Goal: Information Seeking & Learning: Learn about a topic

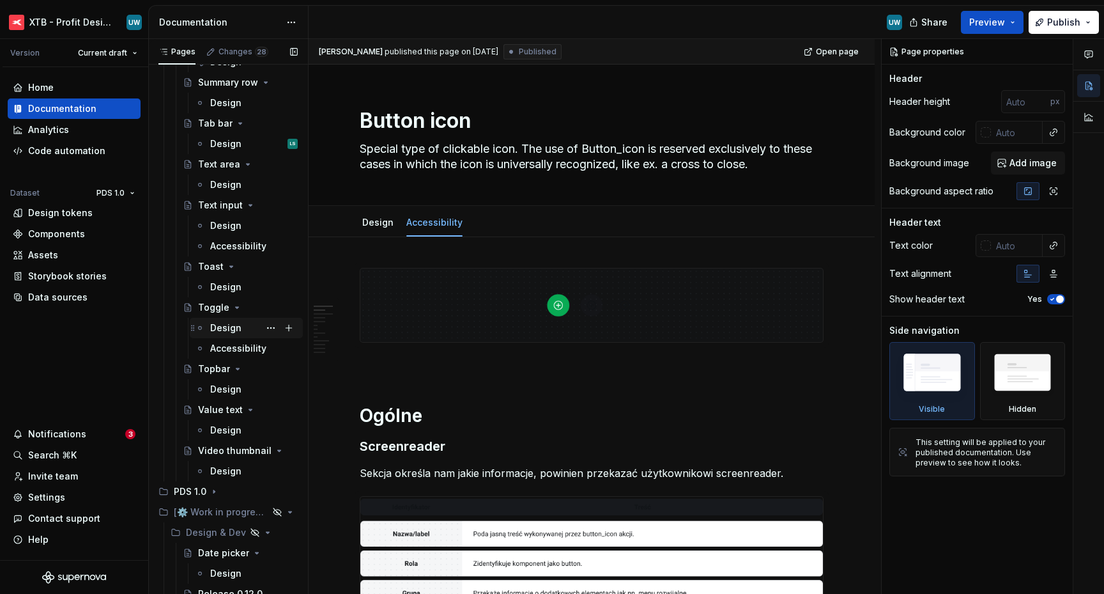
scroll to position [3250, 0]
click at [231, 146] on div "Design" at bounding box center [225, 145] width 31 height 13
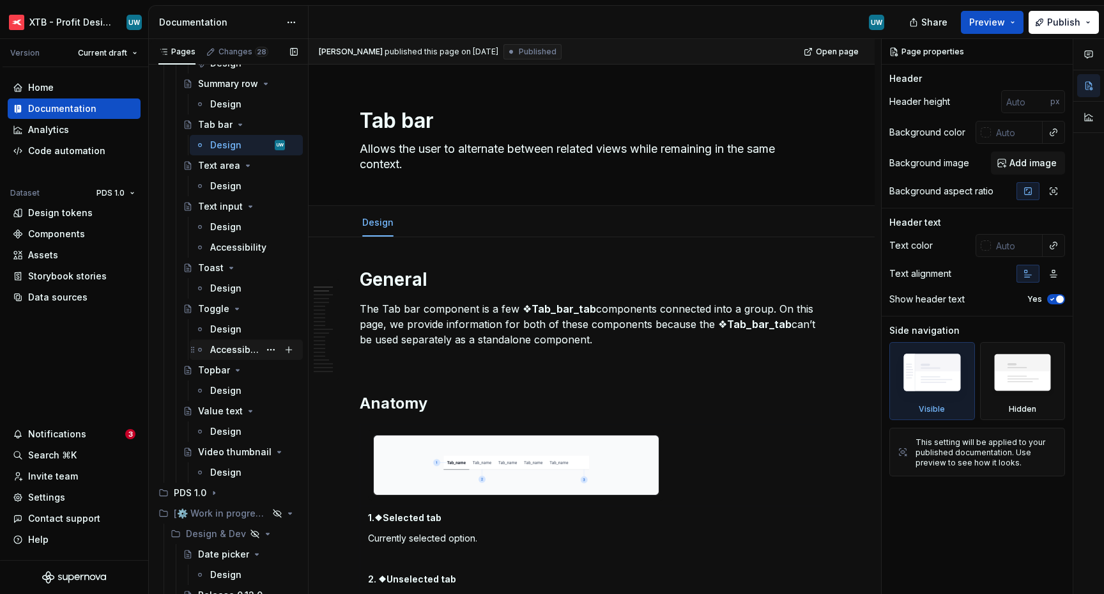
click at [213, 351] on div "Accessibility" at bounding box center [234, 349] width 49 height 13
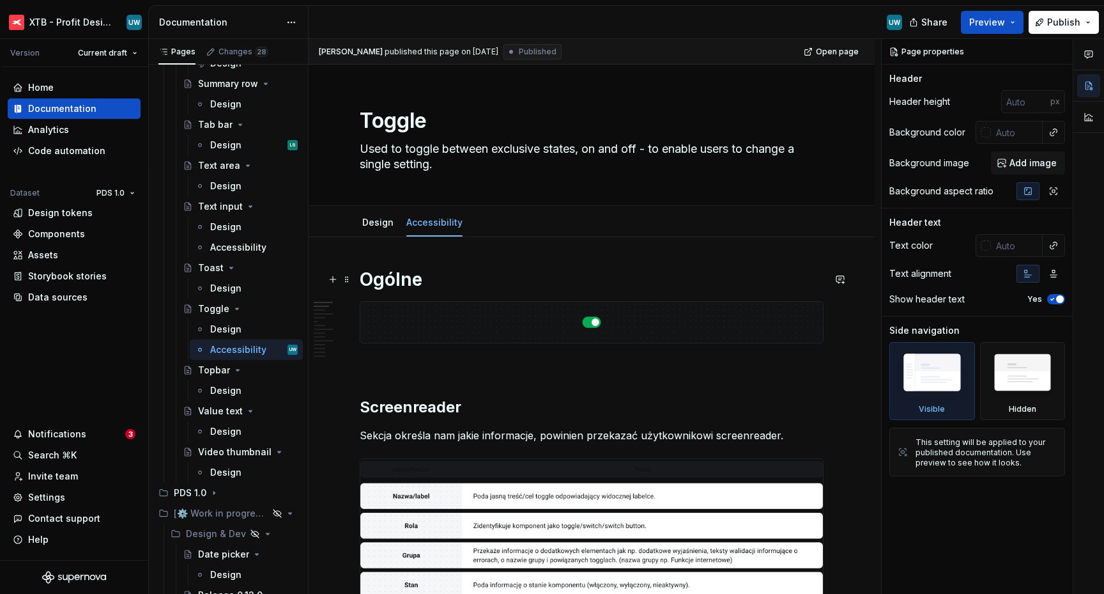
click at [387, 276] on h1 "Ogólne" at bounding box center [592, 279] width 464 height 23
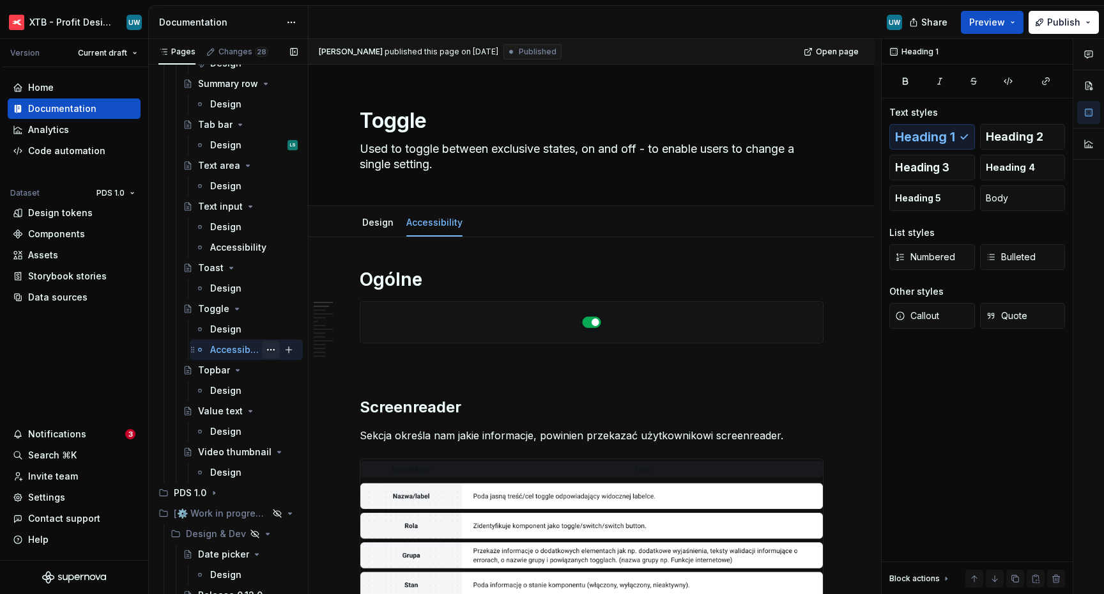
click at [262, 348] on button "Page tree" at bounding box center [271, 350] width 18 height 18
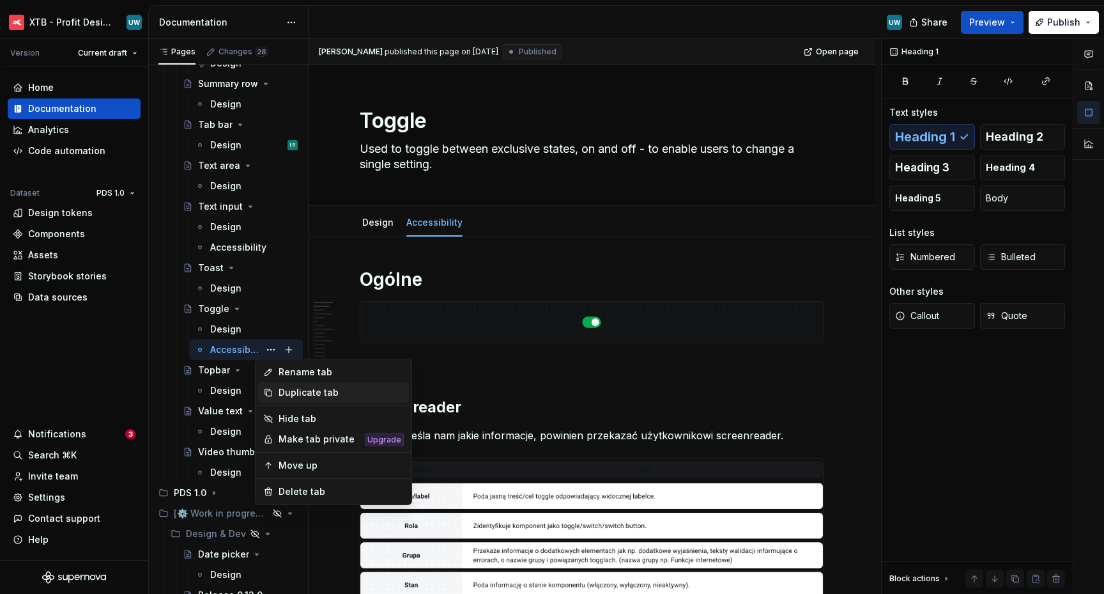
click at [294, 391] on div "Duplicate tab" at bounding box center [341, 392] width 125 height 13
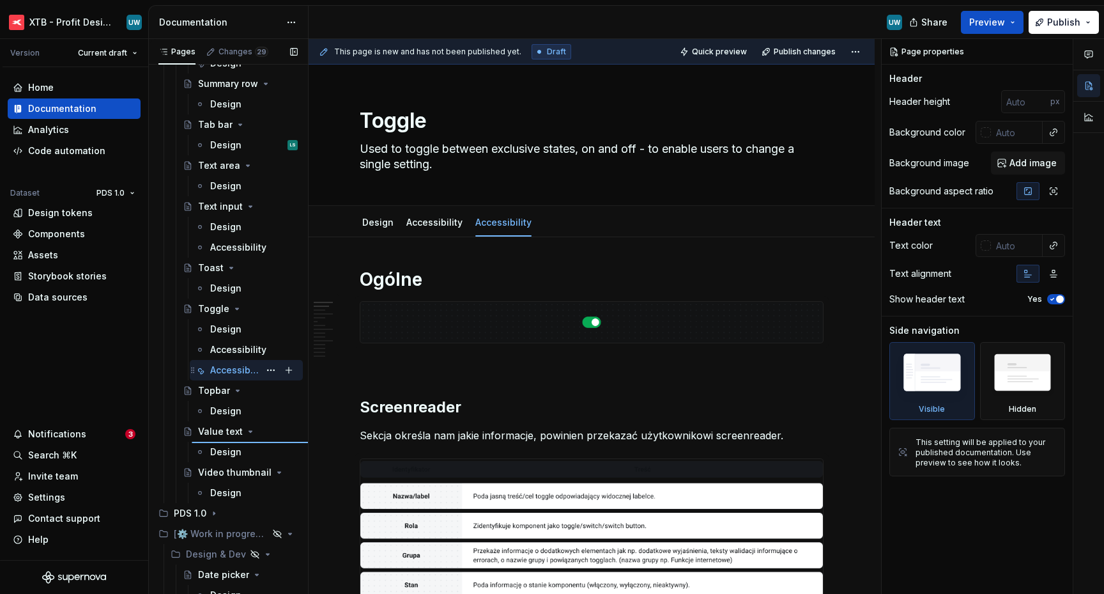
type textarea "*"
type textarea "Value text"
type textarea "Component that shows simple text and values with label, subtitle and additional…"
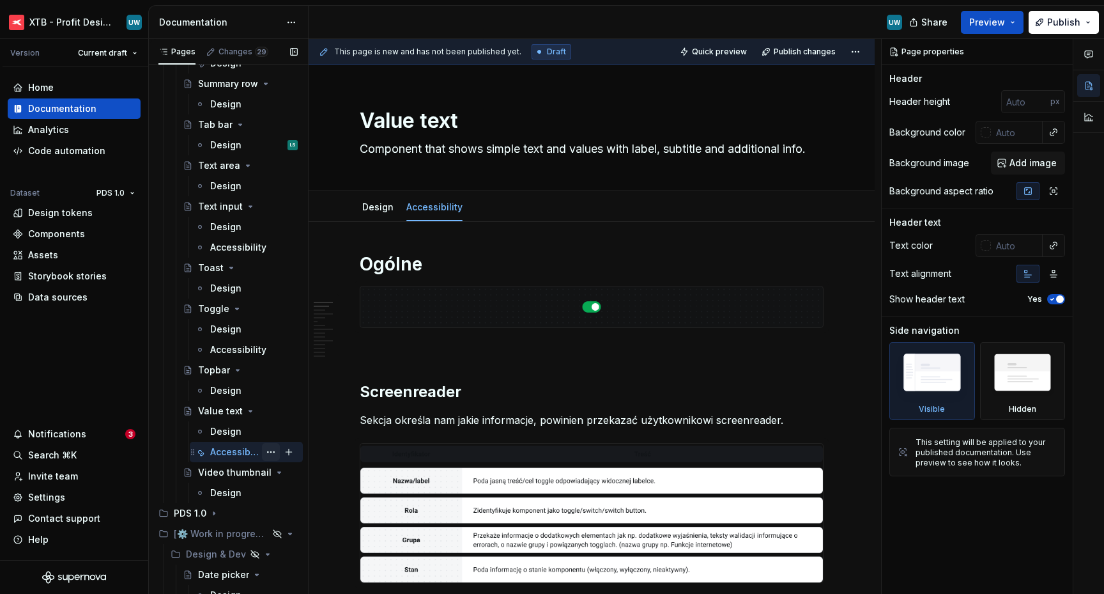
click at [265, 451] on button "Page tree" at bounding box center [271, 452] width 18 height 18
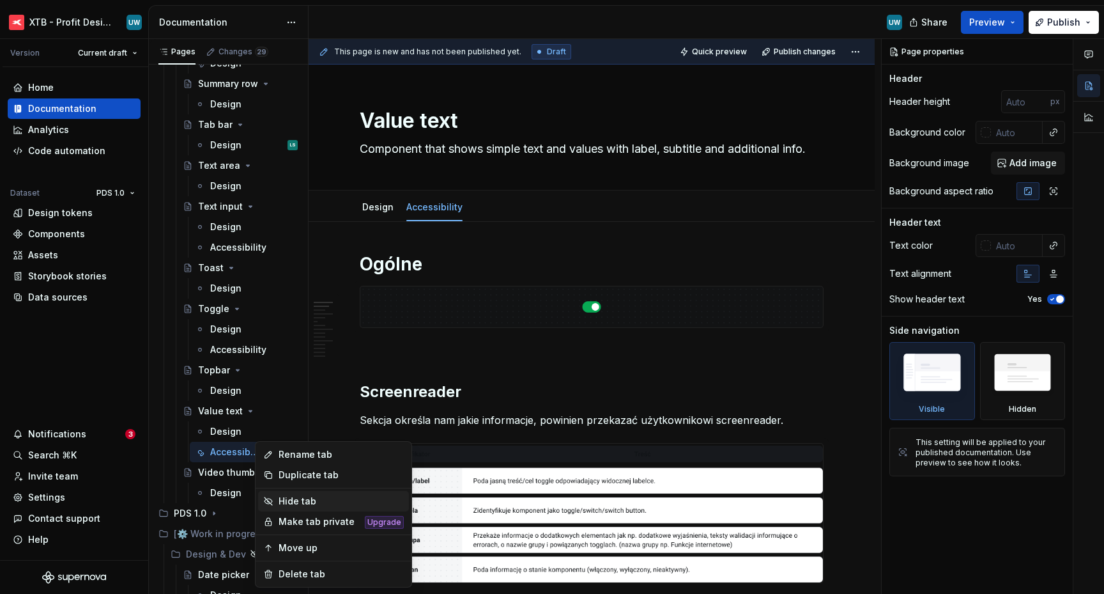
click at [331, 505] on div "Hide tab" at bounding box center [341, 501] width 125 height 13
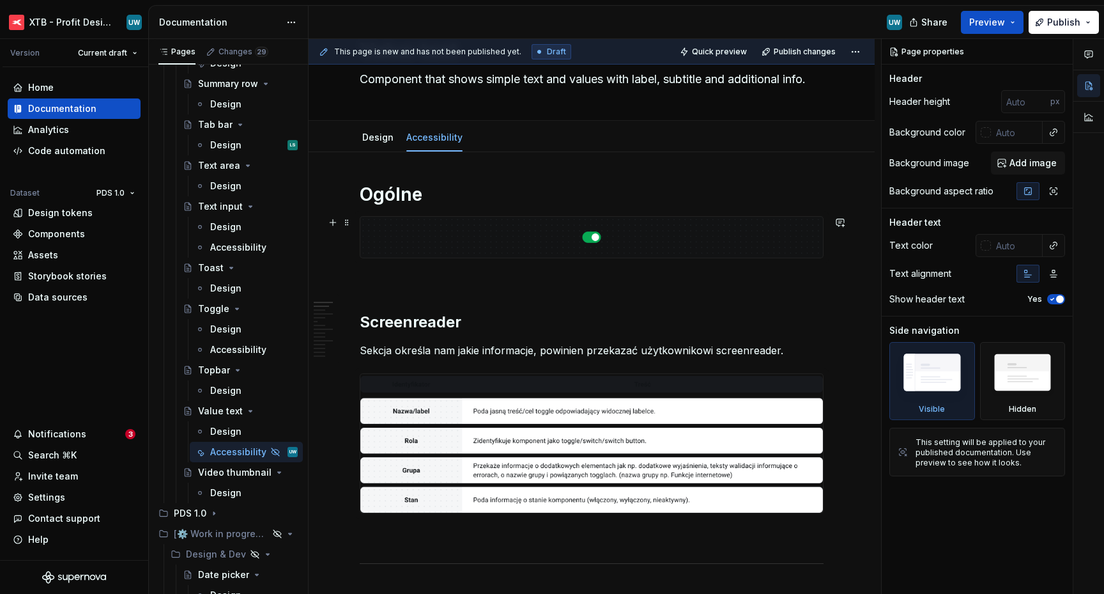
scroll to position [77, 0]
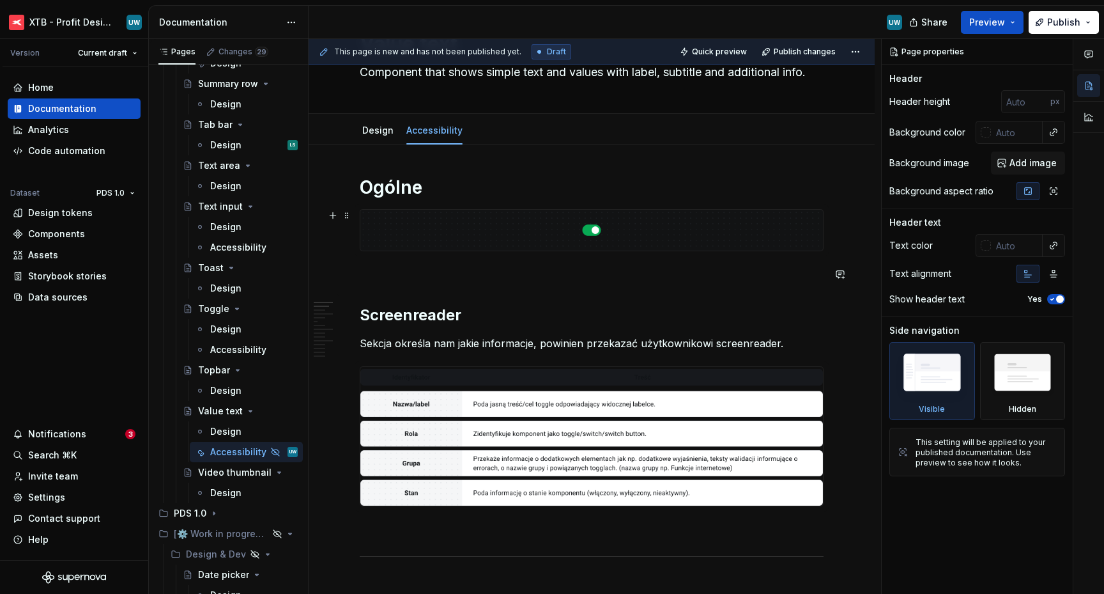
click at [508, 223] on img at bounding box center [591, 230] width 463 height 41
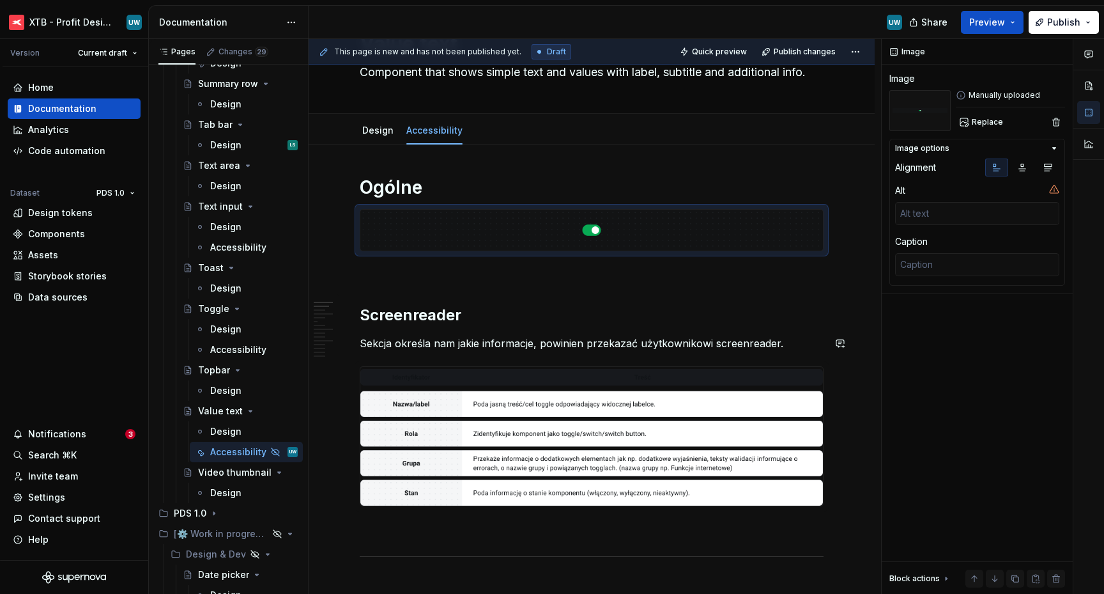
click at [713, 366] on div at bounding box center [592, 436] width 464 height 140
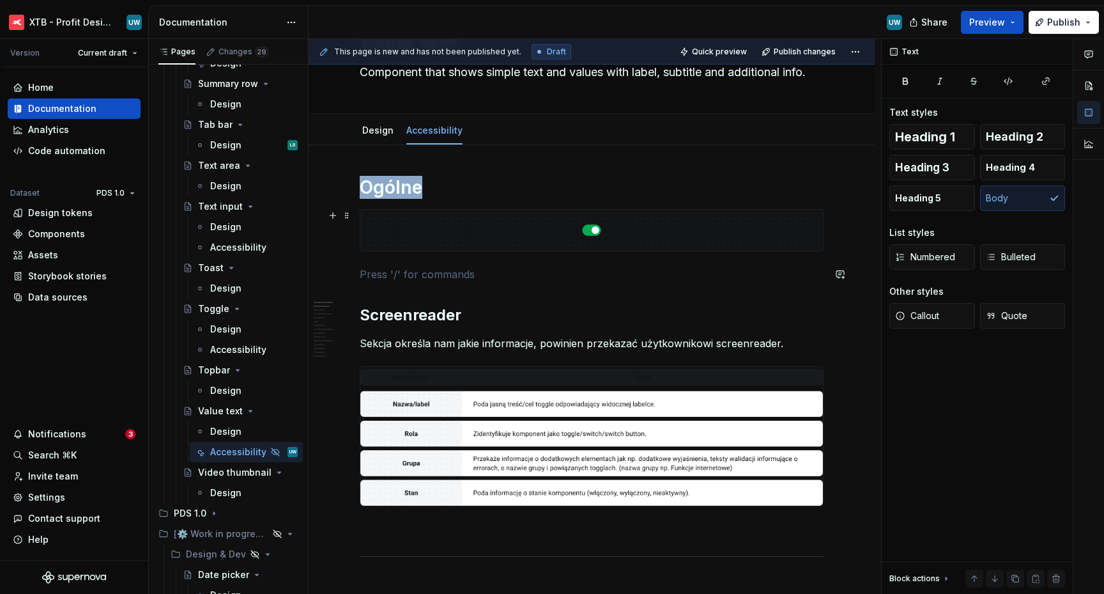
click at [664, 239] on img at bounding box center [591, 230] width 463 height 41
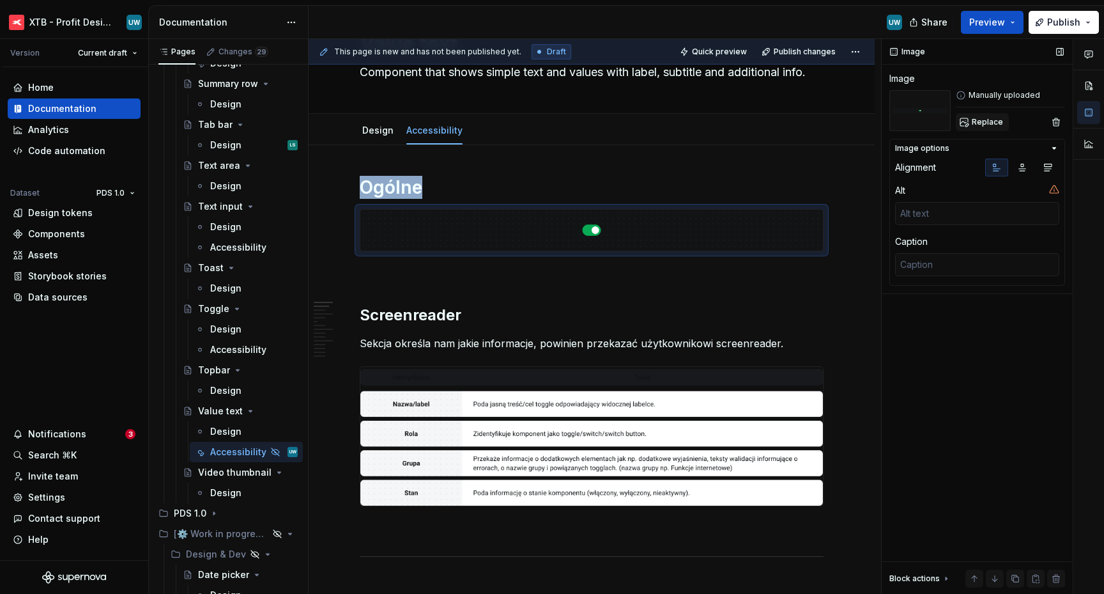
click at [979, 126] on span "Replace" at bounding box center [987, 122] width 31 height 10
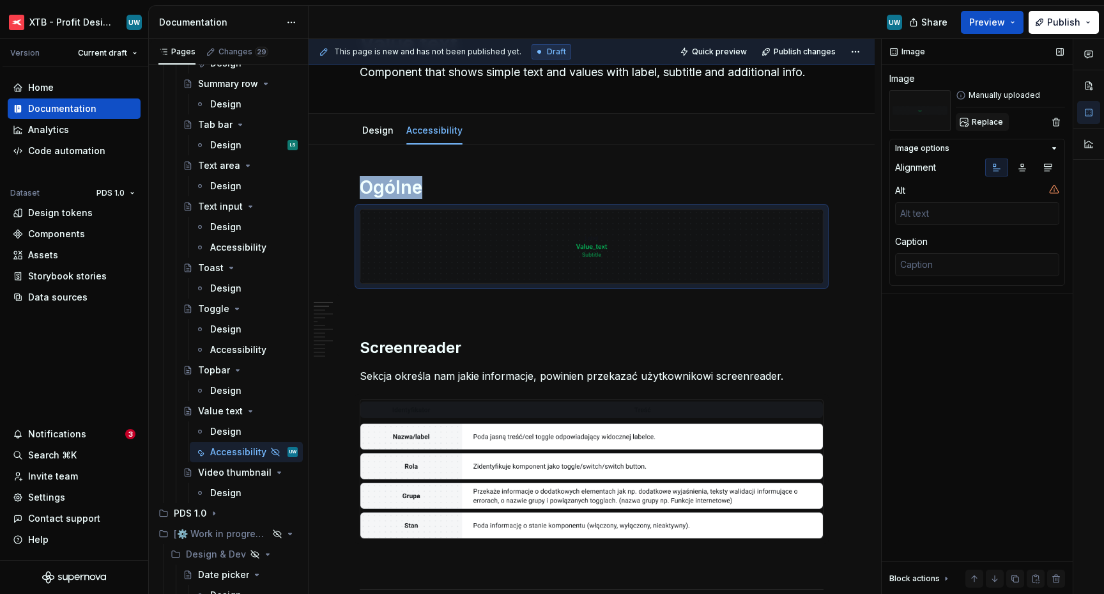
click at [980, 119] on span "Replace" at bounding box center [987, 122] width 31 height 10
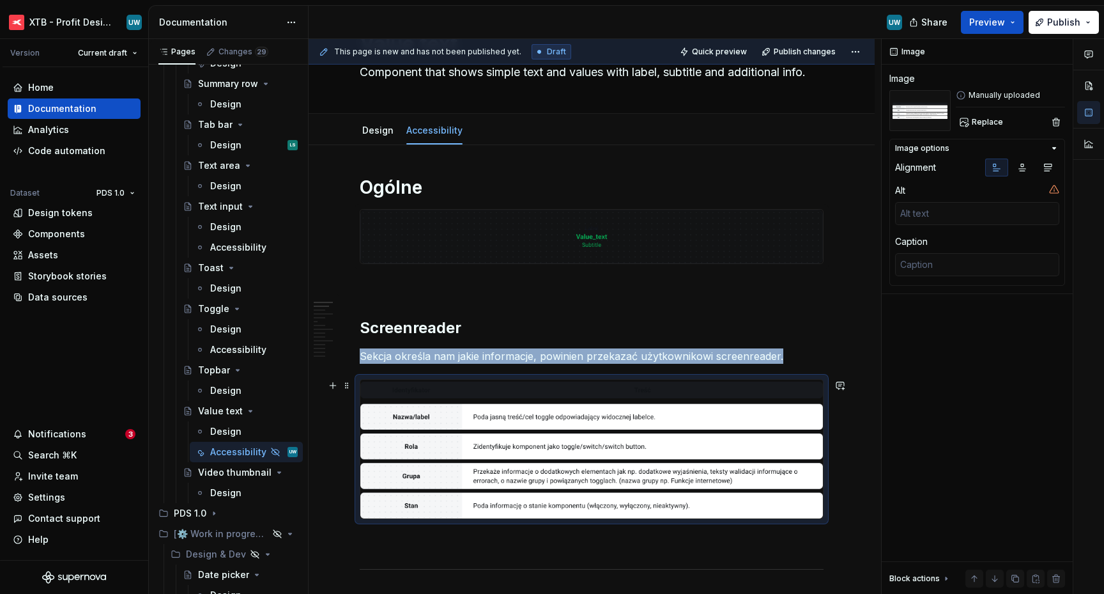
click at [461, 435] on img at bounding box center [591, 449] width 463 height 139
click at [971, 121] on button "Replace" at bounding box center [982, 122] width 53 height 18
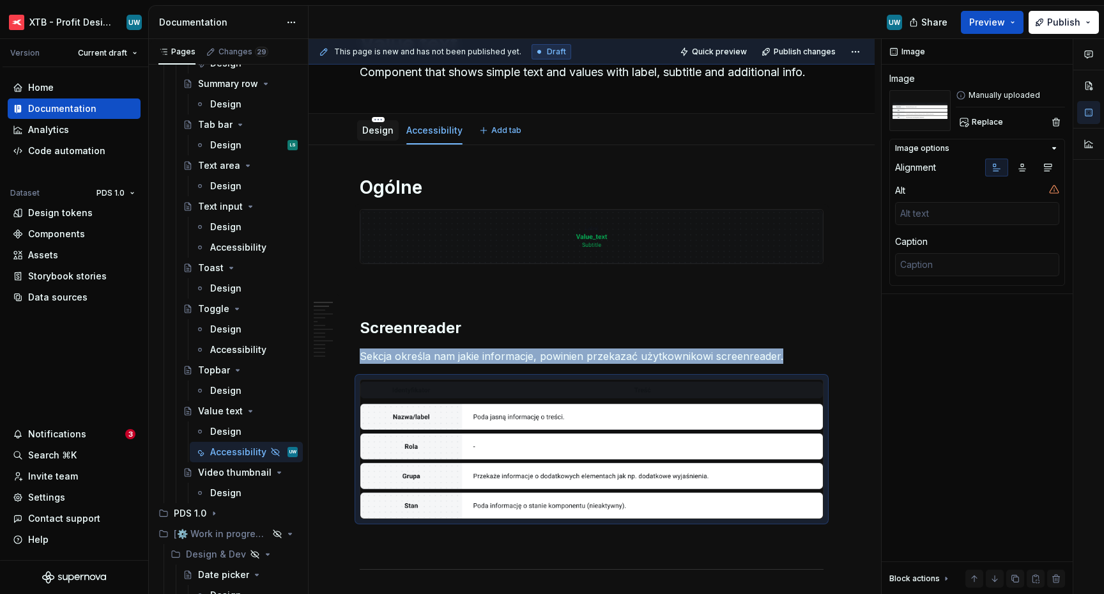
click at [378, 128] on link "Design" at bounding box center [377, 130] width 31 height 11
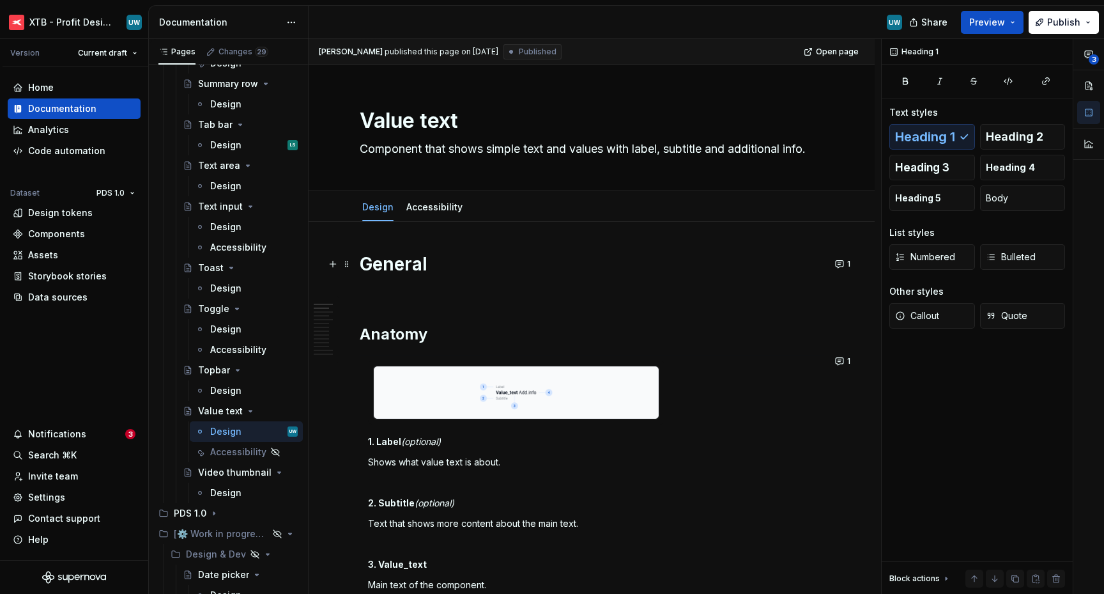
click at [371, 258] on h1 "General" at bounding box center [592, 263] width 464 height 23
click at [392, 337] on h2 "Anatomy" at bounding box center [592, 334] width 464 height 20
click at [430, 216] on div "Accessibility" at bounding box center [434, 207] width 66 height 20
click at [422, 201] on div "Accessibility" at bounding box center [434, 207] width 56 height 13
click at [407, 207] on link "Accessibility" at bounding box center [434, 206] width 56 height 11
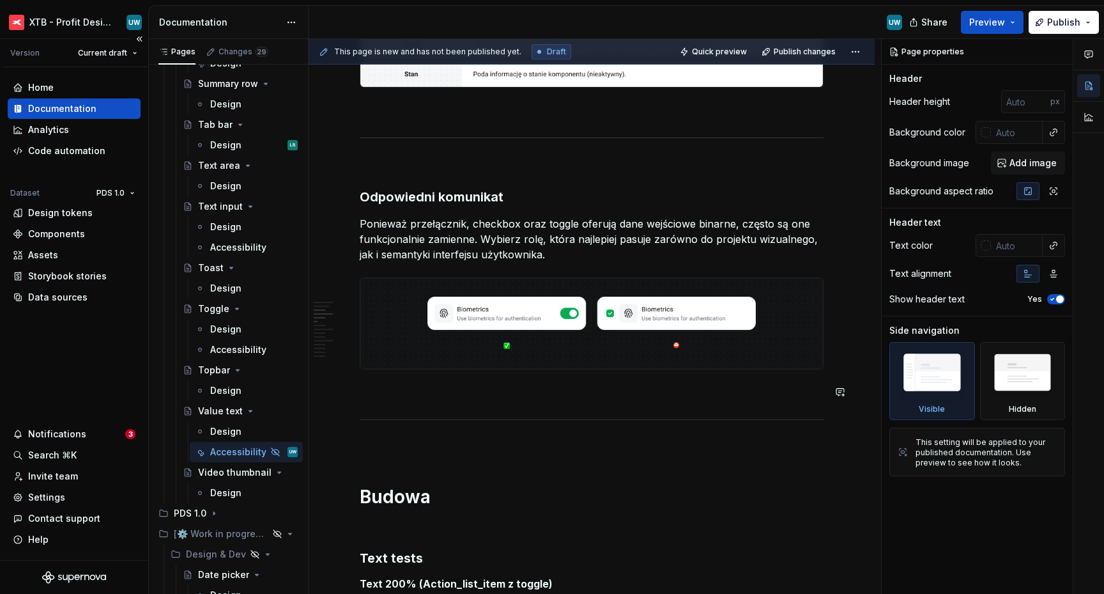
scroll to position [523, 0]
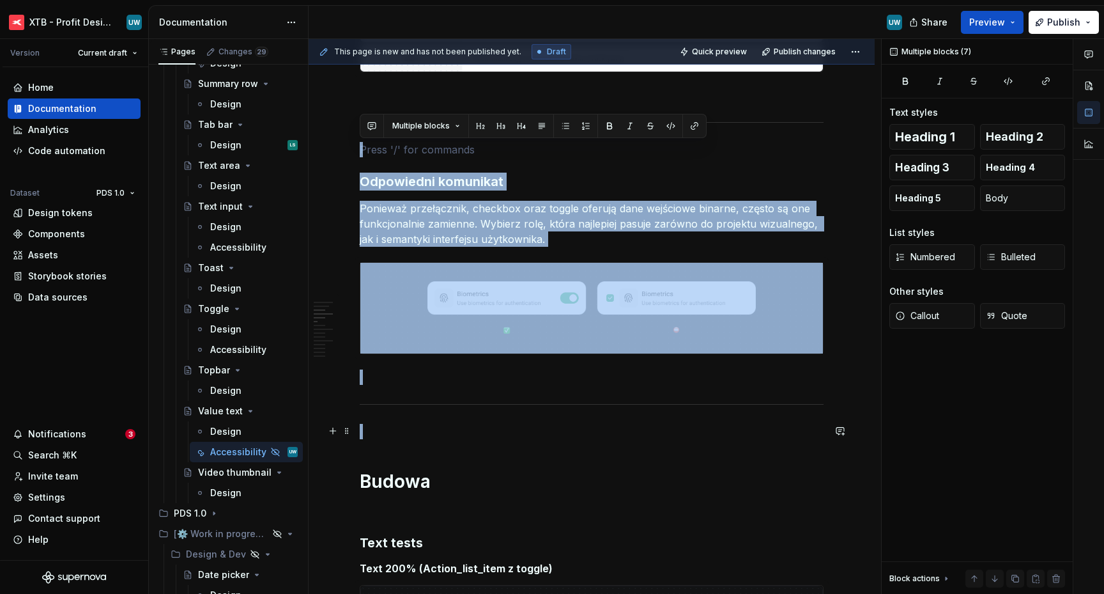
drag, startPoint x: 378, startPoint y: 144, endPoint x: 452, endPoint y: 436, distance: 301.9
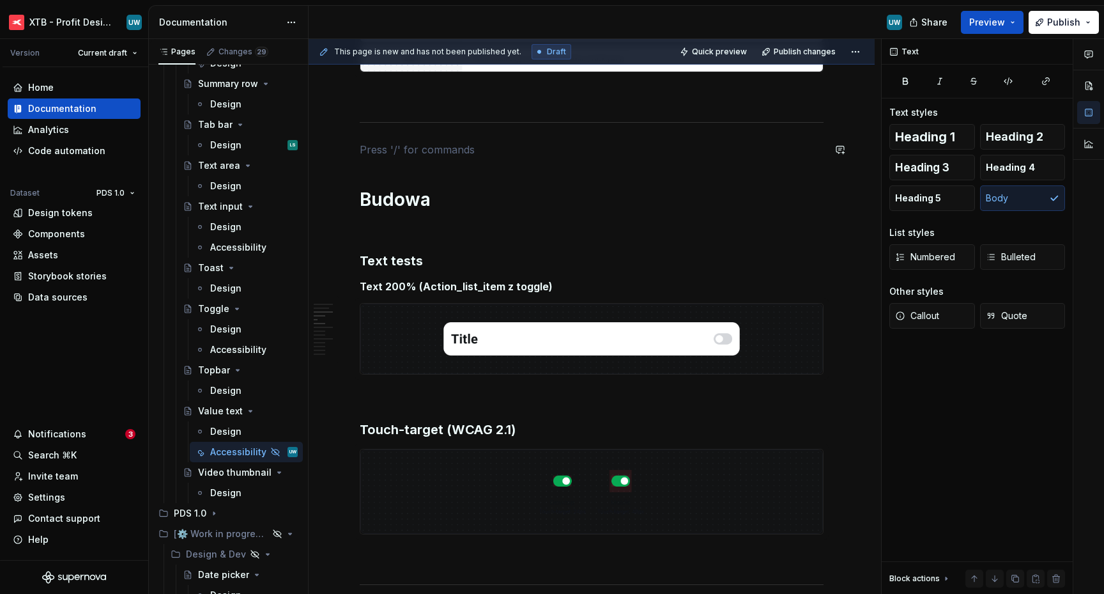
scroll to position [497, 0]
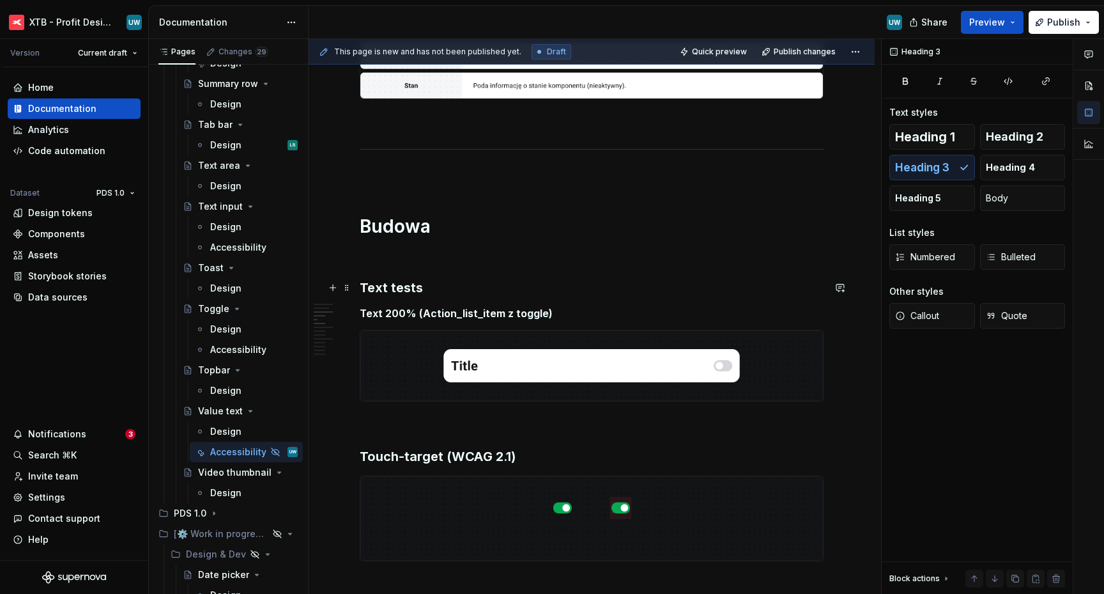
click at [431, 295] on h3 "Text tests" at bounding box center [592, 288] width 464 height 18
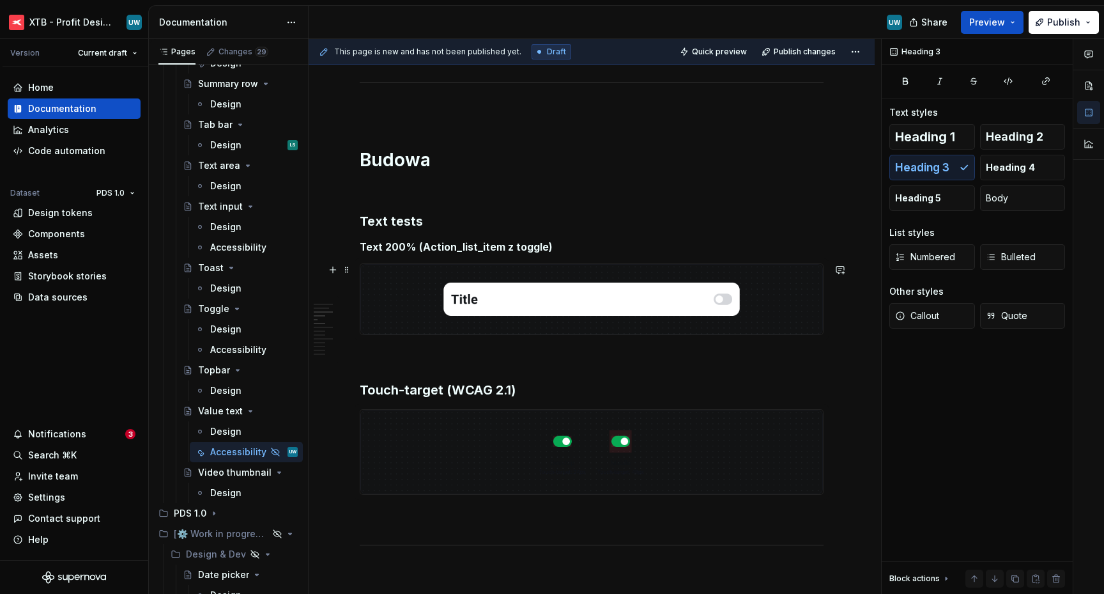
scroll to position [579, 0]
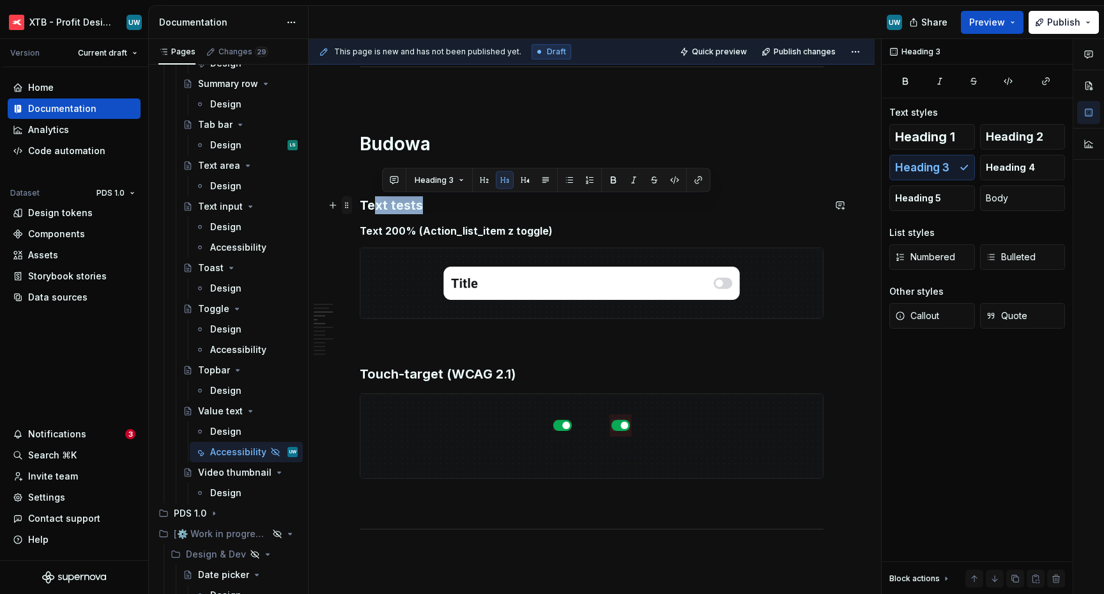
drag, startPoint x: 440, startPoint y: 208, endPoint x: 345, endPoint y: 199, distance: 94.9
click at [227, 352] on div "Accessibility" at bounding box center [234, 349] width 49 height 13
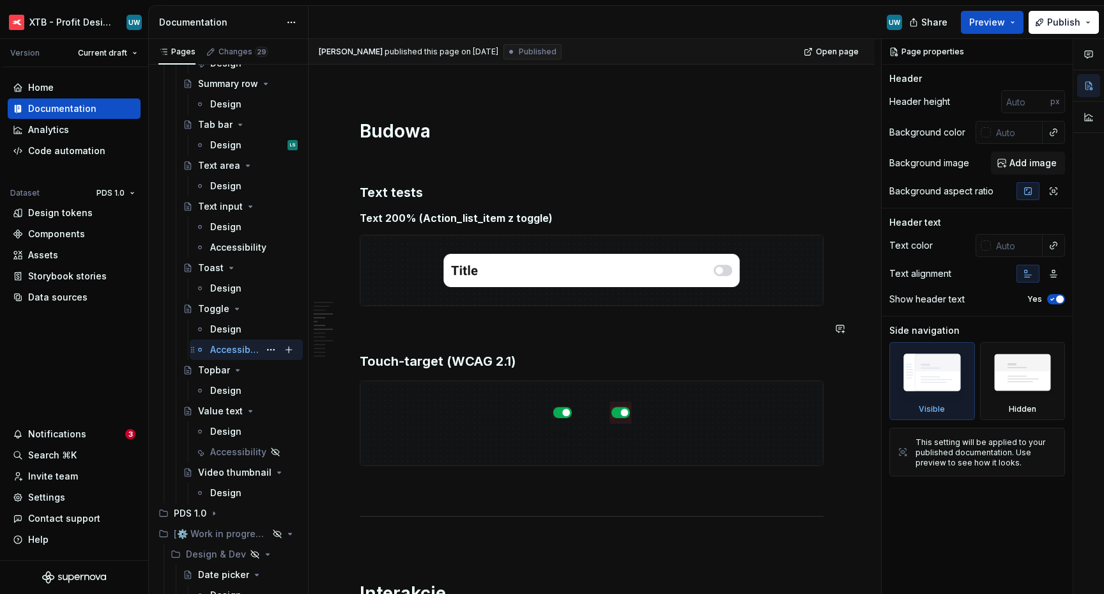
scroll to position [875, 0]
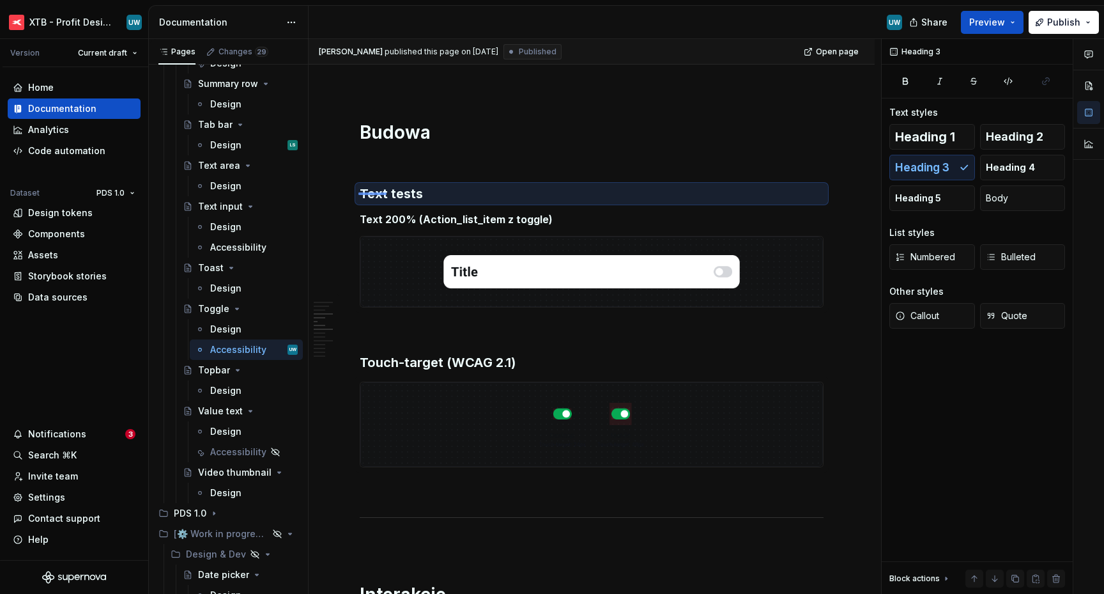
drag, startPoint x: 358, startPoint y: 192, endPoint x: 459, endPoint y: 202, distance: 102.1
click at [459, 202] on div "[PERSON_NAME] published this page on [DATE] Published Open page Toggle Used to …" at bounding box center [595, 316] width 573 height 555
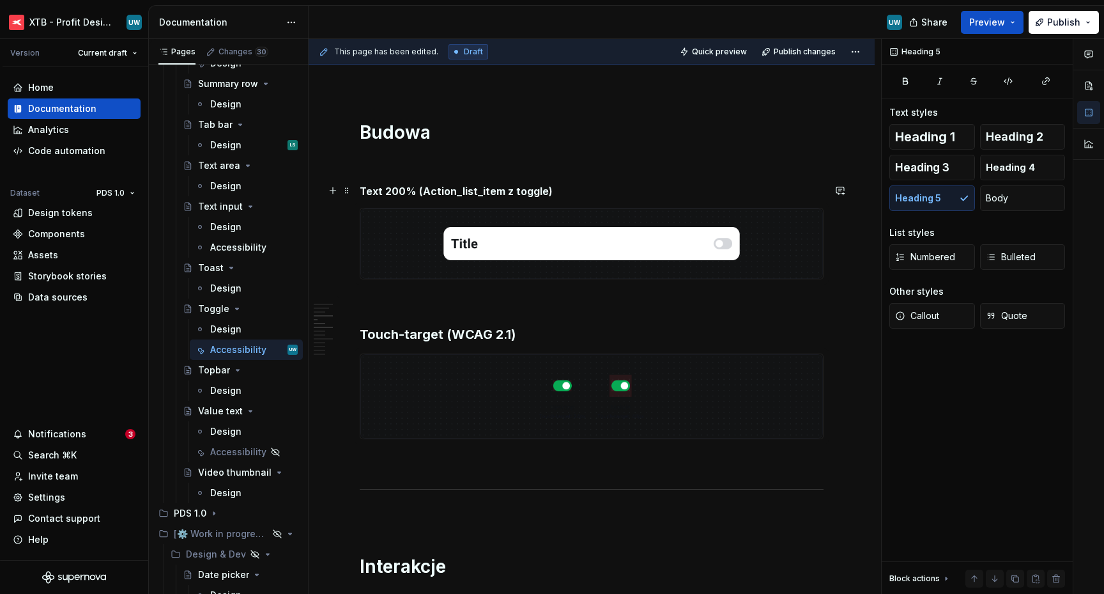
click at [419, 190] on h5 "Text 200% (Action_list_item z toggle)" at bounding box center [592, 191] width 464 height 13
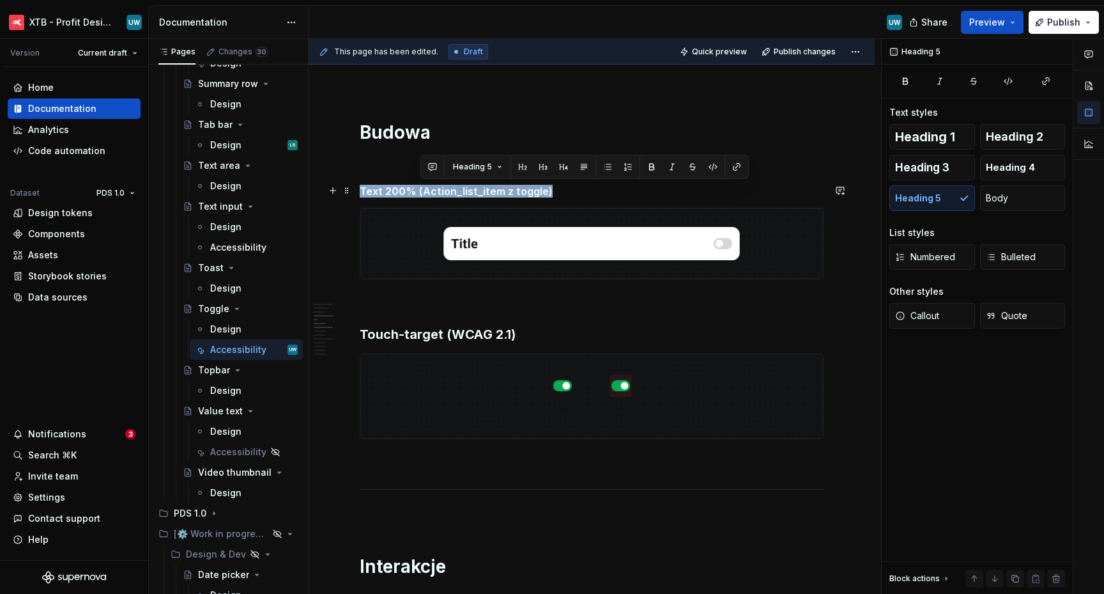
click at [419, 190] on h5 "Text 200% (Action_list_item z toggle)" at bounding box center [592, 191] width 464 height 13
click at [924, 169] on span "Heading 3" at bounding box center [922, 167] width 54 height 13
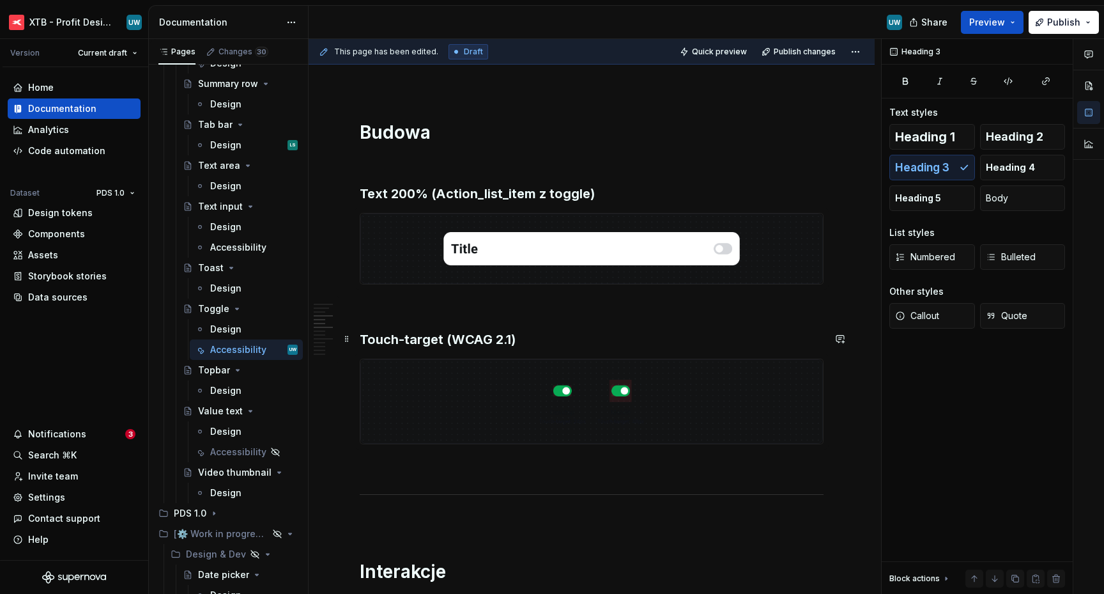
click at [482, 341] on h3 "Touch-target (WCAG 2.1)" at bounding box center [592, 339] width 464 height 18
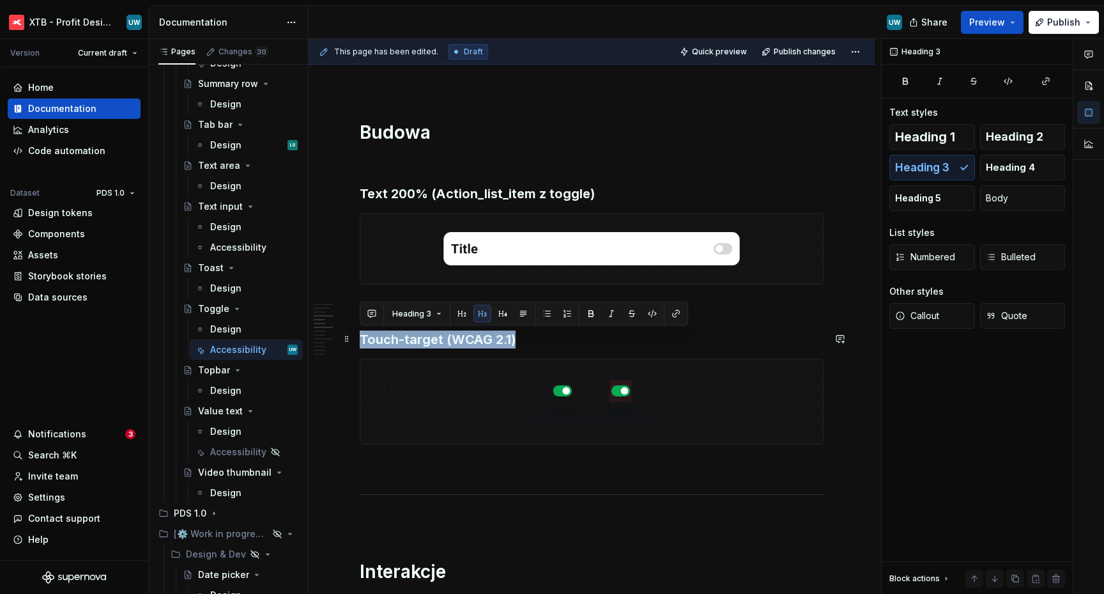
click at [482, 341] on h3 "Touch-target (WCAG 2.1)" at bounding box center [592, 339] width 464 height 18
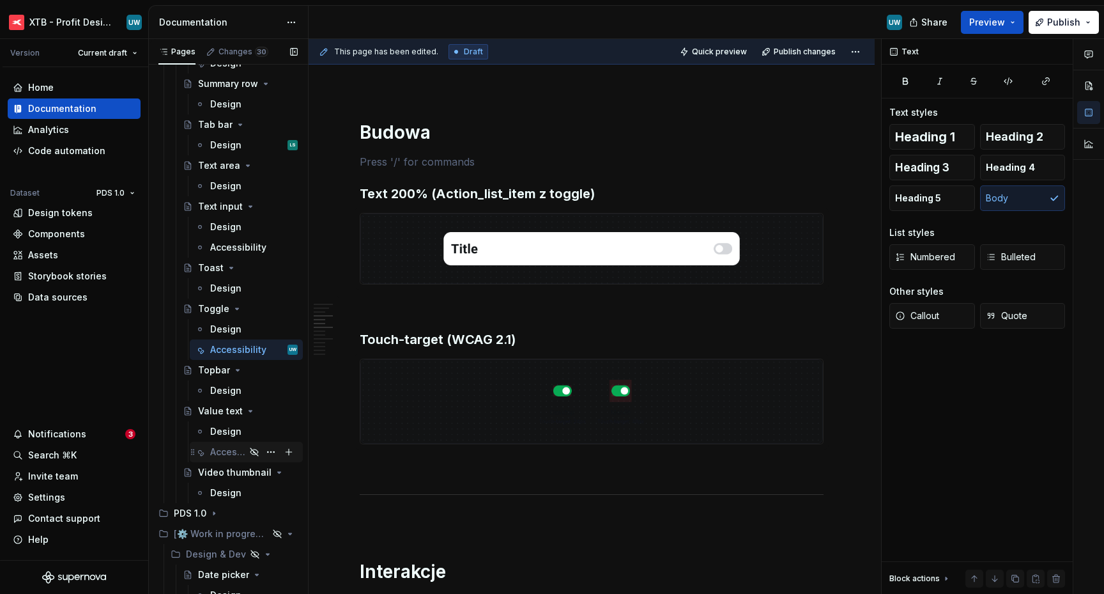
click at [213, 449] on div "Accessibility" at bounding box center [227, 451] width 35 height 13
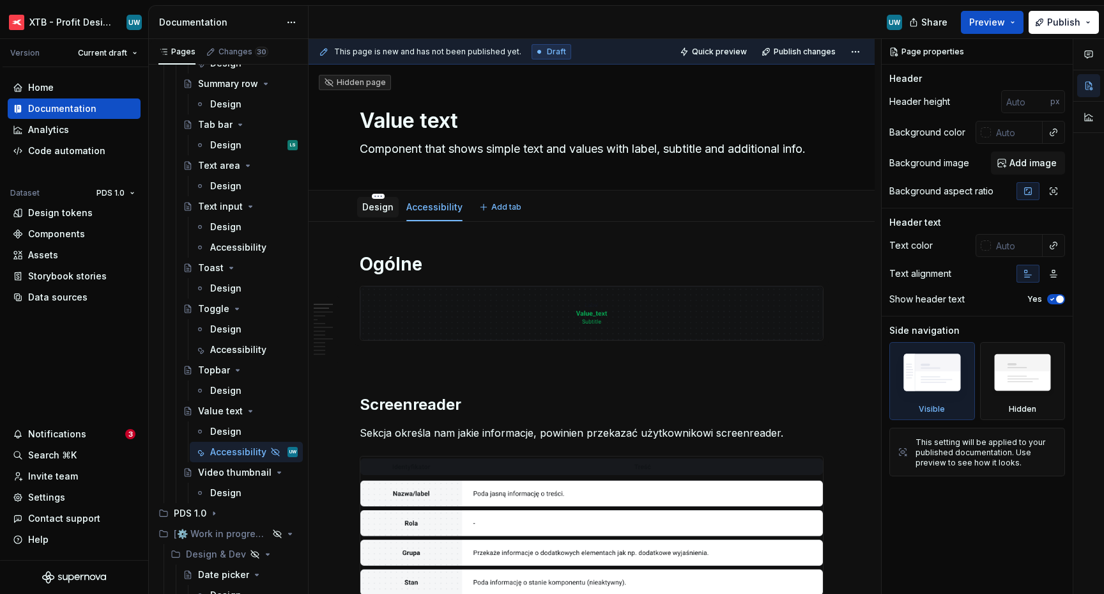
click at [374, 210] on link "Design" at bounding box center [377, 206] width 31 height 11
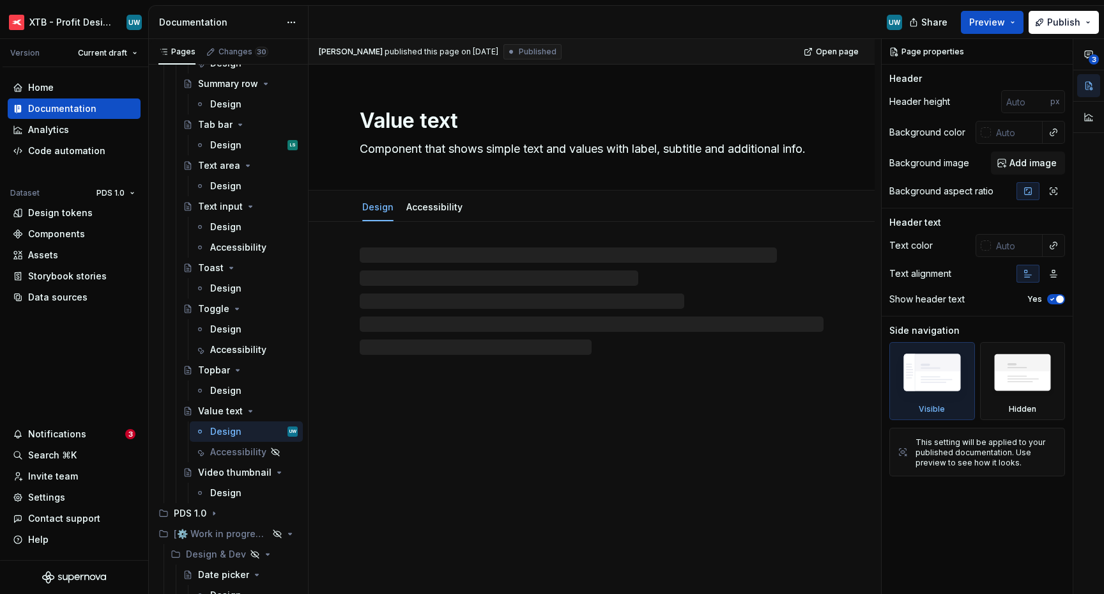
type textarea "*"
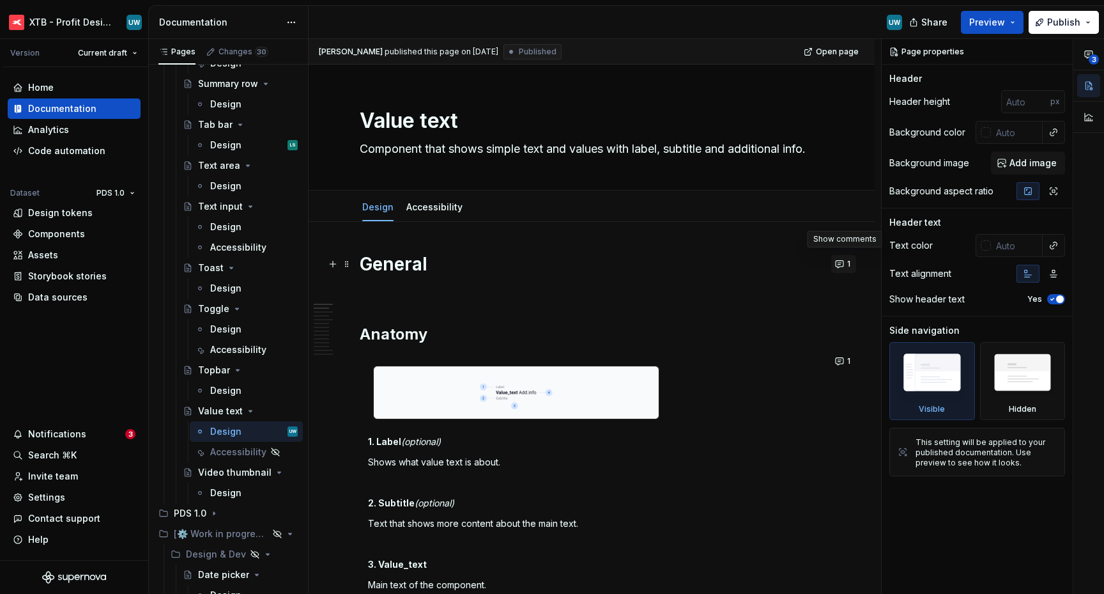
click at [844, 265] on button "1" at bounding box center [843, 264] width 25 height 18
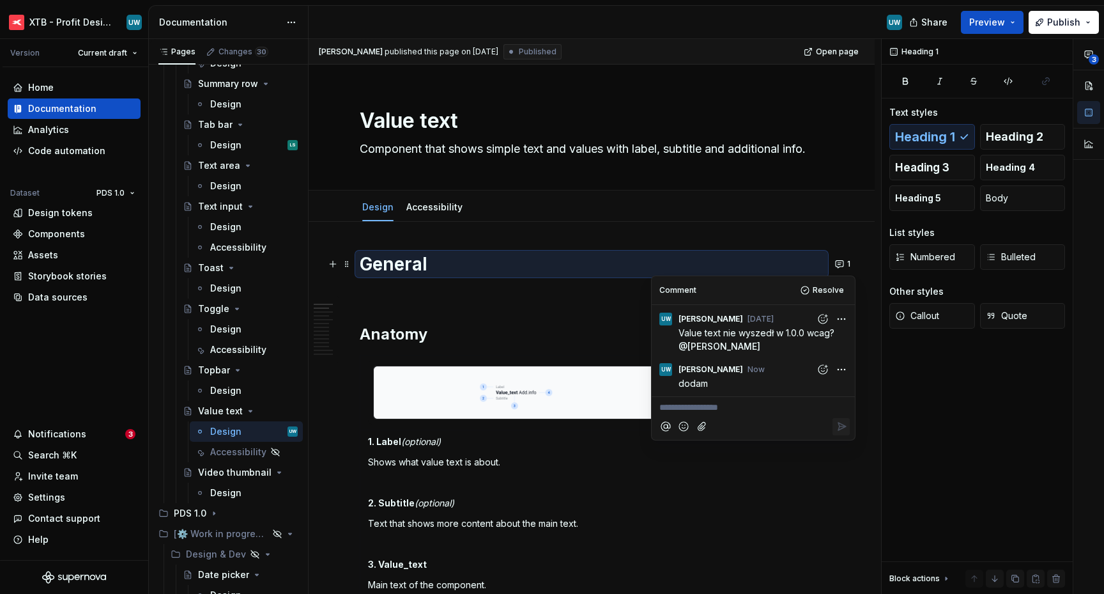
click at [518, 341] on h2 "Anatomy" at bounding box center [592, 334] width 464 height 20
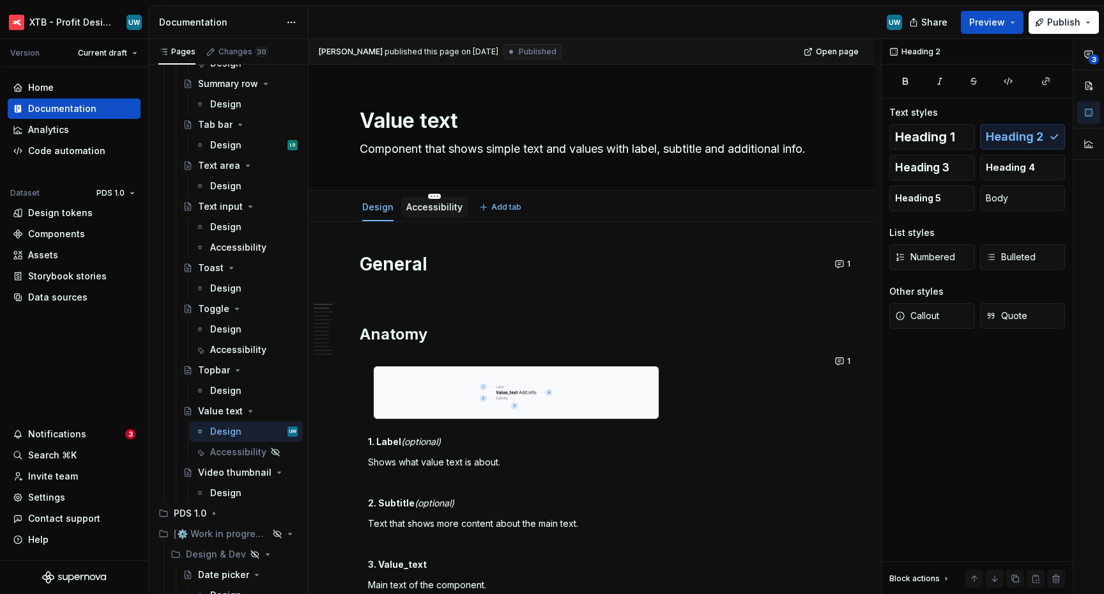
click at [436, 215] on div "Accessibility" at bounding box center [434, 207] width 66 height 20
click at [428, 210] on link "Accessibility" at bounding box center [434, 206] width 56 height 11
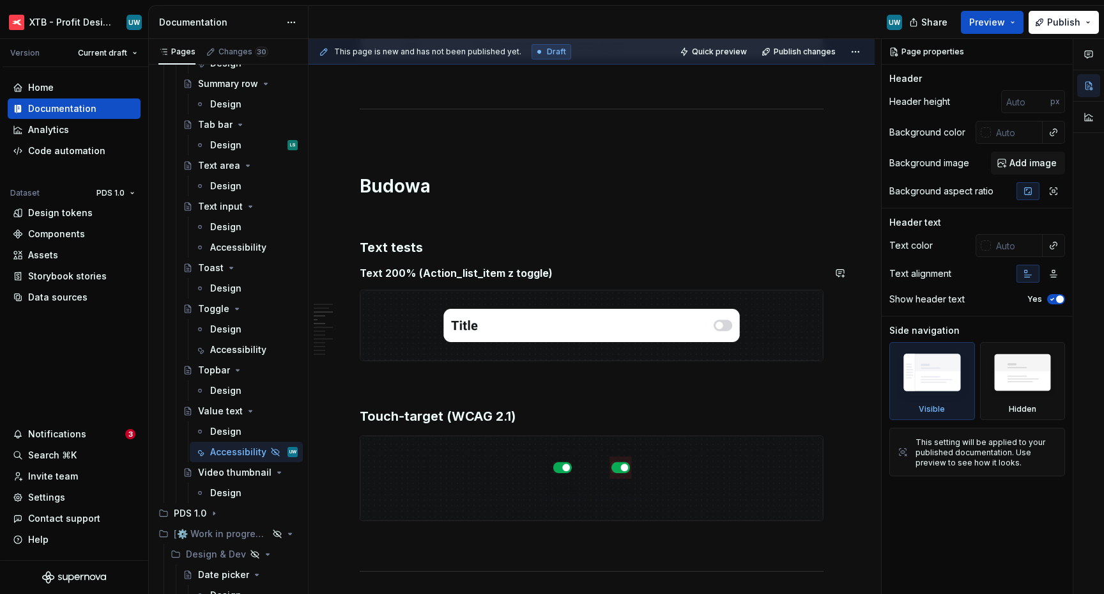
scroll to position [539, 0]
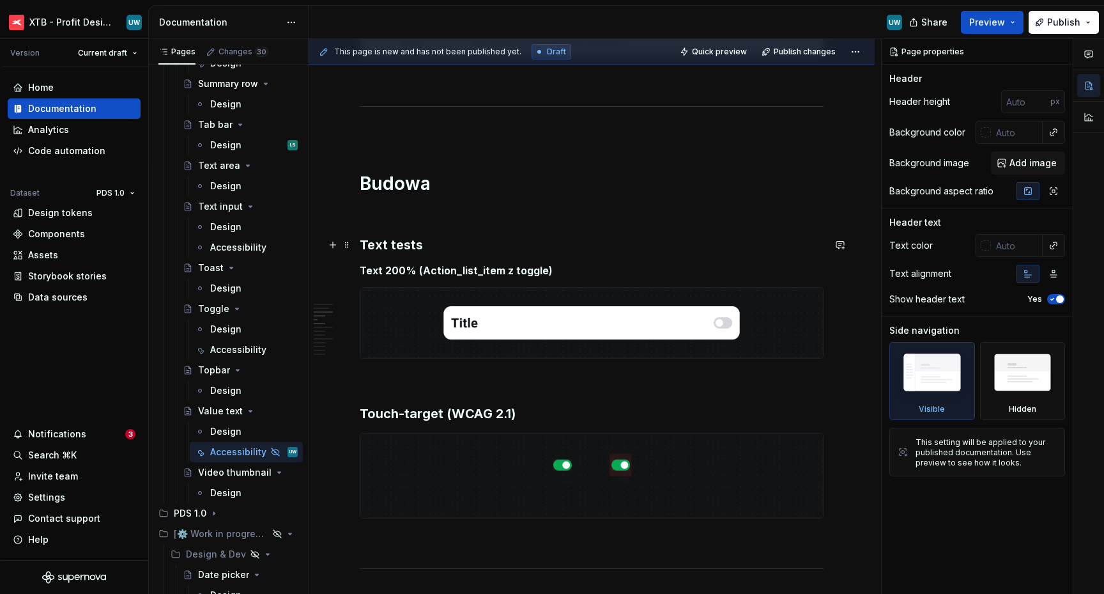
click at [396, 242] on h3 "Text tests" at bounding box center [592, 245] width 464 height 18
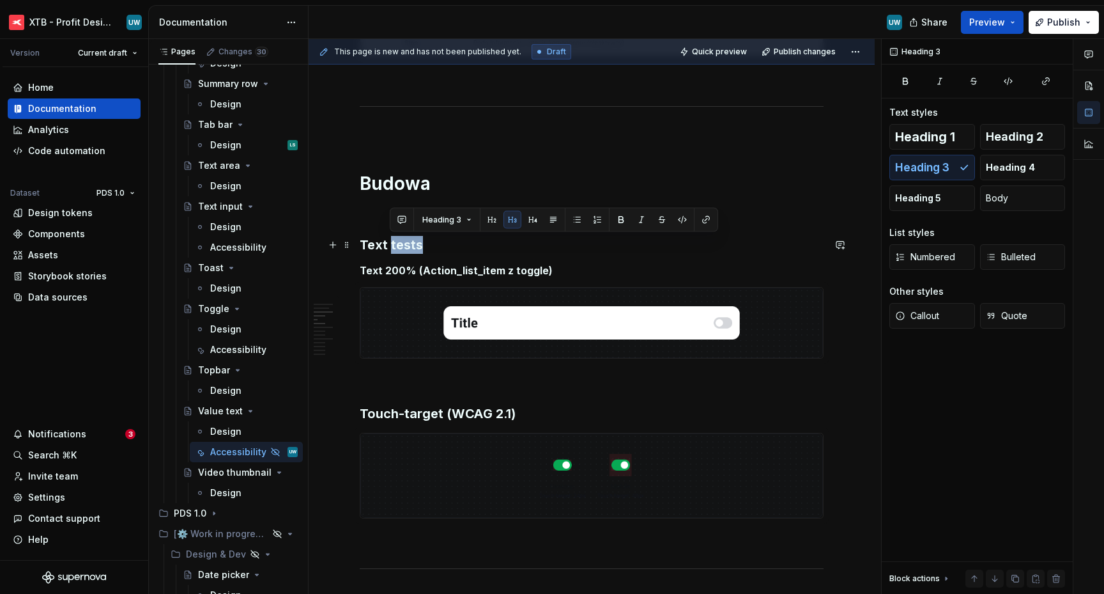
click at [396, 242] on h3 "Text tests" at bounding box center [592, 245] width 464 height 18
click at [344, 247] on span at bounding box center [347, 245] width 10 height 18
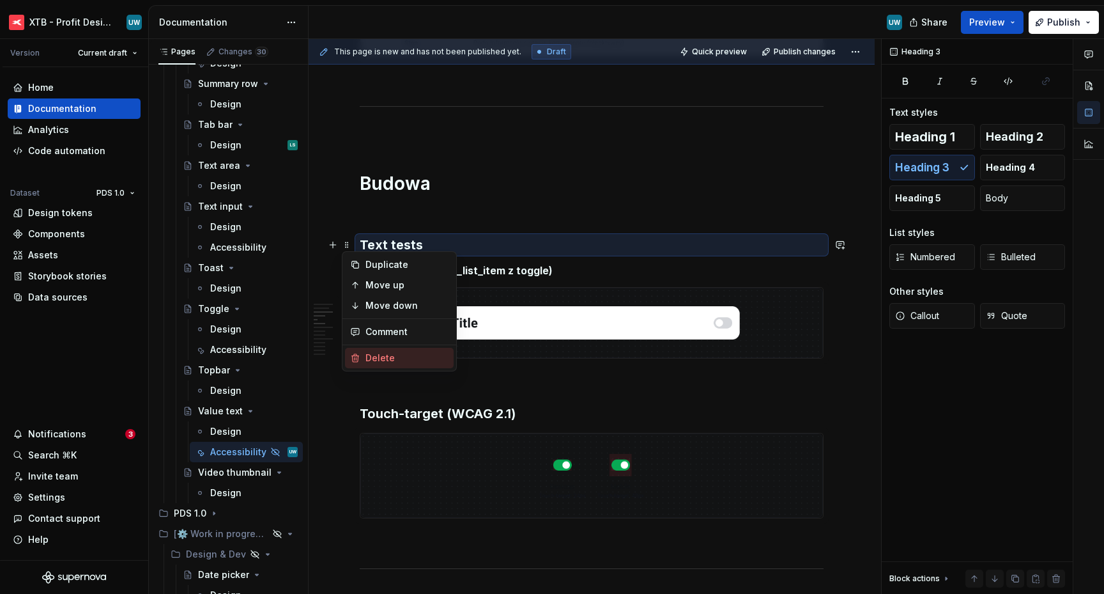
click at [376, 359] on div "Delete" at bounding box center [407, 357] width 83 height 13
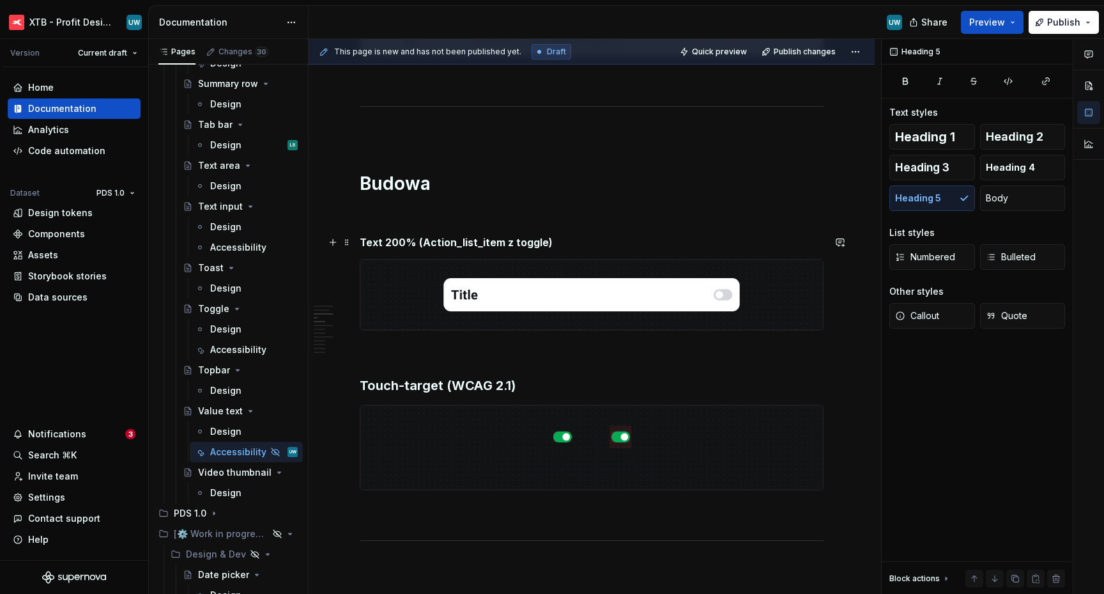
click at [464, 243] on h5 "Text 200% (Action_list_item z toggle)" at bounding box center [592, 242] width 464 height 13
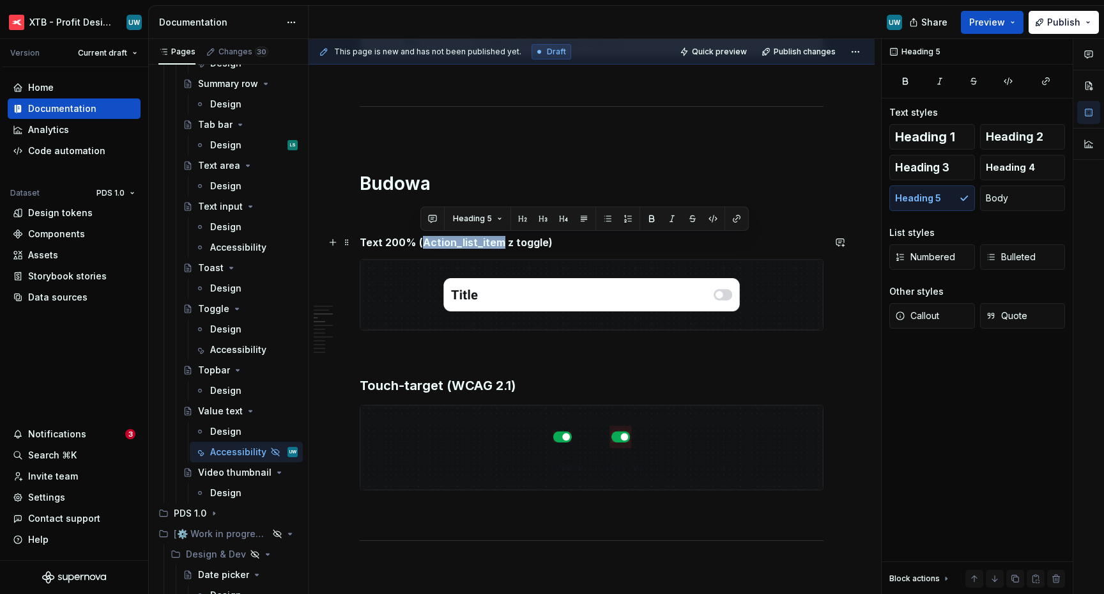
click at [464, 243] on h5 "Text 200% (Action_list_item z toggle)" at bounding box center [592, 242] width 464 height 13
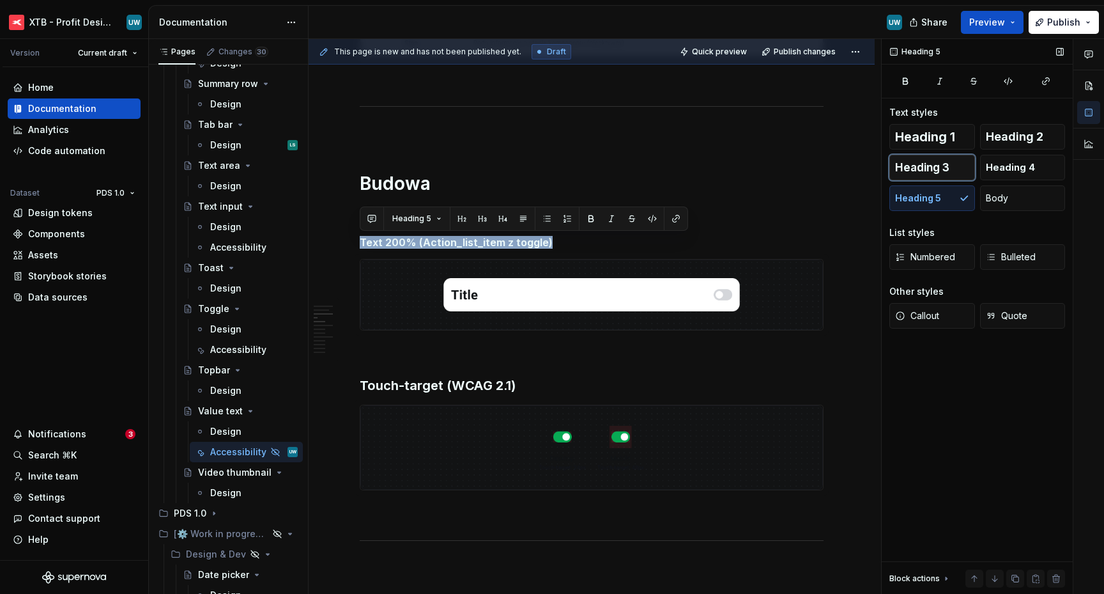
click at [929, 173] on span "Heading 3" at bounding box center [922, 167] width 54 height 13
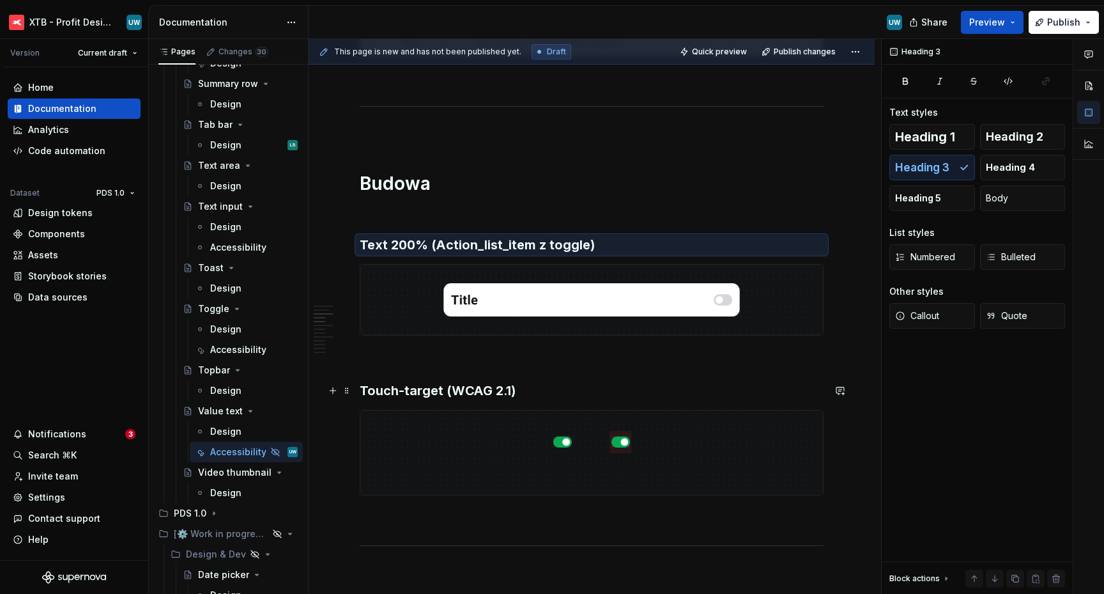
click at [423, 392] on h3 "Touch-target (WCAG 2.1)" at bounding box center [592, 391] width 464 height 18
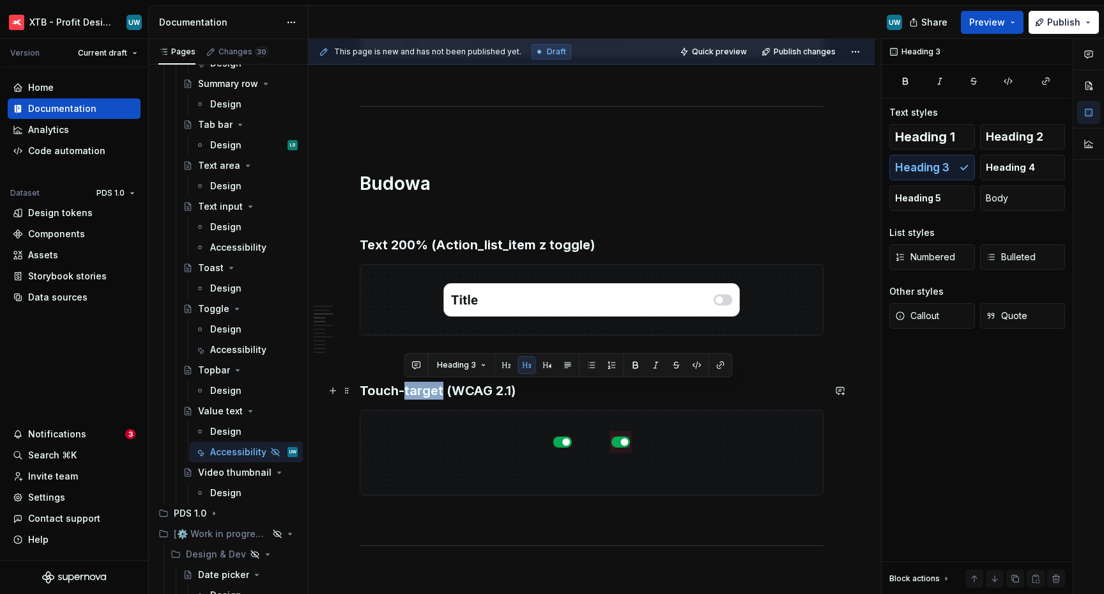
click at [423, 392] on h3 "Touch-target (WCAG 2.1)" at bounding box center [592, 391] width 464 height 18
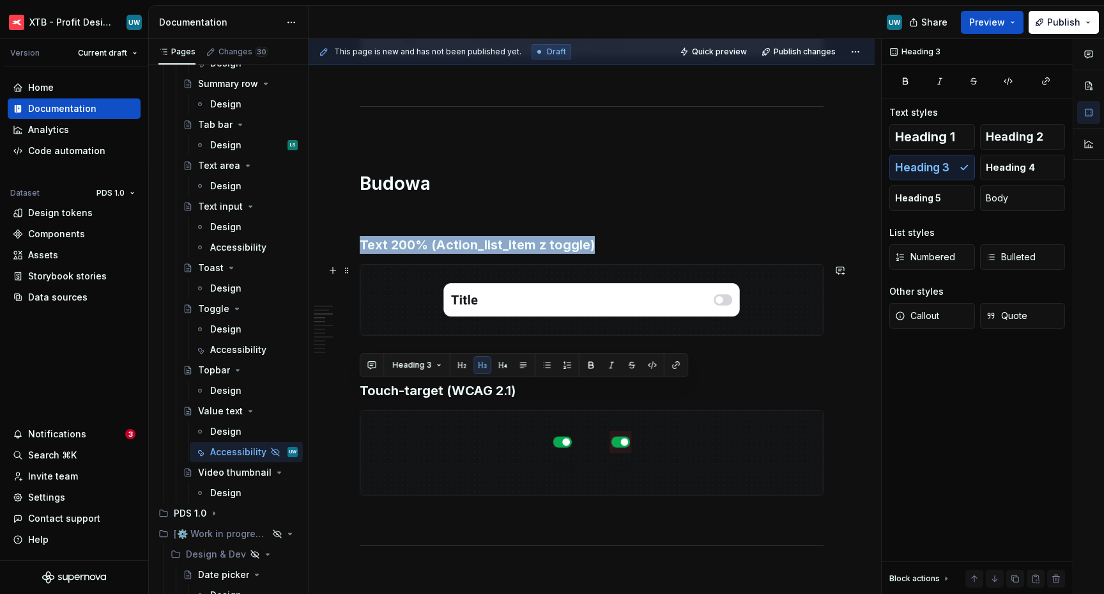
click at [445, 296] on img at bounding box center [591, 300] width 463 height 70
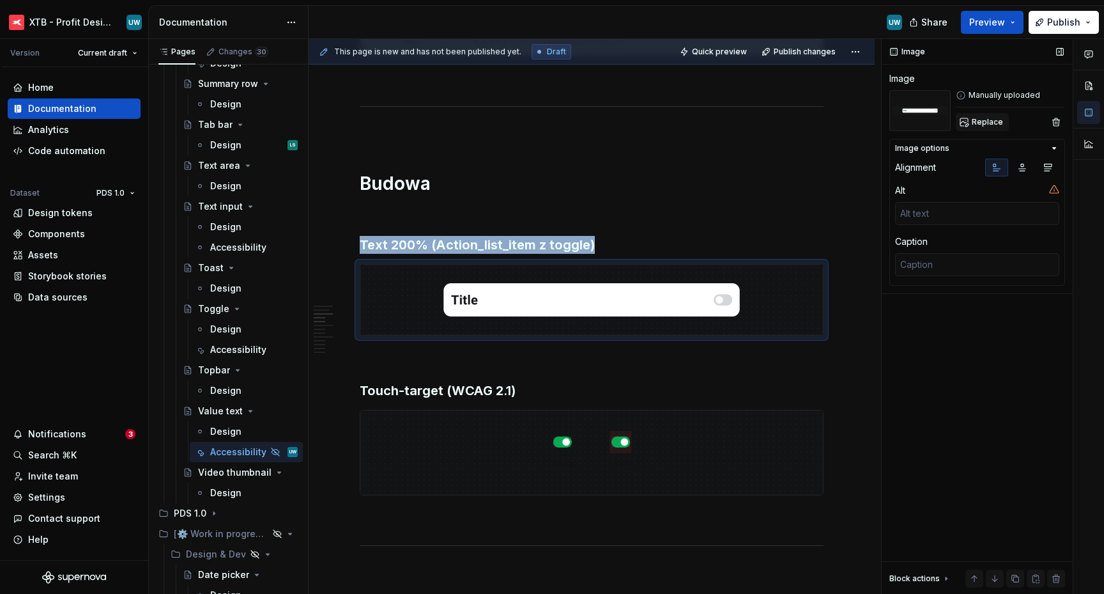
click at [982, 121] on span "Replace" at bounding box center [987, 122] width 31 height 10
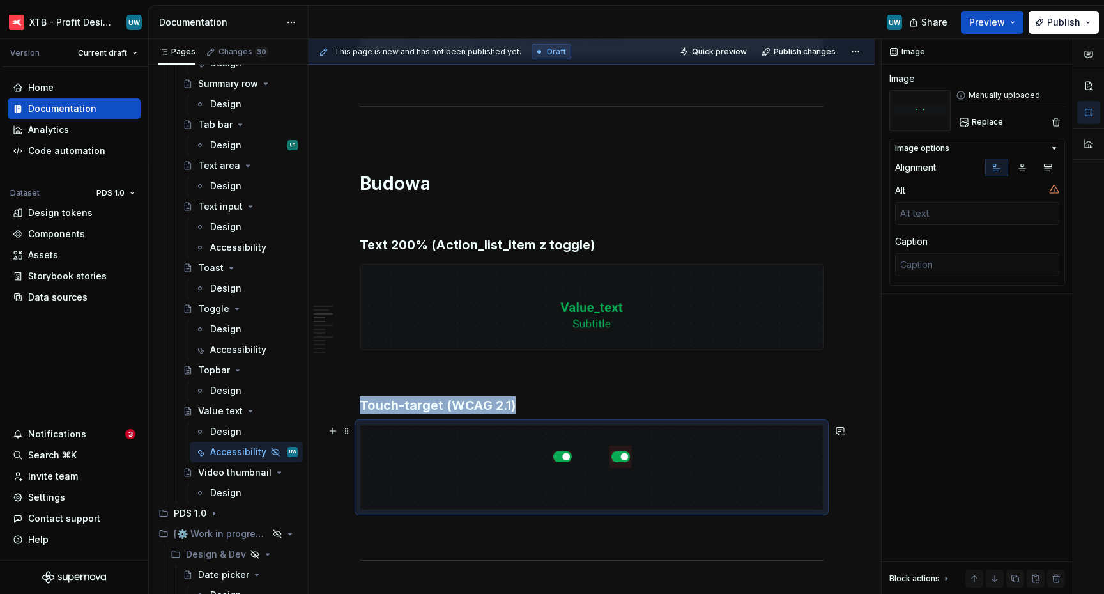
click at [668, 435] on img at bounding box center [591, 467] width 463 height 84
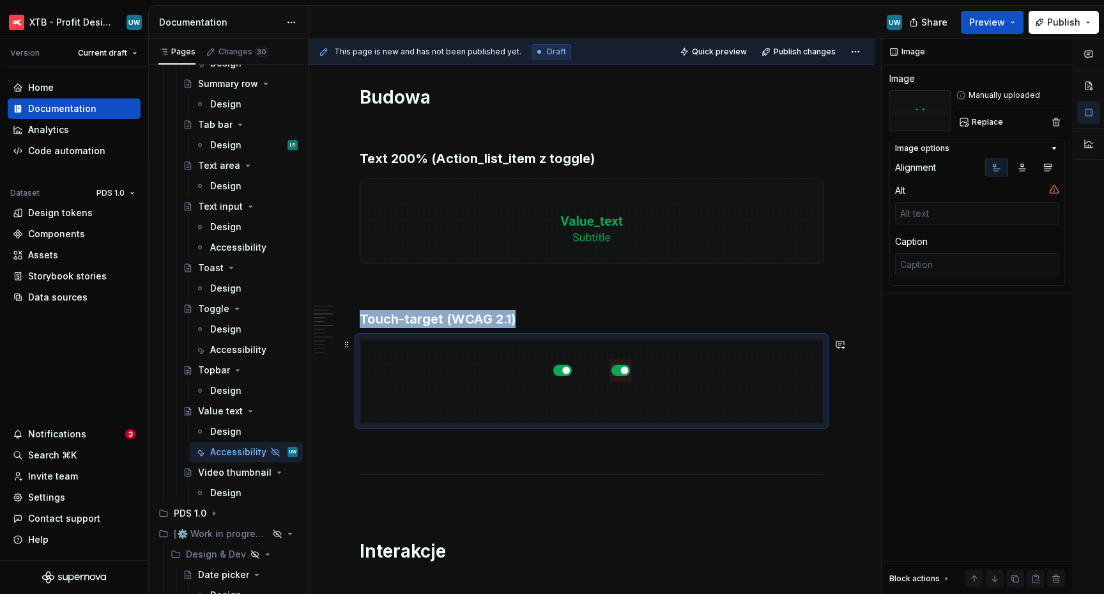
scroll to position [672, 0]
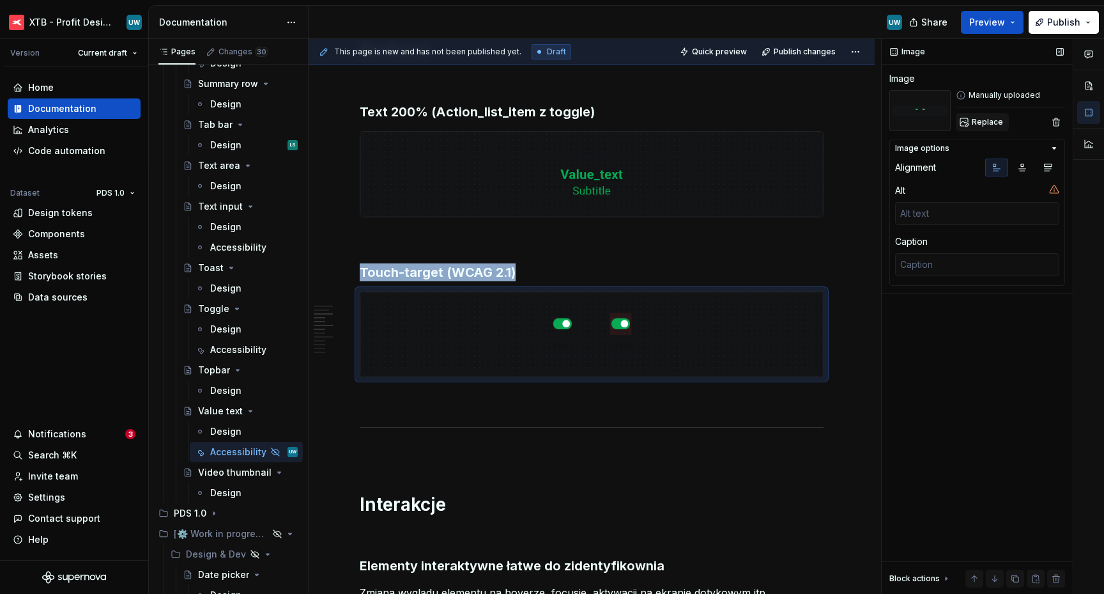
click at [988, 125] on span "Replace" at bounding box center [987, 122] width 31 height 10
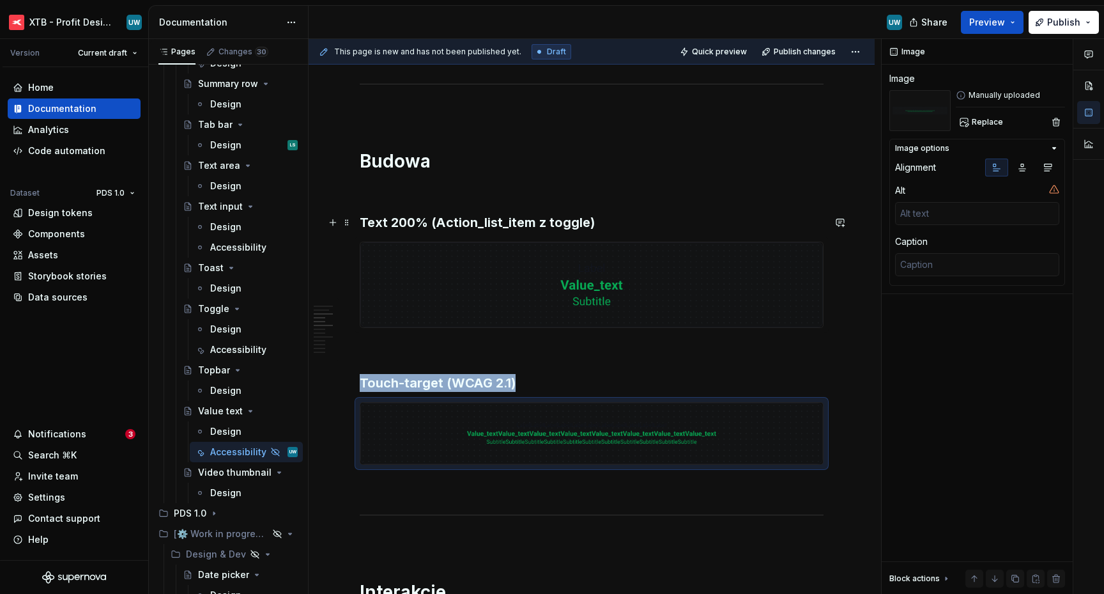
scroll to position [562, 0]
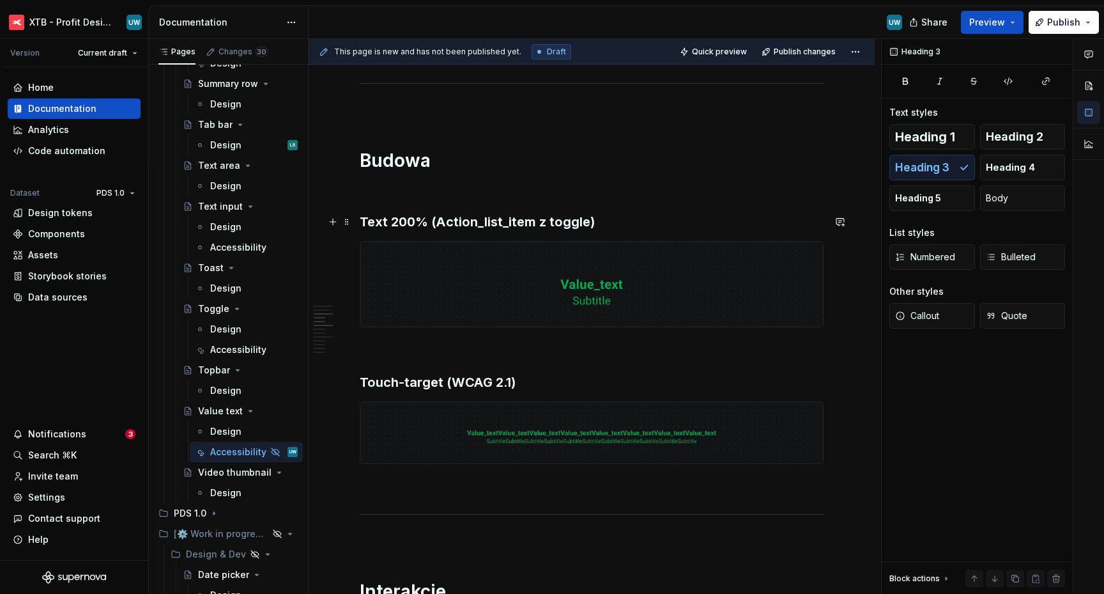
click at [484, 219] on h3 "Text 200% (Action_list_item z toggle)" at bounding box center [592, 222] width 464 height 18
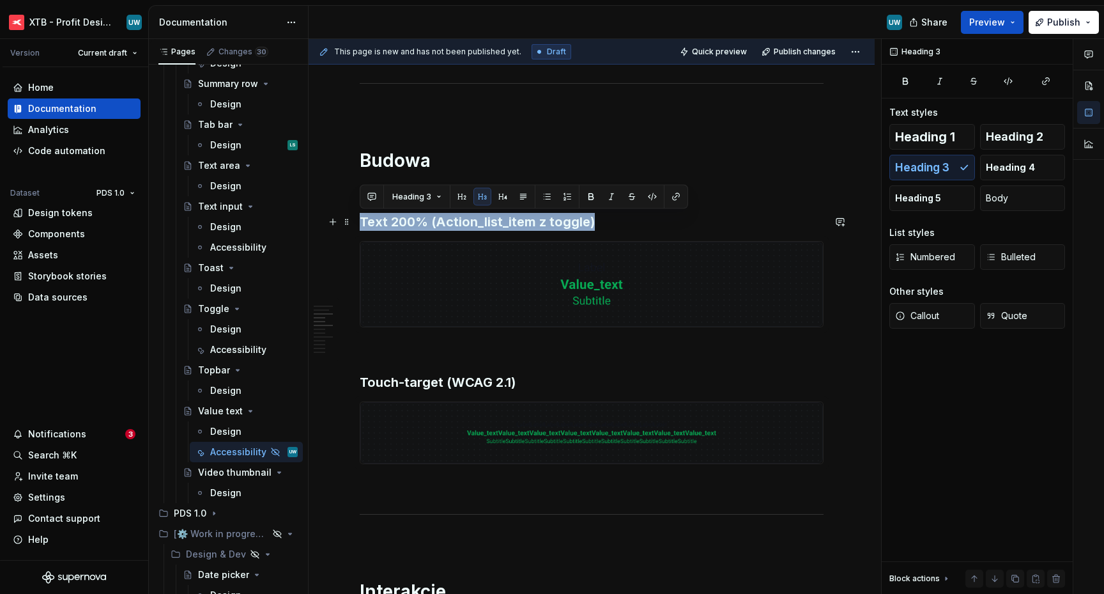
drag, startPoint x: 606, startPoint y: 224, endPoint x: 359, endPoint y: 221, distance: 247.3
click at [385, 170] on h1 "Budowa" at bounding box center [592, 160] width 464 height 23
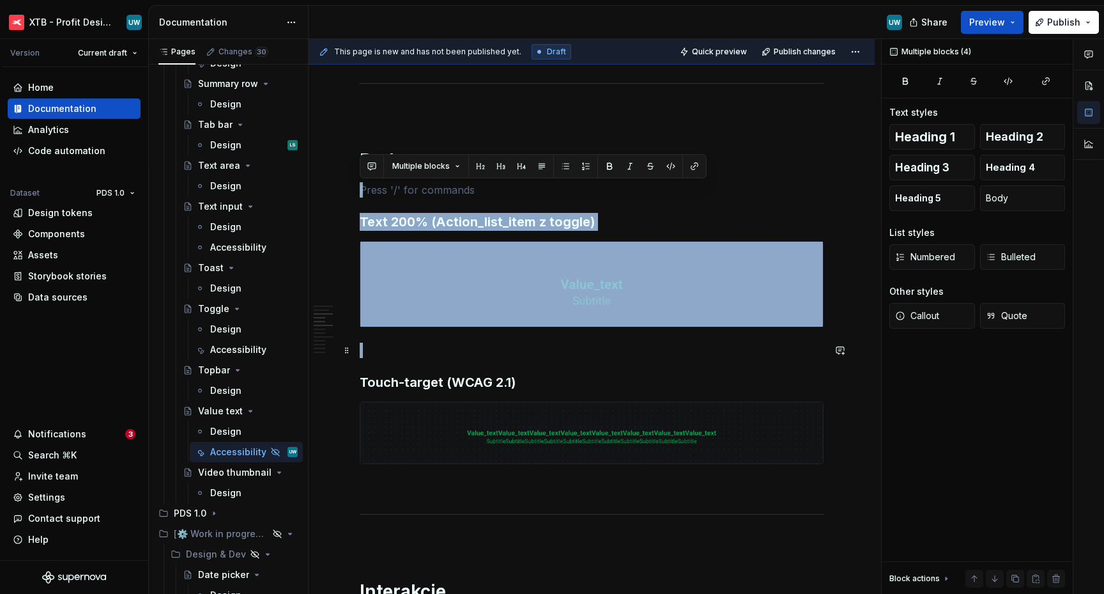
drag, startPoint x: 384, startPoint y: 192, endPoint x: 458, endPoint y: 357, distance: 180.2
copy div "Text 200% (Action_list_item z toggle)"
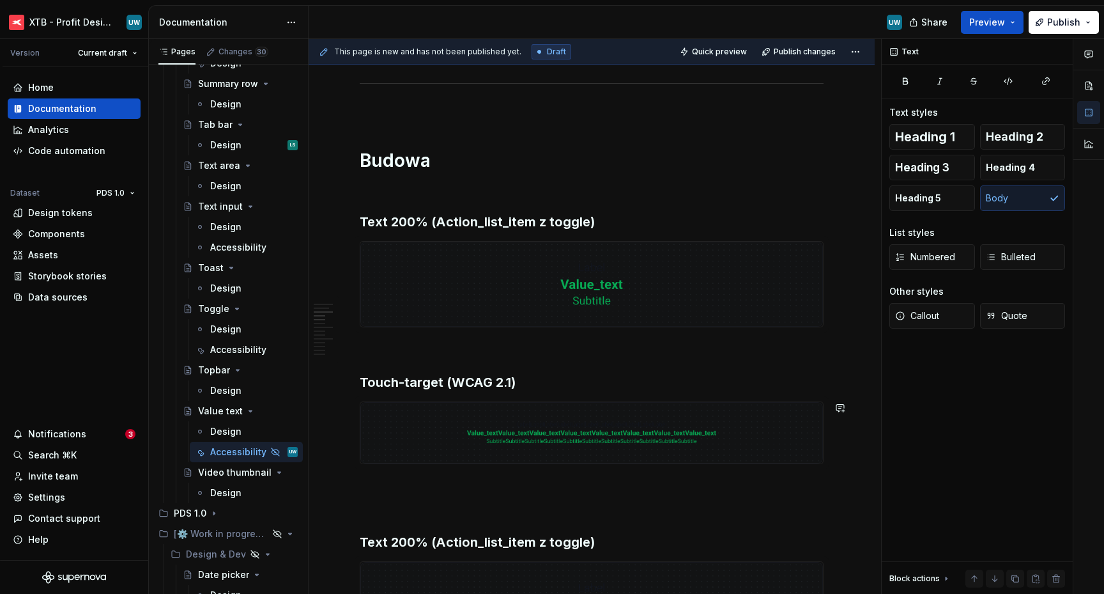
type textarea "*"
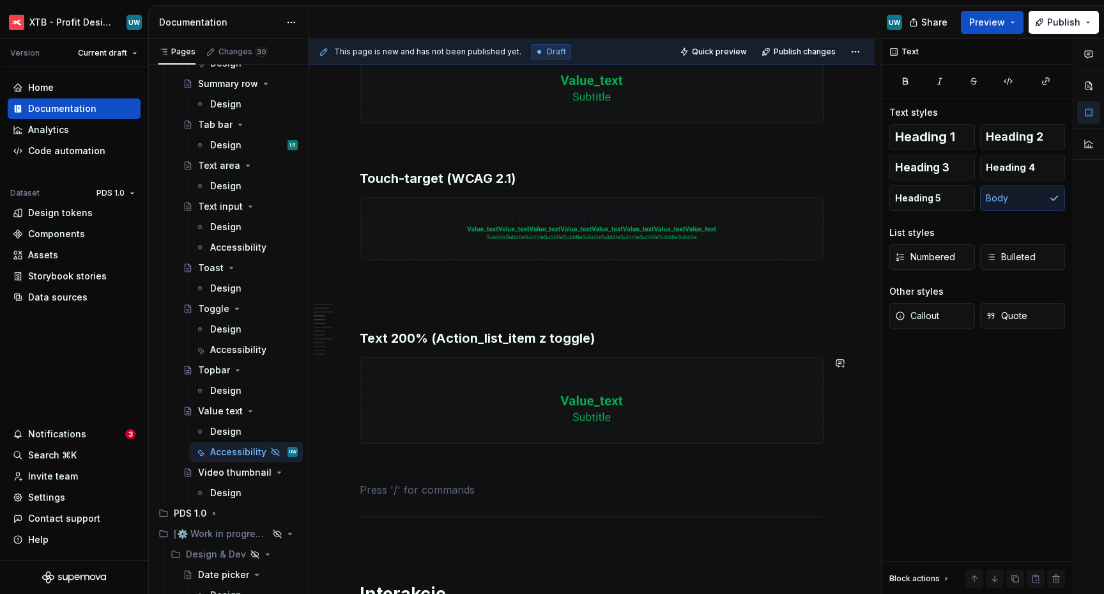
scroll to position [769, 0]
click at [367, 298] on p at bounding box center [592, 303] width 464 height 15
click at [371, 274] on p at bounding box center [592, 280] width 464 height 15
click at [374, 299] on p at bounding box center [592, 303] width 464 height 15
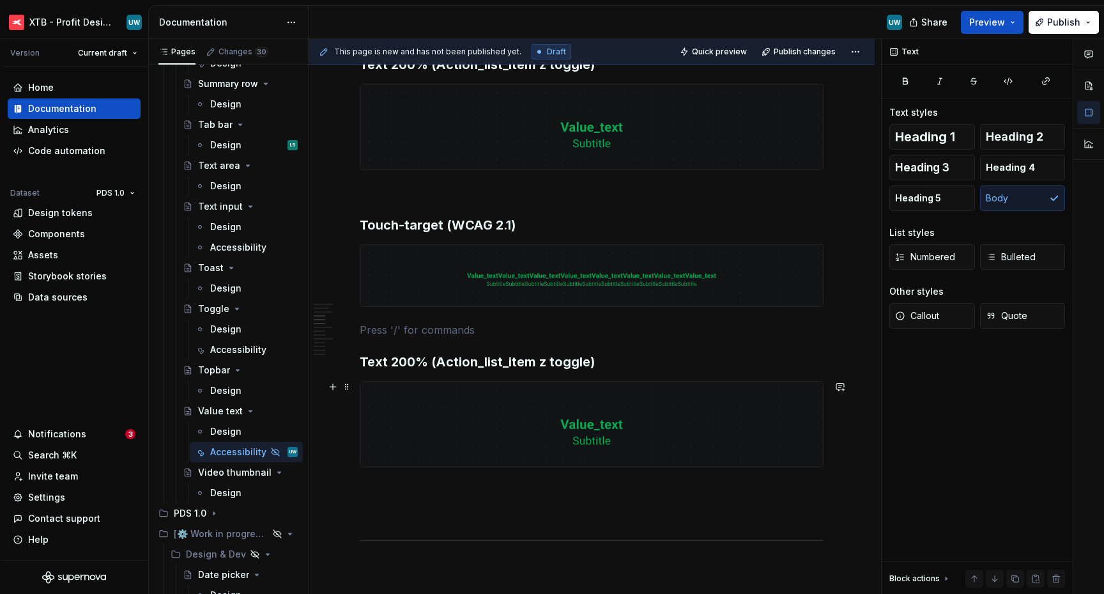
scroll to position [695, 0]
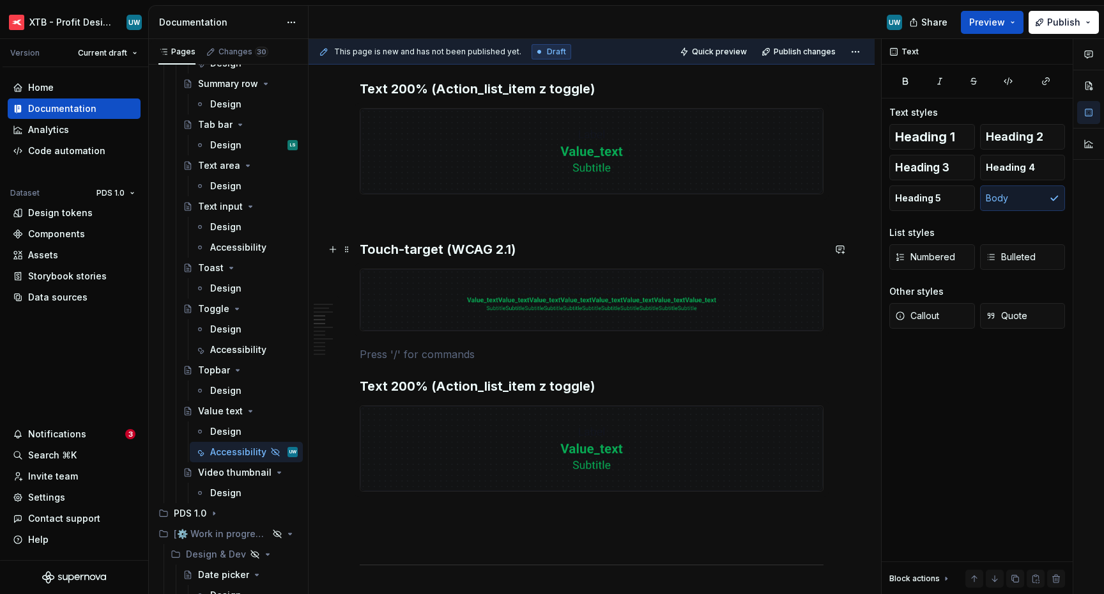
click at [417, 242] on h3 "Touch-target (WCAG 2.1)" at bounding box center [592, 249] width 464 height 18
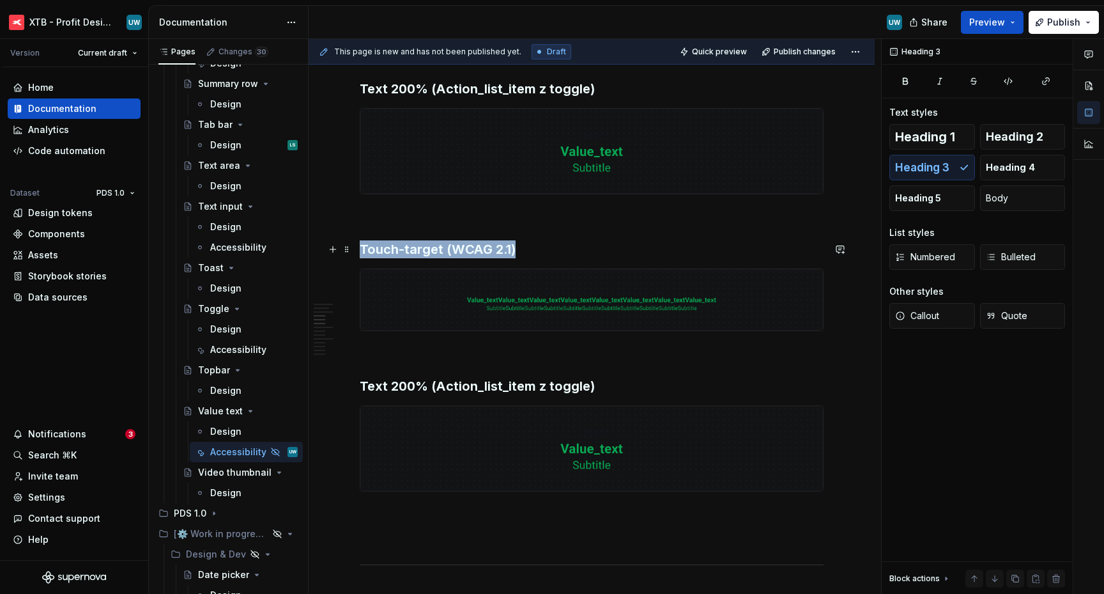
click at [417, 242] on h3 "Touch-target (WCAG 2.1)" at bounding box center [592, 249] width 464 height 18
copy h3 "Touch-target (WCAG 2.1)"
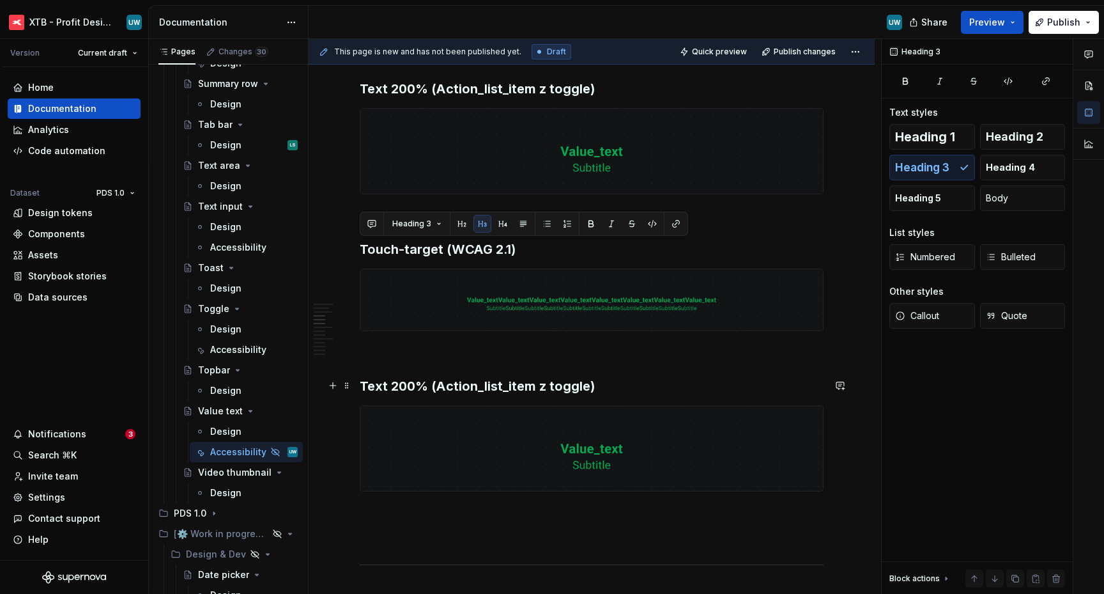
click at [438, 382] on h3 "Text 200% (Action_list_item z toggle)" at bounding box center [592, 386] width 464 height 18
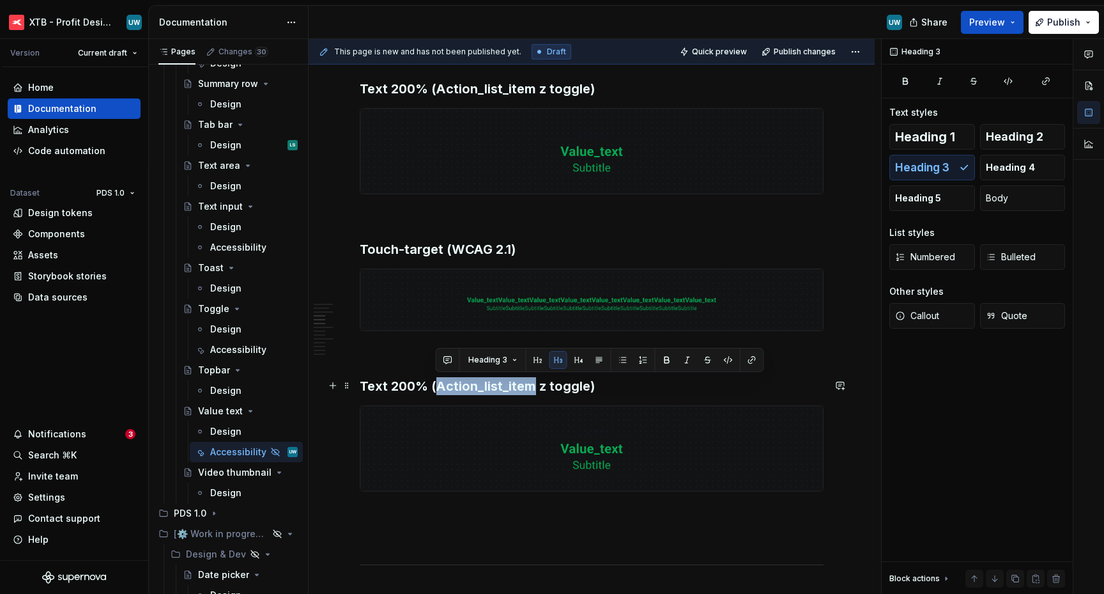
click at [438, 382] on h3 "Text 200% (Action_list_item z toggle)" at bounding box center [592, 386] width 464 height 18
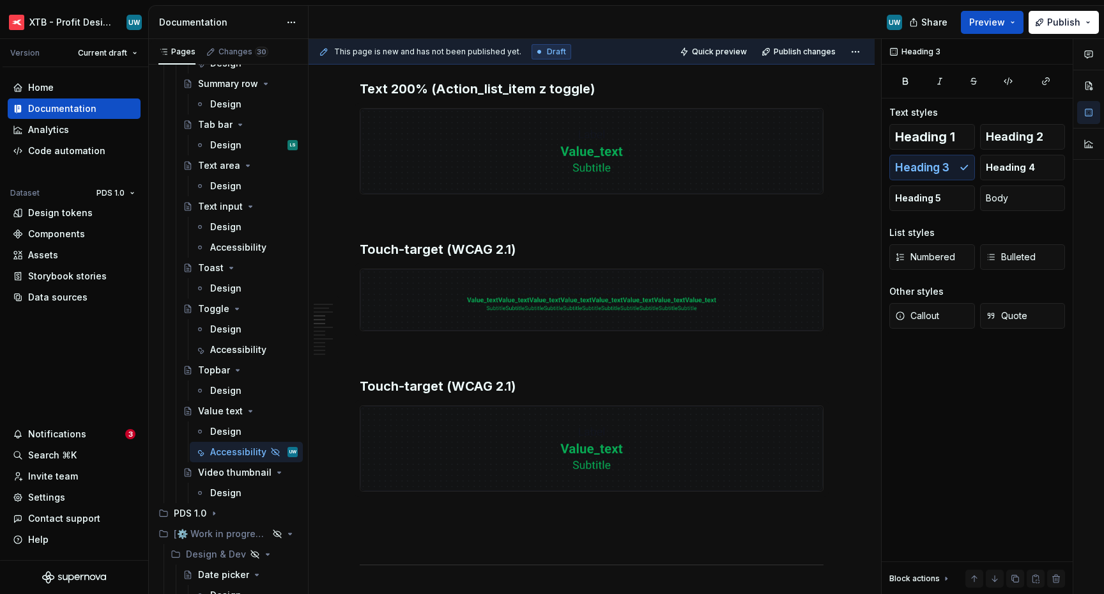
click at [396, 247] on h3 "Touch-target (WCAG 2.1)" at bounding box center [592, 249] width 464 height 18
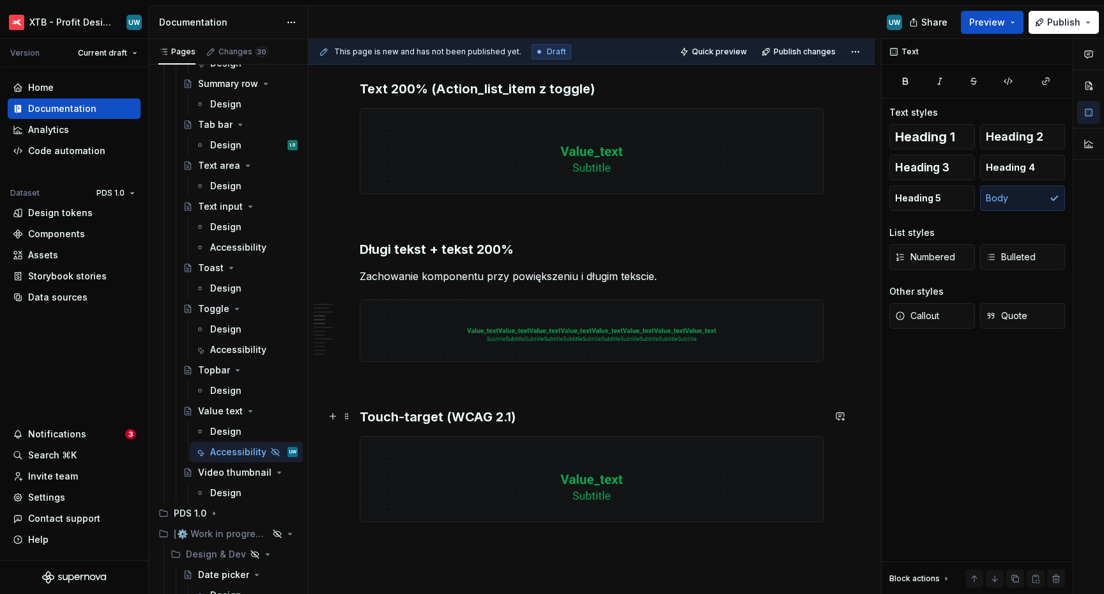
click at [542, 418] on h3 "Touch-target (WCAG 2.1)" at bounding box center [592, 417] width 464 height 18
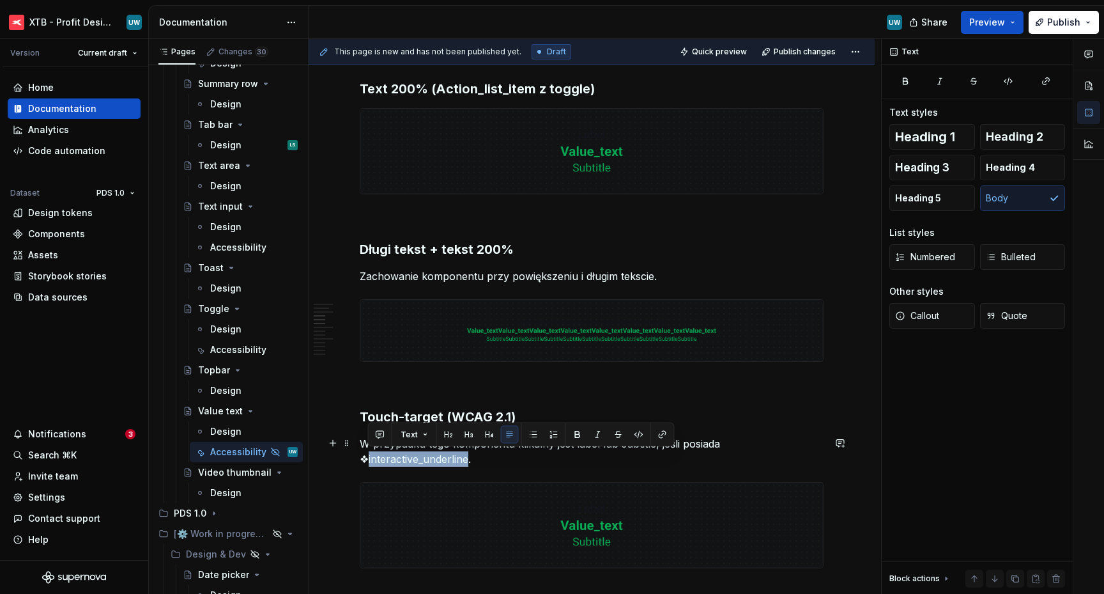
drag, startPoint x: 467, startPoint y: 458, endPoint x: 367, endPoint y: 463, distance: 99.8
click at [367, 463] on p "W przypadku tego komponentu klikalny jest label lub subtitle, jeśli posiada ❖in…" at bounding box center [592, 451] width 464 height 31
click at [370, 461] on p "W przypadku tego komponentu klikalny jest label lub subtitle, jeśli posiada ❖in…" at bounding box center [592, 451] width 464 height 31
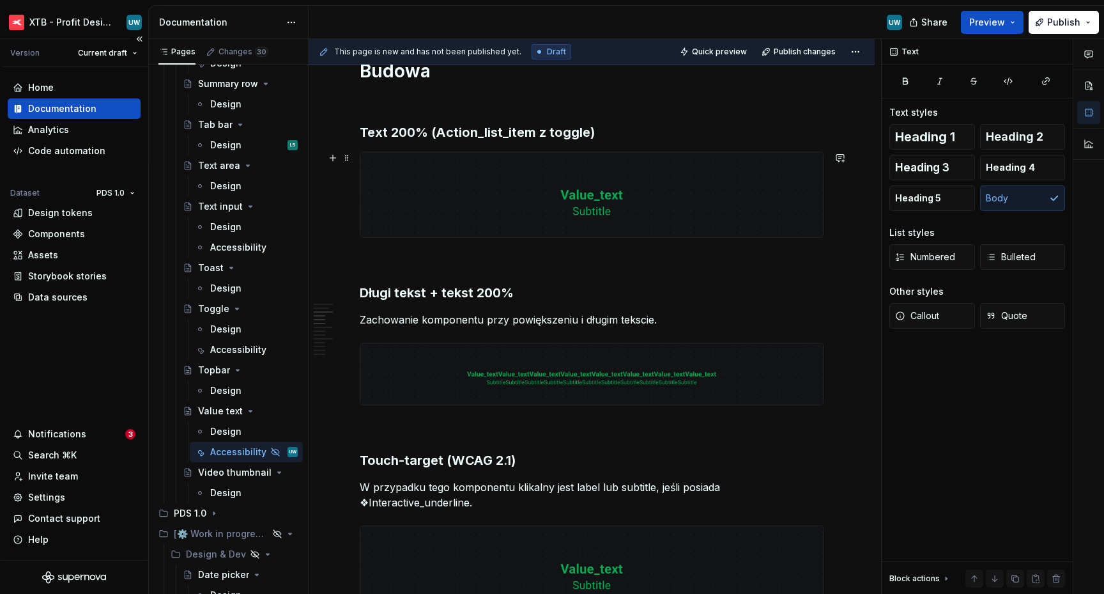
scroll to position [651, 0]
click at [617, 130] on h3 "Text 200% (Action_list_item z toggle)" at bounding box center [592, 133] width 464 height 18
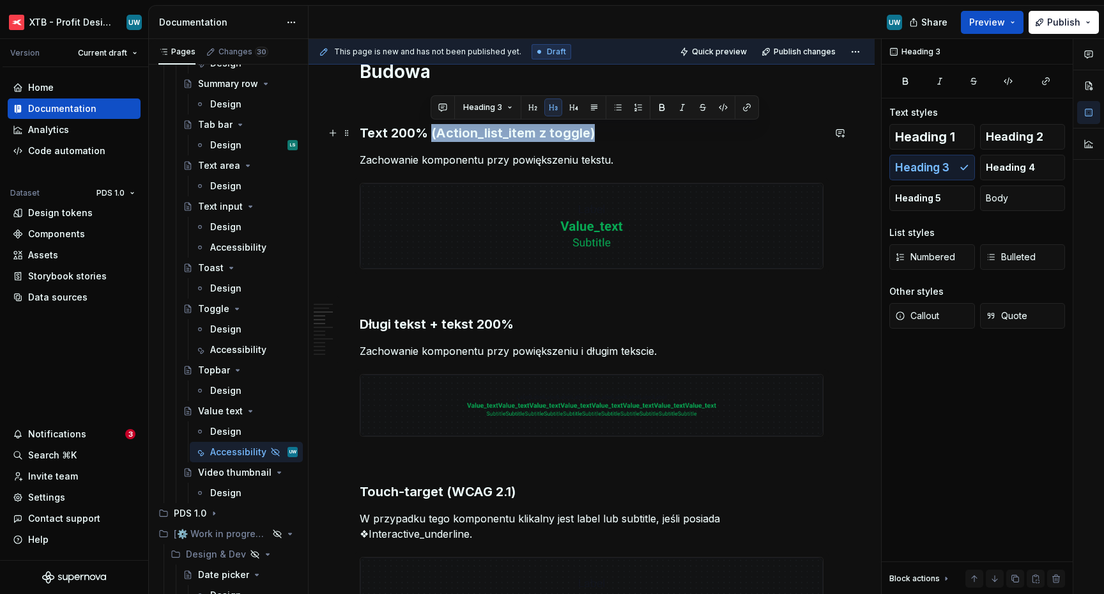
drag, startPoint x: 429, startPoint y: 131, endPoint x: 601, endPoint y: 132, distance: 171.3
click at [601, 132] on h3 "Text 200% (Action_list_item z toggle)" at bounding box center [592, 133] width 464 height 18
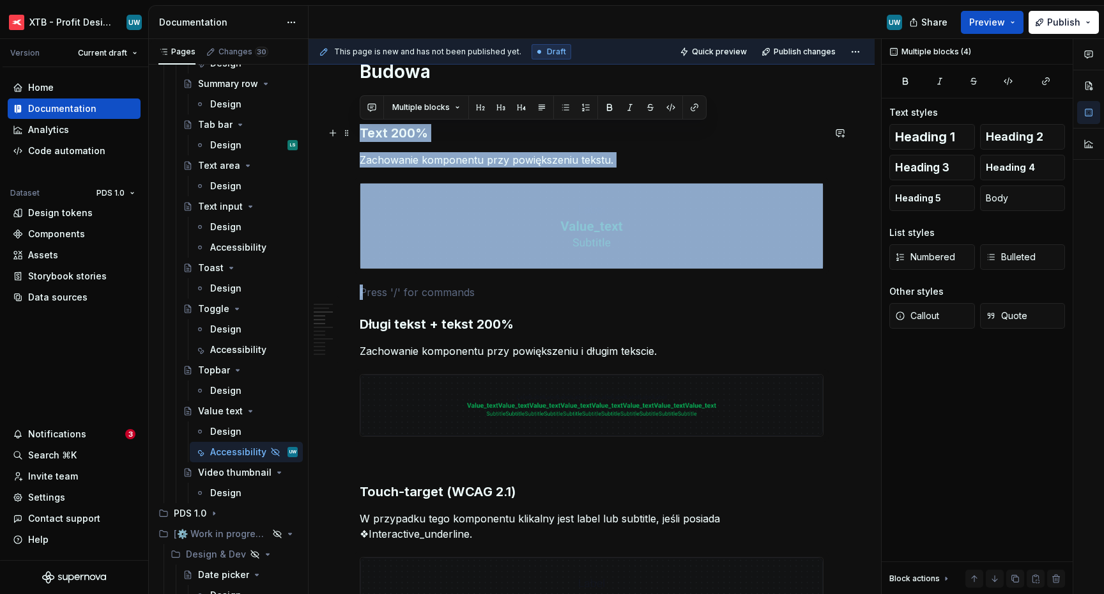
drag, startPoint x: 409, startPoint y: 286, endPoint x: 358, endPoint y: 132, distance: 161.5
copy div "Text 200% Zachowanie komponentu przy powiększeniu tekstu."
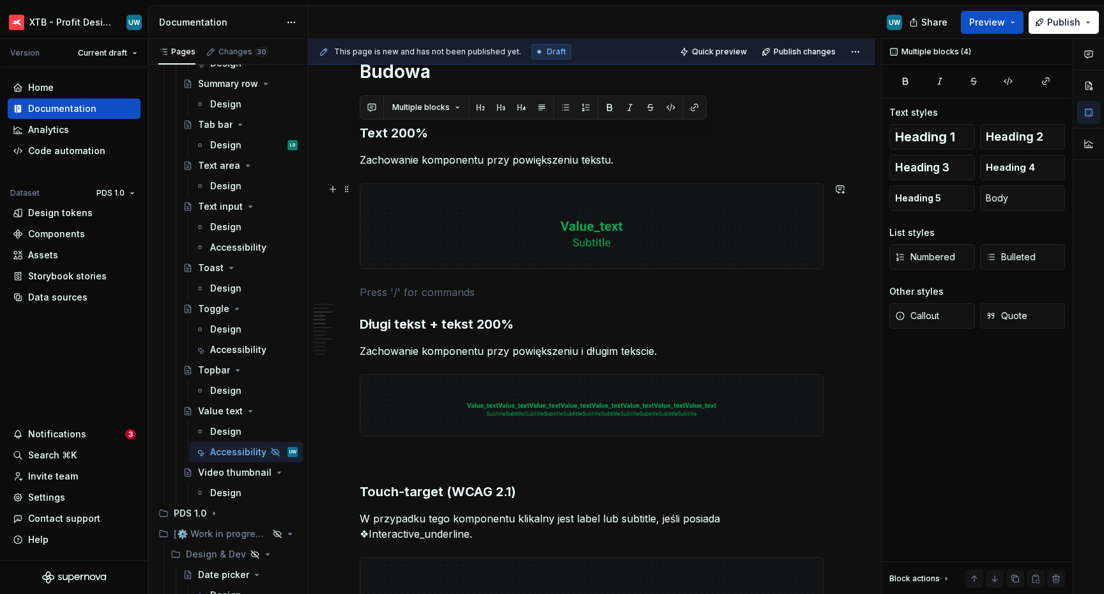
click at [422, 288] on p at bounding box center [592, 291] width 464 height 15
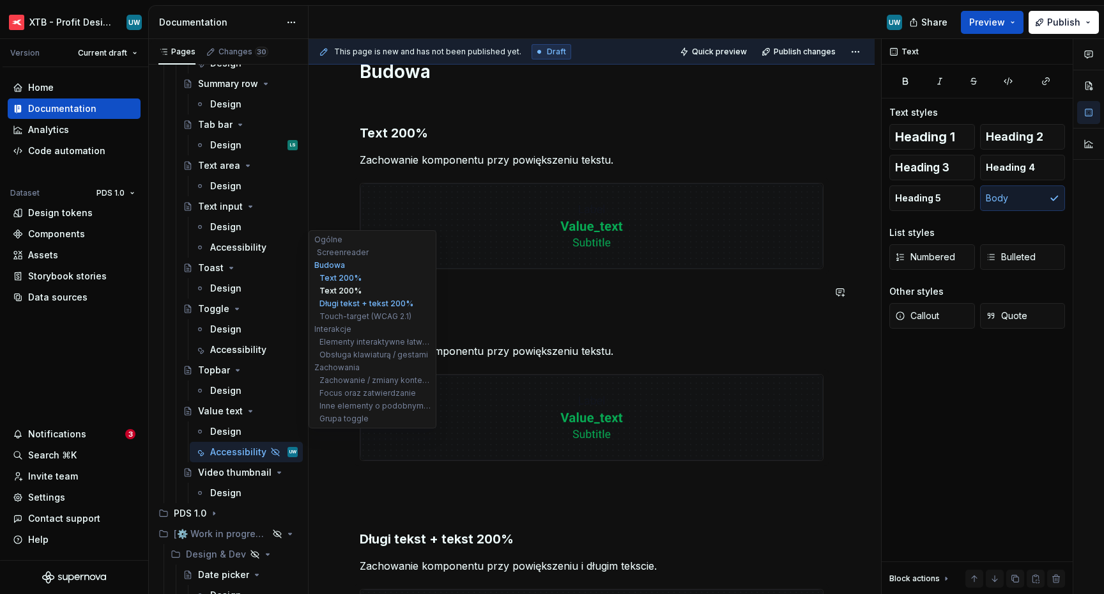
click at [385, 284] on button "Text 200%" at bounding box center [372, 290] width 121 height 13
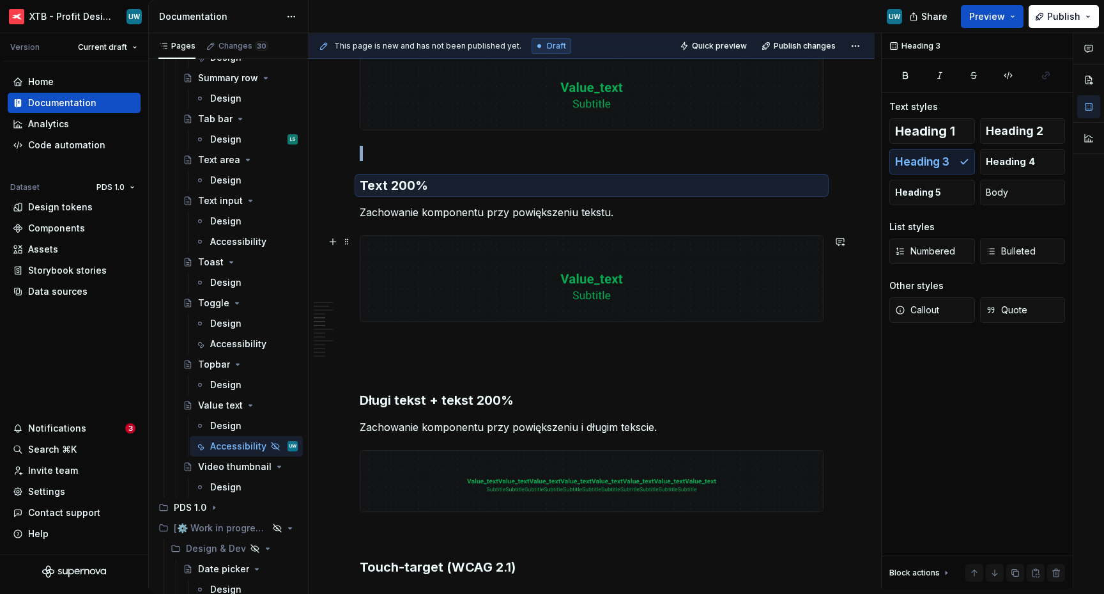
scroll to position [780, 0]
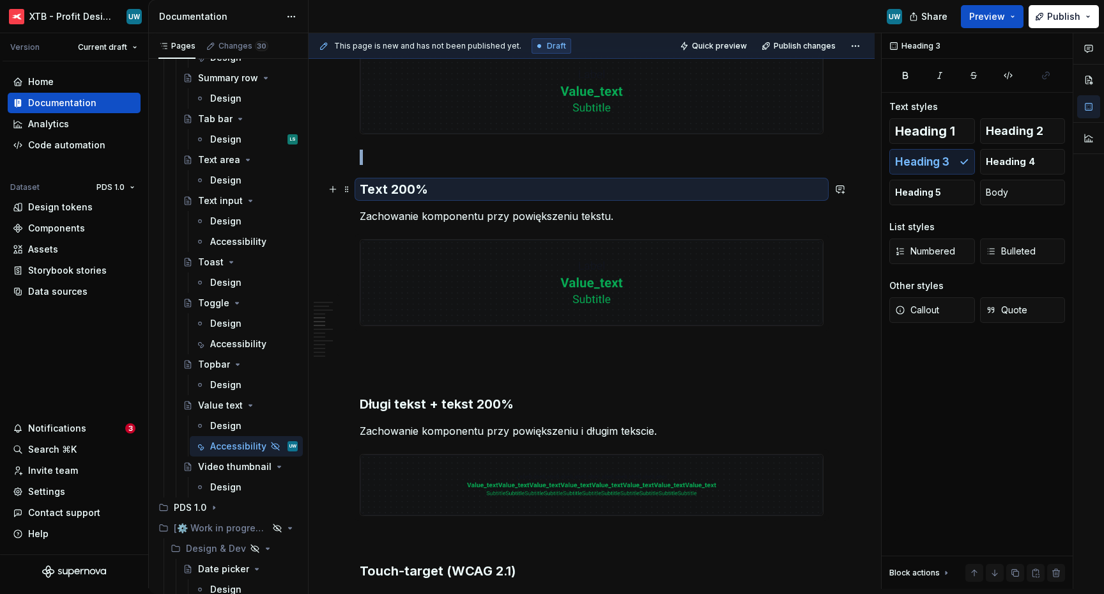
click at [406, 184] on h3 "Text 200%" at bounding box center [592, 189] width 464 height 18
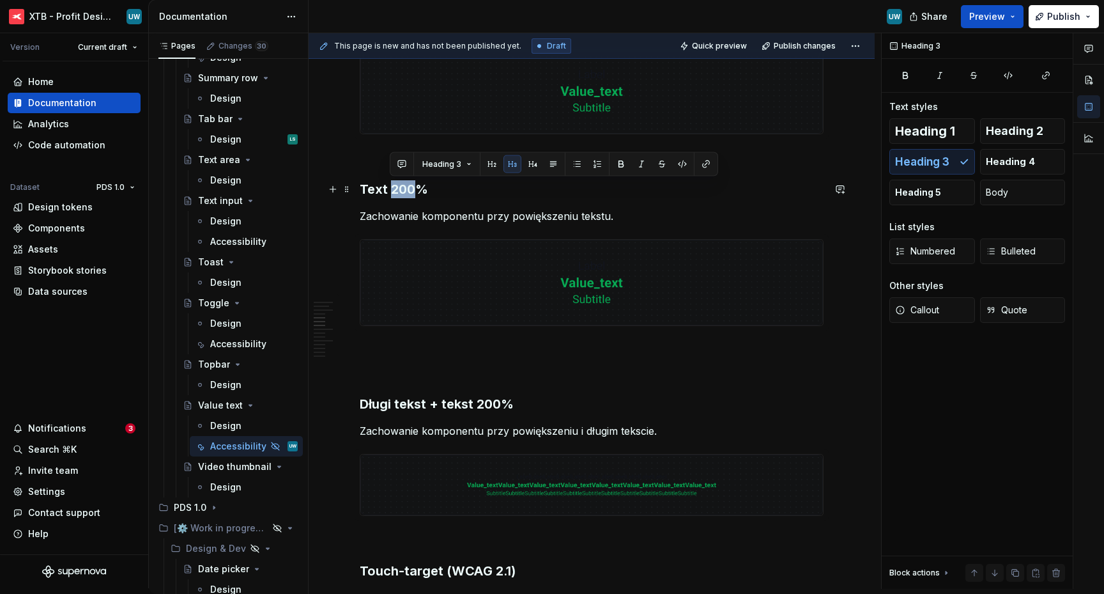
click at [406, 184] on h3 "Text 200%" at bounding box center [592, 189] width 464 height 18
click at [413, 404] on h3 "Długi tekst + tekst 200%" at bounding box center [592, 404] width 464 height 18
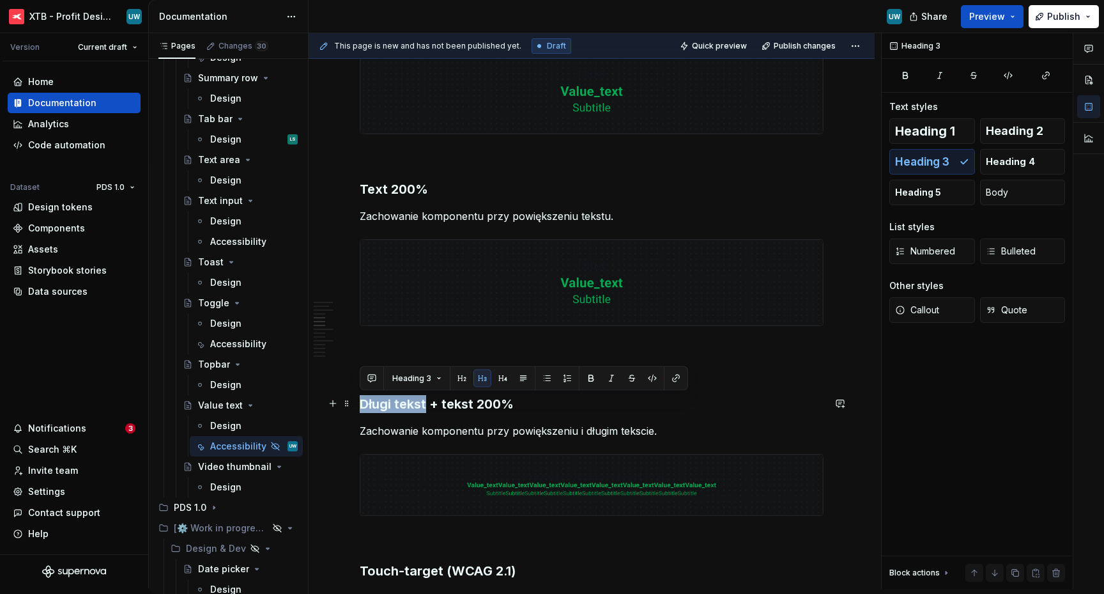
drag, startPoint x: 425, startPoint y: 404, endPoint x: 355, endPoint y: 405, distance: 69.7
copy h3 "Długi tekst"
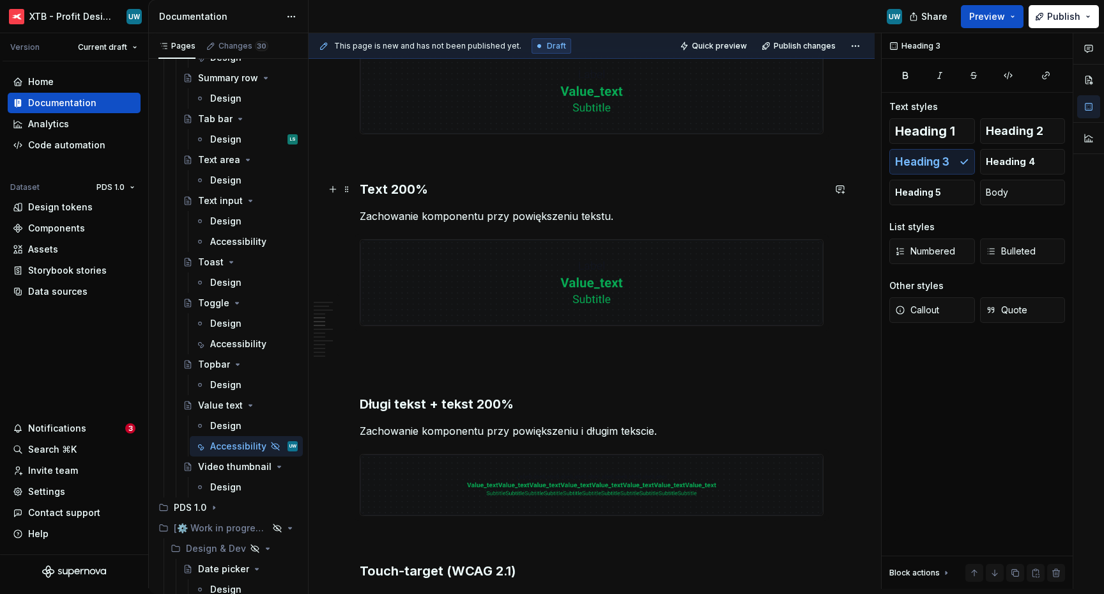
click at [401, 184] on h3 "Text 200%" at bounding box center [592, 189] width 464 height 18
click at [433, 219] on p "Zachowanie komponentu przy powiększeniu tekstu." at bounding box center [592, 215] width 464 height 15
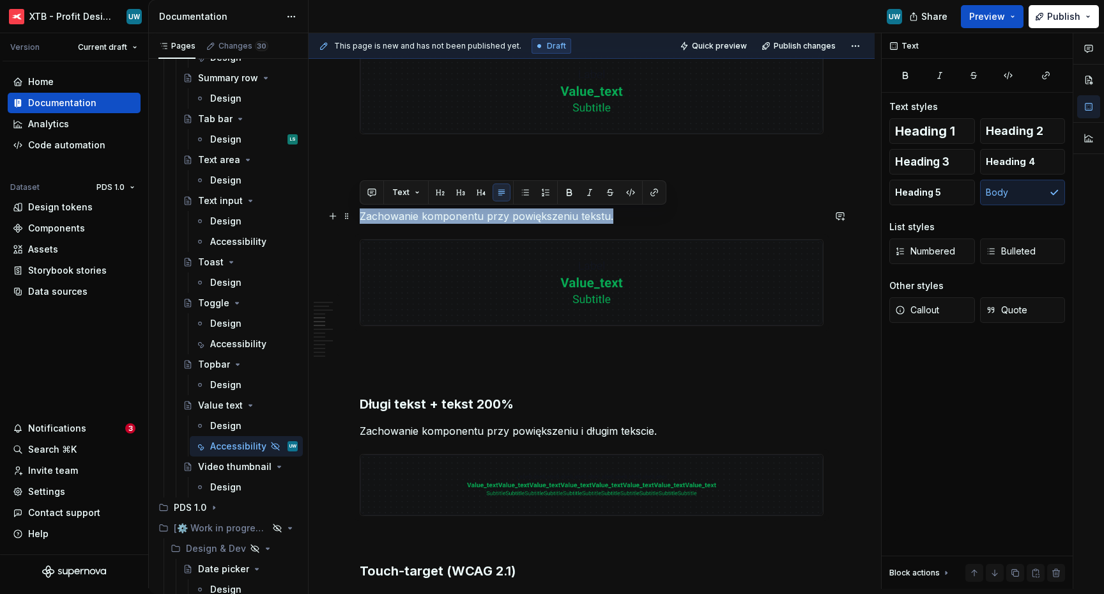
click at [433, 219] on p "Zachowanie komponentu przy powiększeniu tekstu." at bounding box center [592, 215] width 464 height 15
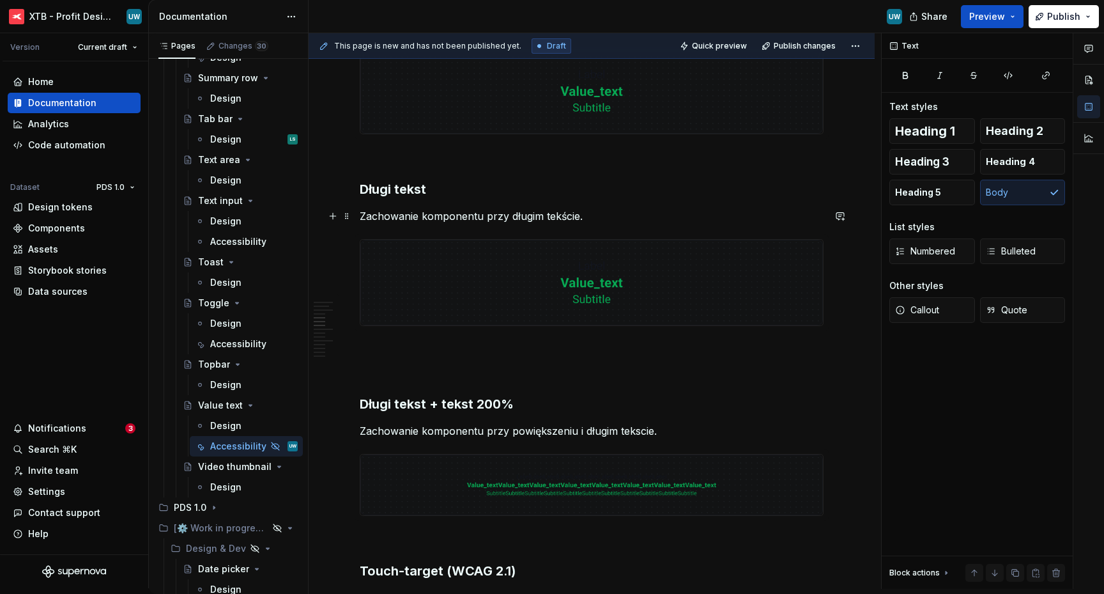
click at [652, 220] on p "Zachowanie komponentu przy długim tekście." at bounding box center [592, 215] width 464 height 15
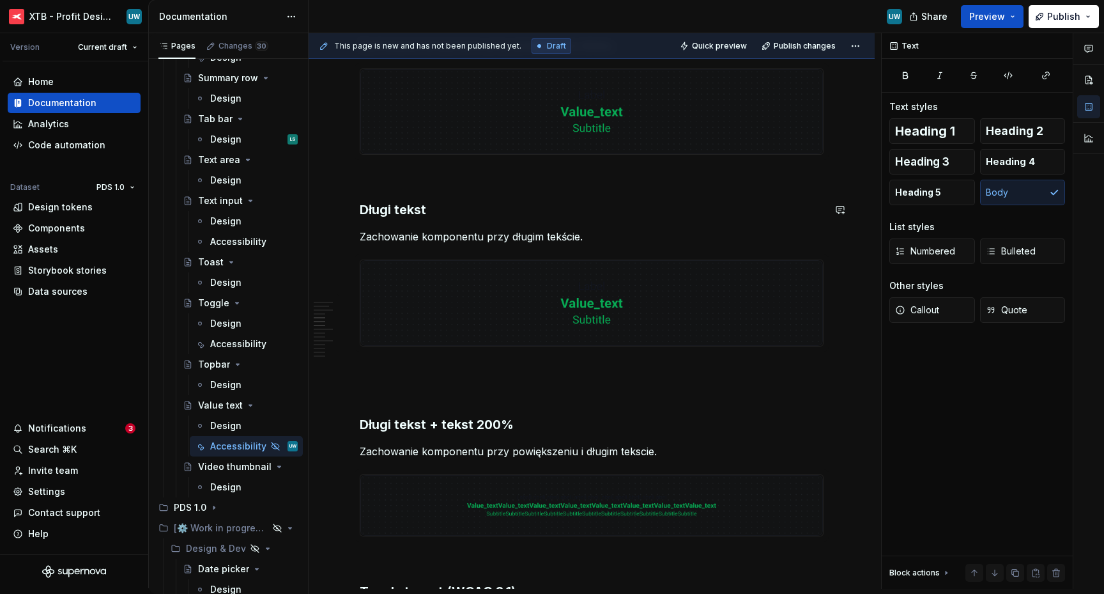
scroll to position [769, 0]
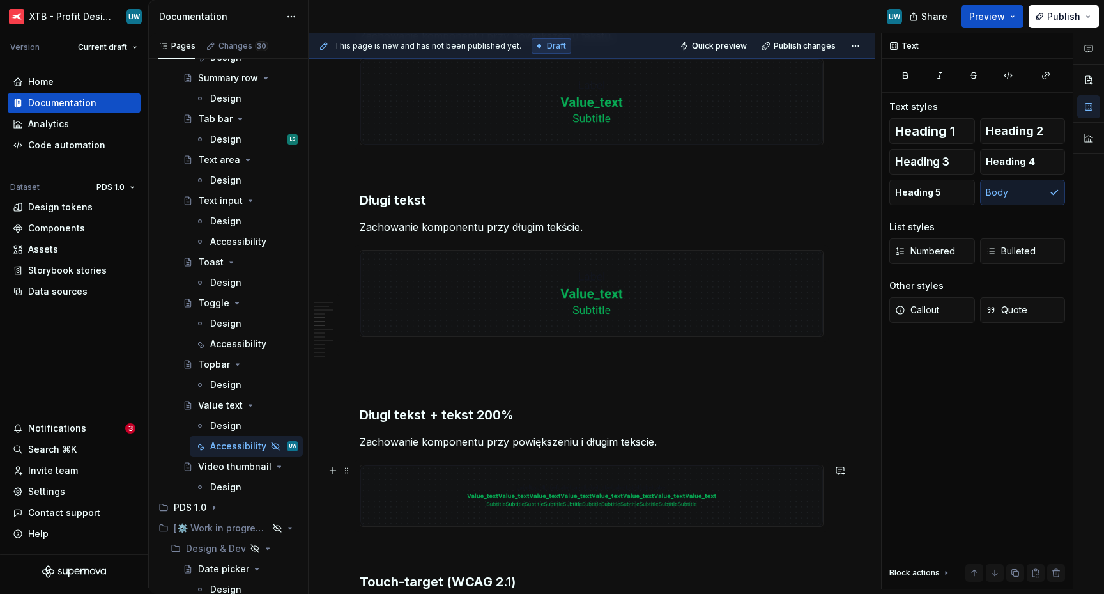
click at [576, 475] on img at bounding box center [591, 495] width 463 height 61
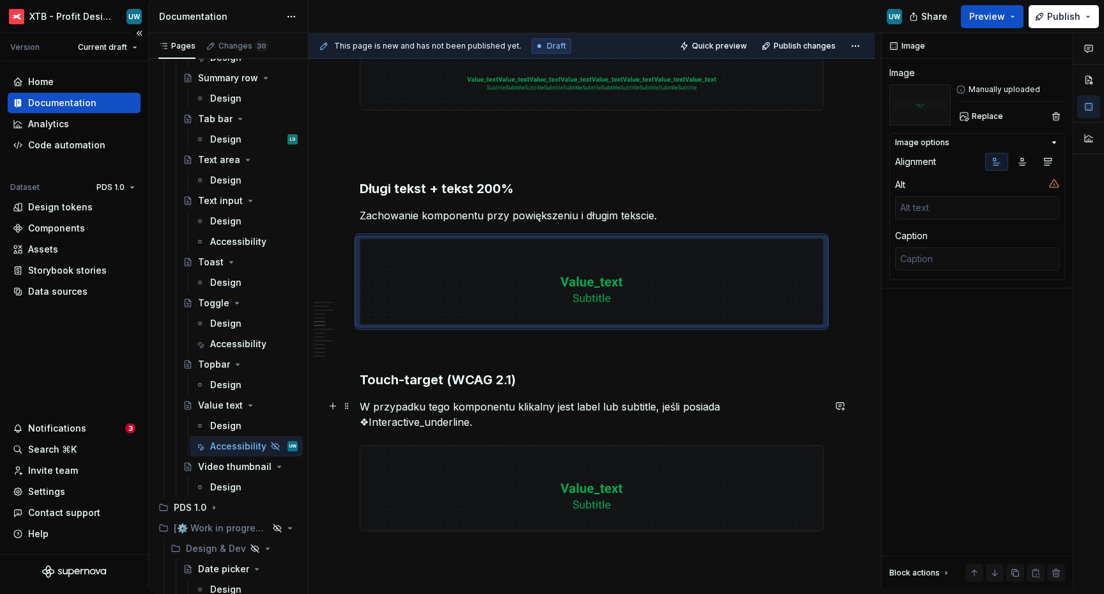
scroll to position [975, 0]
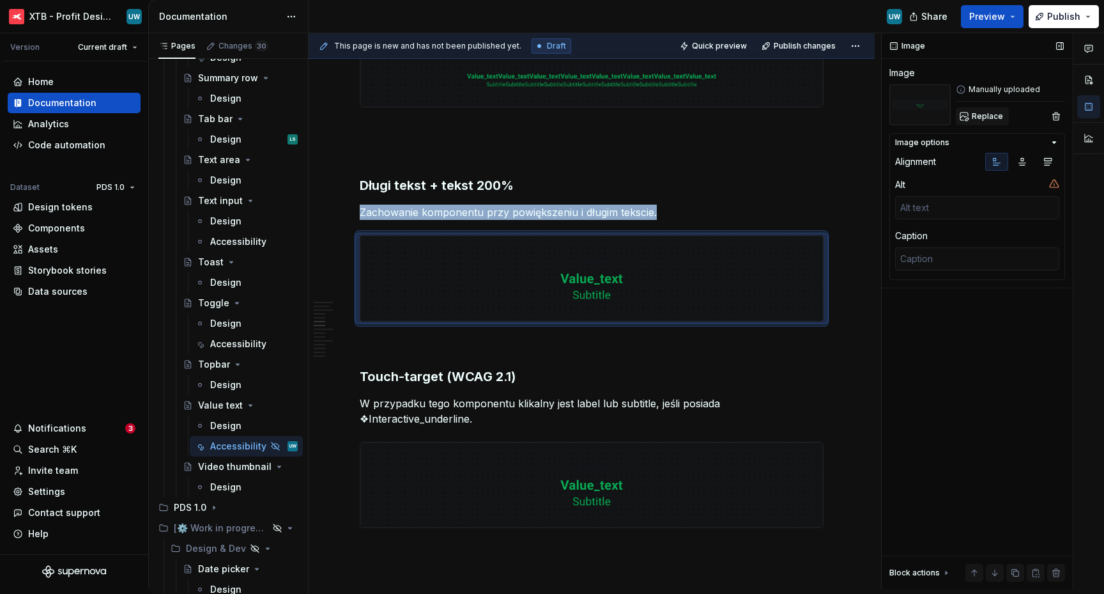
click at [976, 114] on span "Replace" at bounding box center [987, 116] width 31 height 10
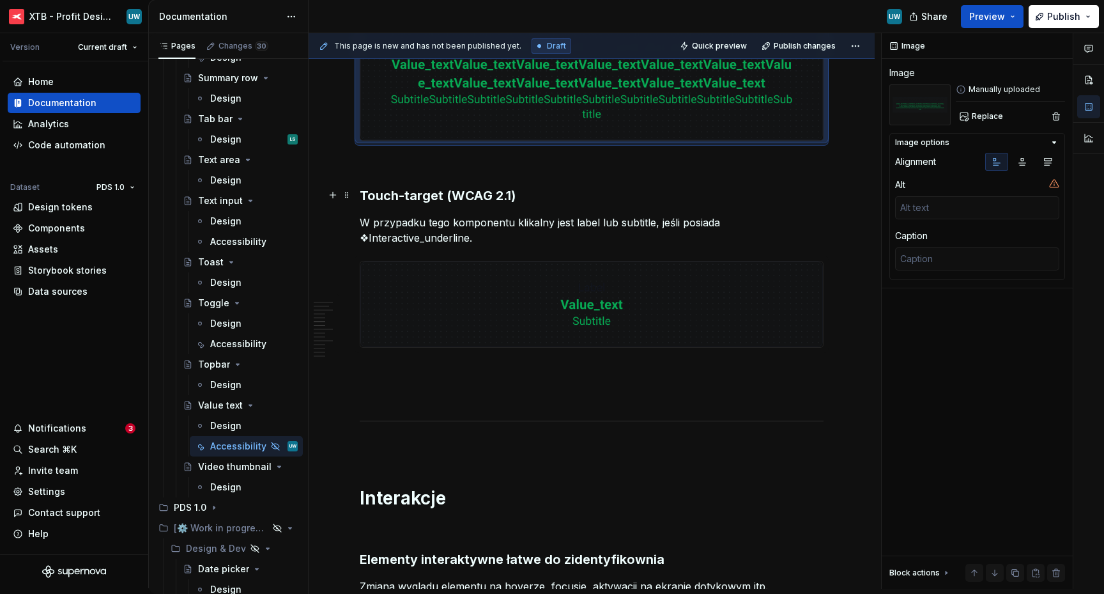
scroll to position [1224, 0]
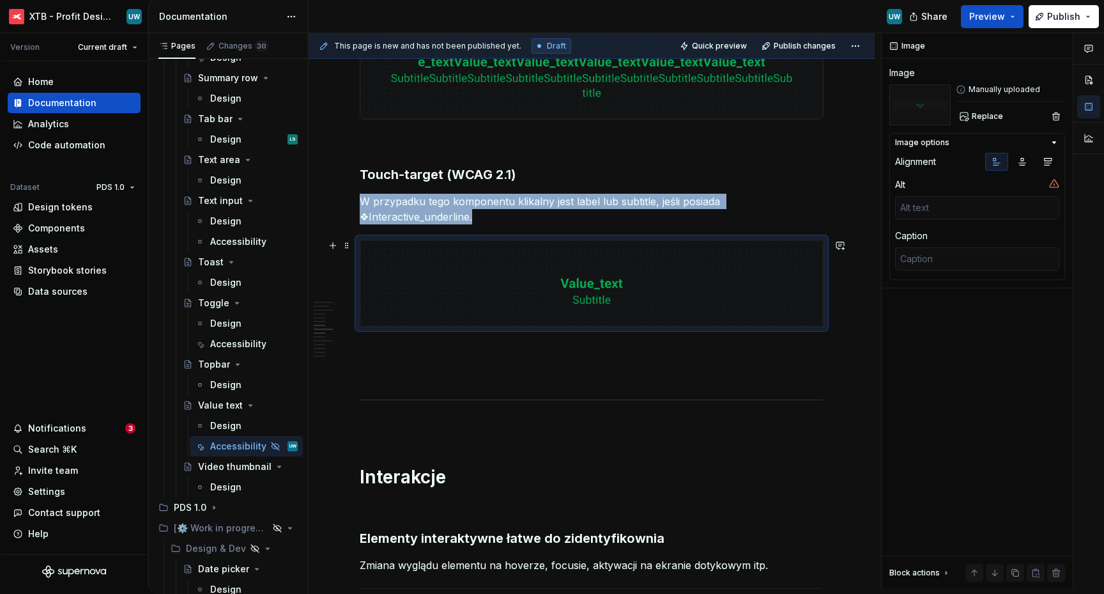
click at [546, 299] on img at bounding box center [591, 282] width 463 height 85
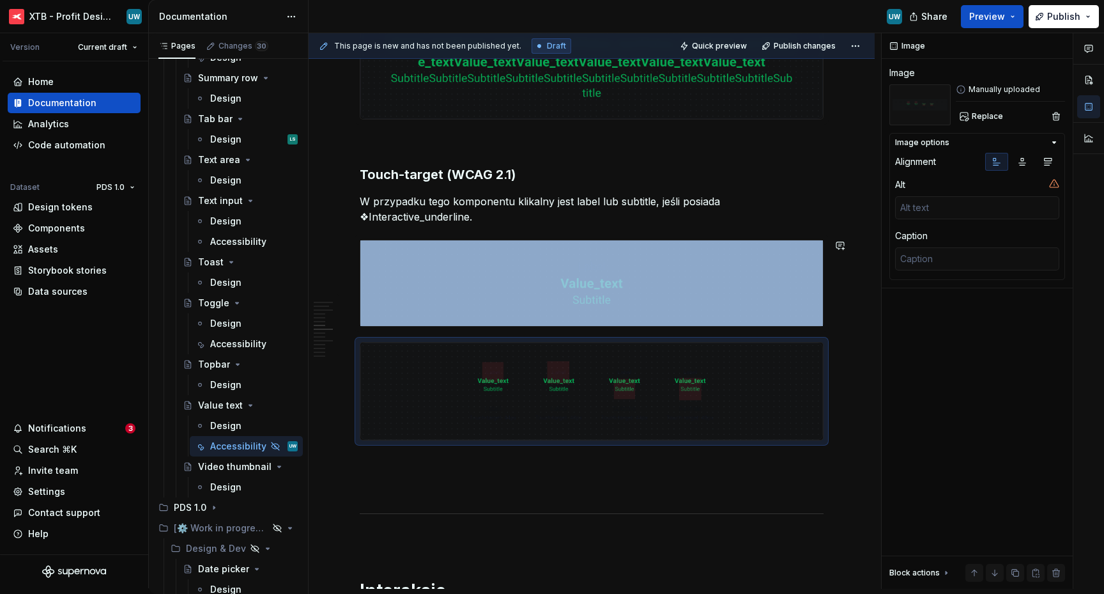
click at [603, 288] on img at bounding box center [591, 282] width 463 height 85
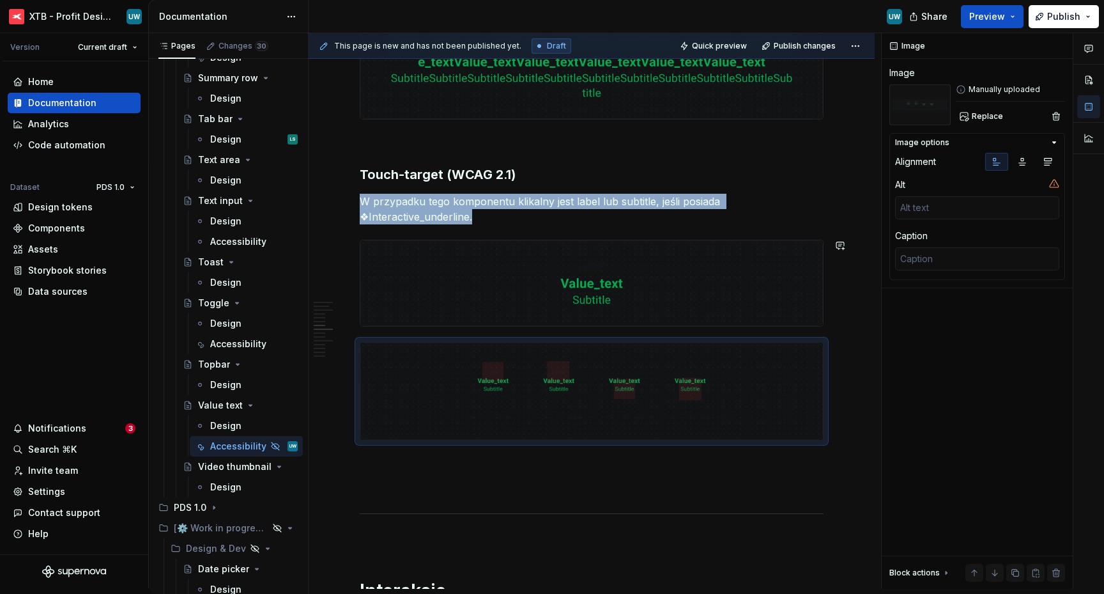
click at [603, 288] on img at bounding box center [591, 282] width 463 height 85
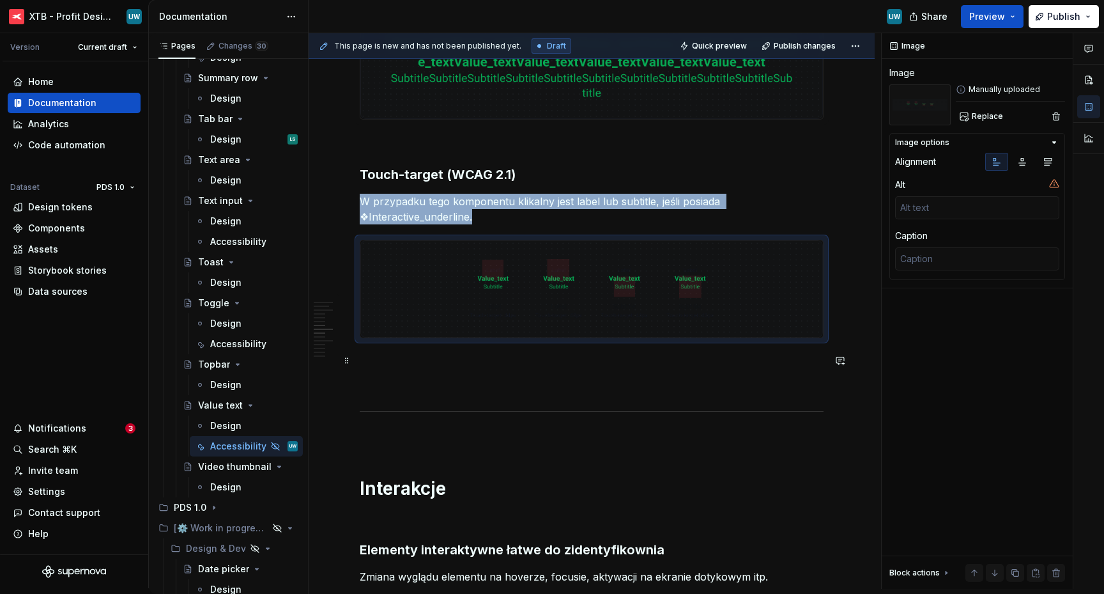
click at [526, 356] on p at bounding box center [592, 360] width 464 height 15
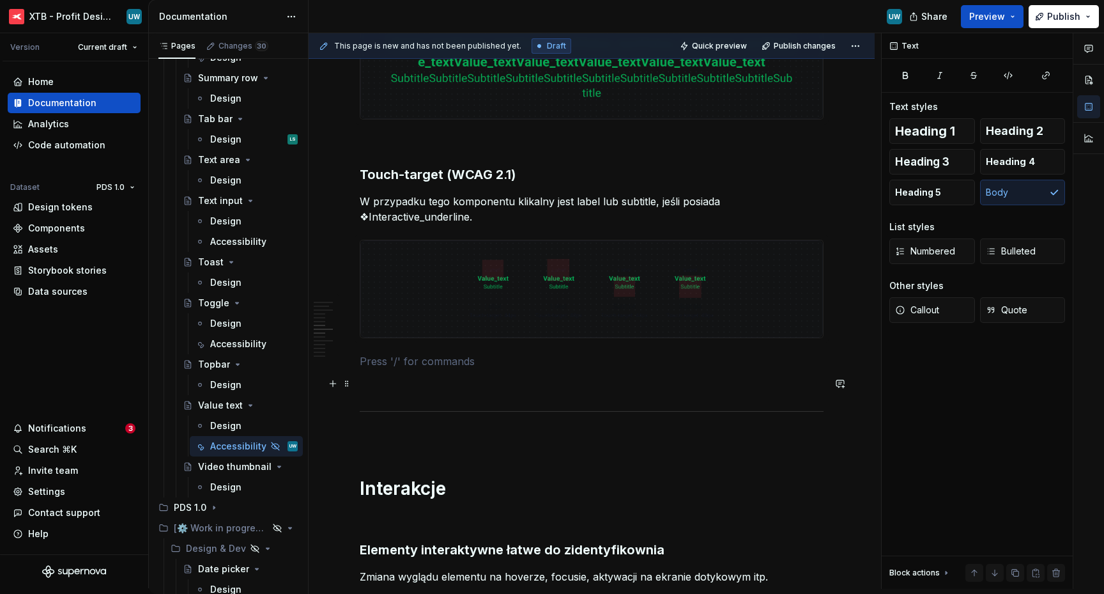
click at [525, 387] on p at bounding box center [592, 383] width 464 height 15
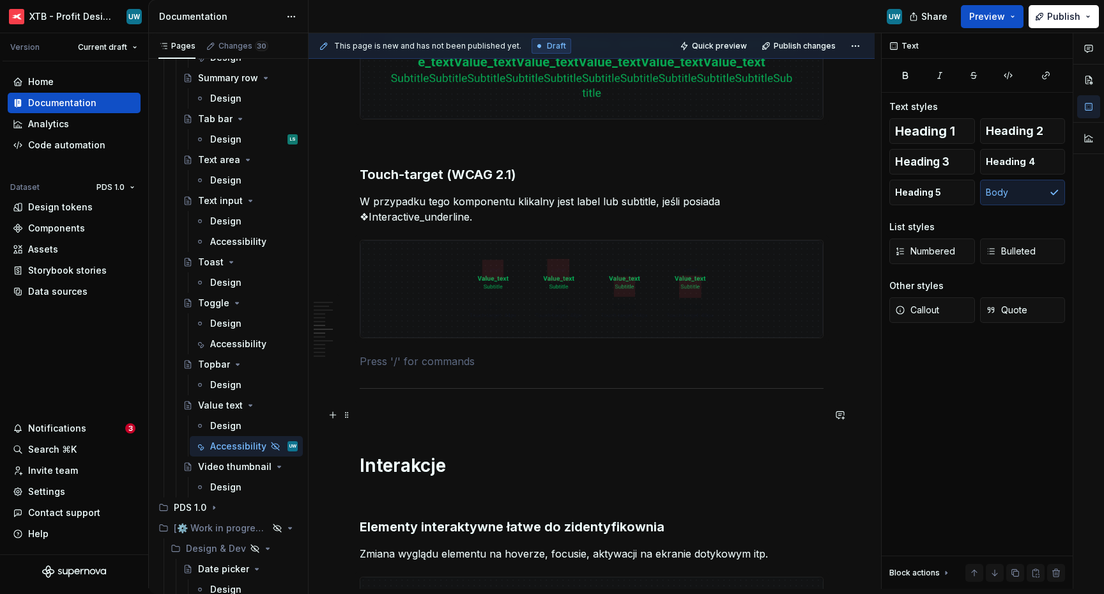
click at [518, 418] on p at bounding box center [592, 415] width 464 height 15
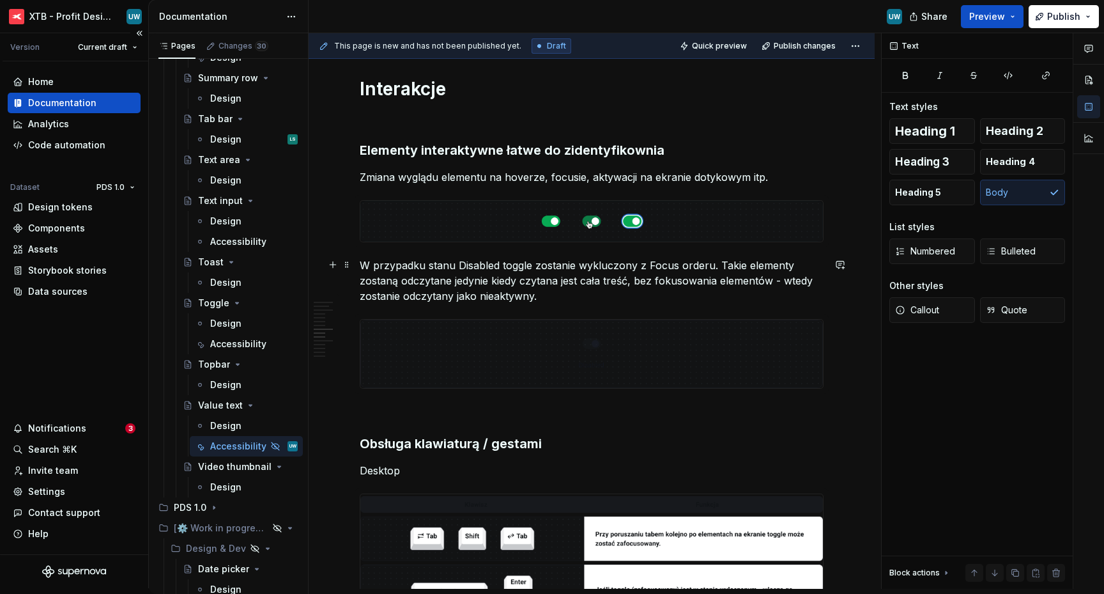
scroll to position [1608, 0]
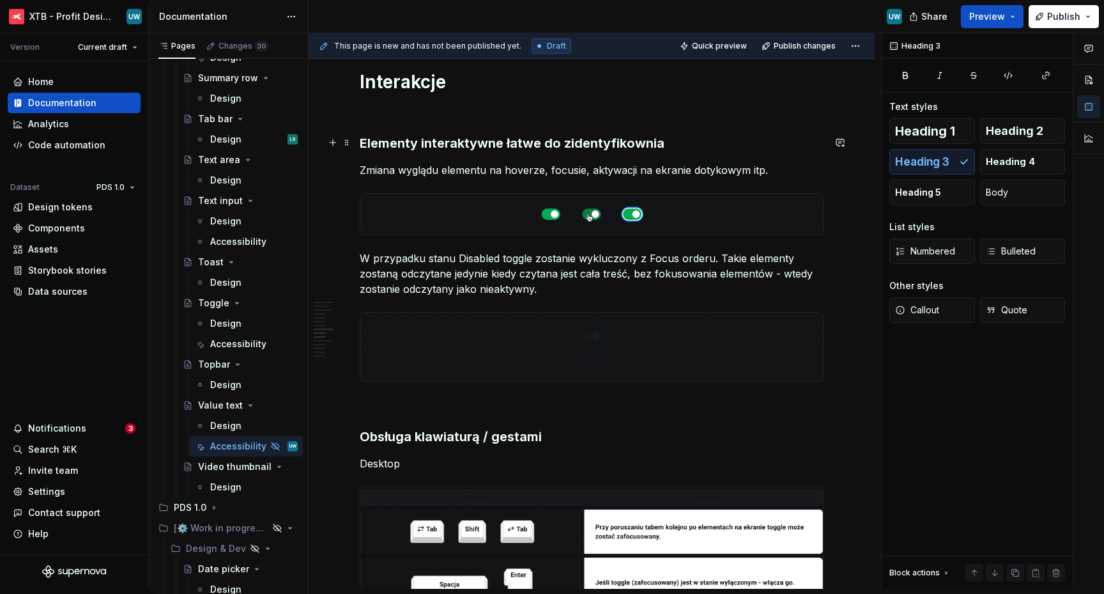
click at [442, 146] on h3 "Elementy interaktywne łatwe do zidentyfikownia" at bounding box center [592, 143] width 464 height 18
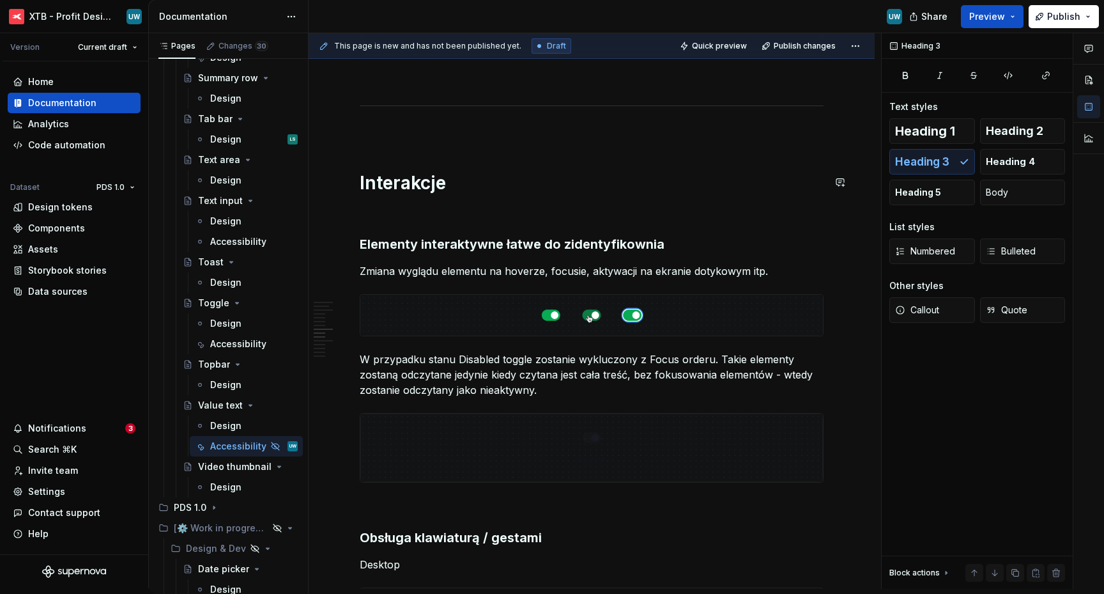
scroll to position [1484, 0]
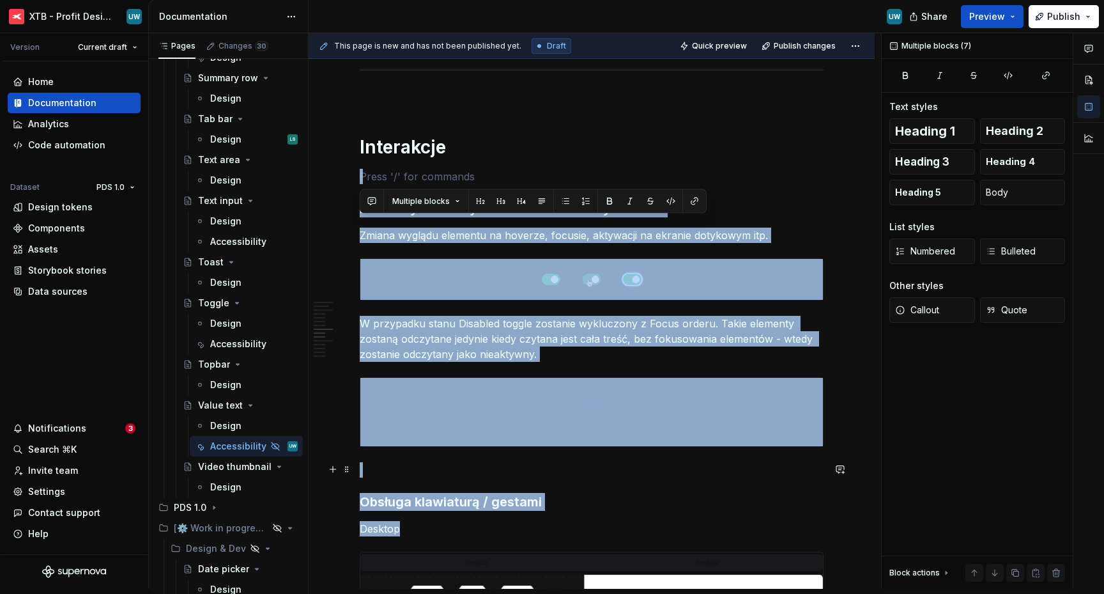
drag, startPoint x: 382, startPoint y: 231, endPoint x: 411, endPoint y: 527, distance: 298.0
click at [411, 527] on div "Ogólne Screenreader Sekcja określa nam jakie informacje, powinien przekazać uży…" at bounding box center [592, 320] width 464 height 3232
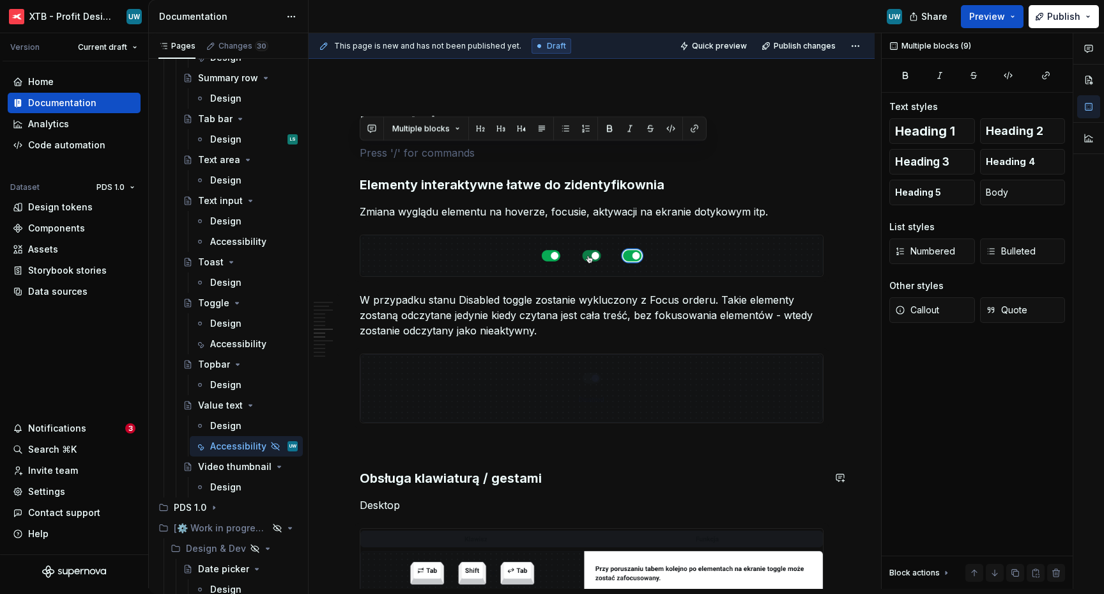
click at [397, 458] on div "Ogólne Screenreader Sekcja określa nam jakie informacje, powinien przekazać uży…" at bounding box center [592, 296] width 464 height 3232
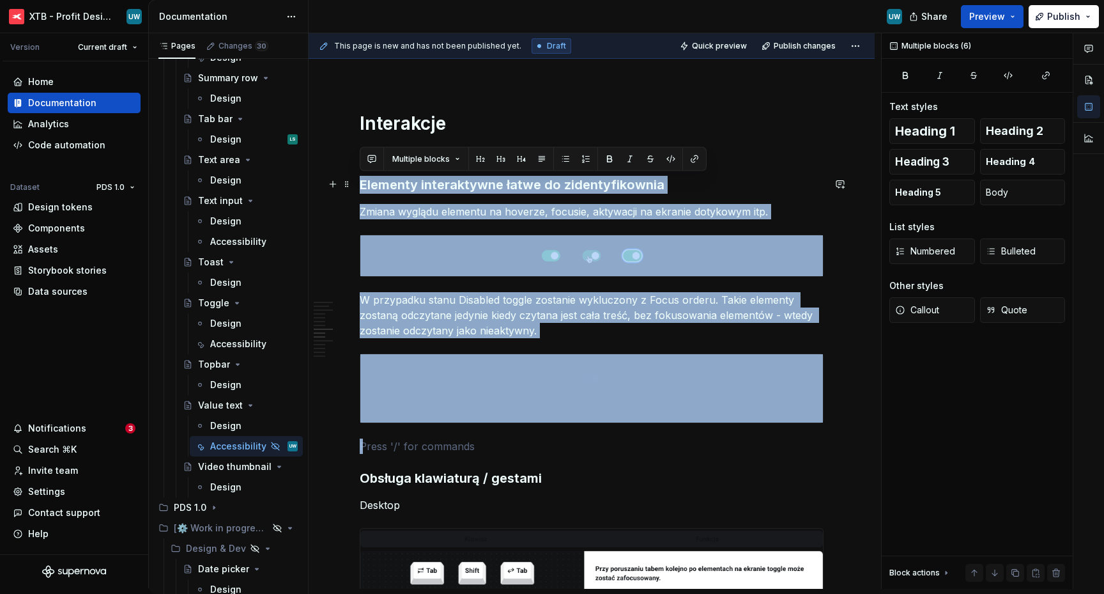
drag, startPoint x: 386, startPoint y: 439, endPoint x: 361, endPoint y: 183, distance: 256.8
click at [361, 183] on div "Ogólne Screenreader Sekcja określa nam jakie informacje, powinien przekazać uży…" at bounding box center [592, 296] width 464 height 3232
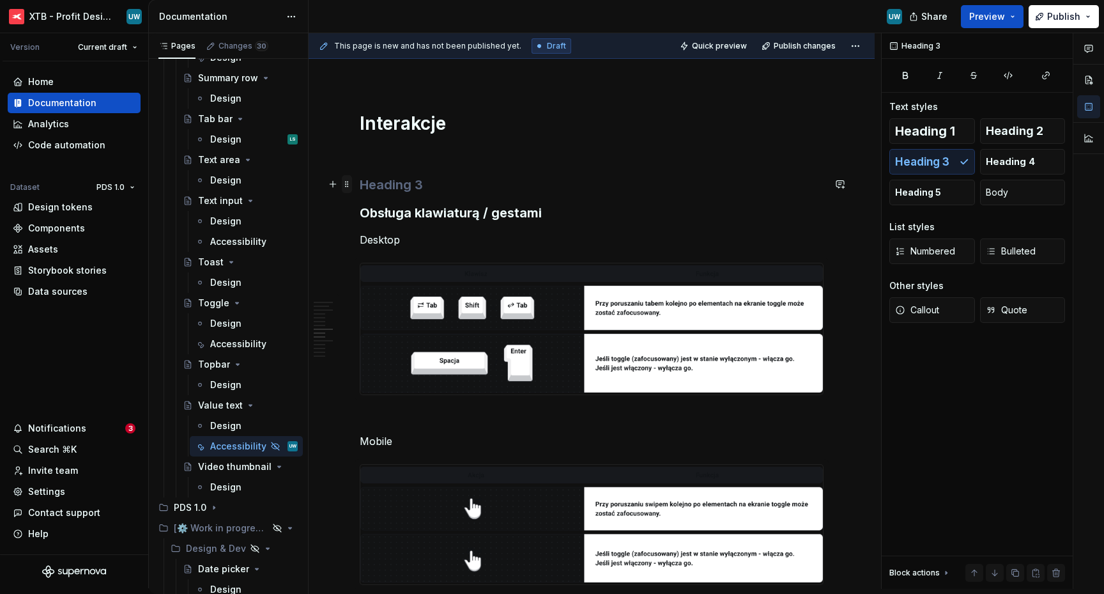
click at [349, 183] on span at bounding box center [347, 184] width 10 height 18
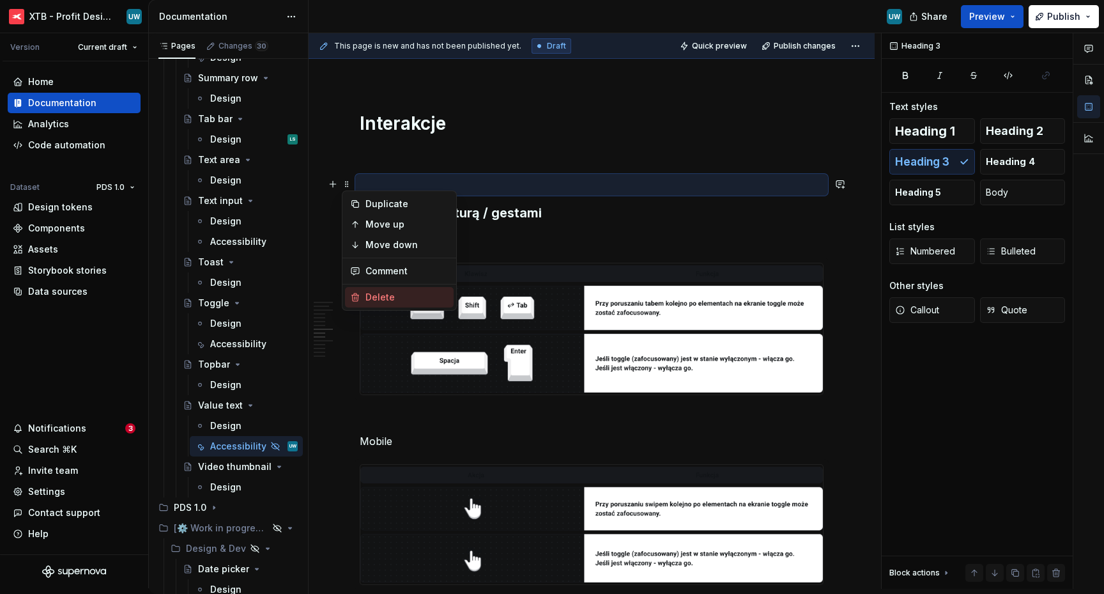
click at [375, 290] on div "Delete" at bounding box center [399, 297] width 109 height 20
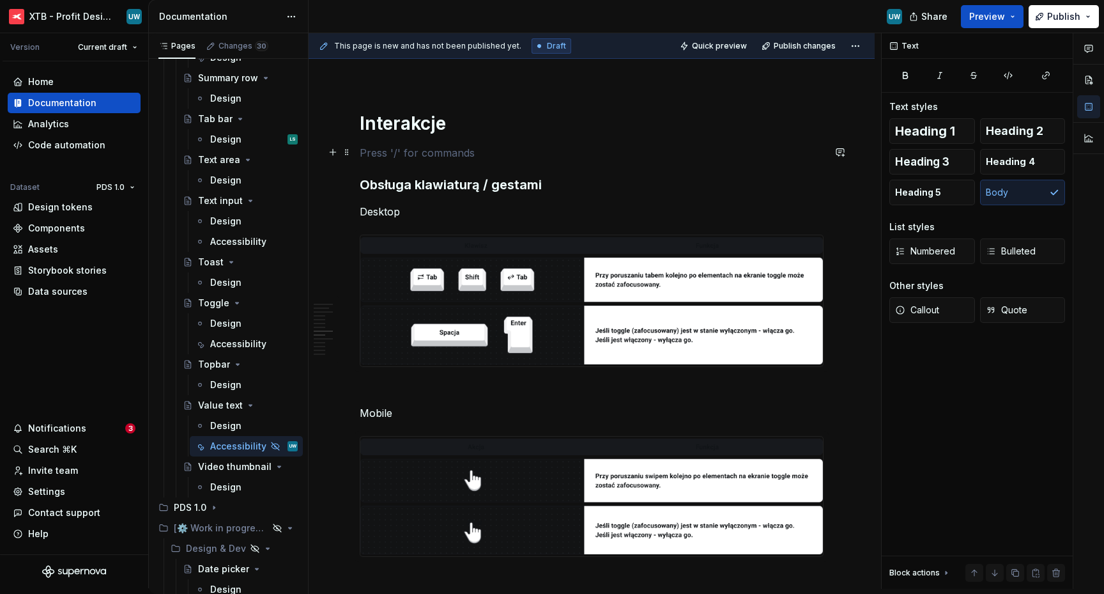
click at [387, 152] on p at bounding box center [592, 152] width 464 height 15
click at [525, 342] on img at bounding box center [591, 300] width 463 height 131
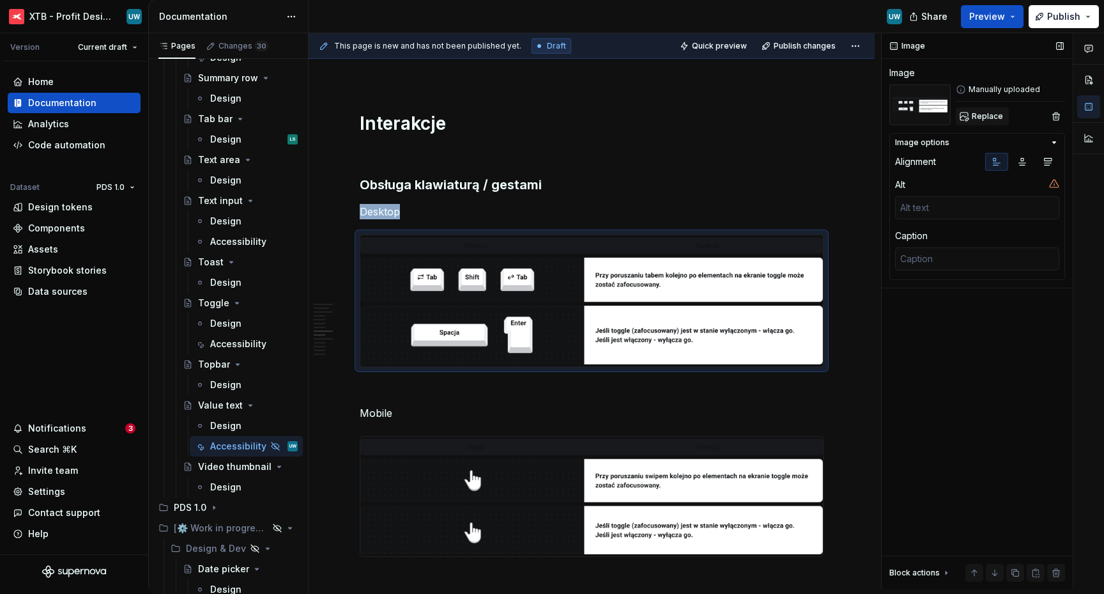
click at [980, 116] on span "Replace" at bounding box center [987, 116] width 31 height 10
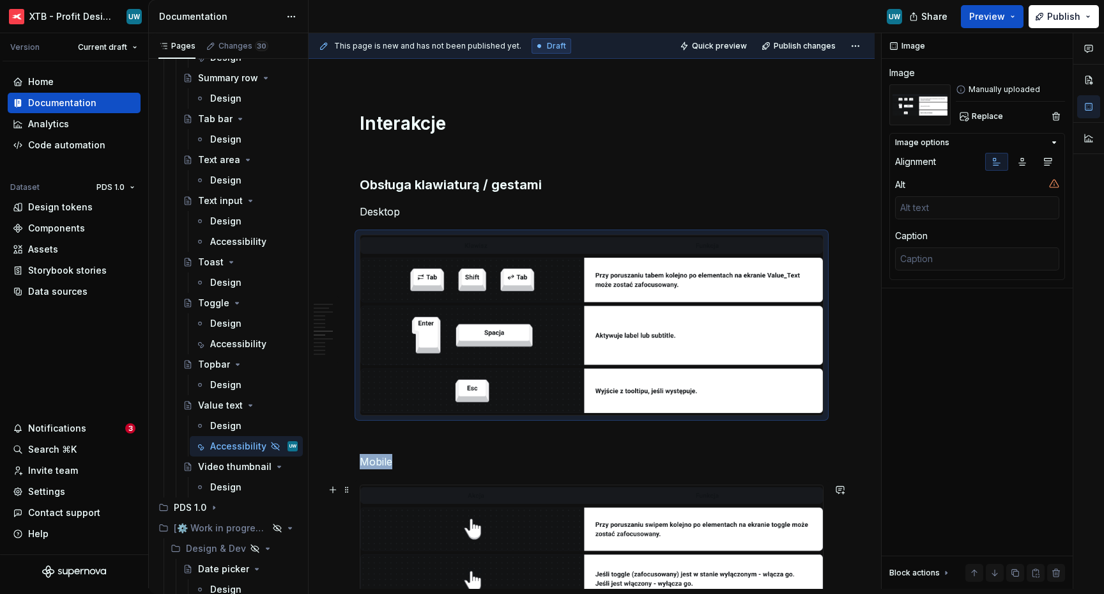
click at [601, 541] on img at bounding box center [591, 544] width 463 height 119
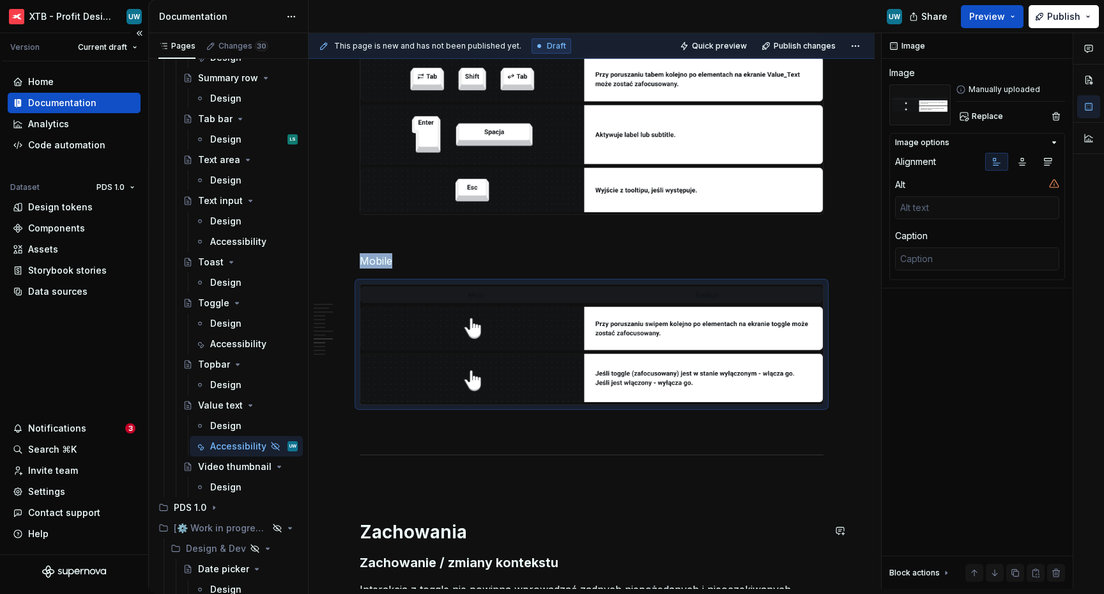
scroll to position [1773, 0]
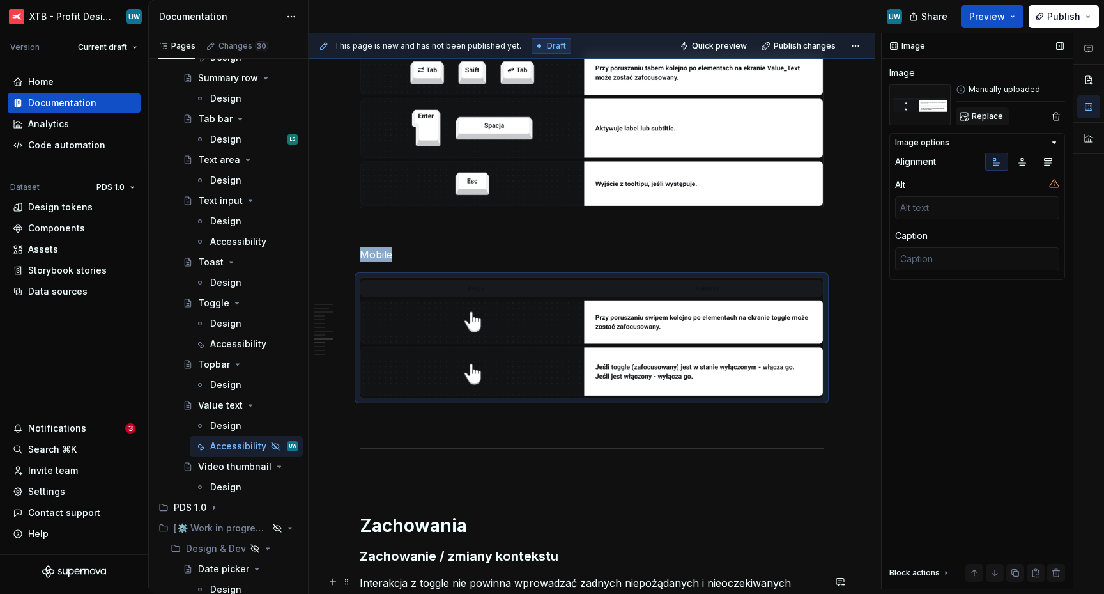
click at [984, 118] on span "Replace" at bounding box center [987, 116] width 31 height 10
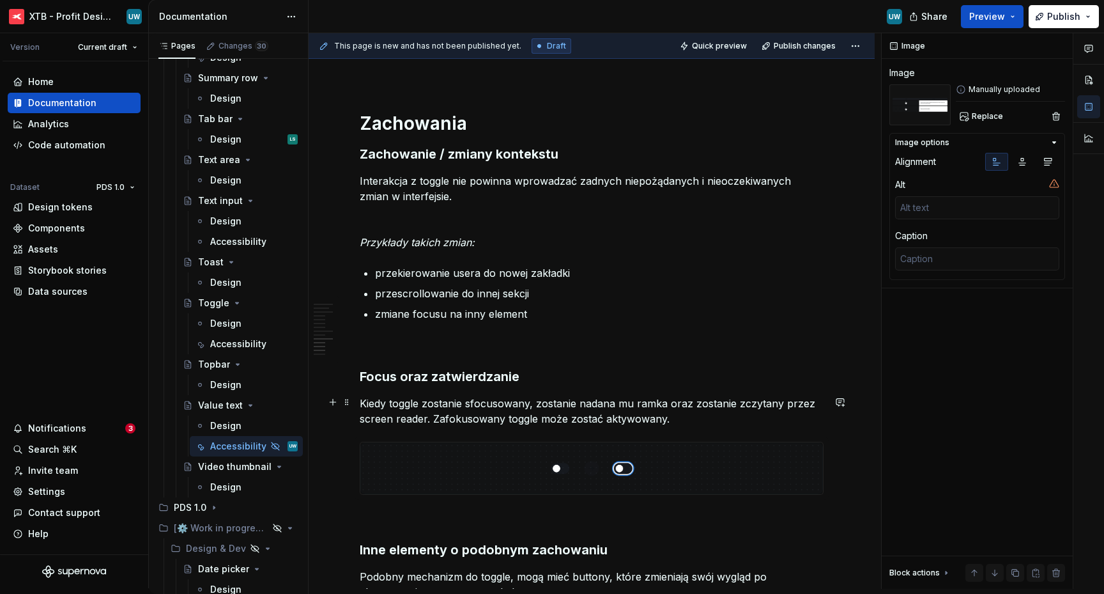
scroll to position [2174, 0]
click at [462, 155] on strong "Zachowanie / zmiany kontekstu" at bounding box center [459, 155] width 199 height 15
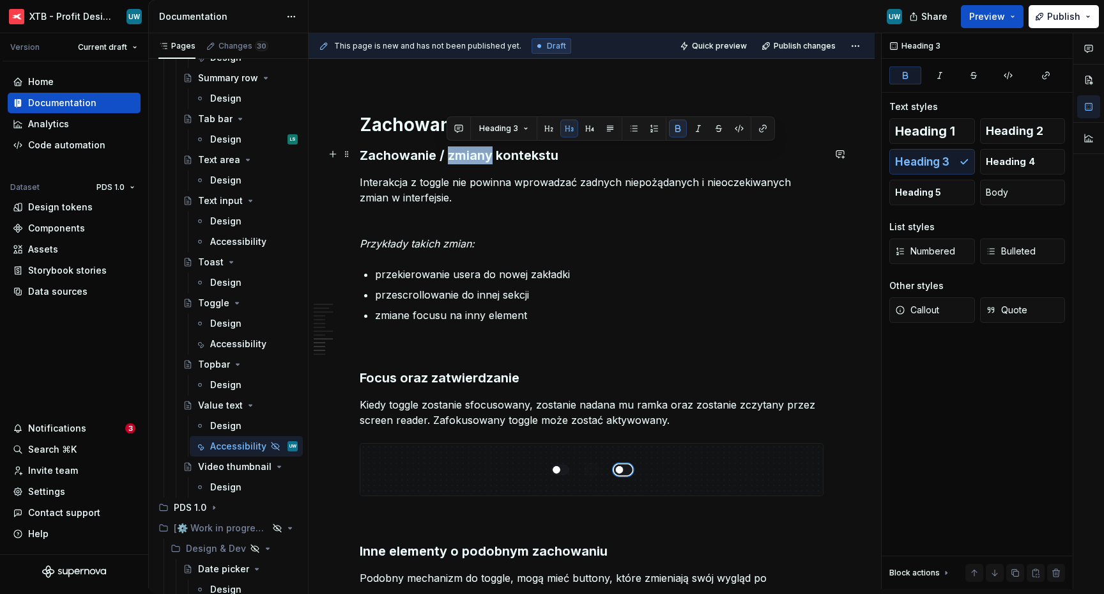
click at [462, 155] on strong "Zachowanie / zmiany kontekstu" at bounding box center [459, 155] width 199 height 15
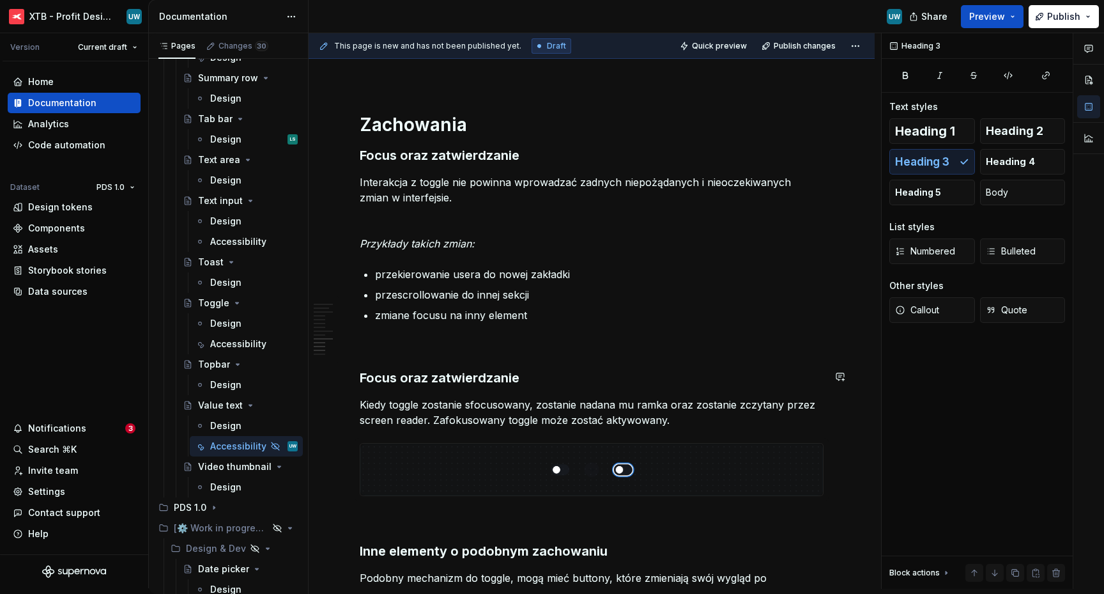
click at [388, 339] on p at bounding box center [592, 345] width 464 height 15
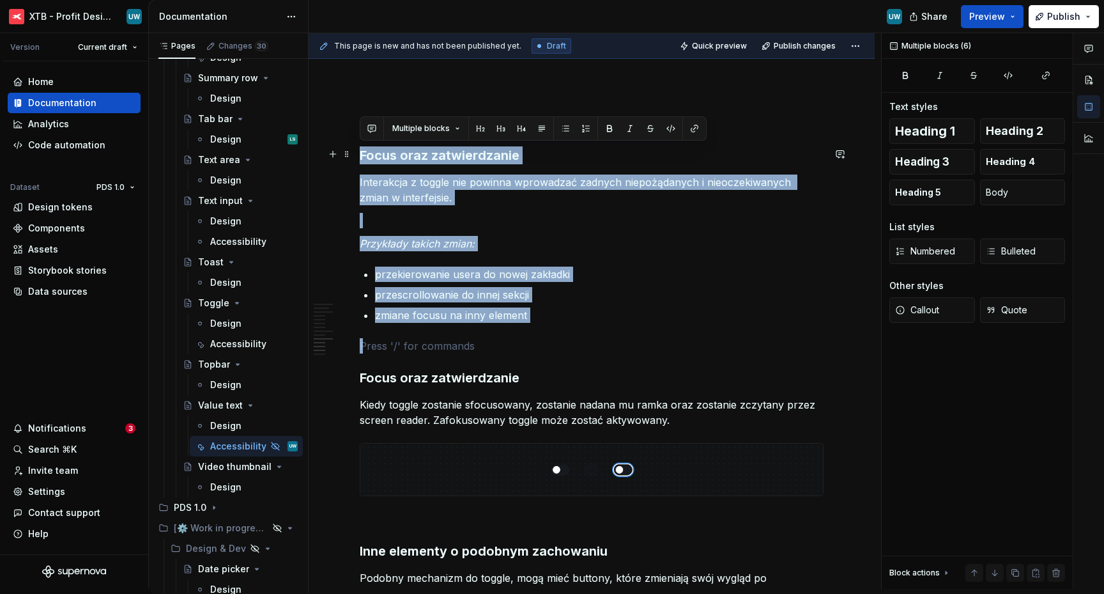
drag, startPoint x: 411, startPoint y: 349, endPoint x: 359, endPoint y: 159, distance: 196.7
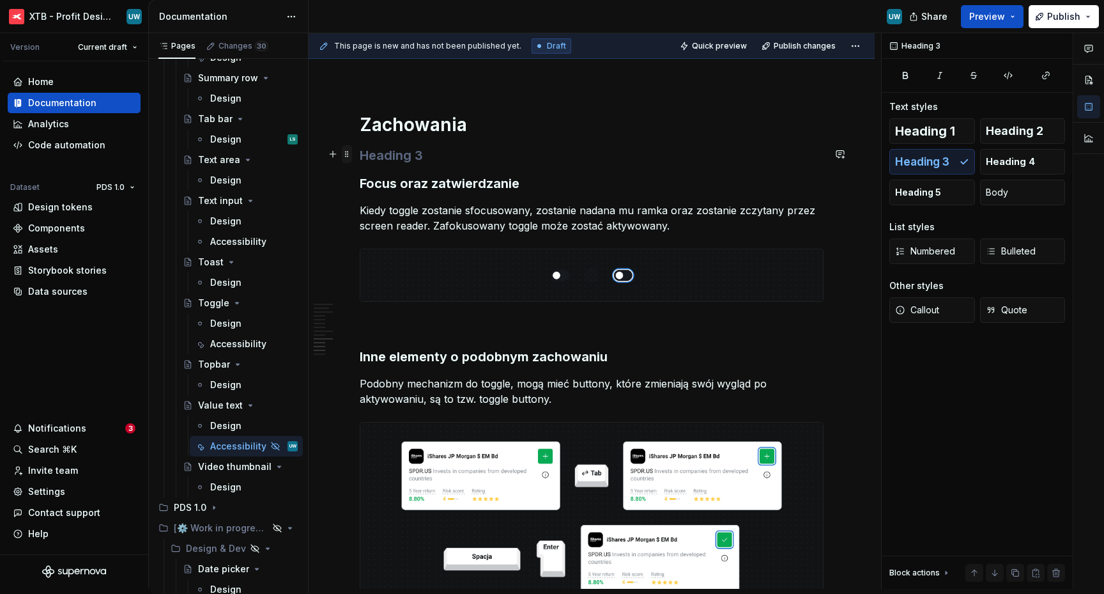
click at [345, 155] on span at bounding box center [347, 154] width 10 height 18
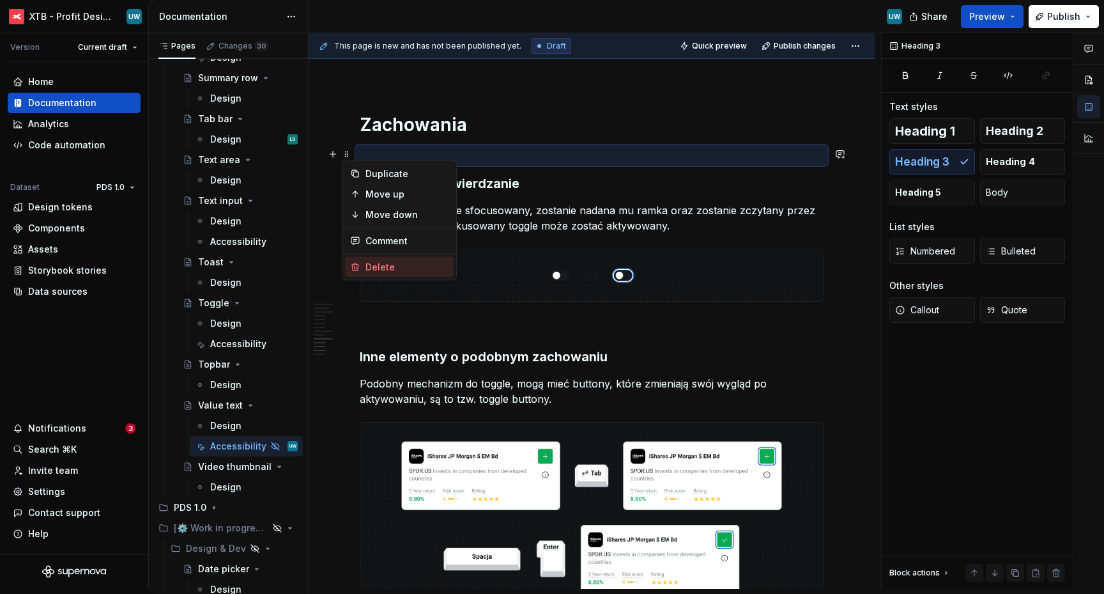
click at [371, 265] on div "Delete" at bounding box center [407, 267] width 83 height 13
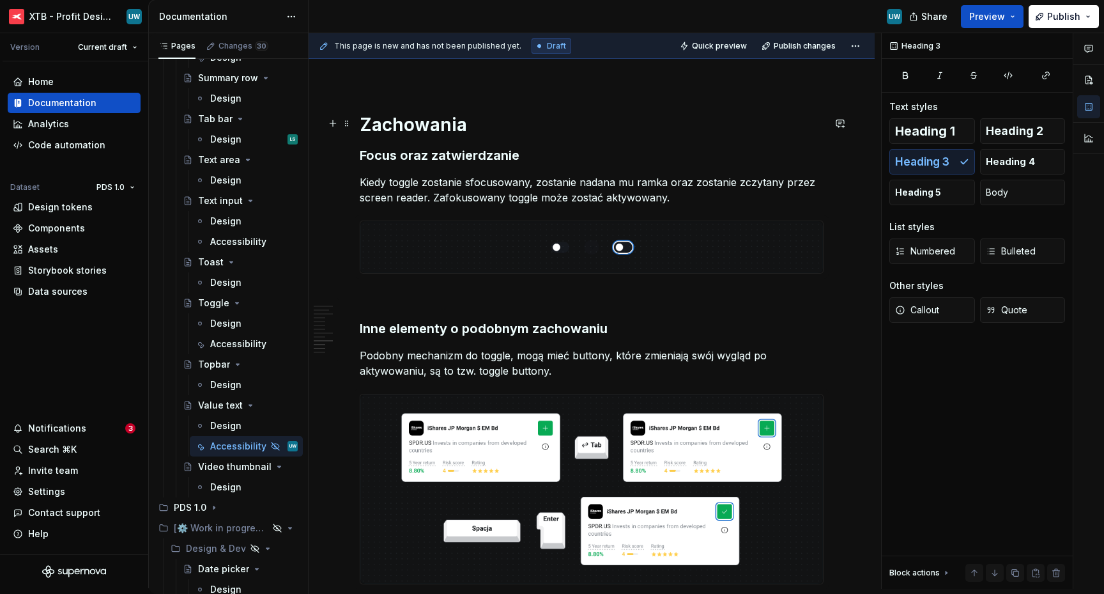
click at [522, 121] on h1 "Zachowania" at bounding box center [592, 124] width 464 height 23
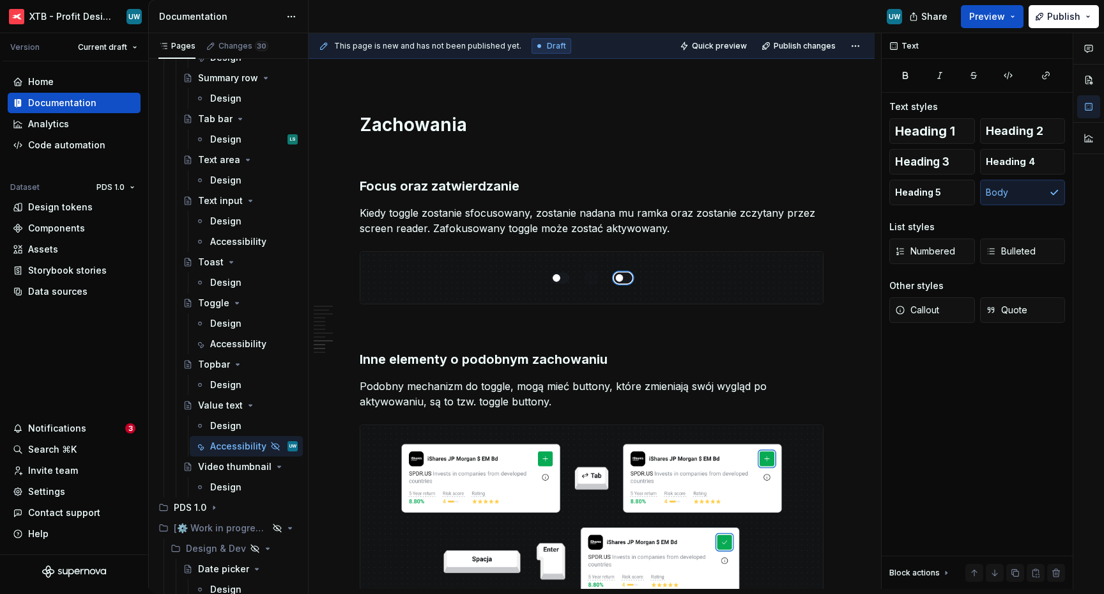
click at [459, 222] on p "Kiedy toggle zostanie sfocusowany, zostanie nadana mu ramka oraz zostanie zczyt…" at bounding box center [592, 220] width 464 height 31
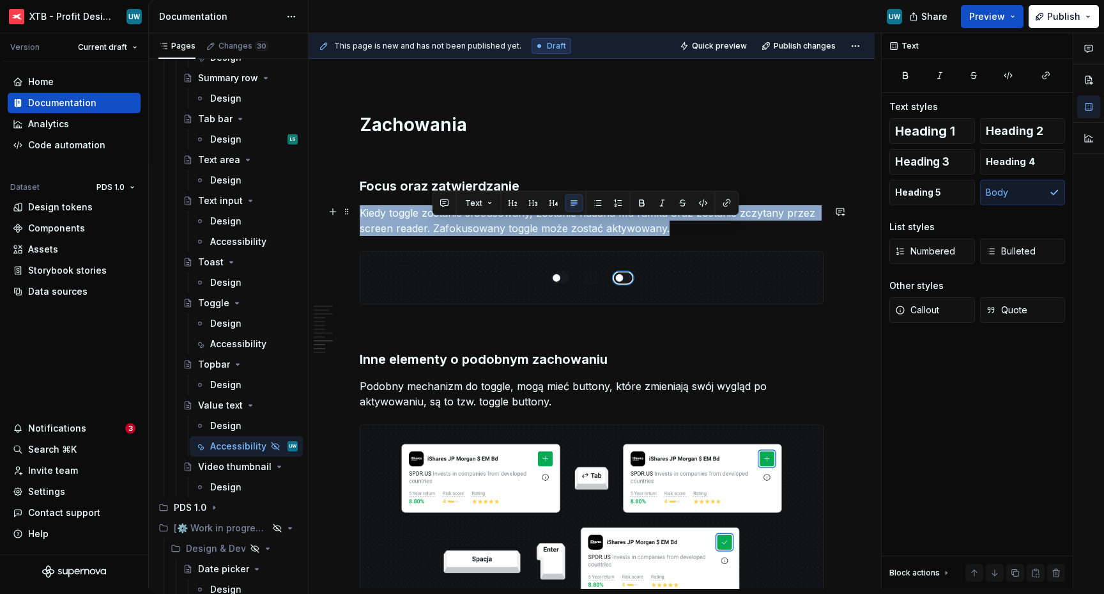
click at [459, 222] on p "Kiedy toggle zostanie sfocusowany, zostanie nadana mu ramka oraz zostanie zczyt…" at bounding box center [592, 220] width 464 height 31
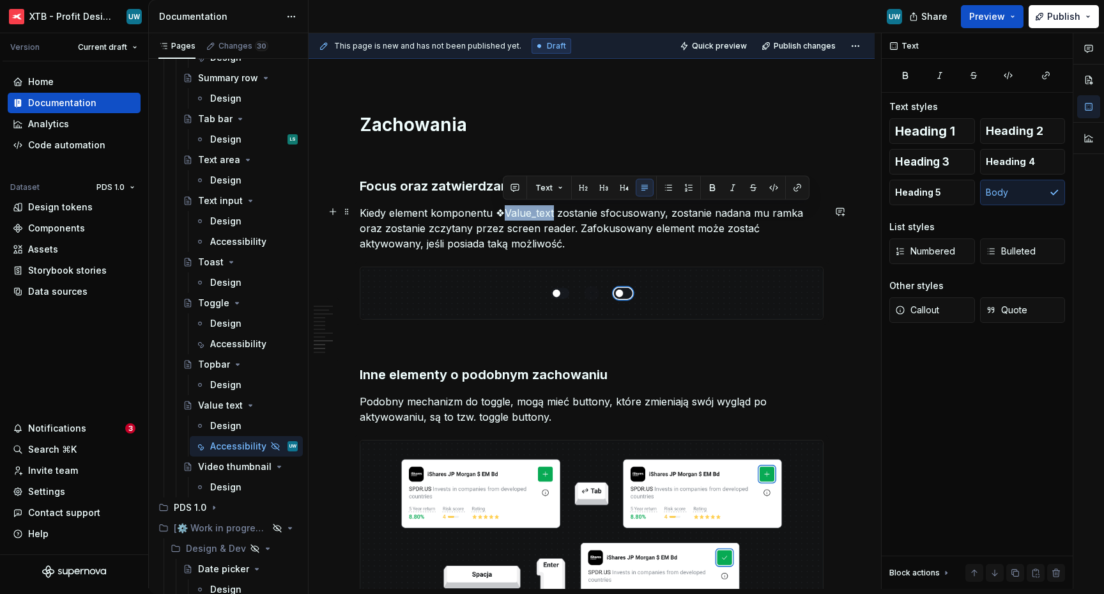
drag, startPoint x: 505, startPoint y: 212, endPoint x: 551, endPoint y: 213, distance: 46.1
click at [551, 213] on p "Kiedy element komponentu ❖Value_text zostanie sfocusowany, zostanie nadana mu r…" at bounding box center [592, 228] width 464 height 46
click at [709, 188] on button "button" at bounding box center [713, 188] width 18 height 18
click at [589, 231] on p "Kiedy element komponentu ❖ Value_text zostanie sfocusowany, zostanie nadana mu …" at bounding box center [592, 228] width 464 height 46
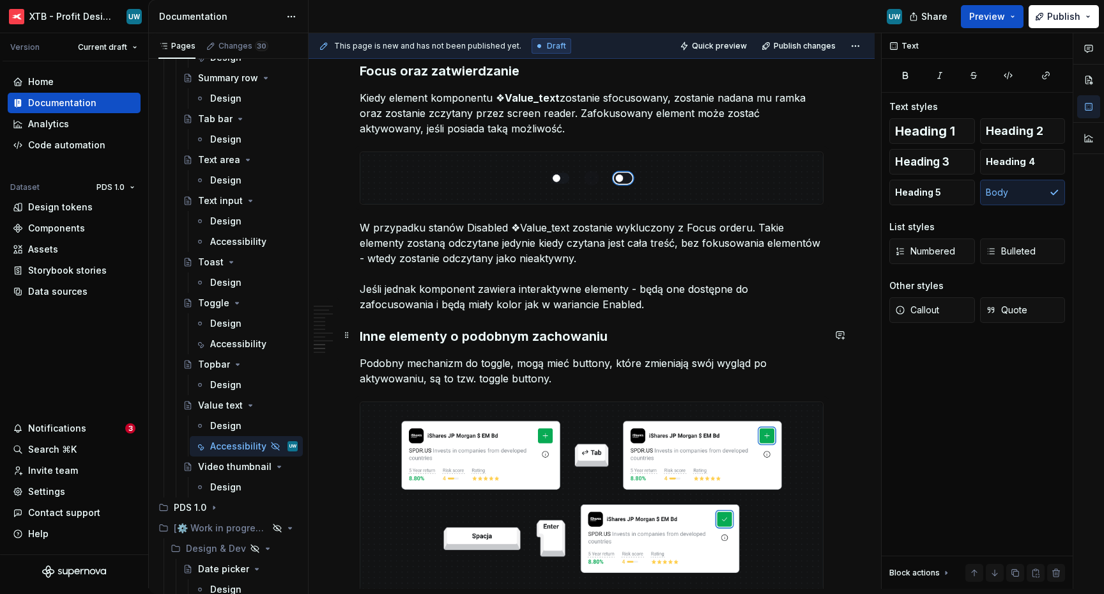
scroll to position [2298, 0]
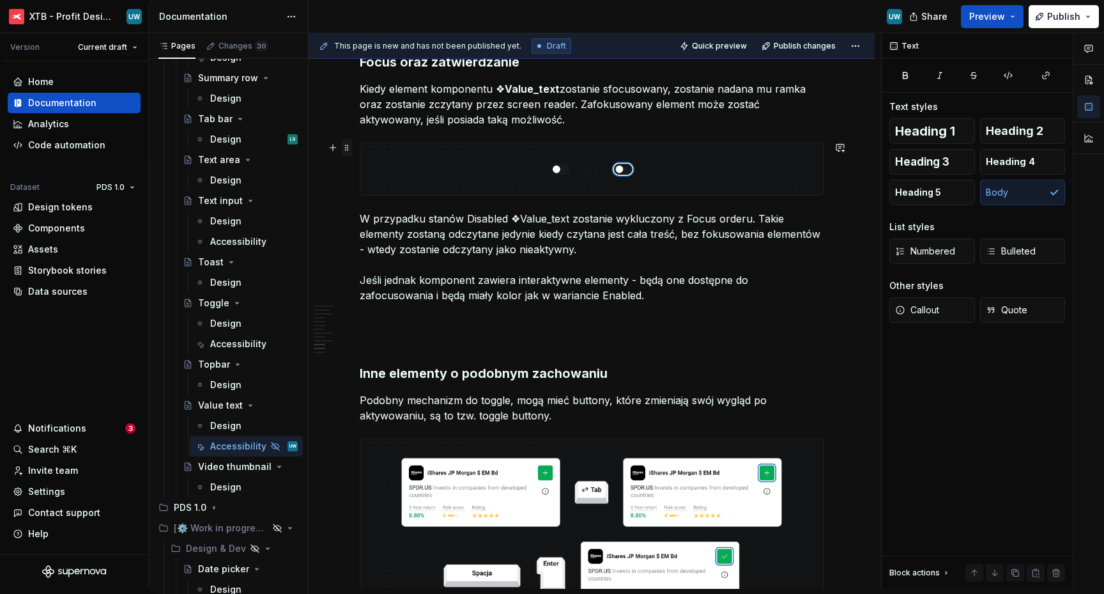
click at [348, 151] on span at bounding box center [347, 148] width 10 height 18
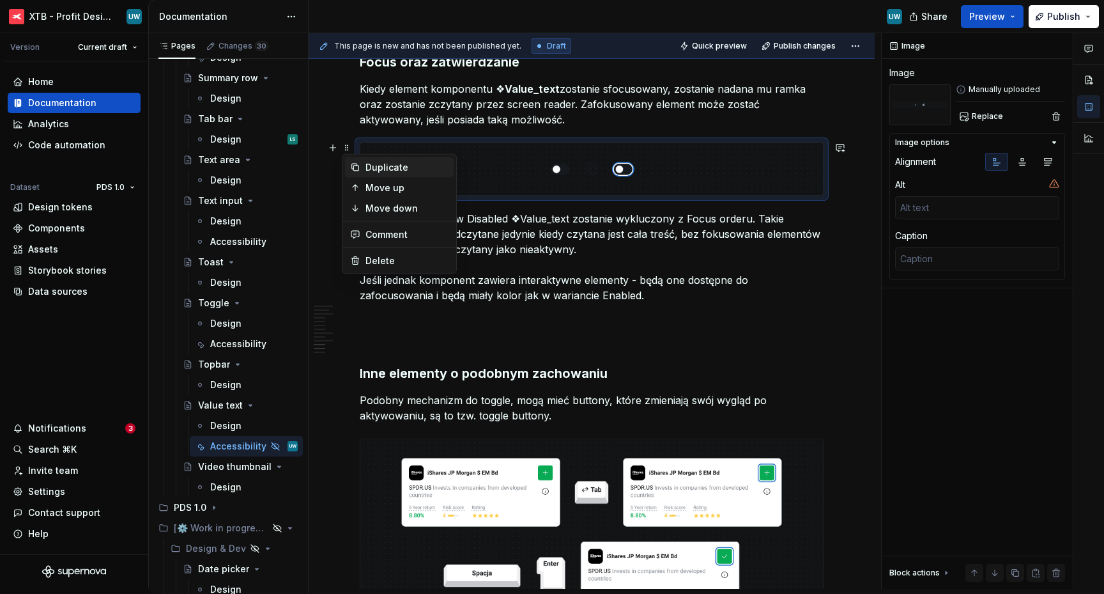
click at [362, 173] on div "Duplicate" at bounding box center [399, 167] width 109 height 20
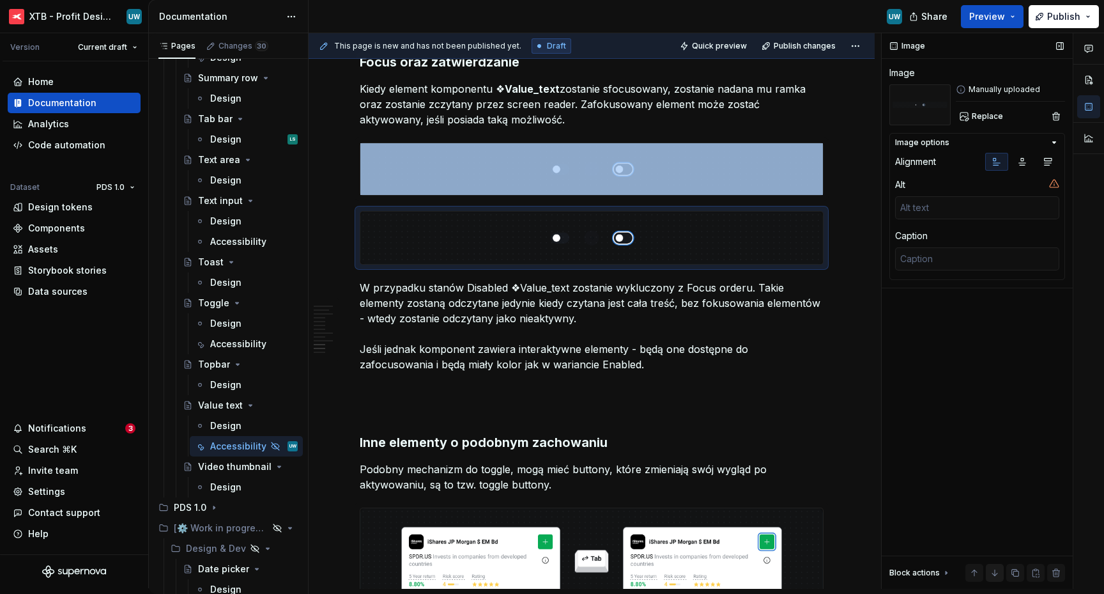
click at [991, 576] on button "button" at bounding box center [995, 573] width 18 height 18
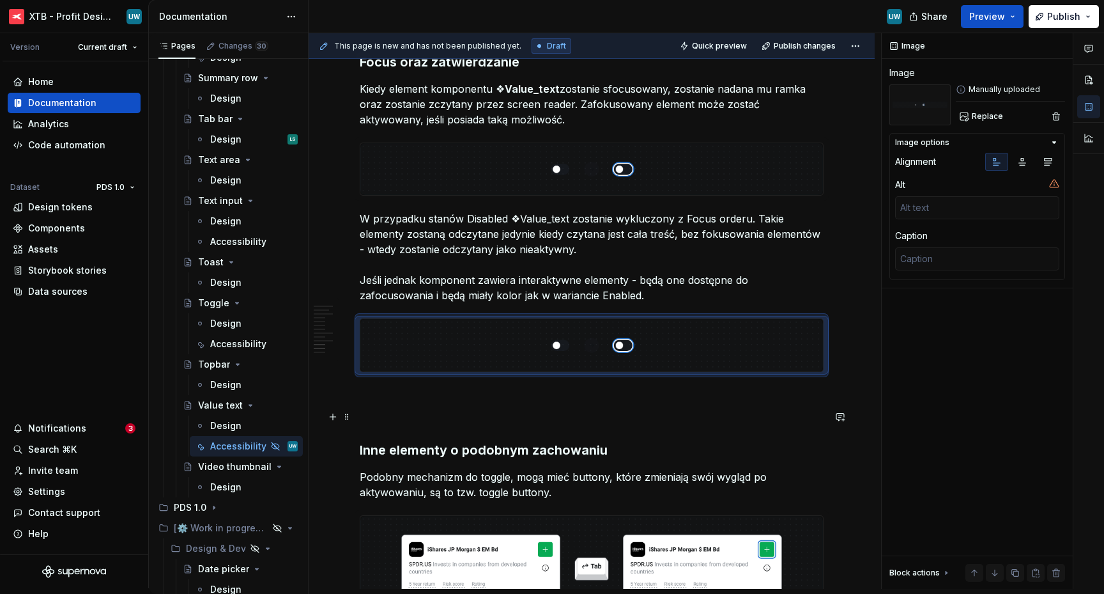
click at [682, 400] on p at bounding box center [592, 394] width 464 height 15
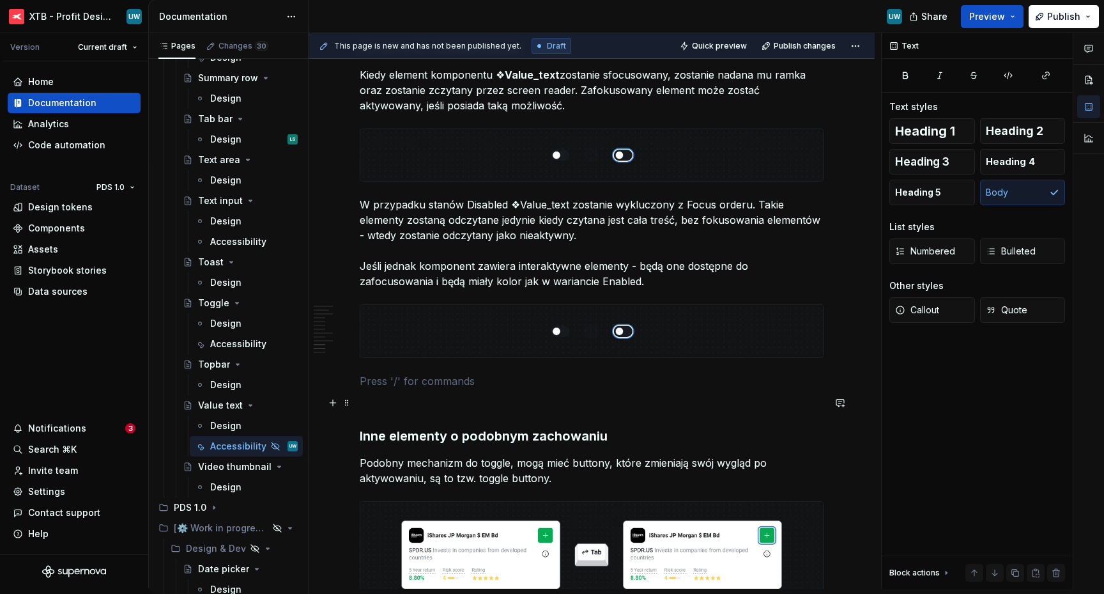
scroll to position [2314, 0]
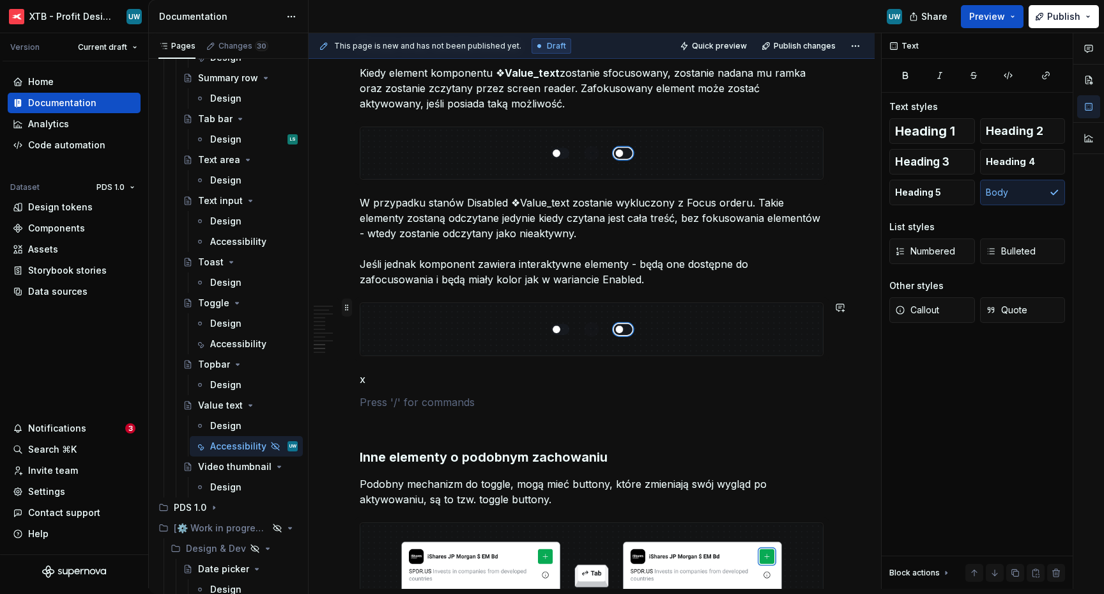
click at [348, 308] on span at bounding box center [347, 307] width 10 height 18
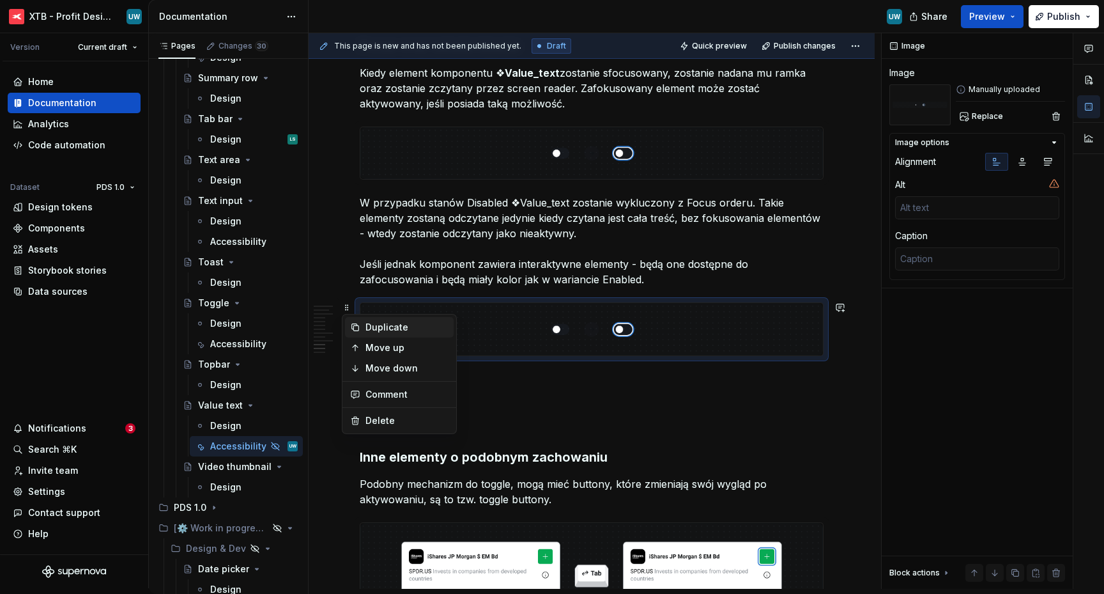
click at [365, 327] on div "Duplicate" at bounding box center [399, 327] width 109 height 20
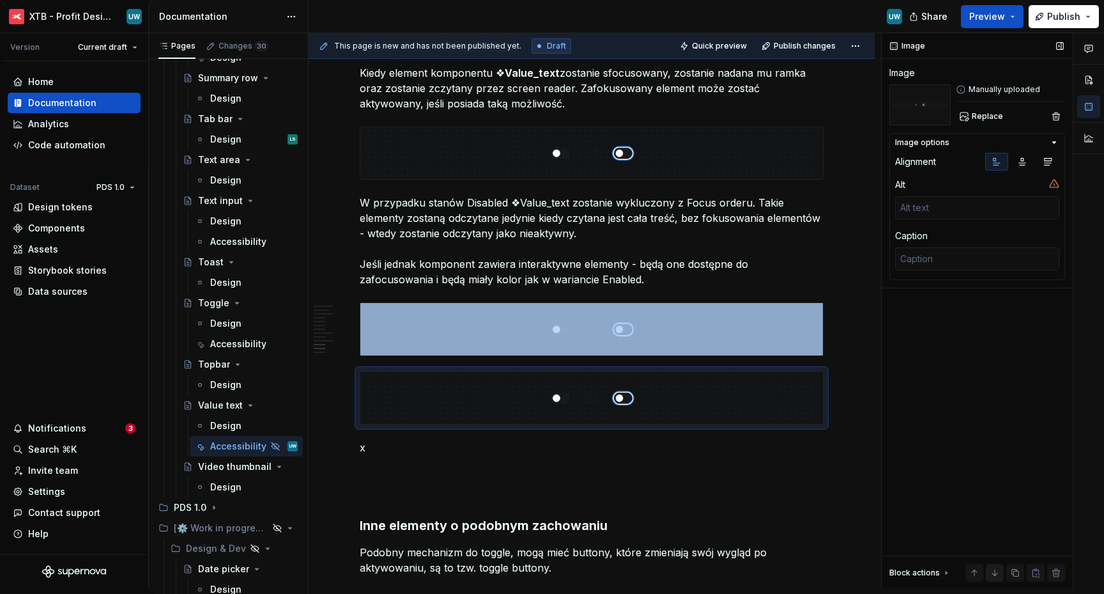
click at [994, 572] on button "button" at bounding box center [995, 573] width 18 height 18
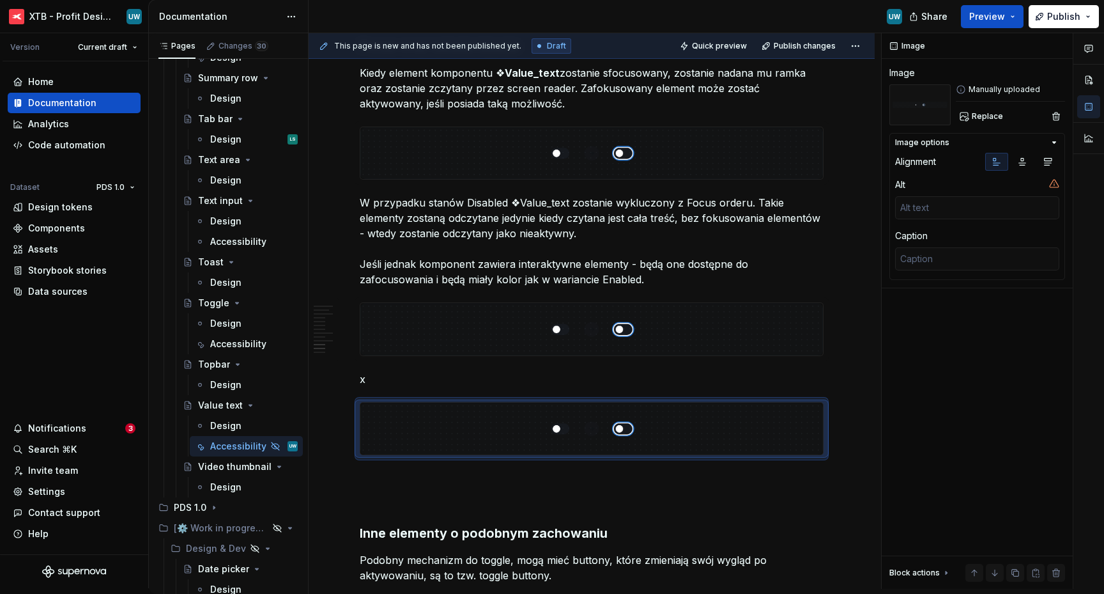
click at [386, 377] on p "x" at bounding box center [592, 378] width 464 height 15
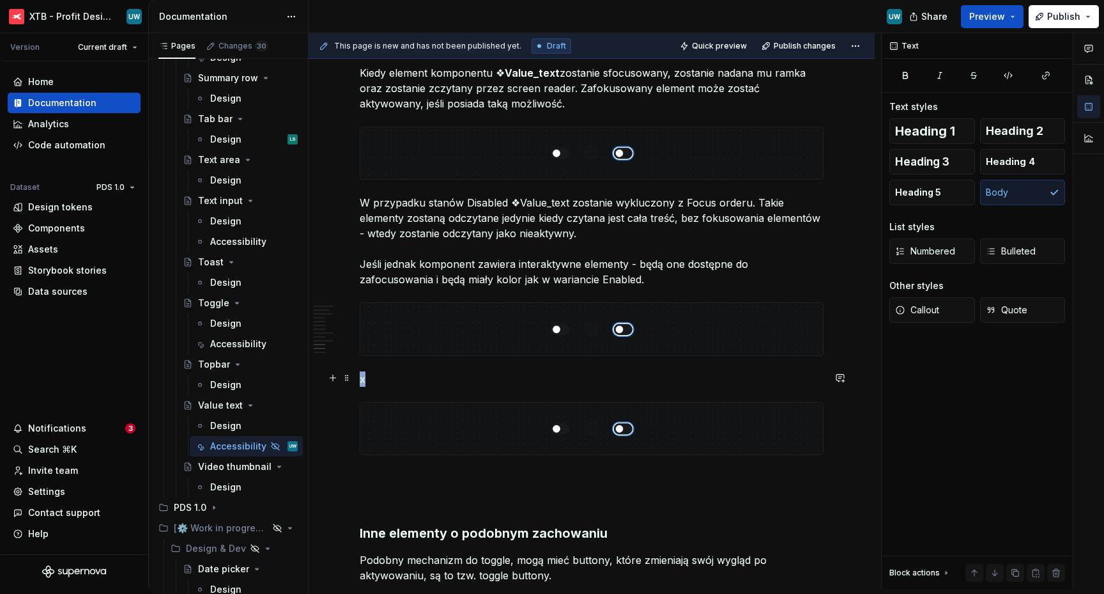
click at [386, 377] on p "x" at bounding box center [592, 378] width 464 height 15
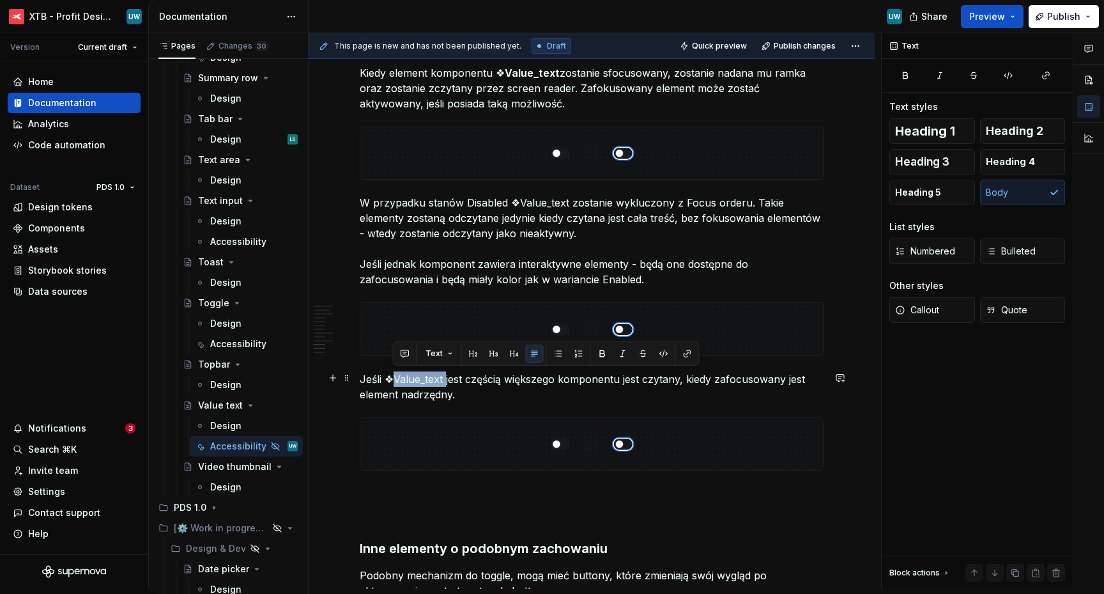
drag, startPoint x: 445, startPoint y: 380, endPoint x: 394, endPoint y: 380, distance: 51.8
click at [394, 381] on p "Jeśli ❖Value_text jest częścią większego komponentu jest czytany, kiedy zafocus…" at bounding box center [592, 386] width 464 height 31
click at [601, 352] on button "button" at bounding box center [603, 353] width 18 height 18
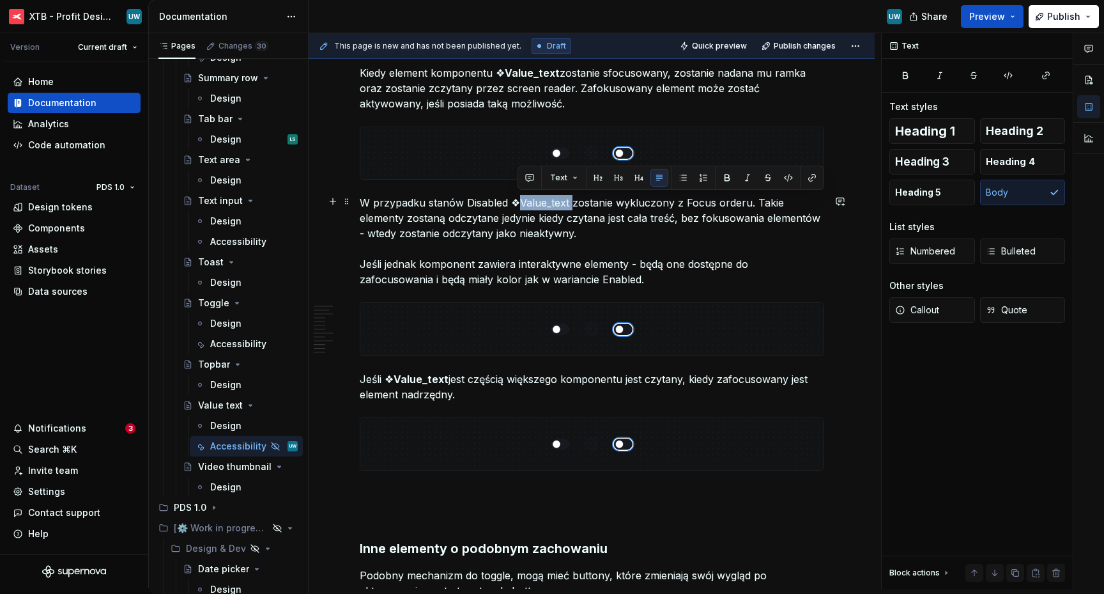
drag, startPoint x: 569, startPoint y: 201, endPoint x: 516, endPoint y: 201, distance: 52.4
click at [516, 201] on p "W przypadku stanów Disabled ❖Value_text zostanie wykluczony z Focus orderu. Tak…" at bounding box center [592, 241] width 464 height 92
click at [727, 176] on button "button" at bounding box center [727, 178] width 18 height 18
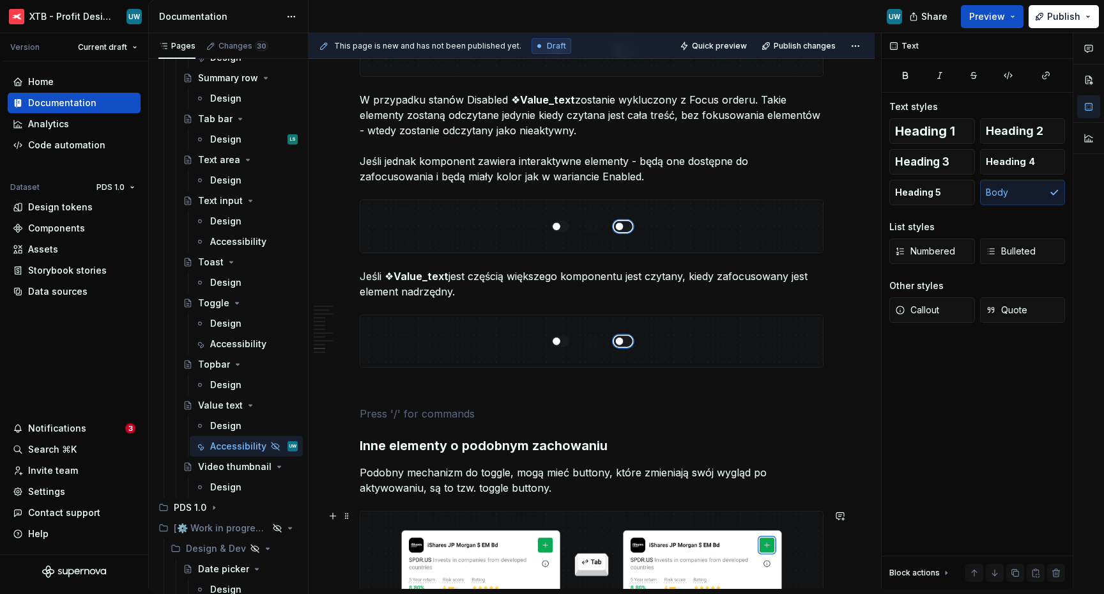
scroll to position [2440, 0]
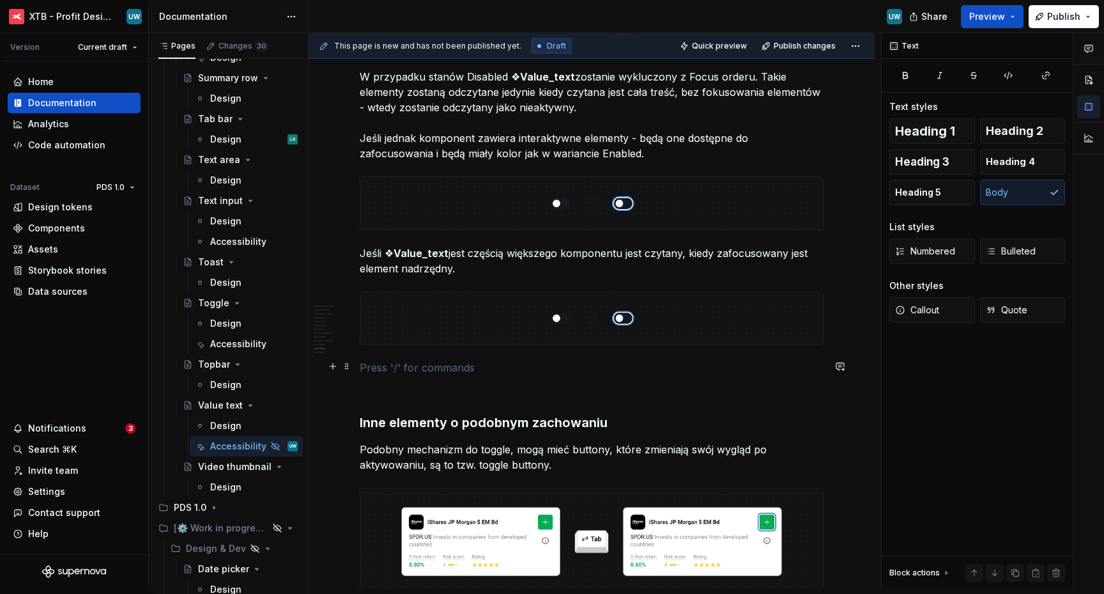
click at [385, 360] on p at bounding box center [592, 367] width 464 height 15
click at [385, 389] on p at bounding box center [592, 390] width 464 height 15
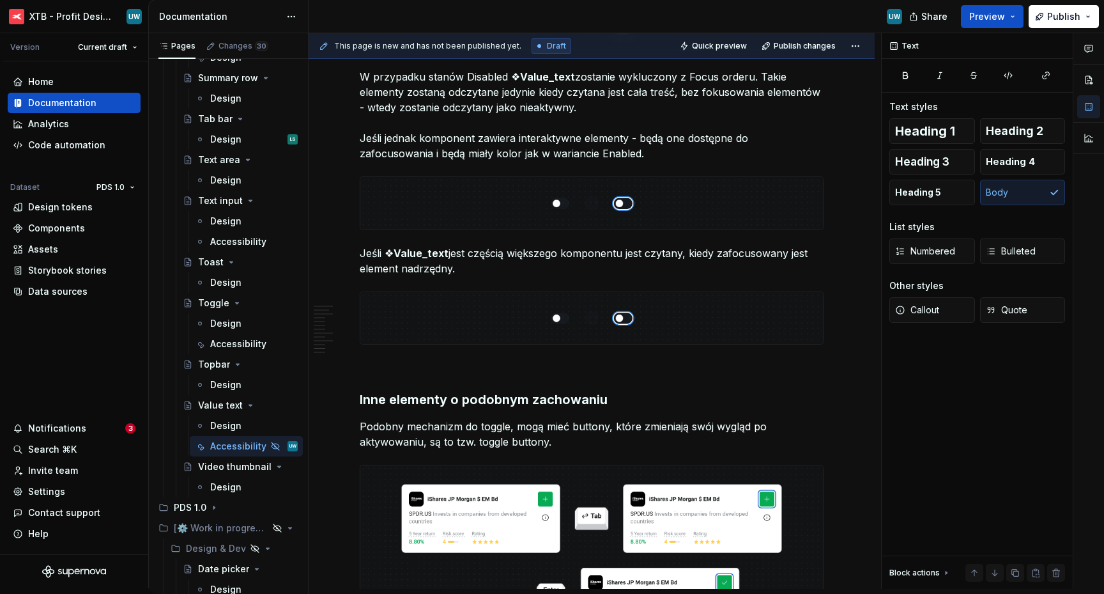
click at [436, 435] on p "Podobny mechanizm do toggle, mogą mieć buttony, które zmieniają swój wygląd po …" at bounding box center [592, 434] width 464 height 31
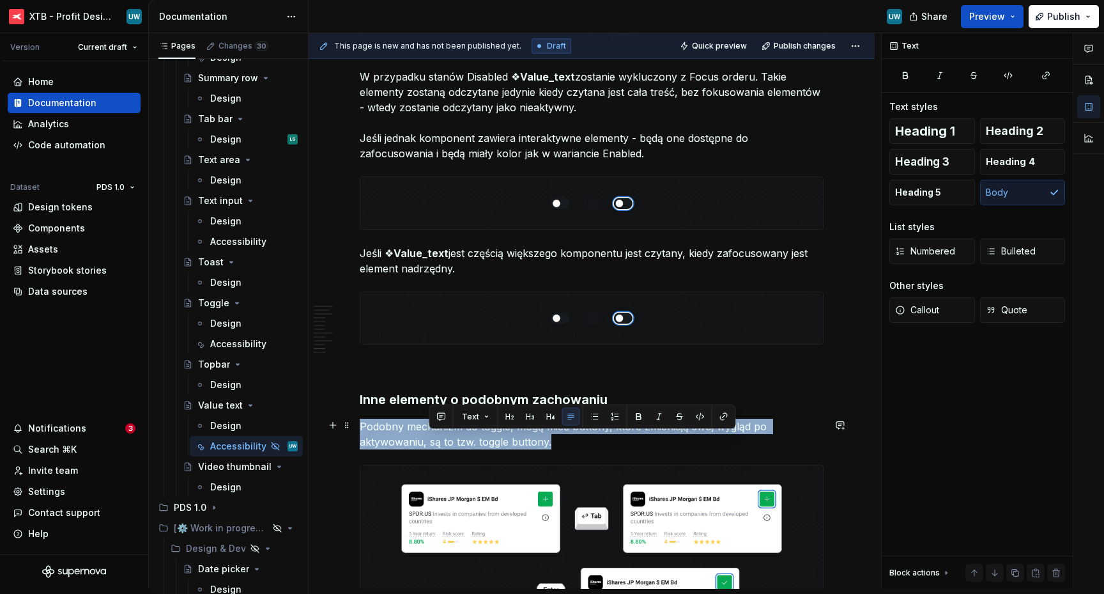
click at [436, 435] on p "Podobny mechanizm do toggle, mogą mieć buttony, które zmieniają swój wygląd po …" at bounding box center [592, 434] width 464 height 31
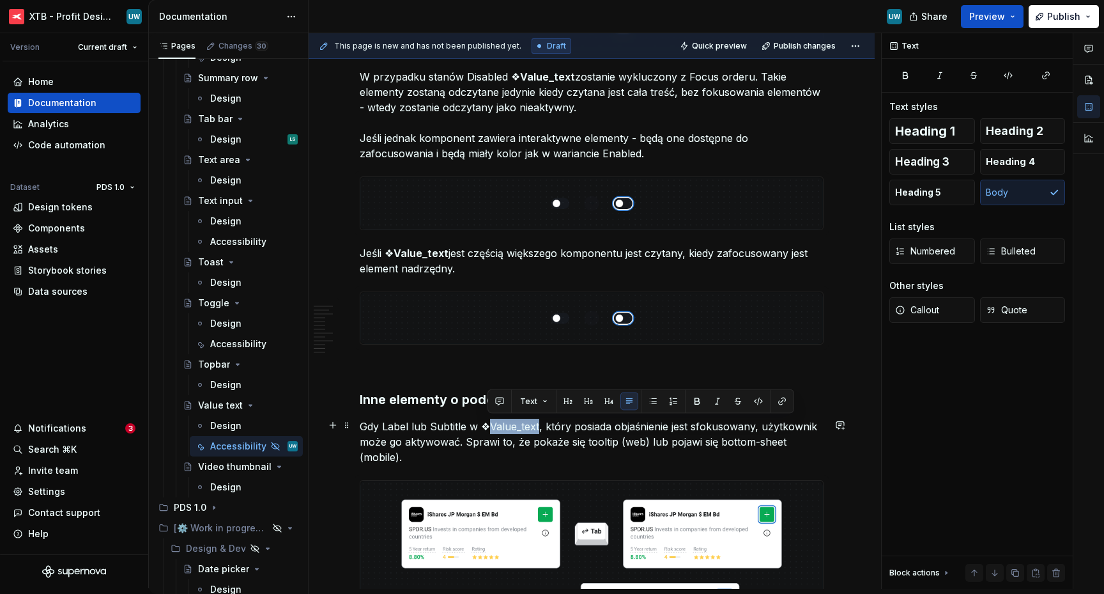
drag, startPoint x: 489, startPoint y: 426, endPoint x: 537, endPoint y: 426, distance: 48.6
click at [537, 426] on p "Gdy Label lub Subtitle w ❖Value_text, który posiada objaśnienie jest sfokusowan…" at bounding box center [592, 442] width 464 height 46
click at [692, 399] on button "button" at bounding box center [697, 401] width 18 height 18
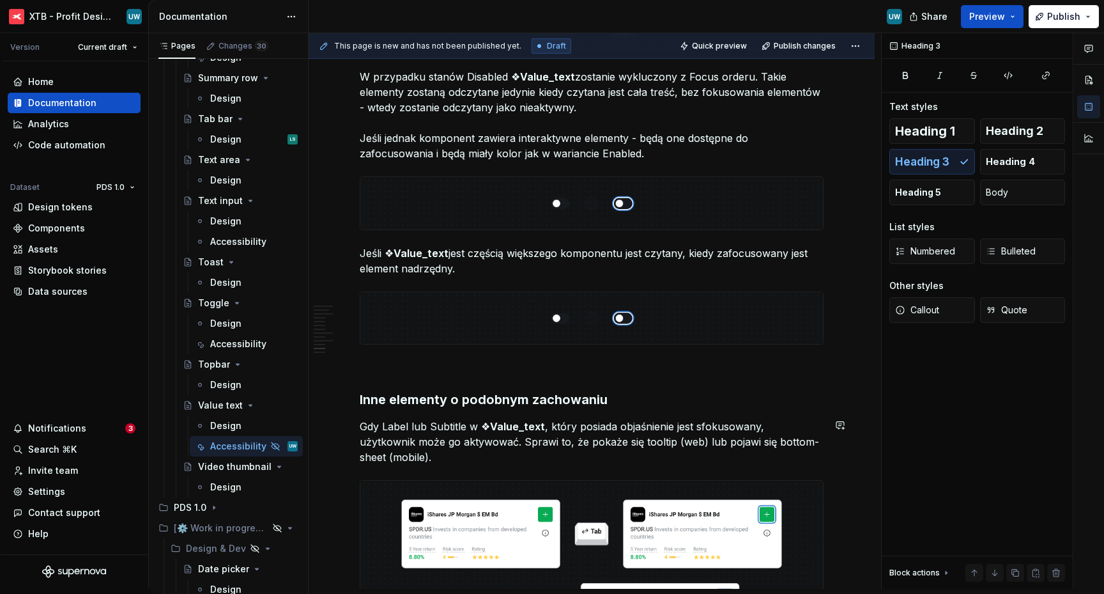
click at [415, 397] on h3 "Inne elementy o podobnym zachowaniu" at bounding box center [592, 399] width 464 height 18
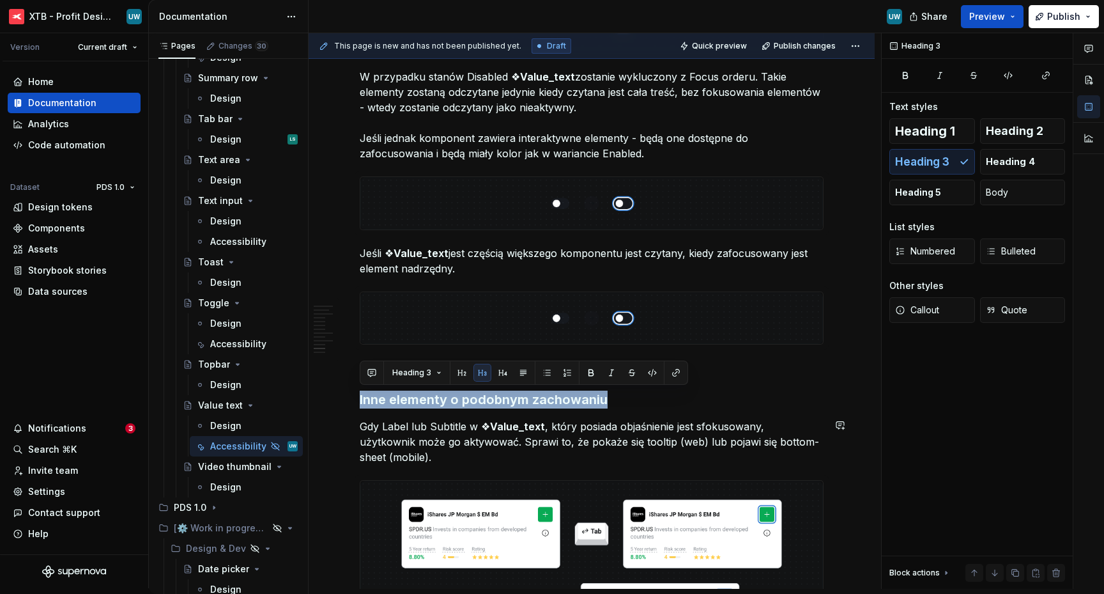
click at [415, 397] on h3 "Inne elementy o podobnym zachowaniu" at bounding box center [592, 399] width 464 height 18
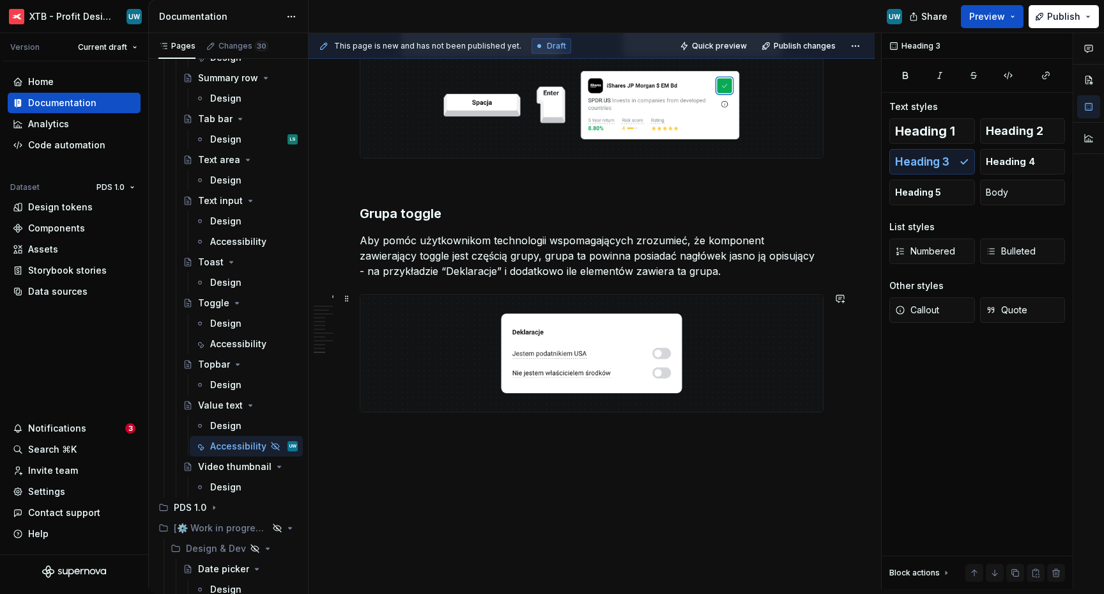
scroll to position [2957, 0]
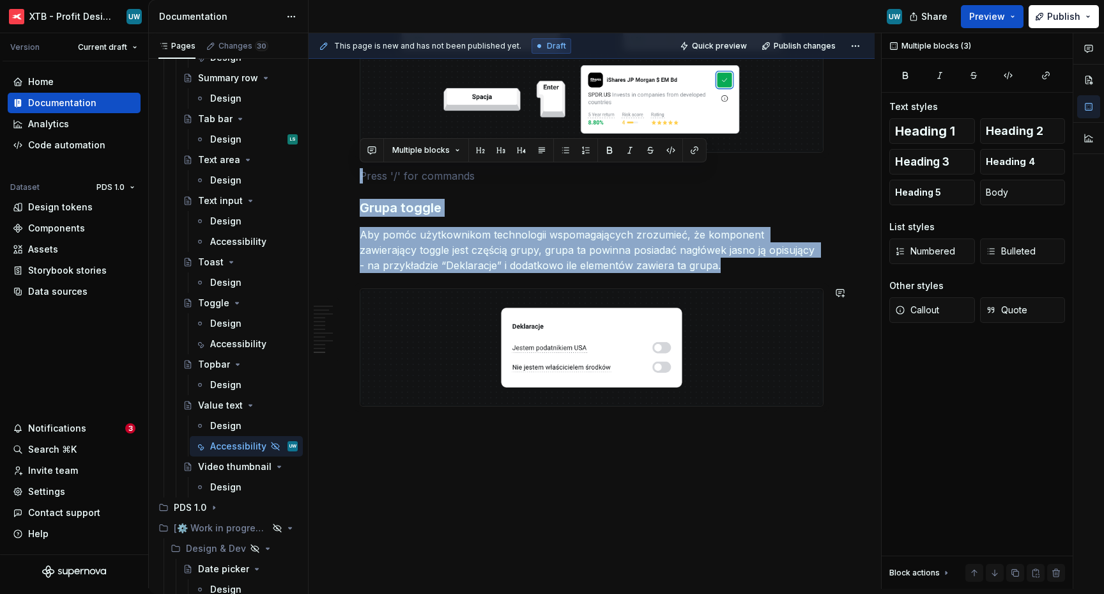
drag, startPoint x: 373, startPoint y: 175, endPoint x: 455, endPoint y: 472, distance: 307.6
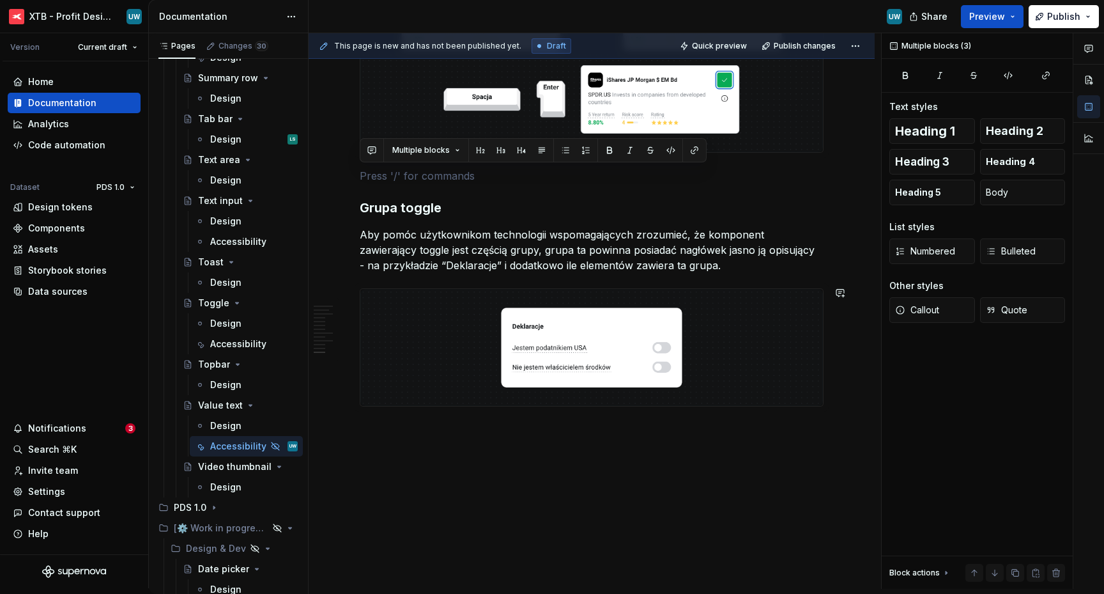
scroll to position [2877, 0]
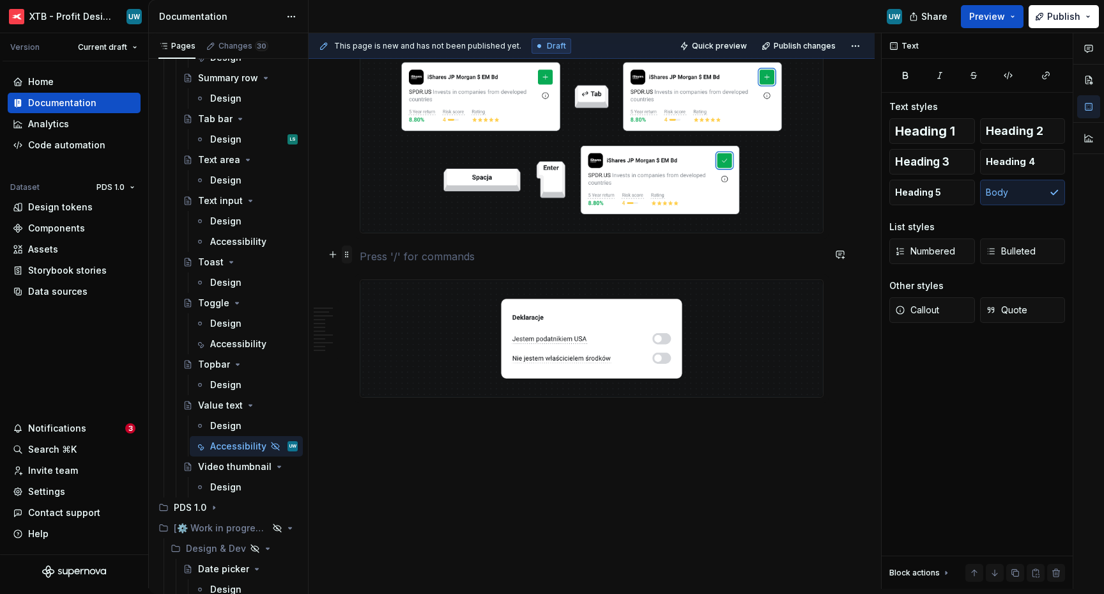
click at [350, 254] on span at bounding box center [347, 254] width 10 height 18
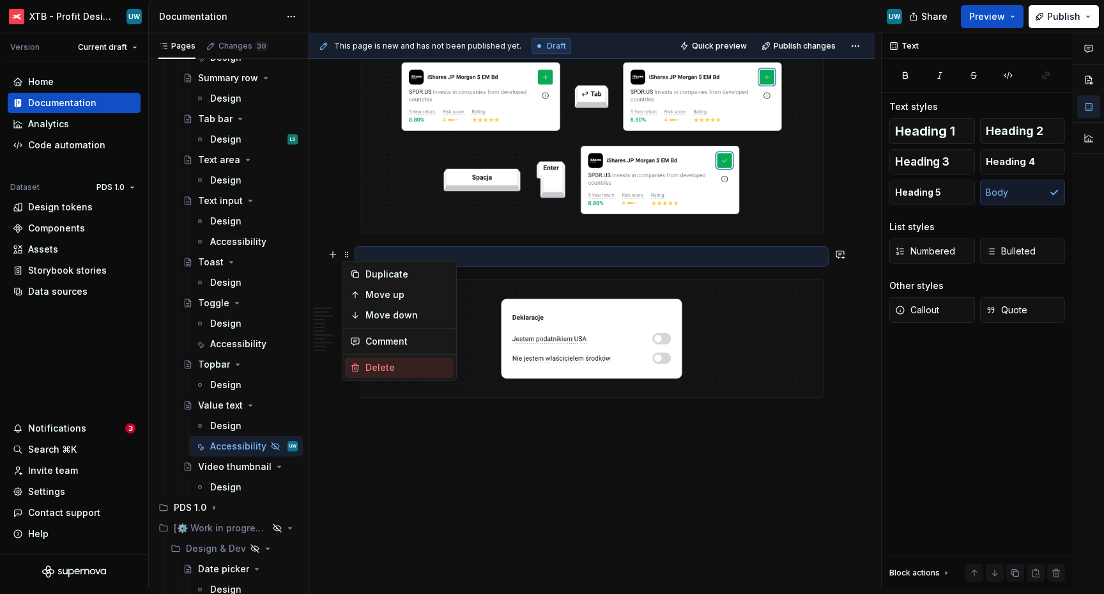
click at [381, 370] on div "Delete" at bounding box center [407, 367] width 83 height 13
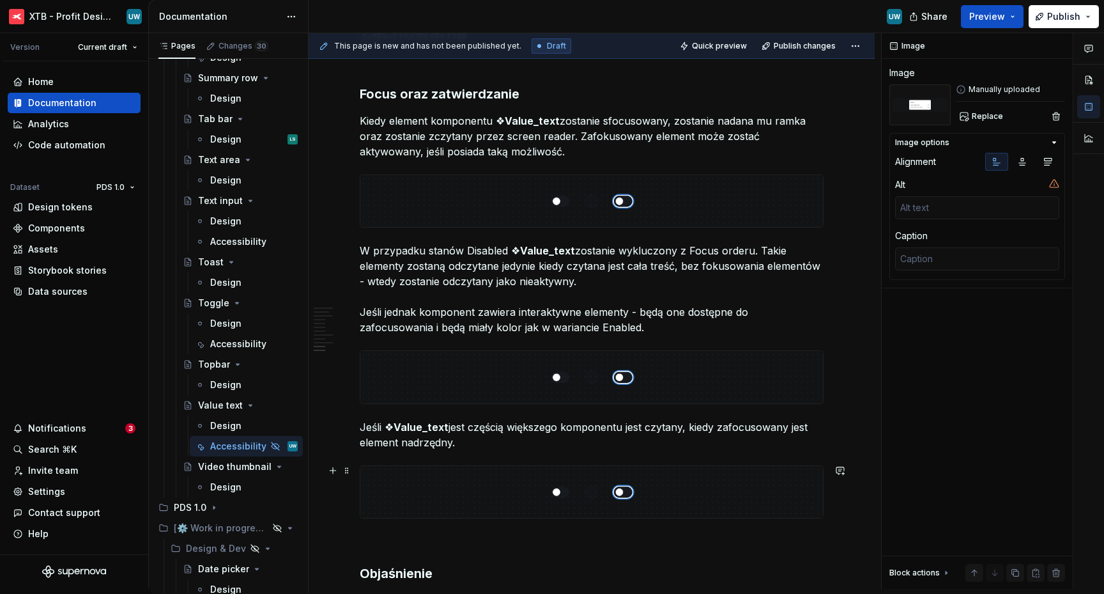
scroll to position [2288, 0]
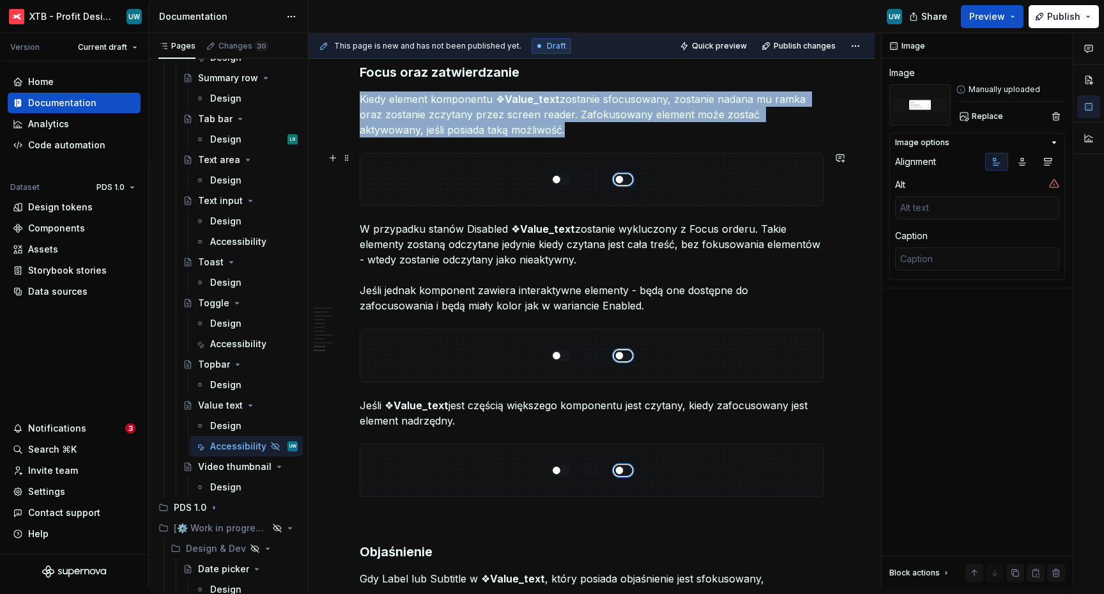
click at [608, 179] on img at bounding box center [591, 179] width 463 height 52
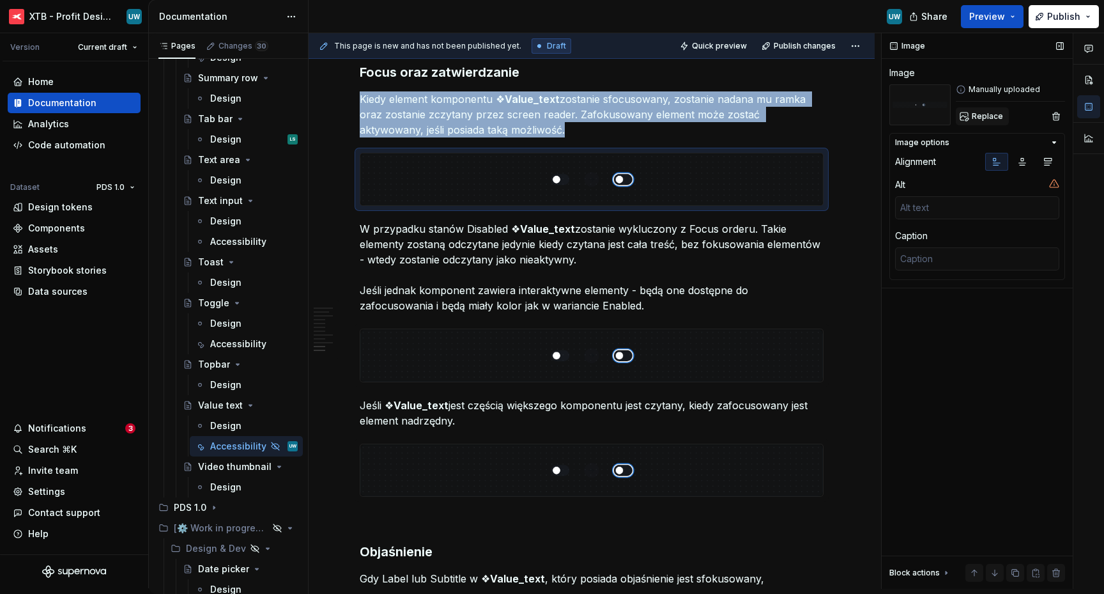
click at [976, 112] on span "Replace" at bounding box center [987, 116] width 31 height 10
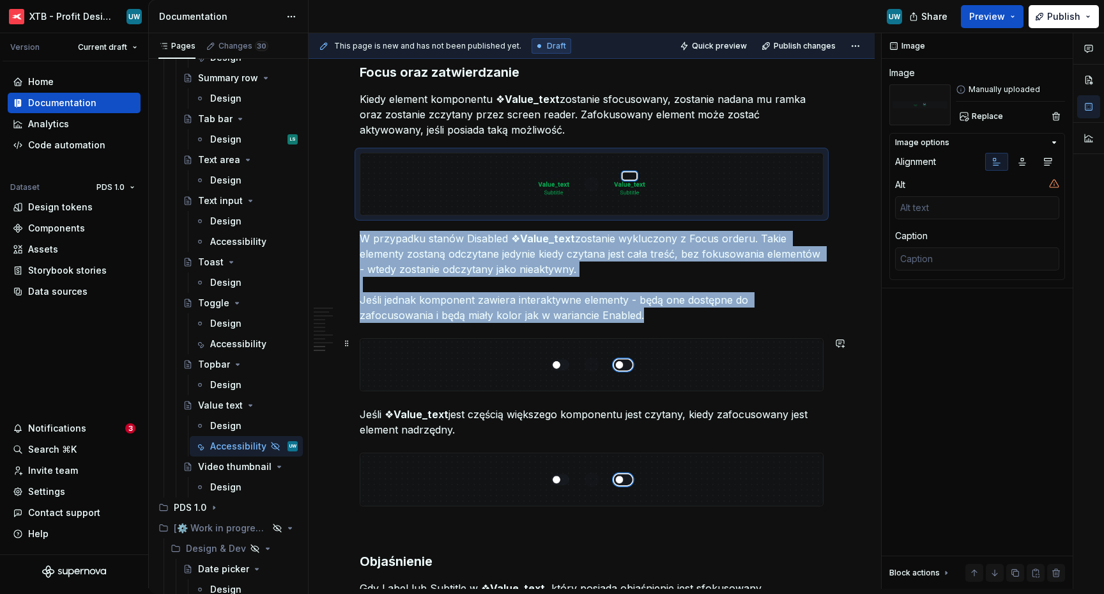
click at [656, 354] on img at bounding box center [591, 365] width 463 height 52
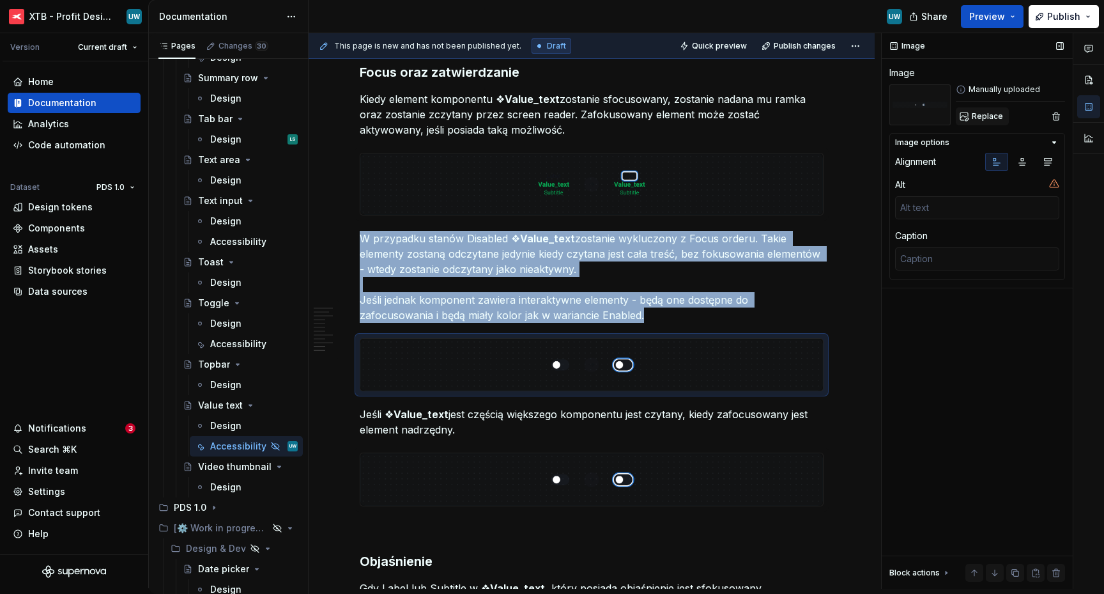
click at [979, 114] on span "Replace" at bounding box center [987, 116] width 31 height 10
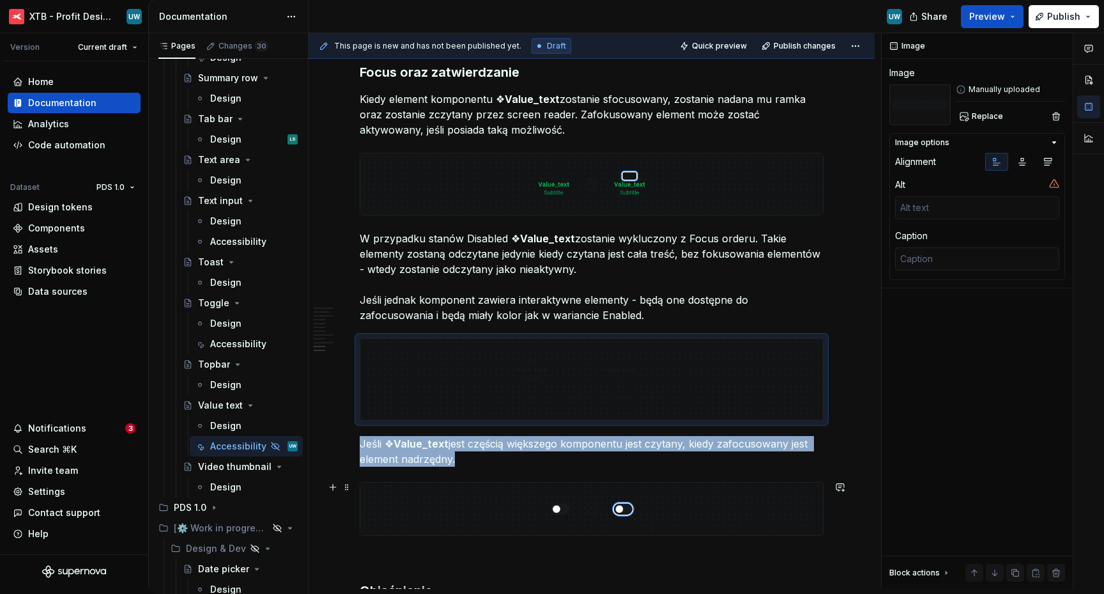
click at [582, 503] on img at bounding box center [591, 508] width 463 height 52
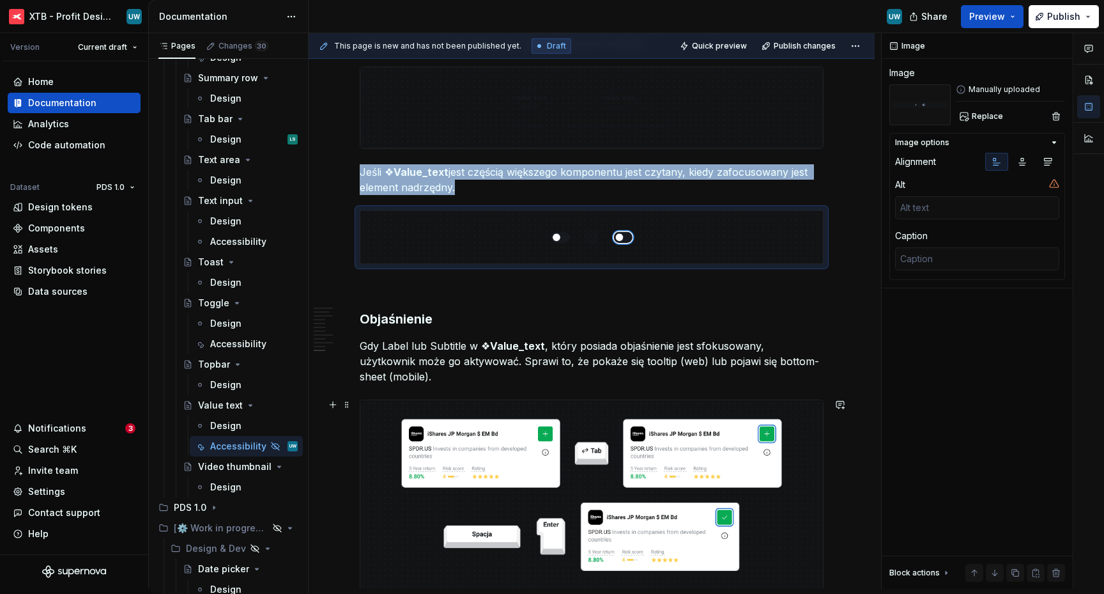
scroll to position [2562, 0]
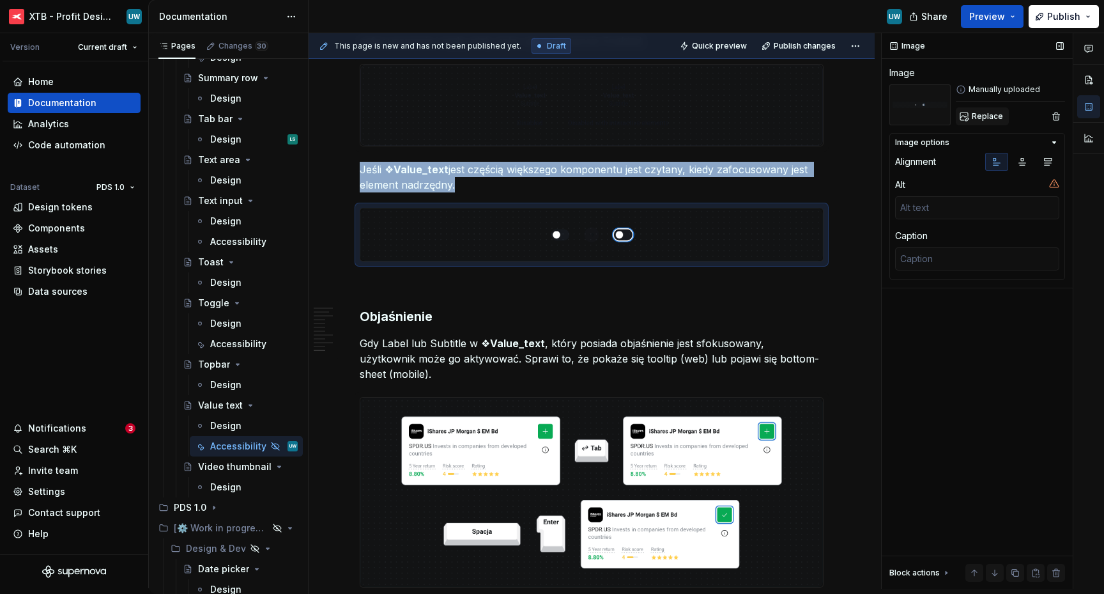
click at [978, 117] on span "Replace" at bounding box center [987, 116] width 31 height 10
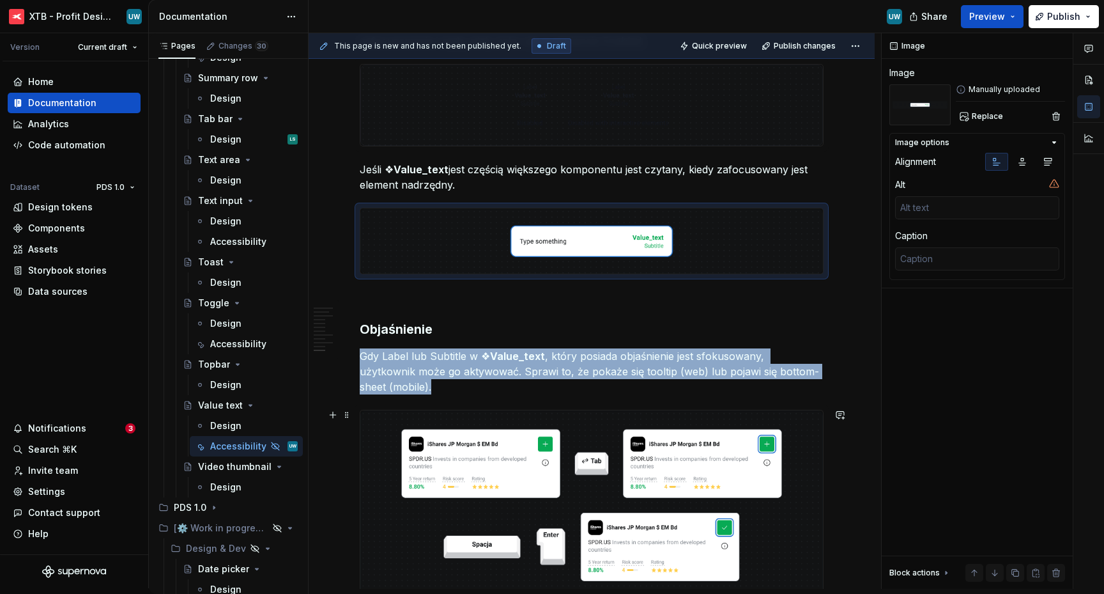
click at [580, 438] on img at bounding box center [591, 504] width 463 height 189
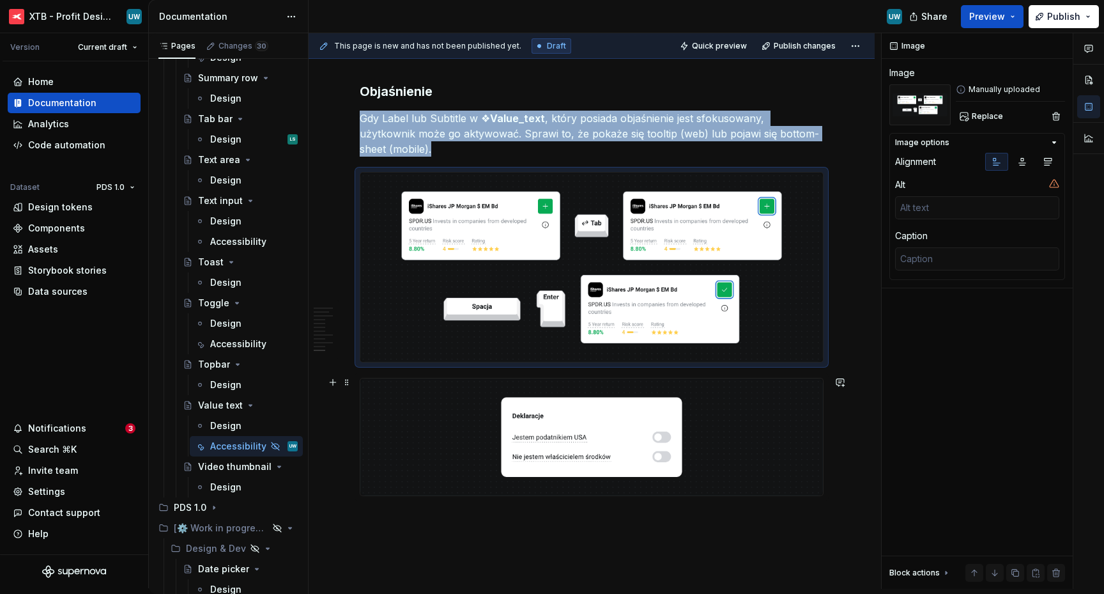
scroll to position [2853, 0]
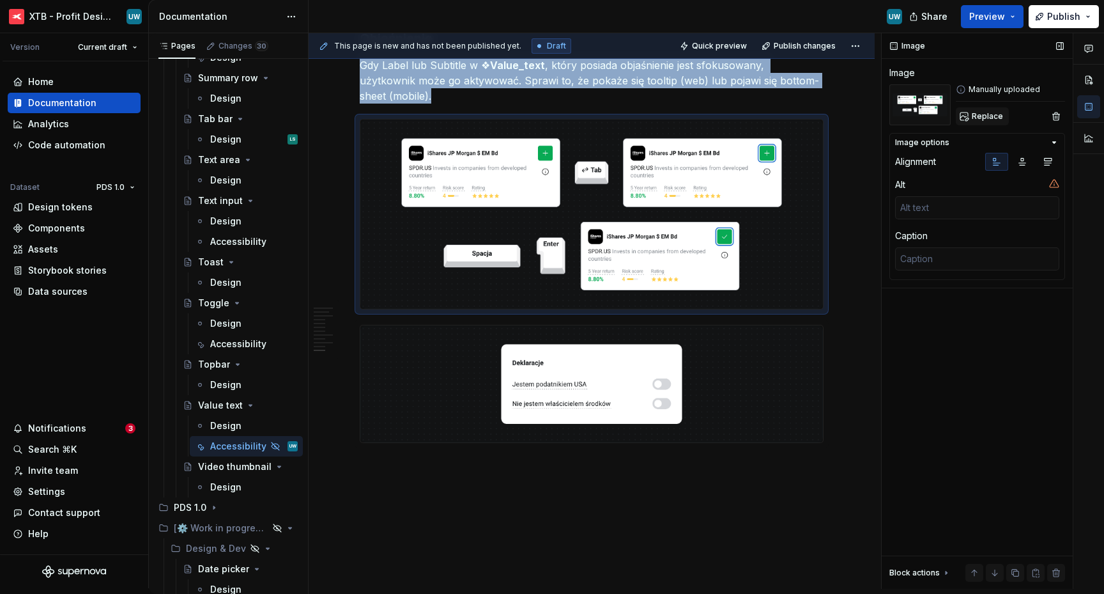
click at [978, 119] on span "Replace" at bounding box center [987, 116] width 31 height 10
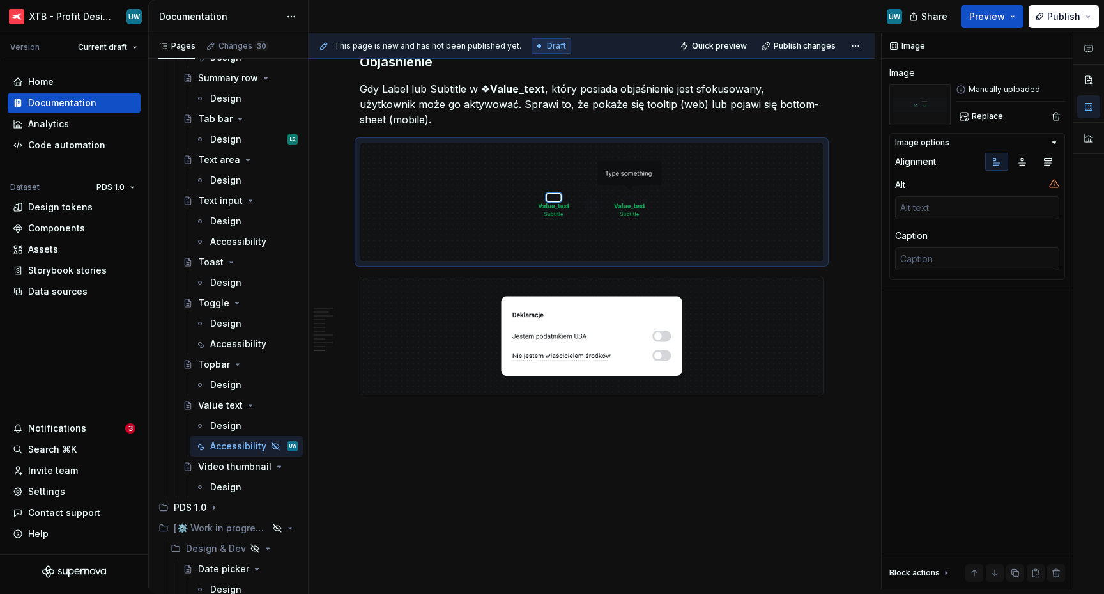
scroll to position [2827, 0]
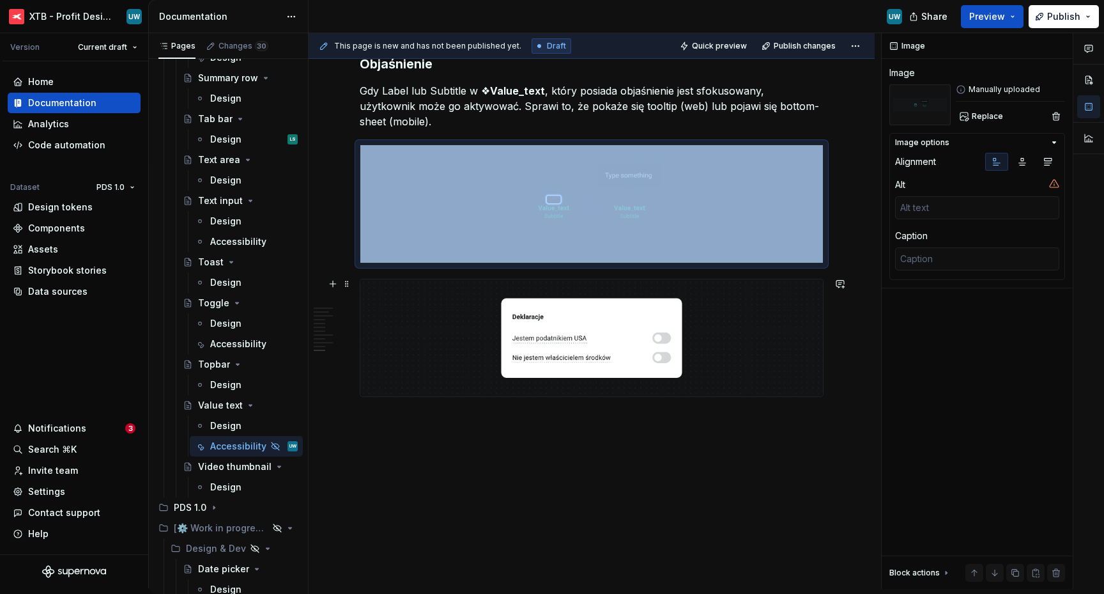
click at [576, 355] on img at bounding box center [591, 337] width 463 height 117
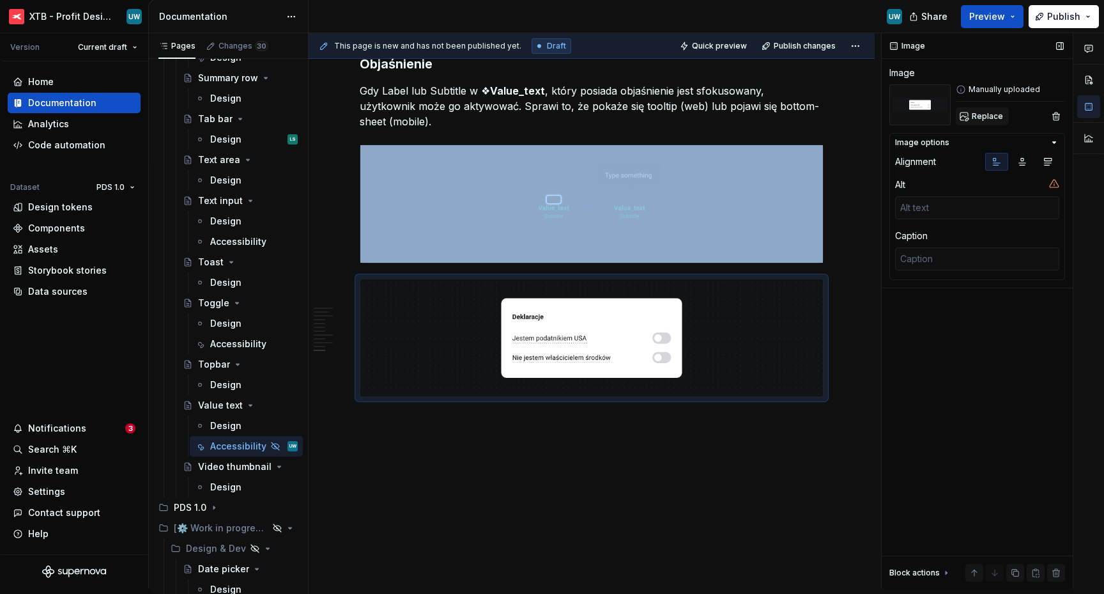
click at [980, 121] on span "Replace" at bounding box center [987, 116] width 31 height 10
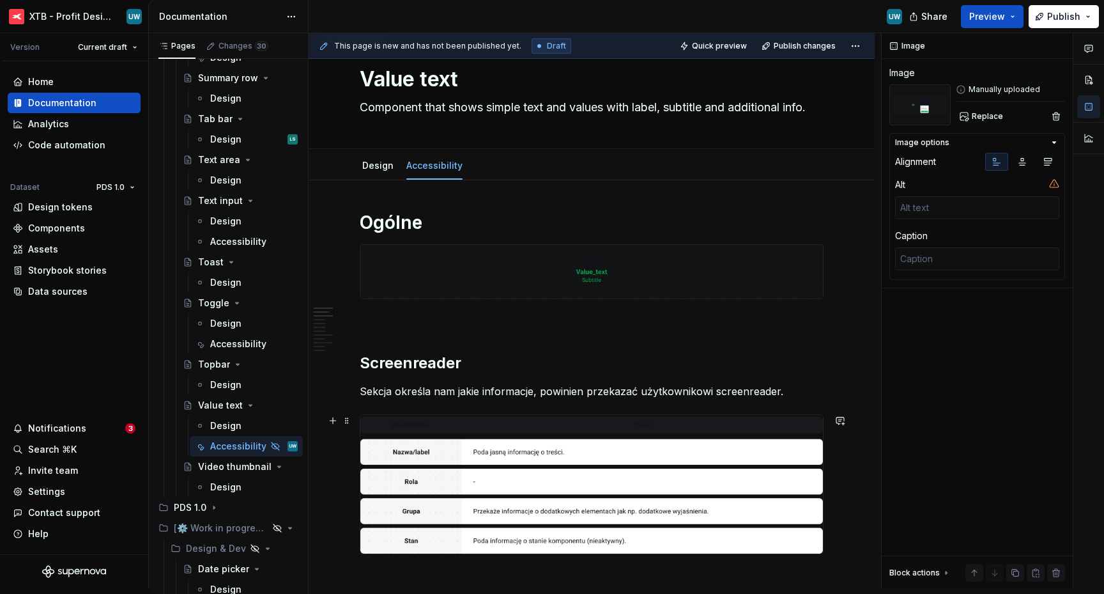
scroll to position [0, 0]
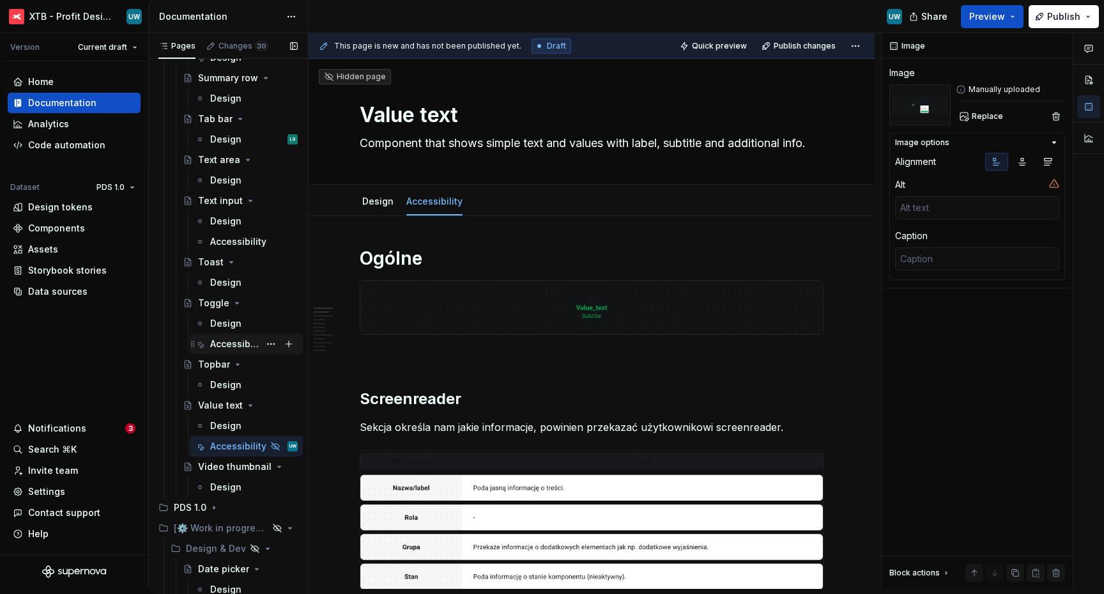
click at [229, 337] on div "Accessibility" at bounding box center [234, 343] width 49 height 13
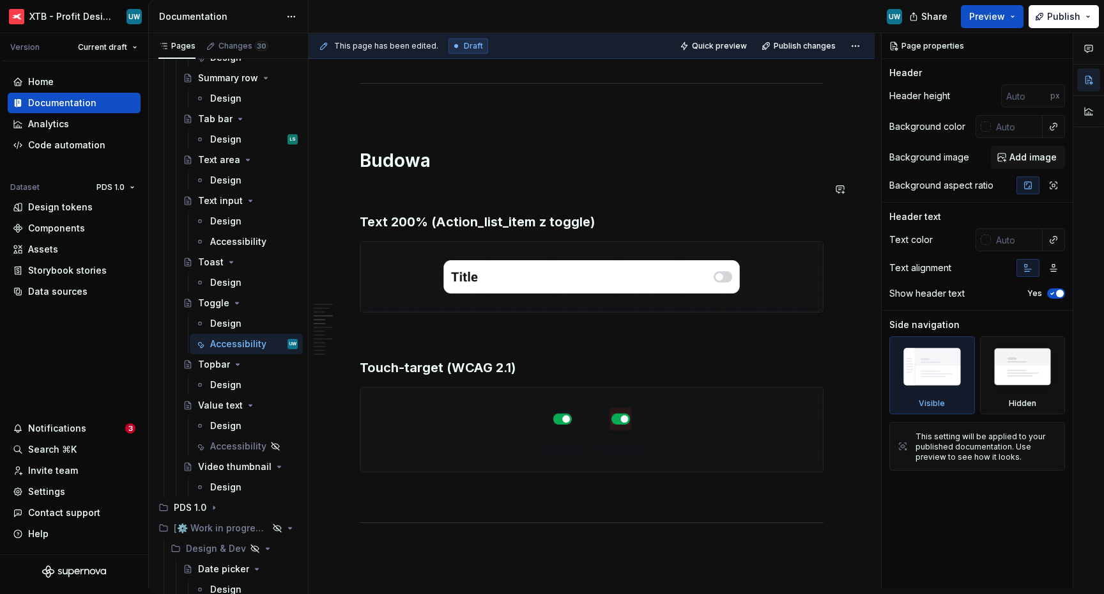
scroll to position [858, 0]
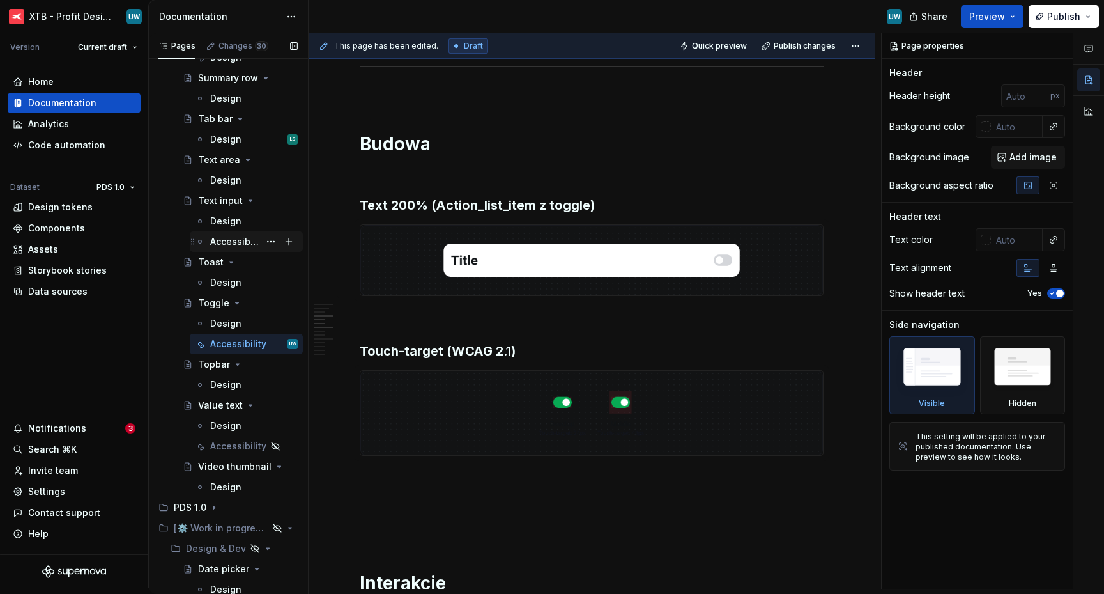
click at [231, 243] on div "Accessibility" at bounding box center [234, 241] width 49 height 13
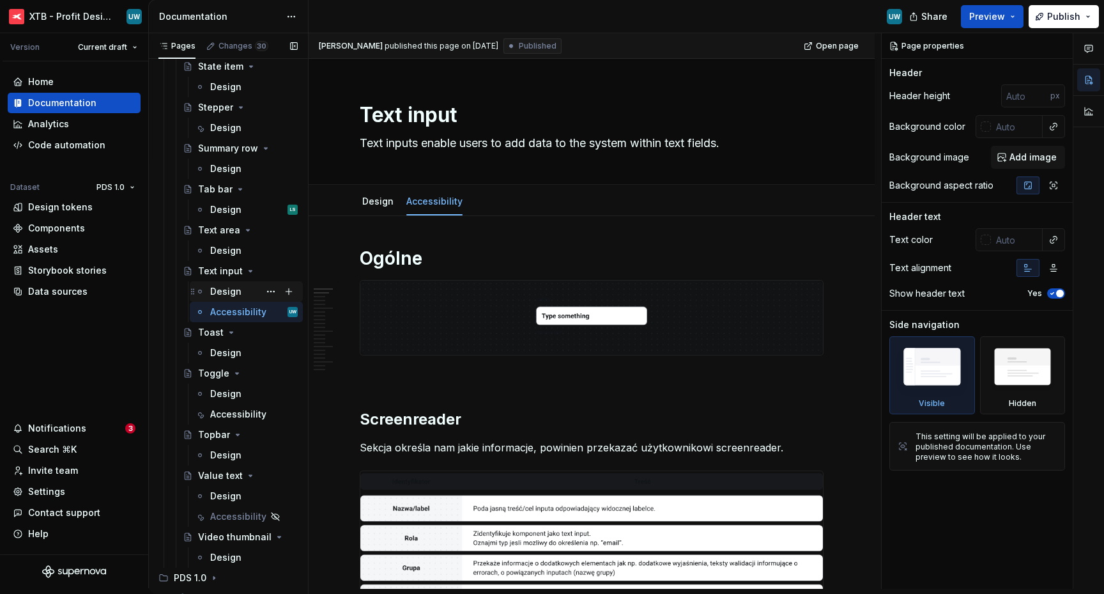
scroll to position [3193, 0]
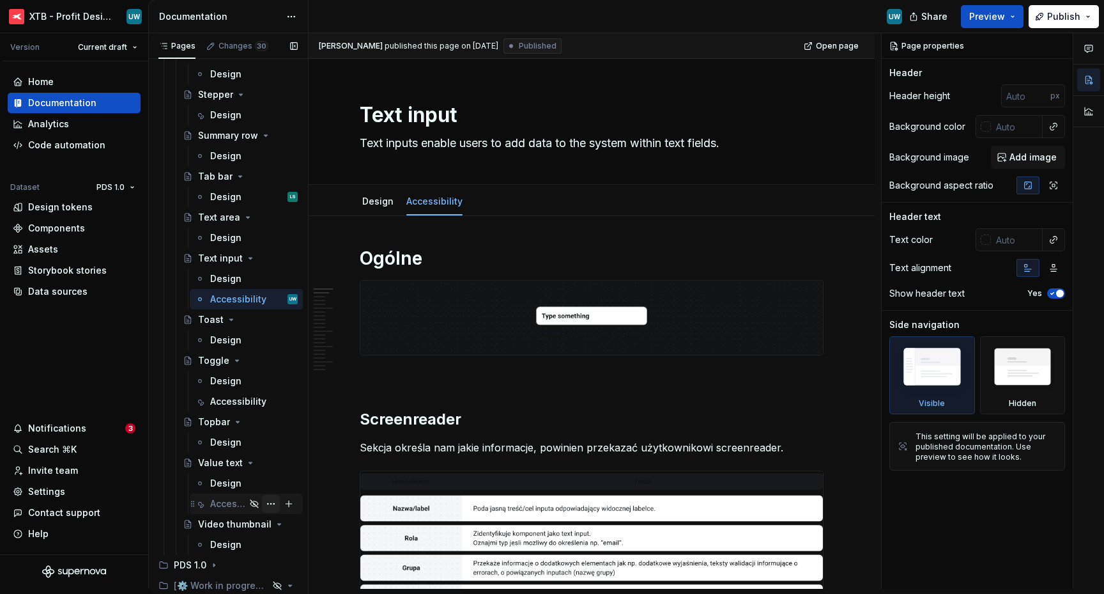
click at [264, 503] on button "Page tree" at bounding box center [271, 504] width 18 height 18
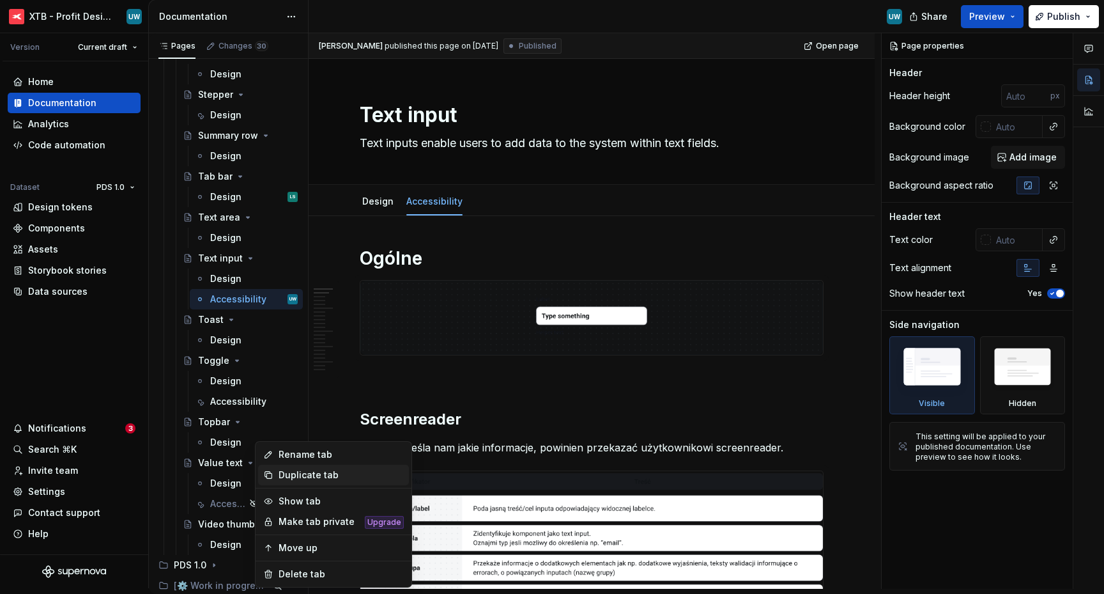
click at [296, 478] on div "Duplicate tab" at bounding box center [341, 474] width 125 height 13
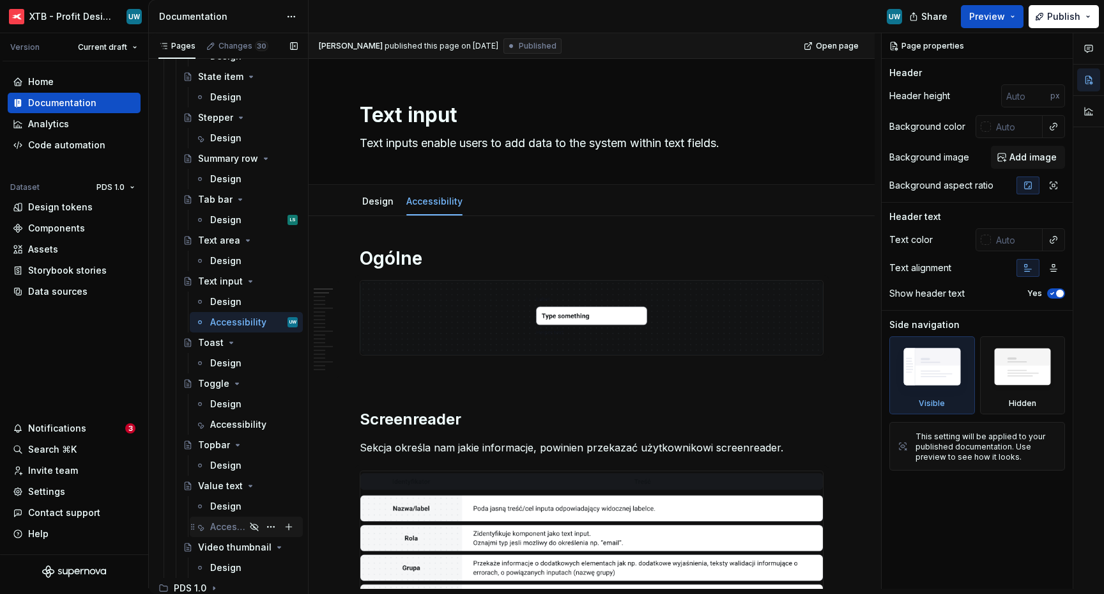
scroll to position [3165, 0]
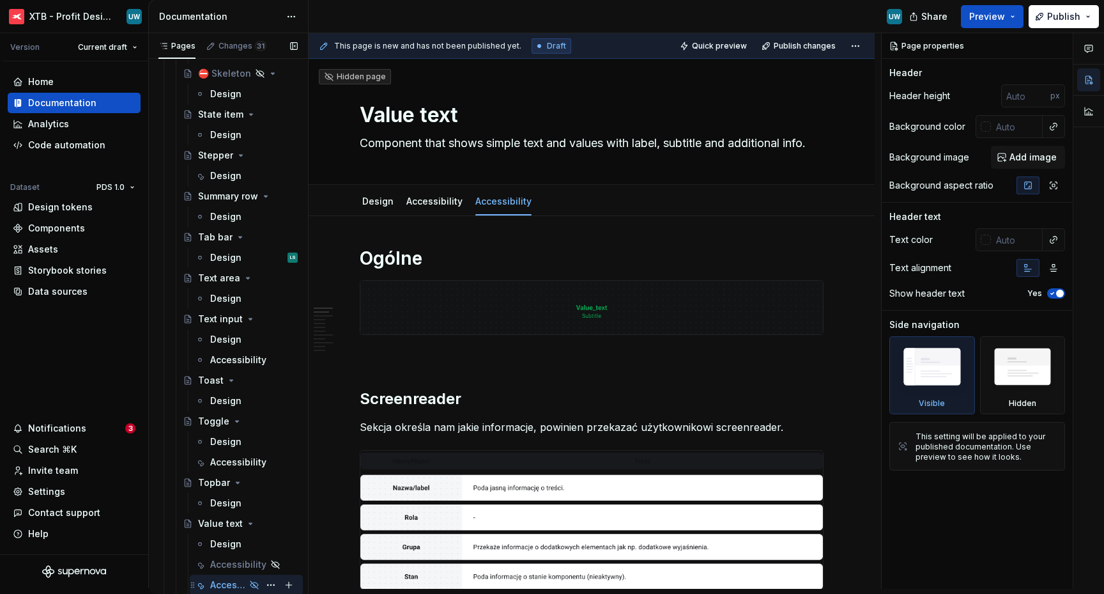
scroll to position [3140, 0]
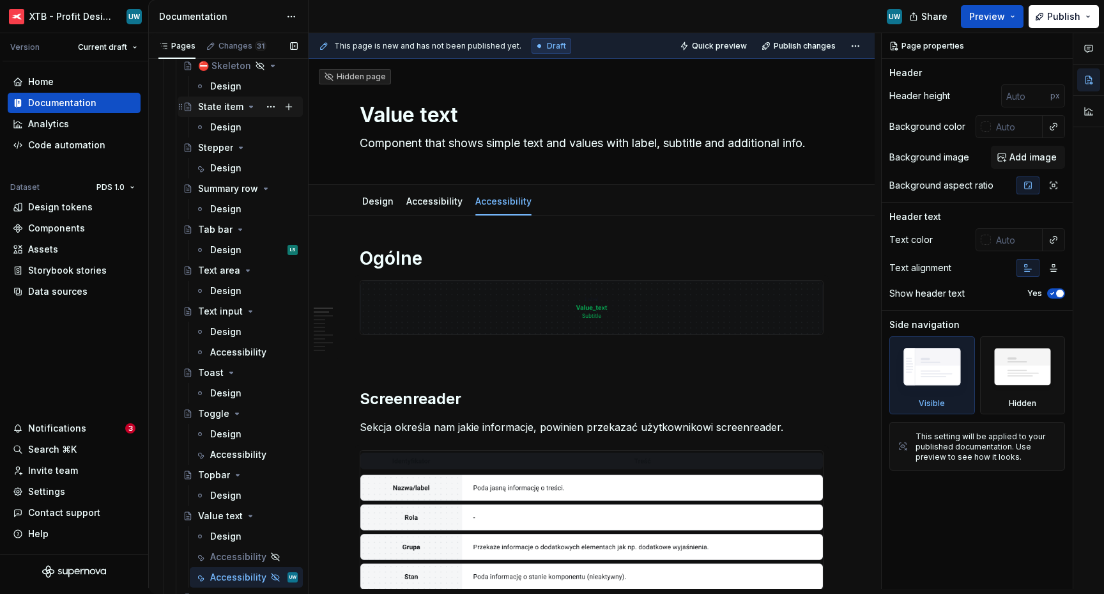
click at [246, 109] on icon "Page tree" at bounding box center [251, 107] width 10 height 10
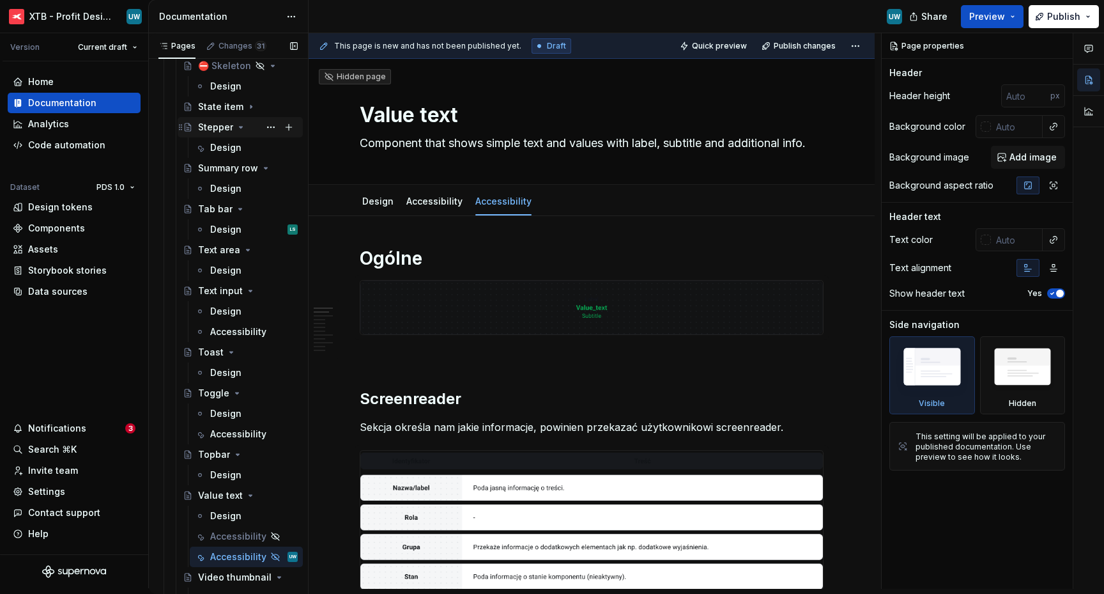
click at [240, 125] on icon "Page tree" at bounding box center [241, 127] width 10 height 10
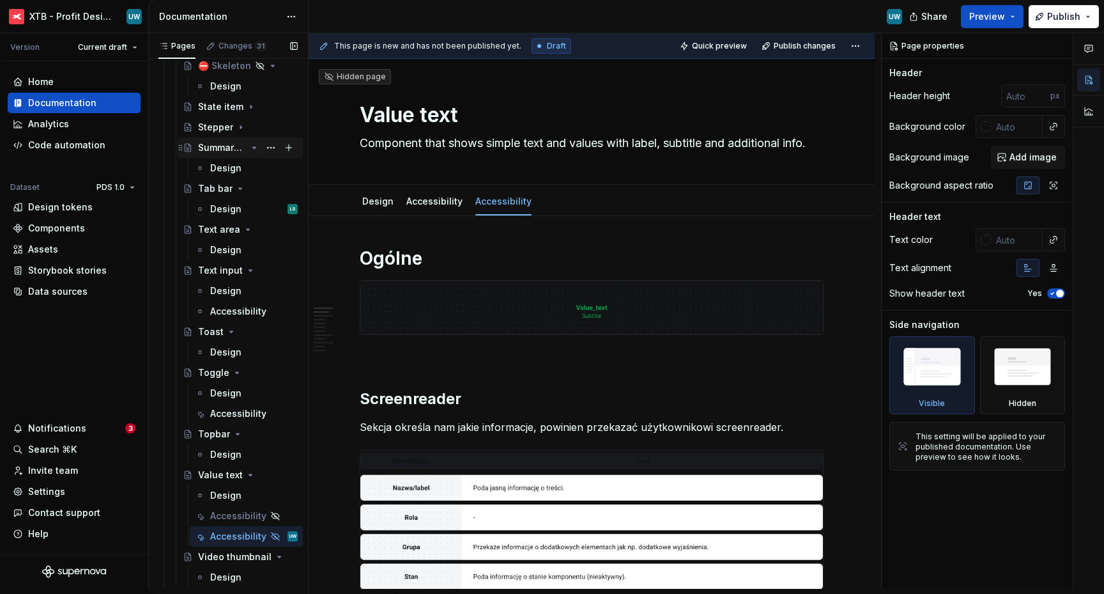
click at [249, 148] on icon "Page tree" at bounding box center [254, 148] width 10 height 10
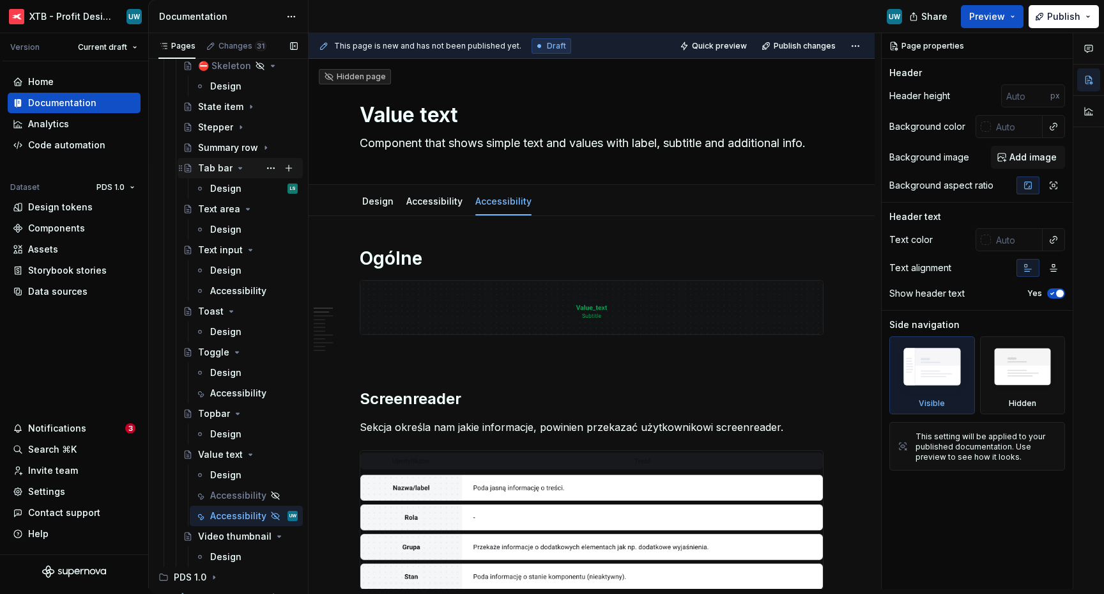
click at [240, 167] on icon "Page tree" at bounding box center [240, 167] width 3 height 1
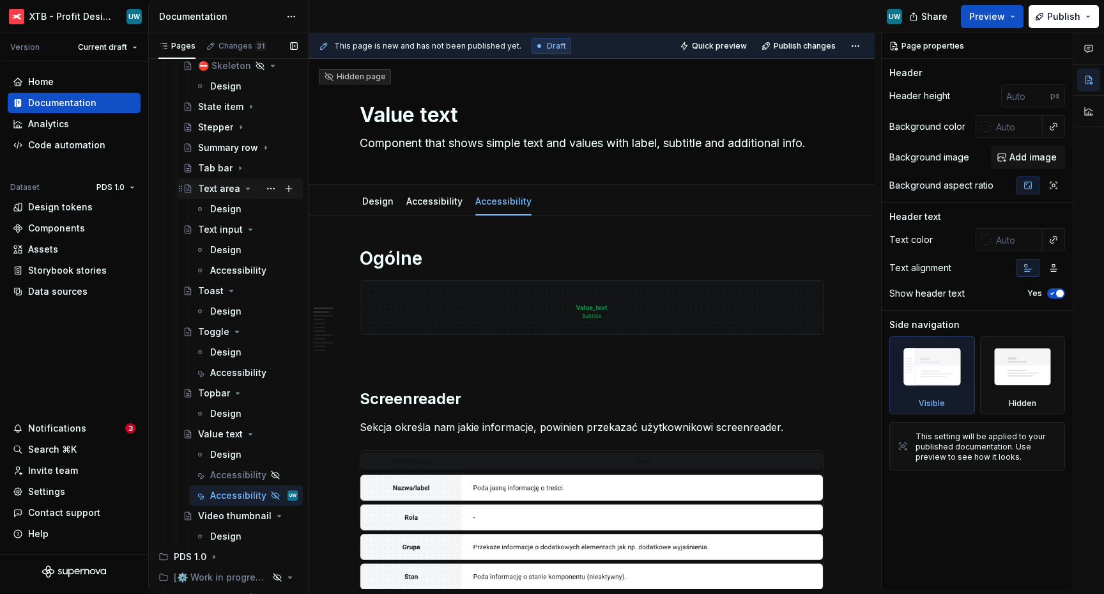
click at [243, 192] on icon "Page tree" at bounding box center [248, 188] width 10 height 10
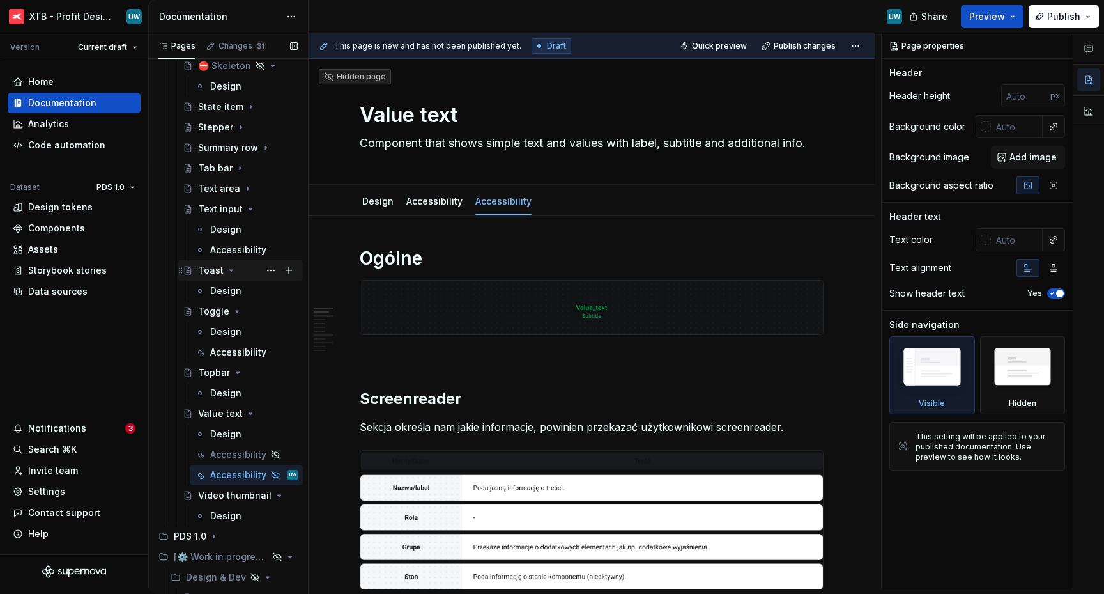
click at [231, 271] on icon "Page tree" at bounding box center [231, 270] width 10 height 10
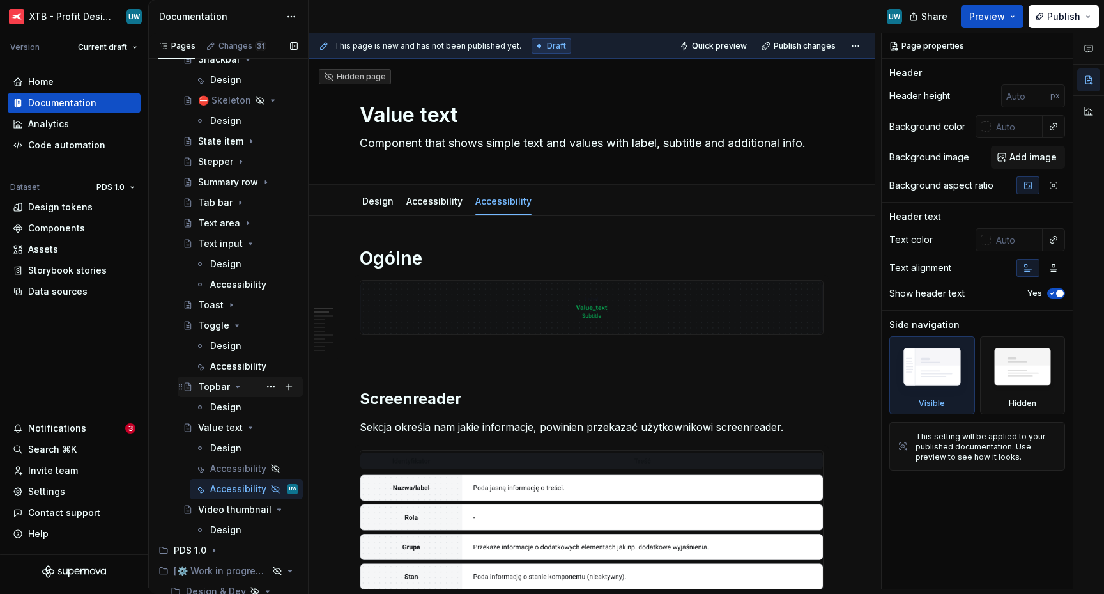
scroll to position [3092, 0]
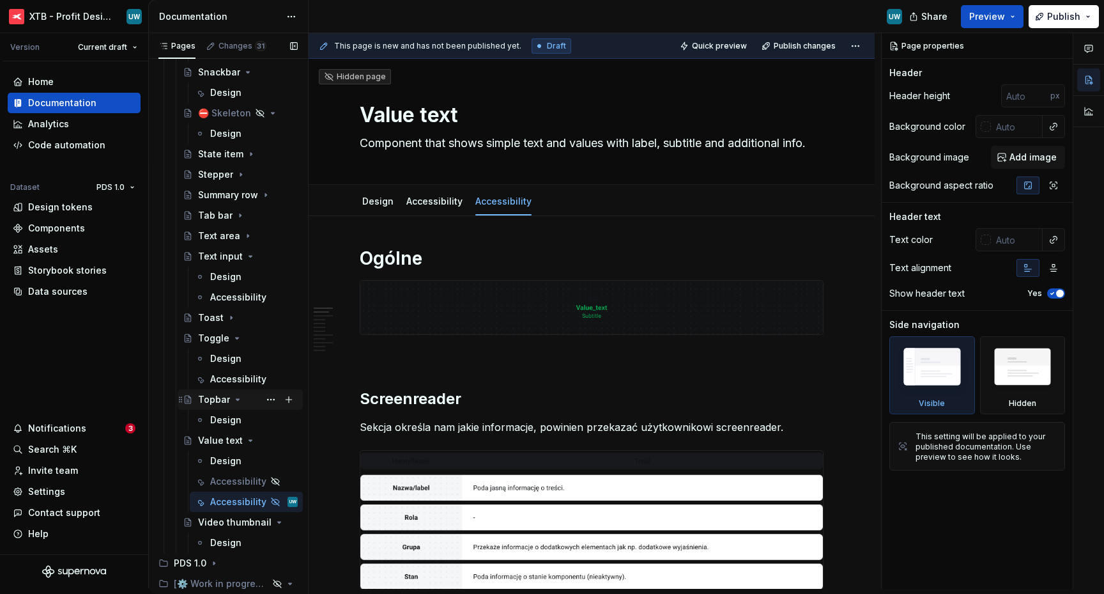
click at [236, 398] on icon "Page tree" at bounding box center [238, 399] width 10 height 10
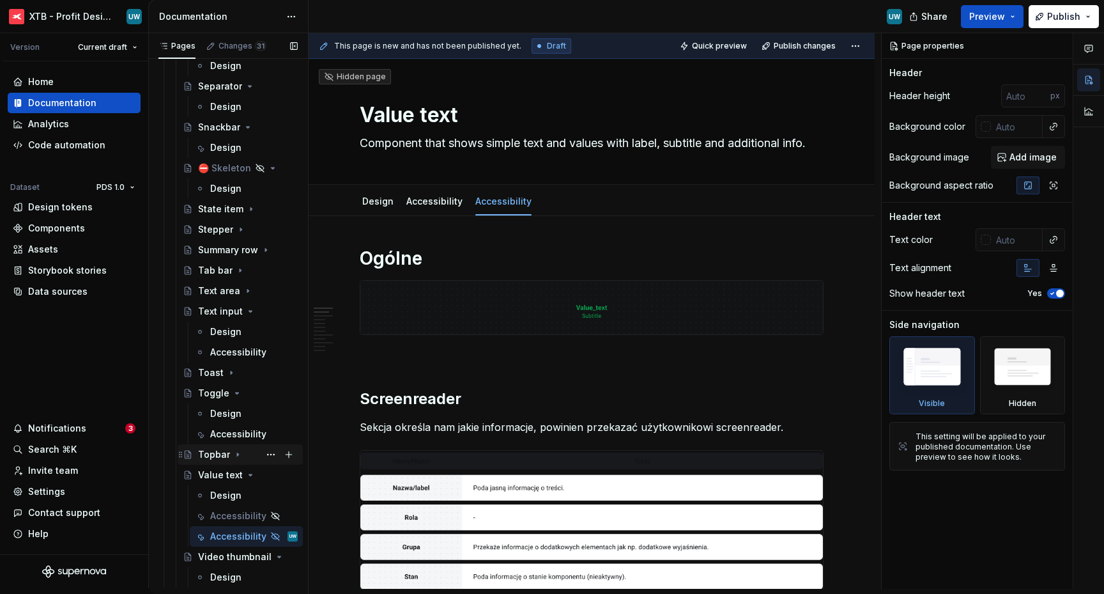
scroll to position [3039, 0]
click at [249, 556] on icon "Page tree" at bounding box center [254, 555] width 10 height 10
type textarea "*"
type textarea "Separator"
type textarea "Line that helps to visually separate blocks of content into clear groups, lists…"
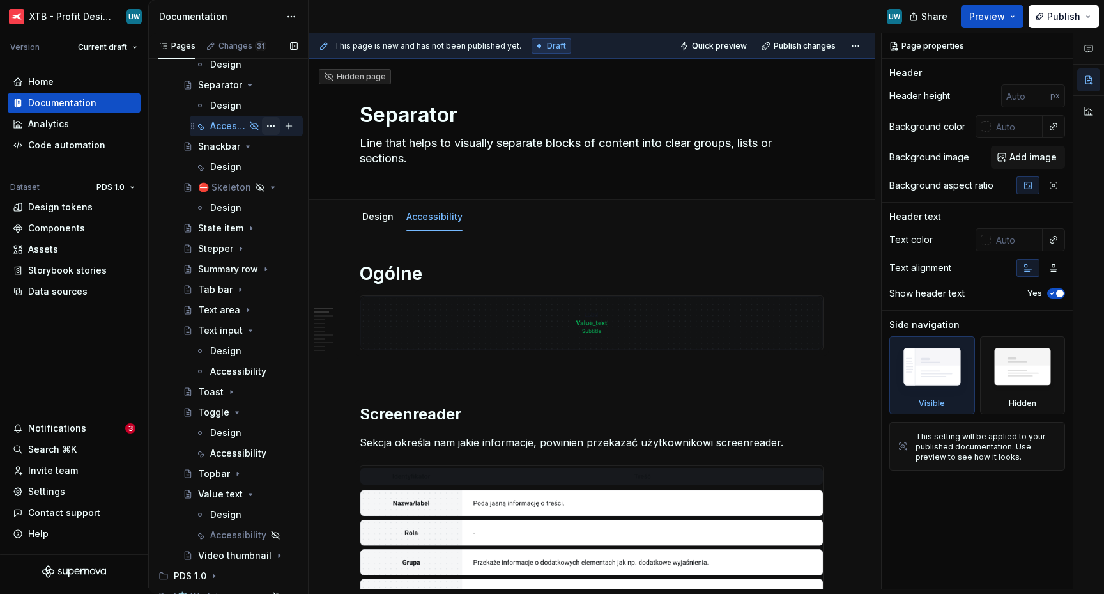
click at [263, 125] on button "Page tree" at bounding box center [271, 126] width 18 height 18
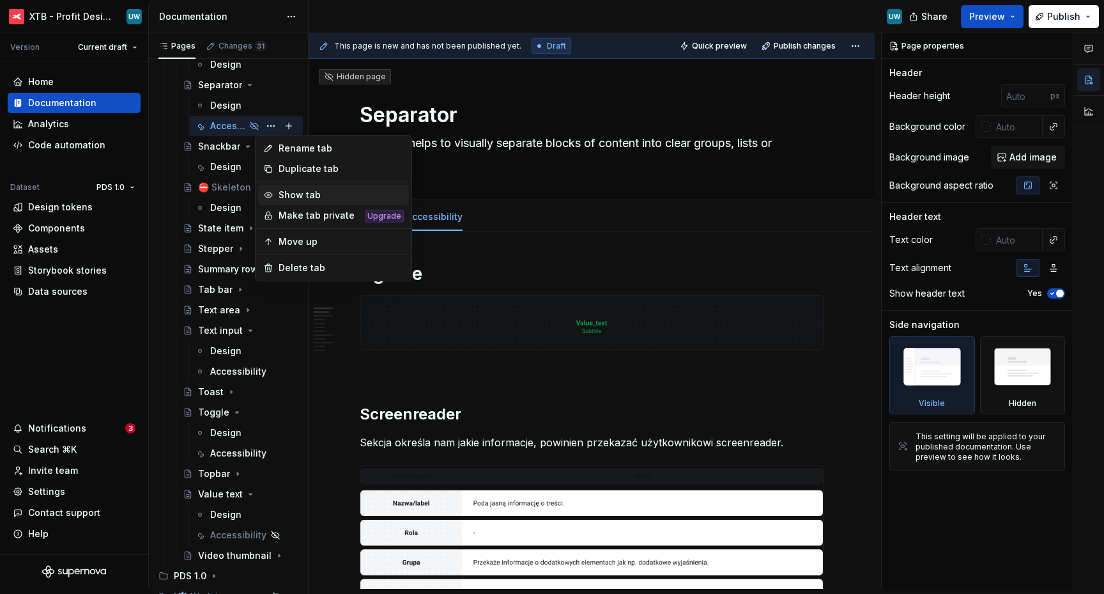
click at [288, 191] on div "Show tab" at bounding box center [341, 195] width 125 height 13
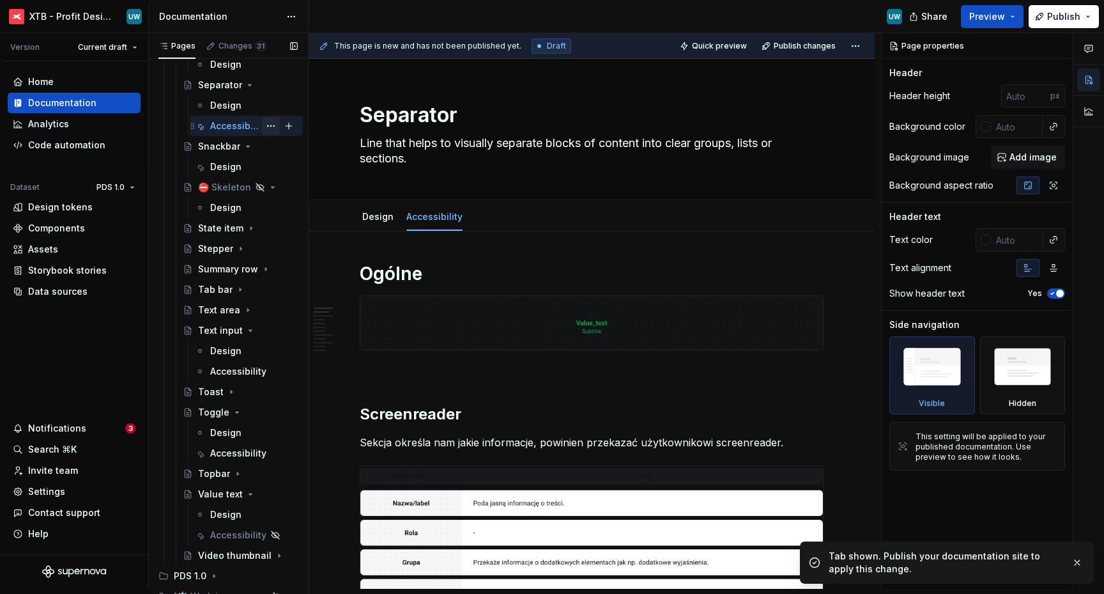
click at [269, 123] on button "Page tree" at bounding box center [271, 126] width 18 height 18
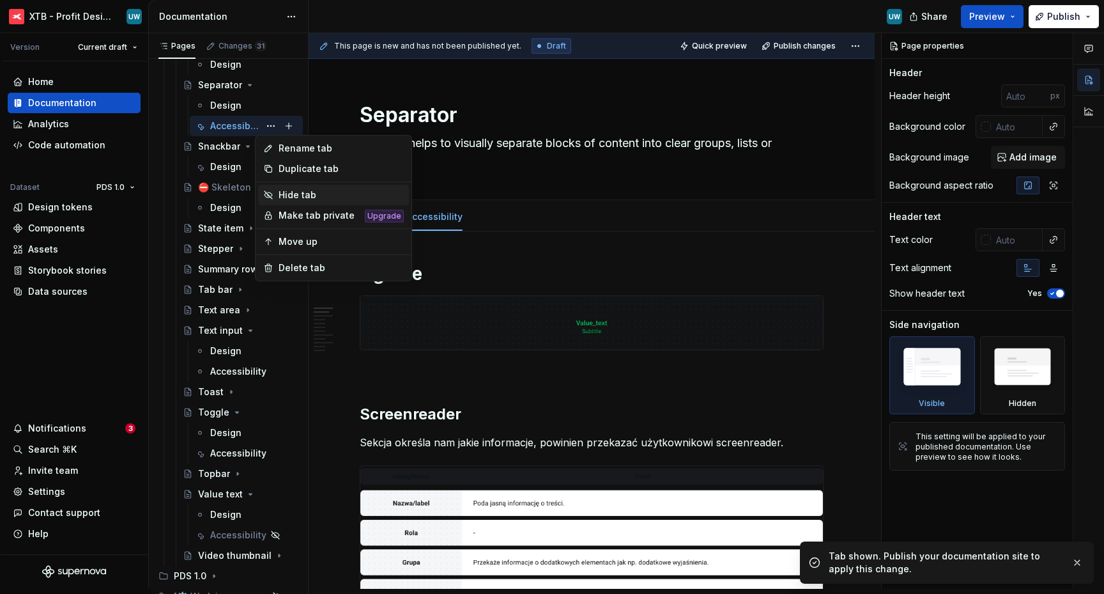
click at [281, 192] on div "Hide tab" at bounding box center [341, 195] width 125 height 13
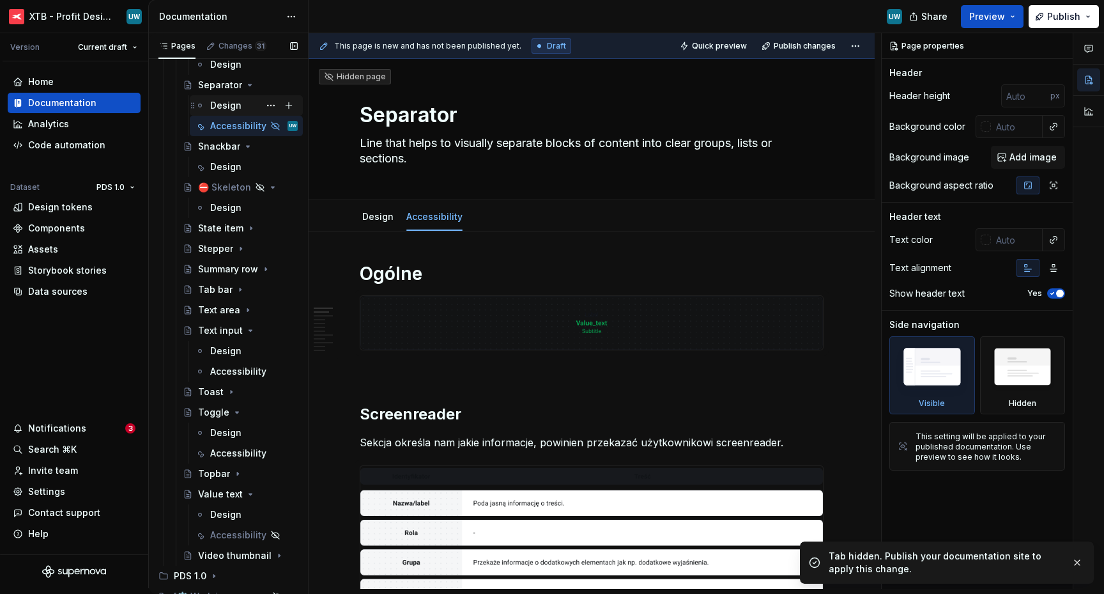
click at [226, 96] on div "Design" at bounding box center [254, 105] width 88 height 18
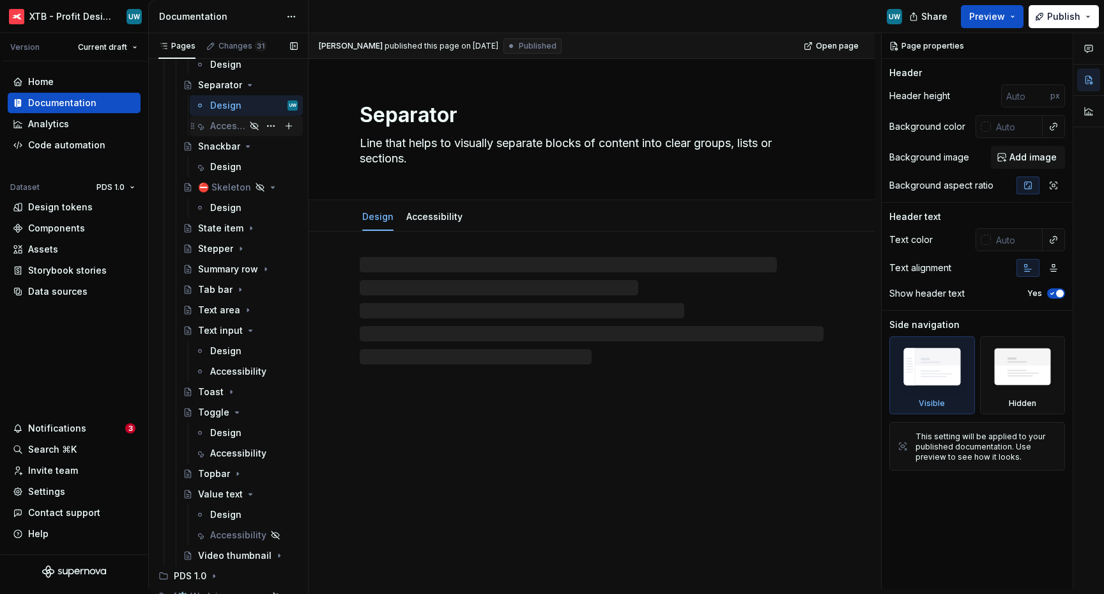
click at [222, 127] on div "Accessibility" at bounding box center [227, 125] width 35 height 13
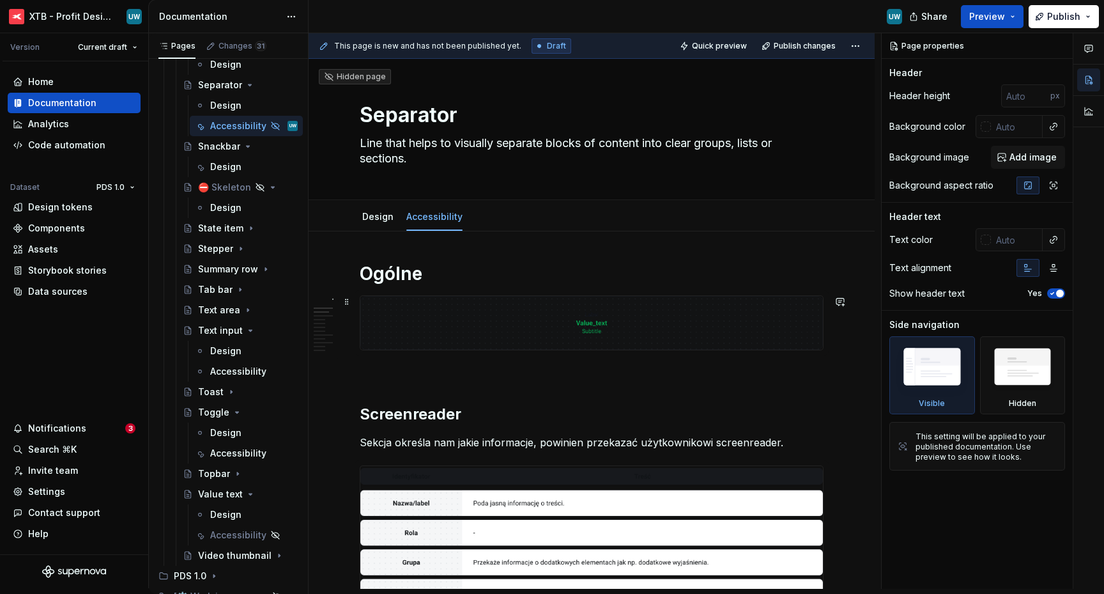
click at [493, 317] on img at bounding box center [591, 323] width 463 height 54
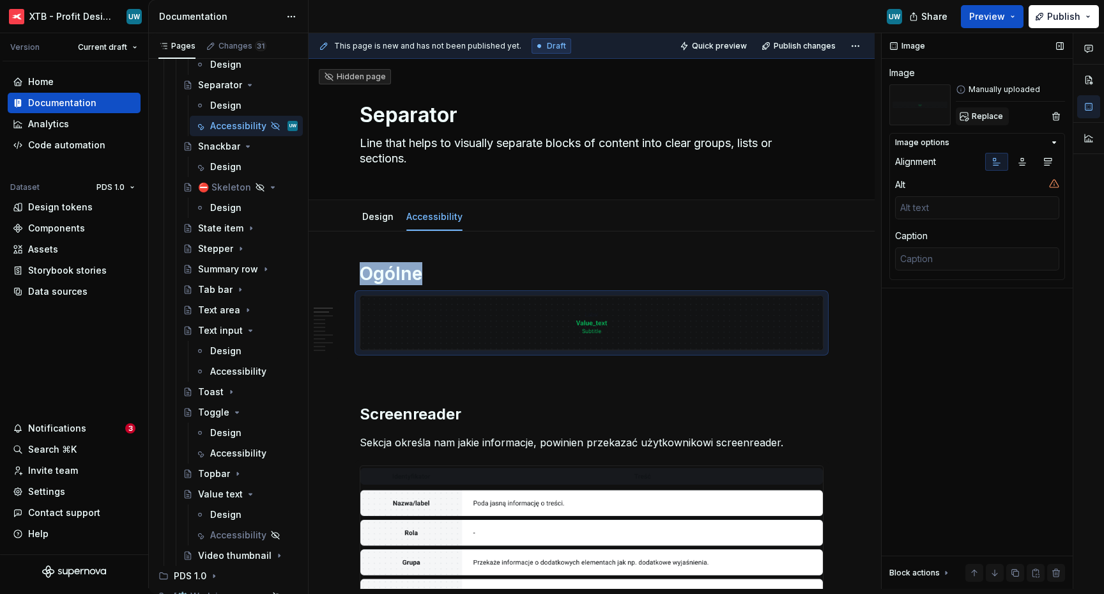
click at [981, 118] on span "Replace" at bounding box center [987, 116] width 31 height 10
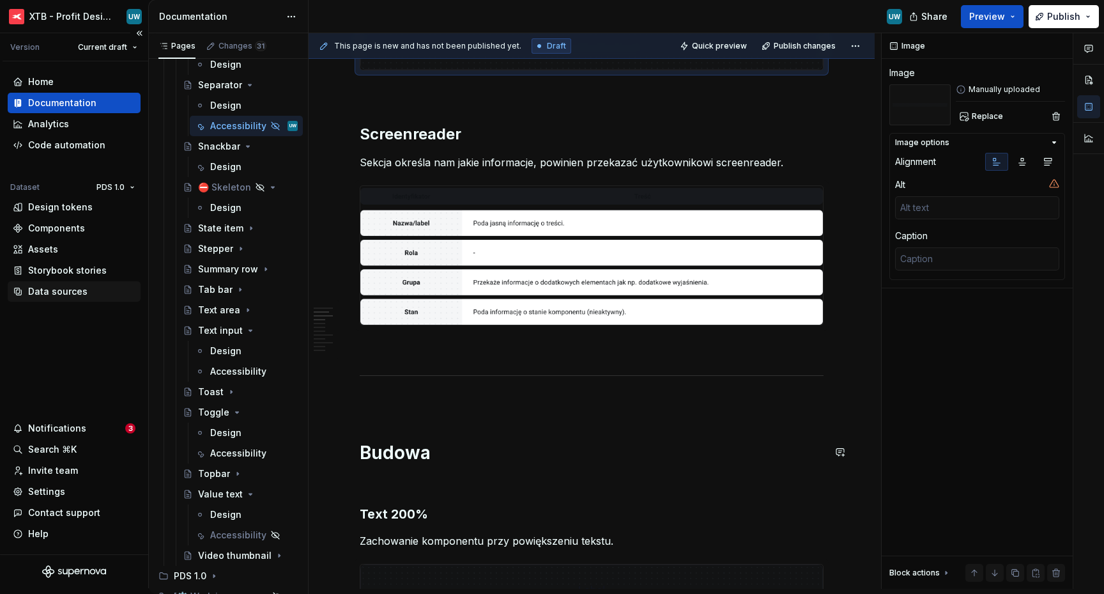
scroll to position [265, 0]
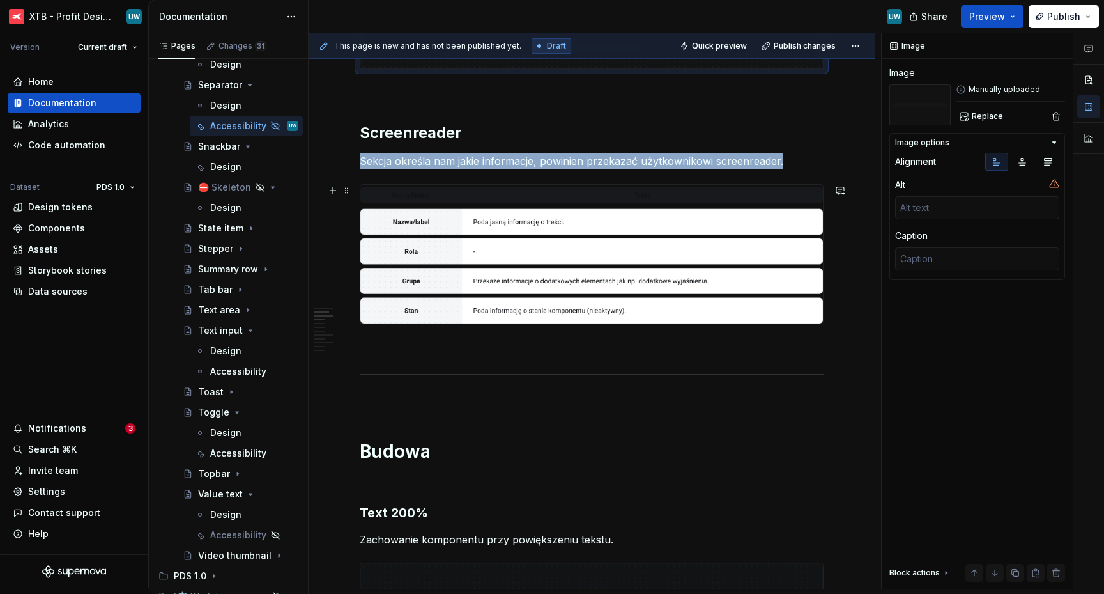
click at [461, 257] on img at bounding box center [591, 254] width 463 height 139
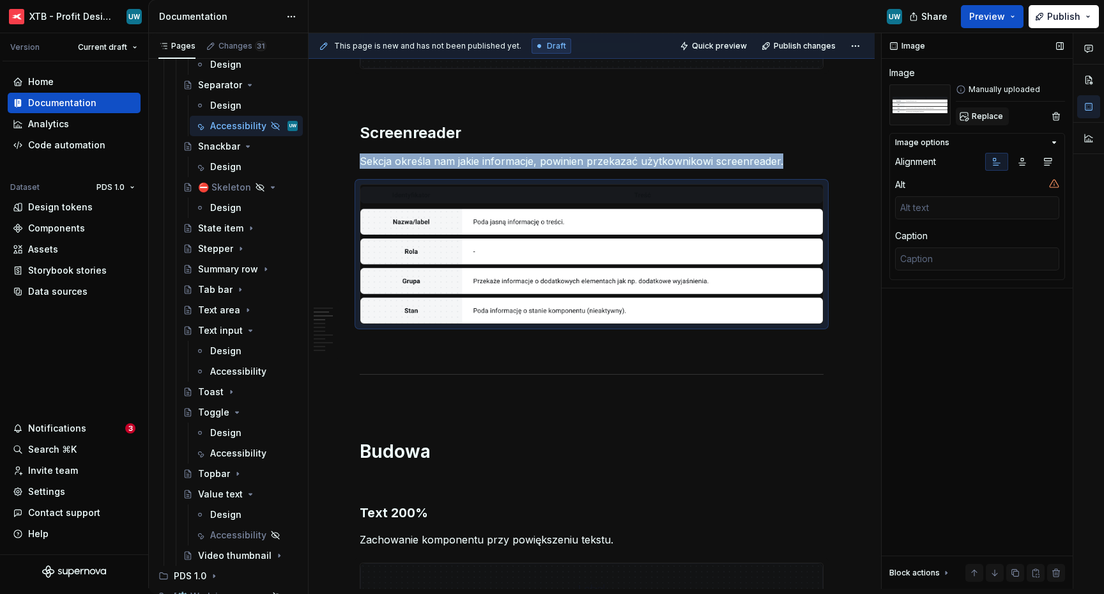
click at [994, 118] on span "Replace" at bounding box center [987, 116] width 31 height 10
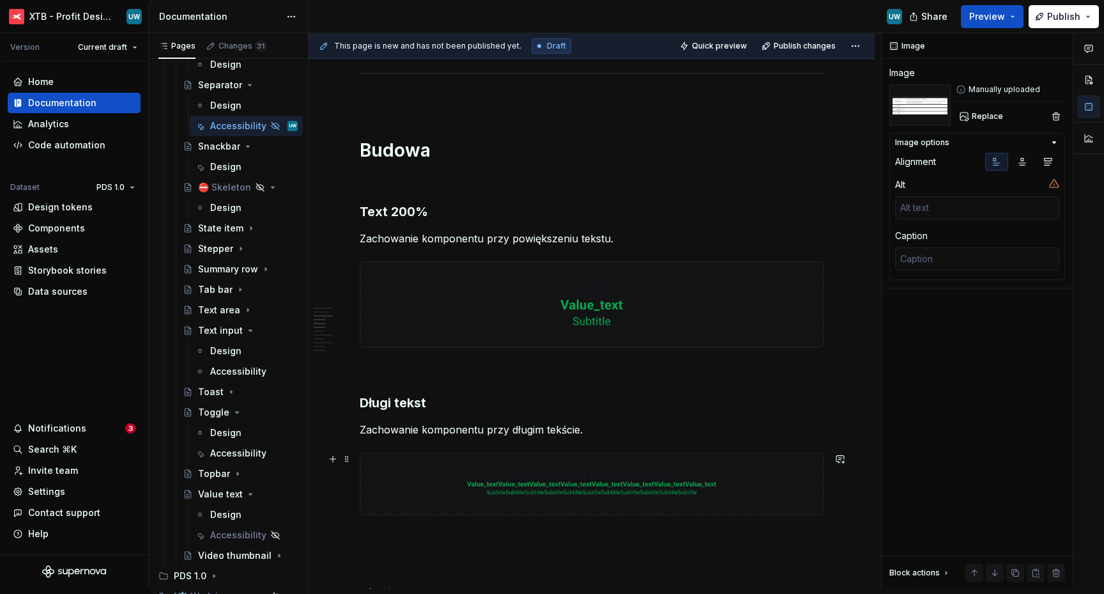
scroll to position [593, 0]
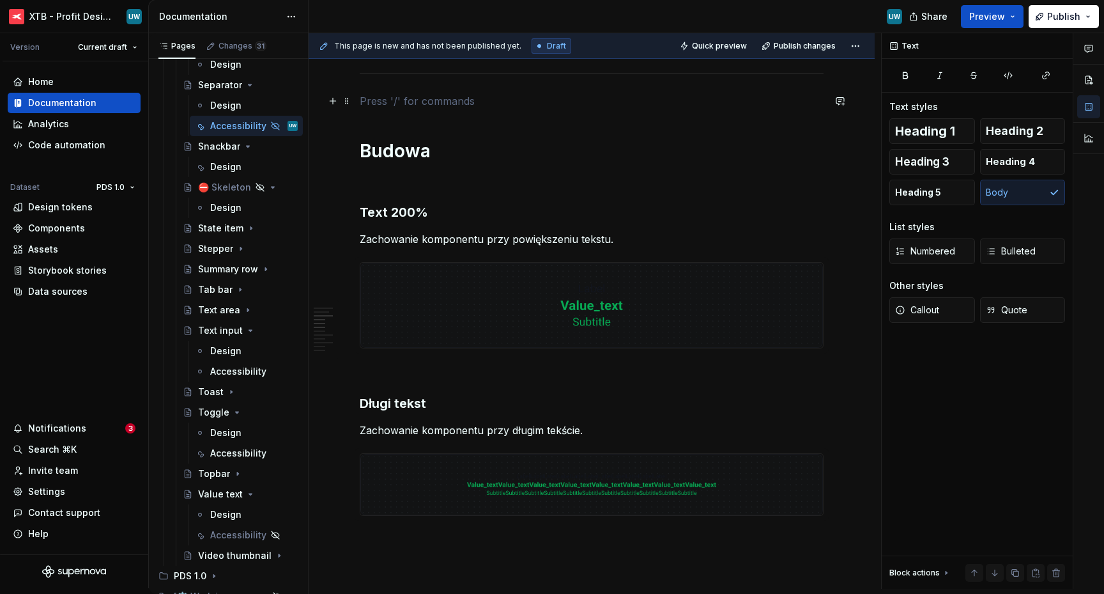
click at [383, 93] on p at bounding box center [592, 100] width 464 height 15
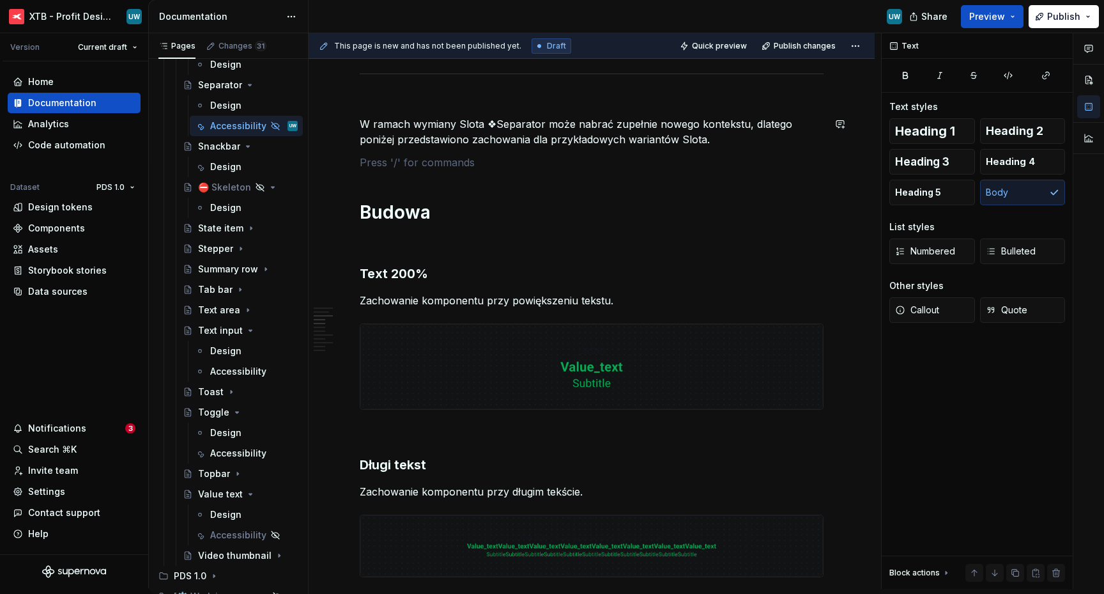
click at [401, 121] on p "W ramach wymiany Slota ❖Separator może nabrać zupełnie nowego kontekstu, dlateg…" at bounding box center [592, 131] width 464 height 31
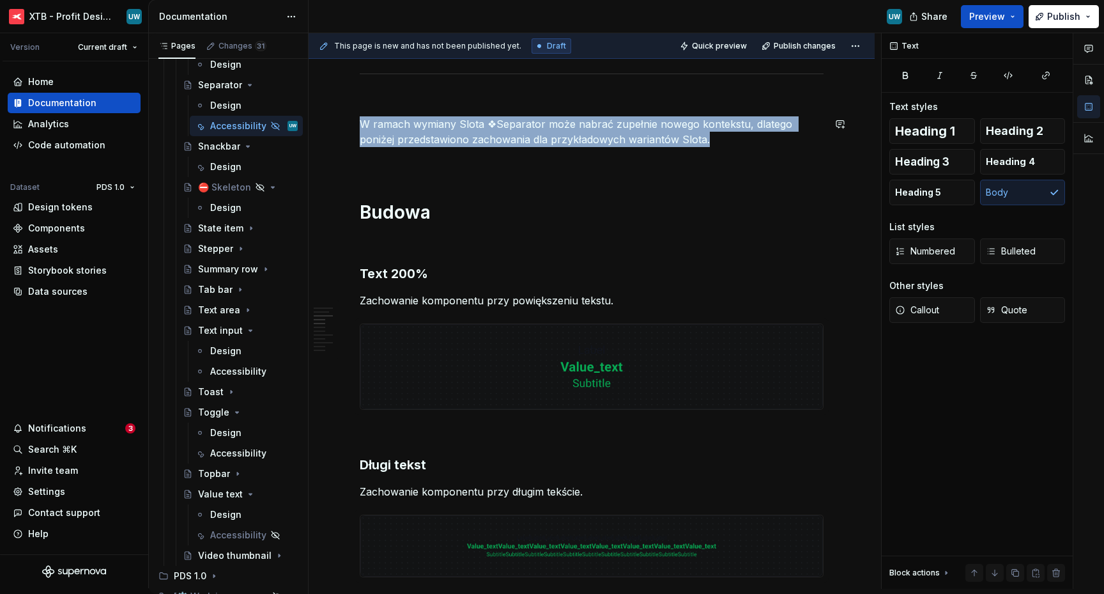
click at [401, 121] on p "W ramach wymiany Slota ❖Separator może nabrać zupełnie nowego kontekstu, dlateg…" at bounding box center [592, 131] width 464 height 31
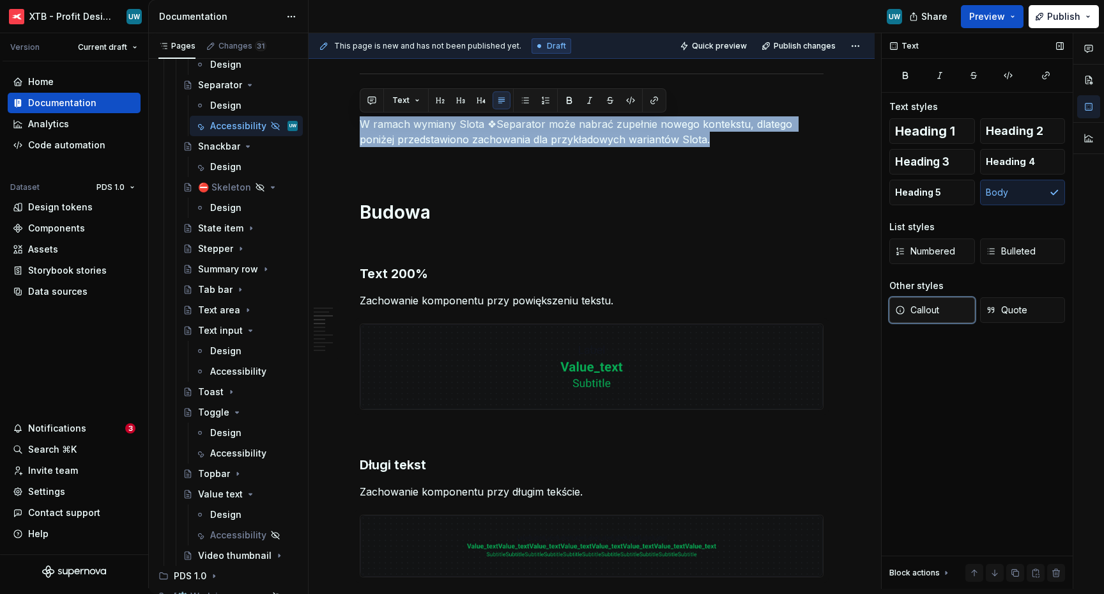
click at [954, 312] on button "Callout" at bounding box center [933, 310] width 86 height 26
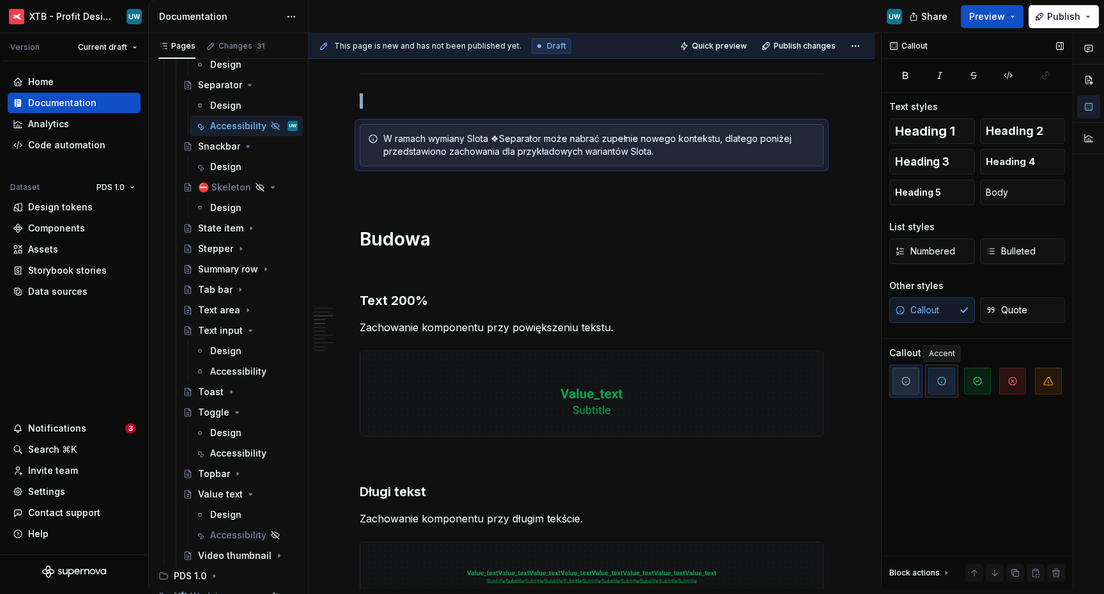
click at [948, 386] on span "button" at bounding box center [942, 380] width 27 height 27
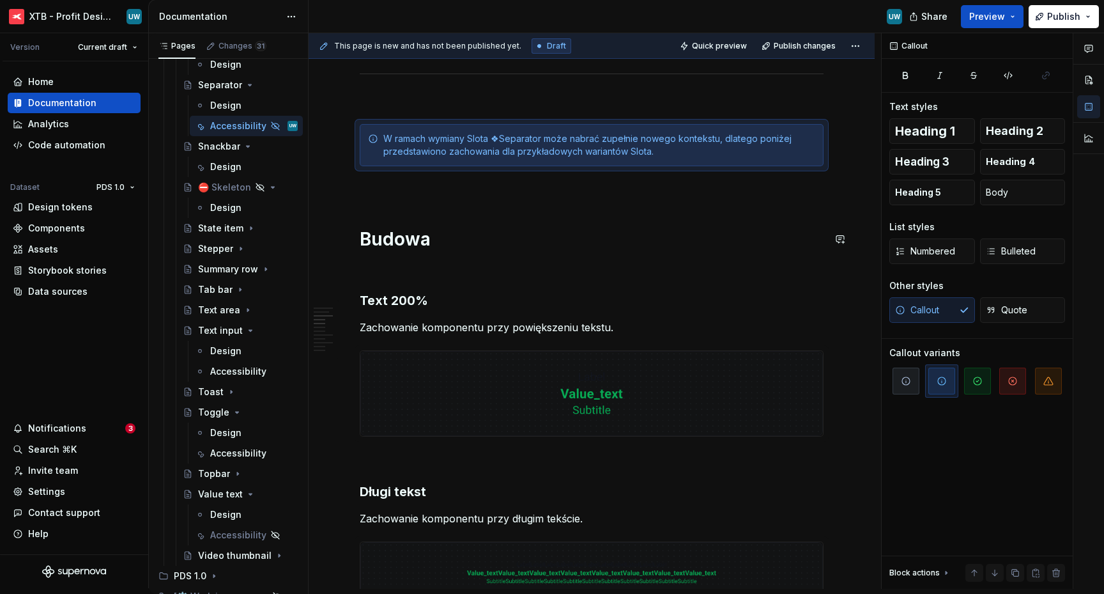
click at [495, 195] on p at bounding box center [592, 188] width 464 height 15
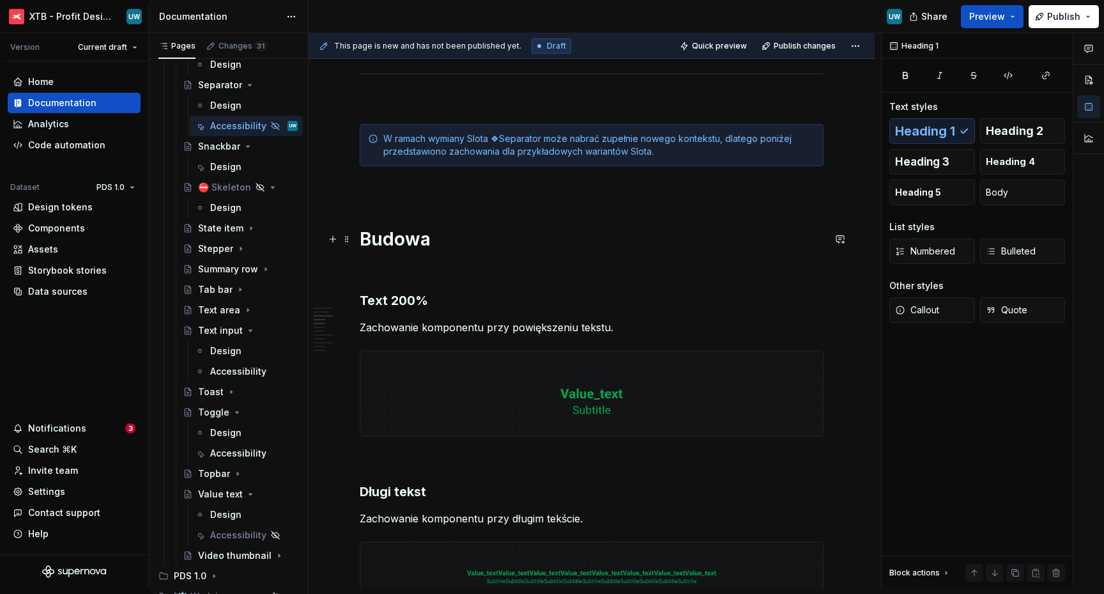
click at [417, 231] on h1 "Budowa" at bounding box center [592, 238] width 464 height 23
click at [404, 188] on p at bounding box center [592, 188] width 464 height 15
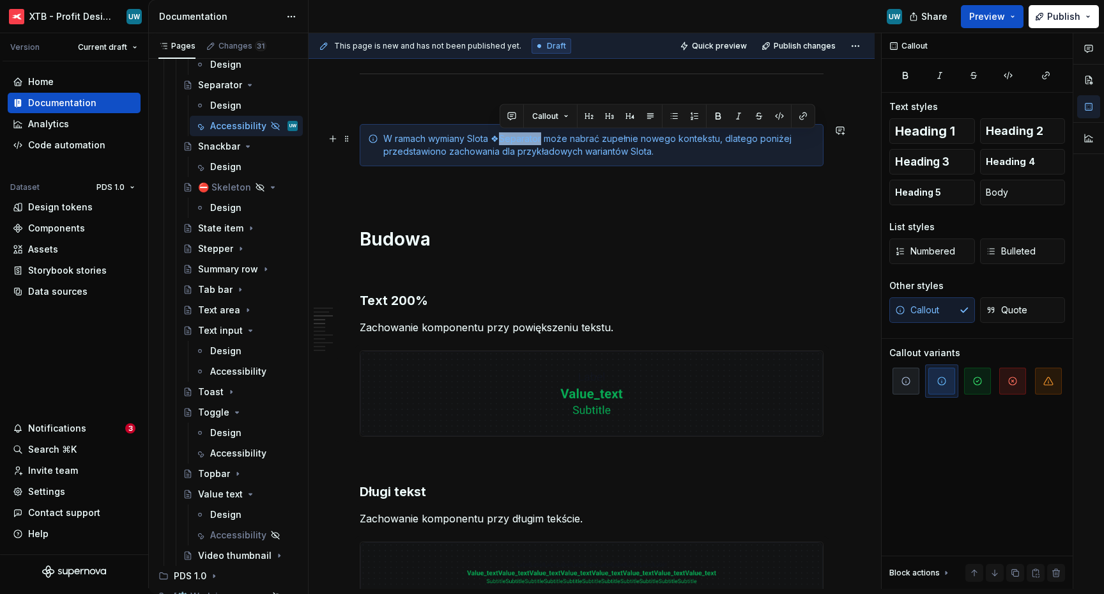
drag, startPoint x: 500, startPoint y: 138, endPoint x: 541, endPoint y: 139, distance: 40.3
click at [541, 139] on div "W ramach wymiany Slota ❖Separator może nabrać zupełnie nowego kontekstu, dlateg…" at bounding box center [599, 145] width 432 height 26
click at [720, 111] on button "button" at bounding box center [718, 116] width 18 height 18
click at [472, 192] on p at bounding box center [592, 188] width 464 height 15
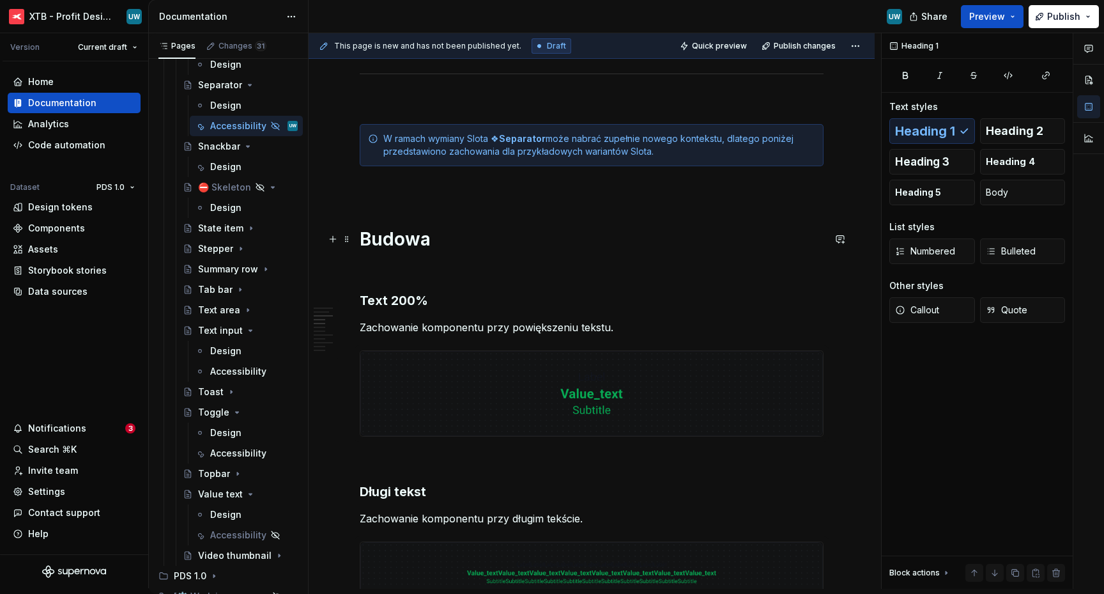
click at [504, 240] on h1 "Budowa" at bounding box center [592, 238] width 464 height 23
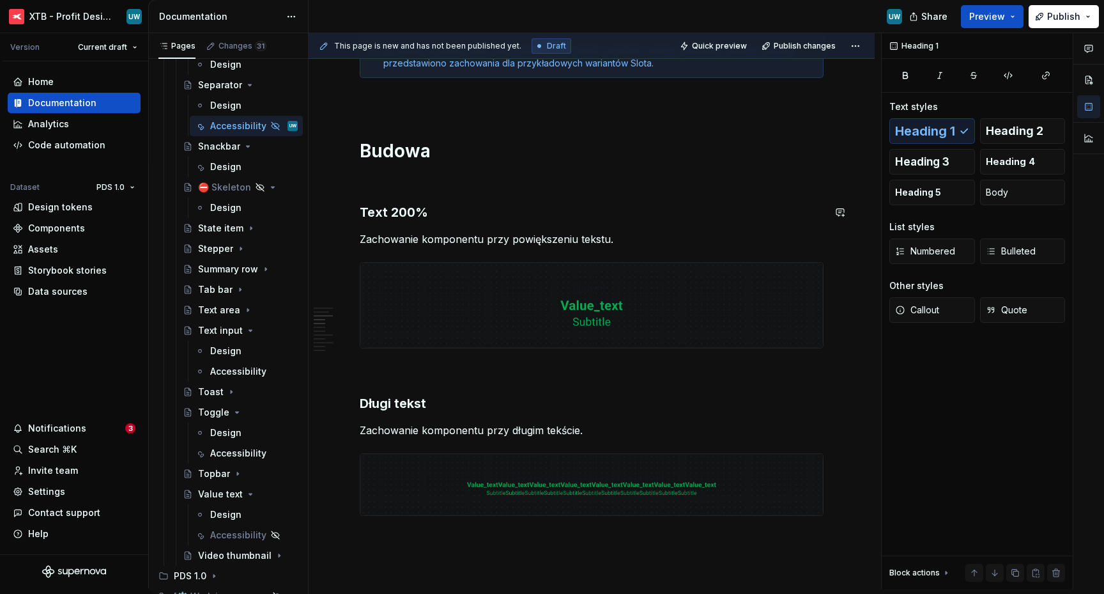
scroll to position [688, 0]
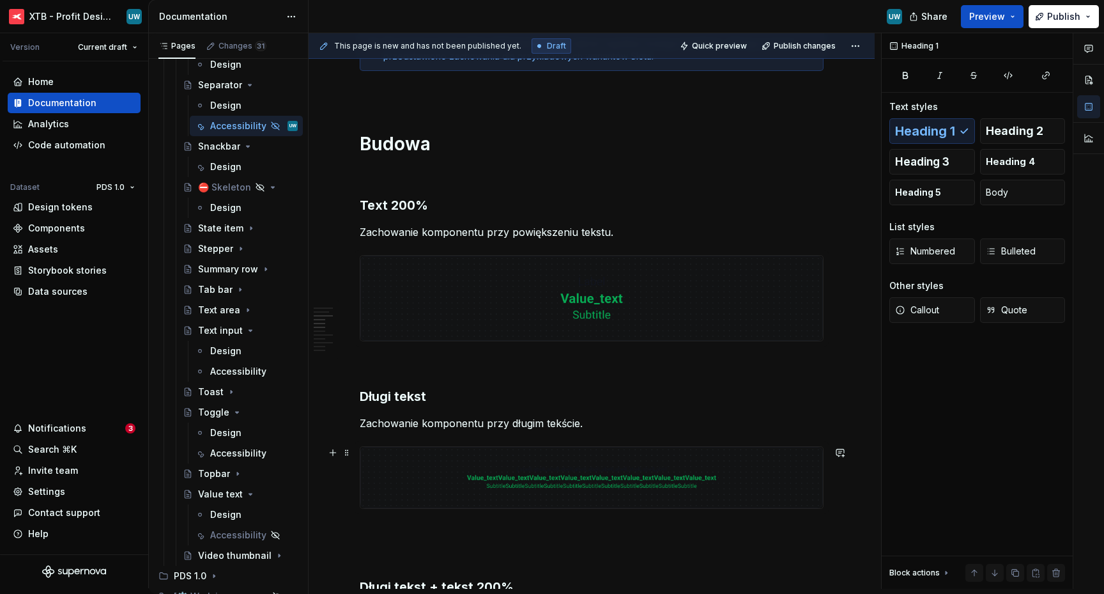
click at [470, 477] on img at bounding box center [591, 477] width 463 height 61
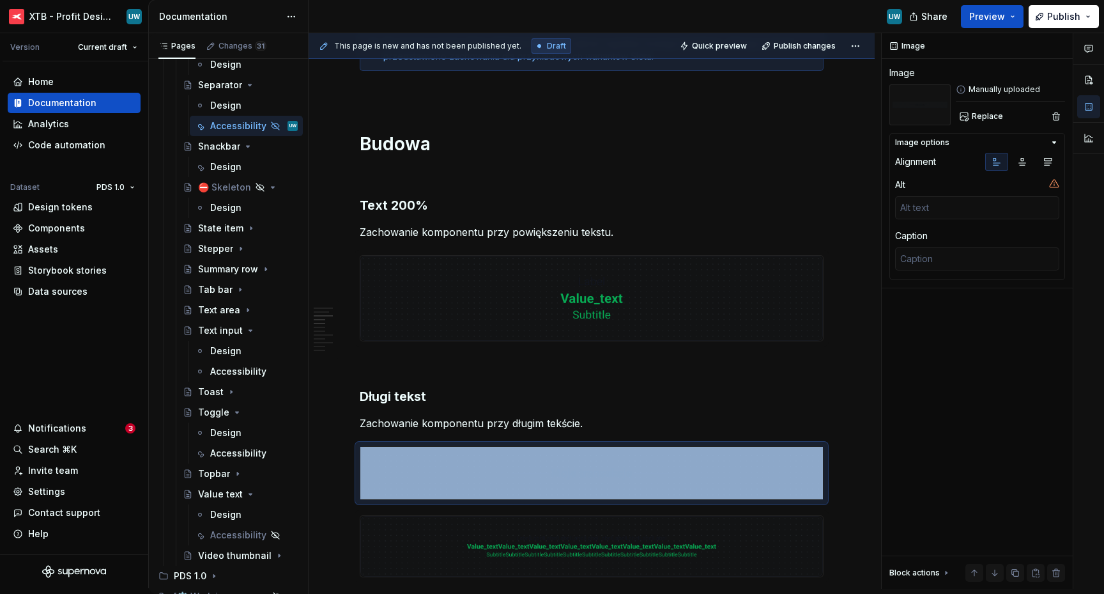
click at [601, 531] on img at bounding box center [591, 546] width 463 height 61
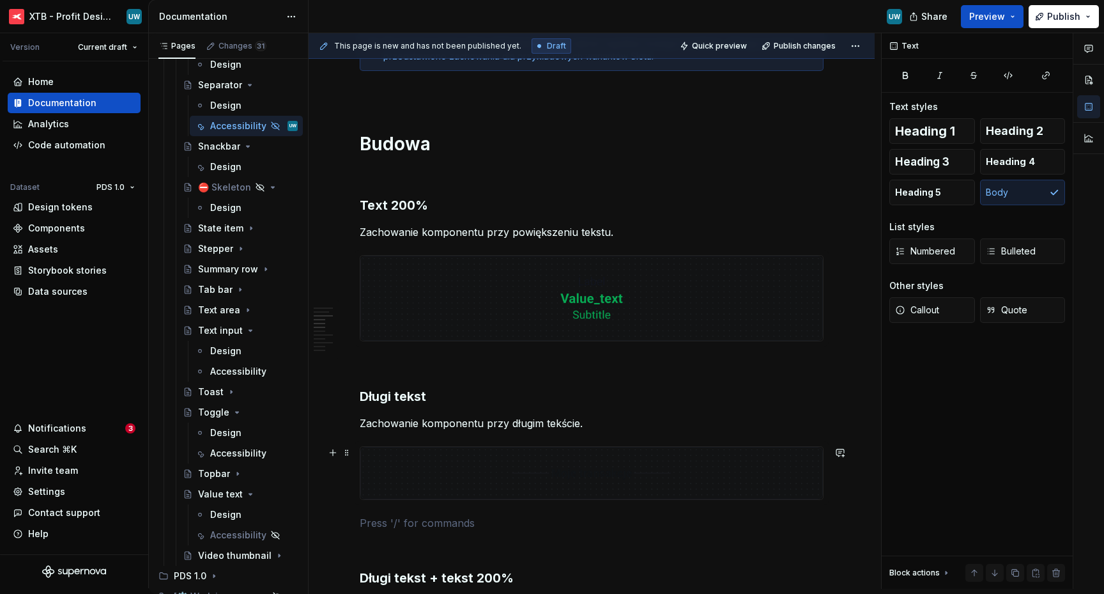
click at [413, 463] on img at bounding box center [591, 473] width 463 height 52
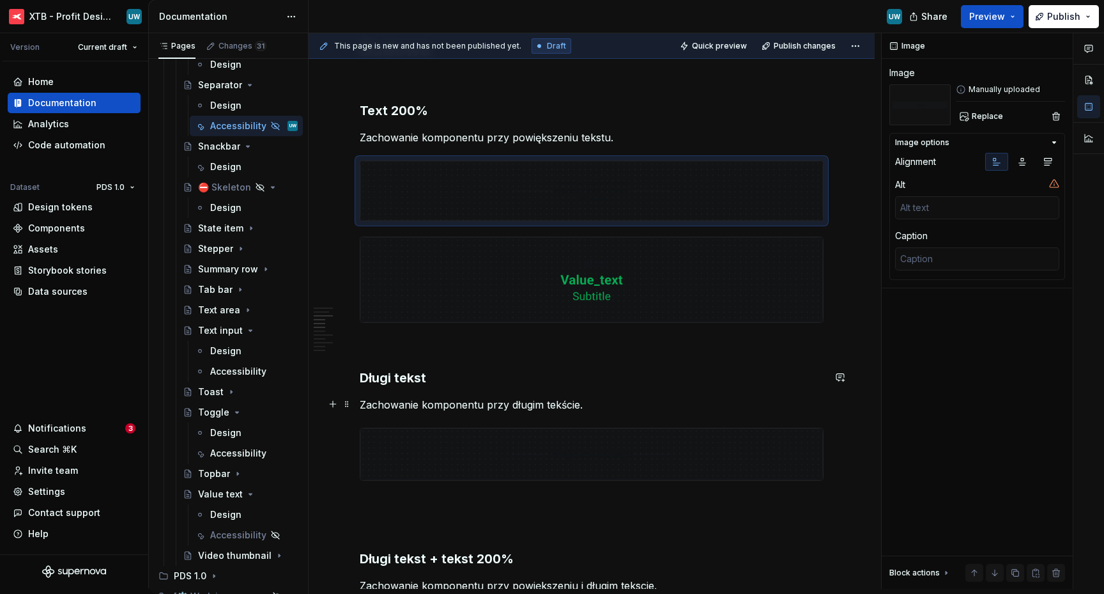
scroll to position [818, 0]
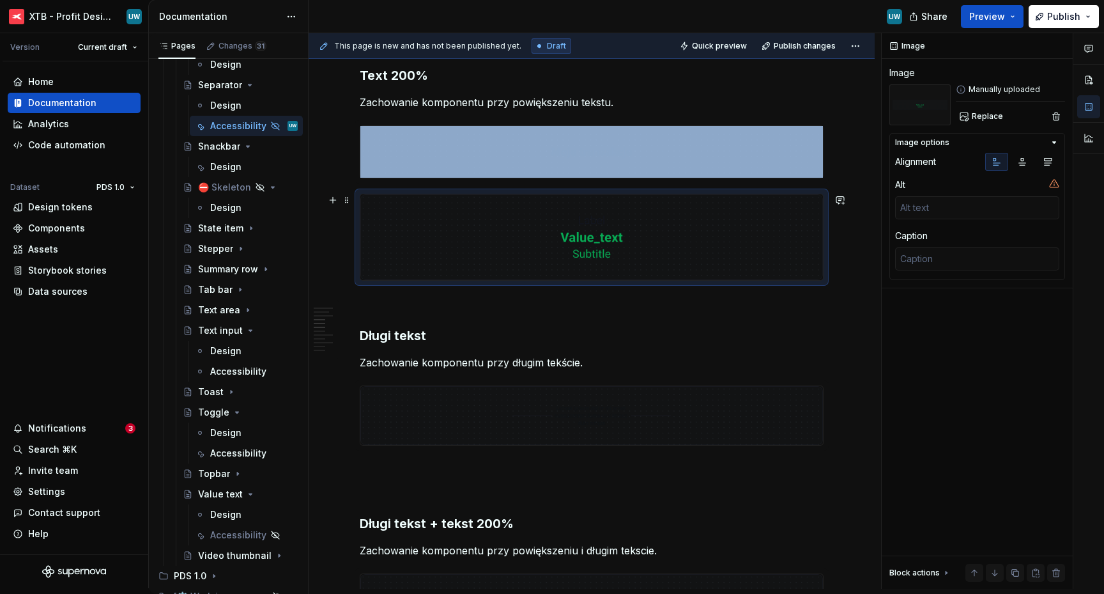
click at [410, 234] on img at bounding box center [591, 236] width 463 height 85
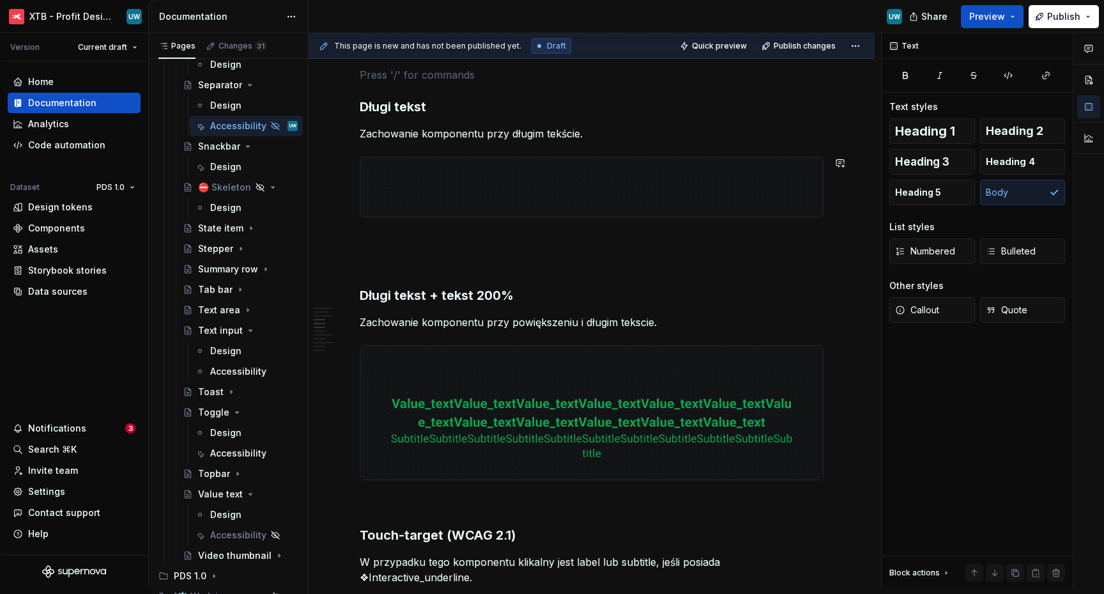
scroll to position [955, 0]
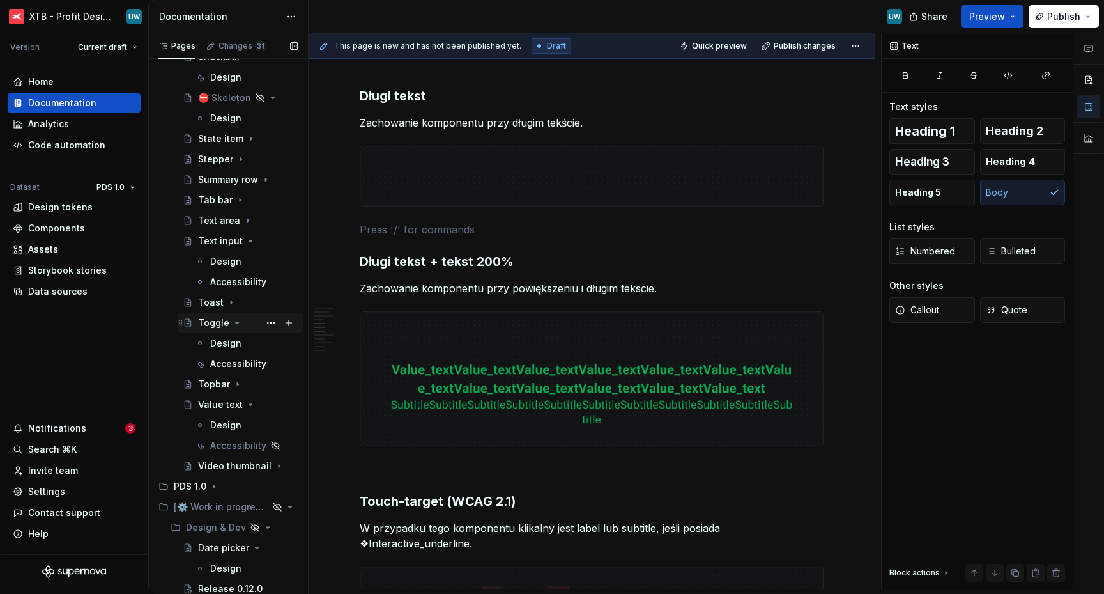
scroll to position [3158, 0]
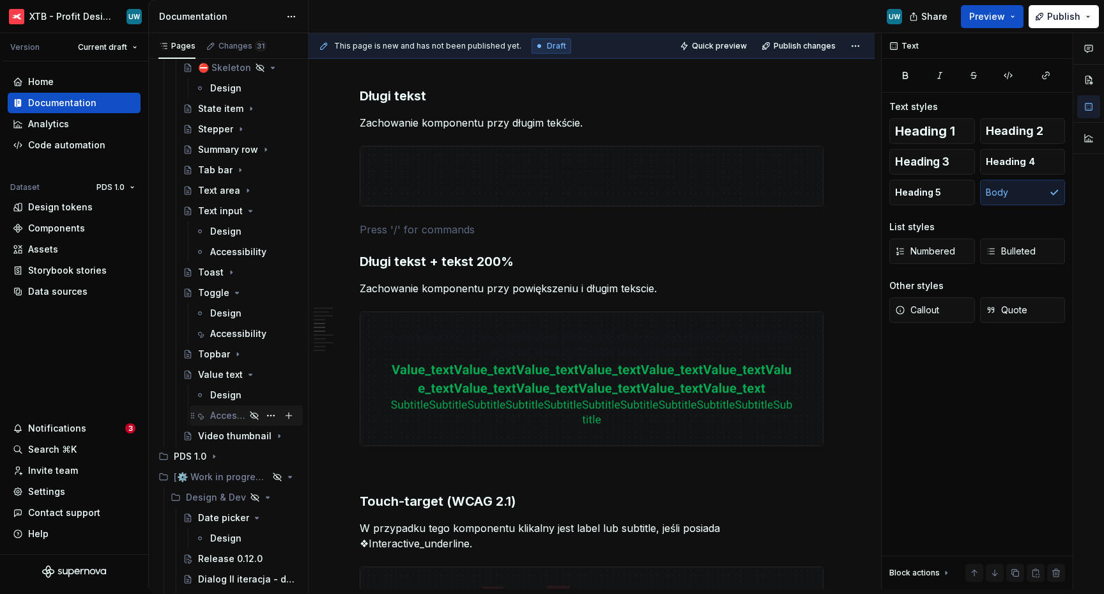
click at [225, 413] on div "Accessibility" at bounding box center [227, 415] width 35 height 13
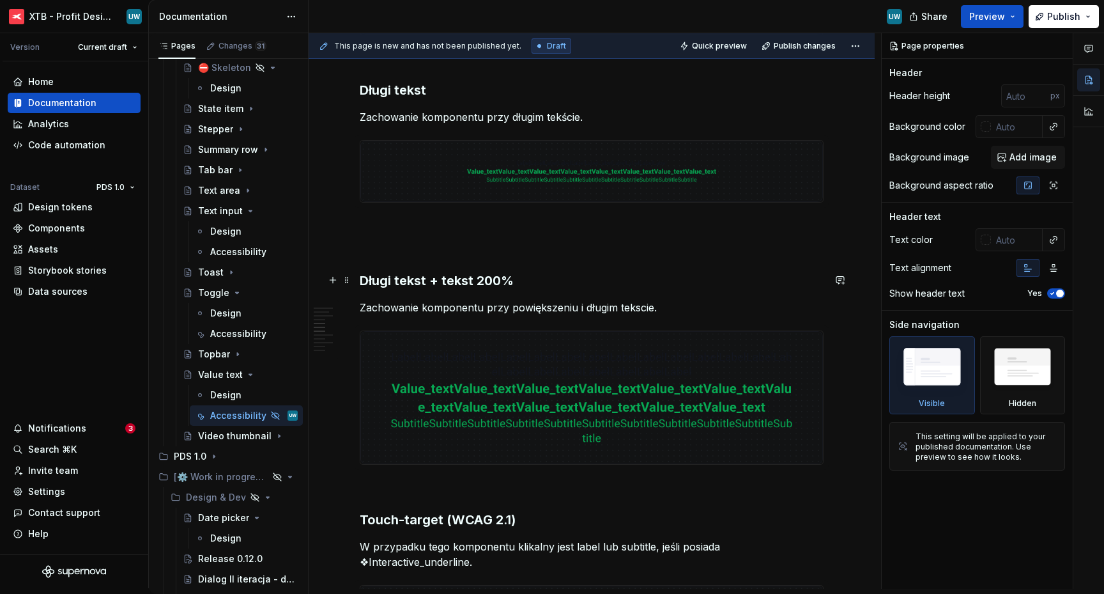
scroll to position [872, 0]
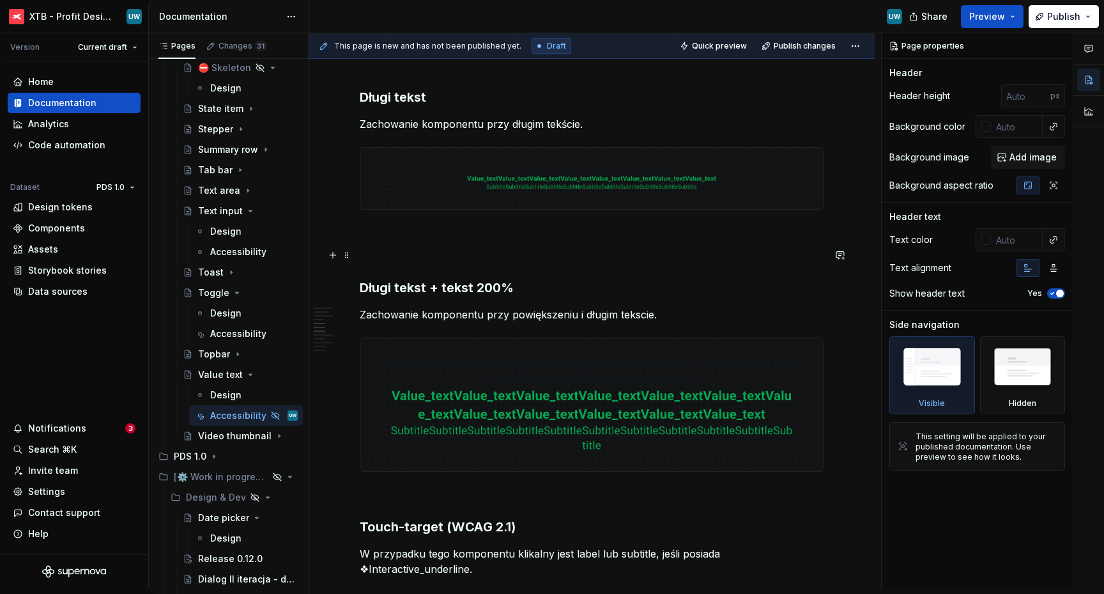
click at [412, 252] on p at bounding box center [592, 255] width 464 height 15
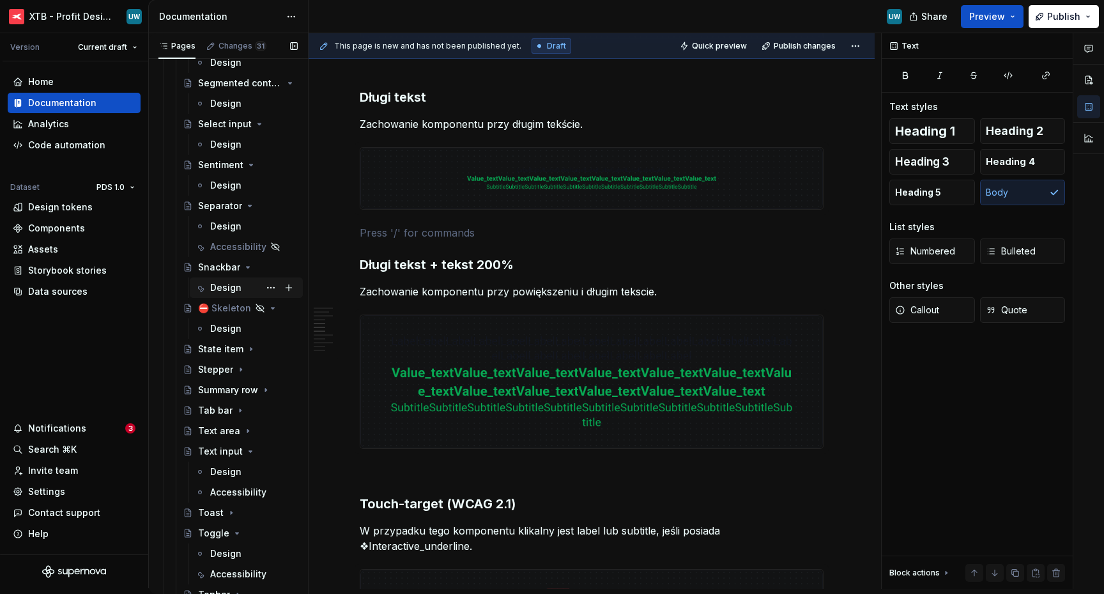
scroll to position [2906, 0]
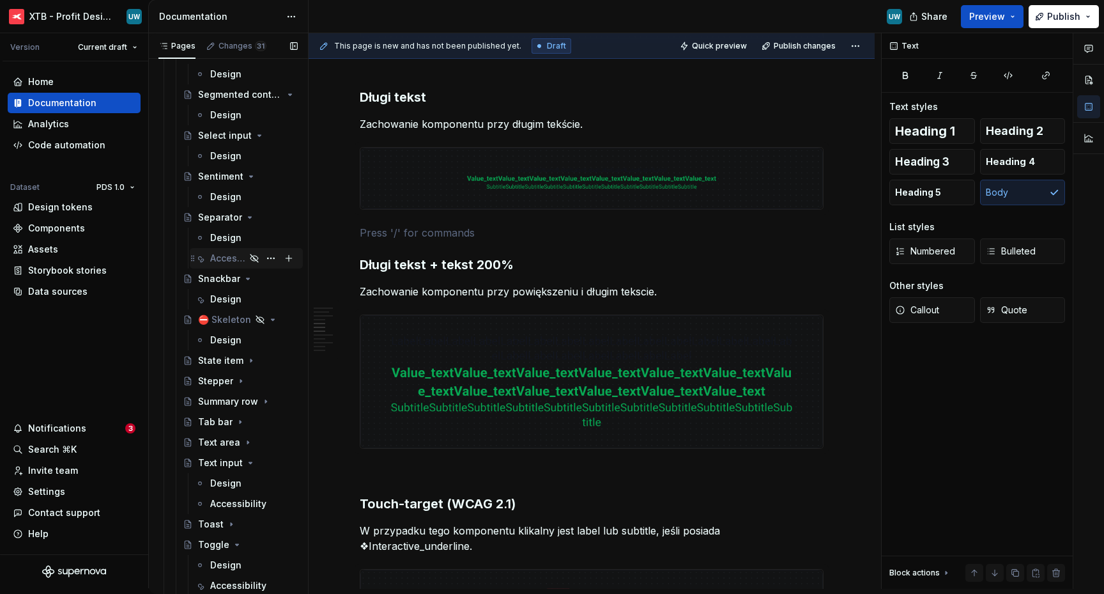
click at [223, 259] on div "Accessibility" at bounding box center [227, 258] width 35 height 13
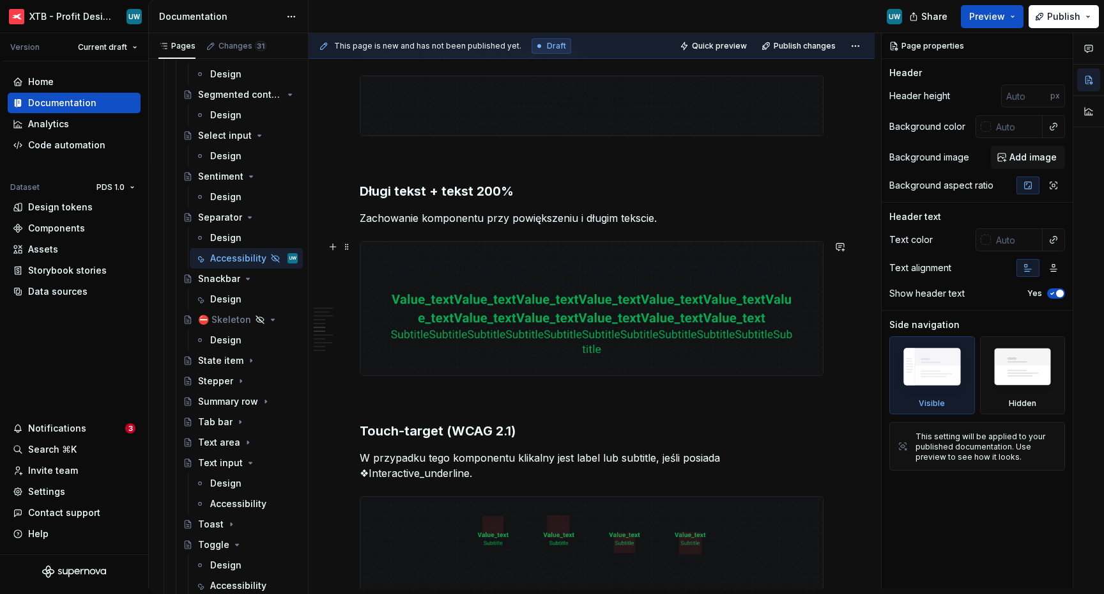
scroll to position [1033, 0]
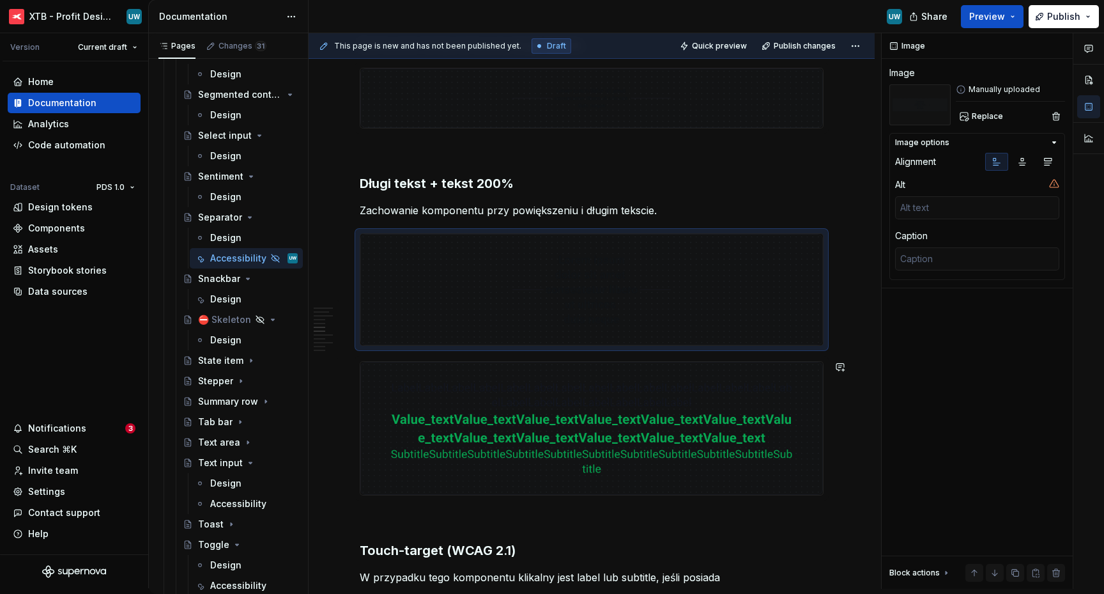
type textarea "*"
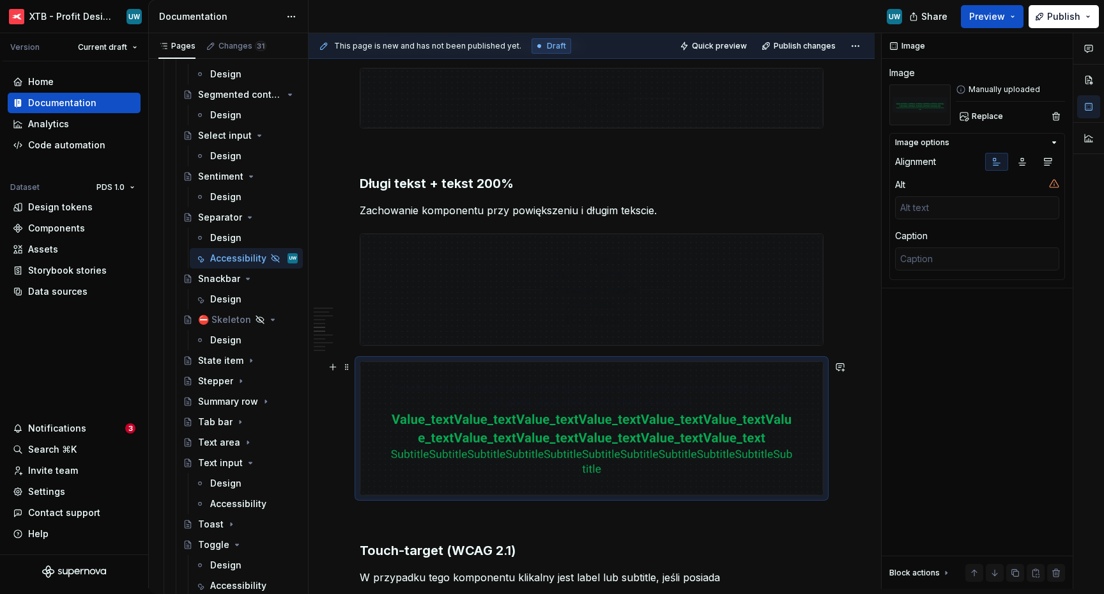
click at [580, 415] on img at bounding box center [591, 429] width 463 height 134
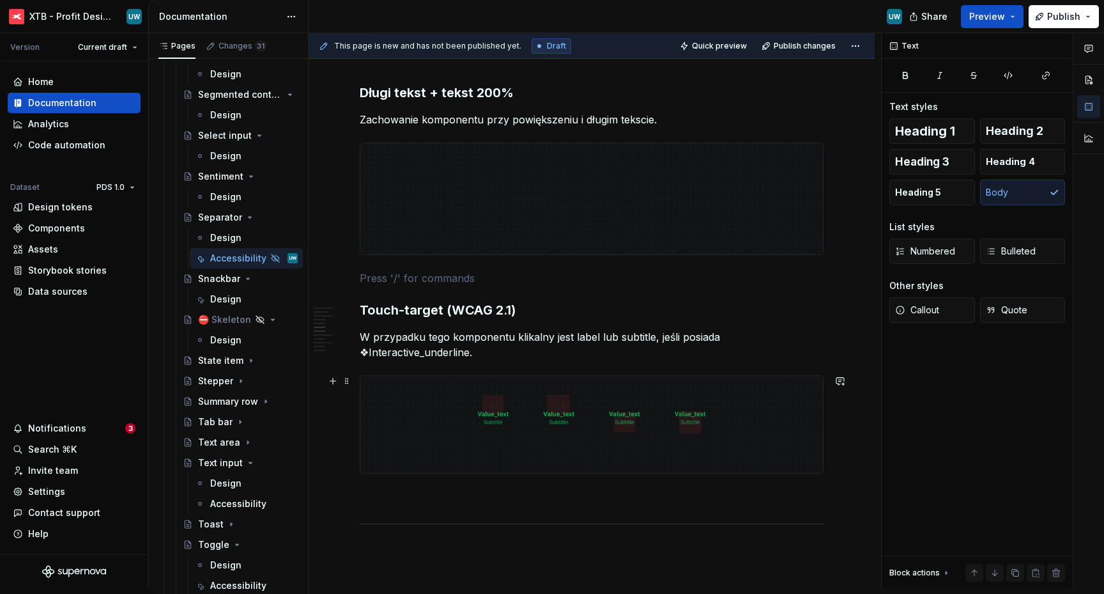
scroll to position [1134, 0]
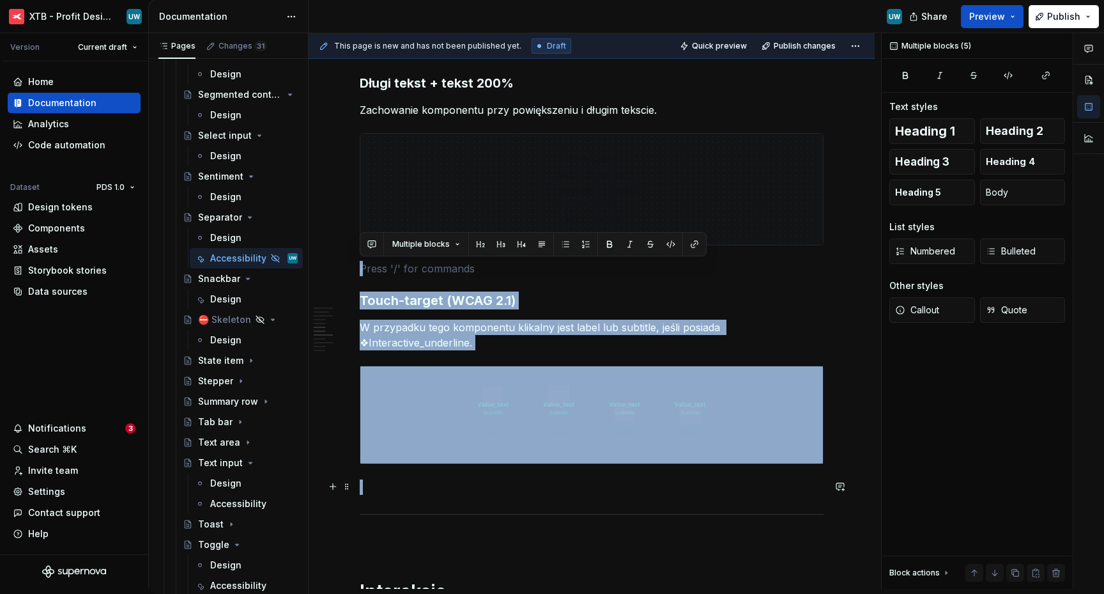
drag, startPoint x: 405, startPoint y: 266, endPoint x: 437, endPoint y: 484, distance: 220.3
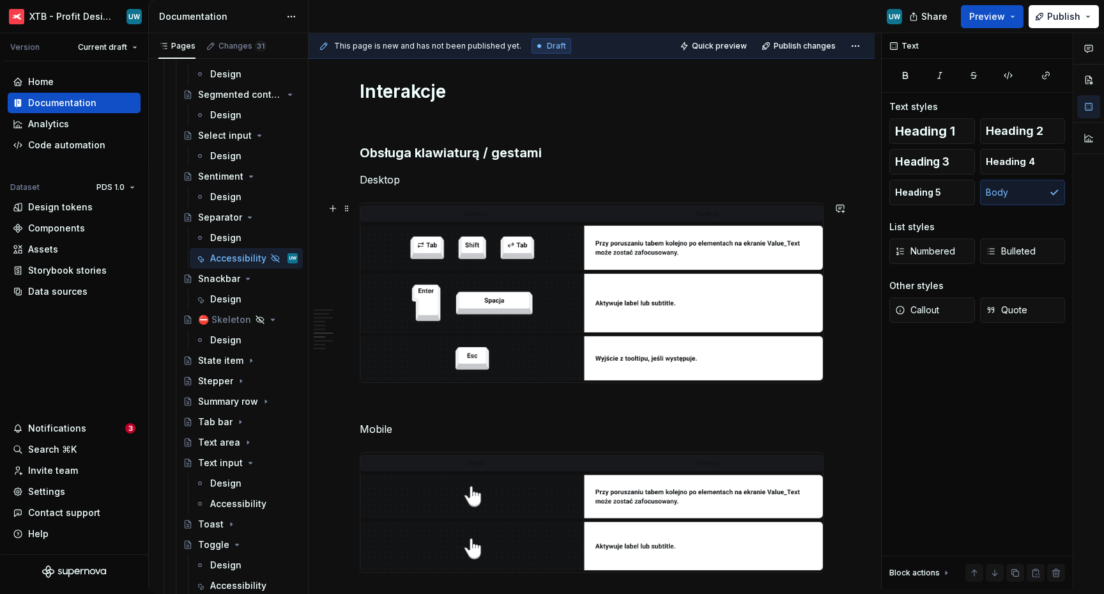
scroll to position [1416, 0]
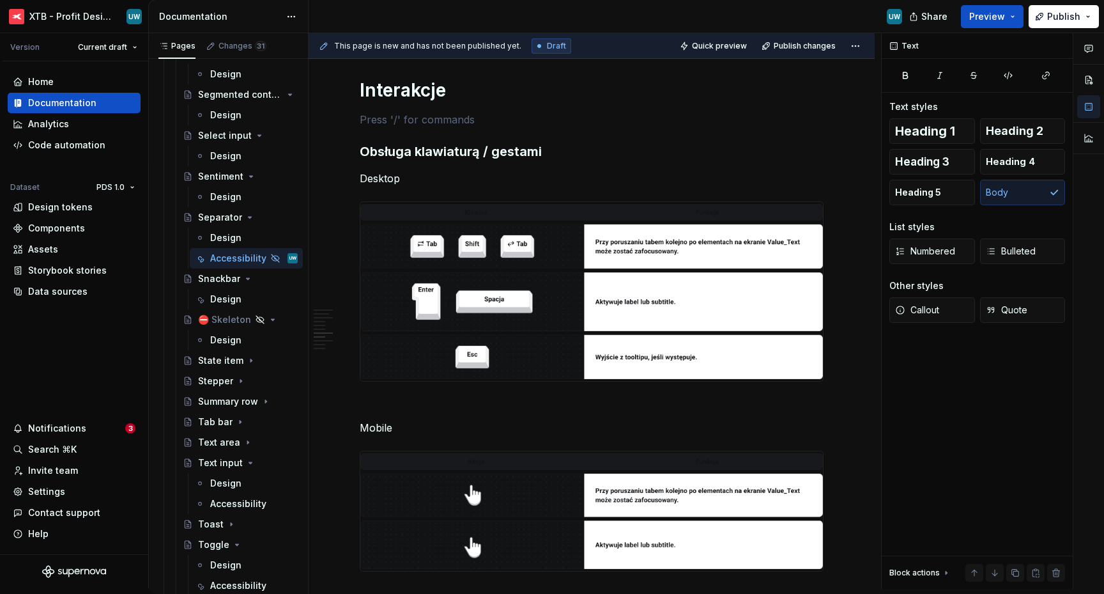
click at [429, 101] on div "Ogólne Screenreader Sekcja określa nam jakie informacje, powinien przekazać uży…" at bounding box center [592, 262] width 464 height 2833
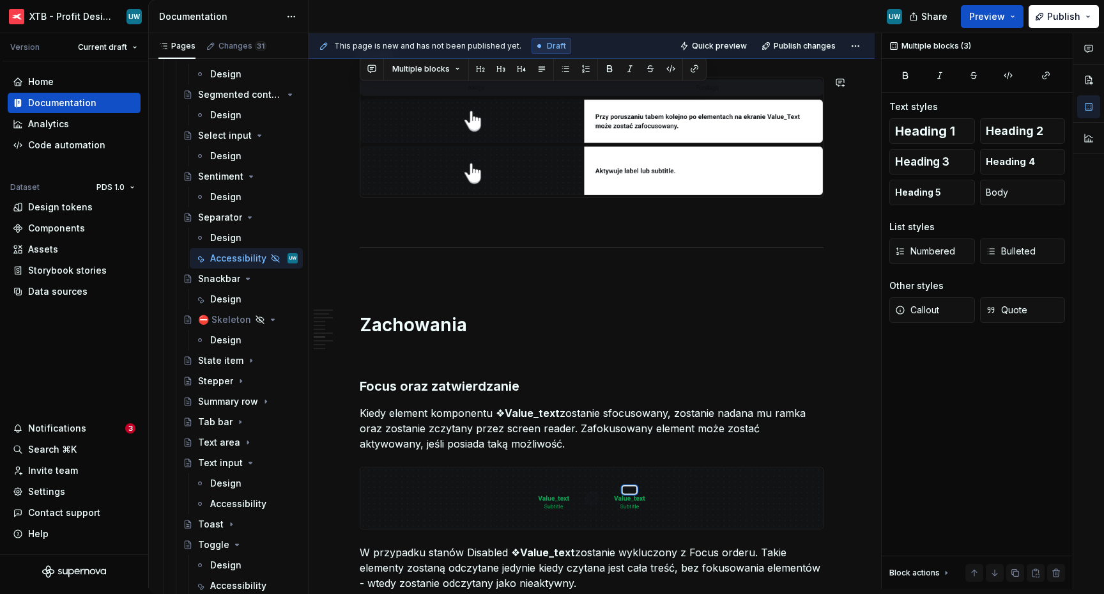
scroll to position [879, 0]
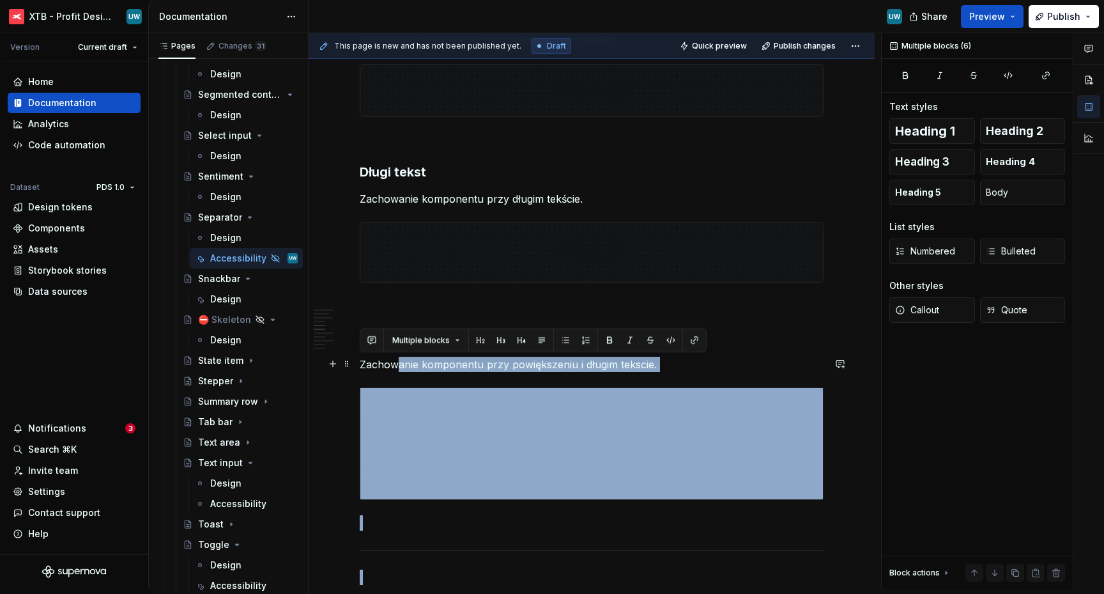
drag, startPoint x: 373, startPoint y: 99, endPoint x: 399, endPoint y: 358, distance: 260.1
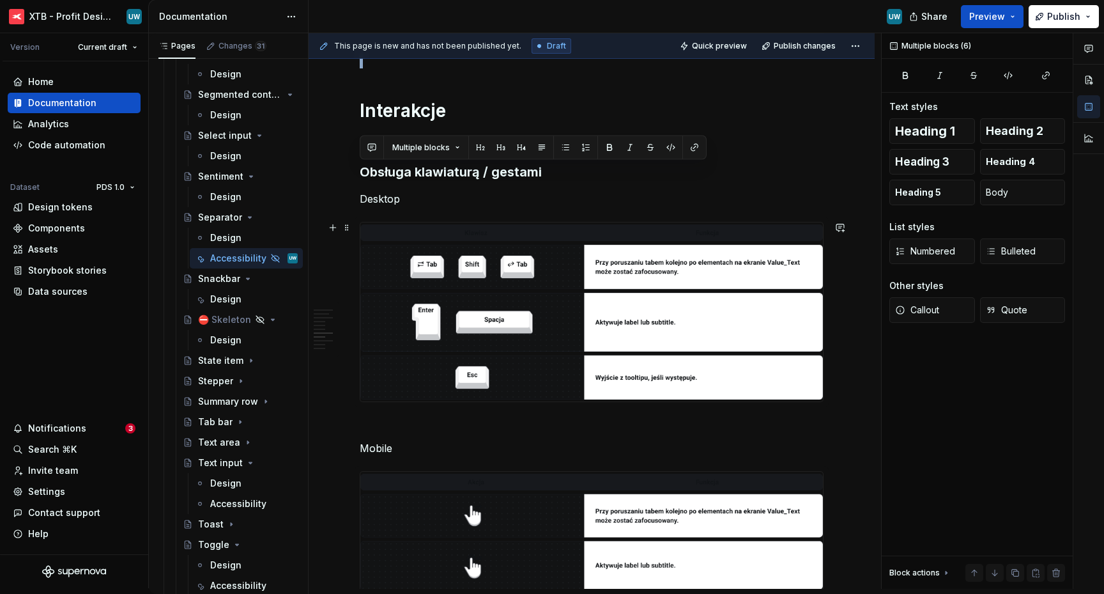
scroll to position [1430, 0]
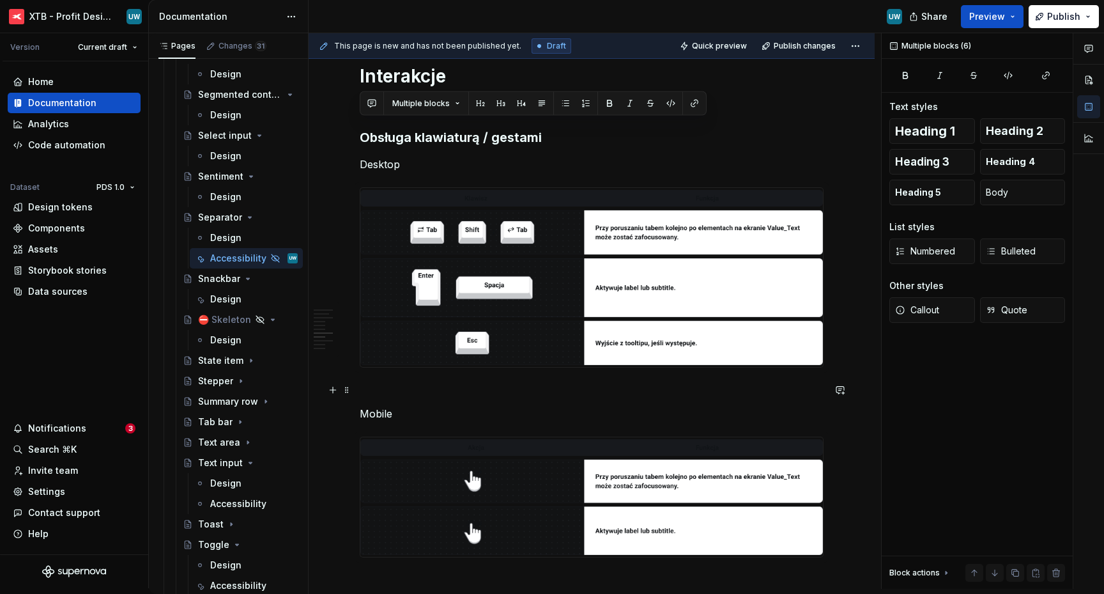
click at [408, 390] on p at bounding box center [592, 390] width 464 height 15
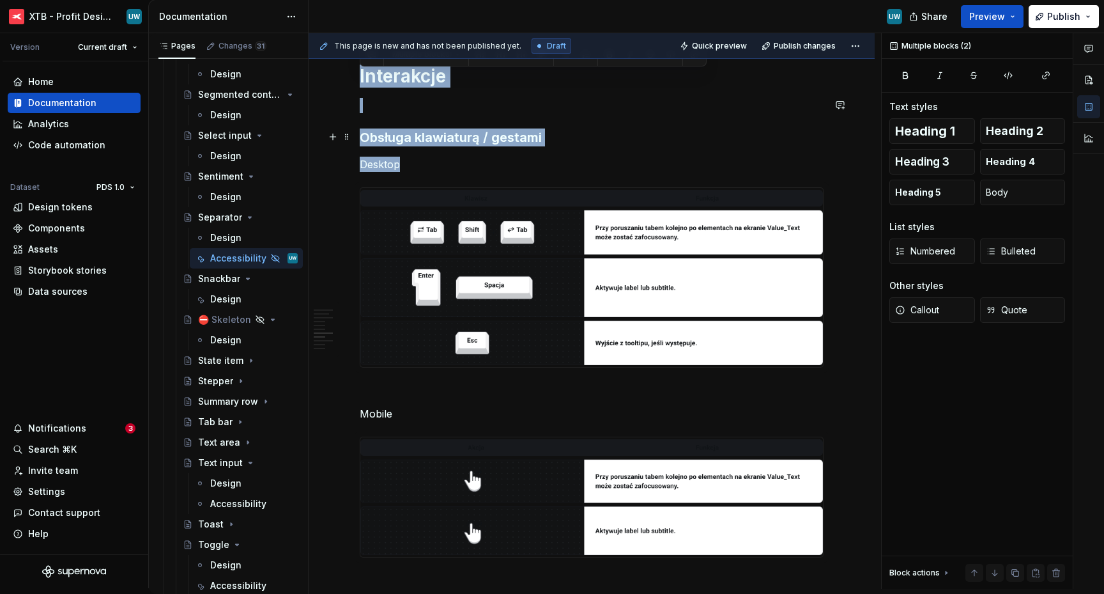
scroll to position [1423, 0]
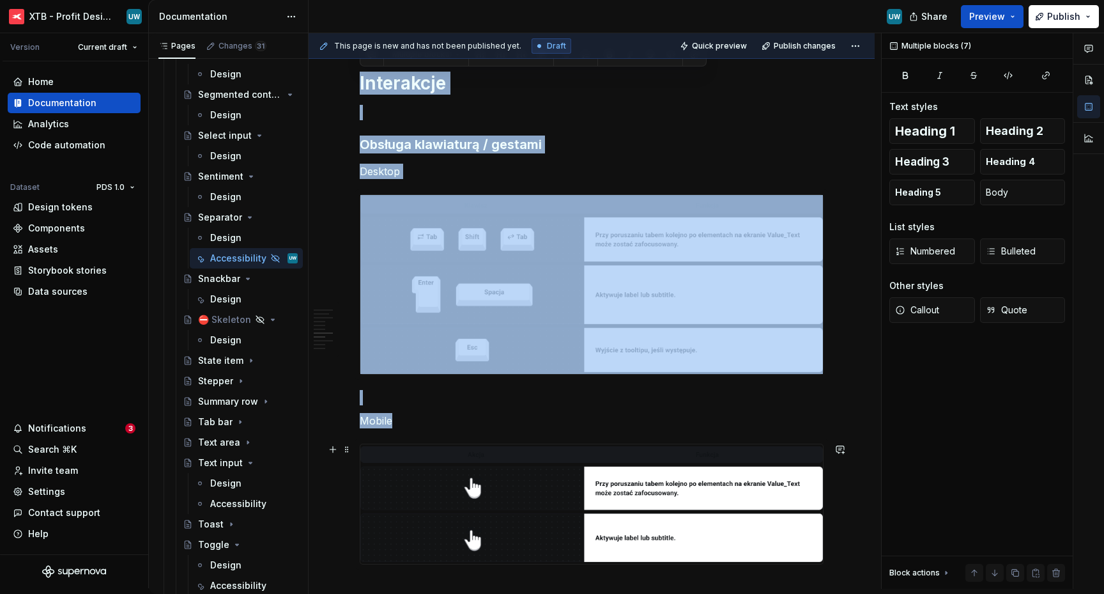
drag, startPoint x: 360, startPoint y: 77, endPoint x: 458, endPoint y: 505, distance: 438.6
click at [458, 505] on div "Ogólne Screenreader Sekcja określa nam jakie informacje, powinien przekazać uży…" at bounding box center [592, 255] width 464 height 2833
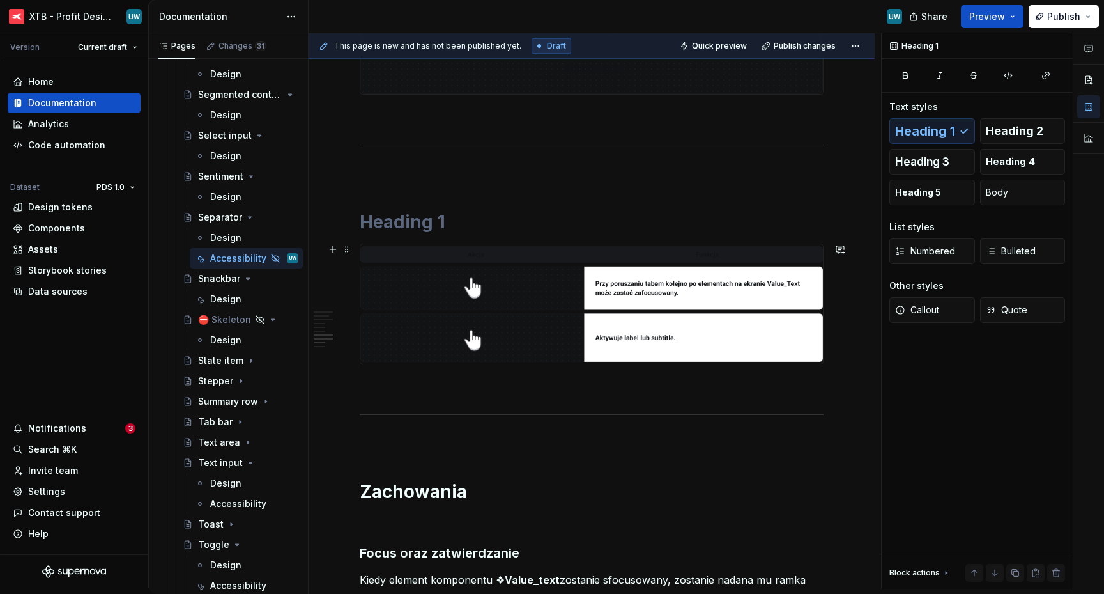
scroll to position [1272, 0]
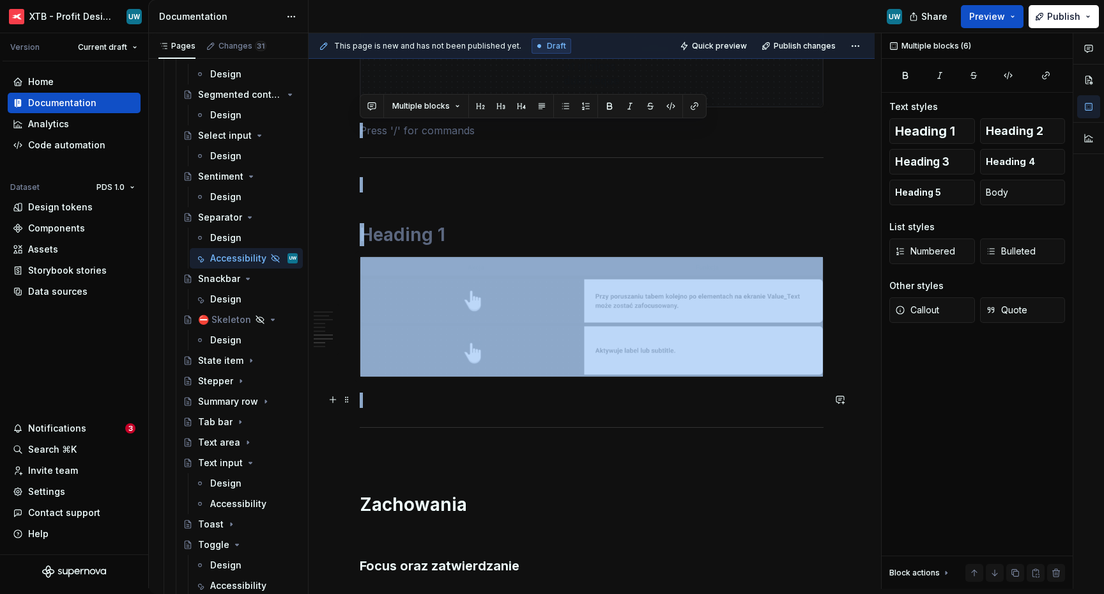
drag, startPoint x: 375, startPoint y: 137, endPoint x: 415, endPoint y: 394, distance: 260.7
click at [416, 395] on div "Ogólne Screenreader Sekcja określa nam jakie informacje, powinien przekazać uży…" at bounding box center [592, 237] width 464 height 2495
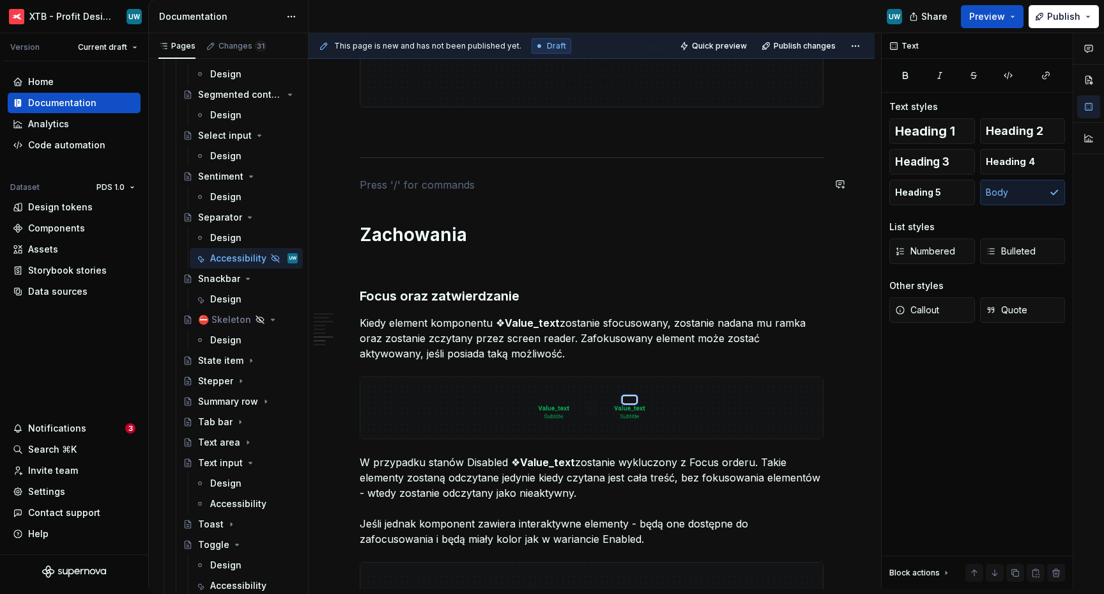
click at [385, 172] on div "Ogólne Screenreader Sekcja określa nam jakie informacje, powinien przekazać uży…" at bounding box center [592, 102] width 464 height 2225
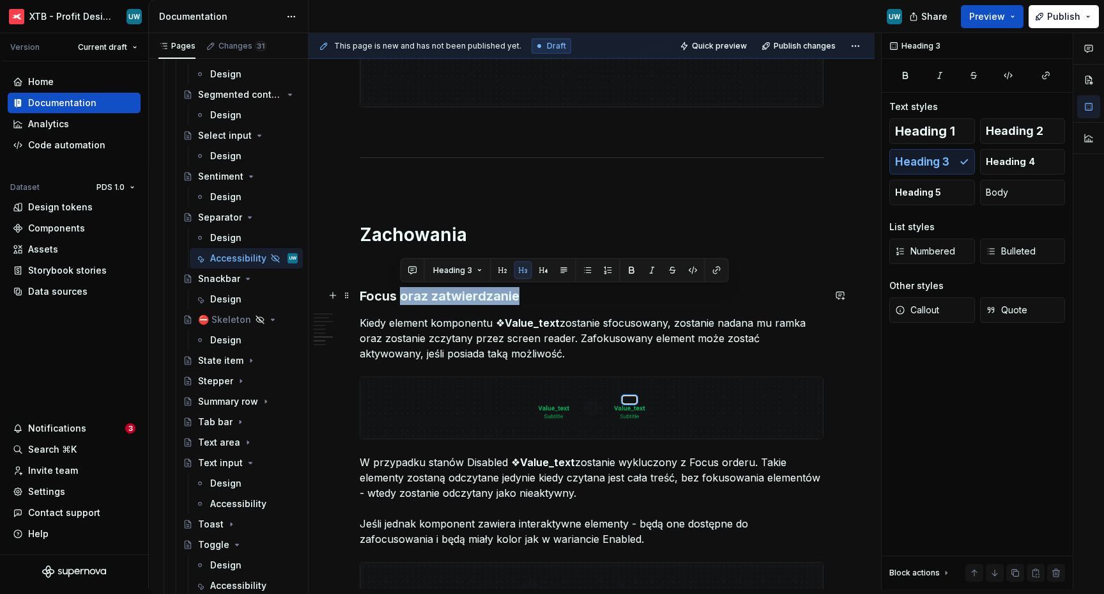
drag, startPoint x: 401, startPoint y: 297, endPoint x: 529, endPoint y: 300, distance: 127.8
click at [529, 300] on h3 "Focus oraz zatwierdzanie" at bounding box center [592, 296] width 464 height 18
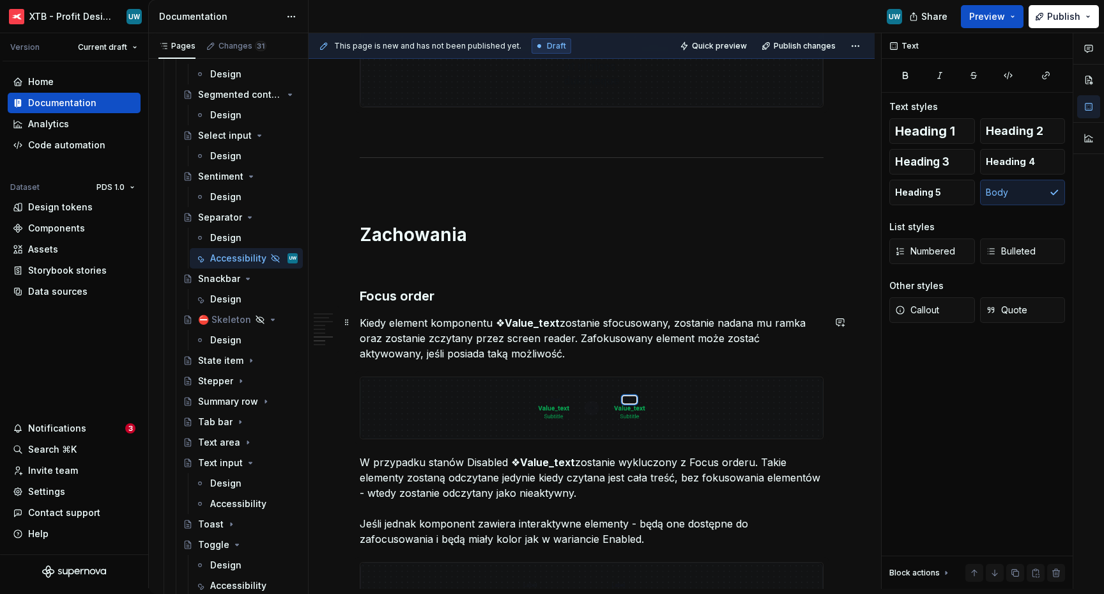
click at [566, 341] on p "Kiedy element komponentu ❖ Value_text zostanie sfocusowany, zostanie nadana mu …" at bounding box center [592, 338] width 464 height 46
copy p "Kiedy element komponentu ❖ Value_text zostanie sfocusowany, zostanie nadana mu …"
click at [442, 339] on p "Kiedy element komponentu ❖ Value_text zostanie sfocusowany, zostanie nadana mu …" at bounding box center [592, 338] width 464 height 46
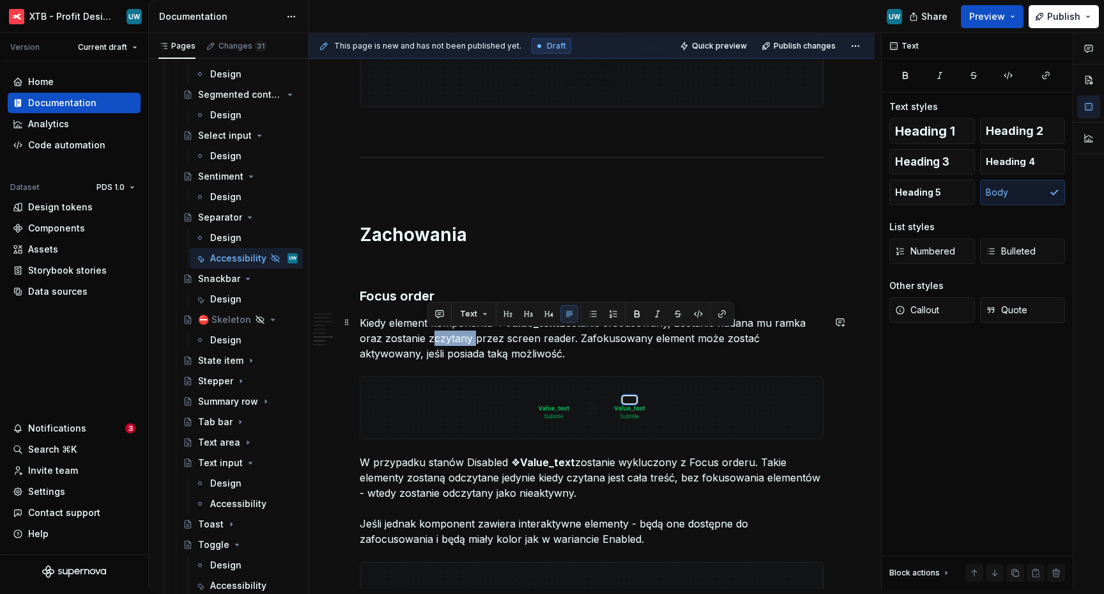
click at [442, 339] on p "Kiedy element komponentu ❖ Value_text zostanie sfocusowany, zostanie nadana mu …" at bounding box center [592, 338] width 464 height 46
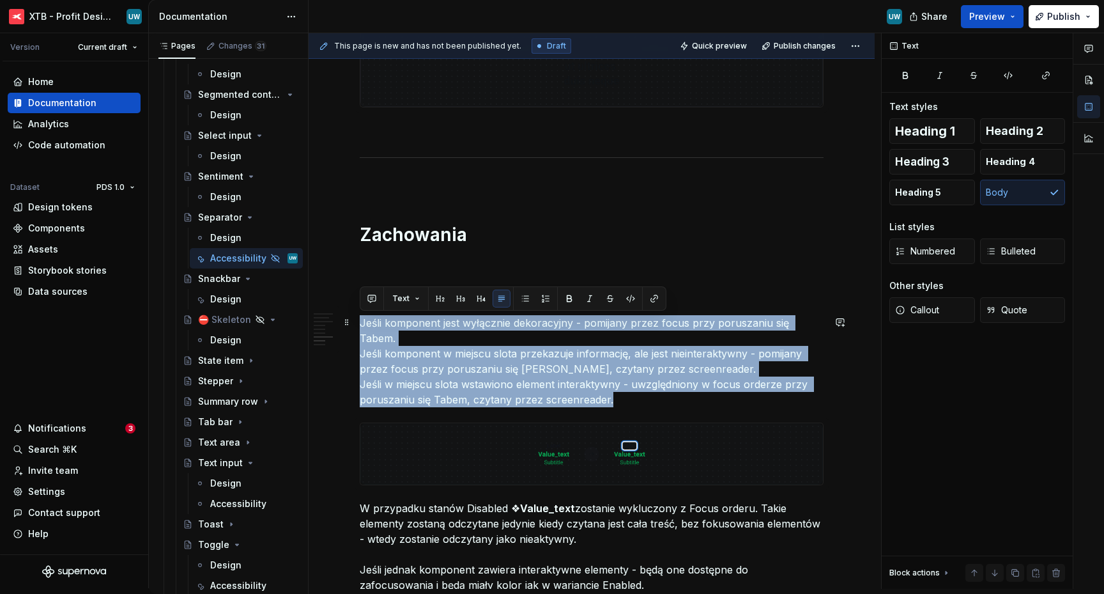
drag, startPoint x: 630, startPoint y: 384, endPoint x: 358, endPoint y: 326, distance: 277.7
click at [358, 326] on div "Ogólne Screenreader Sekcja określa nam jakie informacje, powinien przekazać uży…" at bounding box center [592, 207] width 566 height 2495
click at [522, 300] on button "button" at bounding box center [525, 298] width 18 height 18
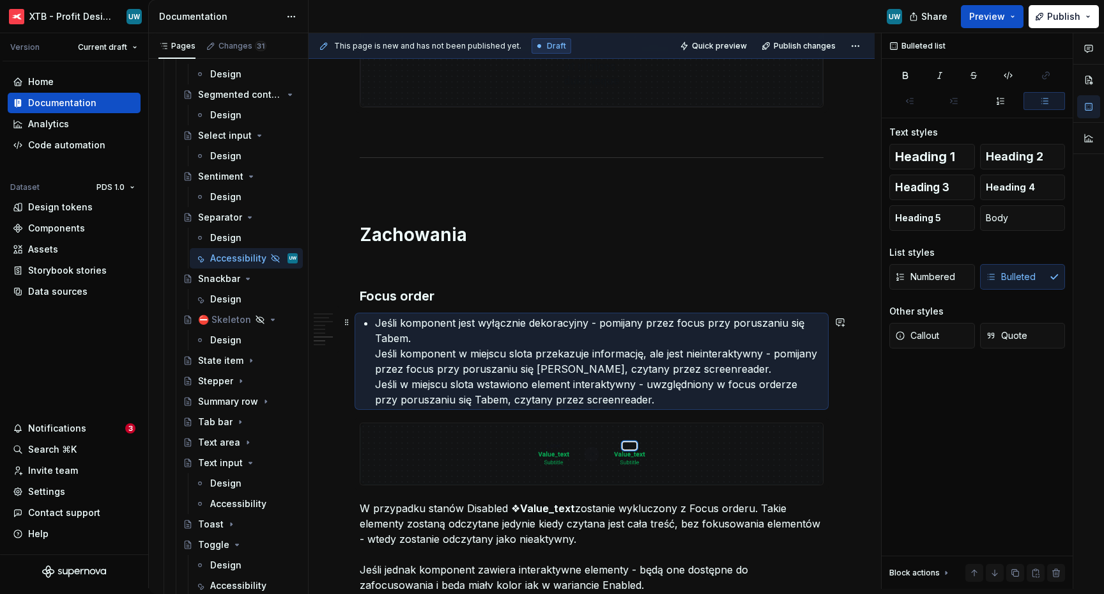
click at [375, 348] on p "Jeśli komponent jest wyłącznie dekoracyjny - pomijany przez focus przy poruszan…" at bounding box center [599, 361] width 449 height 92
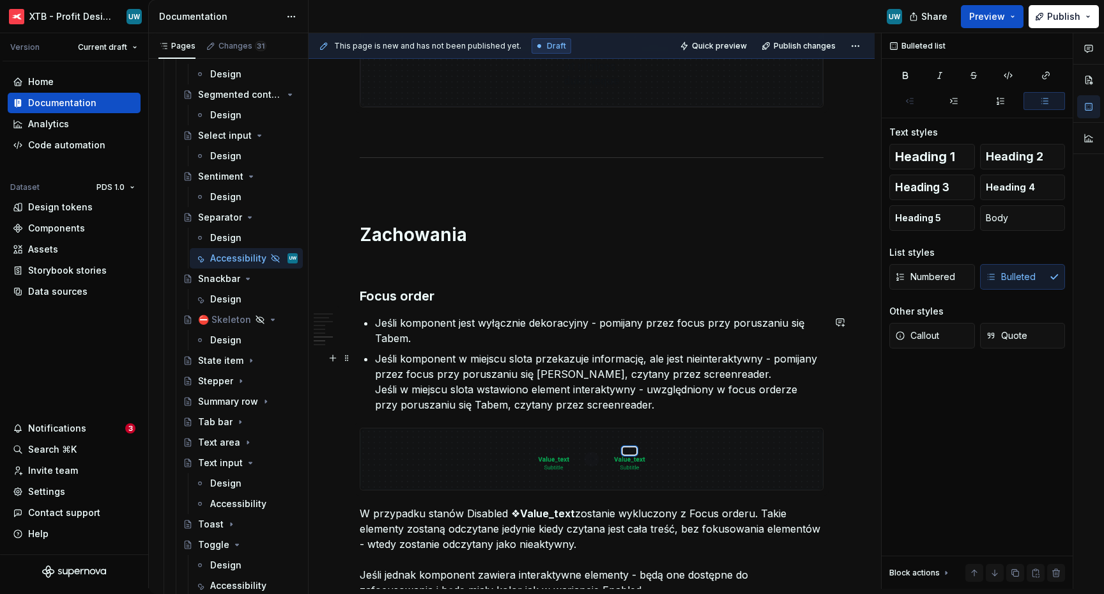
click at [376, 384] on p "Jeśli komponent w miejscu slota przekazuje informację, ale jest nieinteraktywny…" at bounding box center [599, 381] width 449 height 61
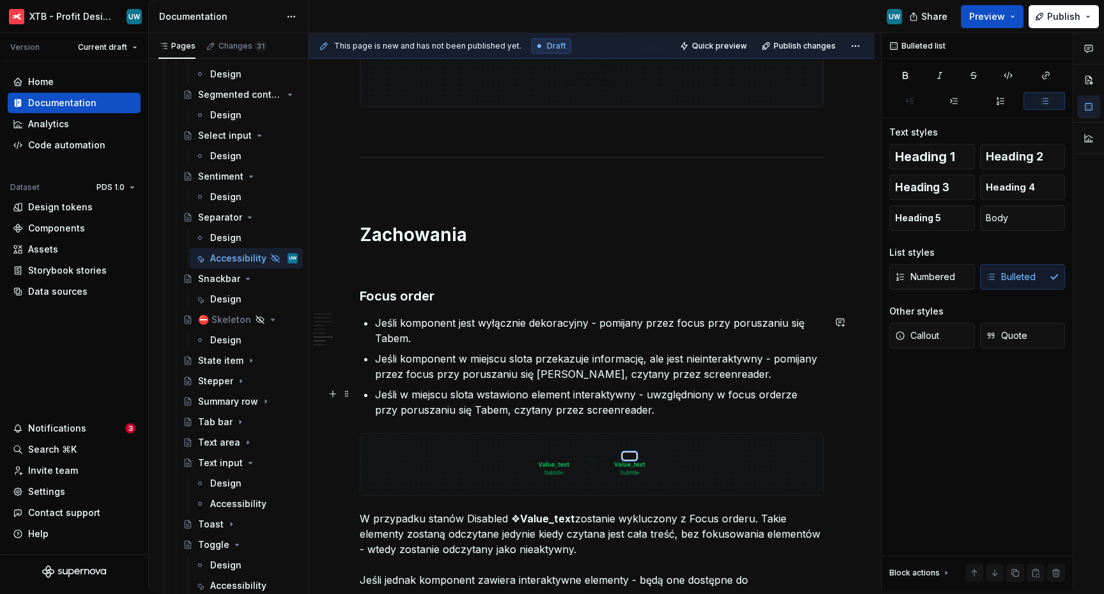
click at [687, 408] on p "Jeśli w miejscu slota wstawiono element interaktywny - uwzględniony w focus ord…" at bounding box center [599, 402] width 449 height 31
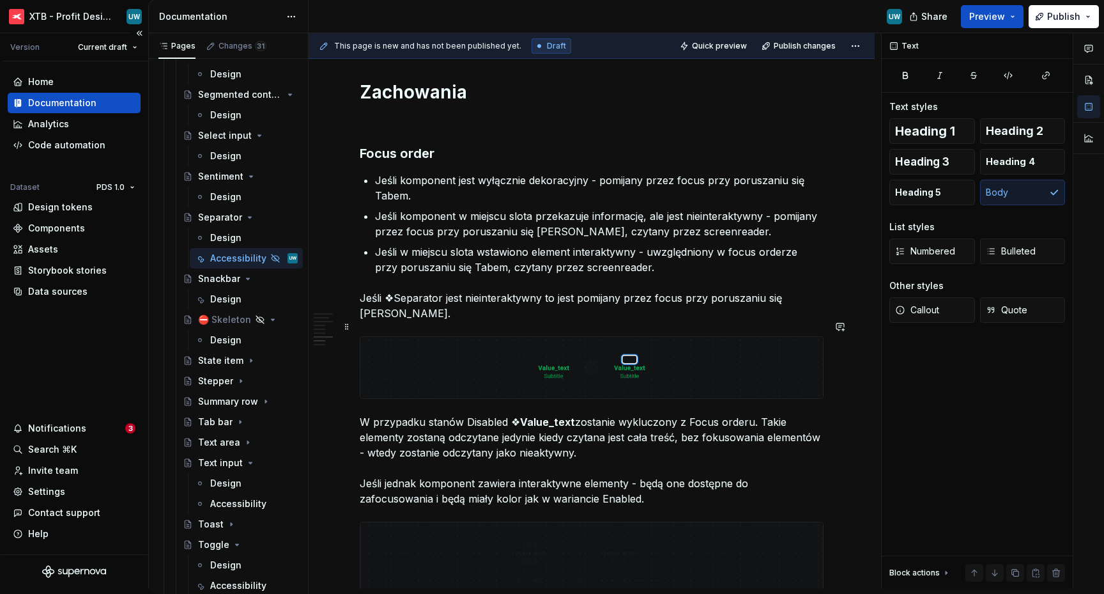
scroll to position [1529, 0]
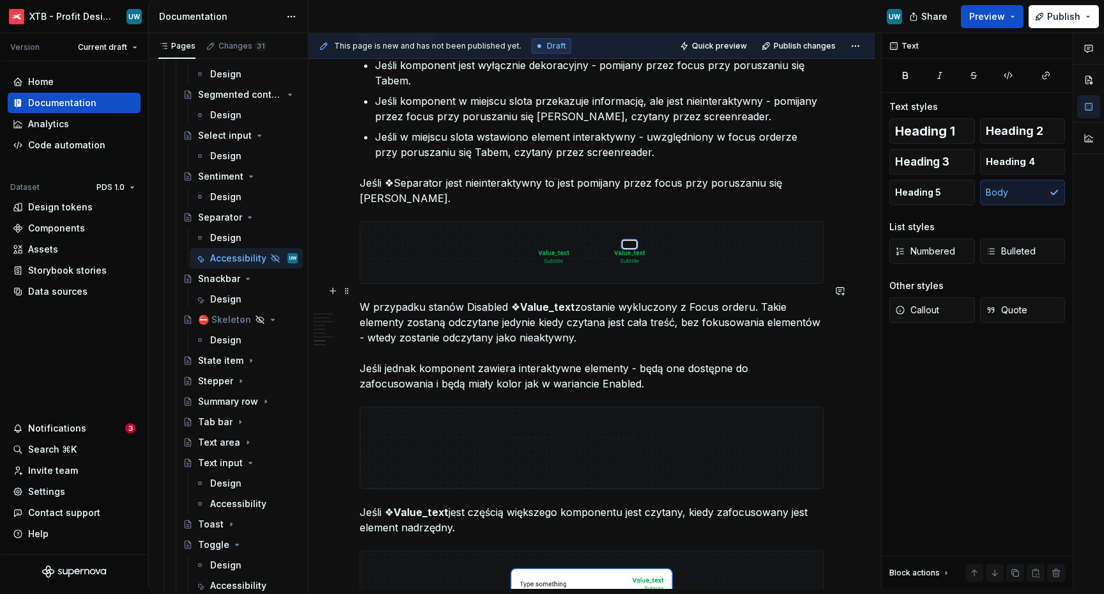
click at [564, 300] on p "W przypadku stanów Disabled ❖ Value_text zostanie wykluczony z Focus orderu. Ta…" at bounding box center [592, 345] width 464 height 92
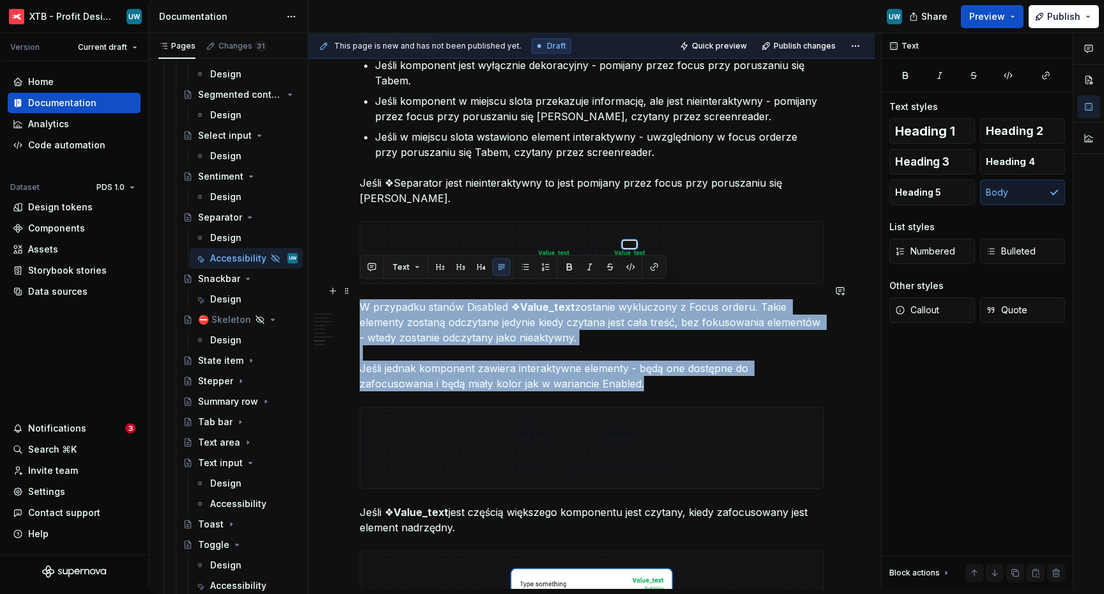
click at [564, 300] on p "W przypadku stanów Disabled ❖ Value_text zostanie wykluczony z Focus orderu. Ta…" at bounding box center [592, 345] width 464 height 92
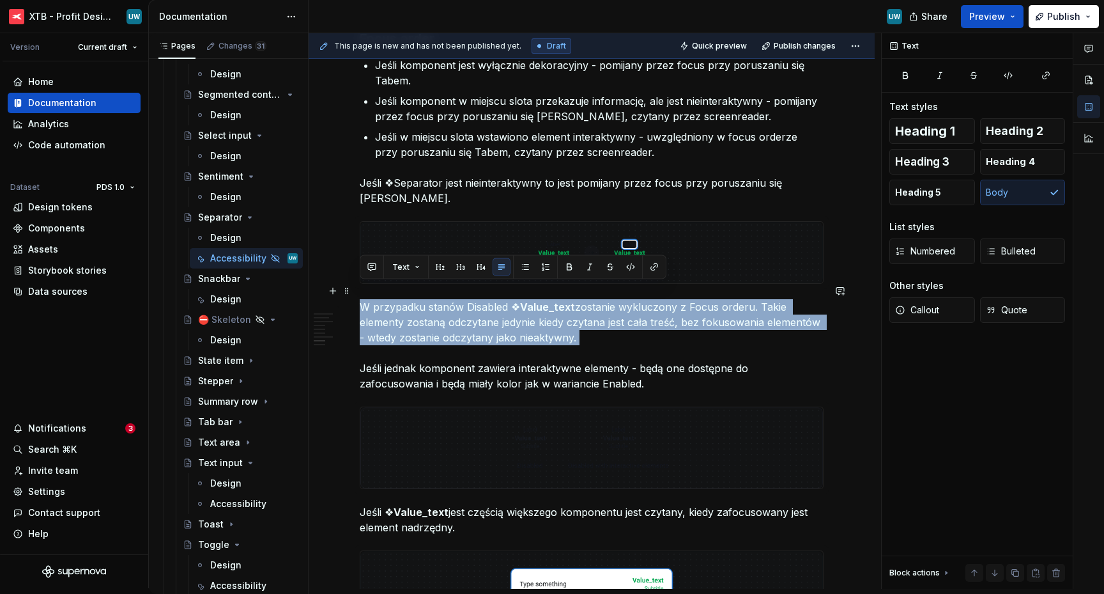
click at [564, 300] on p "W przypadku stanów Disabled ❖ Value_text zostanie wykluczony z Focus orderu. Ta…" at bounding box center [592, 345] width 464 height 92
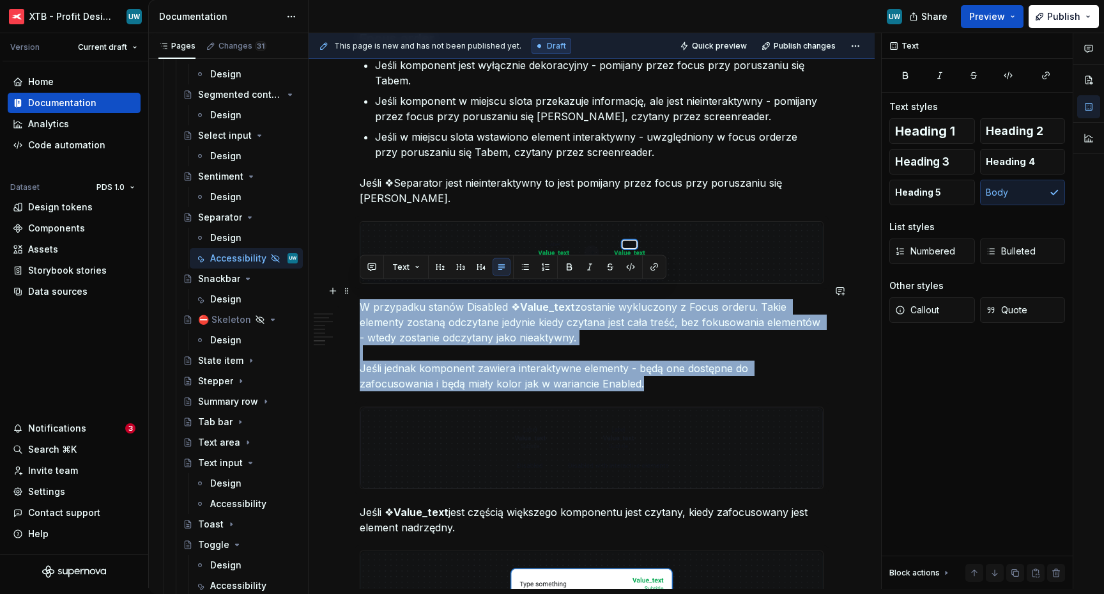
click at [564, 300] on p "W przypadku stanów Disabled ❖ Value_text zostanie wykluczony z Focus orderu. Ta…" at bounding box center [592, 345] width 464 height 92
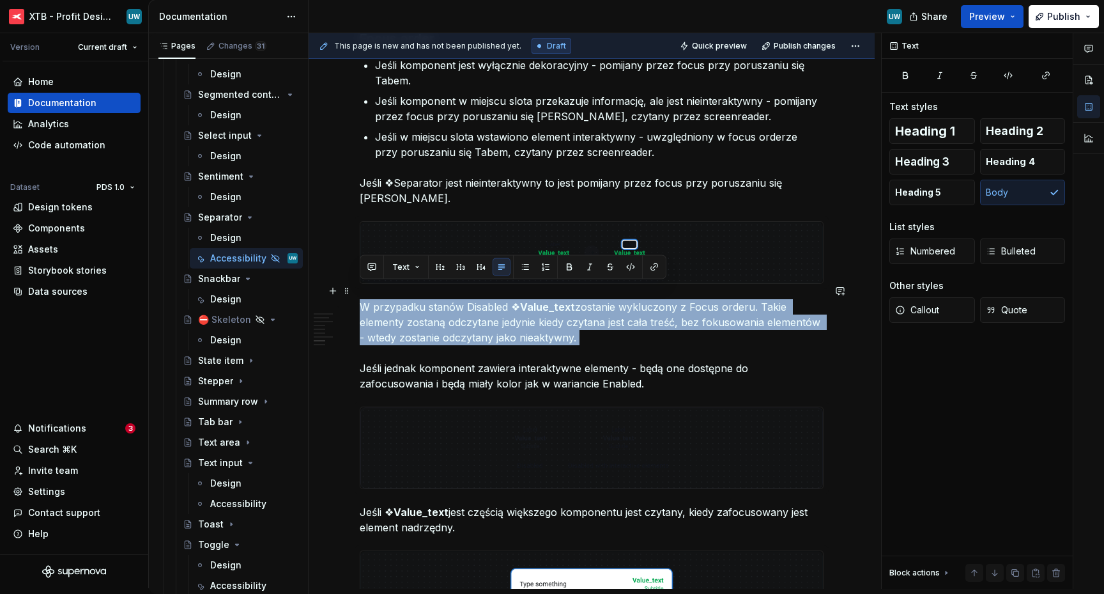
click at [564, 300] on p "W przypadku stanów Disabled ❖ Value_text zostanie wykluczony z Focus orderu. Ta…" at bounding box center [592, 345] width 464 height 92
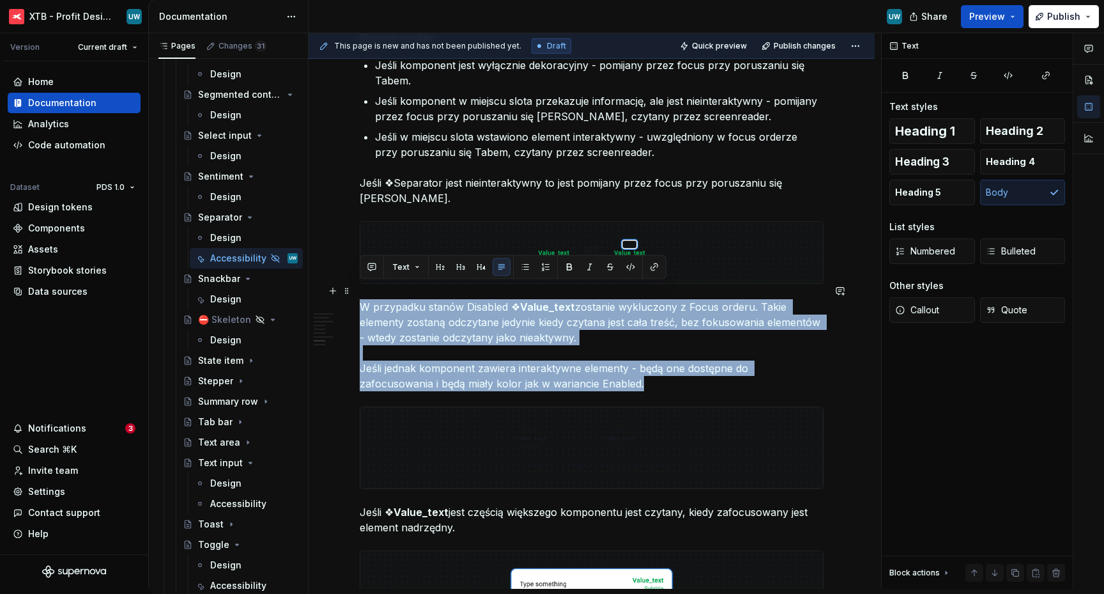
click at [564, 300] on p "W przypadku stanów Disabled ❖ Value_text zostanie wykluczony z Focus orderu. Ta…" at bounding box center [592, 345] width 464 height 92
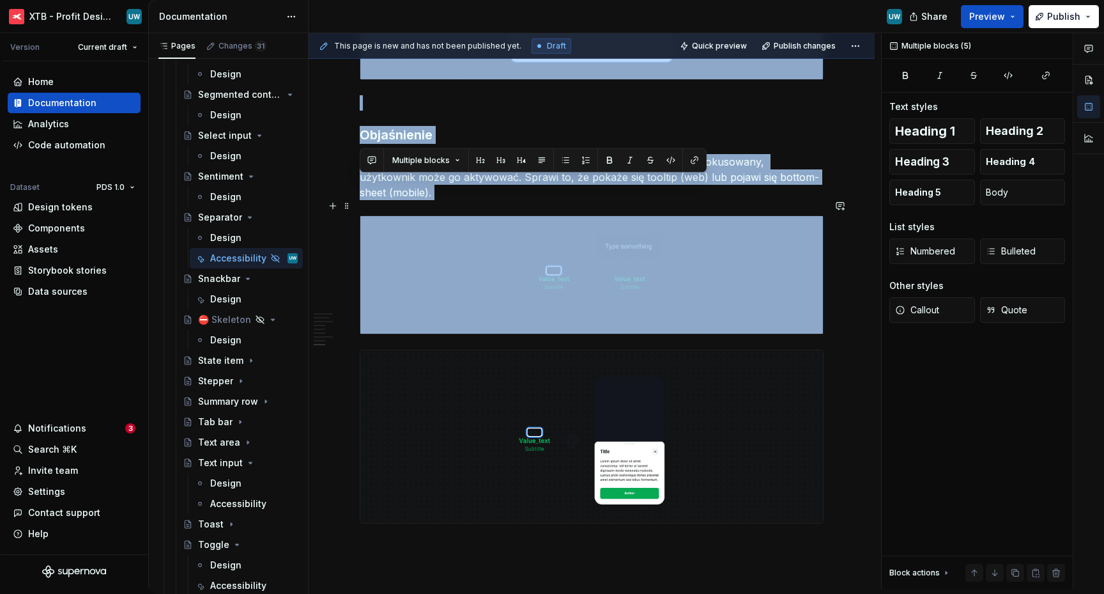
scroll to position [2116, 0]
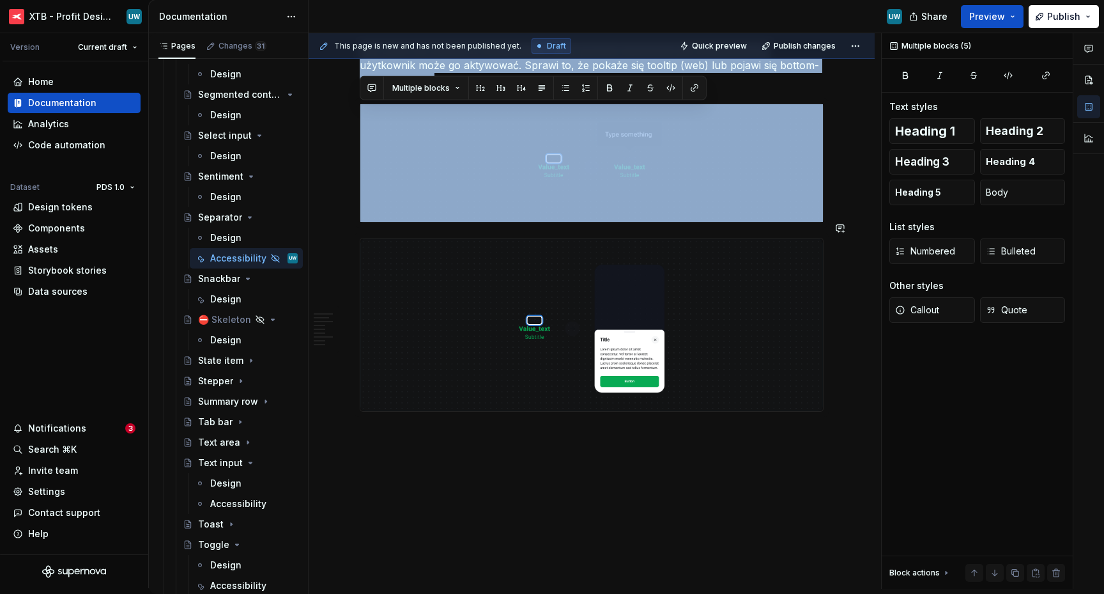
drag, startPoint x: 362, startPoint y: 227, endPoint x: 492, endPoint y: 426, distance: 237.3
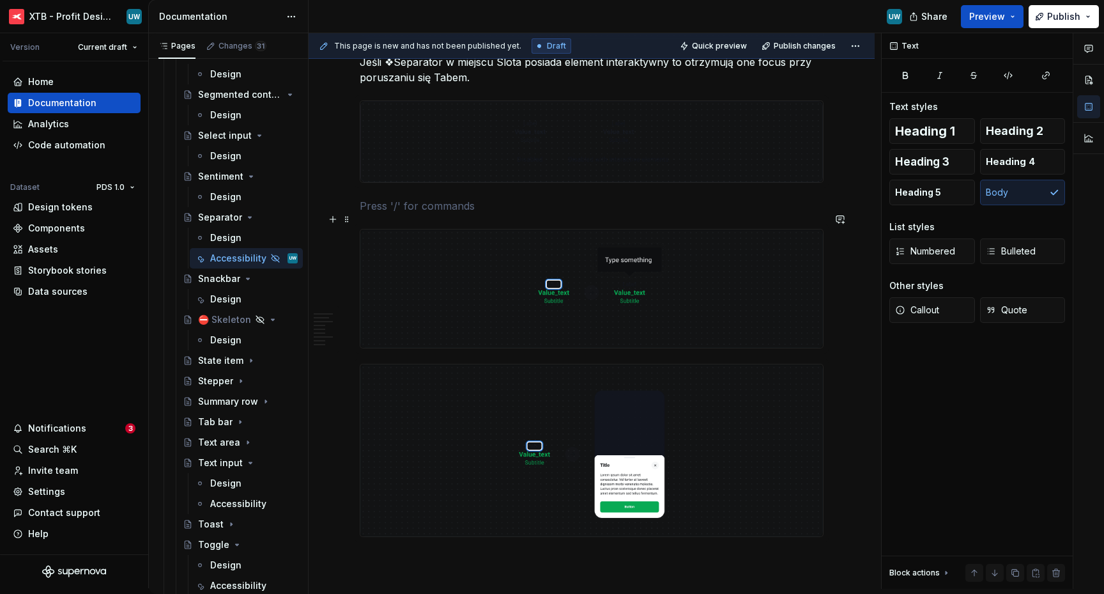
scroll to position [1771, 0]
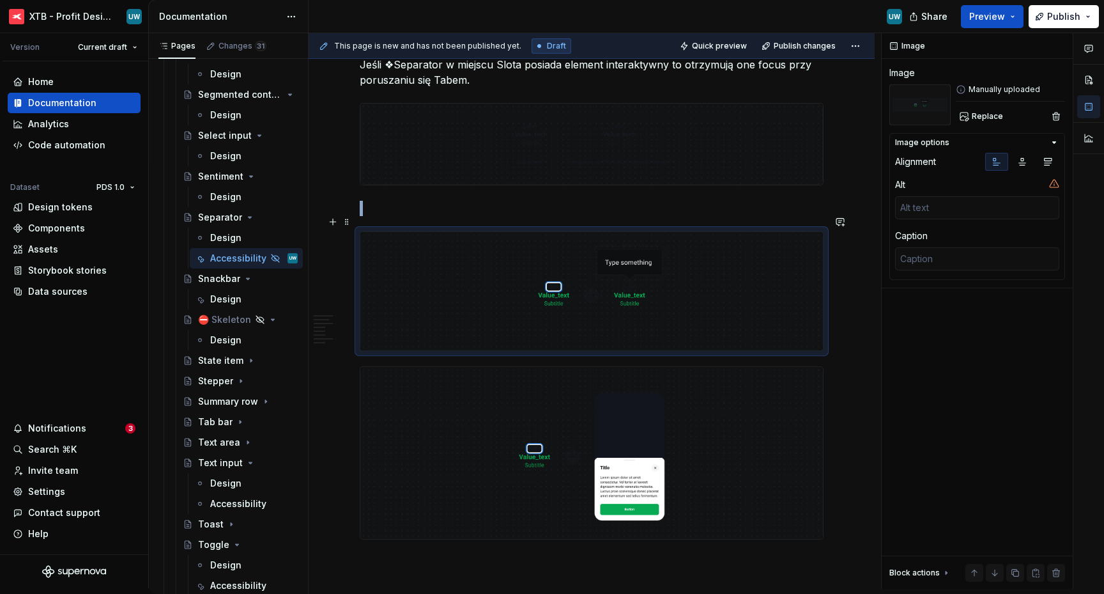
click at [394, 232] on img at bounding box center [591, 291] width 463 height 118
click at [348, 227] on span at bounding box center [347, 222] width 10 height 18
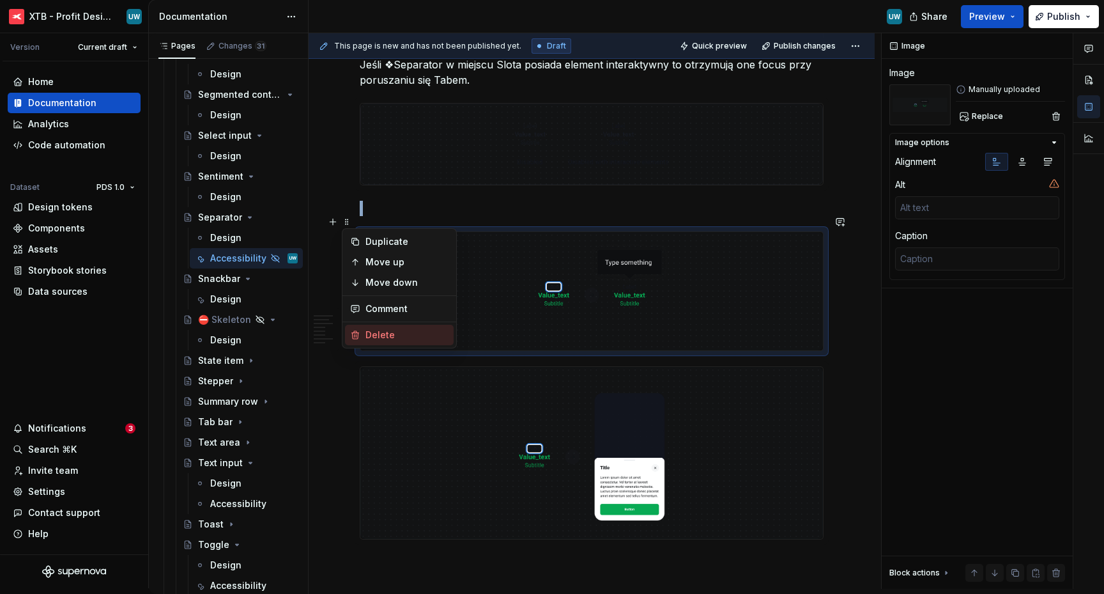
click at [379, 334] on div "Delete" at bounding box center [407, 334] width 83 height 13
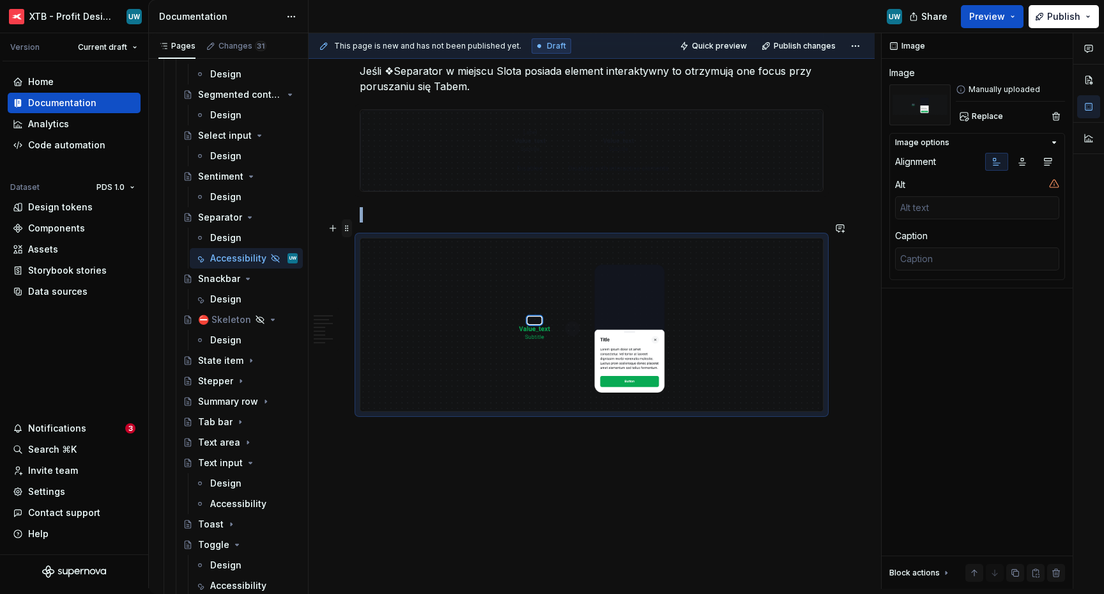
click at [346, 227] on span at bounding box center [347, 228] width 10 height 18
click at [371, 339] on div "Delete" at bounding box center [407, 341] width 83 height 13
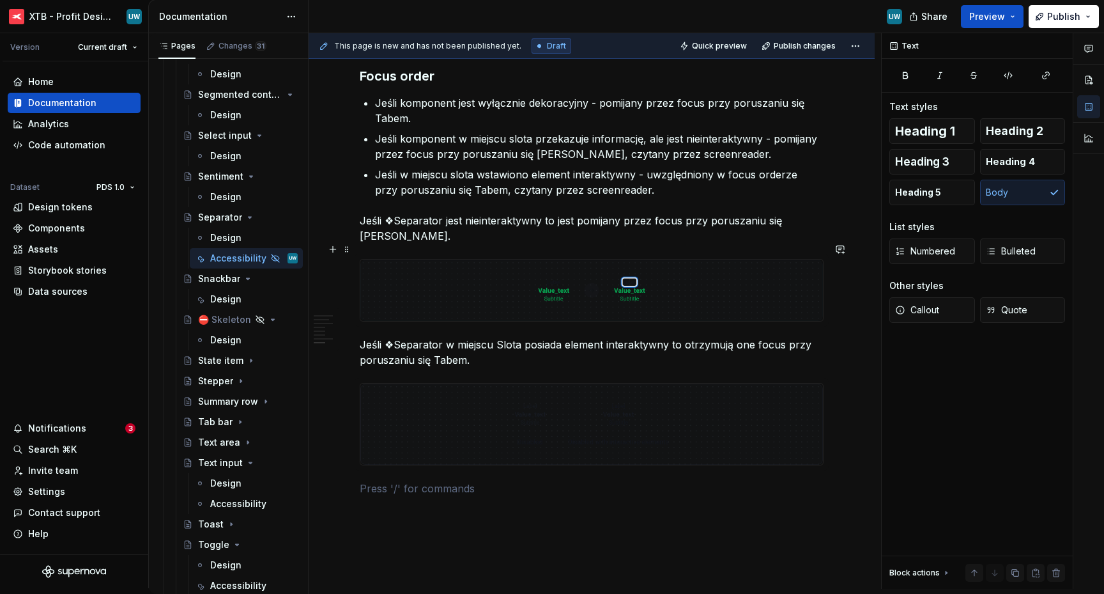
scroll to position [1486, 0]
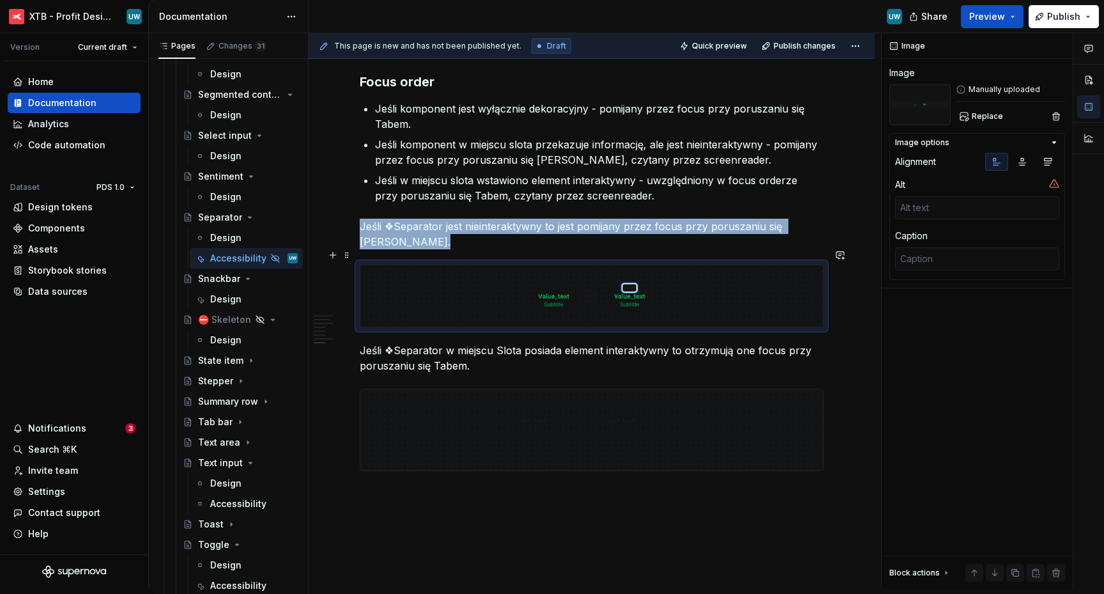
click at [440, 284] on img at bounding box center [591, 295] width 463 height 61
click at [972, 119] on span "Replace" at bounding box center [987, 116] width 31 height 10
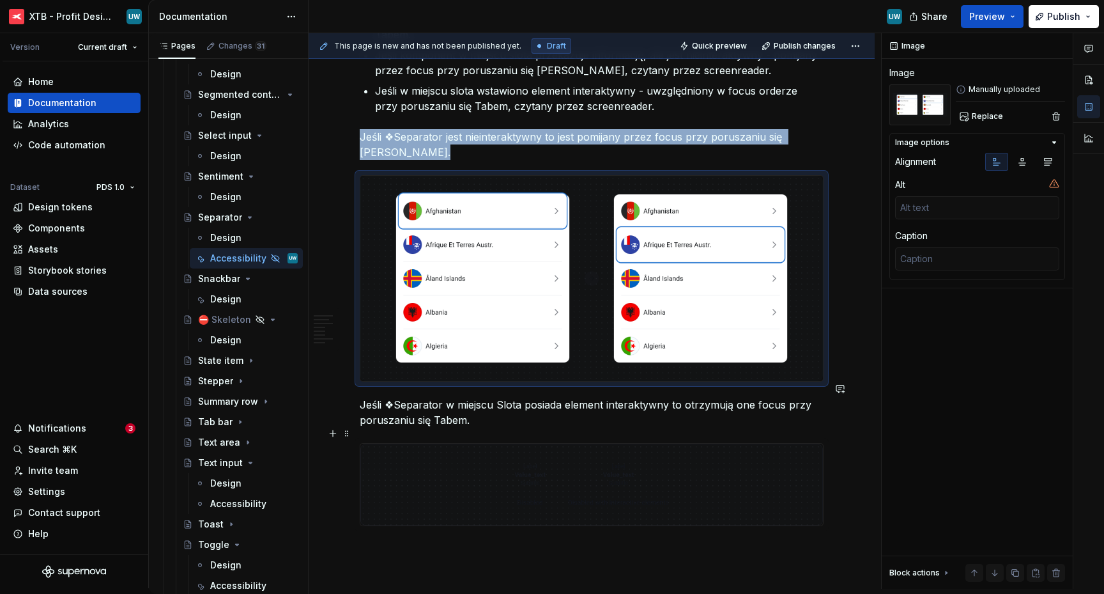
scroll to position [1720, 0]
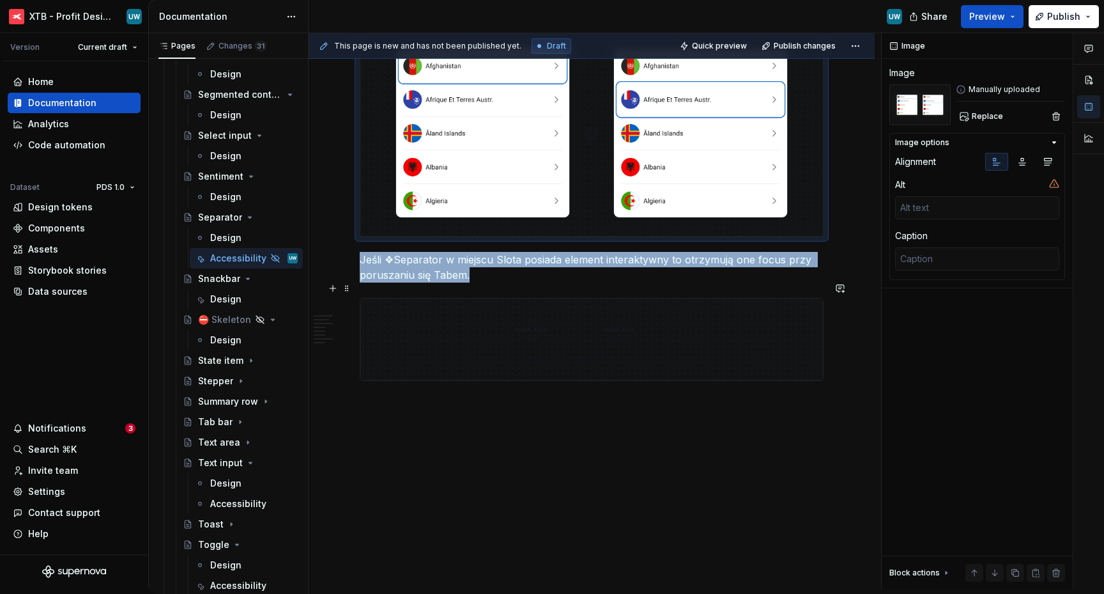
click at [464, 344] on img at bounding box center [591, 339] width 463 height 82
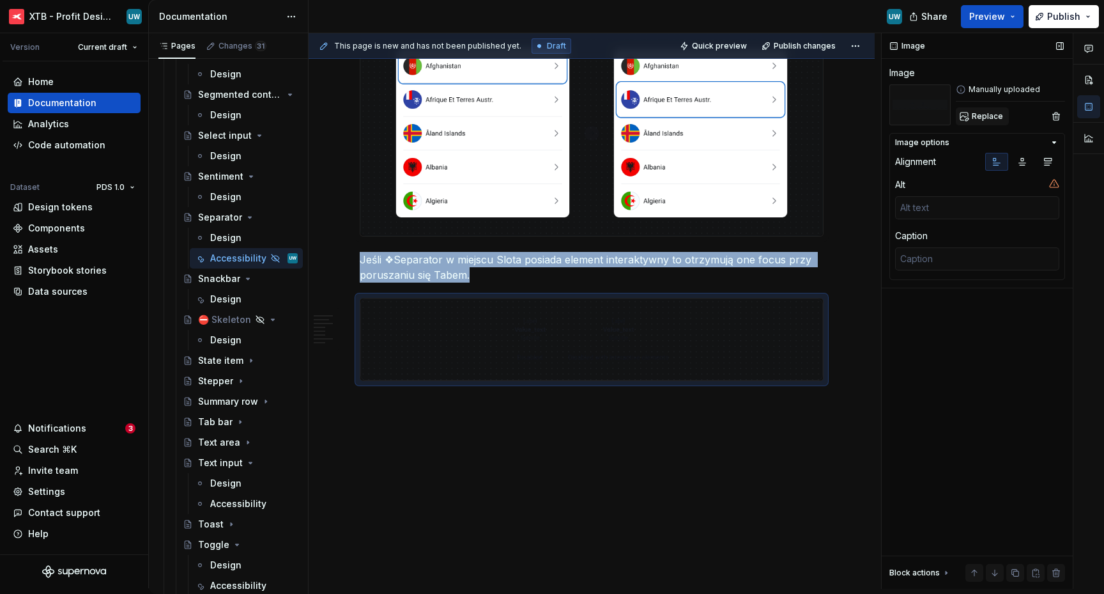
click at [972, 114] on span "Replace" at bounding box center [987, 116] width 31 height 10
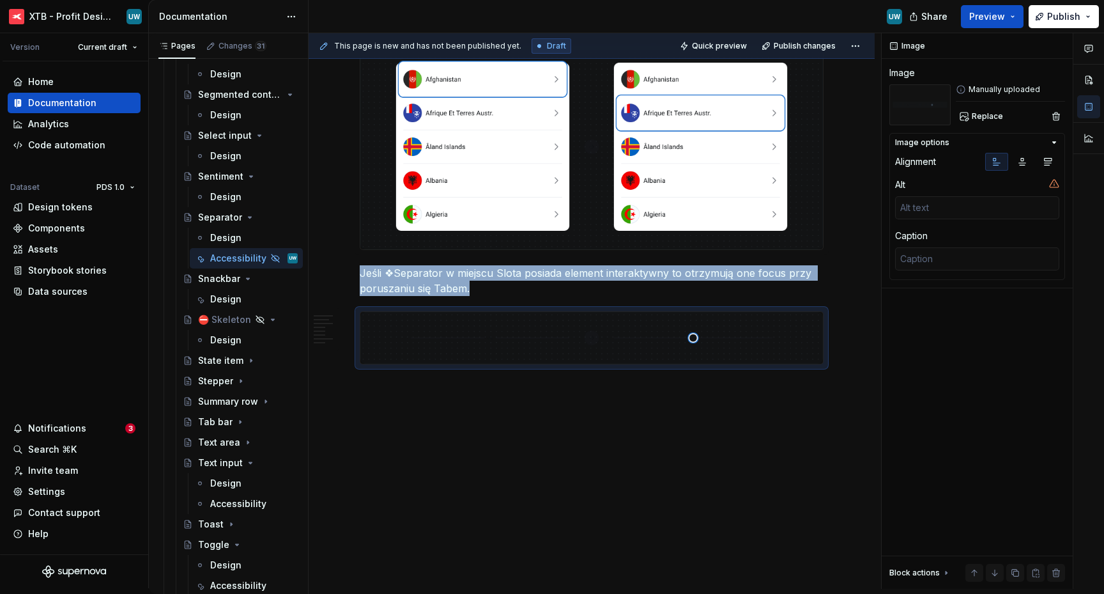
scroll to position [1690, 0]
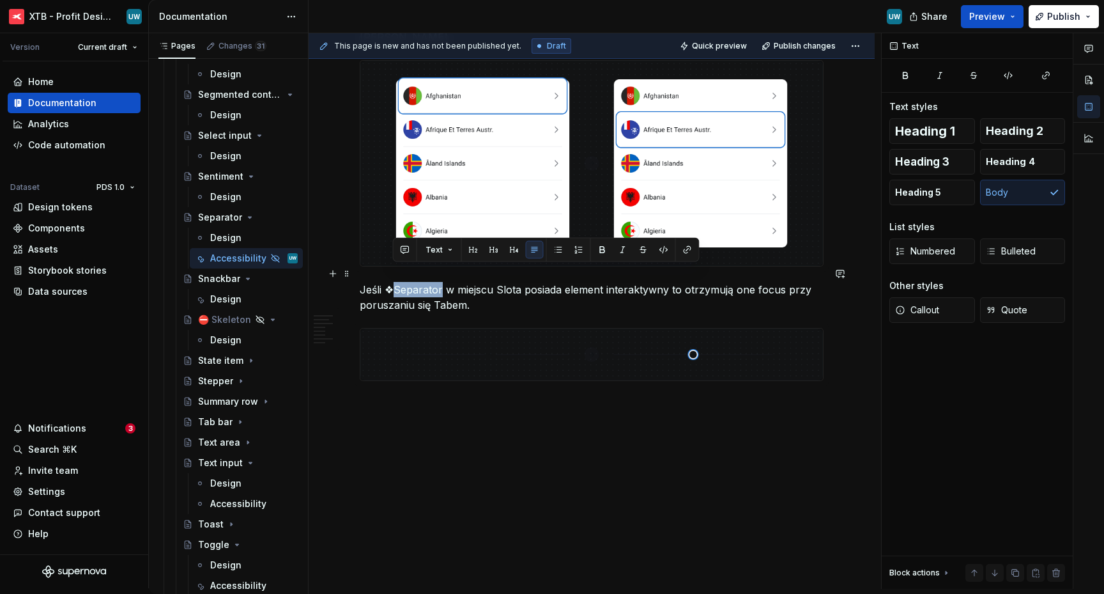
drag, startPoint x: 394, startPoint y: 274, endPoint x: 440, endPoint y: 274, distance: 46.0
click at [440, 282] on p "Jeśli ❖Separator w miejscu Slota posiada element interaktywny to otrzymują one …" at bounding box center [592, 297] width 464 height 31
click at [601, 247] on button "button" at bounding box center [603, 250] width 18 height 18
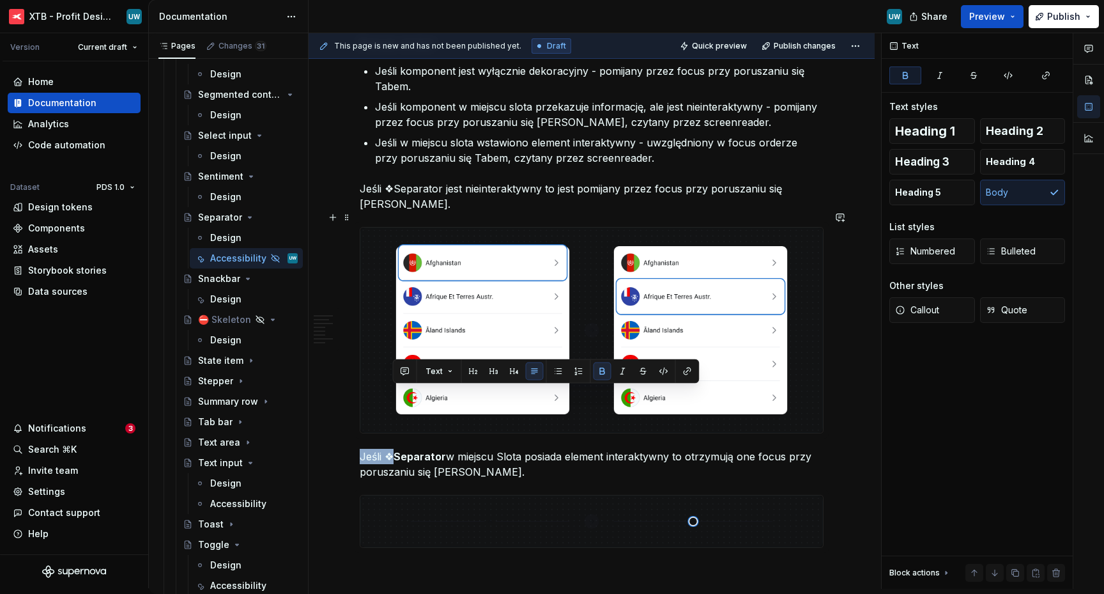
scroll to position [1518, 0]
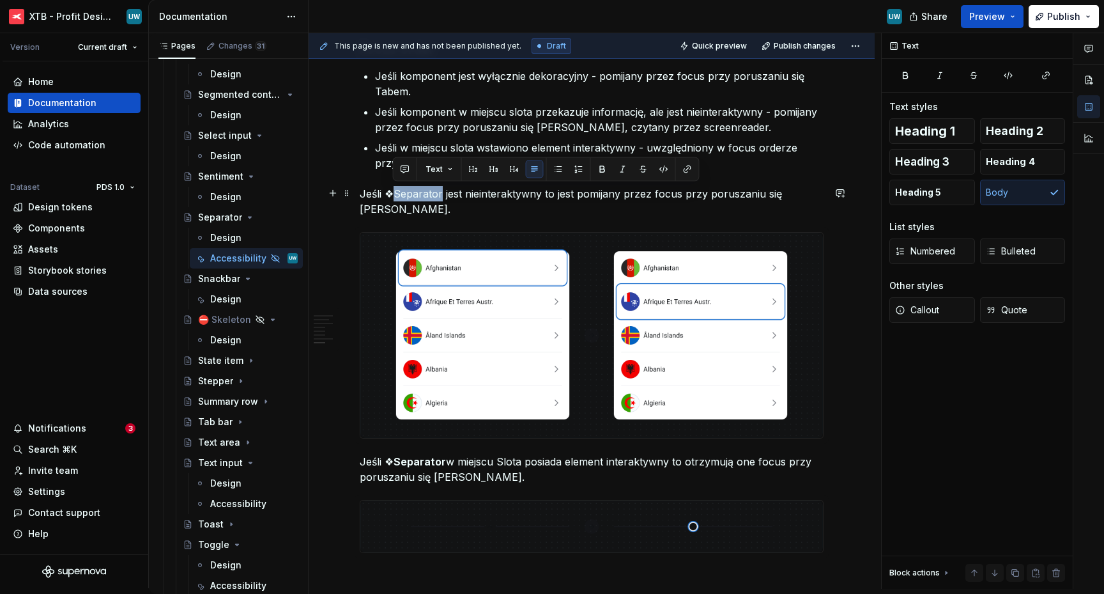
drag, startPoint x: 394, startPoint y: 192, endPoint x: 440, endPoint y: 192, distance: 46.7
click at [440, 192] on p "Jeśli ❖Separator jest nieinteraktywny to jest pomijany przez focus przy porusza…" at bounding box center [592, 201] width 464 height 31
click at [599, 167] on button "button" at bounding box center [603, 169] width 18 height 18
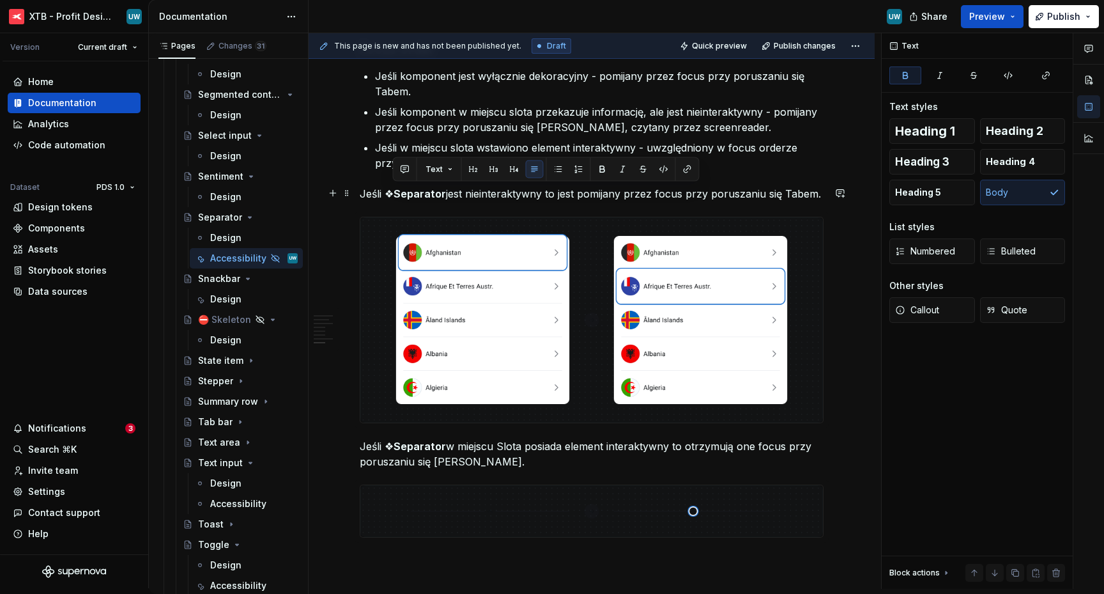
click at [549, 196] on p "Jeśli ❖ Separator jest nieinteraktywny to jest pomijany przez focus przy porusz…" at bounding box center [592, 193] width 464 height 15
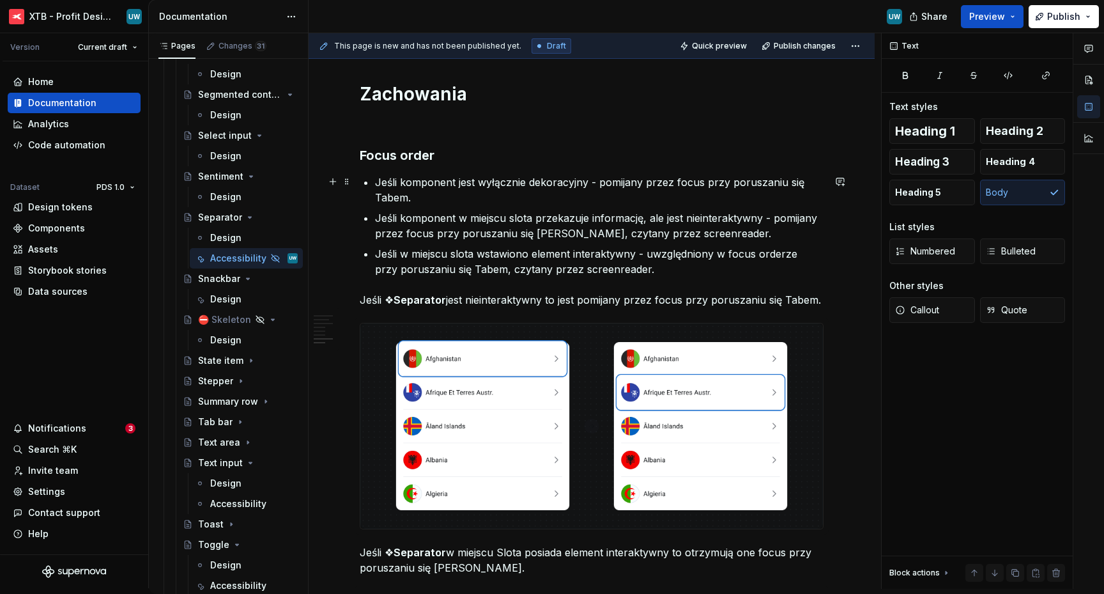
scroll to position [1413, 0]
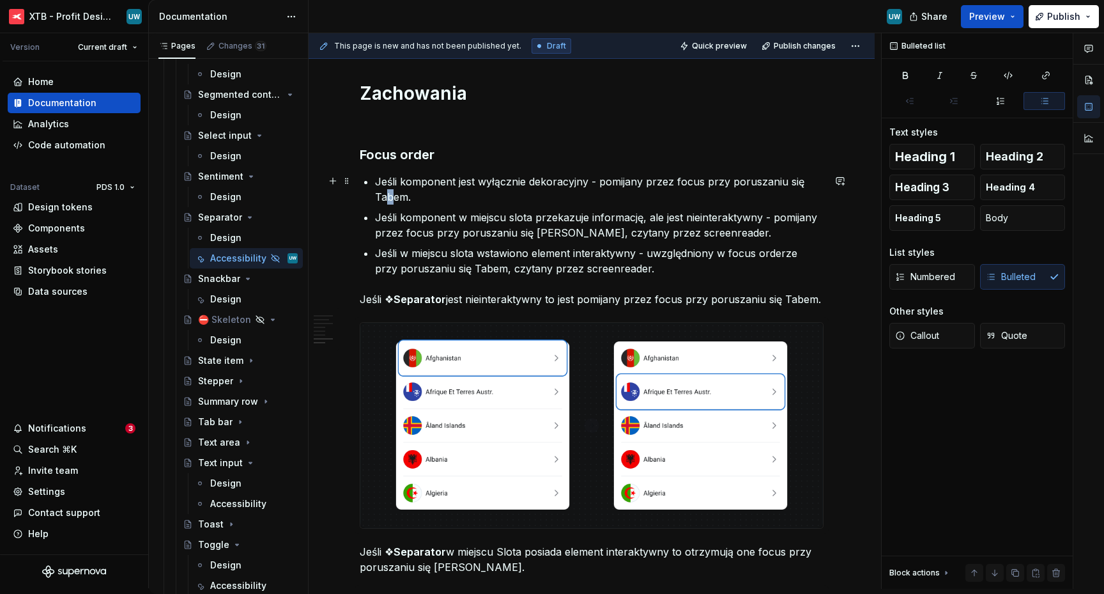
click at [390, 198] on p "Jeśli komponent jest wyłącznie dekoracyjny - pomijany przez focus przy poruszan…" at bounding box center [599, 189] width 449 height 31
click at [394, 197] on p "Jeśli komponent jest wyłącznie dekoracyjny - pomijany przez focus przy poruszan…" at bounding box center [599, 189] width 449 height 31
click at [550, 235] on p "Jeśli komponent w miejscu slota przekazuje informację, ale jest nieinteraktywny…" at bounding box center [599, 225] width 449 height 31
click at [466, 268] on p "Jeśli w miejscu slota wstawiono element interaktywny - uwzględniony w focus ord…" at bounding box center [599, 260] width 449 height 31
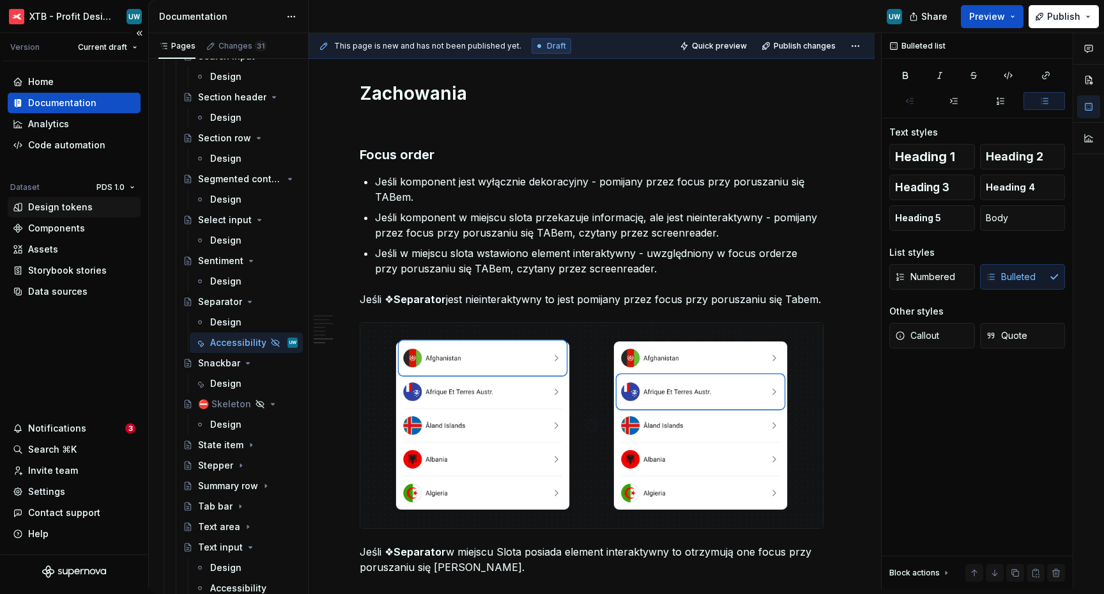
scroll to position [2817, 0]
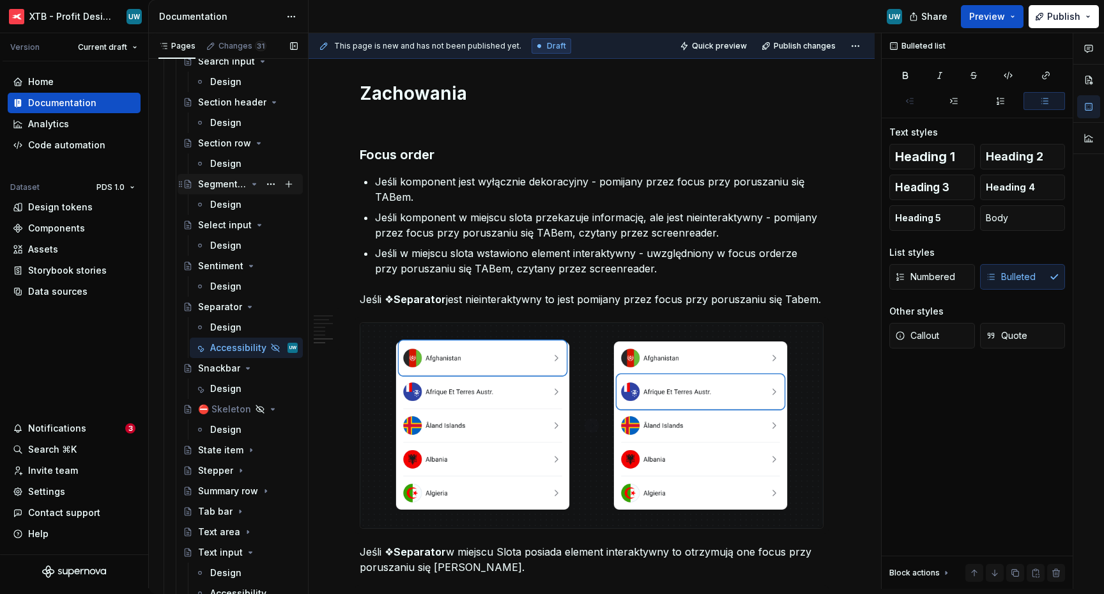
click at [251, 184] on icon "Page tree" at bounding box center [254, 184] width 10 height 10
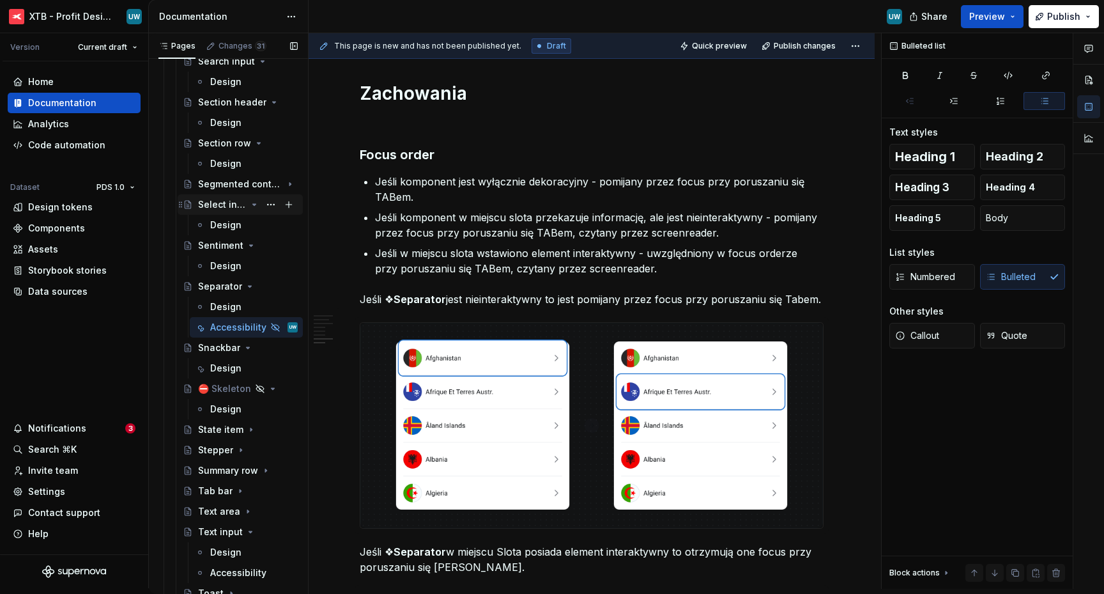
click at [254, 203] on div "Select input" at bounding box center [248, 205] width 100 height 18
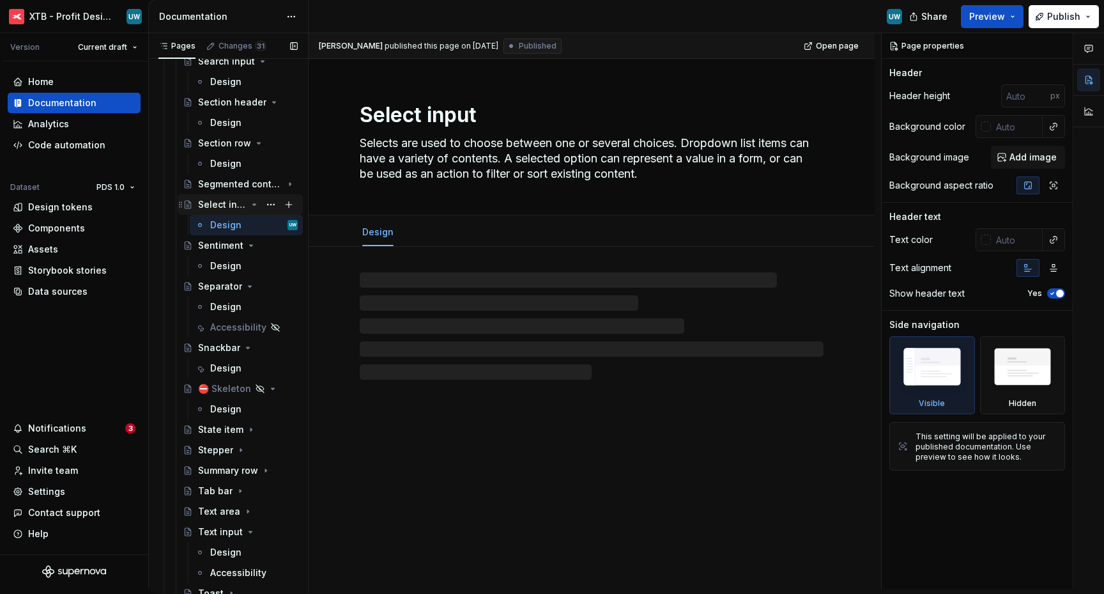
click at [249, 204] on icon "Page tree" at bounding box center [254, 204] width 10 height 10
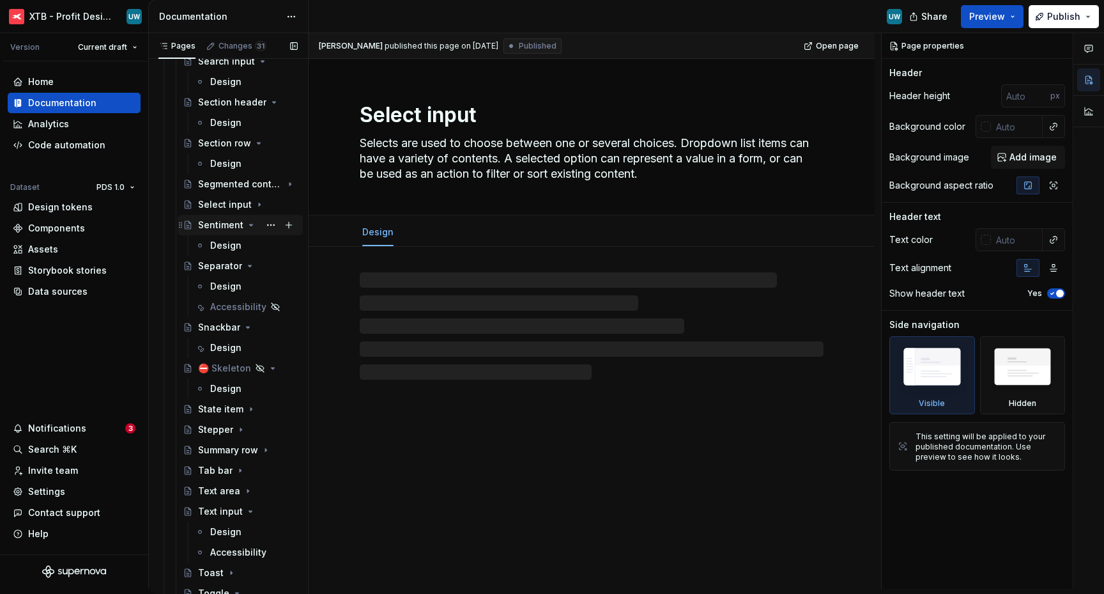
click at [246, 226] on icon "Page tree" at bounding box center [251, 225] width 10 height 10
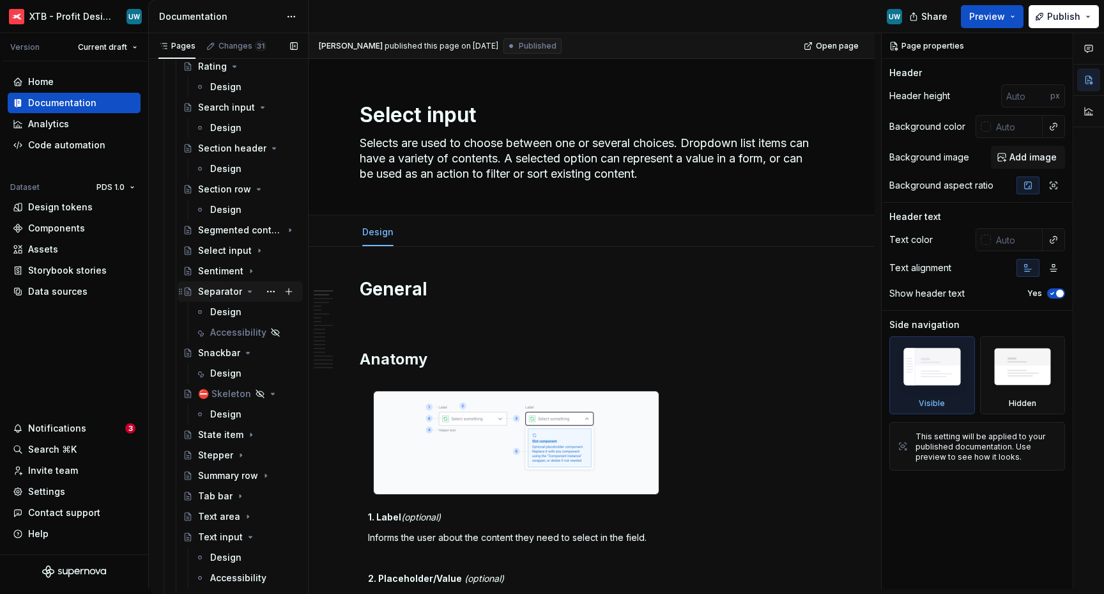
scroll to position [2759, 0]
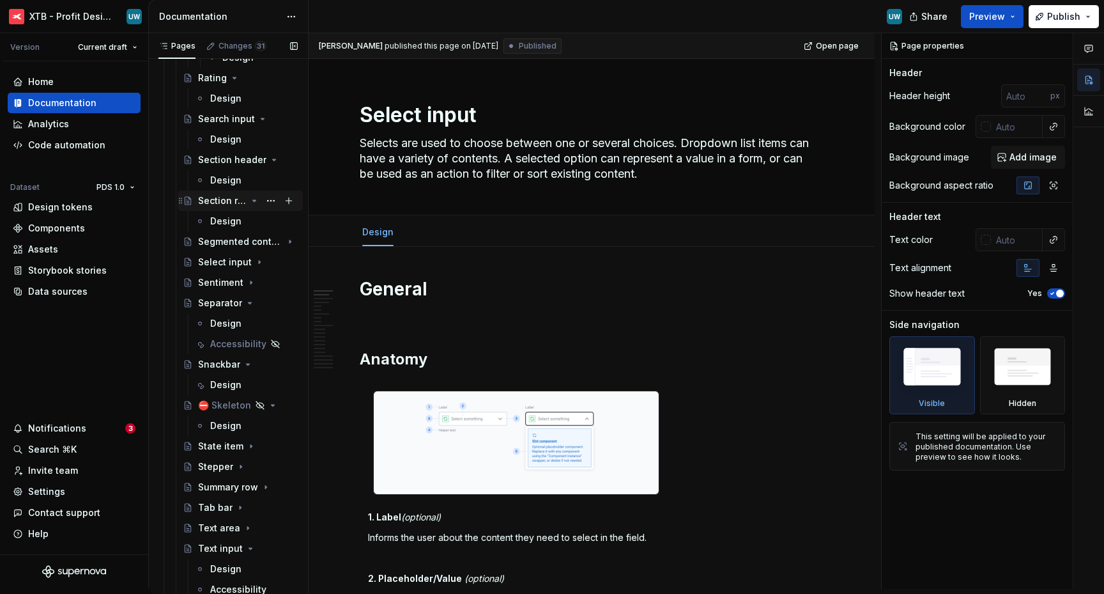
click at [249, 202] on icon "Page tree" at bounding box center [254, 201] width 10 height 10
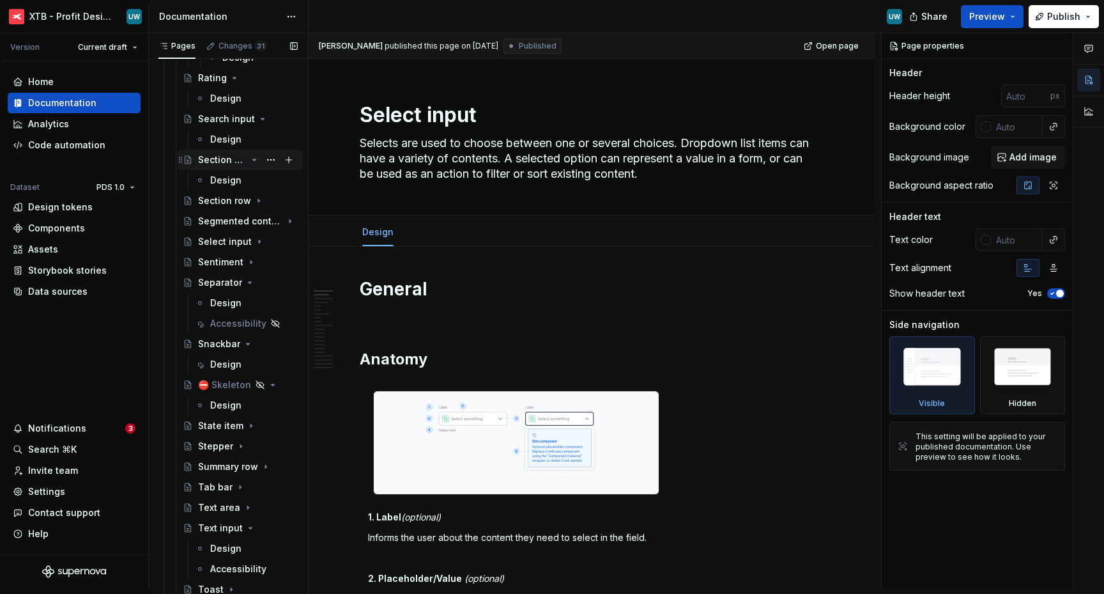
click at [249, 160] on icon "Page tree" at bounding box center [254, 160] width 10 height 10
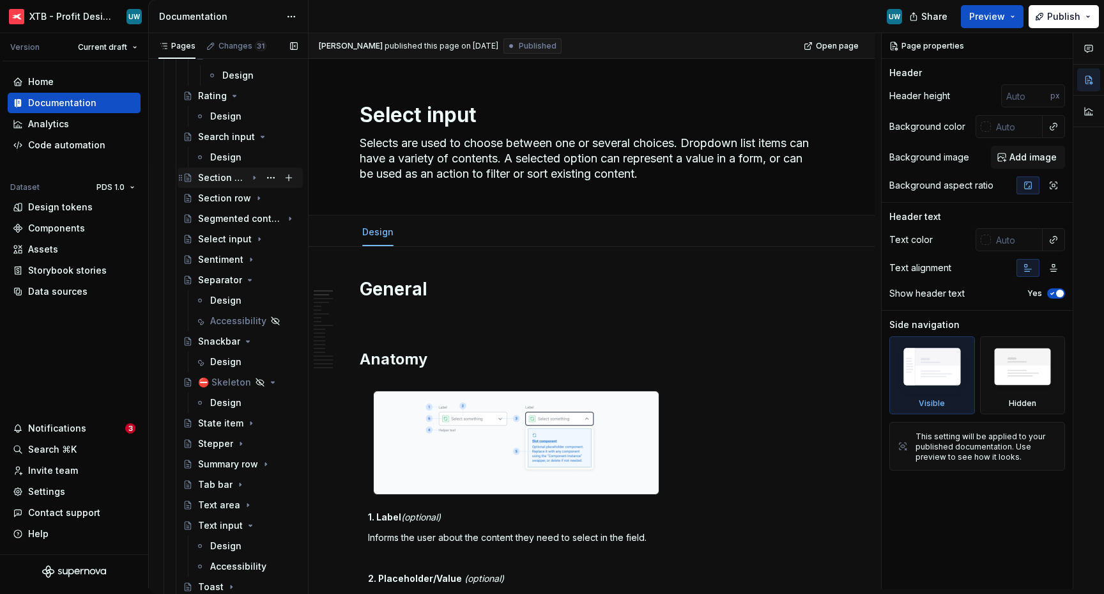
scroll to position [2736, 0]
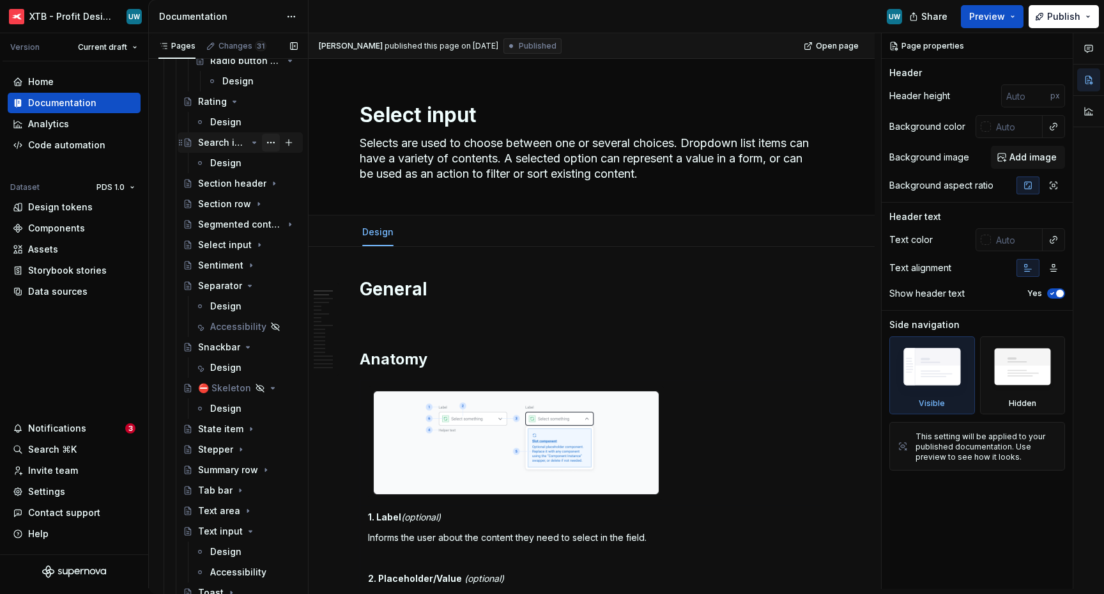
click at [262, 139] on button "Page tree" at bounding box center [271, 143] width 18 height 18
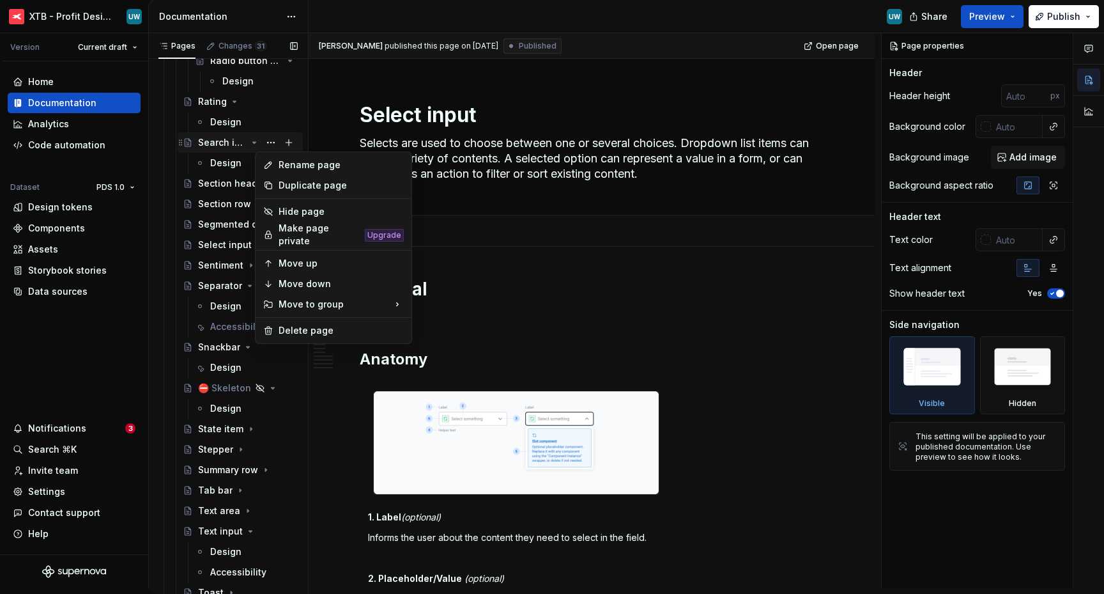
click at [249, 144] on div "Pages Changes 31 Add Accessibility guide for tree Page tree. Navigate the tree …" at bounding box center [228, 313] width 160 height 560
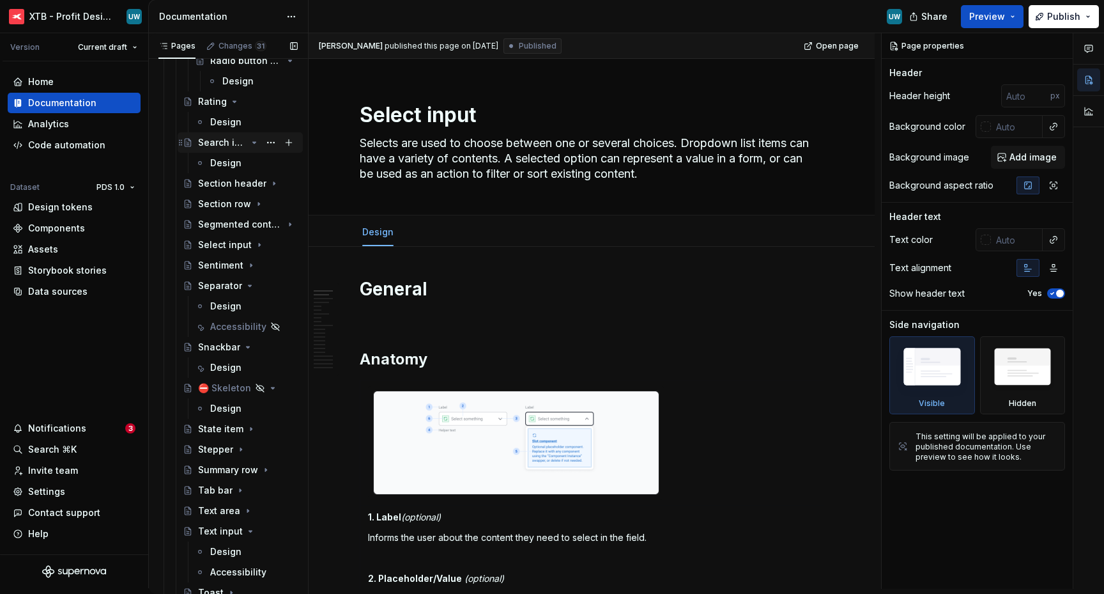
click at [249, 144] on icon "Page tree" at bounding box center [254, 142] width 10 height 10
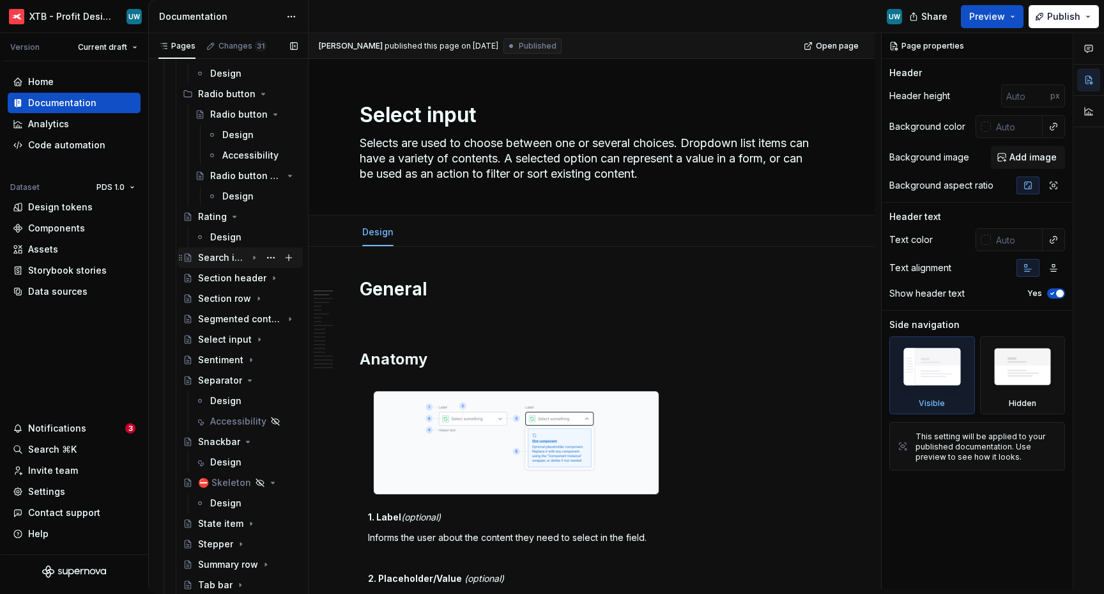
scroll to position [2611, 0]
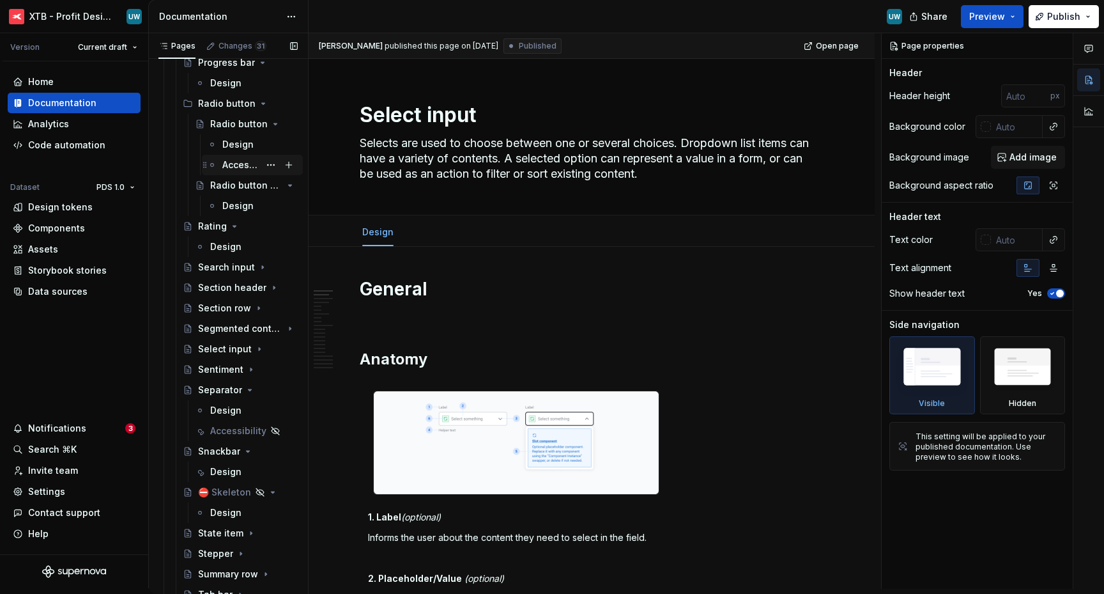
click at [233, 169] on div "Accessibility" at bounding box center [240, 164] width 37 height 13
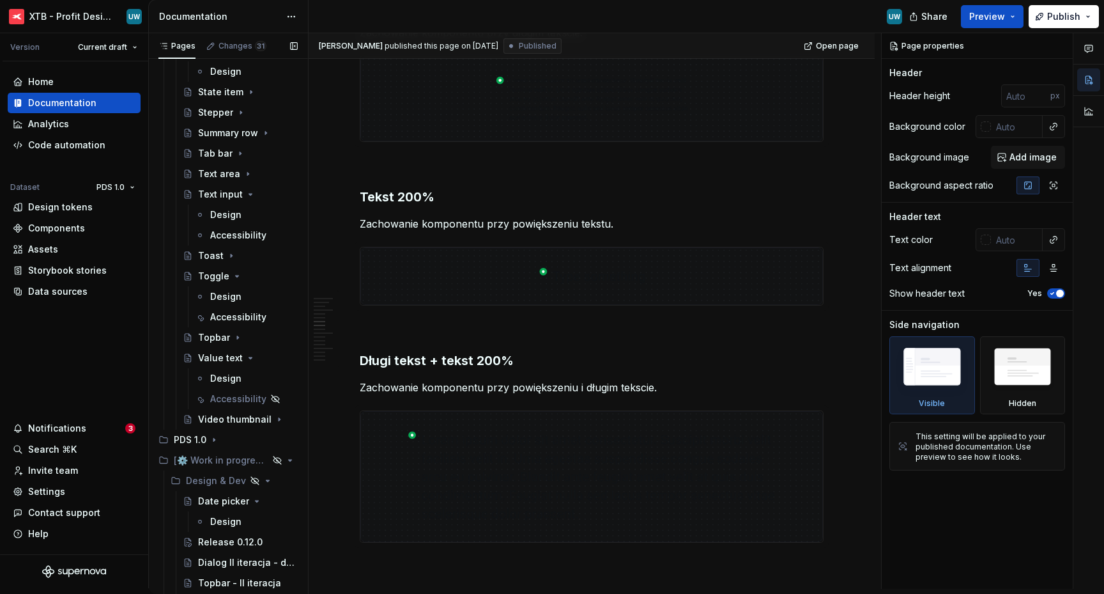
scroll to position [3115, 0]
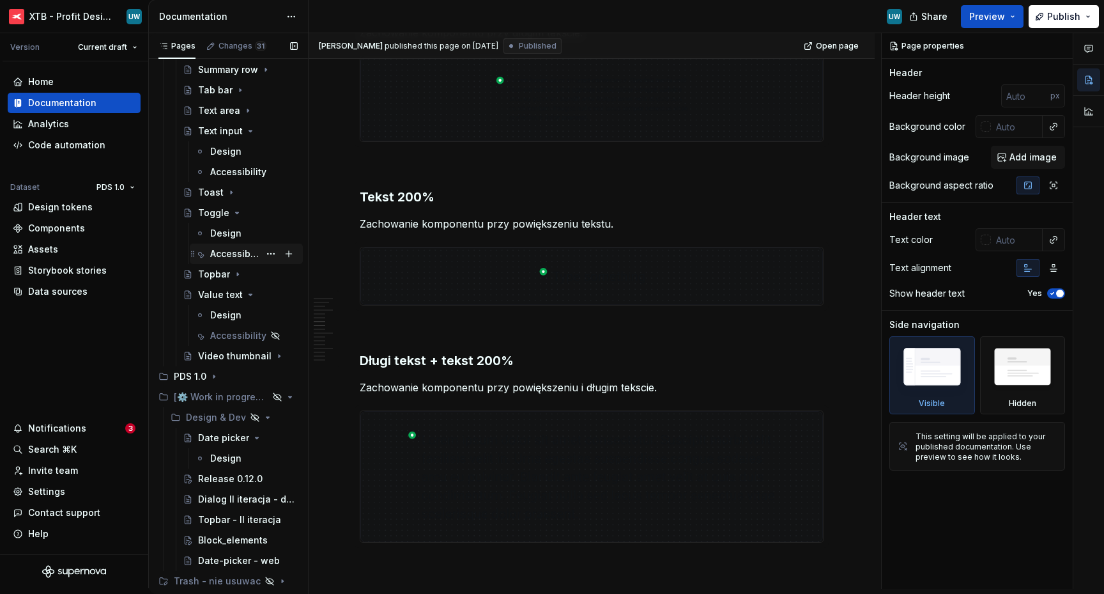
click at [221, 249] on div "Accessibility" at bounding box center [234, 253] width 49 height 13
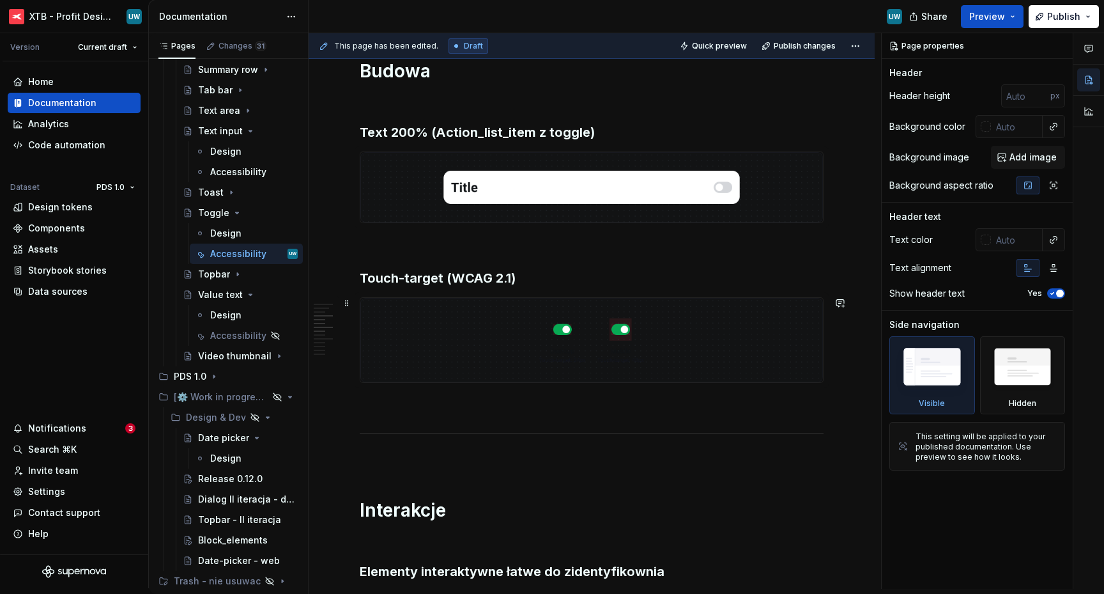
scroll to position [930, 0]
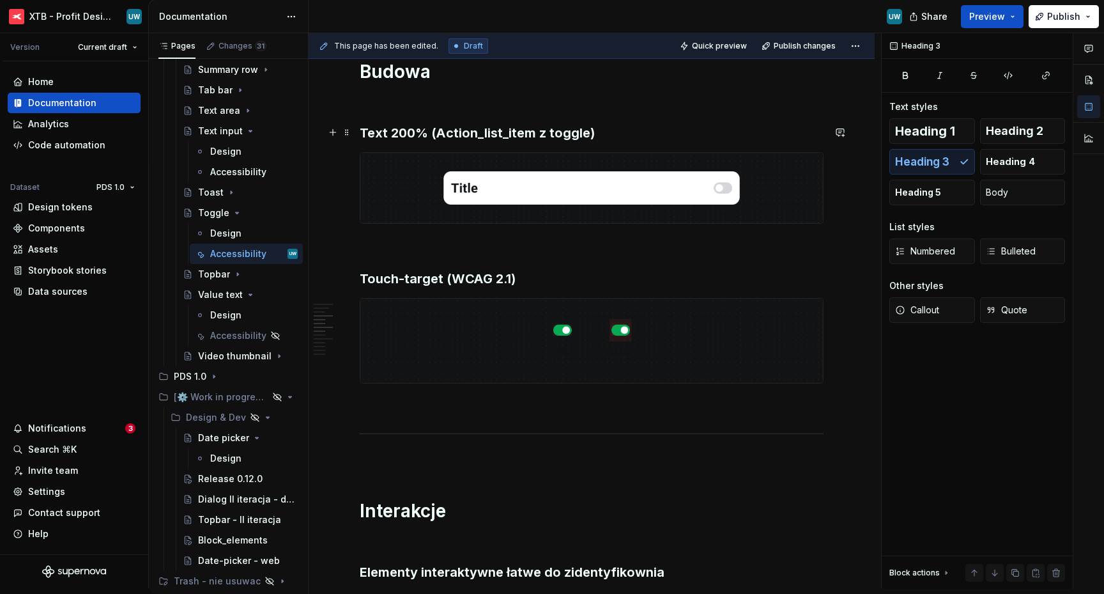
click at [604, 134] on h3 "Text 200% (Action_list_item z toggle)" at bounding box center [592, 133] width 464 height 18
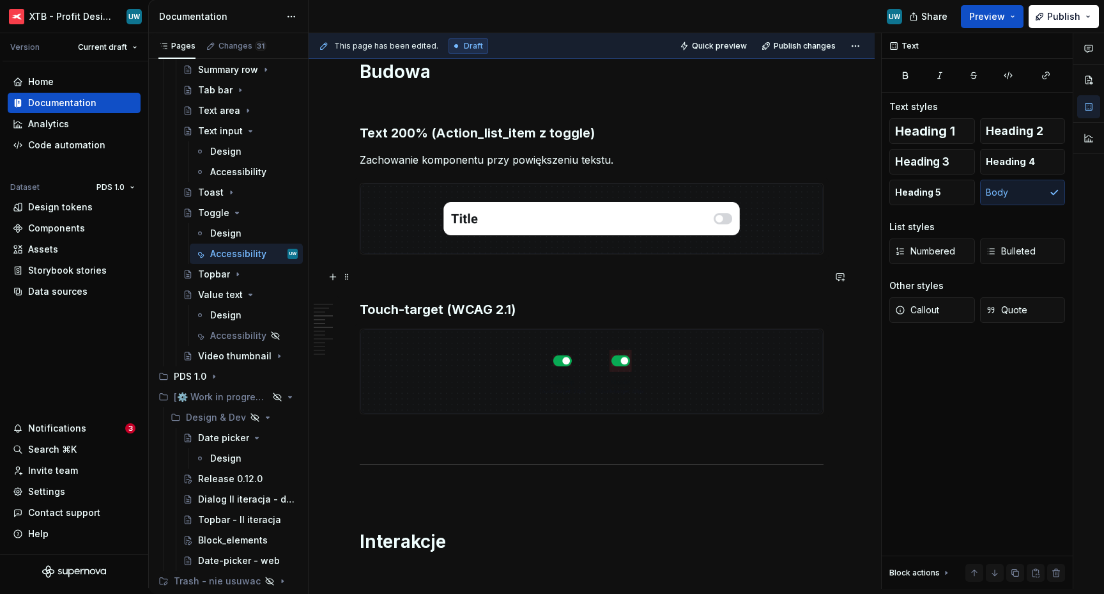
click at [544, 279] on p at bounding box center [592, 277] width 464 height 15
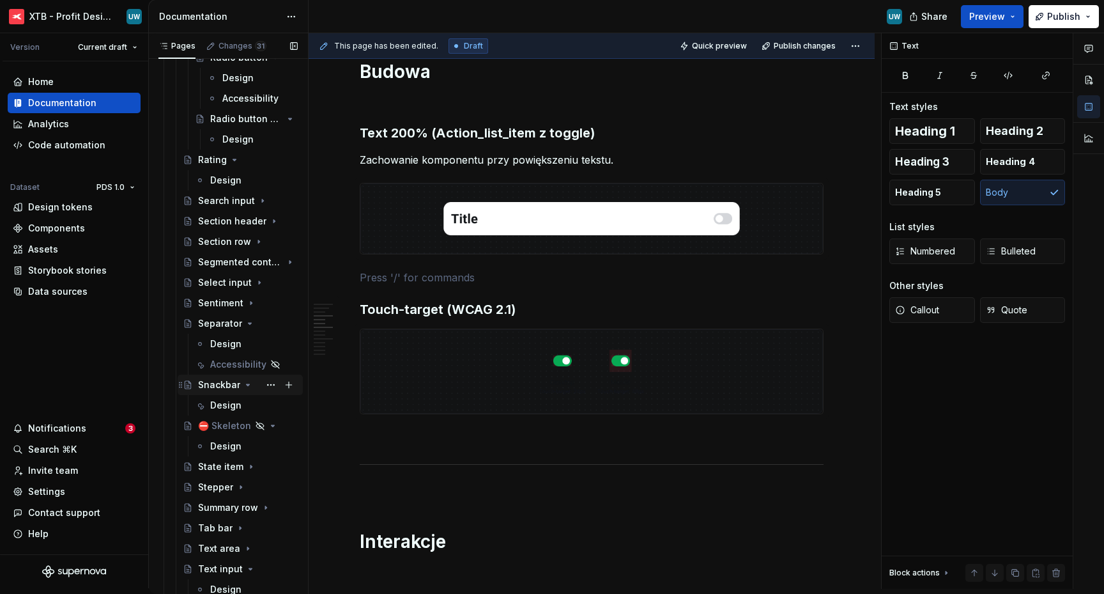
scroll to position [2674, 0]
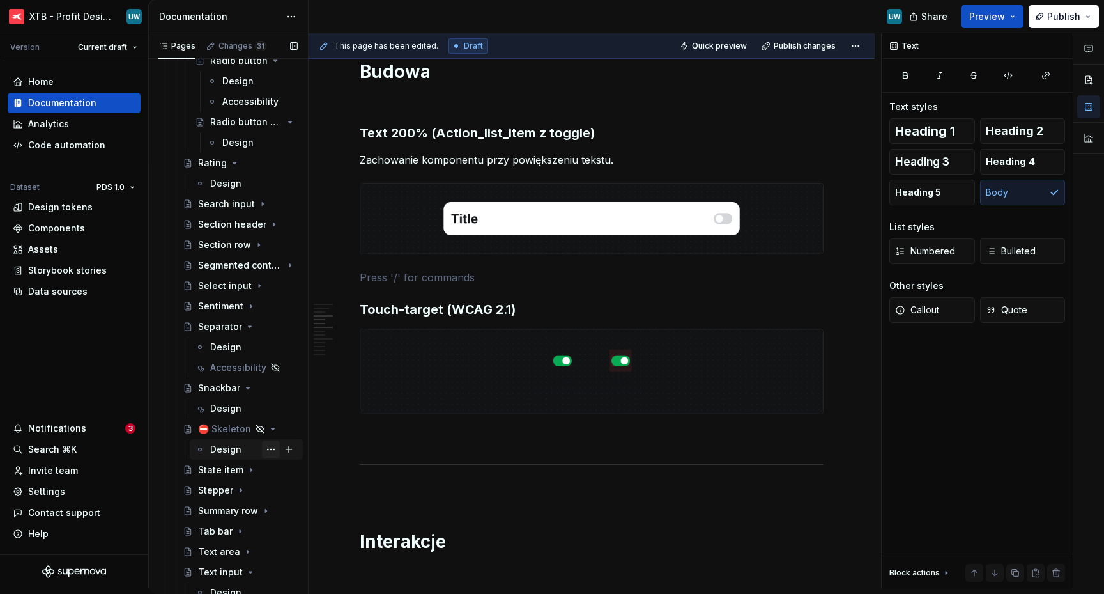
click at [262, 452] on button "Page tree" at bounding box center [271, 449] width 18 height 18
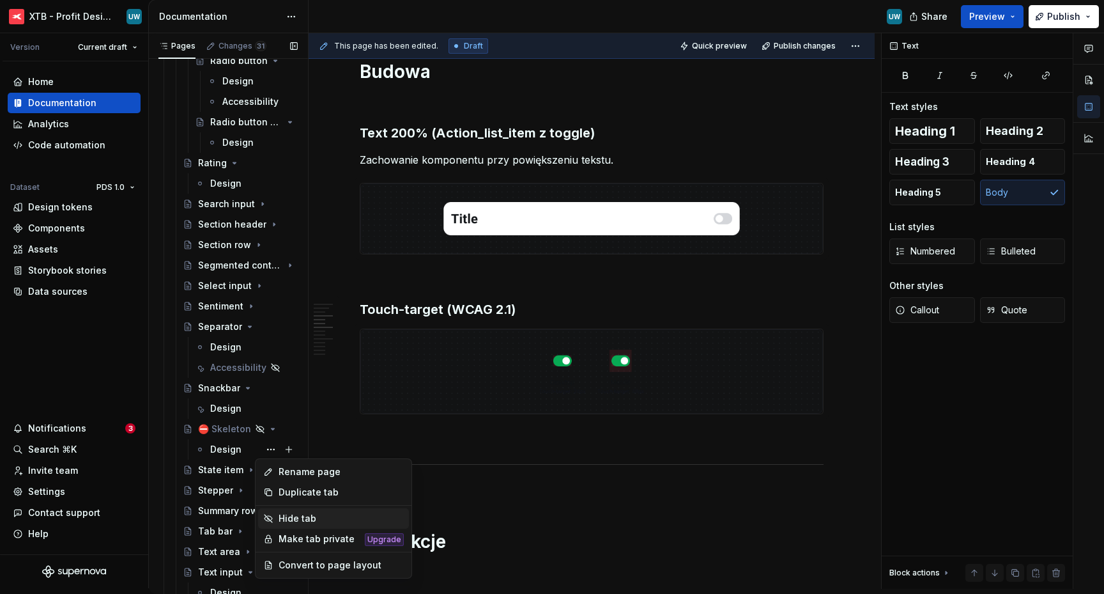
click at [305, 516] on div "Hide tab" at bounding box center [341, 518] width 125 height 13
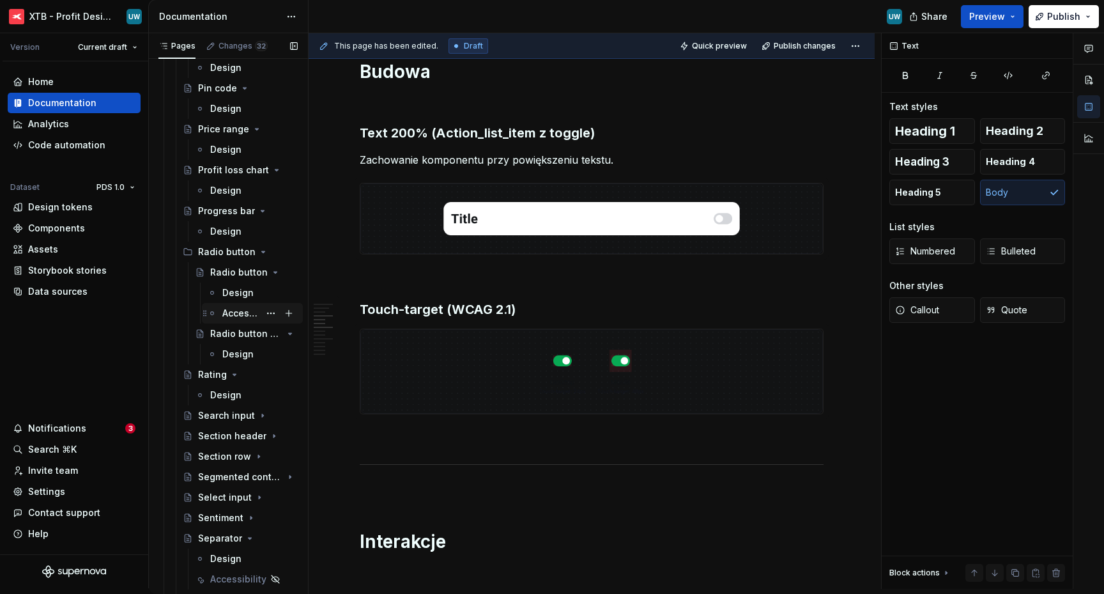
scroll to position [2461, 0]
click at [236, 311] on div "Accessibility" at bounding box center [240, 315] width 37 height 13
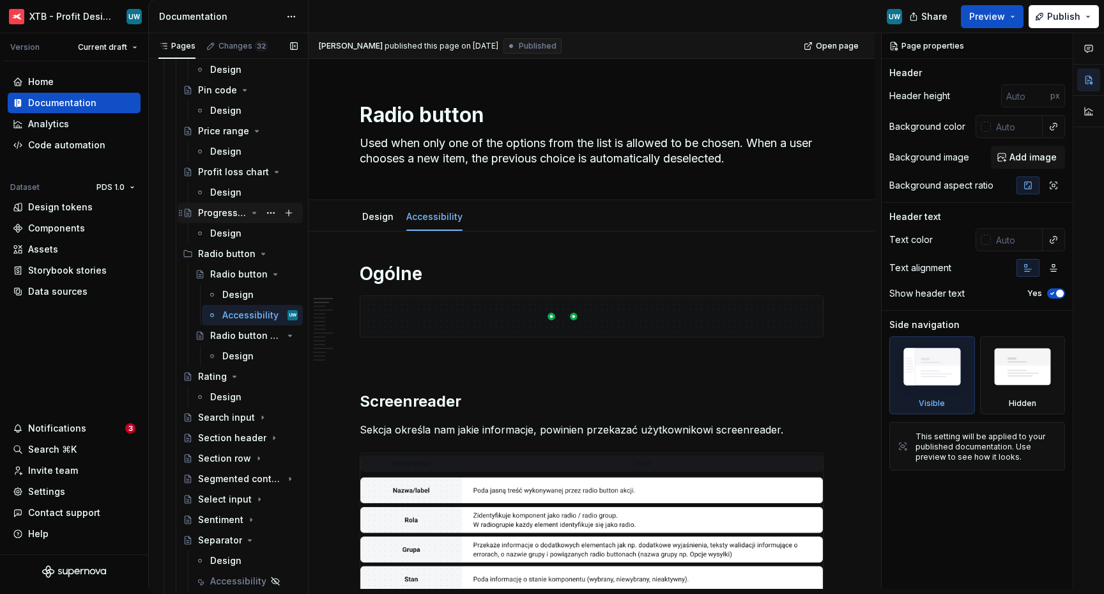
click at [249, 214] on icon "Page tree" at bounding box center [254, 213] width 10 height 10
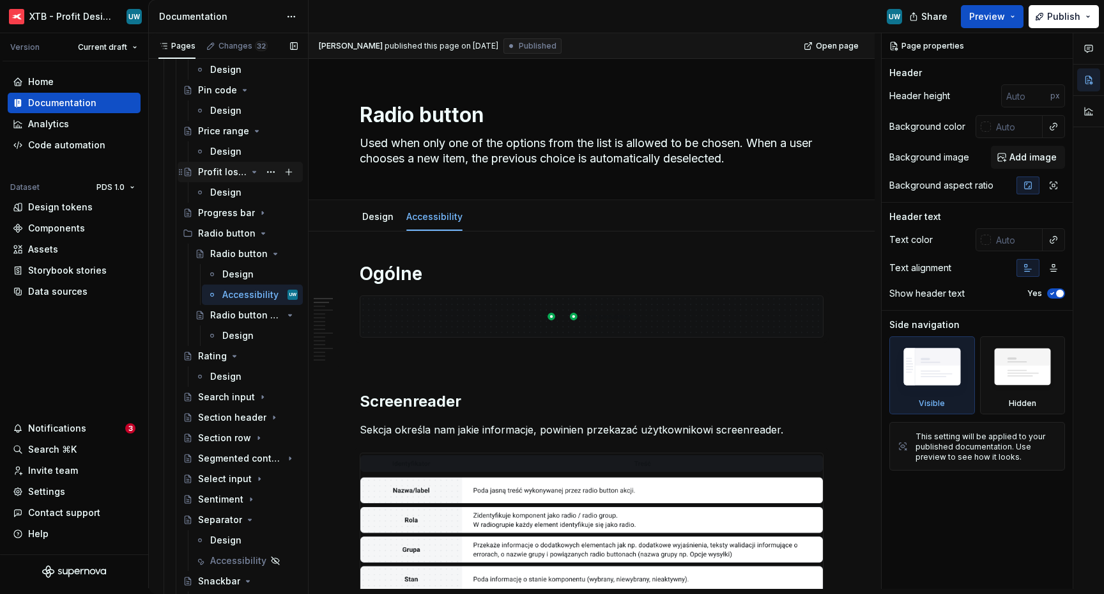
click at [251, 174] on icon "Page tree" at bounding box center [254, 172] width 10 height 10
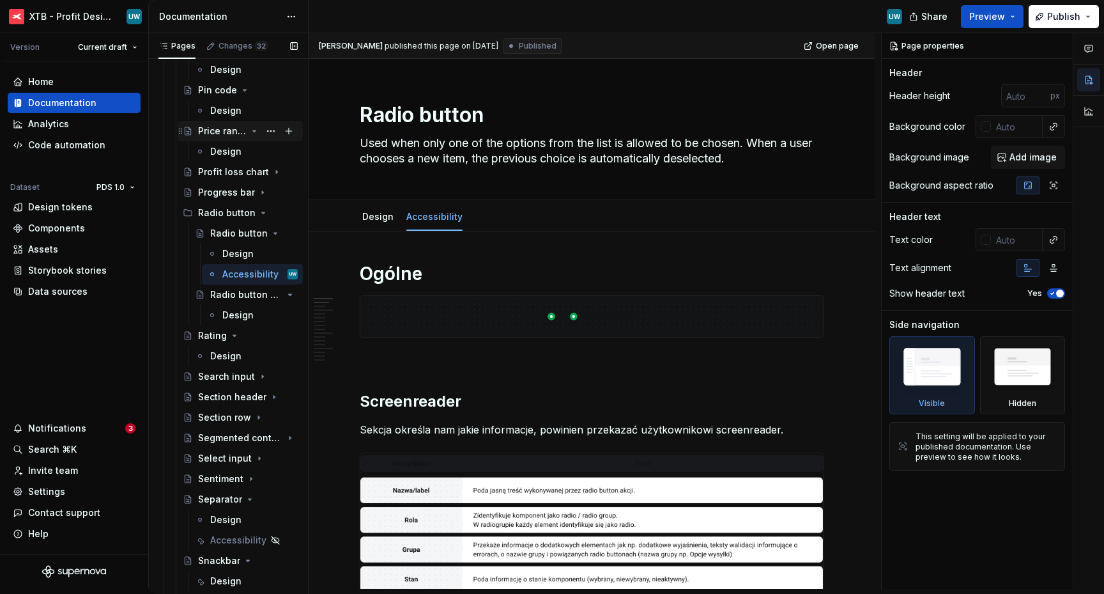
click at [251, 132] on icon "Page tree" at bounding box center [254, 131] width 10 height 10
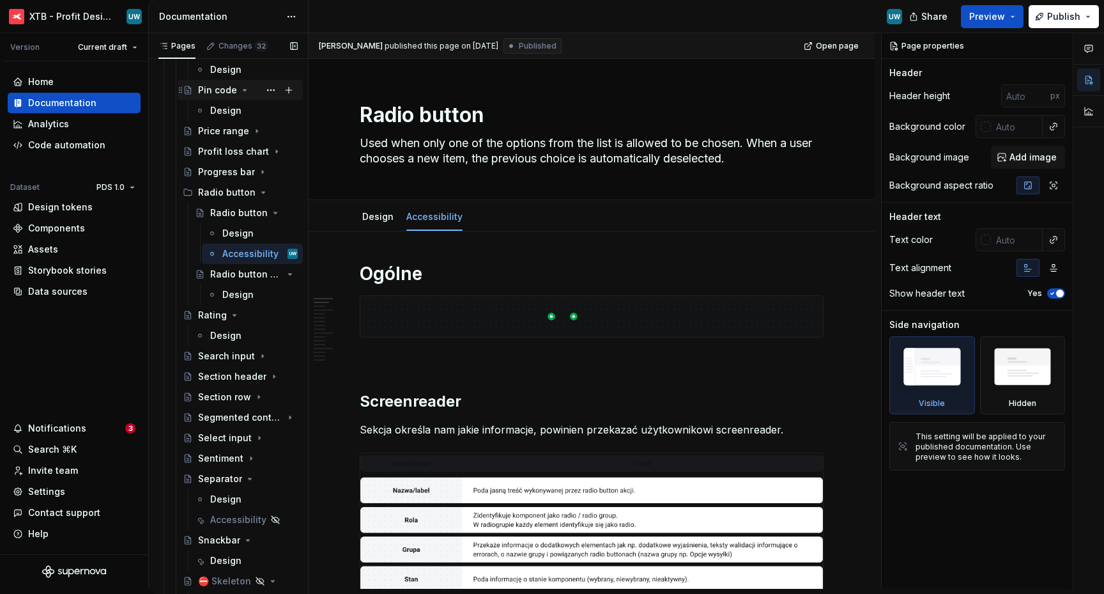
click at [241, 92] on icon "Page tree" at bounding box center [245, 90] width 10 height 10
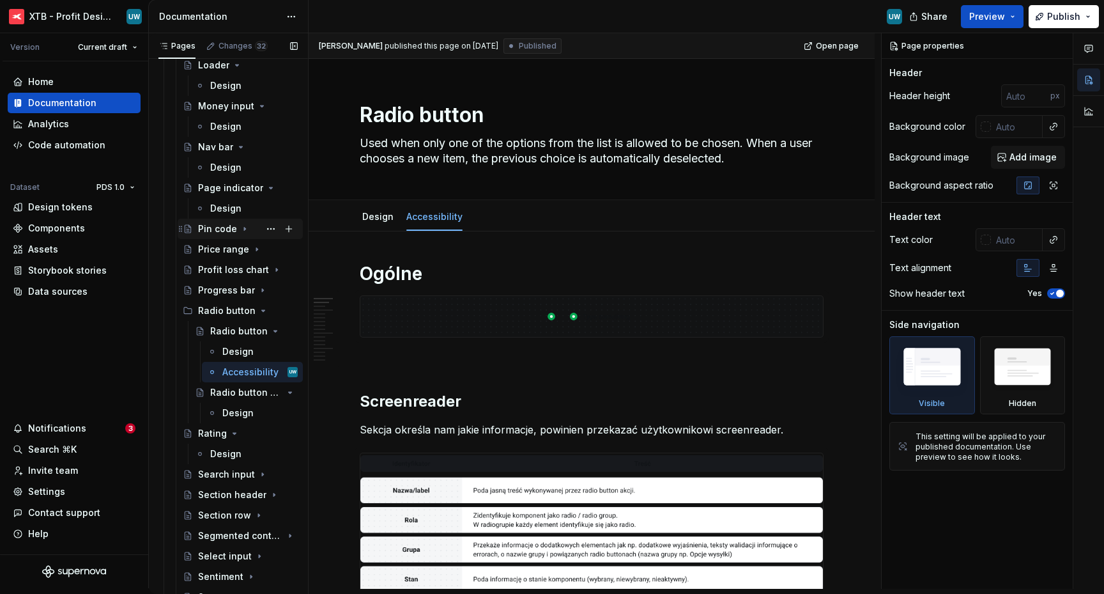
scroll to position [2313, 0]
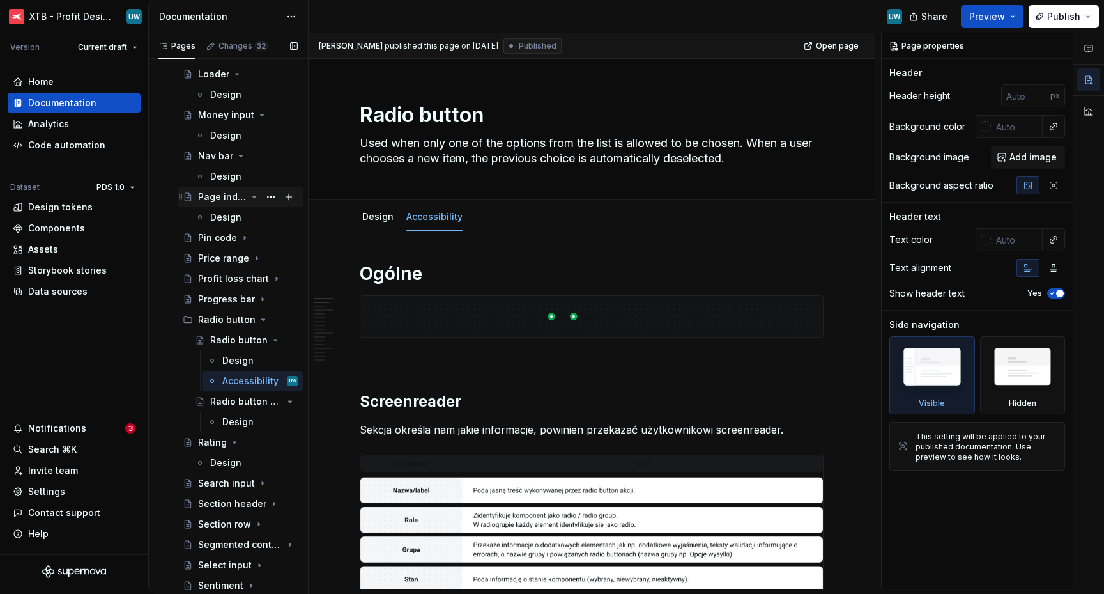
click at [249, 199] on icon "Page tree" at bounding box center [254, 197] width 10 height 10
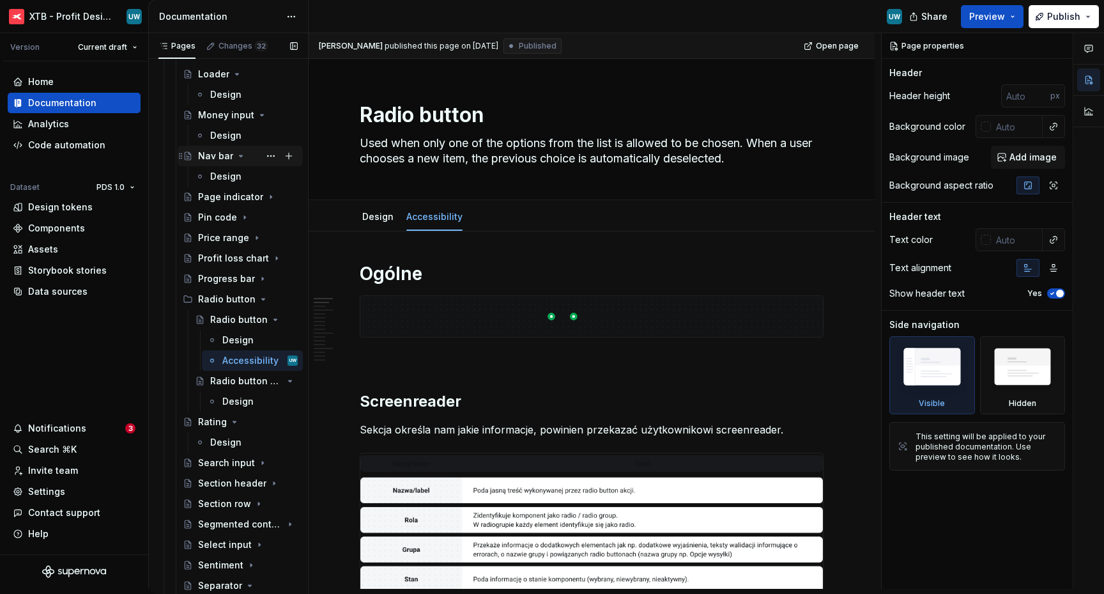
click at [240, 154] on icon "Page tree" at bounding box center [241, 156] width 10 height 10
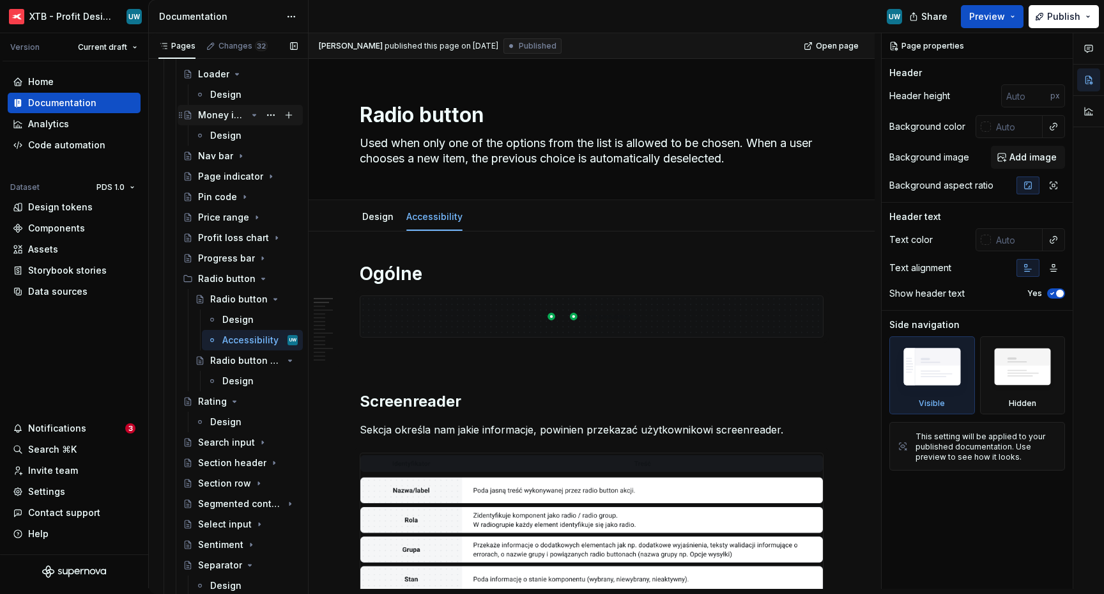
click at [249, 116] on icon "Page tree" at bounding box center [254, 115] width 10 height 10
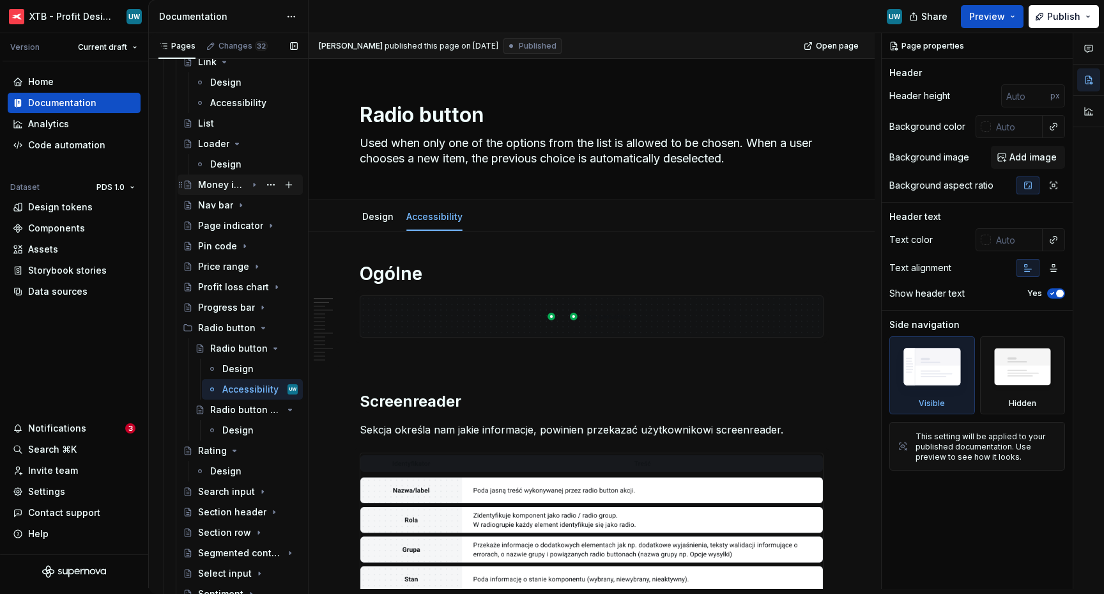
scroll to position [2239, 0]
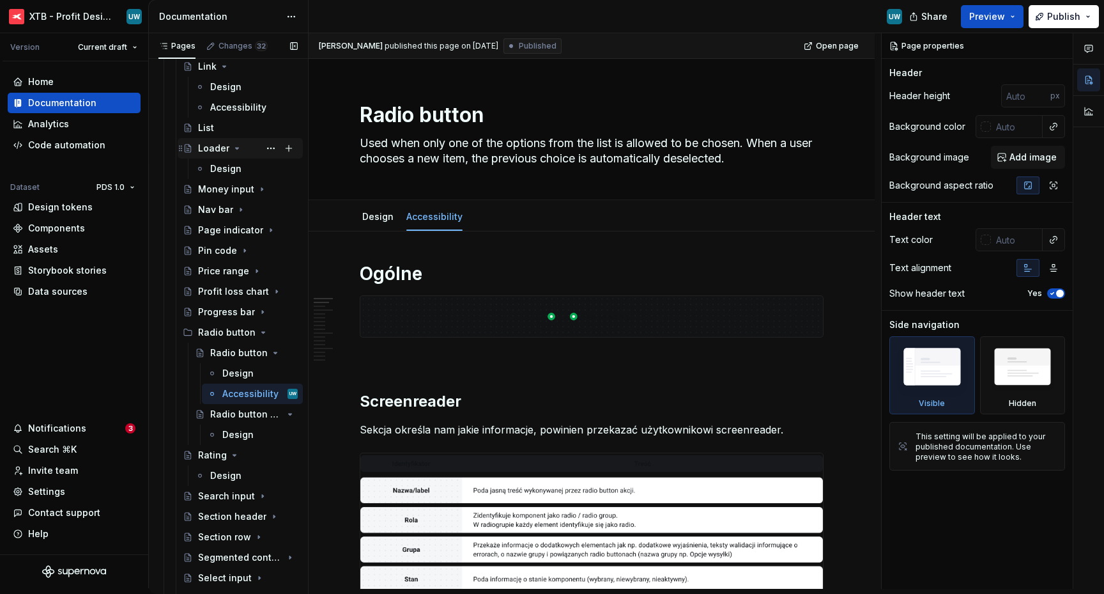
click at [236, 151] on icon "Page tree" at bounding box center [237, 148] width 10 height 10
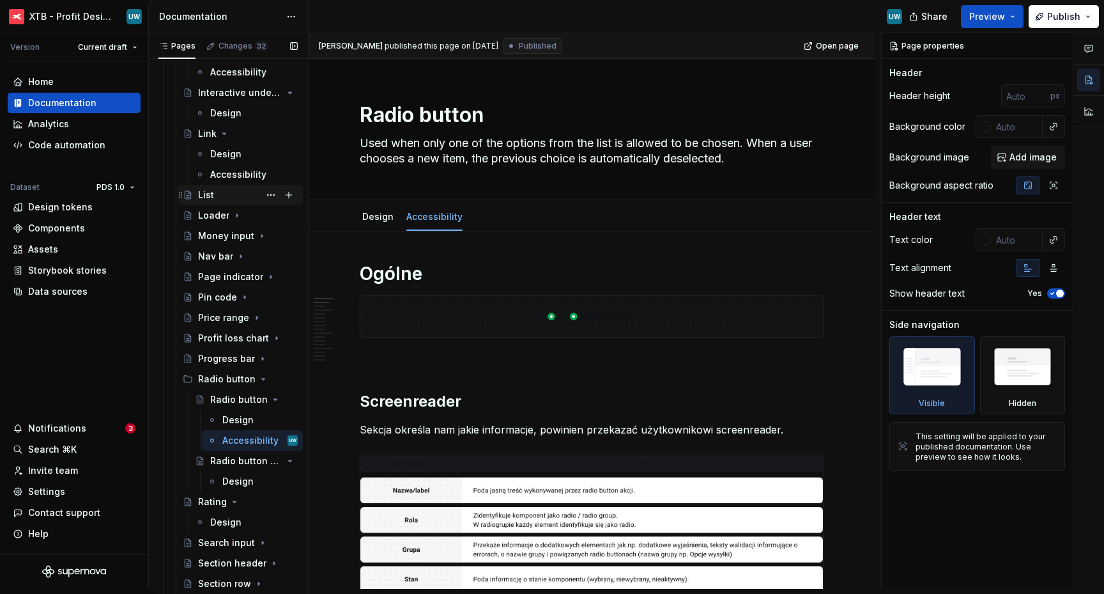
scroll to position [2167, 0]
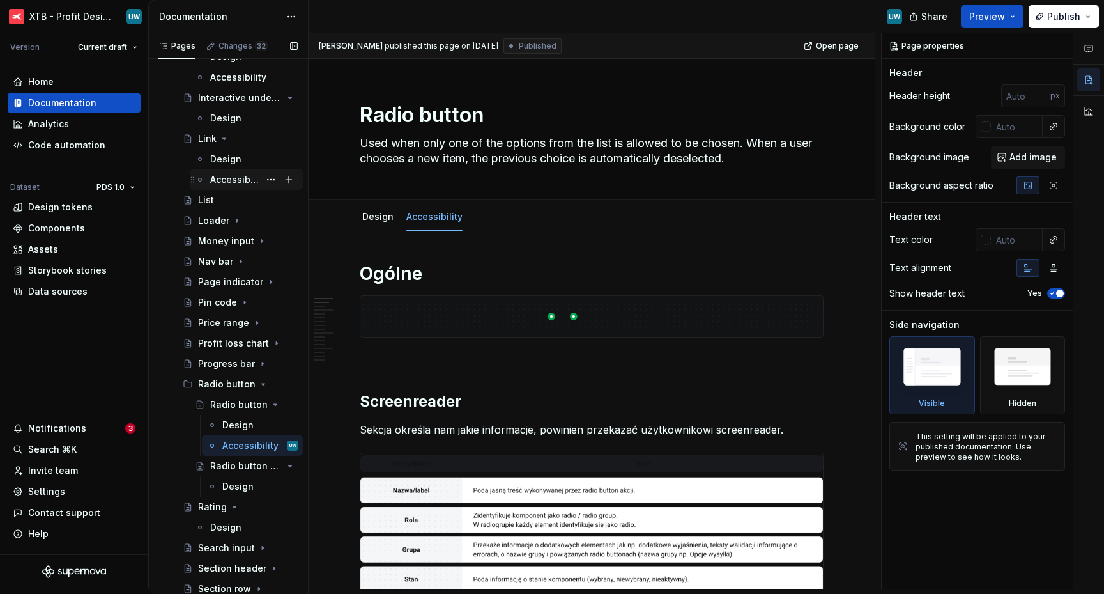
click at [230, 178] on div "Accessibility" at bounding box center [234, 179] width 49 height 13
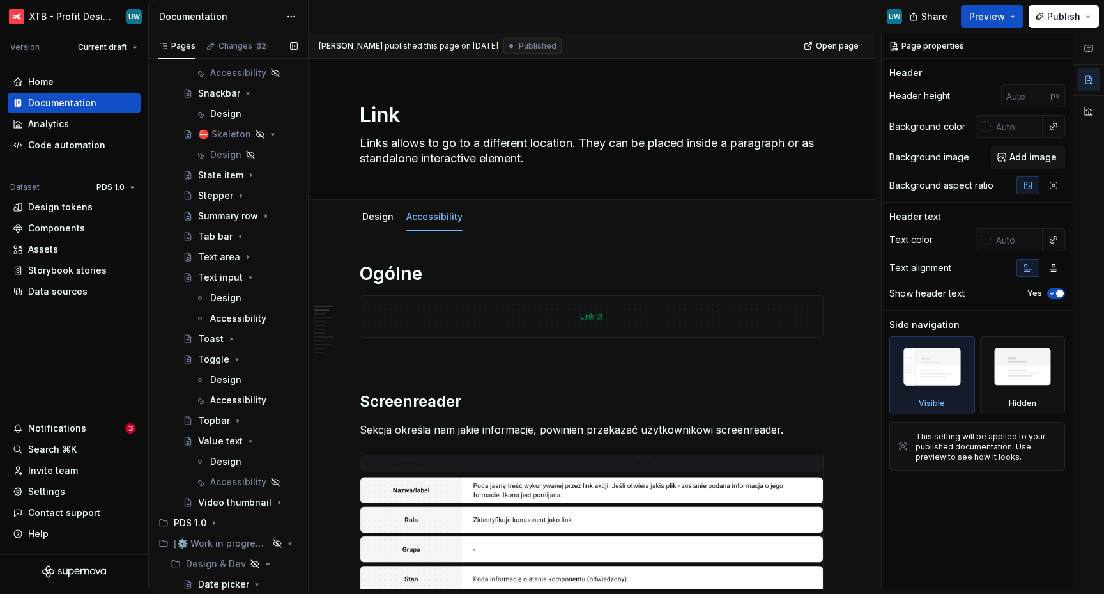
scroll to position [2952, 0]
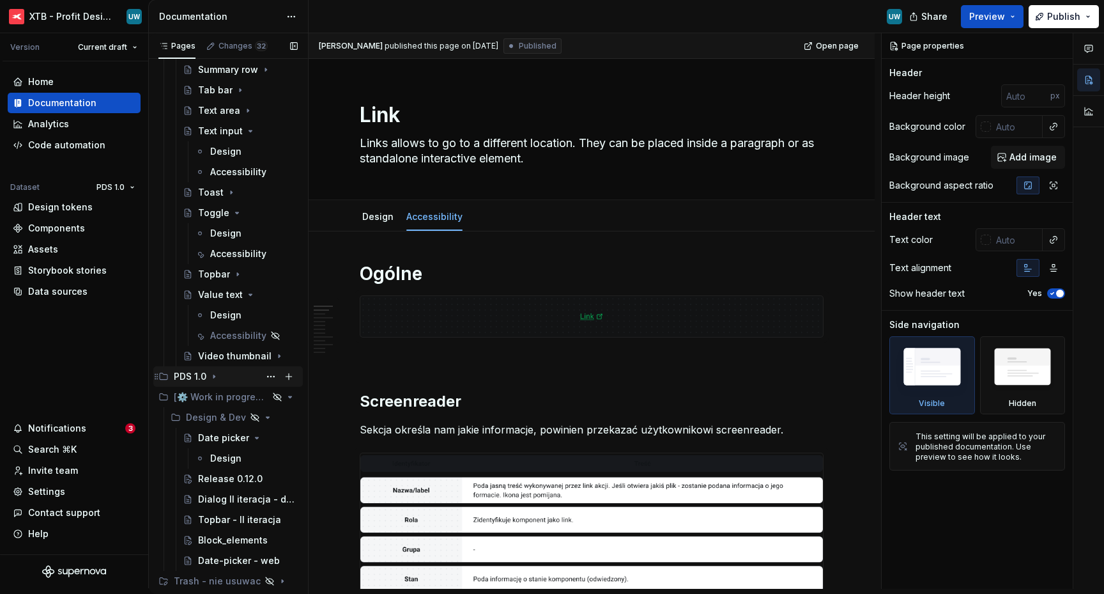
click at [212, 379] on icon "Page tree" at bounding box center [214, 376] width 10 height 10
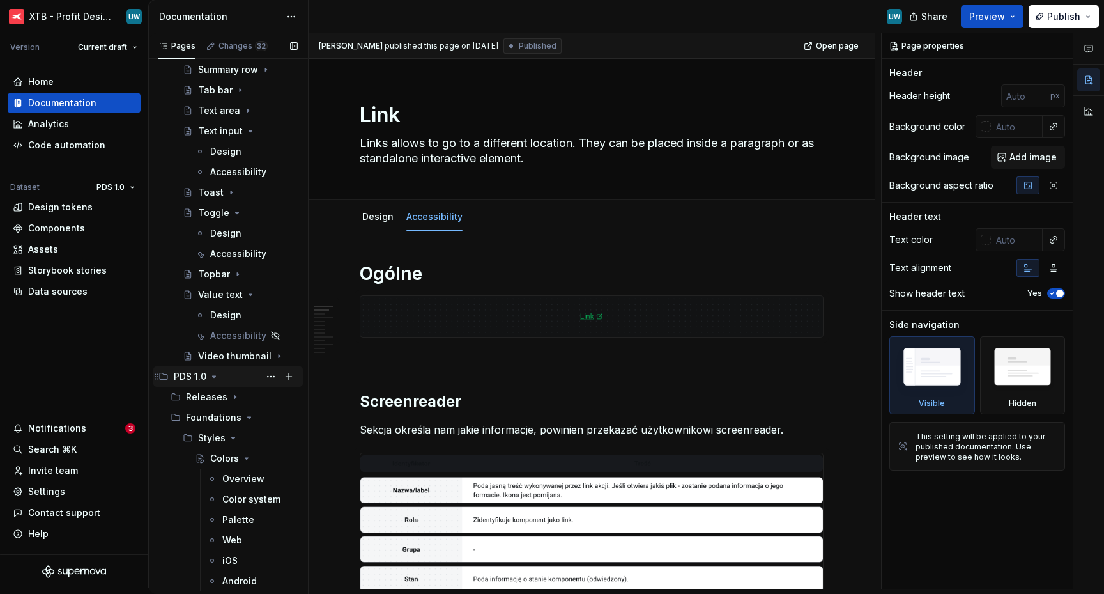
click at [214, 379] on icon "Page tree" at bounding box center [214, 376] width 10 height 10
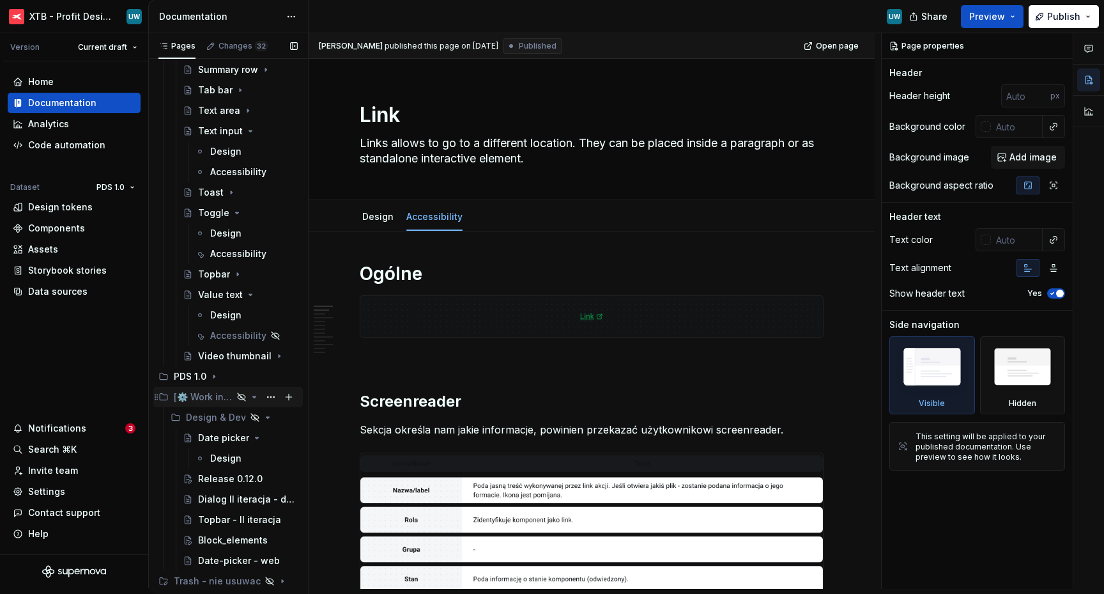
click at [249, 397] on icon "Page tree" at bounding box center [254, 397] width 10 height 10
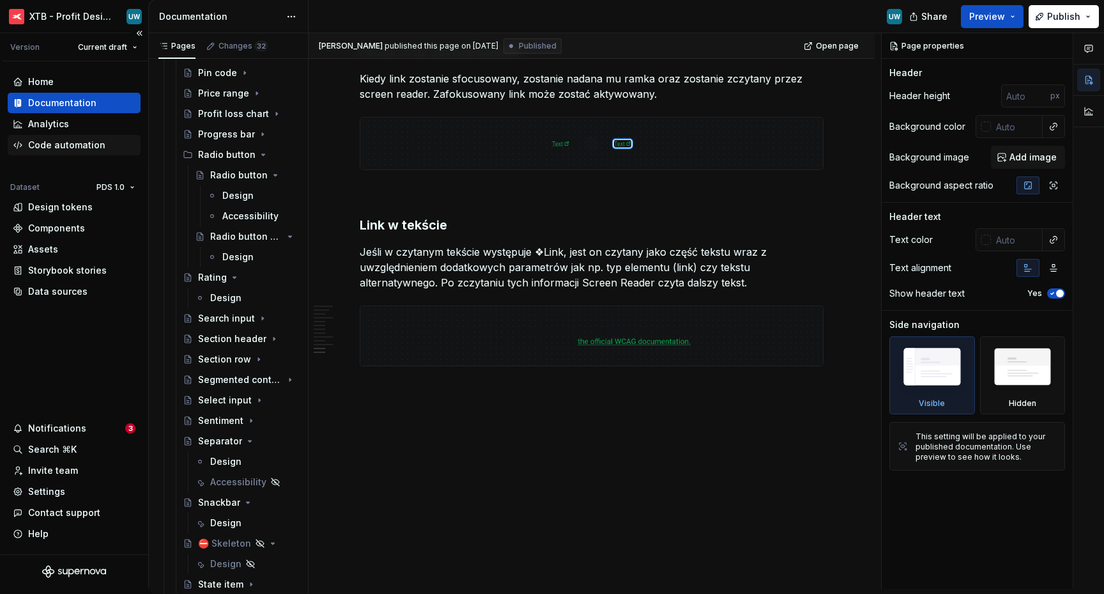
scroll to position [2372, 0]
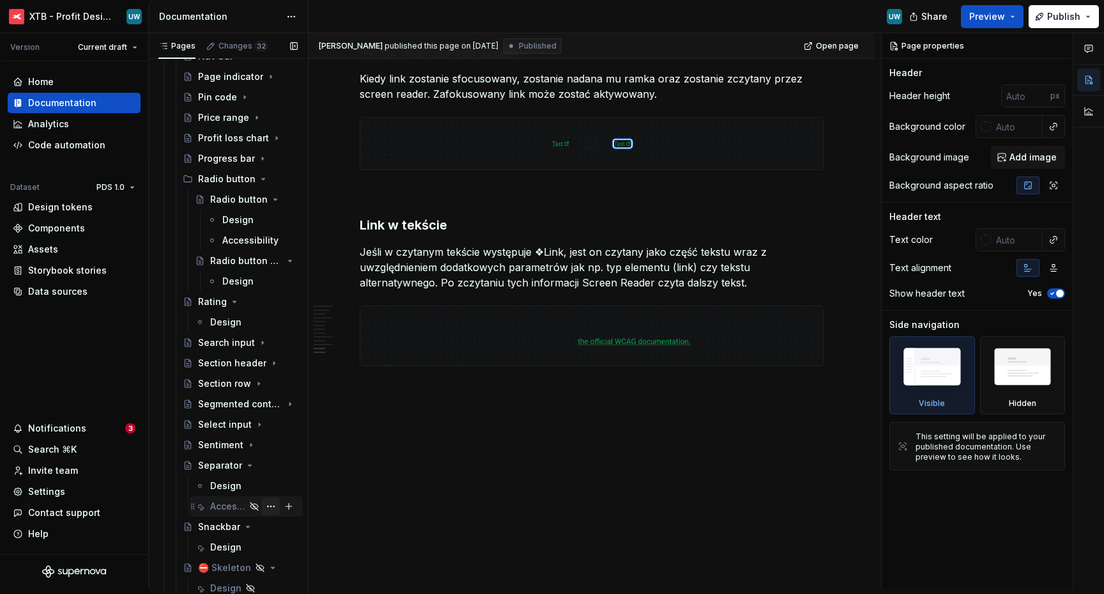
click at [263, 509] on button "Page tree" at bounding box center [271, 506] width 18 height 18
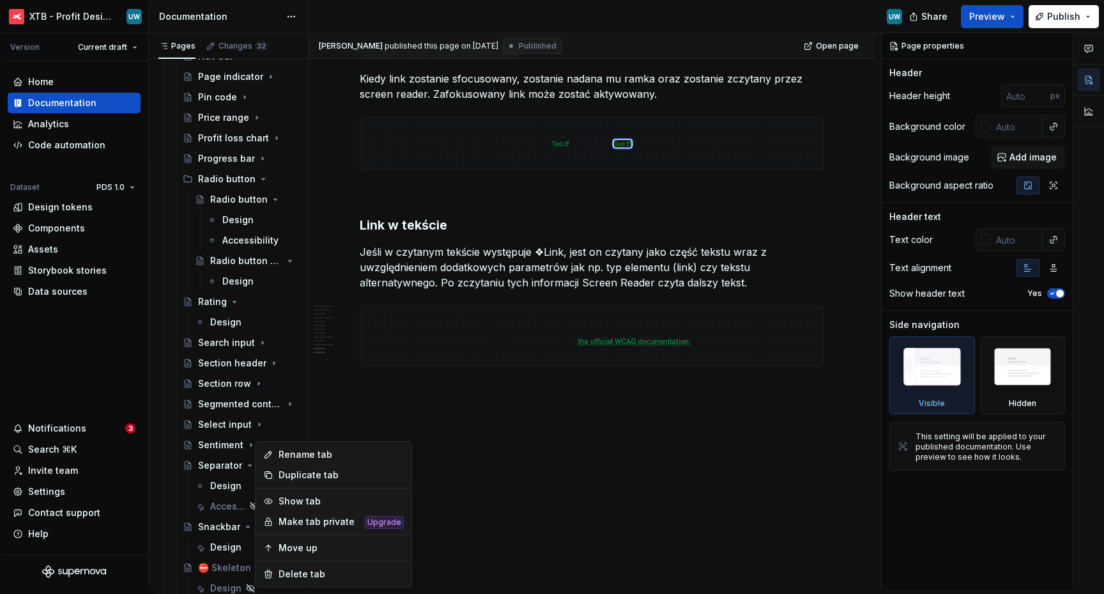
click at [391, 420] on html "XTB - Profit Design System UW Version Current draft Home Documentation Analytic…" at bounding box center [552, 297] width 1104 height 594
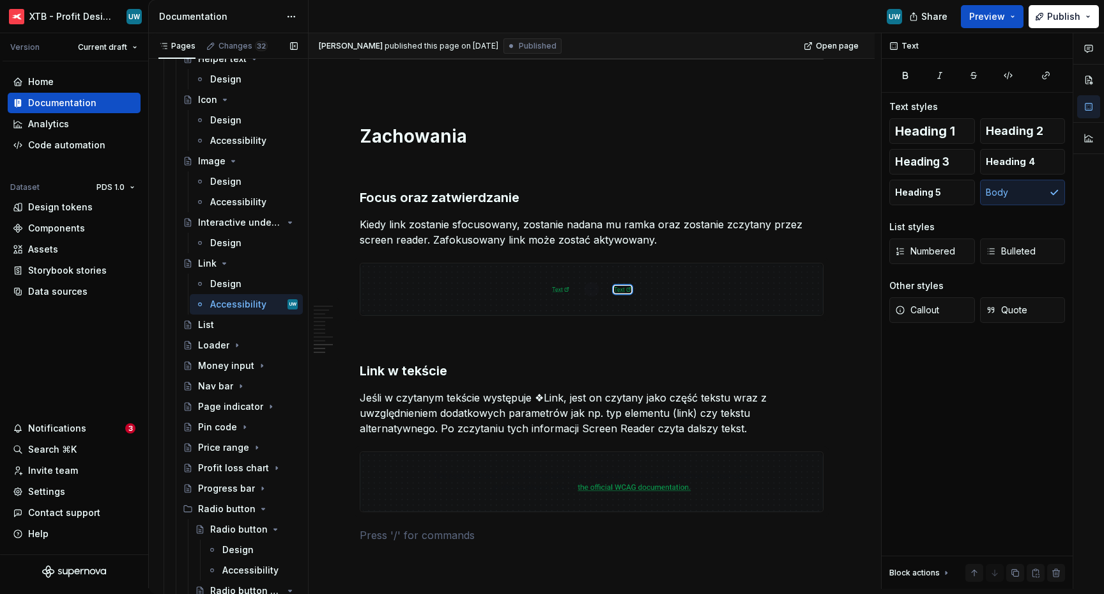
scroll to position [2040, 0]
click at [262, 309] on button "Page tree" at bounding box center [271, 306] width 18 height 18
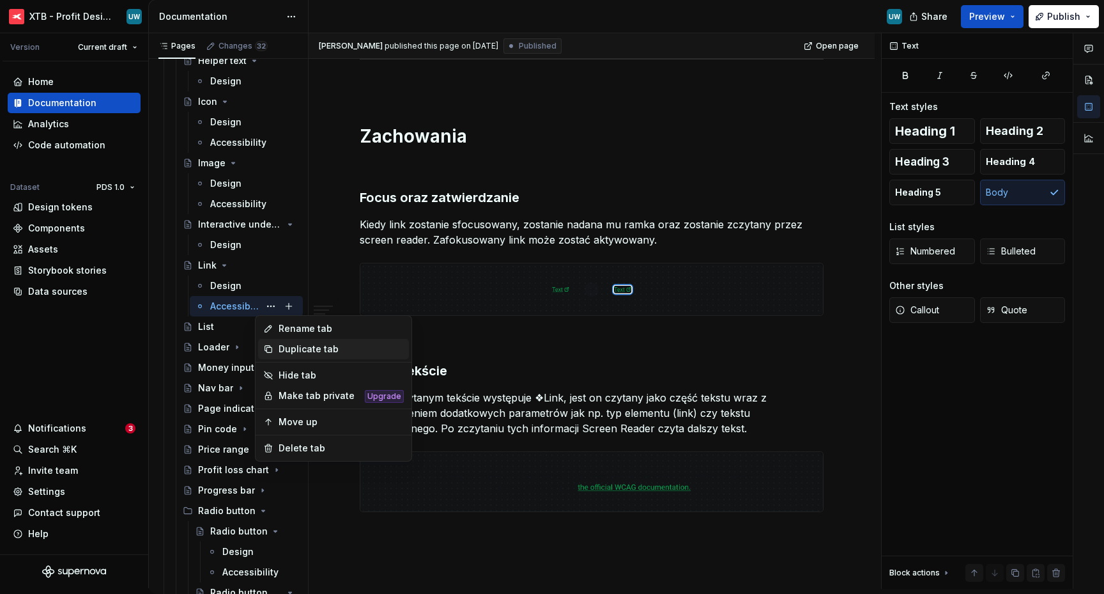
click at [284, 348] on div "Duplicate tab" at bounding box center [341, 349] width 125 height 13
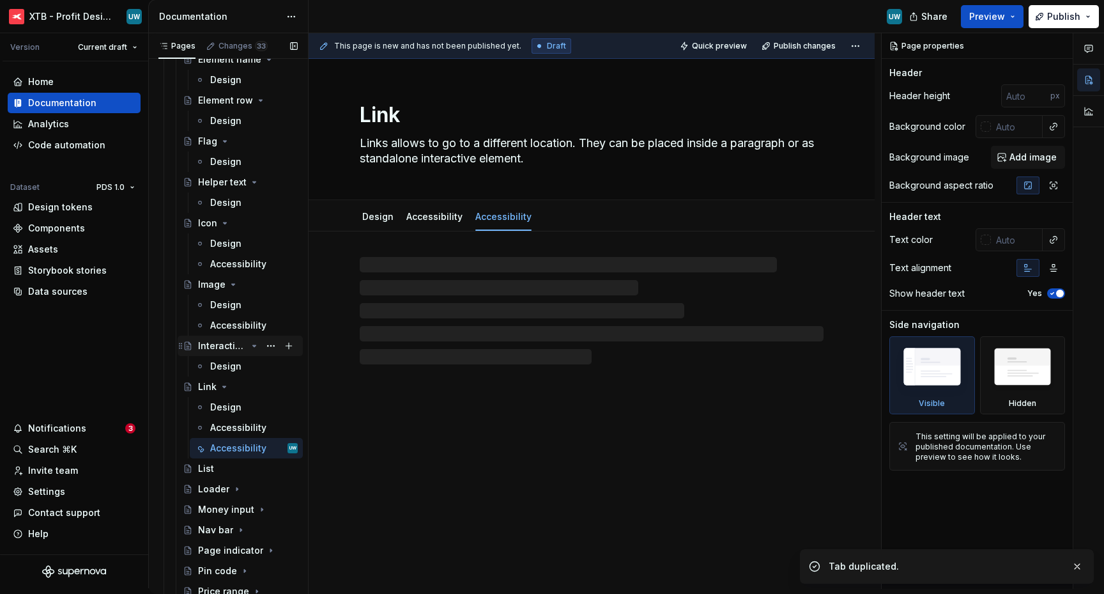
scroll to position [1917, 0]
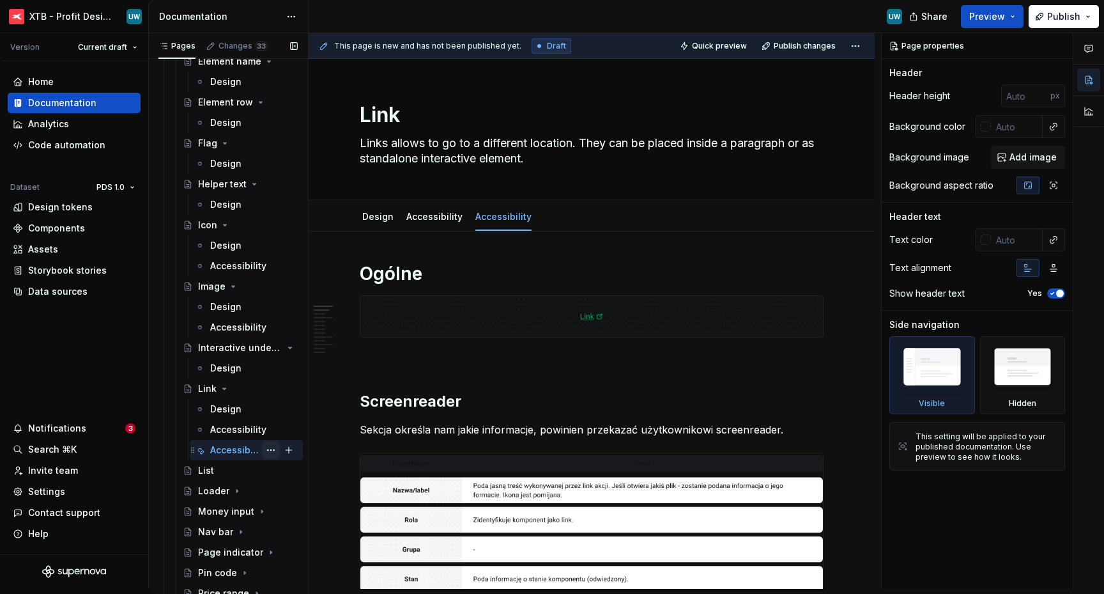
click at [262, 452] on button "Page tree" at bounding box center [271, 450] width 18 height 18
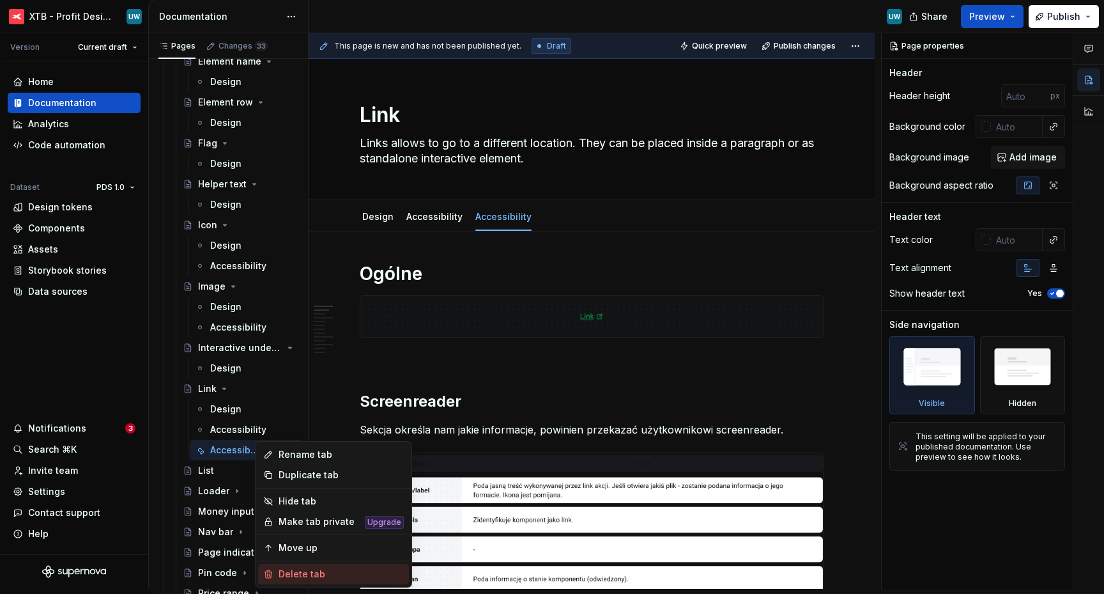
click at [297, 573] on div "Delete tab" at bounding box center [341, 573] width 125 height 13
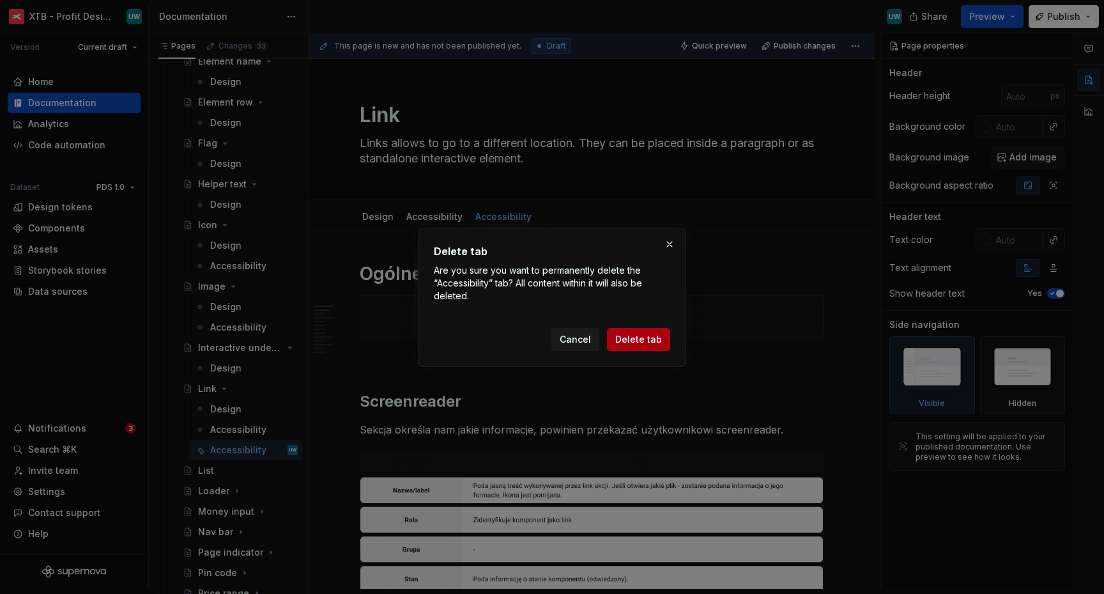
click at [631, 330] on button "Delete tab" at bounding box center [638, 339] width 63 height 23
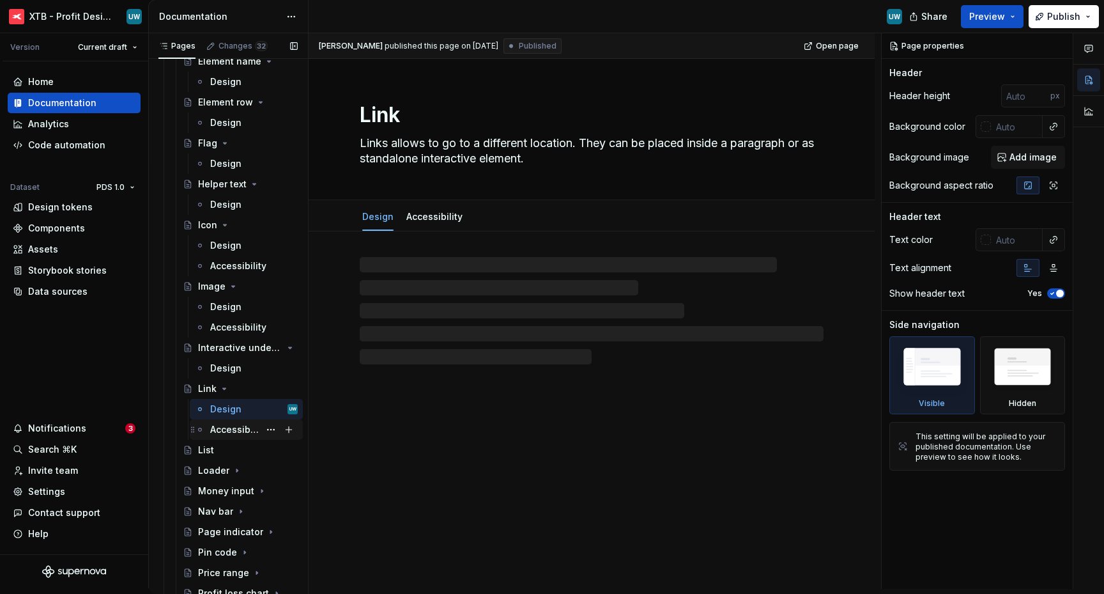
click at [225, 430] on div "Accessibility" at bounding box center [234, 429] width 49 height 13
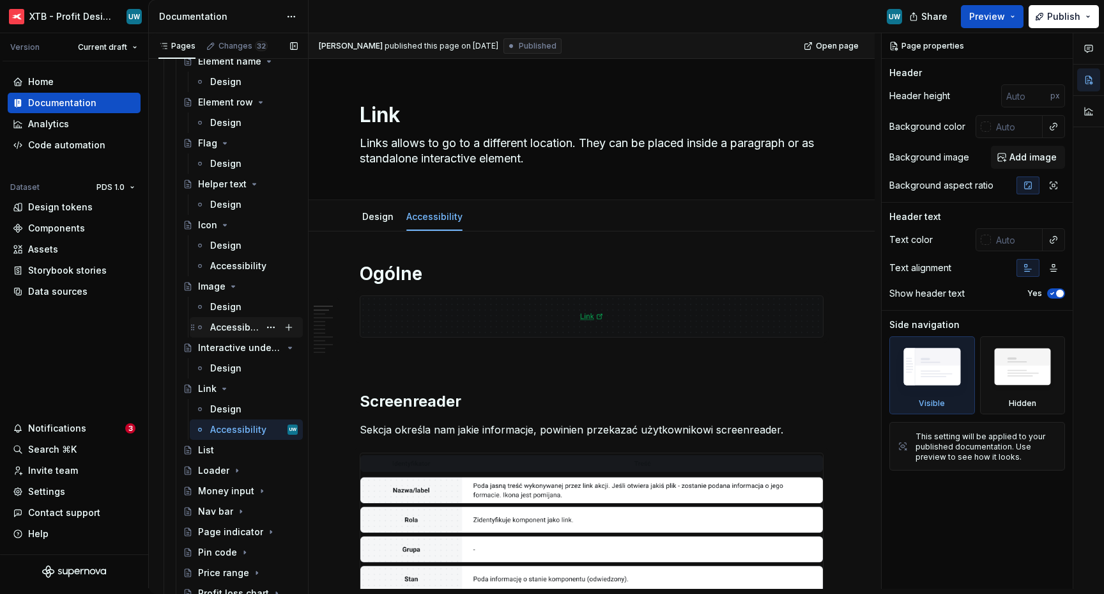
click at [230, 326] on div "Accessibility" at bounding box center [234, 327] width 49 height 13
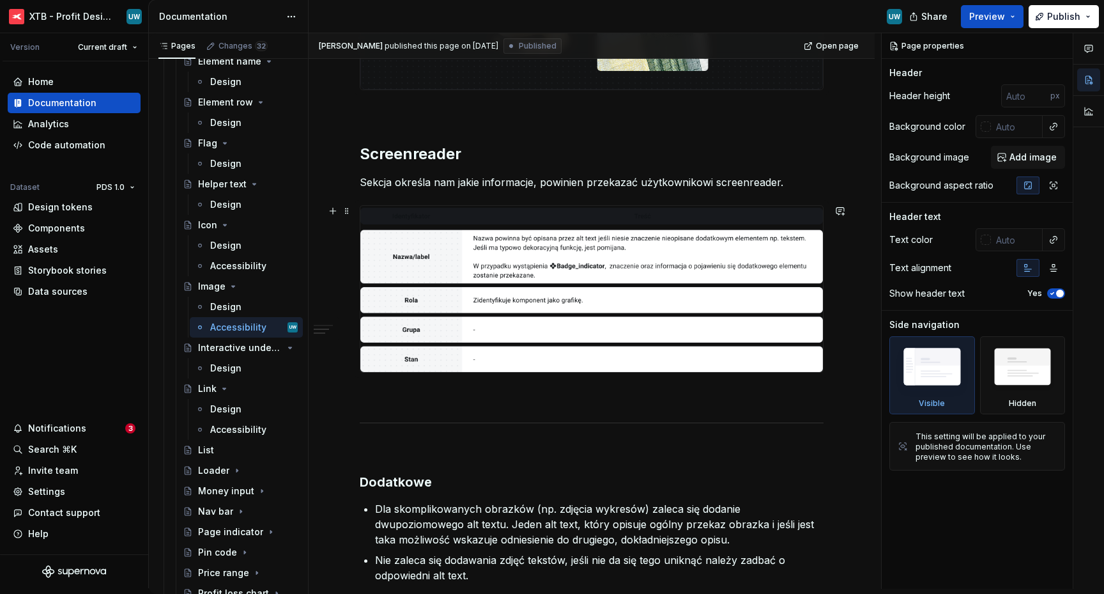
scroll to position [337, 0]
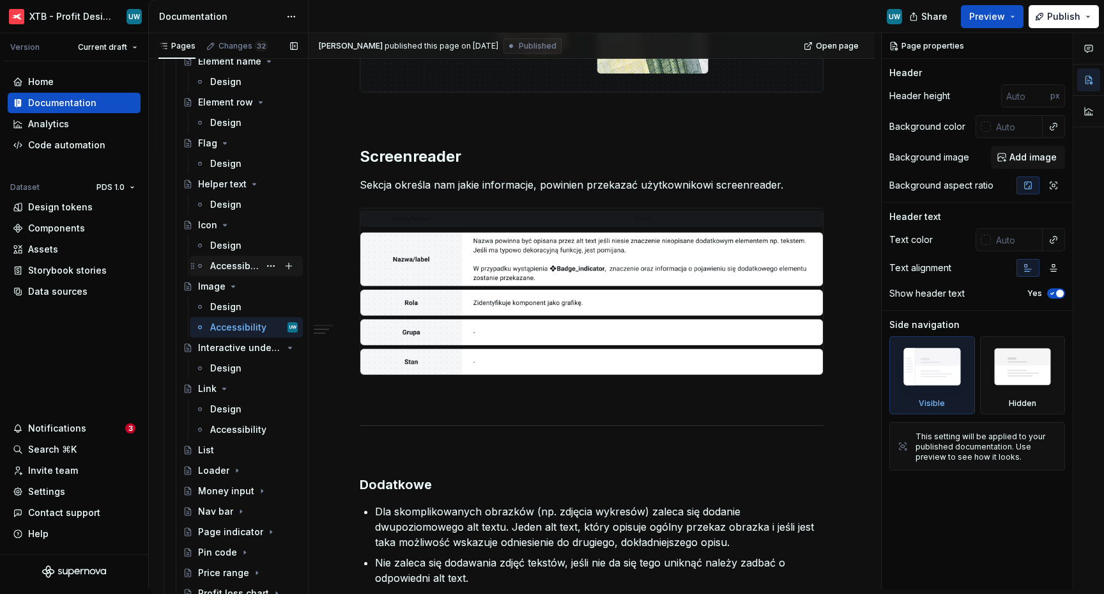
click at [235, 266] on div "Accessibility" at bounding box center [234, 265] width 49 height 13
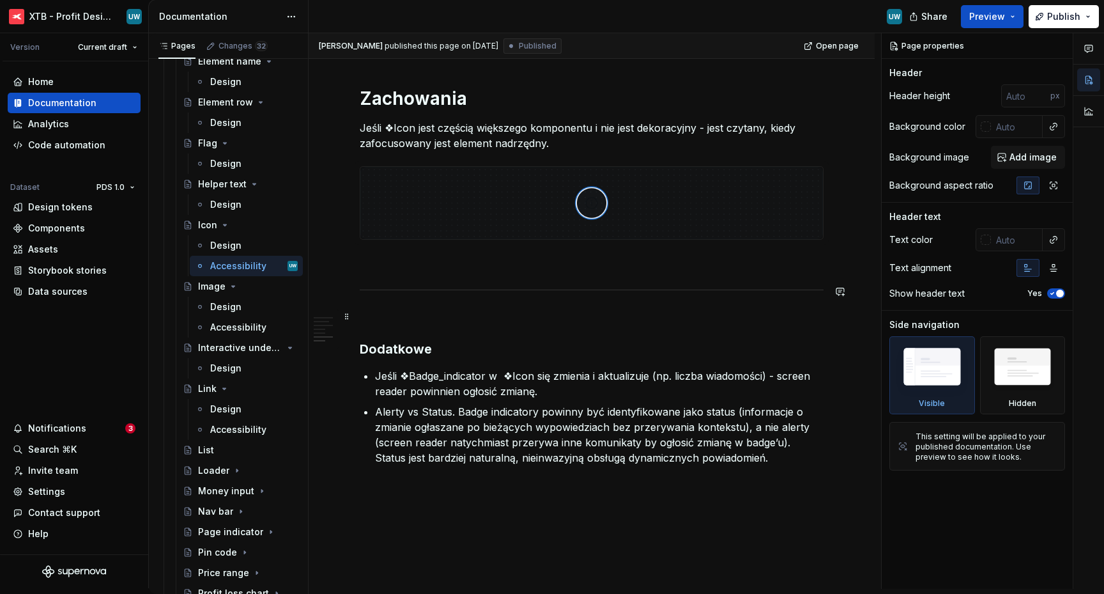
scroll to position [1202, 0]
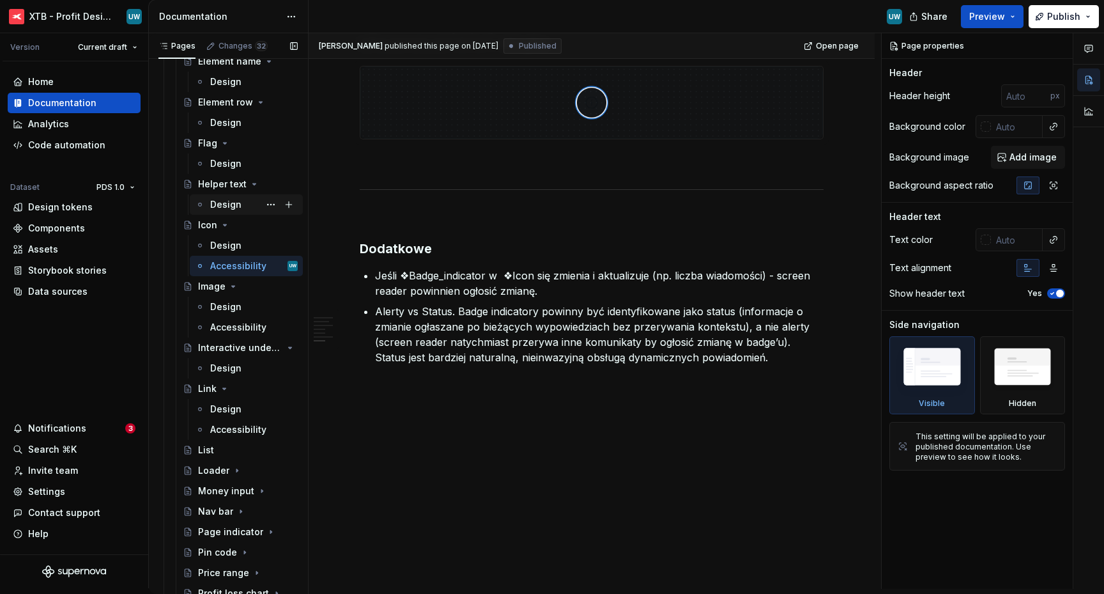
click at [227, 206] on div "Design" at bounding box center [225, 204] width 31 height 13
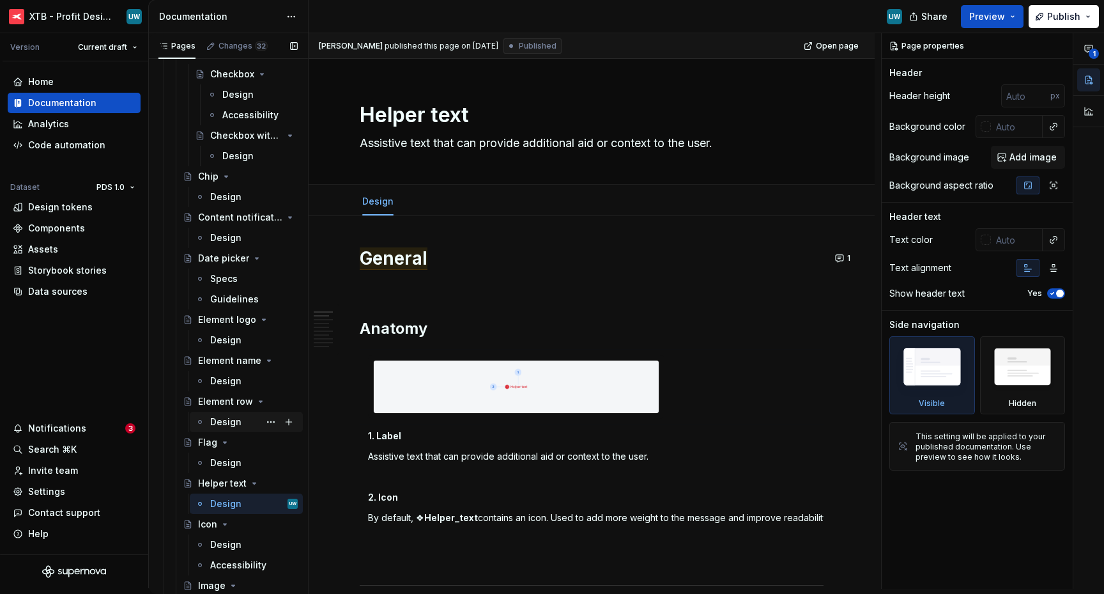
scroll to position [1612, 0]
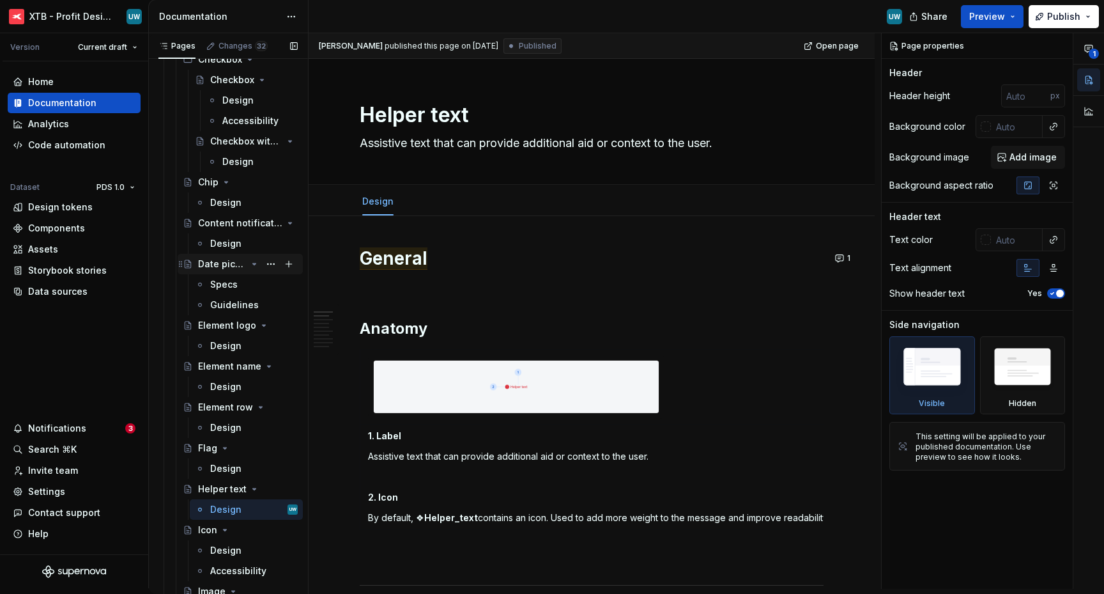
click at [253, 265] on icon "Page tree" at bounding box center [254, 263] width 3 height 1
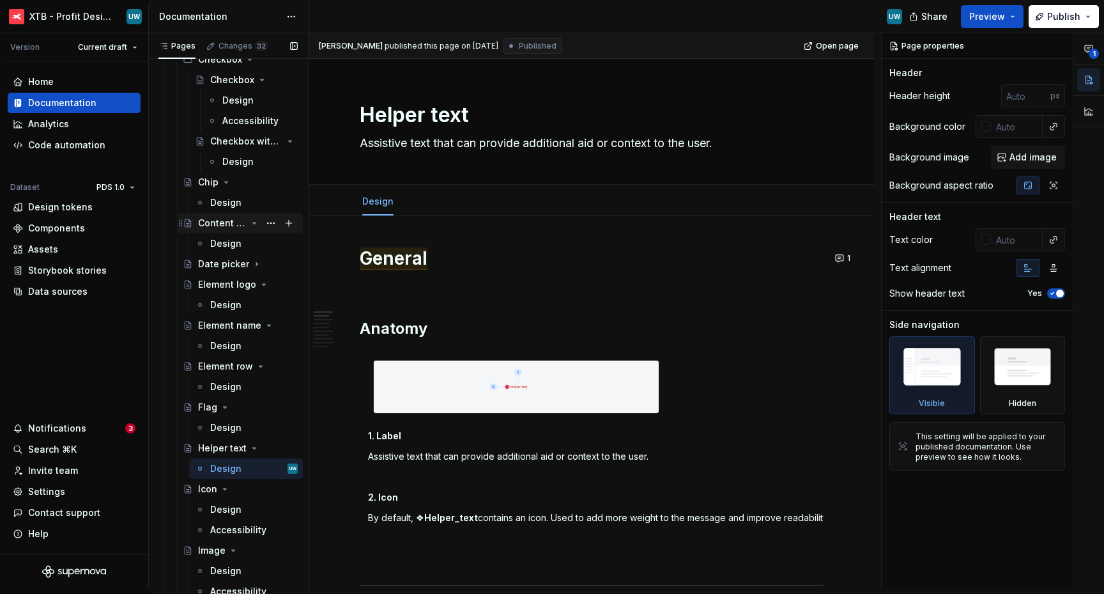
click at [249, 224] on icon "Page tree" at bounding box center [254, 223] width 10 height 10
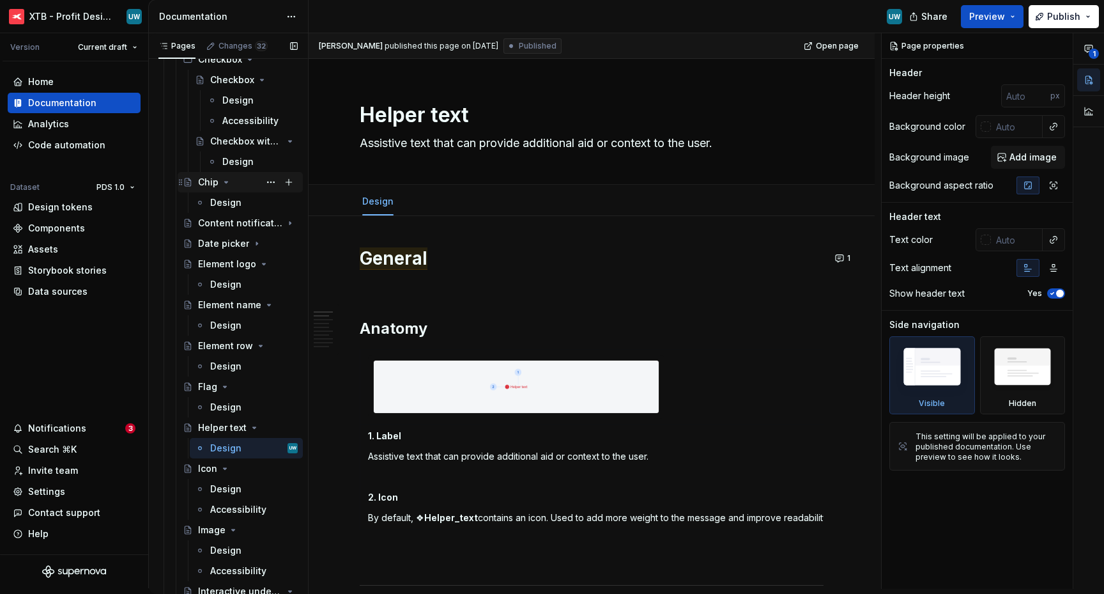
click at [223, 183] on icon "Page tree" at bounding box center [226, 182] width 10 height 10
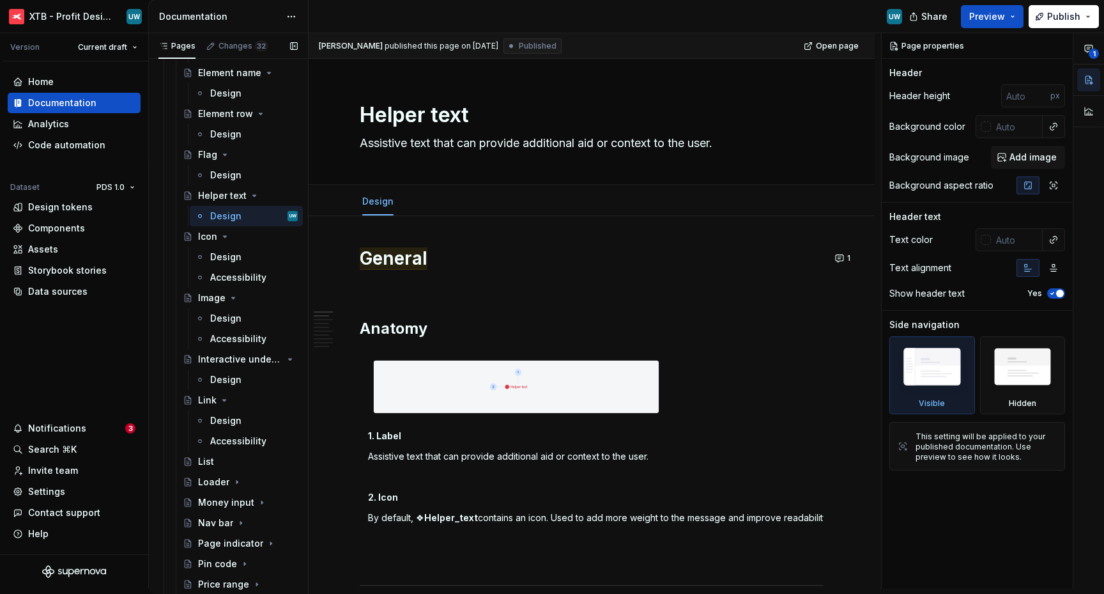
scroll to position [1823, 0]
click at [236, 286] on div "Accessibility" at bounding box center [254, 278] width 88 height 18
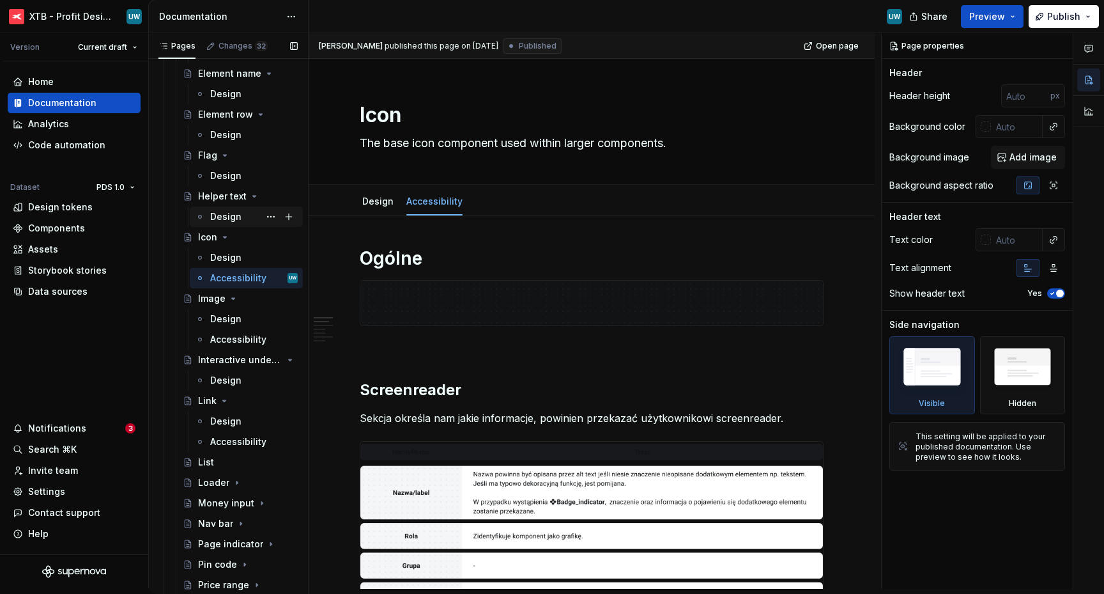
click at [226, 216] on div "Design" at bounding box center [225, 216] width 31 height 13
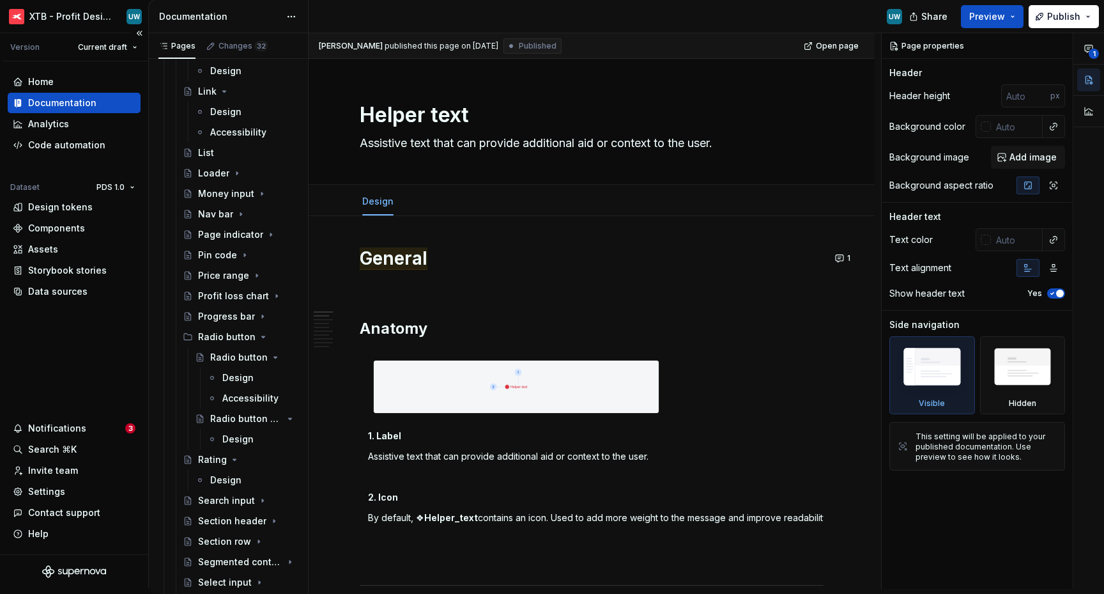
scroll to position [2125, 0]
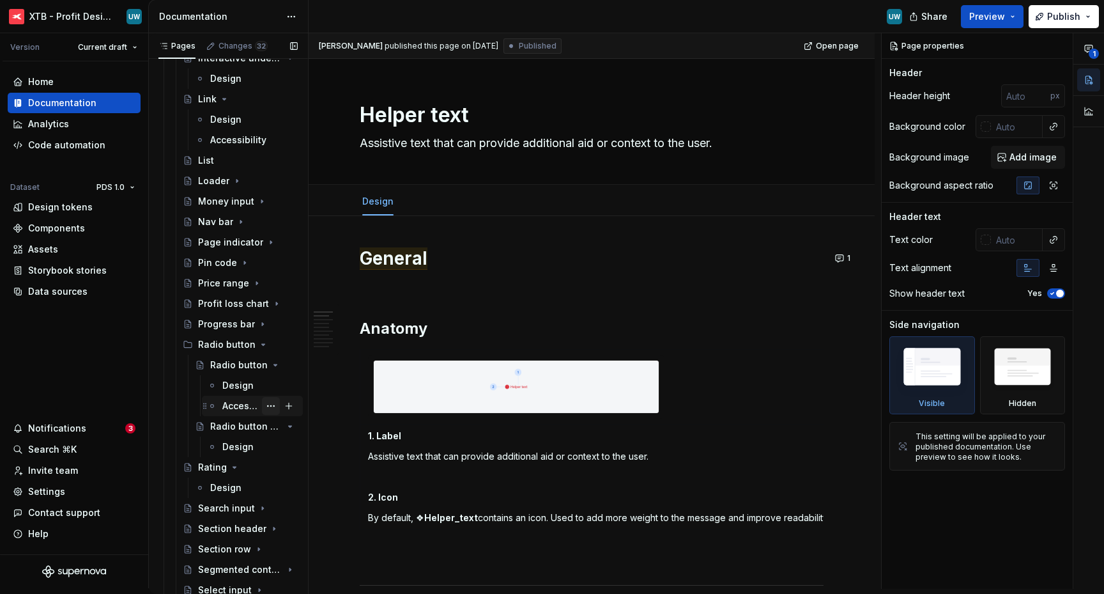
click at [263, 406] on button "Page tree" at bounding box center [271, 406] width 18 height 18
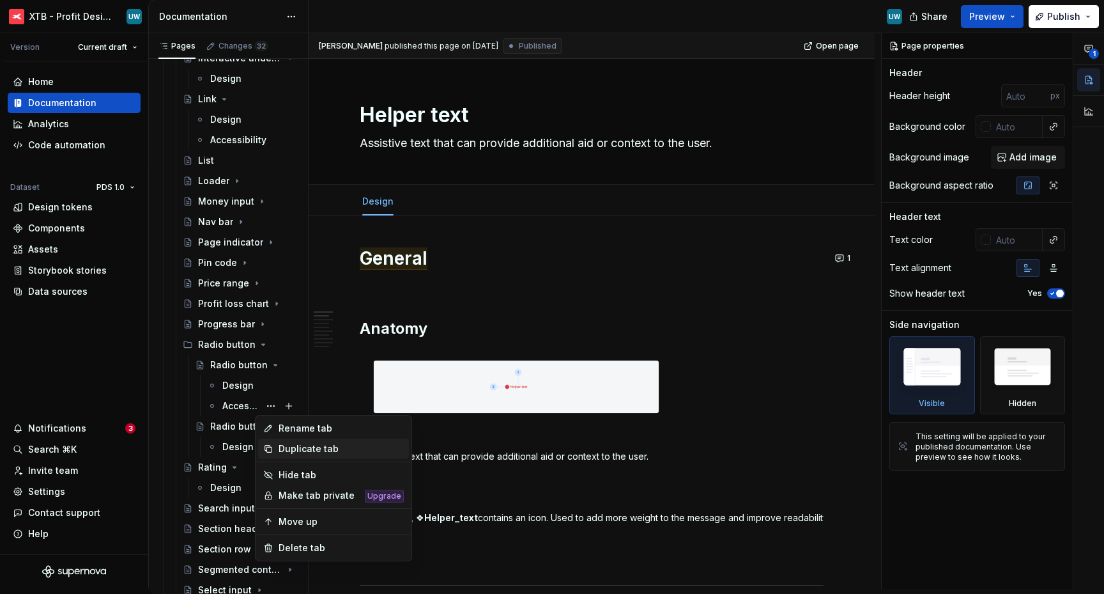
click at [291, 447] on div "Duplicate tab" at bounding box center [341, 448] width 125 height 13
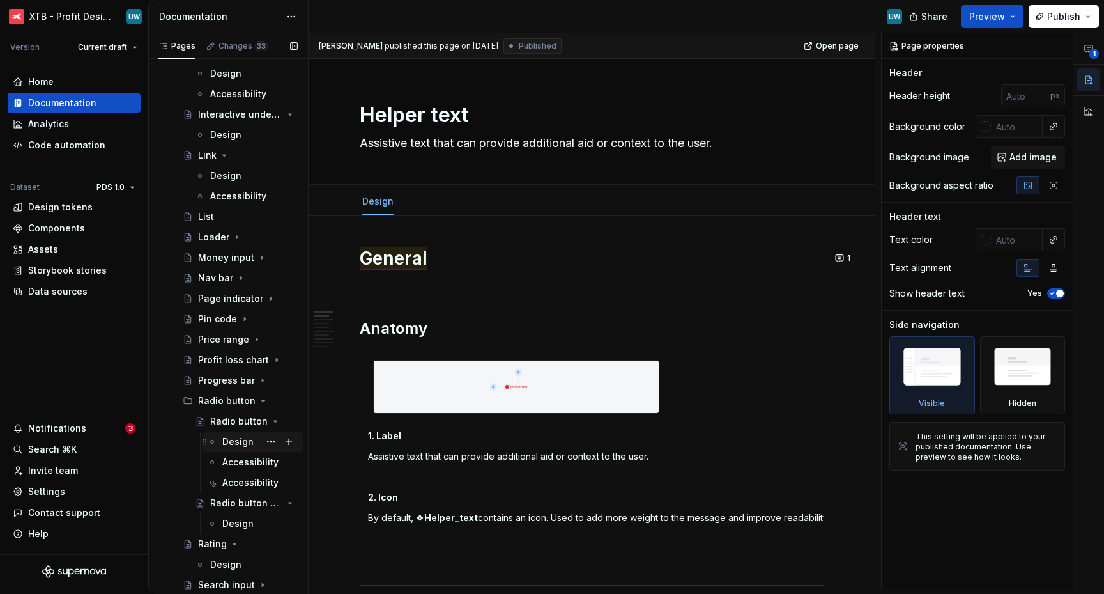
scroll to position [2001, 0]
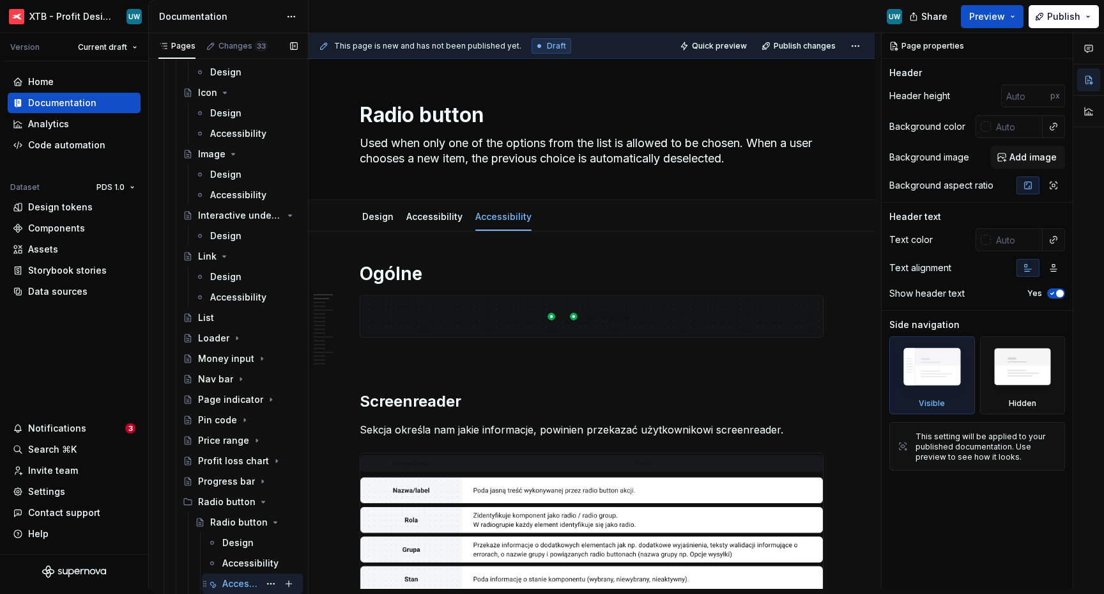
scroll to position [1980, 0]
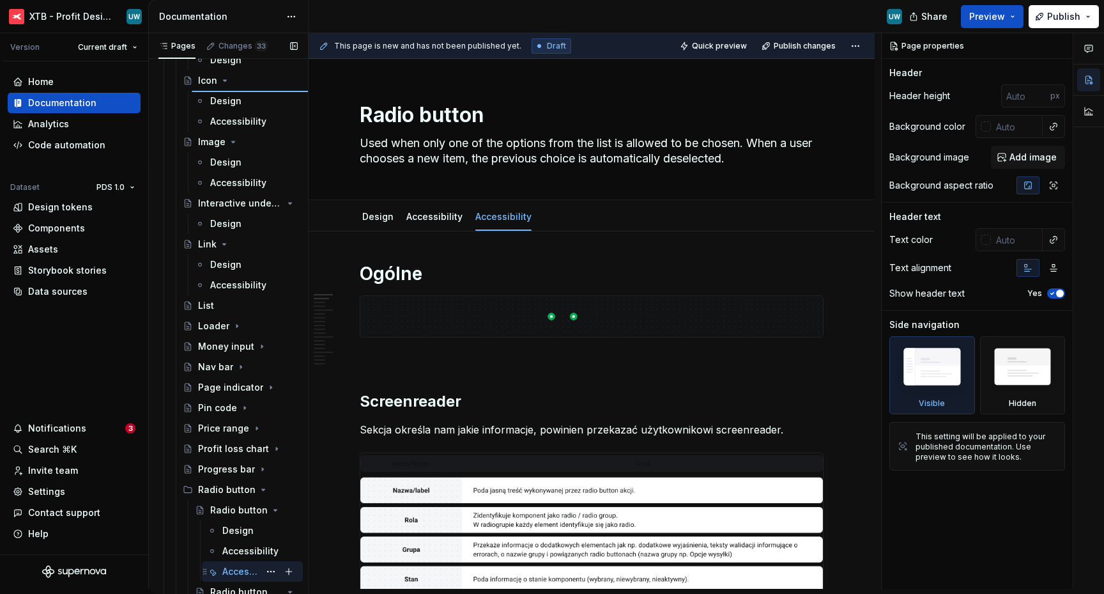
type textarea "*"
type textarea "Icon"
type textarea "The base icon component used within larger components."
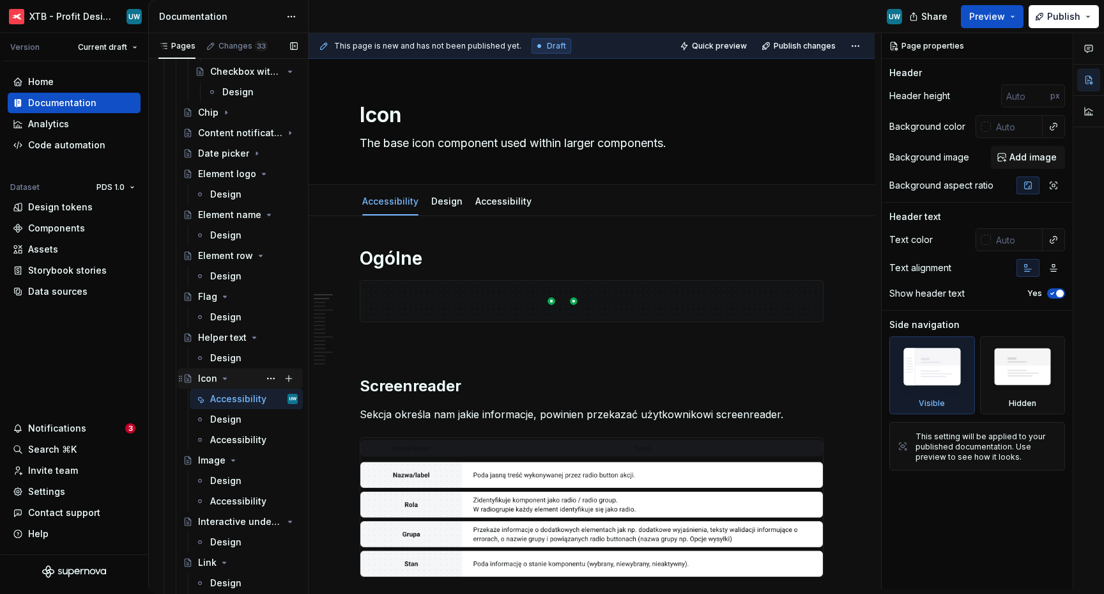
scroll to position [1679, 0]
type textarea "*"
type textarea "Helper text"
type textarea "Assistive text that can provide additional aid or context to the user."
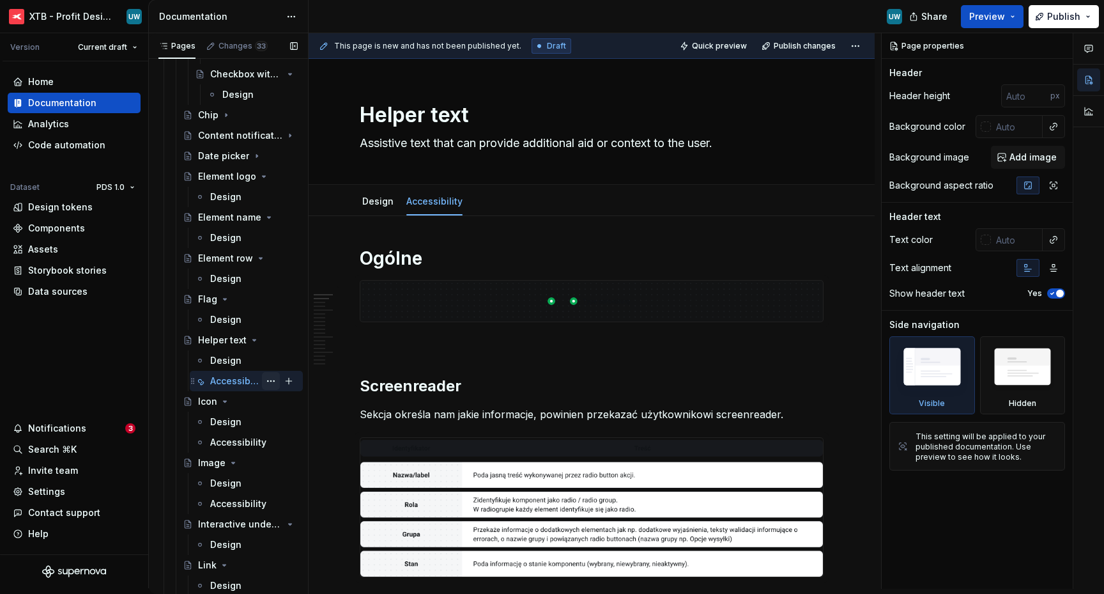
click at [265, 380] on button "Page tree" at bounding box center [271, 381] width 18 height 18
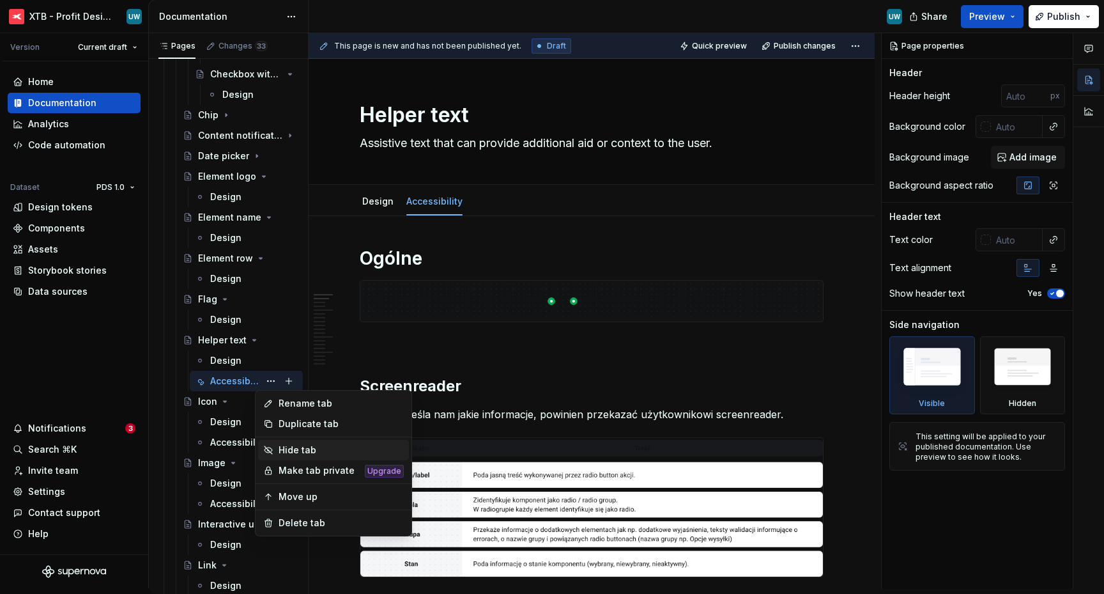
click at [282, 449] on div "Hide tab" at bounding box center [341, 449] width 125 height 13
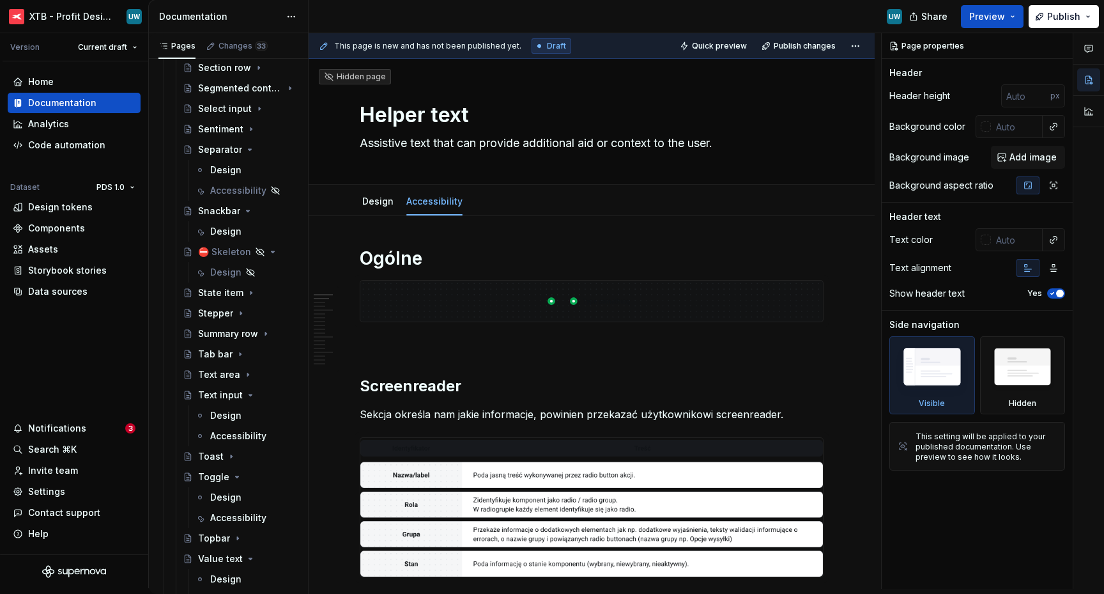
scroll to position [2727, 0]
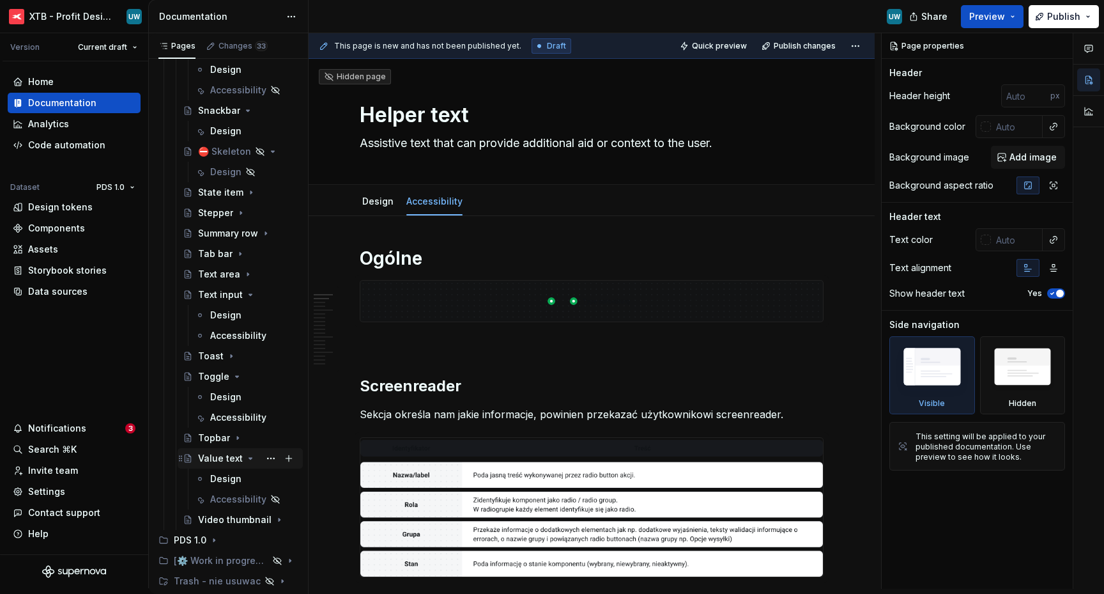
click at [246, 460] on icon "Page tree" at bounding box center [250, 458] width 10 height 10
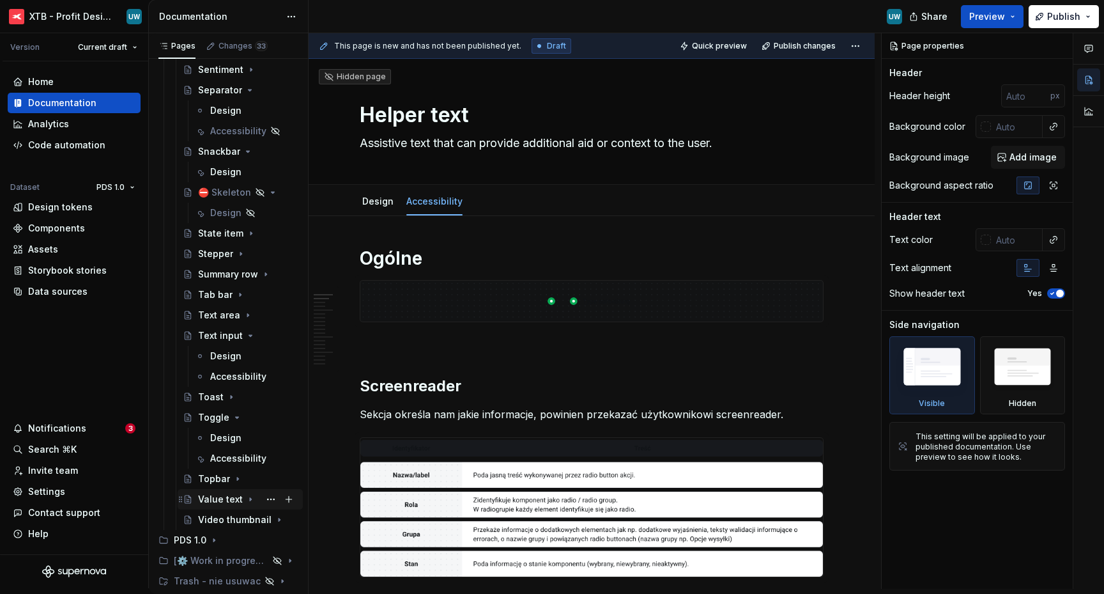
scroll to position [2686, 0]
click at [250, 500] on icon "Page tree" at bounding box center [250, 499] width 1 height 3
click at [228, 522] on div "Design" at bounding box center [225, 519] width 31 height 13
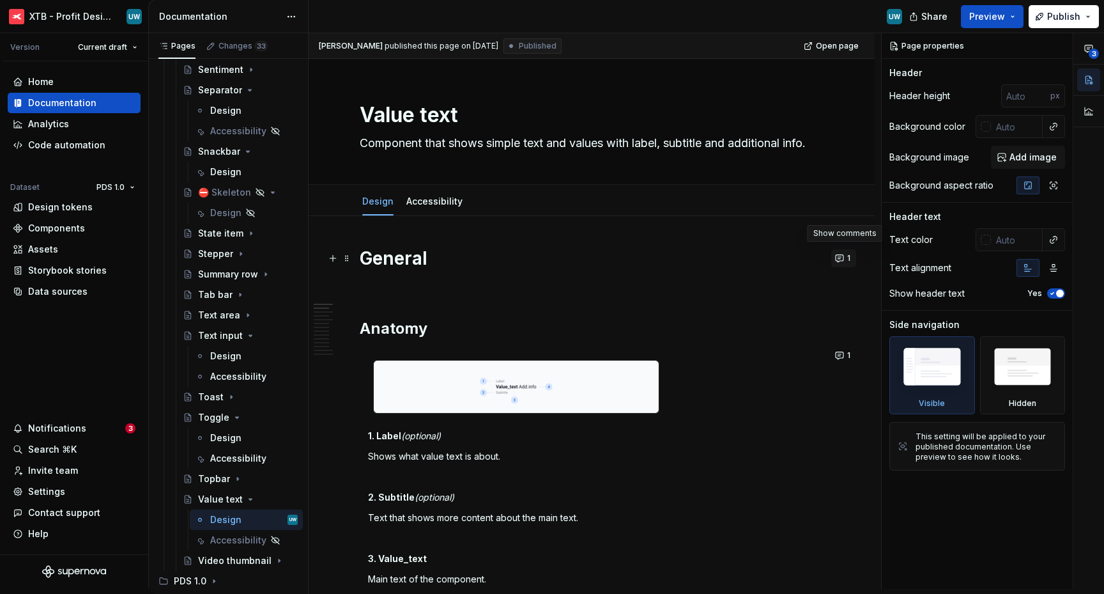
click at [839, 260] on button "1" at bounding box center [843, 258] width 25 height 18
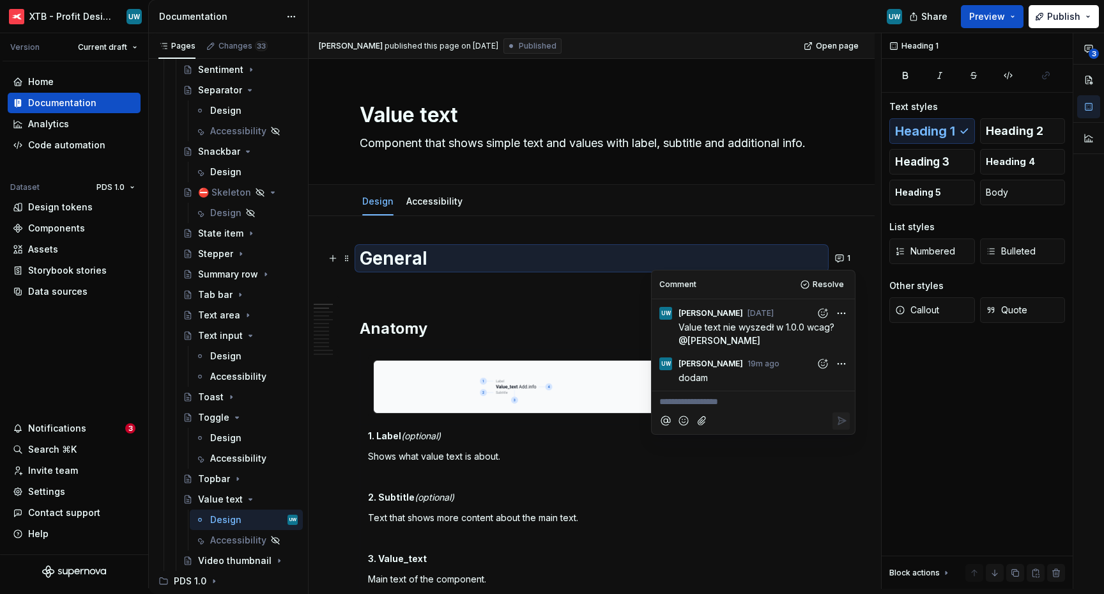
click at [842, 309] on html "XTB - Profit Design System UW Version Current draft Home Documentation Analytic…" at bounding box center [552, 297] width 1104 height 594
click at [806, 355] on span "Delete comment" at bounding box center [807, 354] width 73 height 13
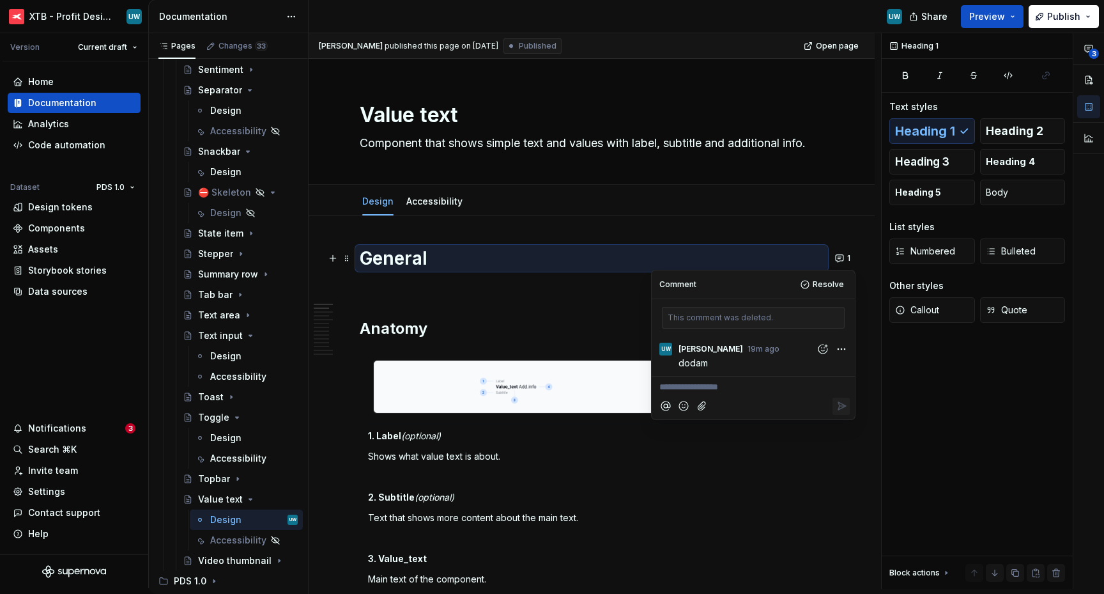
click at [838, 348] on html "XTB - Profit Design System UW Version Current draft Home Documentation Analytic…" at bounding box center [552, 297] width 1104 height 594
click at [793, 390] on span "Delete comment" at bounding box center [807, 390] width 73 height 13
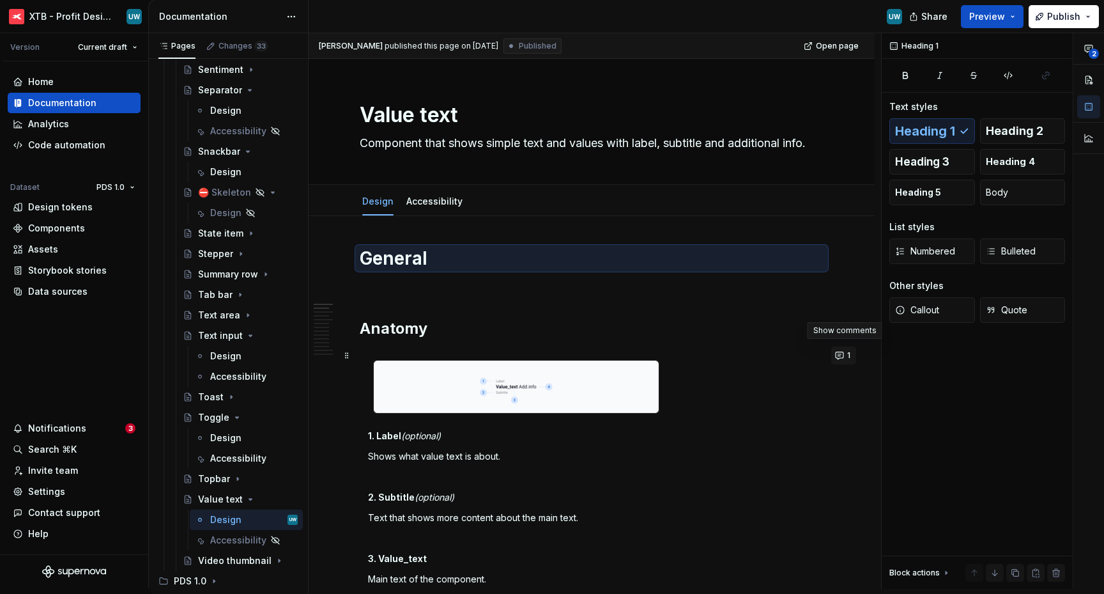
click at [840, 354] on button "1" at bounding box center [843, 355] width 25 height 18
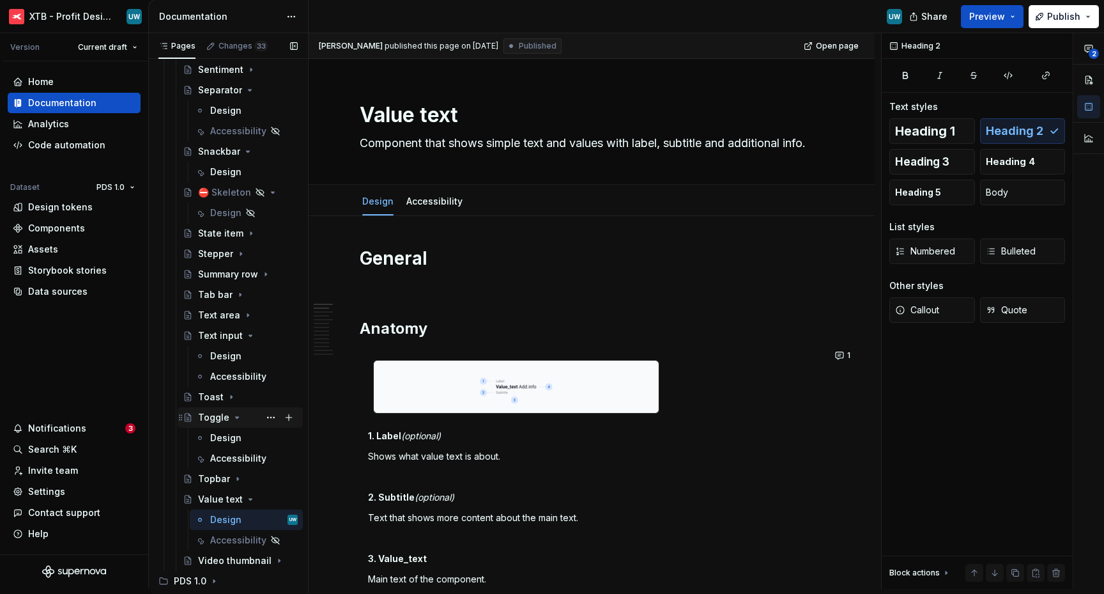
click at [233, 420] on icon "Page tree" at bounding box center [237, 417] width 10 height 10
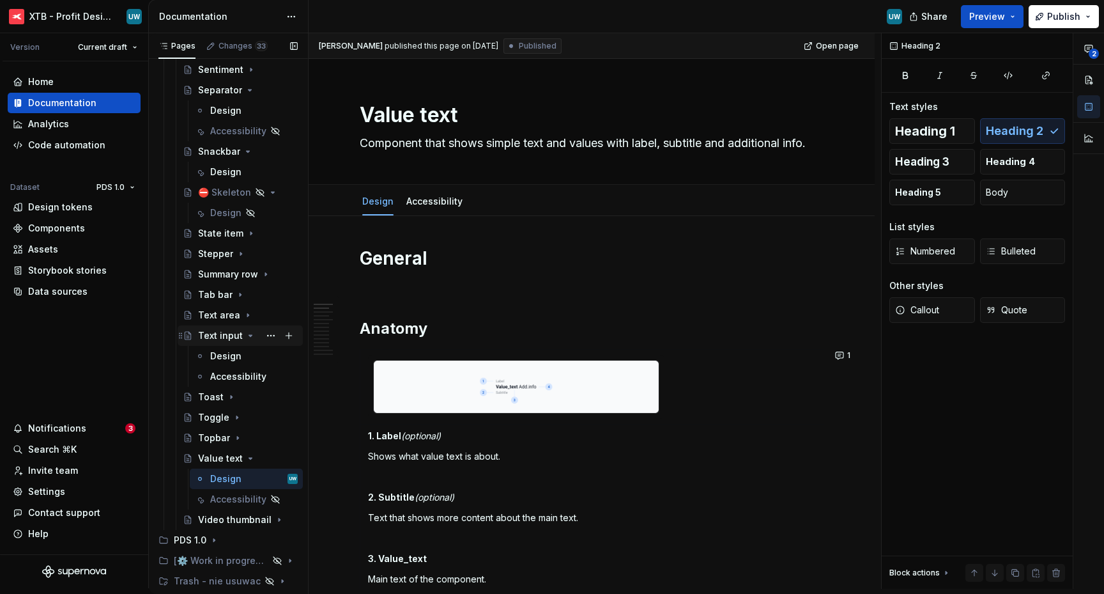
click at [245, 338] on icon "Page tree" at bounding box center [250, 335] width 10 height 10
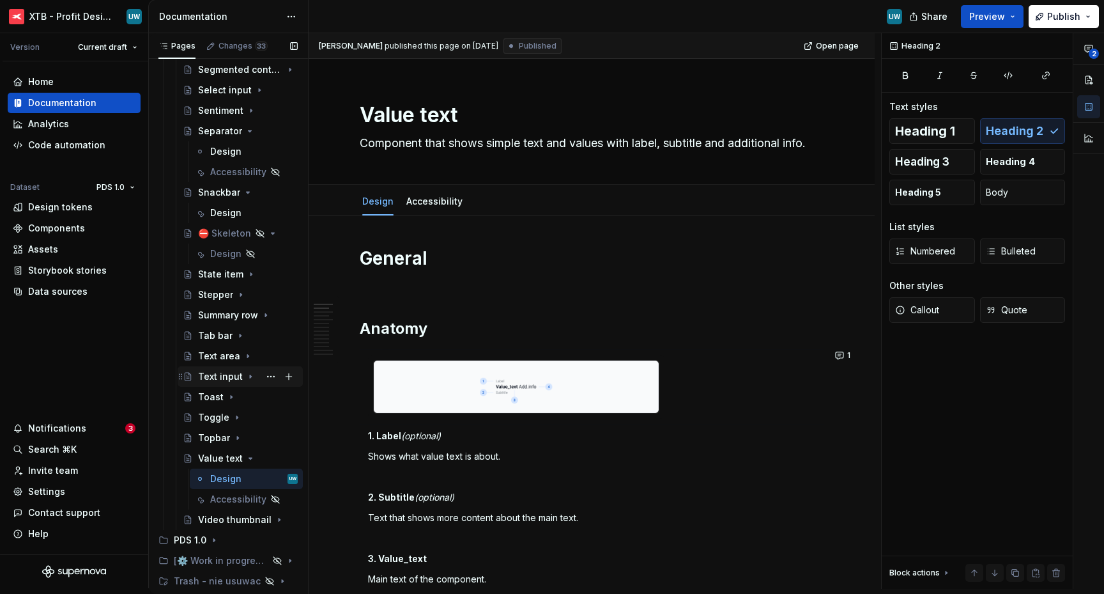
scroll to position [2645, 0]
click at [246, 461] on icon "Page tree" at bounding box center [250, 458] width 10 height 10
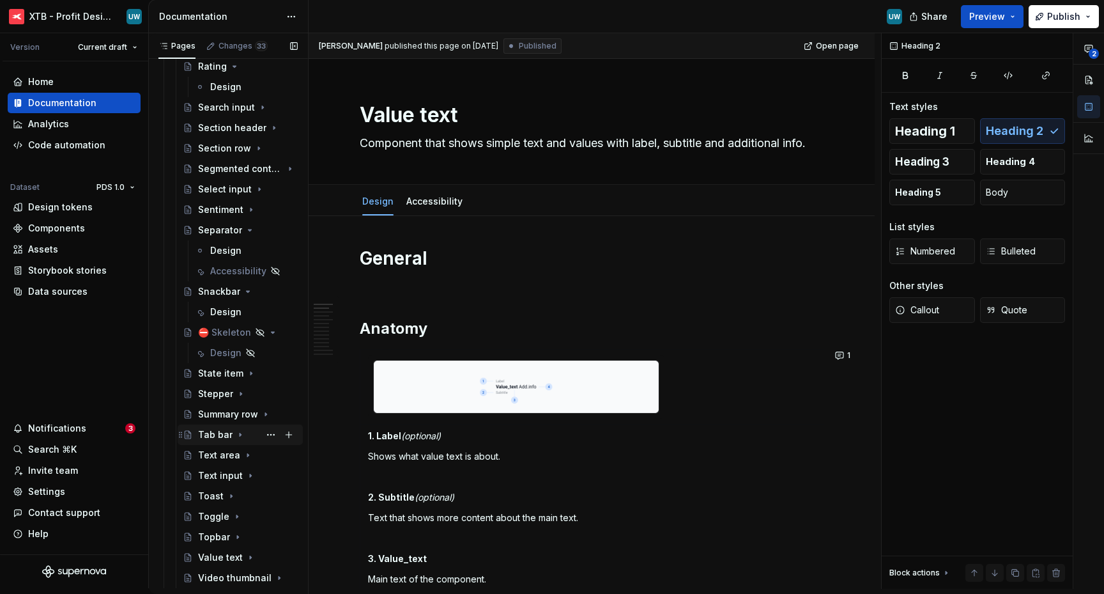
scroll to position [2530, 0]
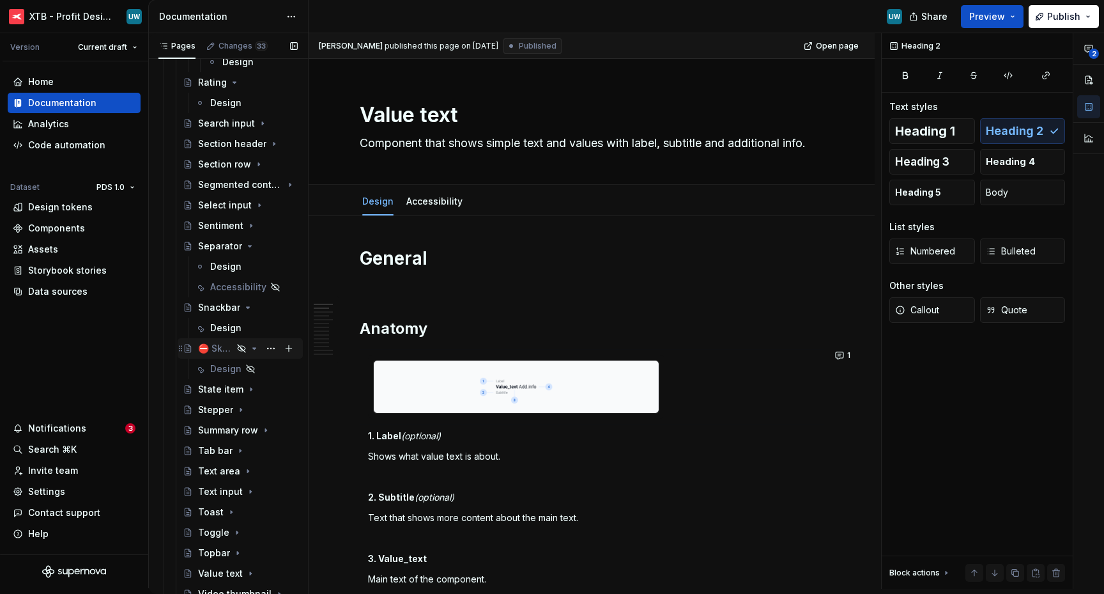
click at [249, 349] on icon "Page tree" at bounding box center [254, 348] width 10 height 10
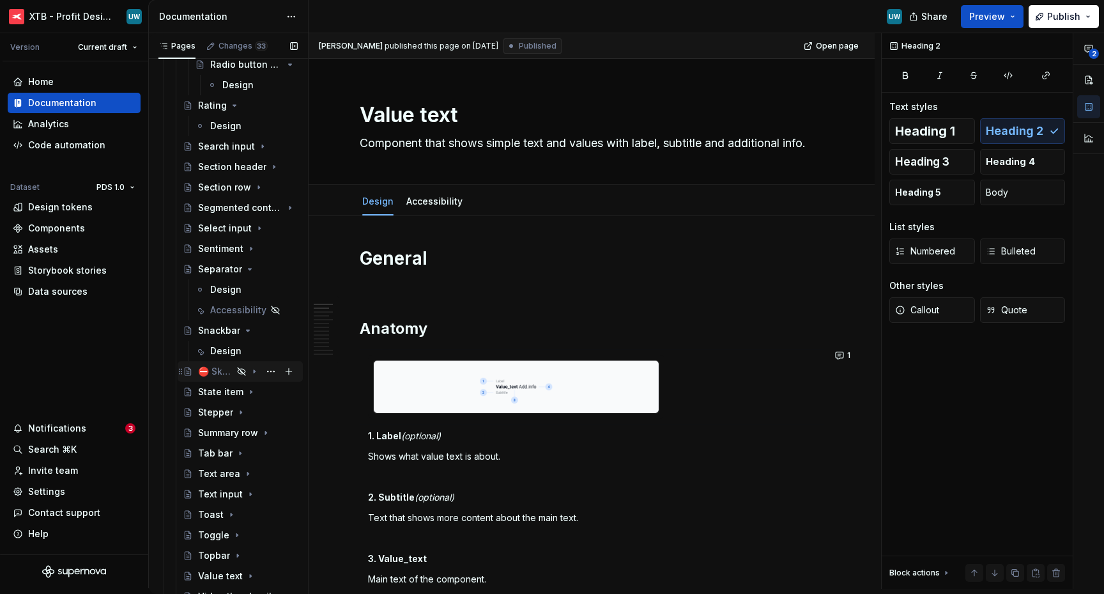
scroll to position [2494, 0]
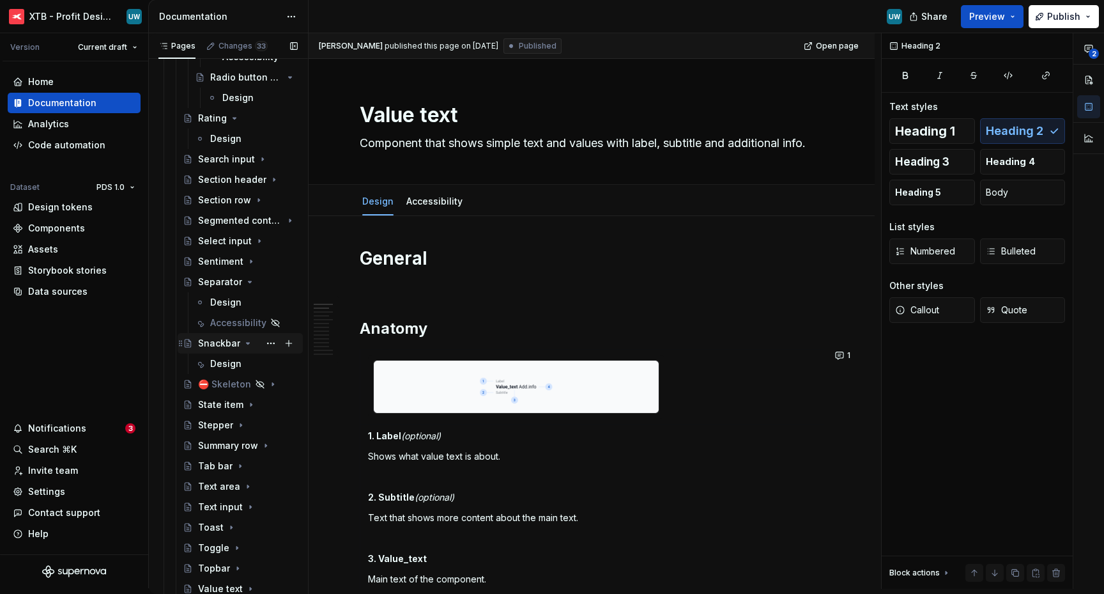
click at [245, 344] on icon "Page tree" at bounding box center [248, 343] width 10 height 10
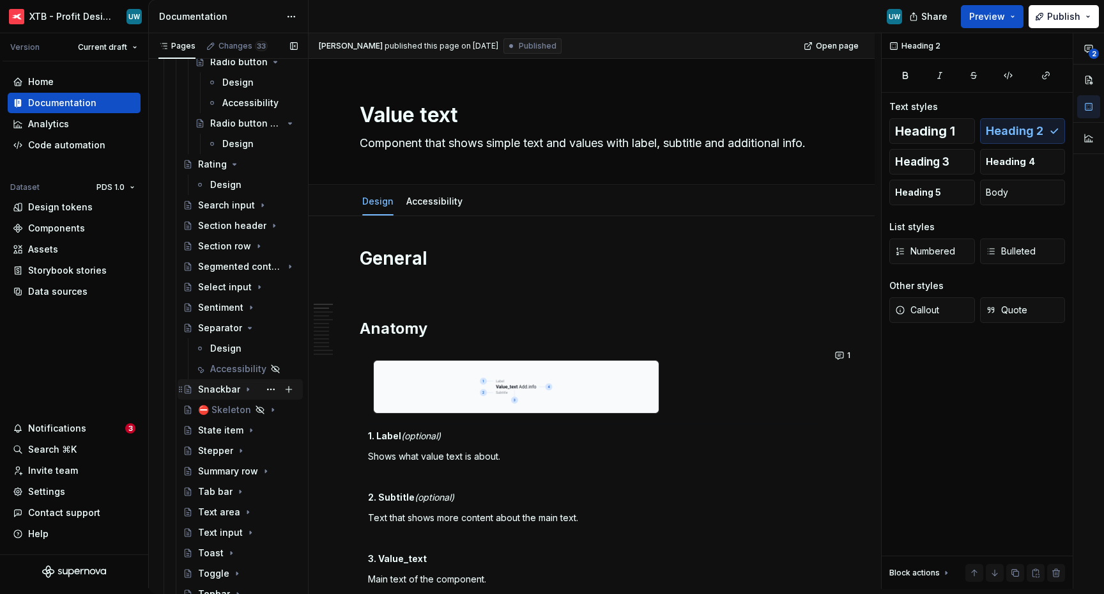
scroll to position [2435, 0]
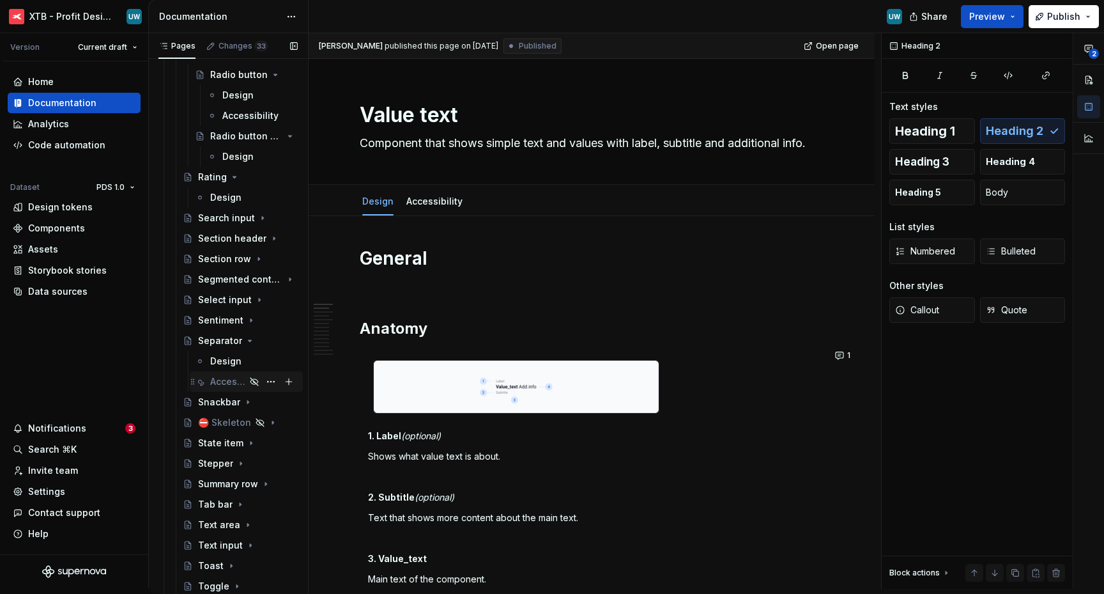
click at [224, 378] on div "Accessibility" at bounding box center [227, 381] width 35 height 13
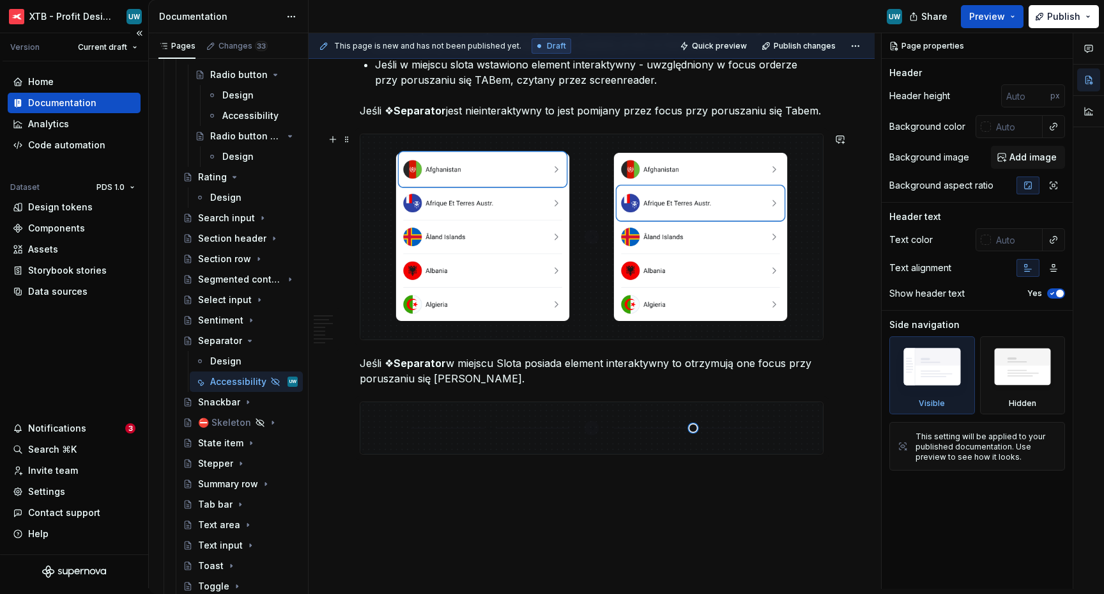
scroll to position [1605, 0]
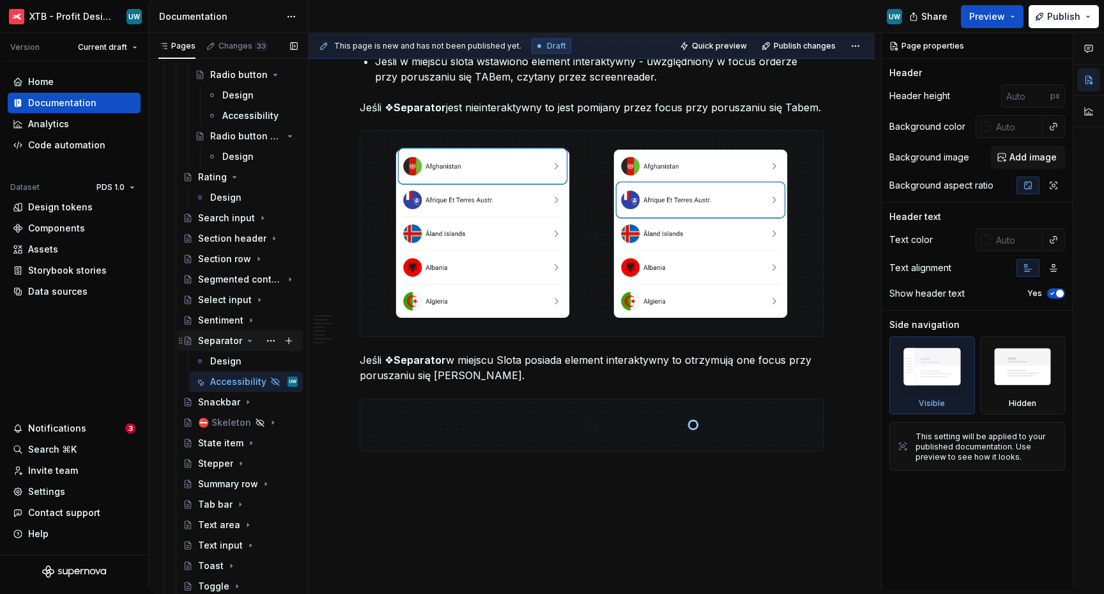
click at [247, 343] on icon "Page tree" at bounding box center [250, 340] width 10 height 10
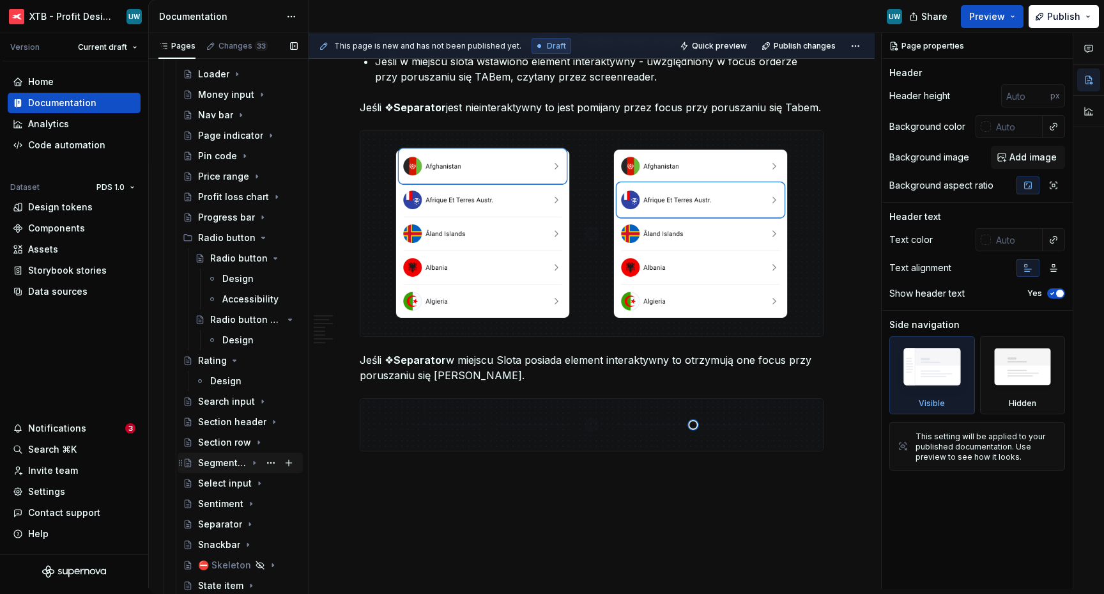
scroll to position [2239, 0]
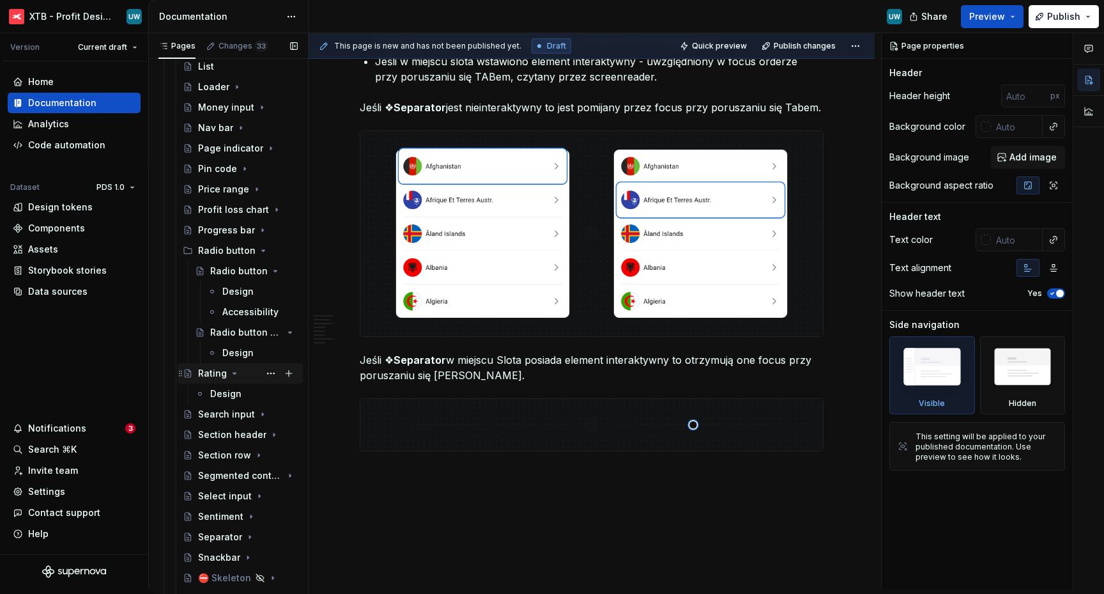
click at [231, 374] on icon "Page tree" at bounding box center [234, 373] width 10 height 10
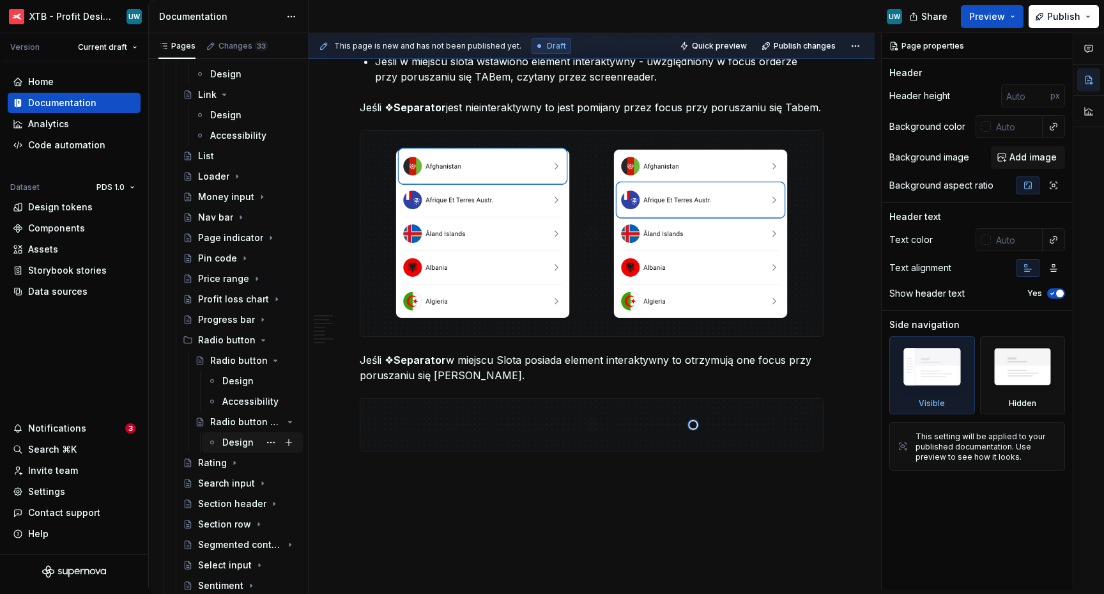
scroll to position [2148, 0]
click at [231, 404] on div "Accessibility" at bounding box center [240, 402] width 37 height 13
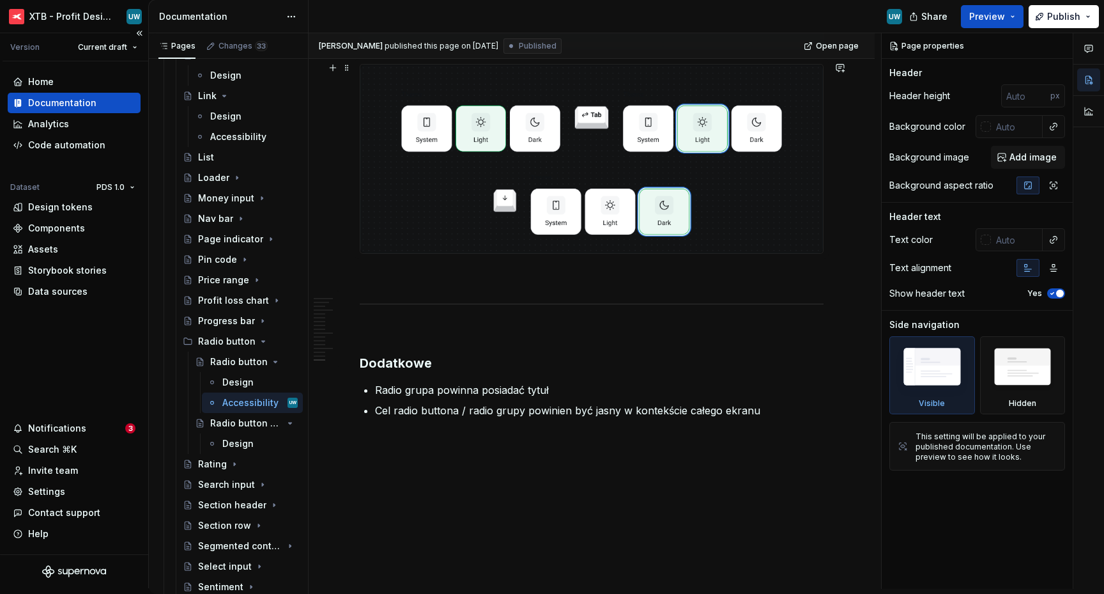
scroll to position [4498, 0]
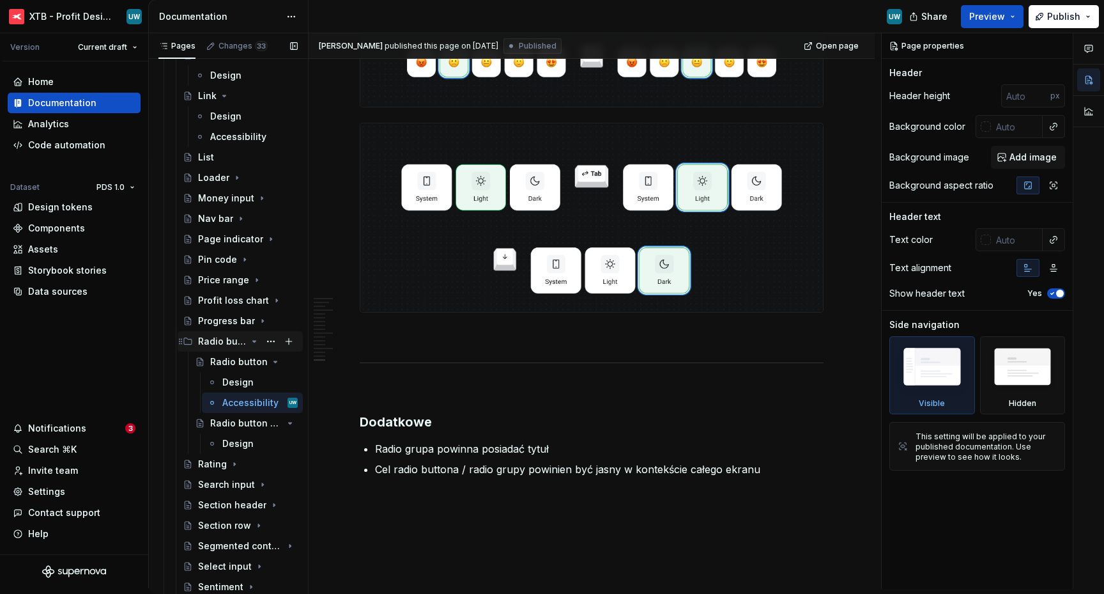
click at [249, 344] on icon "Page tree" at bounding box center [254, 341] width 10 height 10
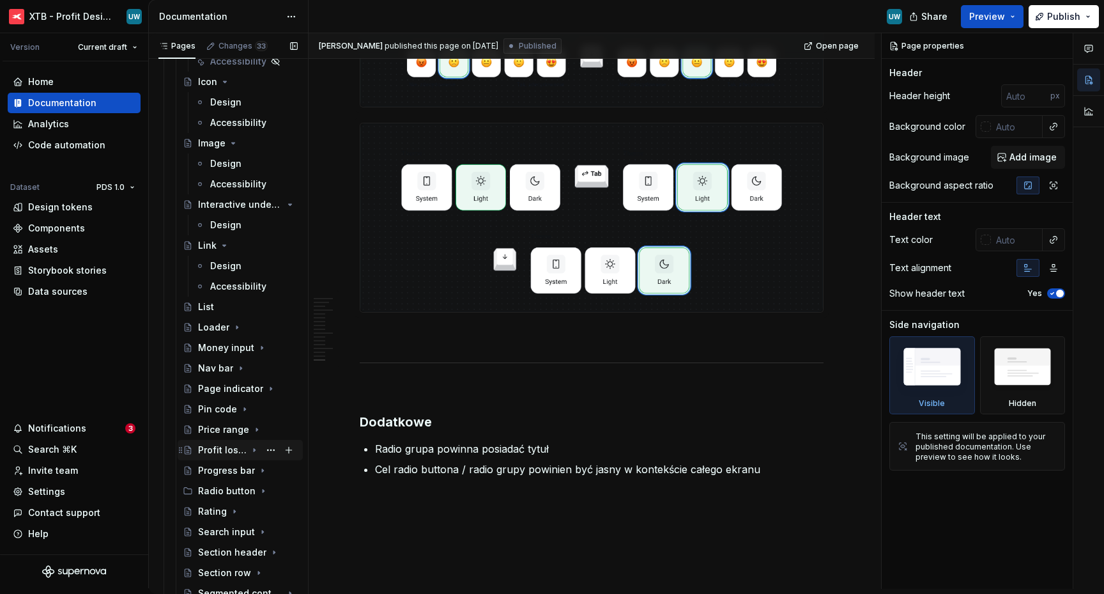
scroll to position [1954, 0]
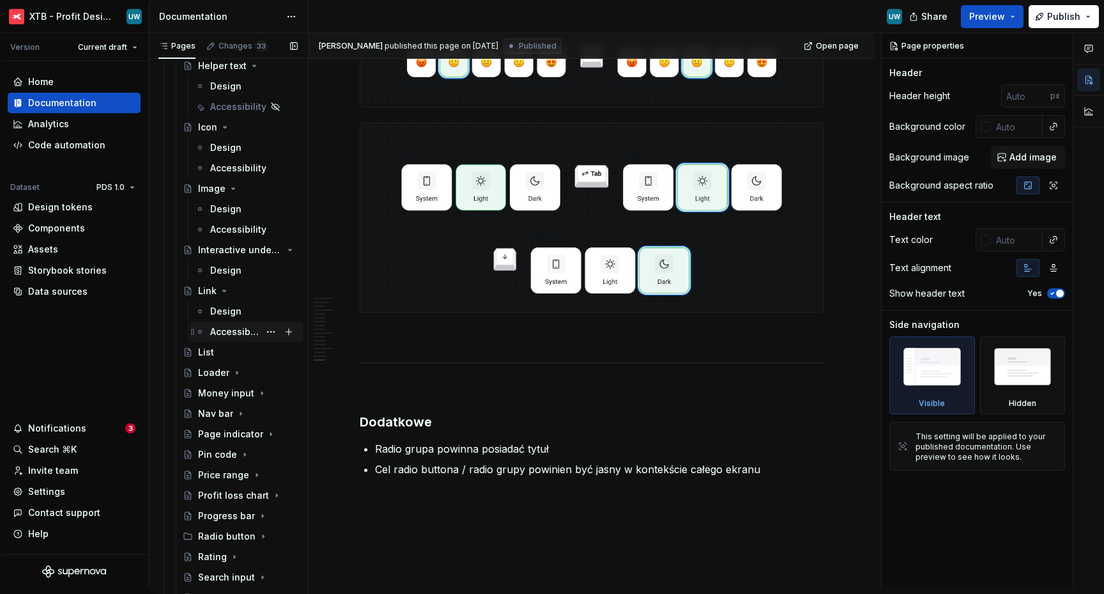
click at [231, 326] on div "Accessibility" at bounding box center [234, 331] width 49 height 13
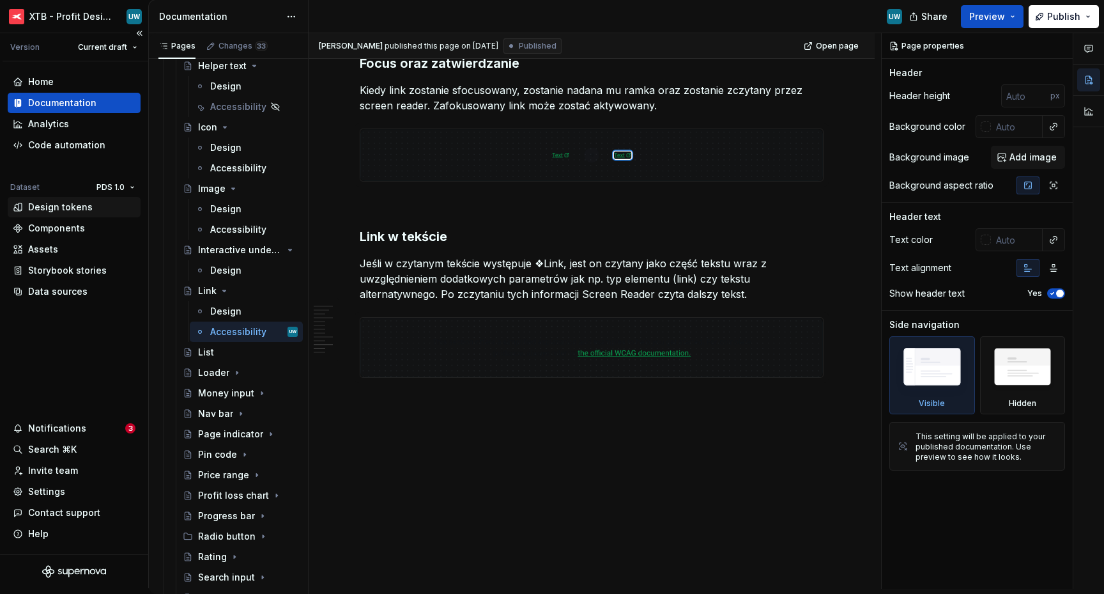
scroll to position [2547, 0]
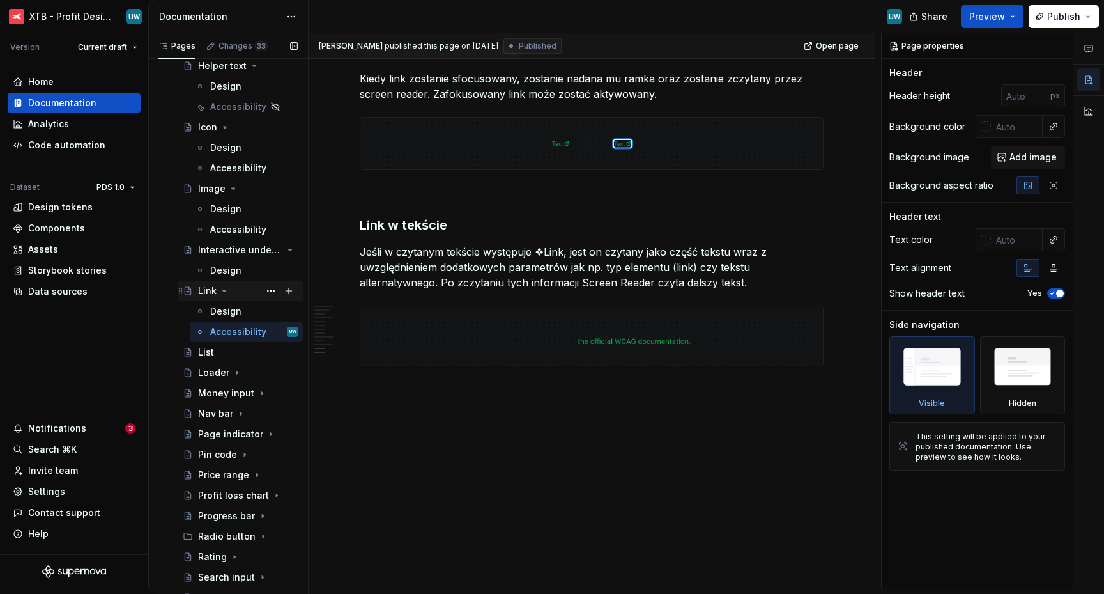
click at [223, 290] on icon "Page tree" at bounding box center [224, 290] width 3 height 1
click at [221, 227] on div "Accessibility" at bounding box center [234, 229] width 49 height 13
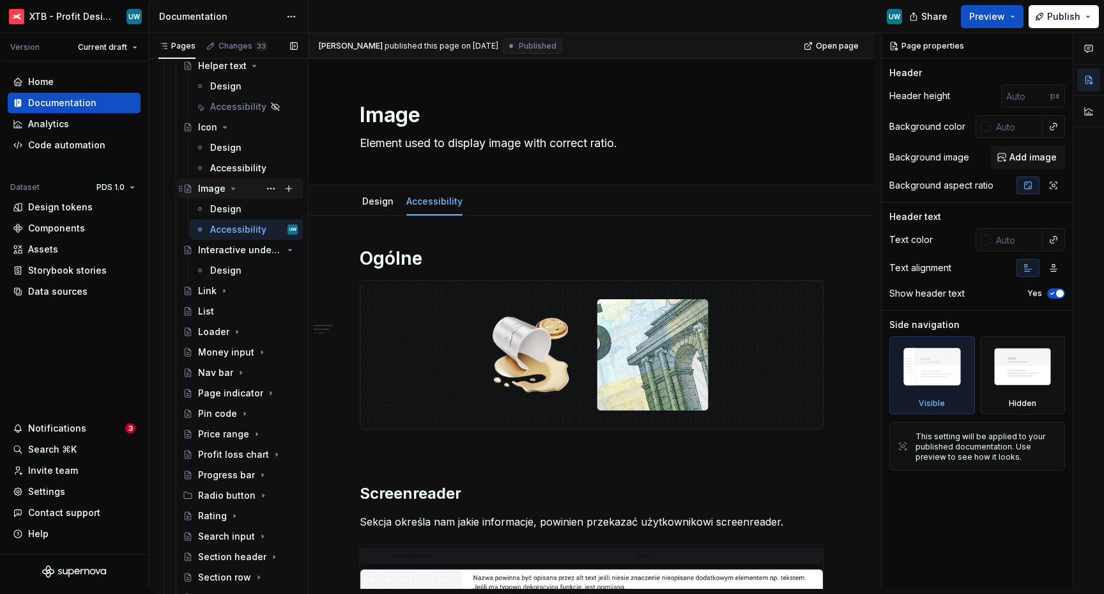
click at [231, 193] on icon "Page tree" at bounding box center [233, 188] width 10 height 10
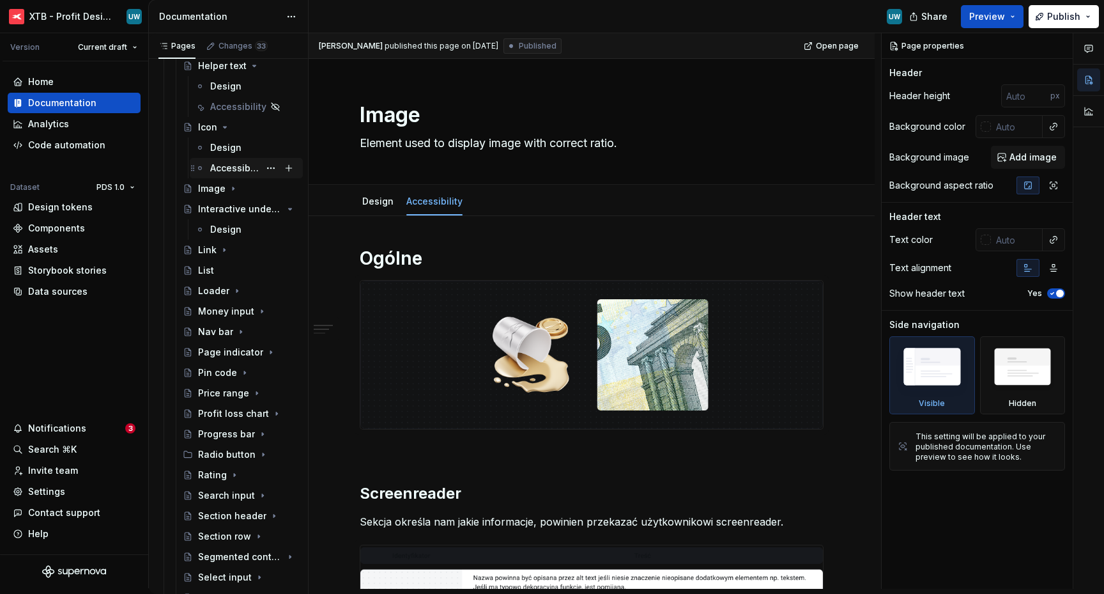
click at [227, 171] on div "Accessibility" at bounding box center [234, 168] width 49 height 13
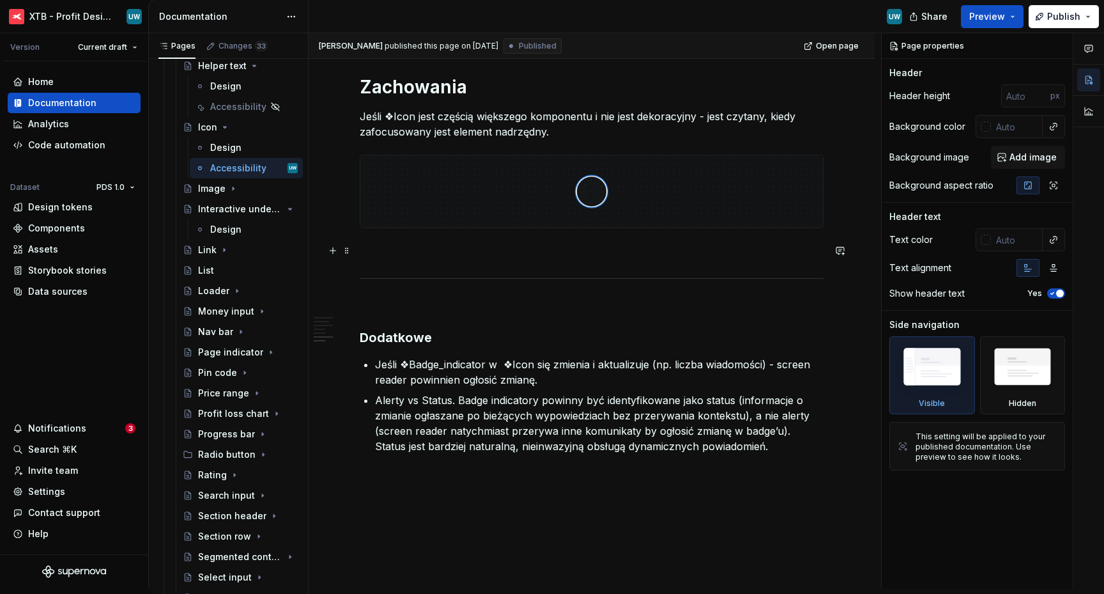
scroll to position [1108, 0]
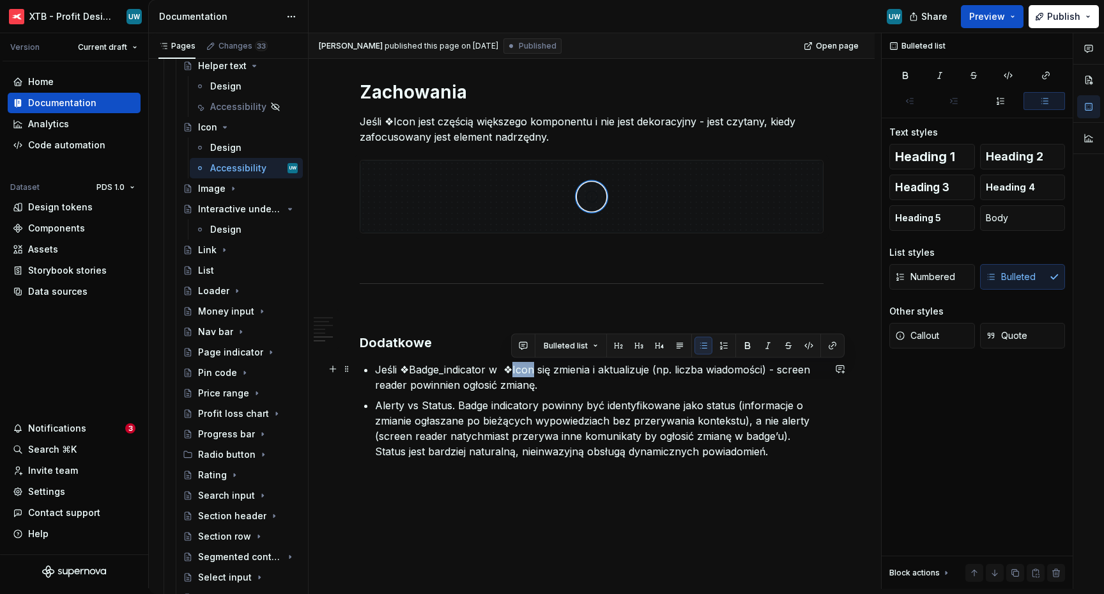
drag, startPoint x: 509, startPoint y: 364, endPoint x: 530, endPoint y: 366, distance: 21.2
click at [530, 366] on p "Jeśli ❖Badge_indicator w ❖Icon się zmienia i aktualizuje (np. liczba wiadomości…" at bounding box center [599, 377] width 449 height 31
click at [747, 350] on button "button" at bounding box center [748, 346] width 18 height 18
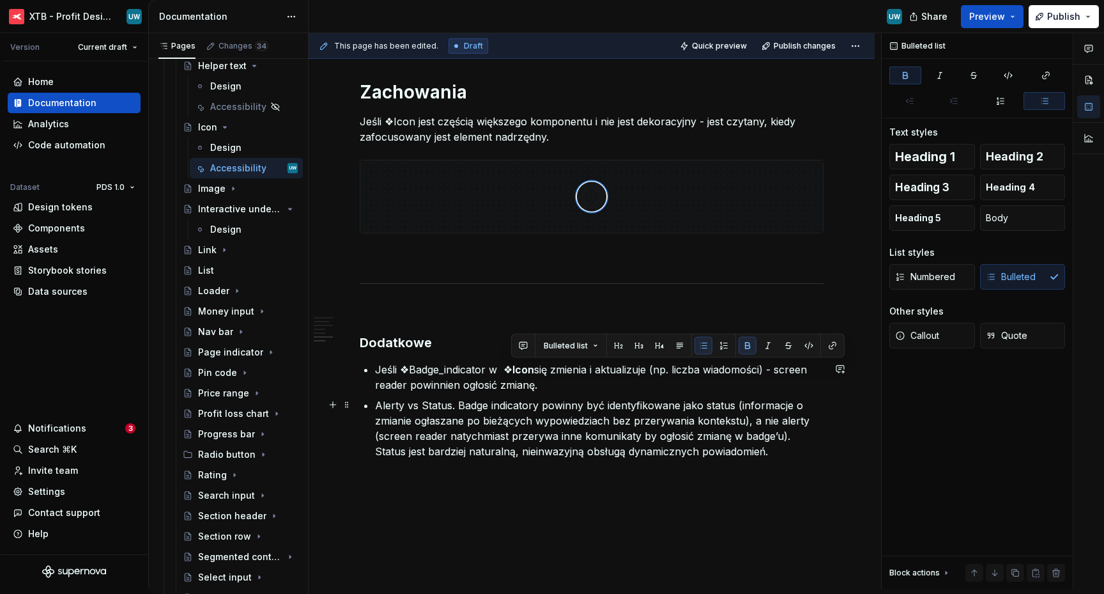
click at [564, 402] on p "Alerty vs Status. Badge indicatory powinny być identyfikowane jako status (info…" at bounding box center [599, 427] width 449 height 61
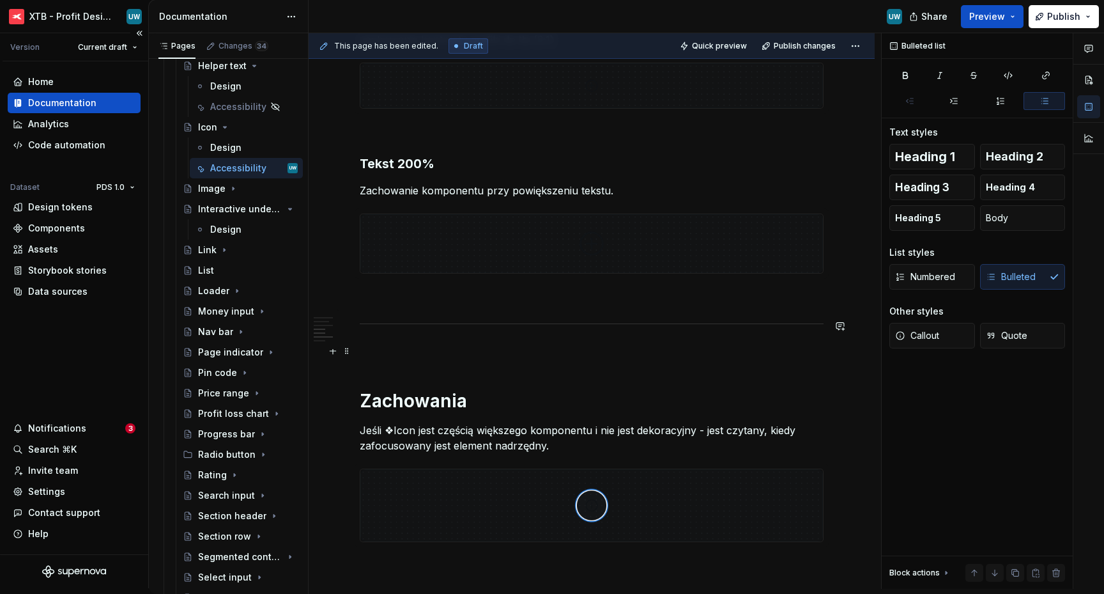
scroll to position [847, 0]
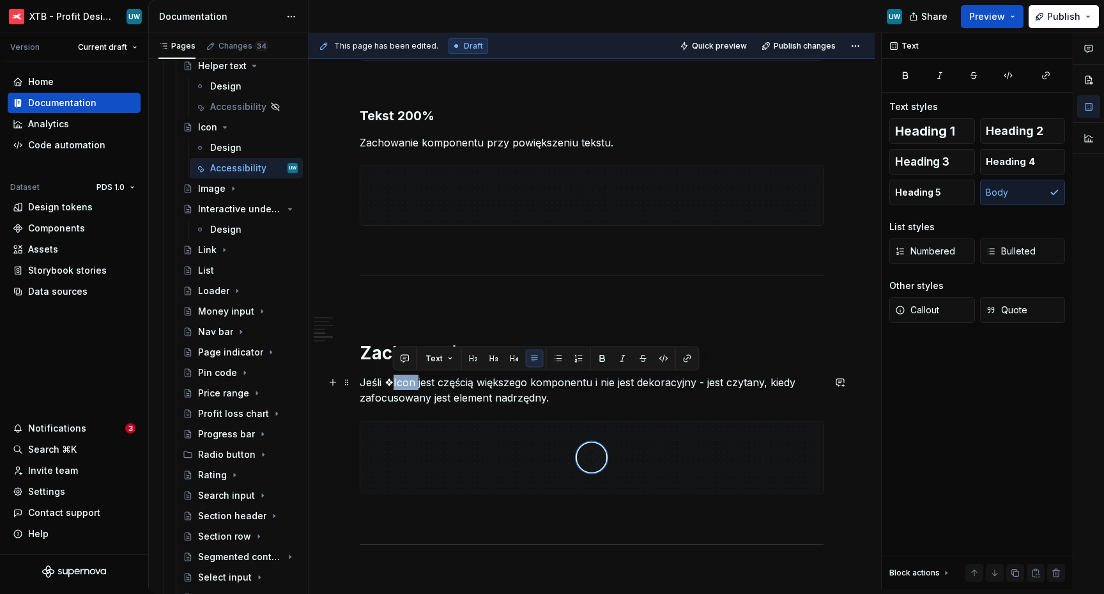
drag, startPoint x: 392, startPoint y: 380, endPoint x: 415, endPoint y: 381, distance: 23.0
click at [415, 381] on p "Jeśli ❖Icon jest częścią większego komponentu i nie jest dekoracyjny - jest czy…" at bounding box center [592, 389] width 464 height 31
click at [594, 357] on button "button" at bounding box center [603, 359] width 18 height 18
click at [517, 385] on p "Jeśli ❖ Icon jest częścią większego komponentu i nie jest dekoracyjny - jest cz…" at bounding box center [592, 389] width 464 height 31
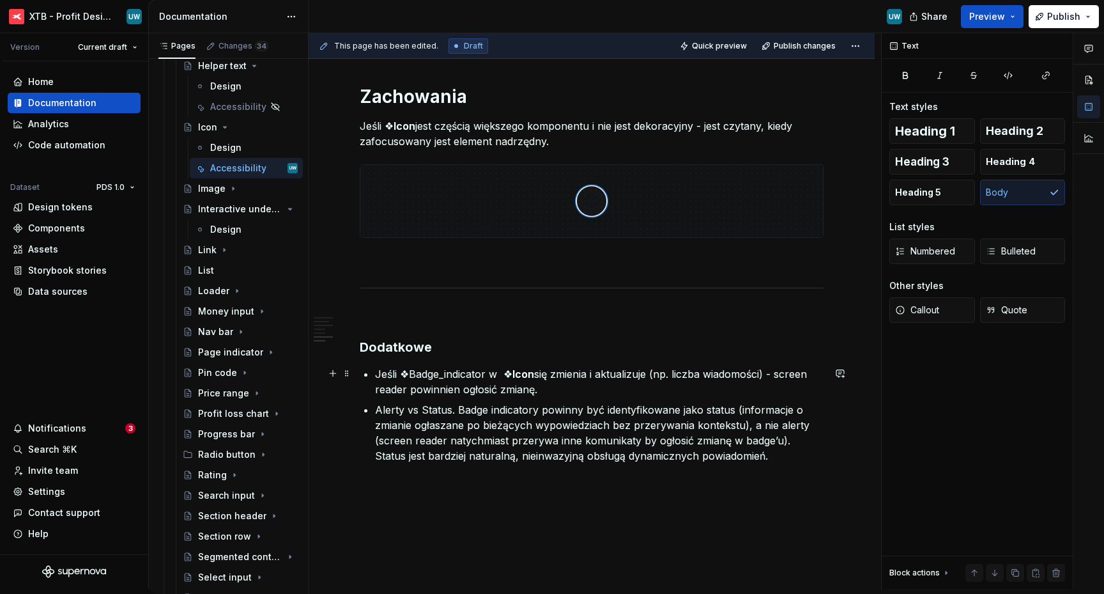
scroll to position [1112, 0]
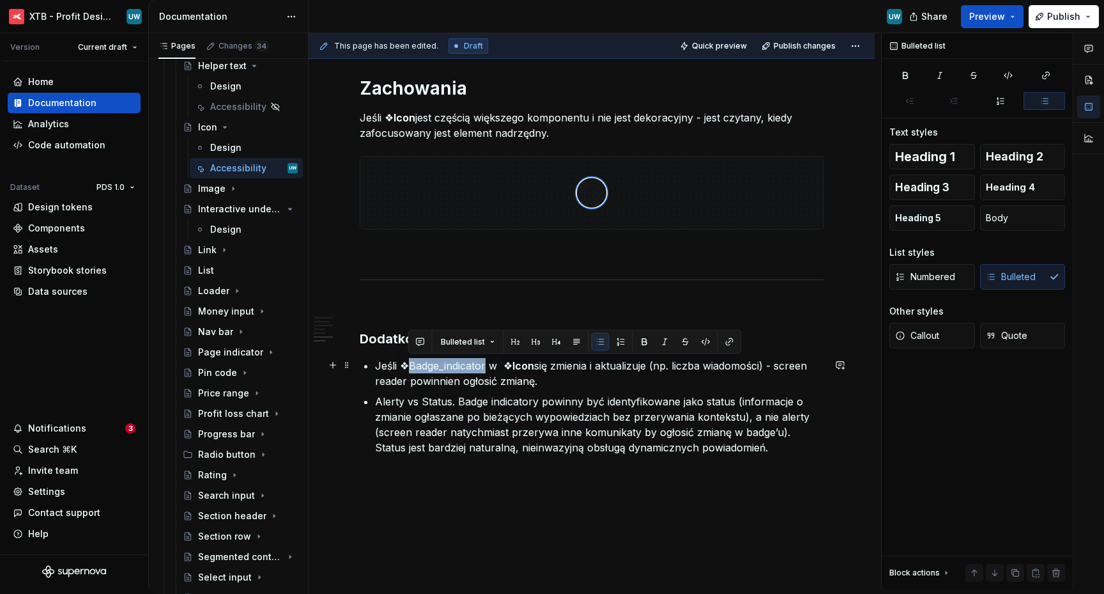
drag, startPoint x: 486, startPoint y: 367, endPoint x: 410, endPoint y: 367, distance: 75.4
click at [410, 367] on p "Jeśli ❖Badge_indicator w ❖ Icon się zmienia i aktualizuje (np. liczba wiadomośc…" at bounding box center [599, 373] width 449 height 31
click at [641, 341] on button "button" at bounding box center [645, 342] width 18 height 18
click at [585, 376] on p "Jeśli ❖ Badge_indicator w ❖ Icon się zmienia i aktualizuje (np. liczba wiadomoś…" at bounding box center [599, 373] width 449 height 31
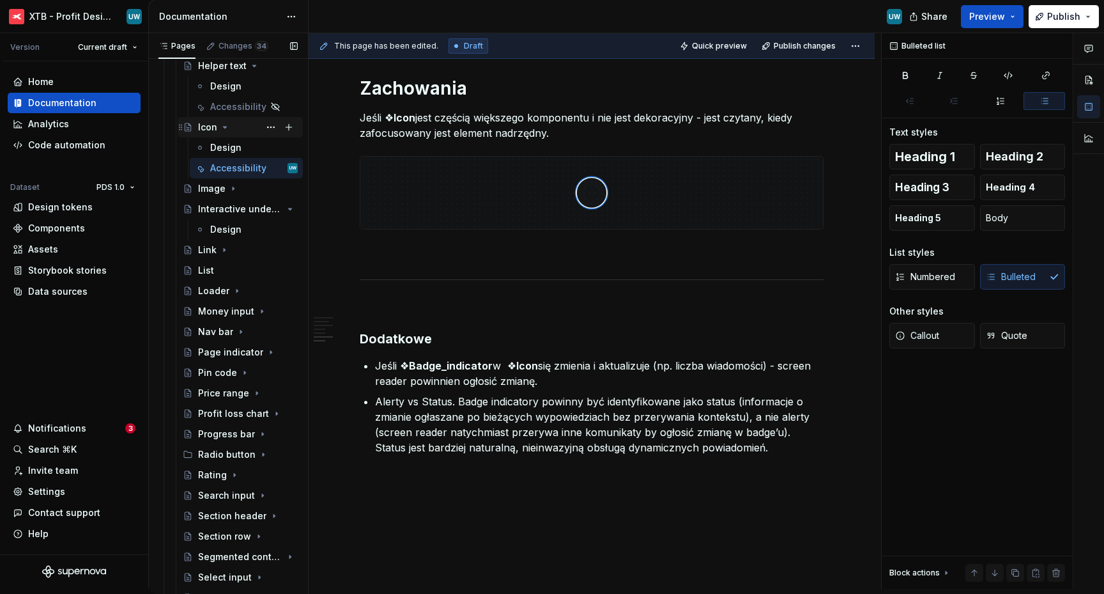
click at [224, 128] on icon "Page tree" at bounding box center [225, 127] width 3 height 1
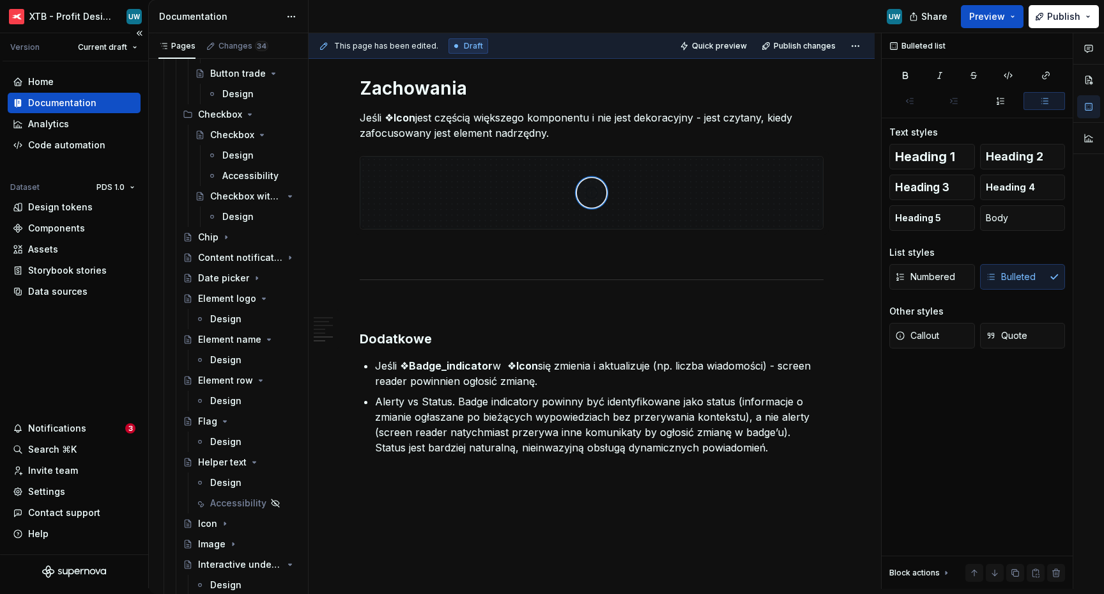
scroll to position [1561, 0]
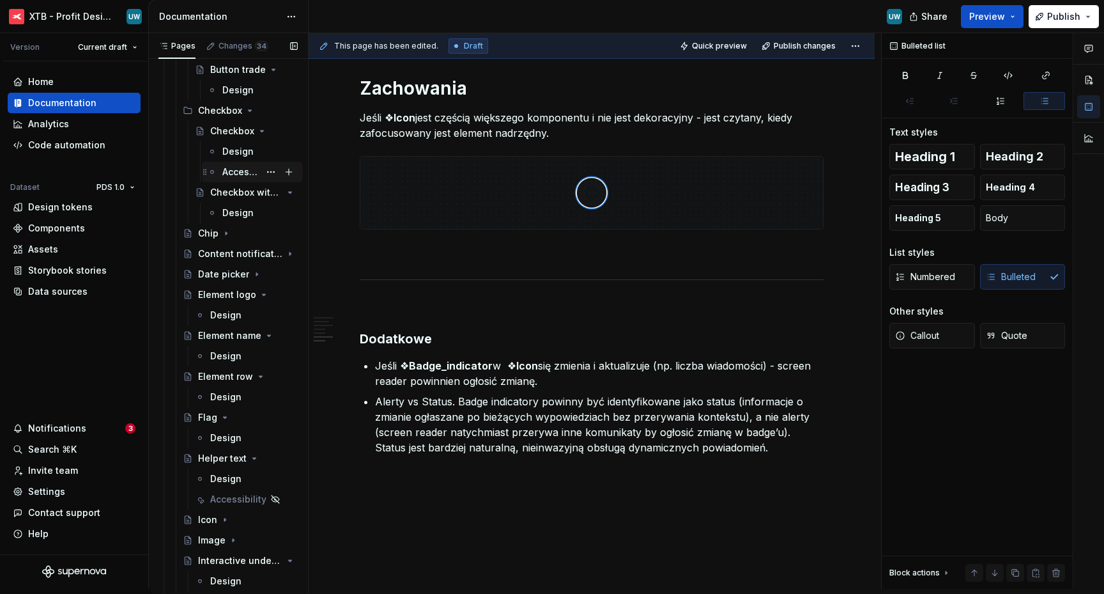
click at [239, 174] on div "Accessibility" at bounding box center [240, 172] width 37 height 13
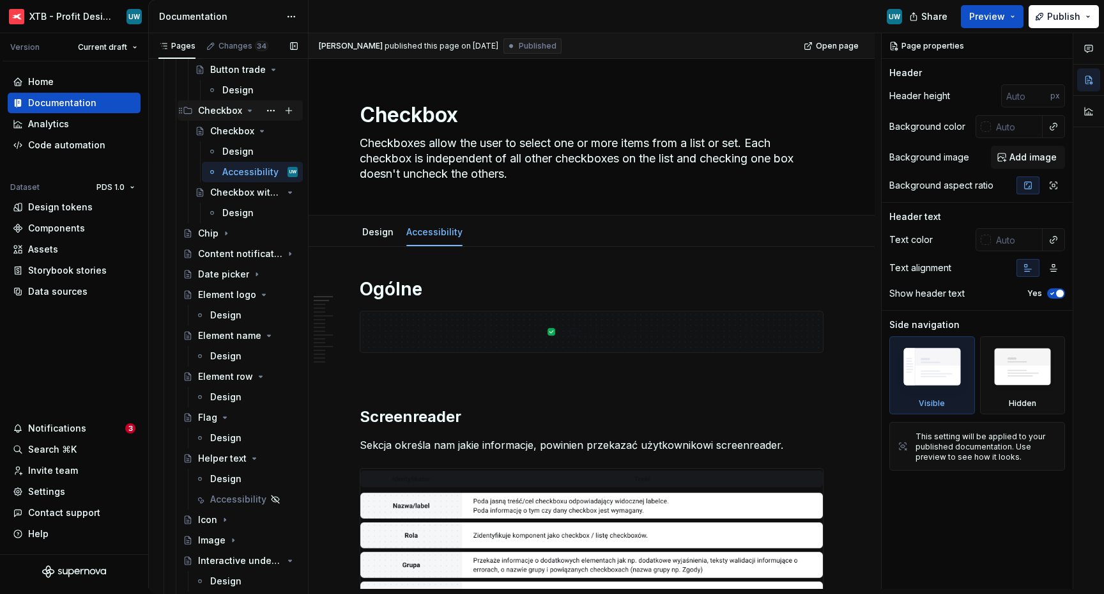
click at [245, 112] on icon "Page tree" at bounding box center [250, 110] width 10 height 10
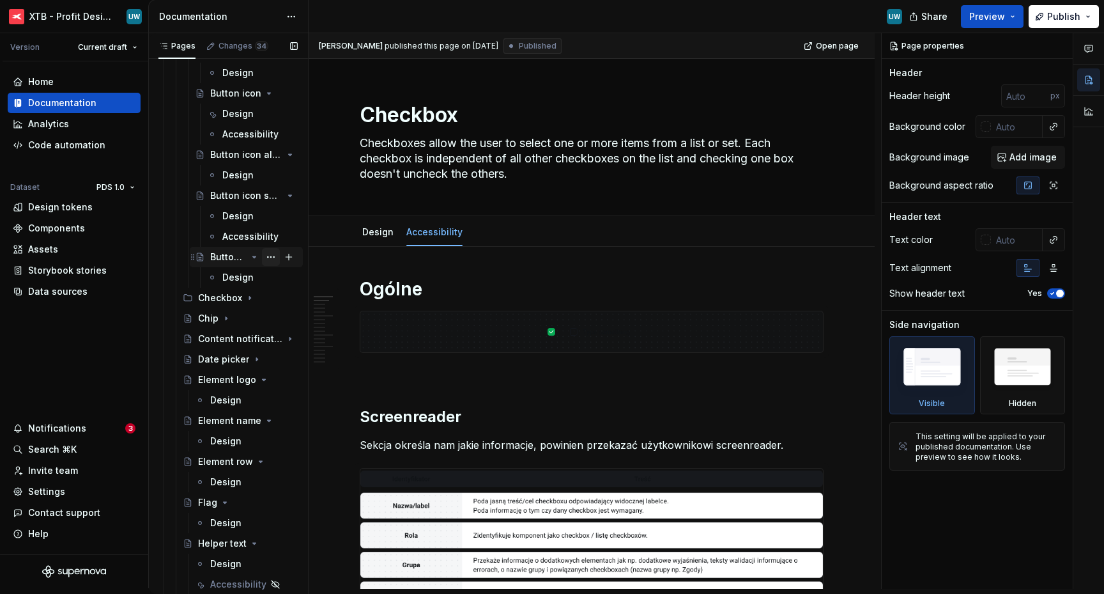
scroll to position [1373, 0]
click at [249, 259] on icon "Page tree" at bounding box center [254, 257] width 10 height 10
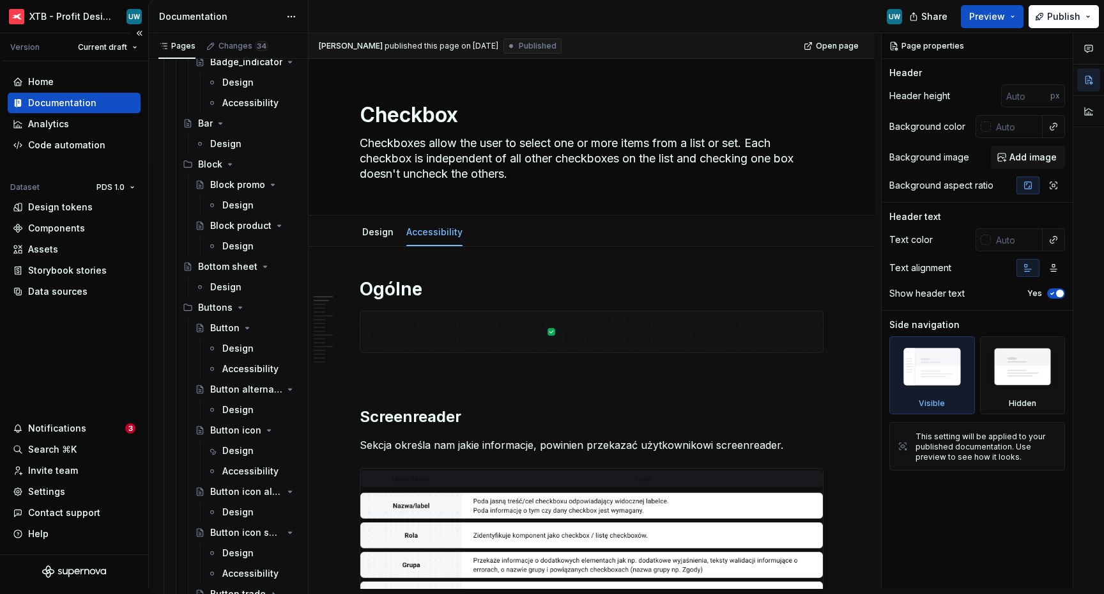
scroll to position [1037, 0]
click at [249, 269] on icon "Page tree" at bounding box center [254, 267] width 10 height 10
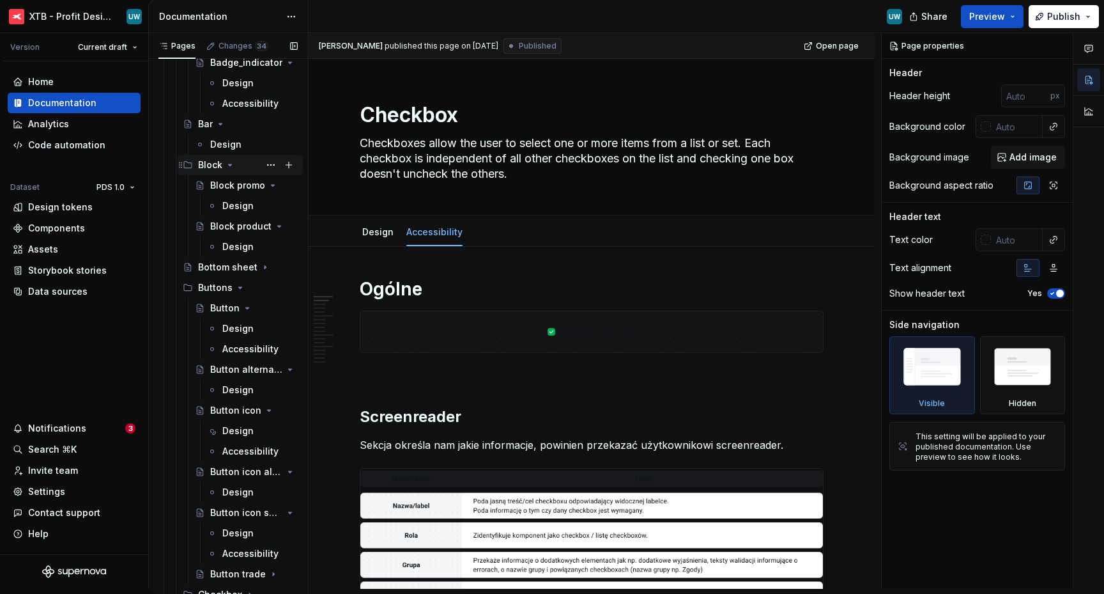
click at [229, 166] on icon "Page tree" at bounding box center [230, 165] width 10 height 10
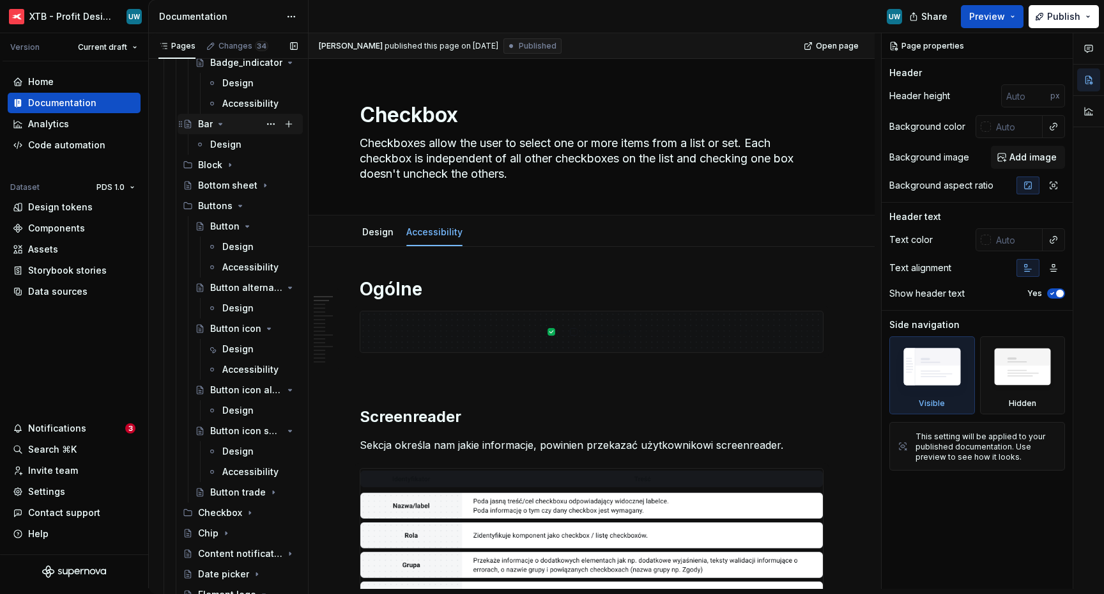
click at [220, 125] on icon "Page tree" at bounding box center [220, 124] width 10 height 10
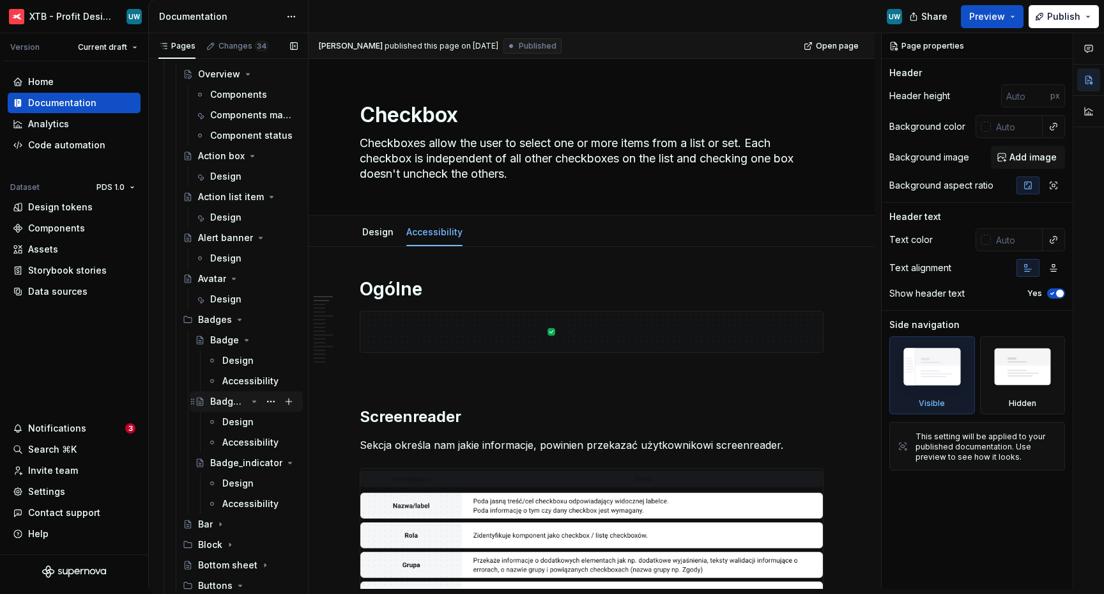
scroll to position [623, 0]
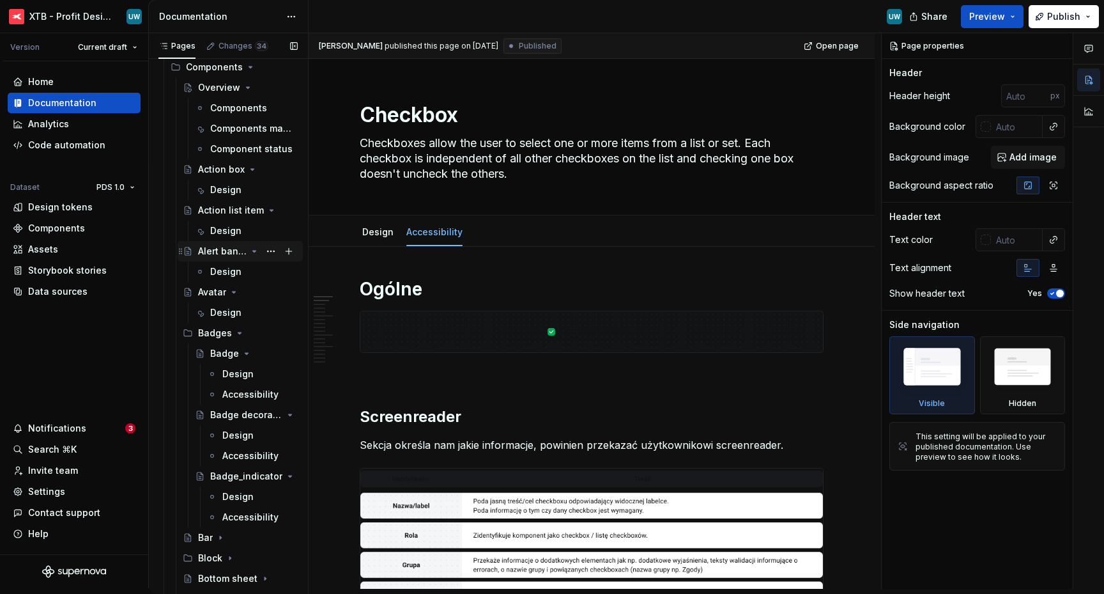
click at [253, 252] on icon "Page tree" at bounding box center [254, 251] width 3 height 1
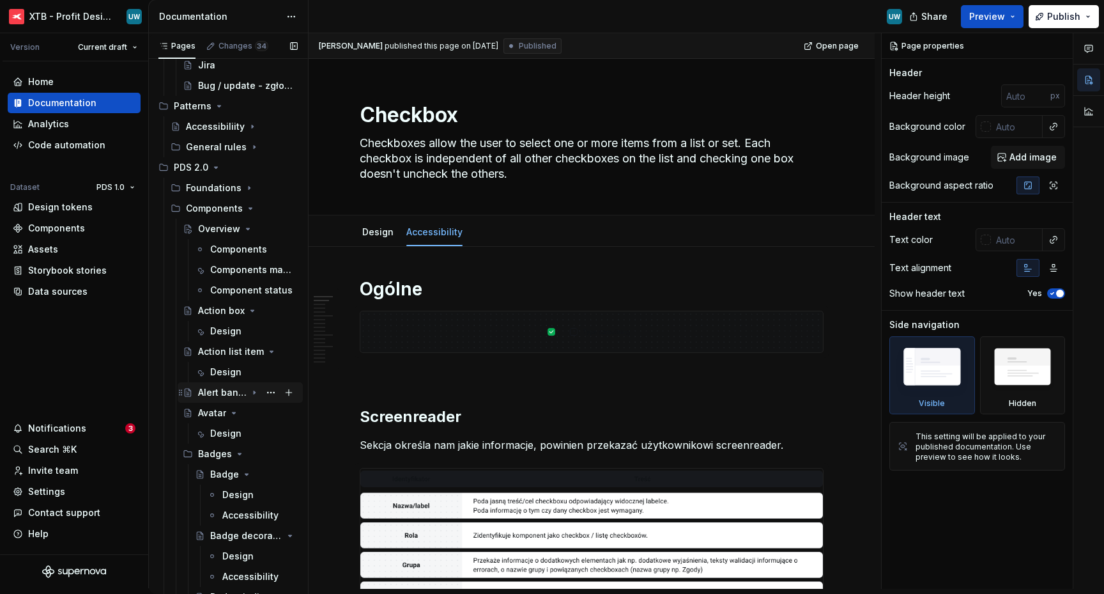
scroll to position [455, 0]
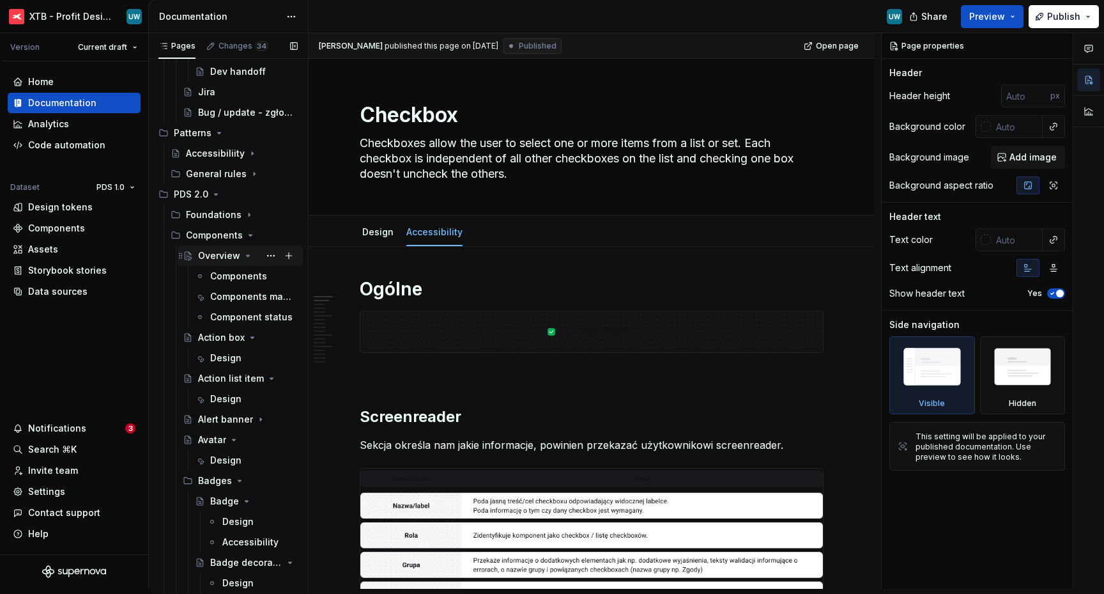
click at [244, 256] on icon "Page tree" at bounding box center [248, 256] width 10 height 10
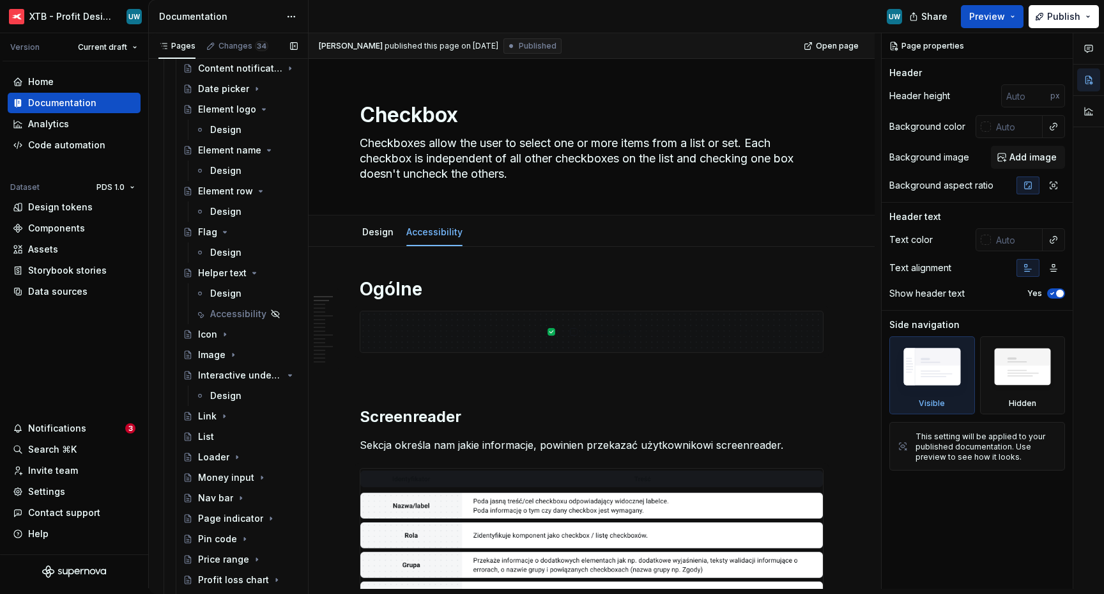
scroll to position [1419, 0]
click at [249, 377] on icon "Page tree" at bounding box center [254, 376] width 10 height 10
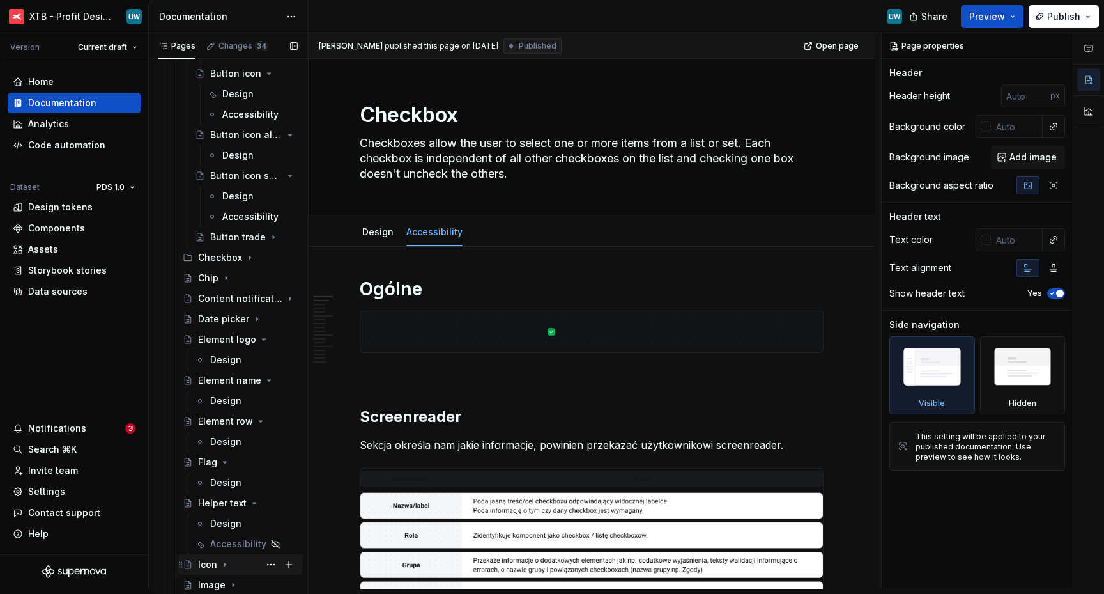
scroll to position [1190, 0]
click at [264, 546] on button "Page tree" at bounding box center [271, 543] width 18 height 18
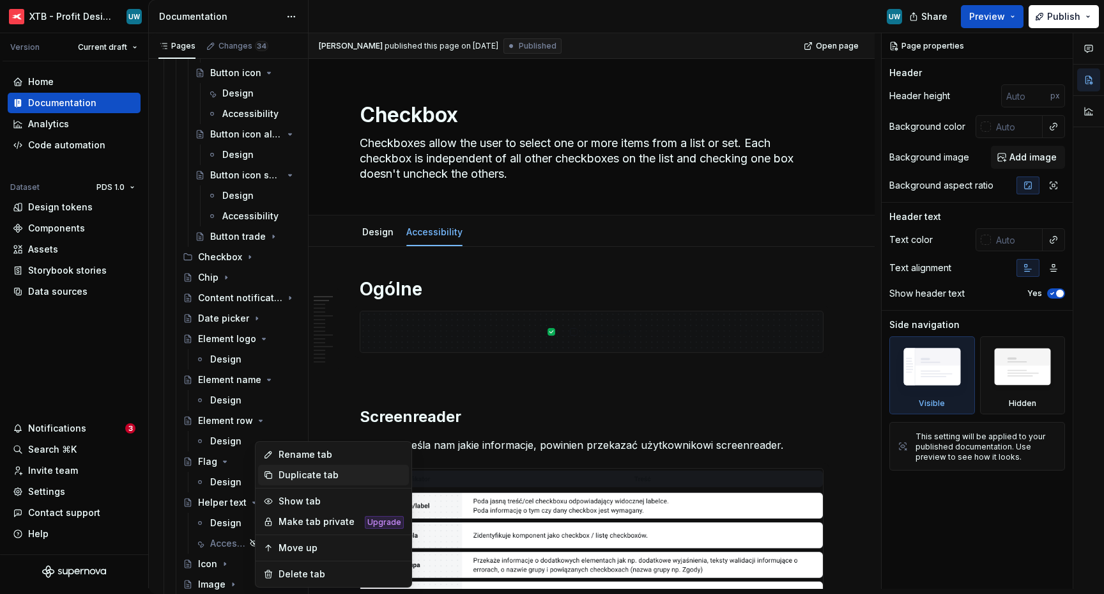
click at [295, 478] on div "Duplicate tab" at bounding box center [341, 474] width 125 height 13
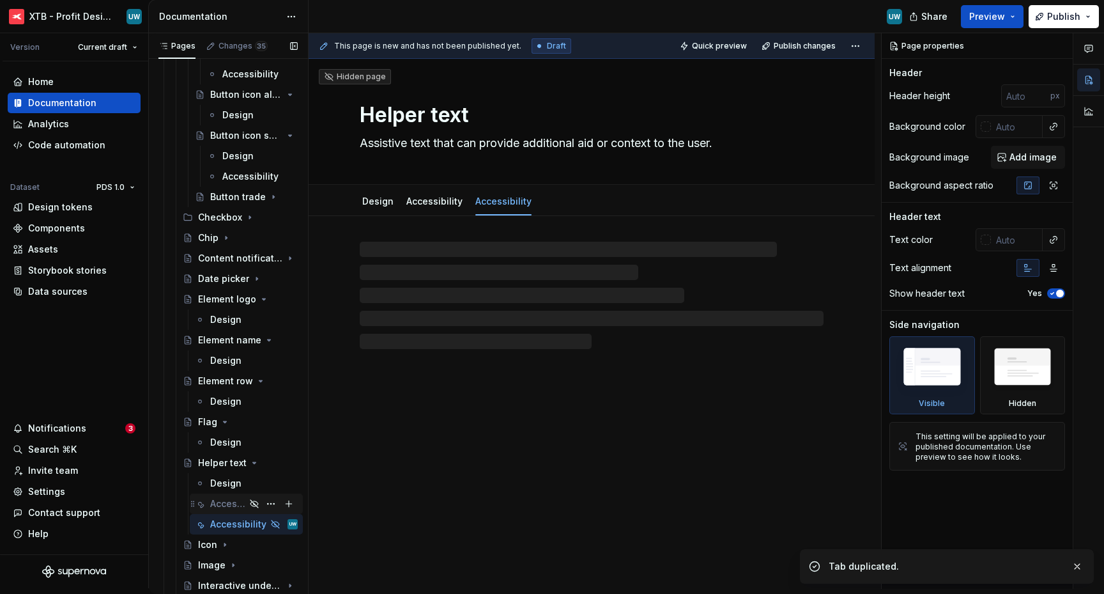
scroll to position [1233, 0]
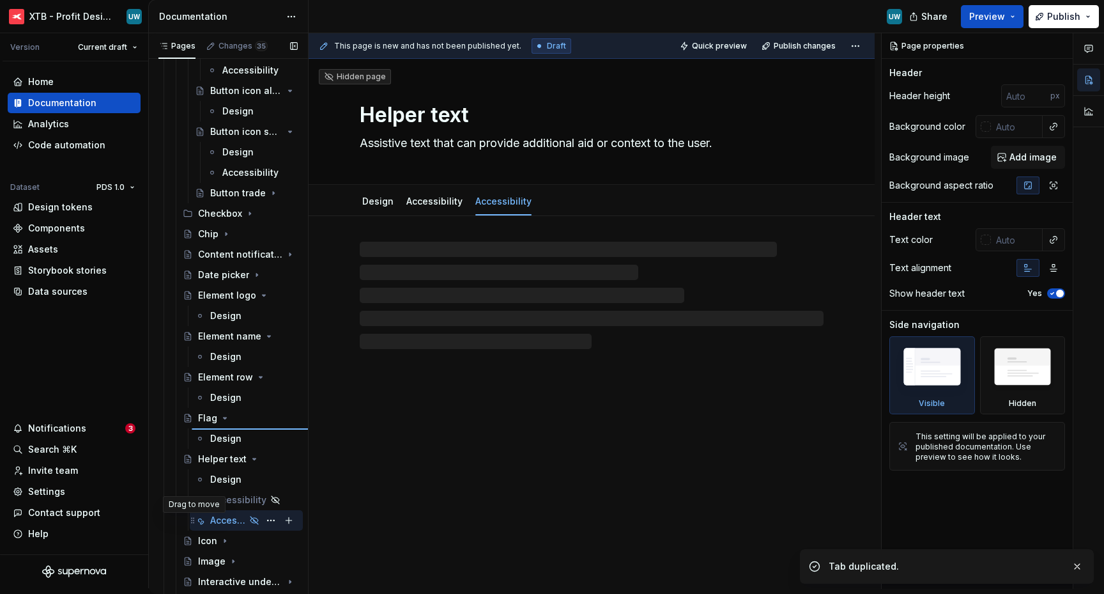
type textarea "*"
type textarea "Flag"
type textarea "Flag allow us to visually communicate countries, currencies, exchanges and oper…"
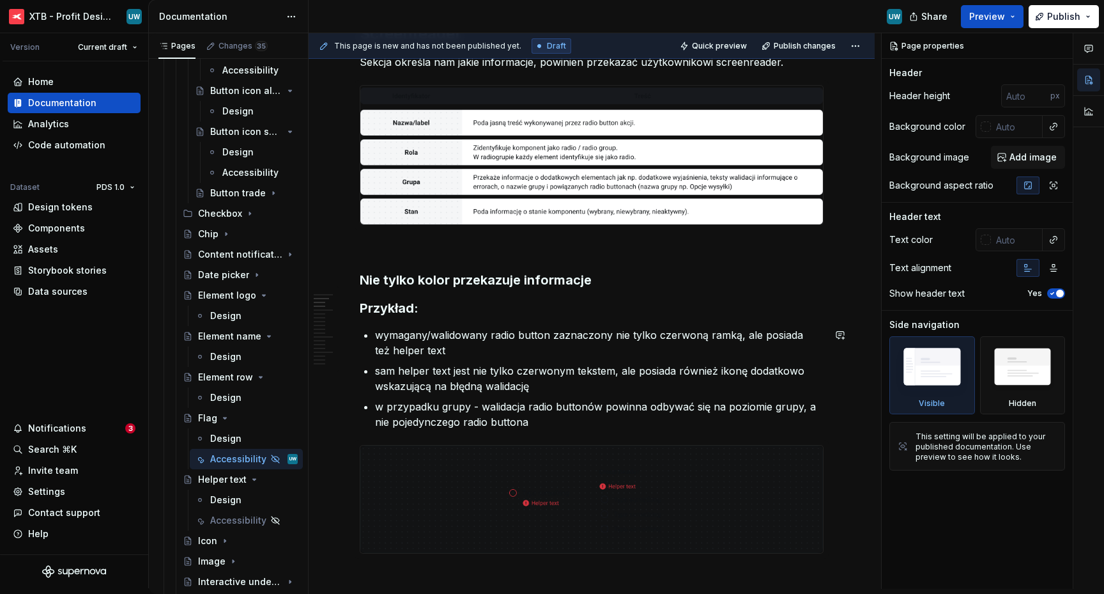
scroll to position [403, 0]
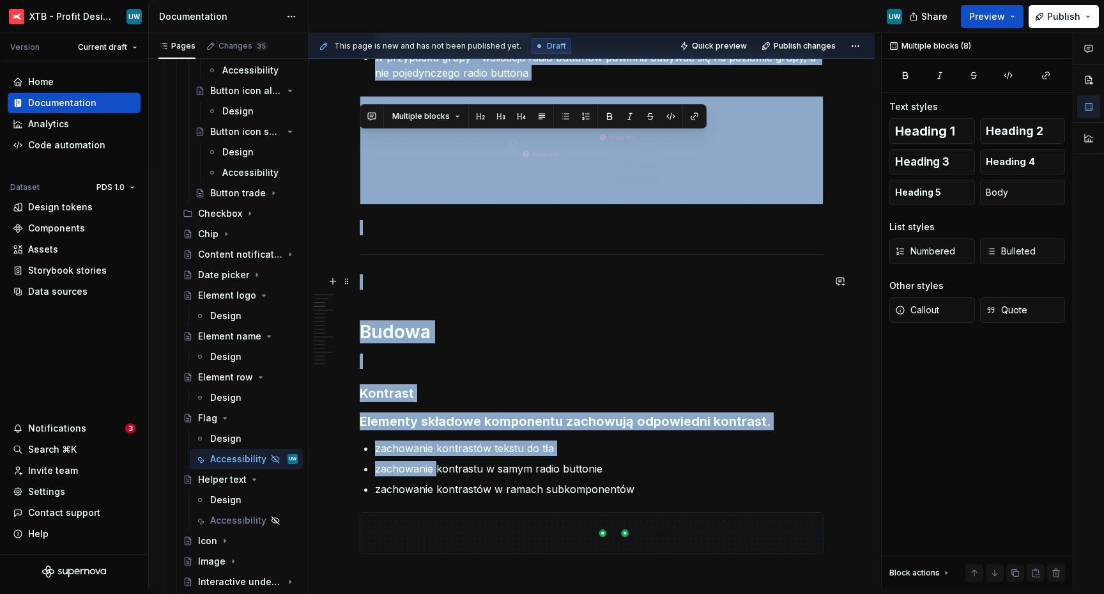
drag, startPoint x: 386, startPoint y: 212, endPoint x: 433, endPoint y: 533, distance: 324.9
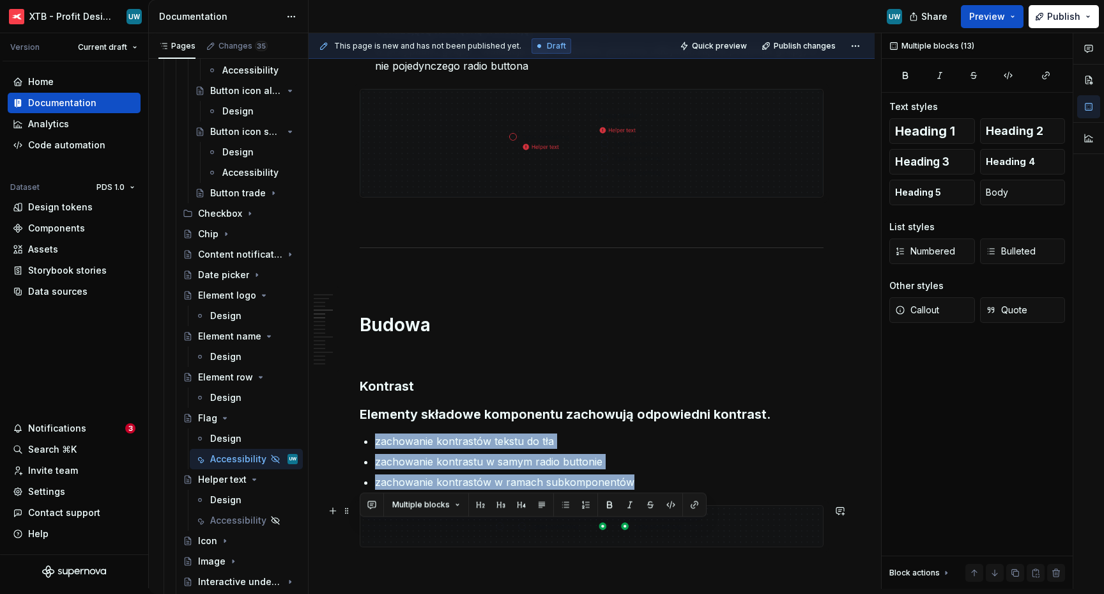
scroll to position [725, 0]
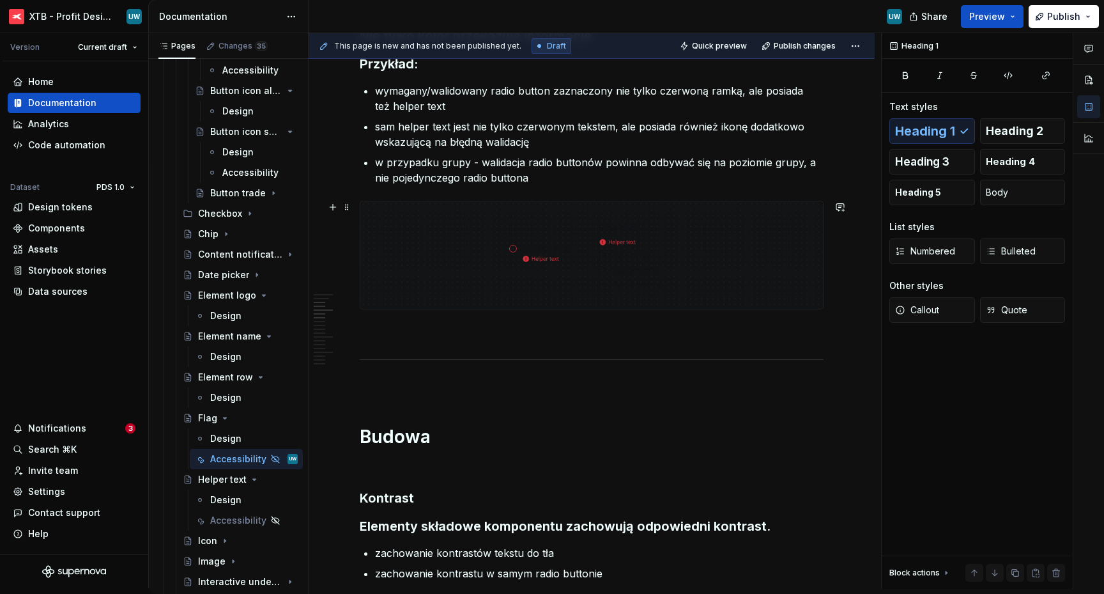
scroll to position [544, 0]
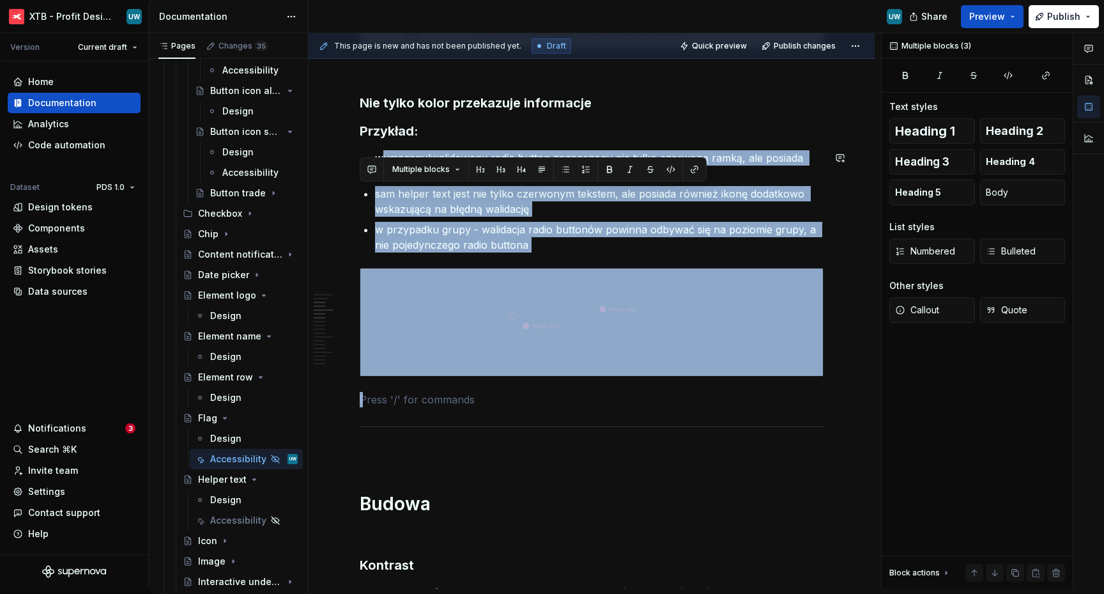
drag, startPoint x: 410, startPoint y: 394, endPoint x: 385, endPoint y: 153, distance: 242.2
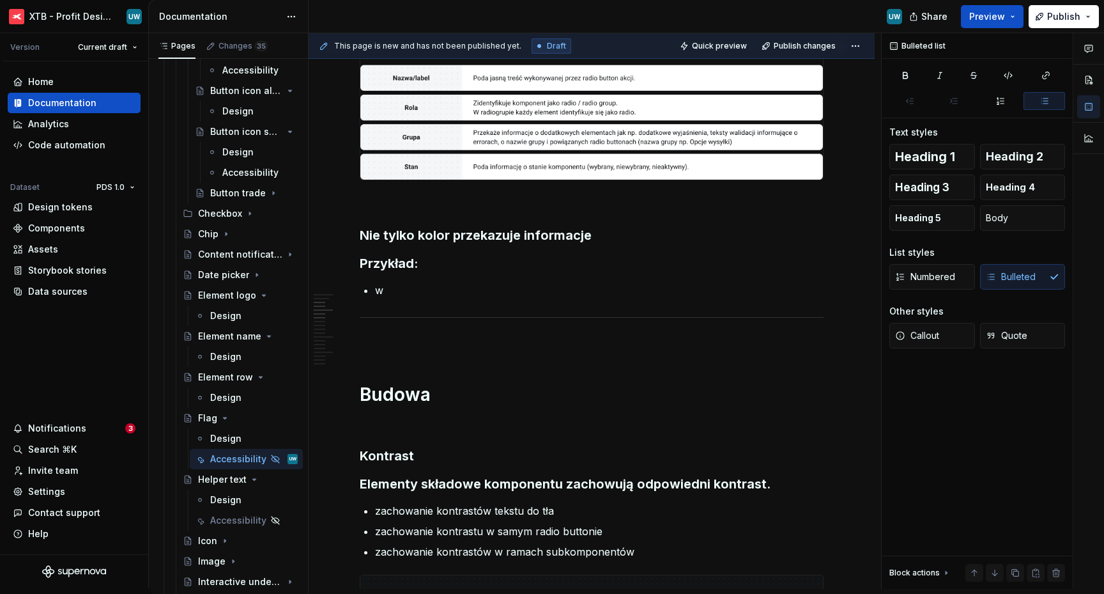
scroll to position [401, 0]
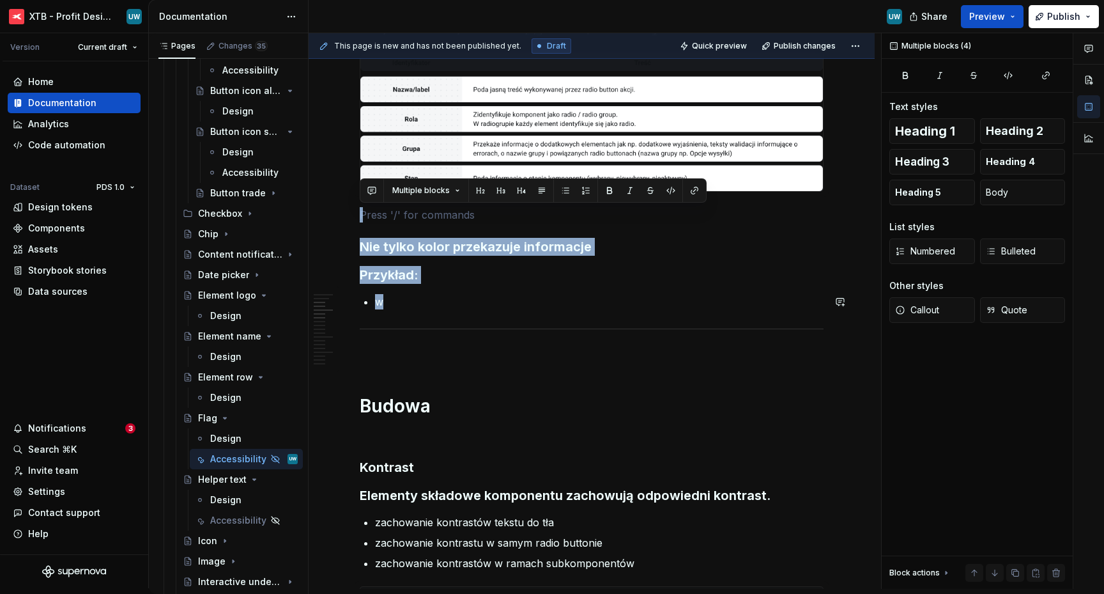
drag, startPoint x: 374, startPoint y: 210, endPoint x: 392, endPoint y: 313, distance: 104.3
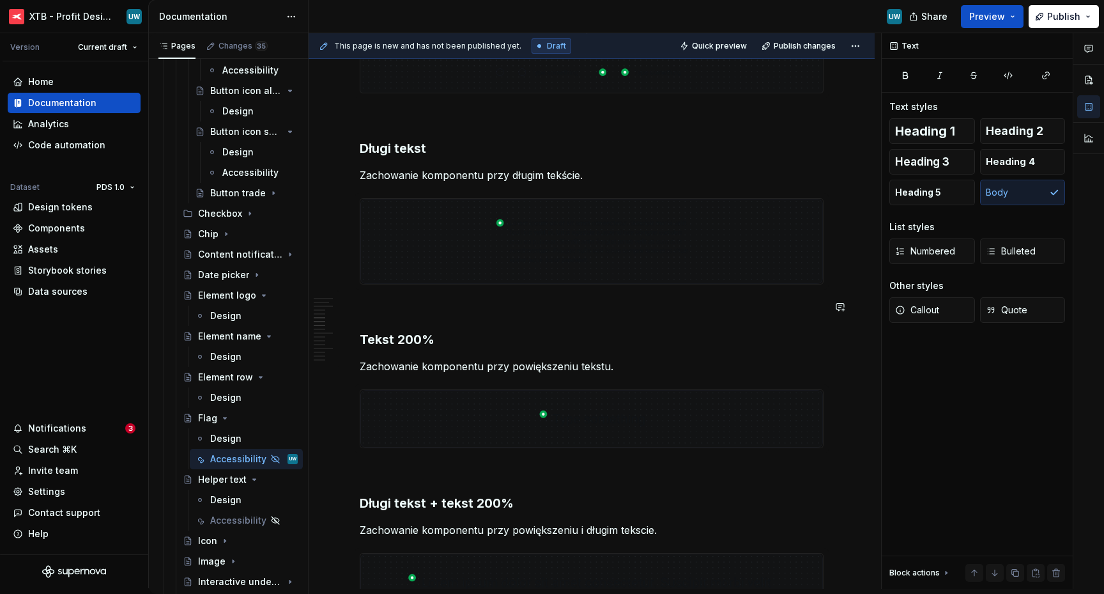
scroll to position [849, 0]
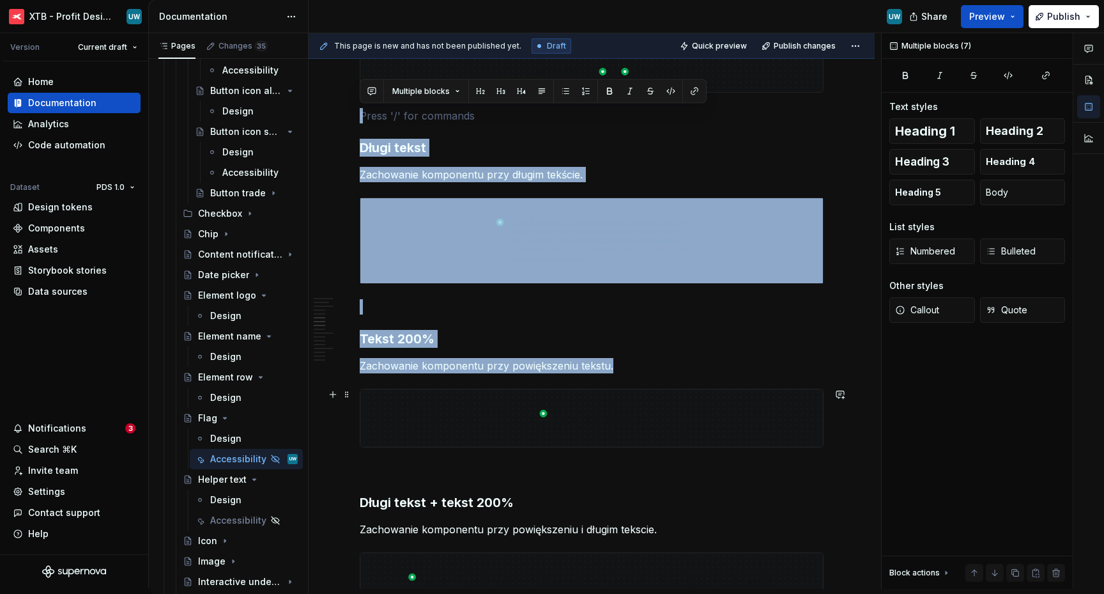
drag, startPoint x: 370, startPoint y: 119, endPoint x: 424, endPoint y: 389, distance: 275.0
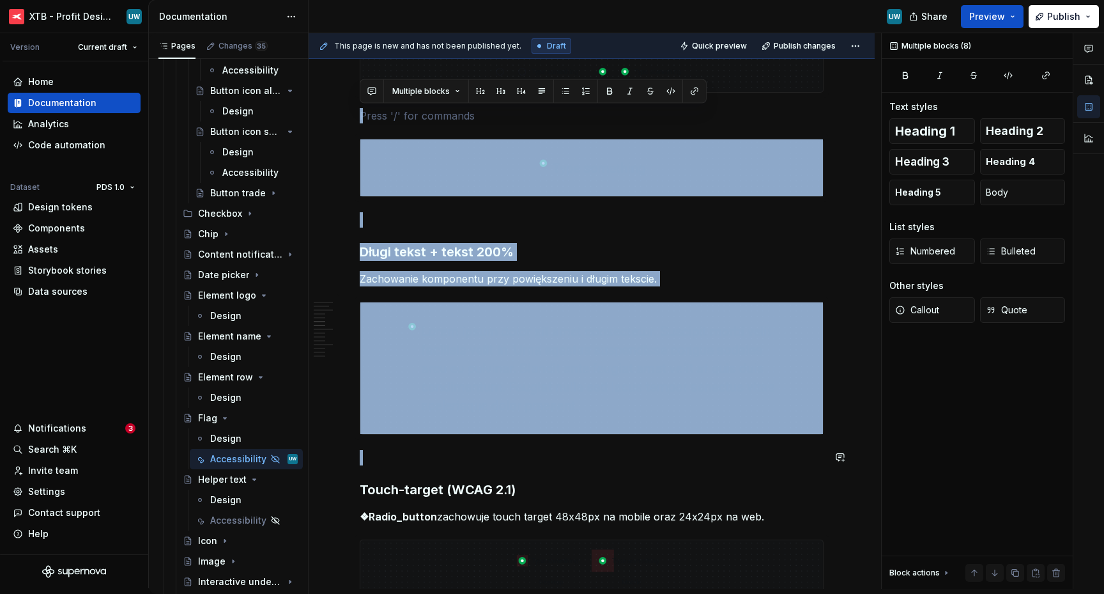
drag, startPoint x: 369, startPoint y: 117, endPoint x: 408, endPoint y: 466, distance: 351.6
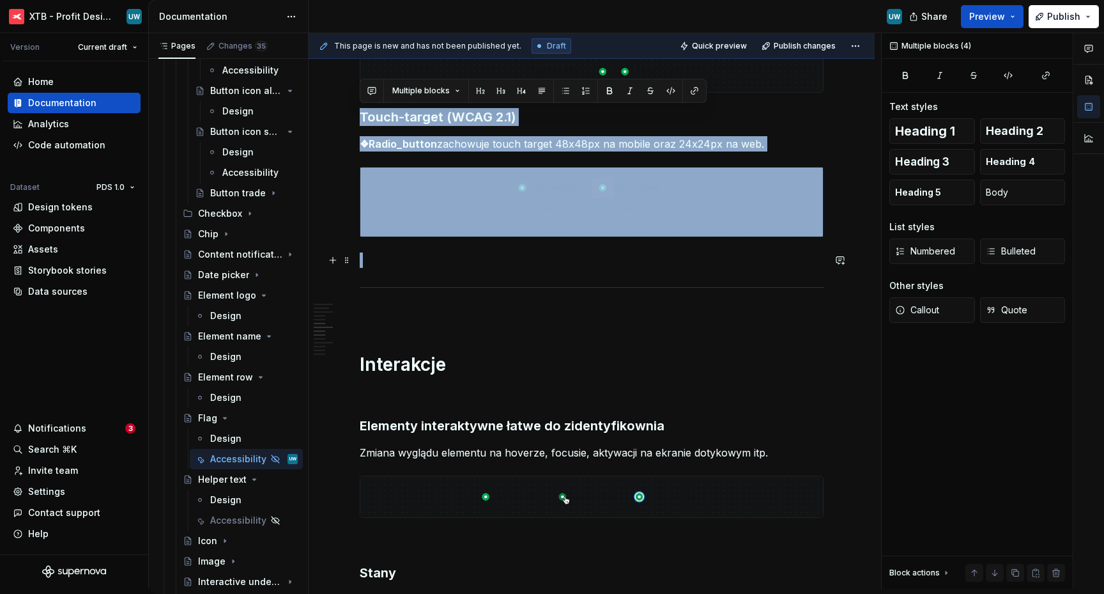
drag, startPoint x: 362, startPoint y: 115, endPoint x: 442, endPoint y: 264, distance: 169.3
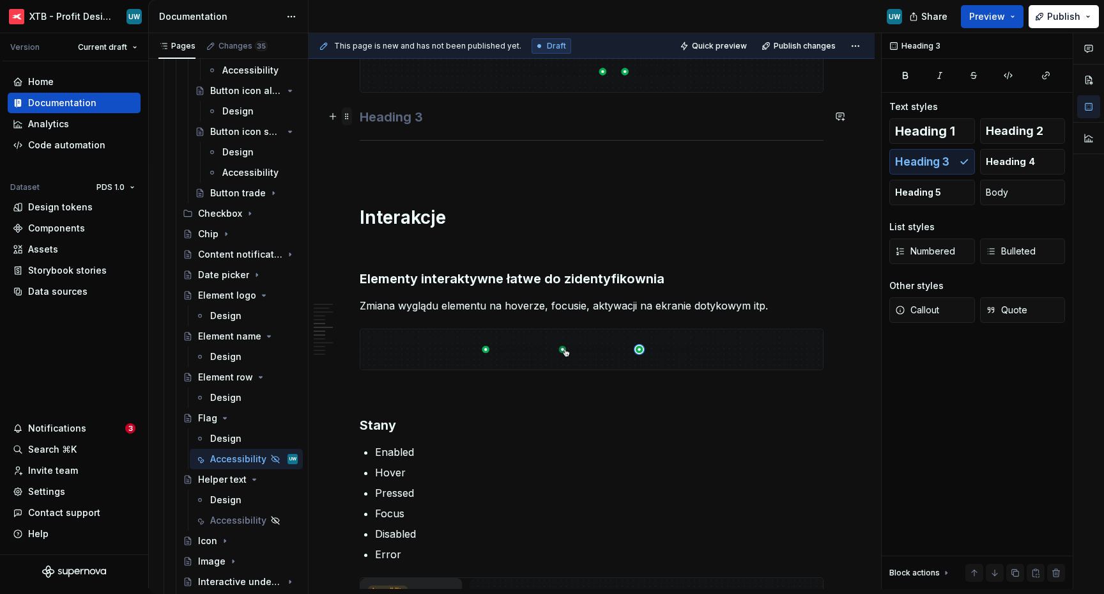
click at [344, 119] on span at bounding box center [347, 116] width 10 height 18
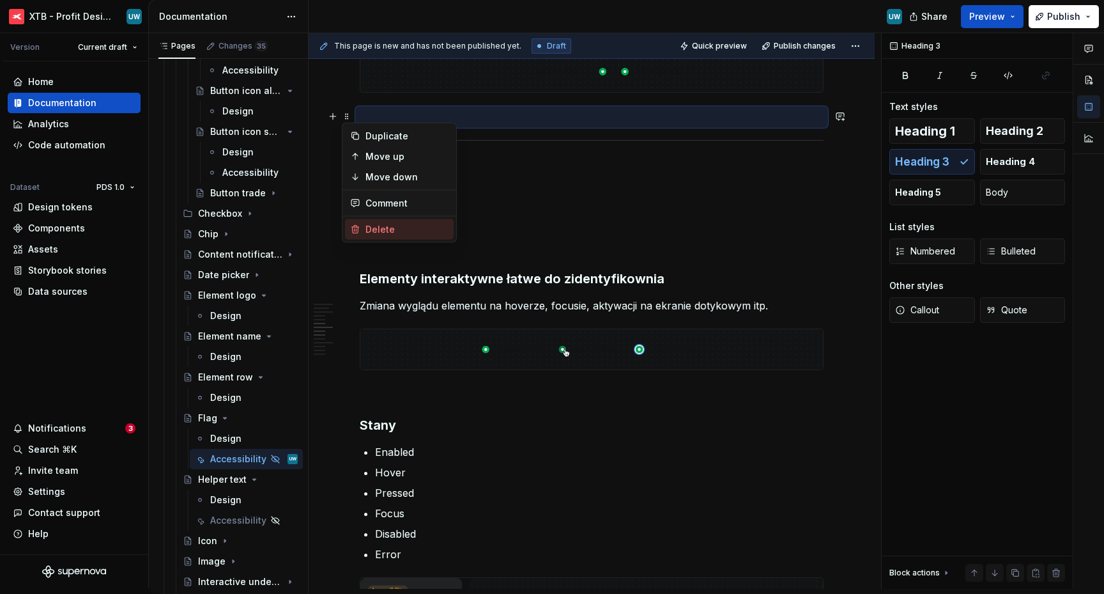
click at [374, 225] on div "Delete" at bounding box center [407, 229] width 83 height 13
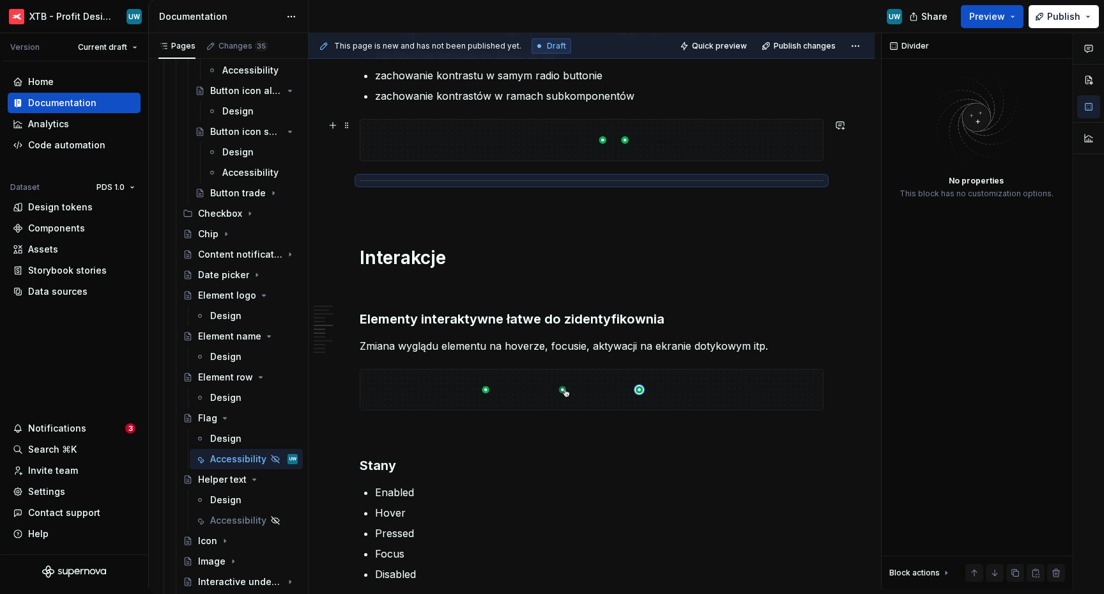
scroll to position [766, 0]
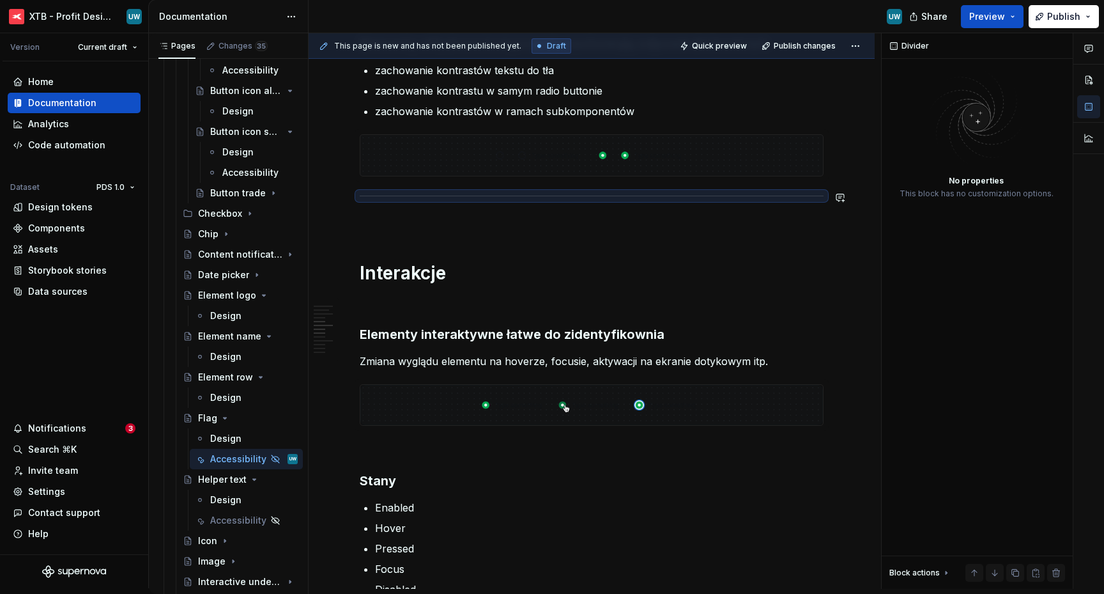
click at [374, 220] on p at bounding box center [592, 222] width 464 height 15
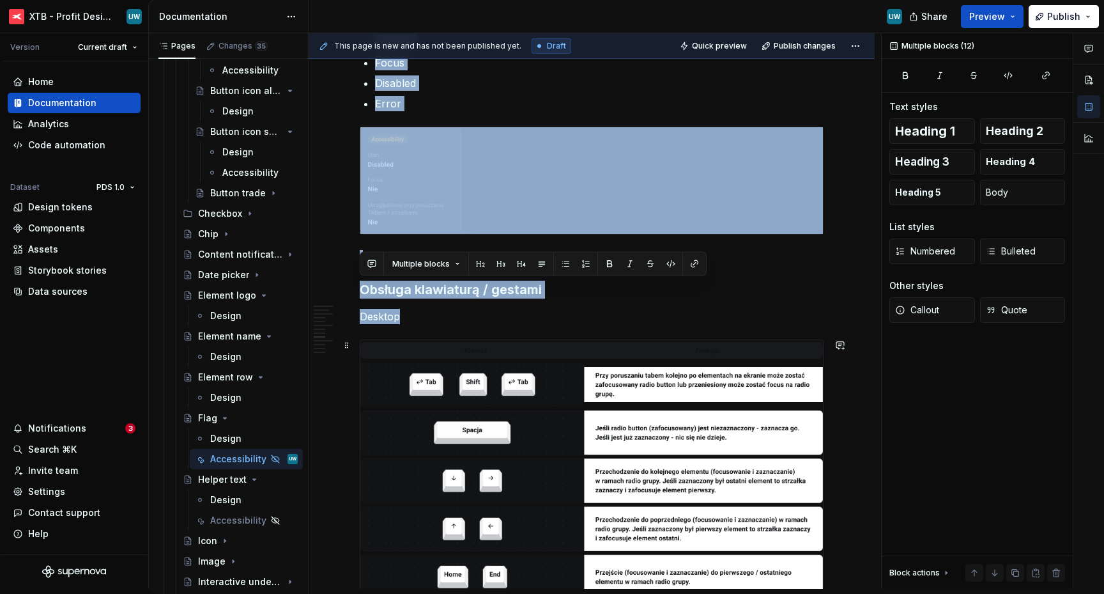
scroll to position [1418, 0]
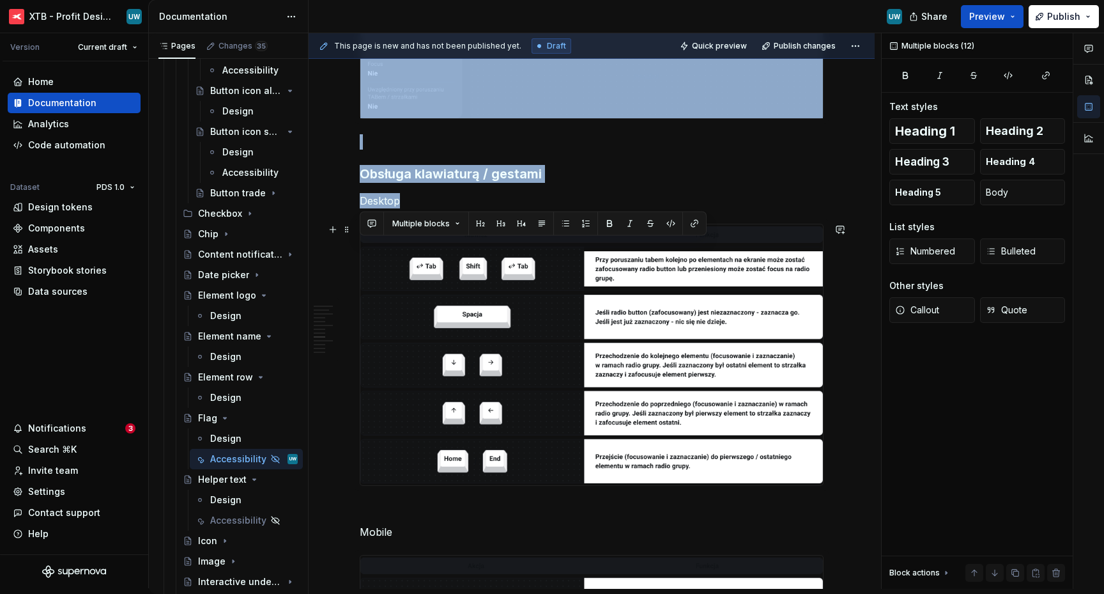
drag, startPoint x: 360, startPoint y: 120, endPoint x: 428, endPoint y: 413, distance: 301.0
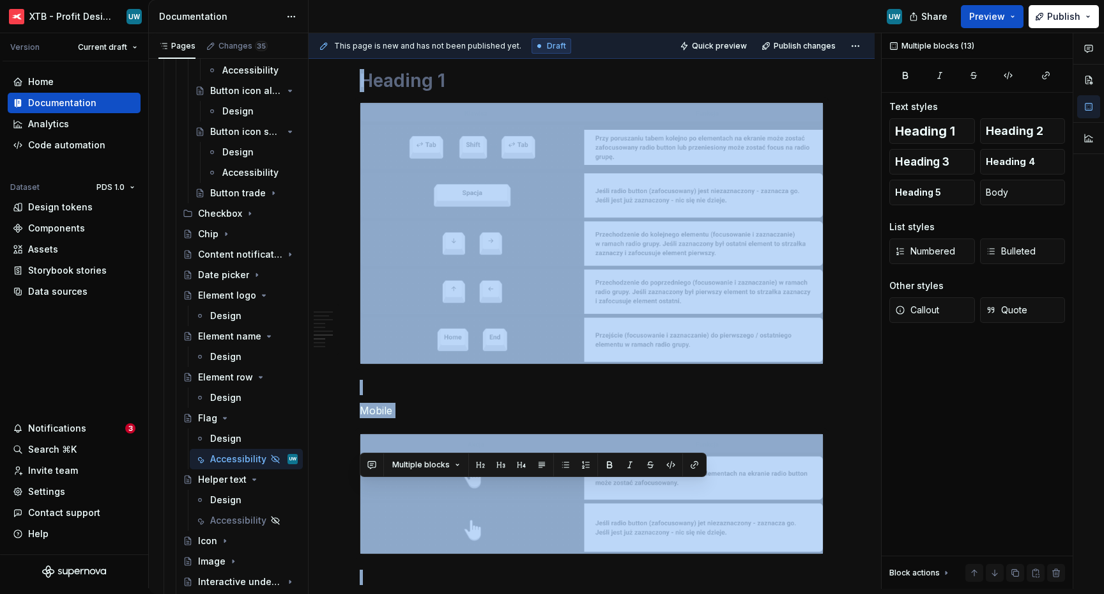
scroll to position [1711, 0]
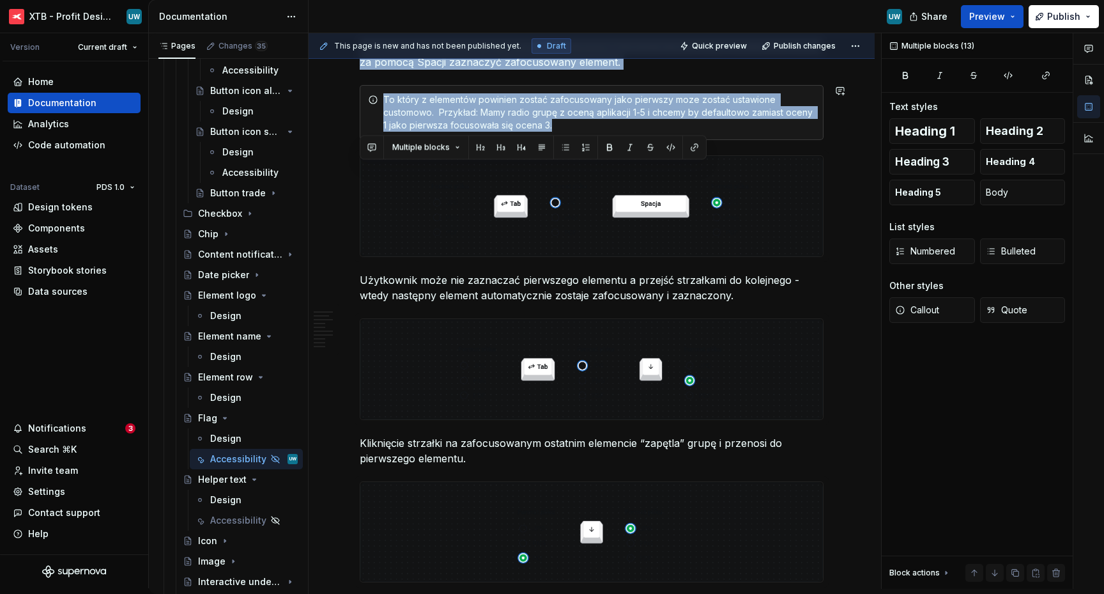
drag, startPoint x: 372, startPoint y: 236, endPoint x: 463, endPoint y: 141, distance: 131.1
click at [463, 141] on div "Ogólne Screenreader Sekcja określa nam jakie informacje, powinien przekazać uży…" at bounding box center [592, 108] width 464 height 3115
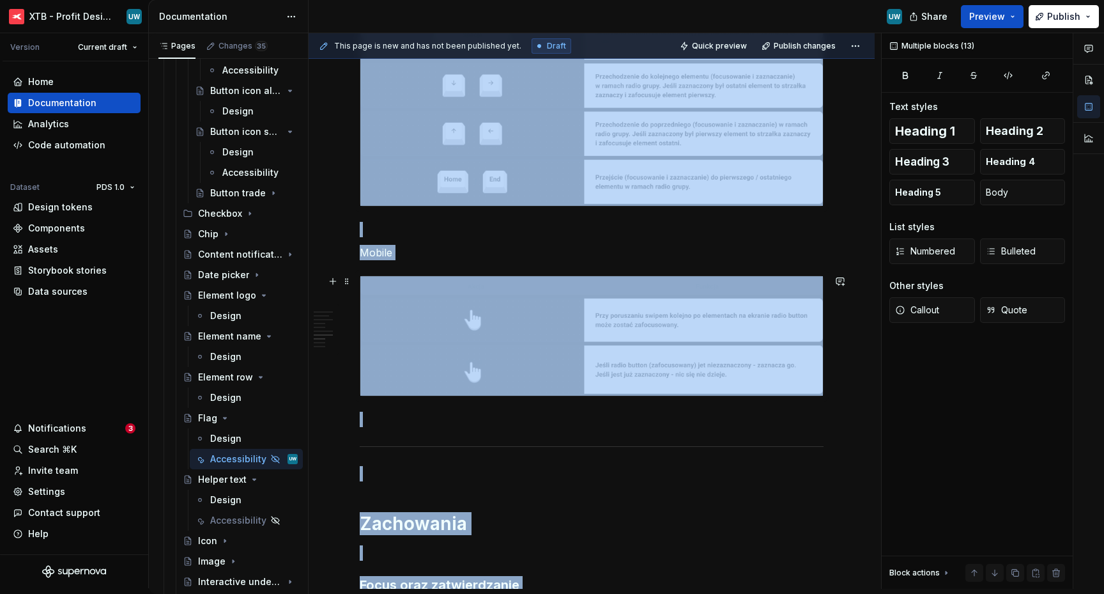
scroll to position [1137, 0]
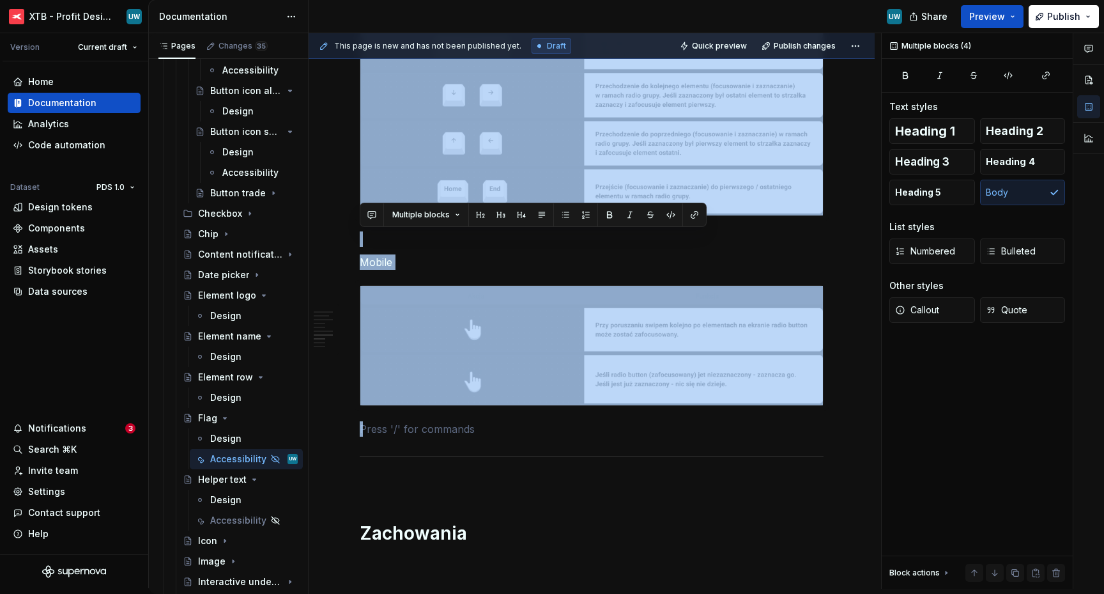
drag, startPoint x: 397, startPoint y: 421, endPoint x: 395, endPoint y: 127, distance: 294.6
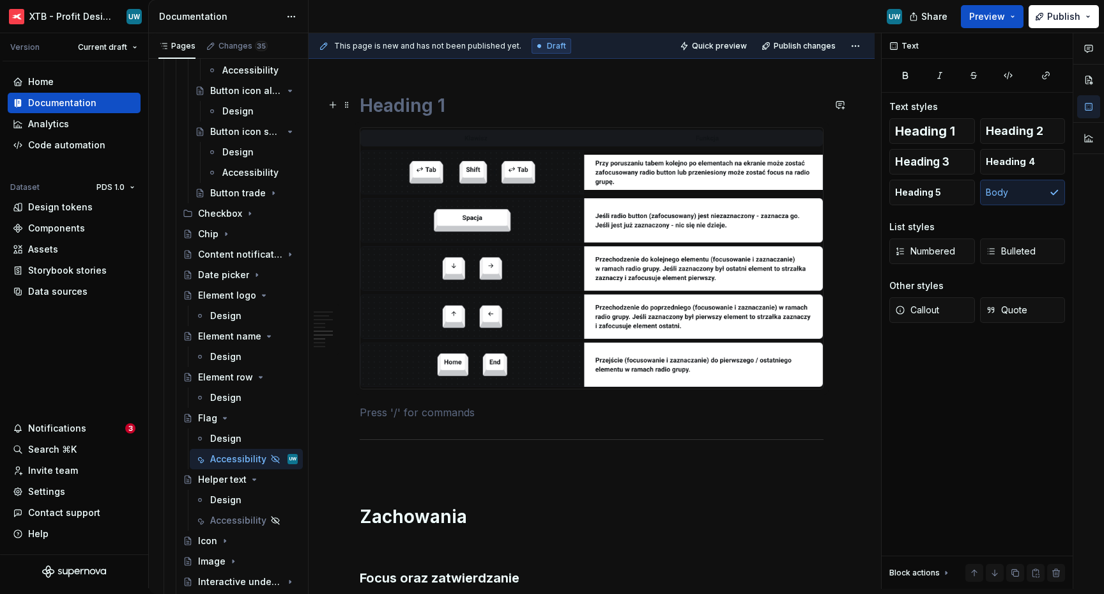
scroll to position [941, 0]
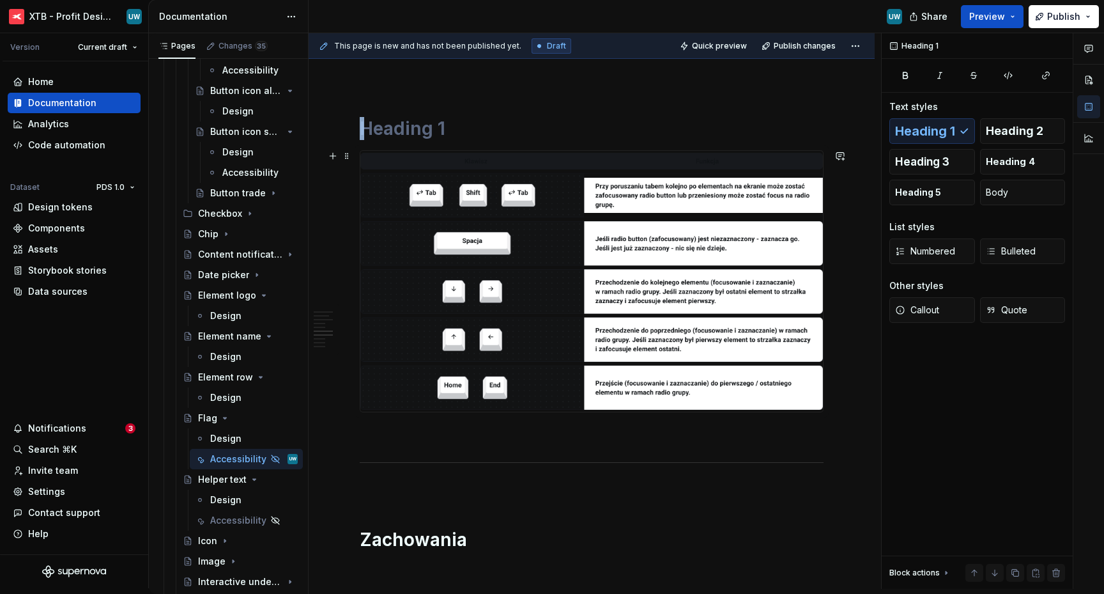
drag, startPoint x: 364, startPoint y: 95, endPoint x: 401, endPoint y: 264, distance: 173.2
click at [349, 128] on span at bounding box center [347, 128] width 10 height 18
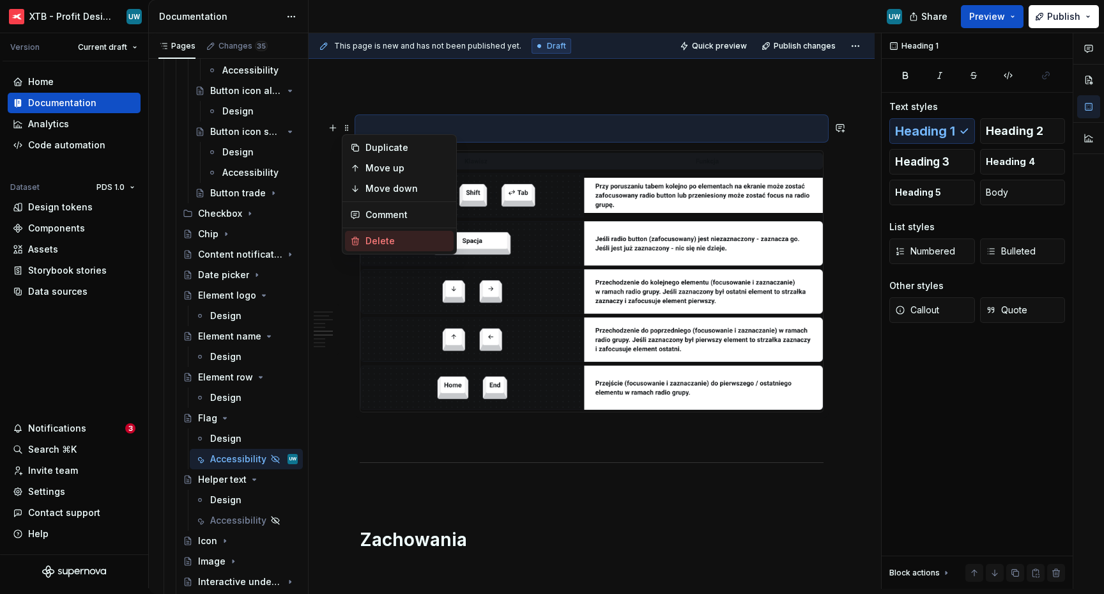
click at [390, 243] on div "Delete" at bounding box center [407, 241] width 83 height 13
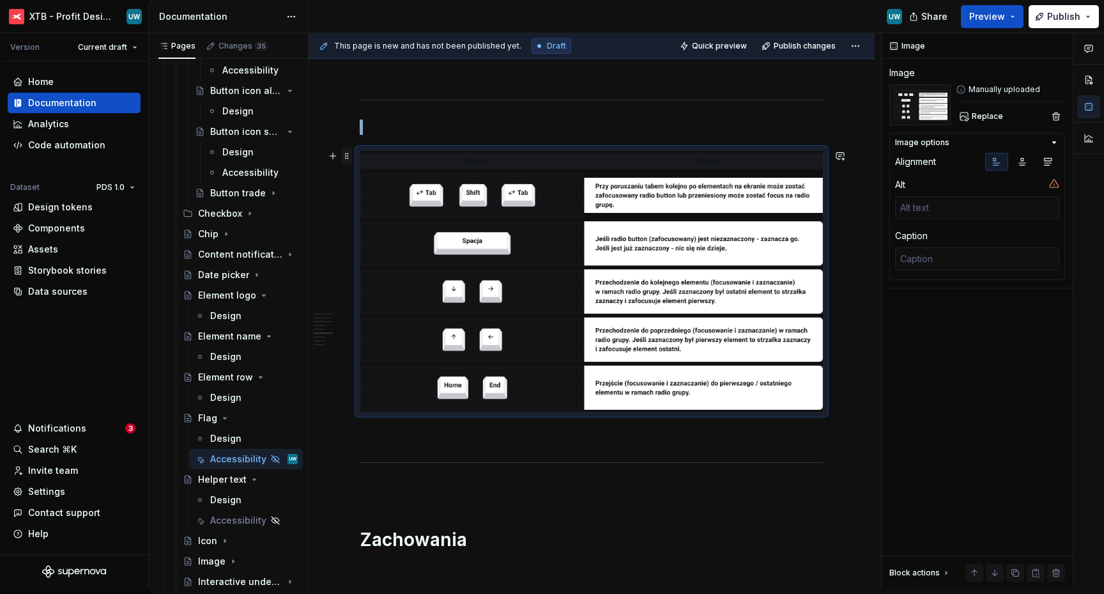
click at [348, 152] on span at bounding box center [347, 156] width 10 height 18
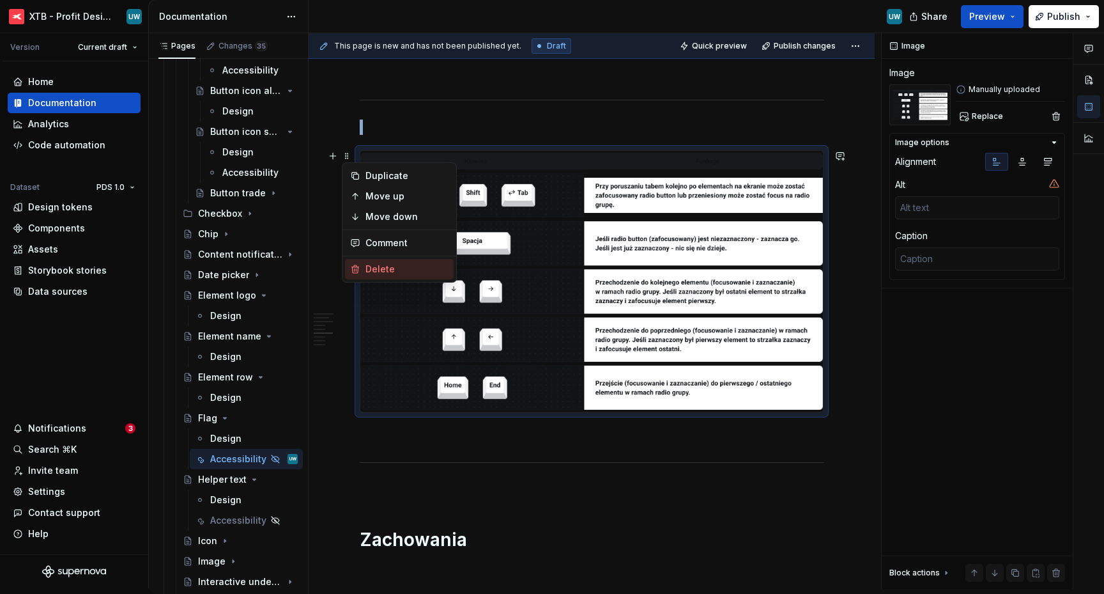
click at [382, 267] on div "Delete" at bounding box center [407, 269] width 83 height 13
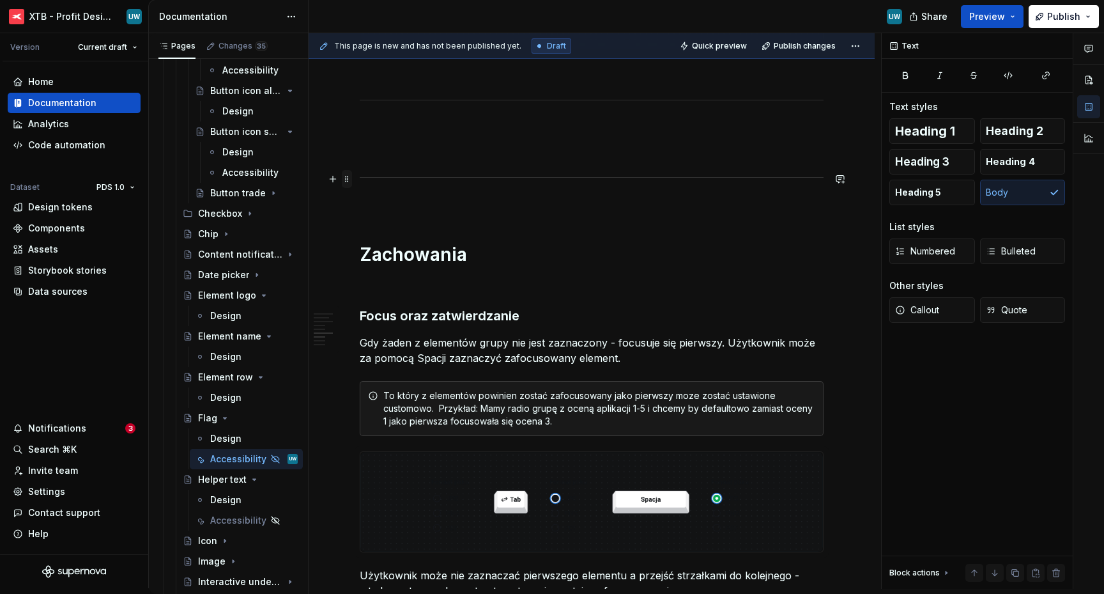
click at [346, 179] on span at bounding box center [347, 179] width 10 height 18
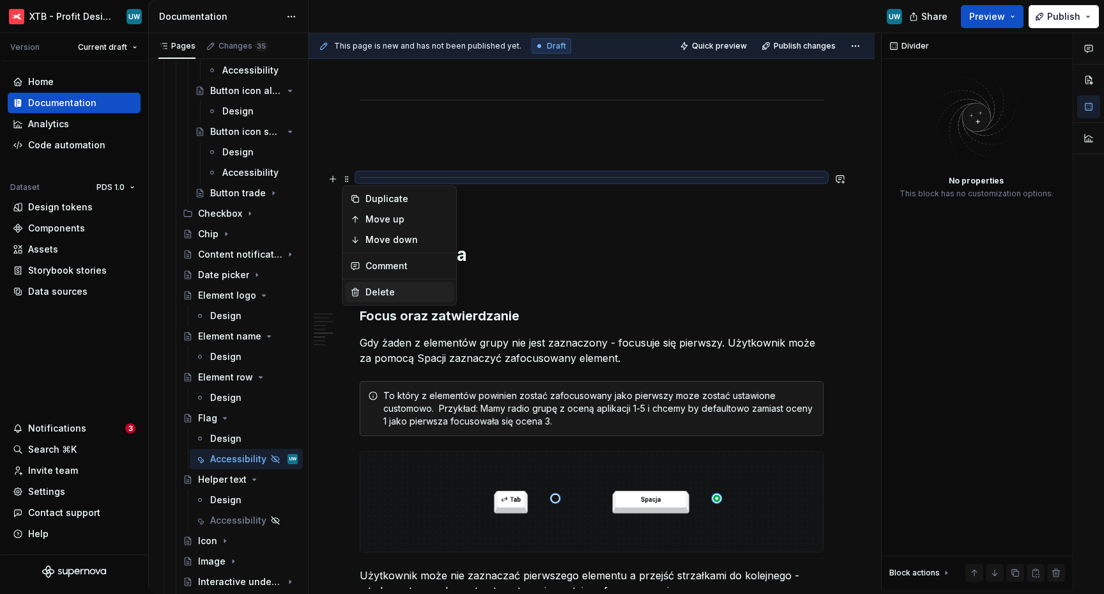
click at [377, 289] on div "Delete" at bounding box center [407, 292] width 83 height 13
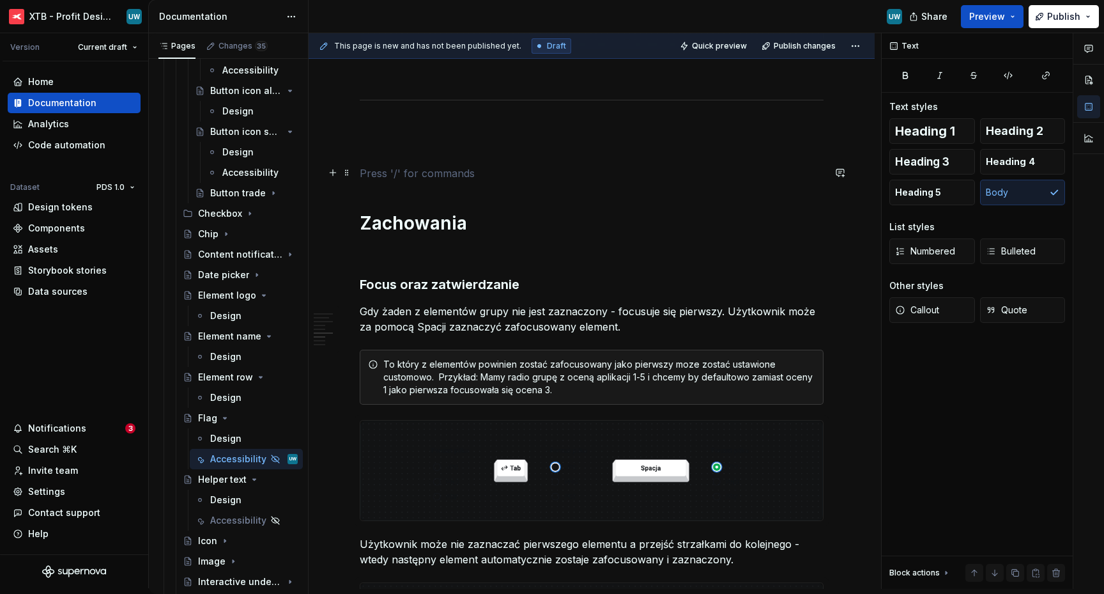
click at [373, 166] on p at bounding box center [592, 173] width 464 height 15
click at [373, 149] on p at bounding box center [592, 150] width 464 height 15
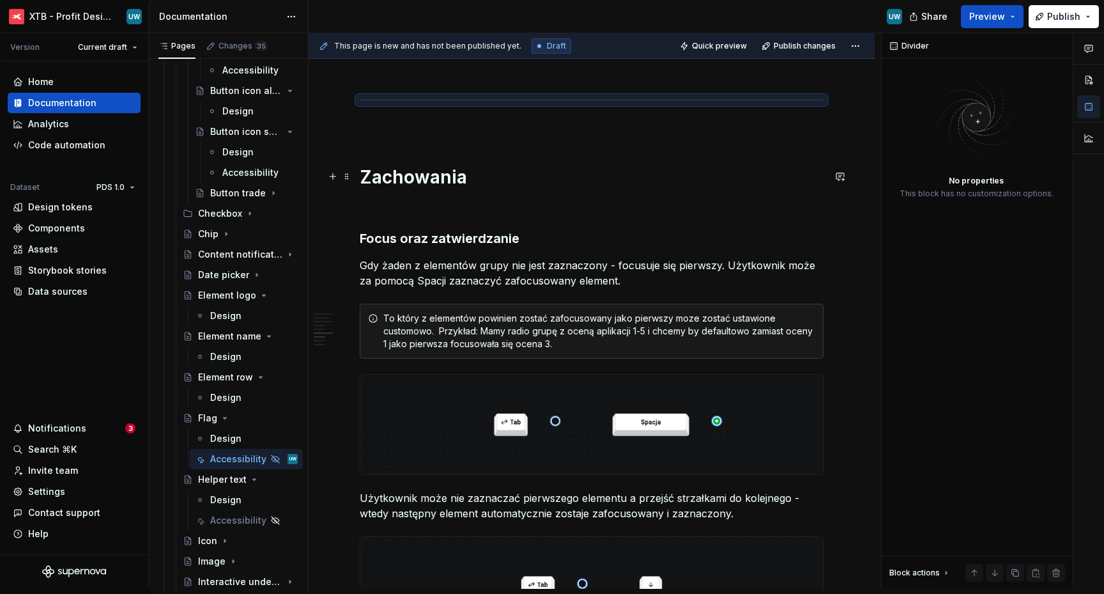
click at [408, 180] on h1 "Zachowania" at bounding box center [592, 177] width 464 height 23
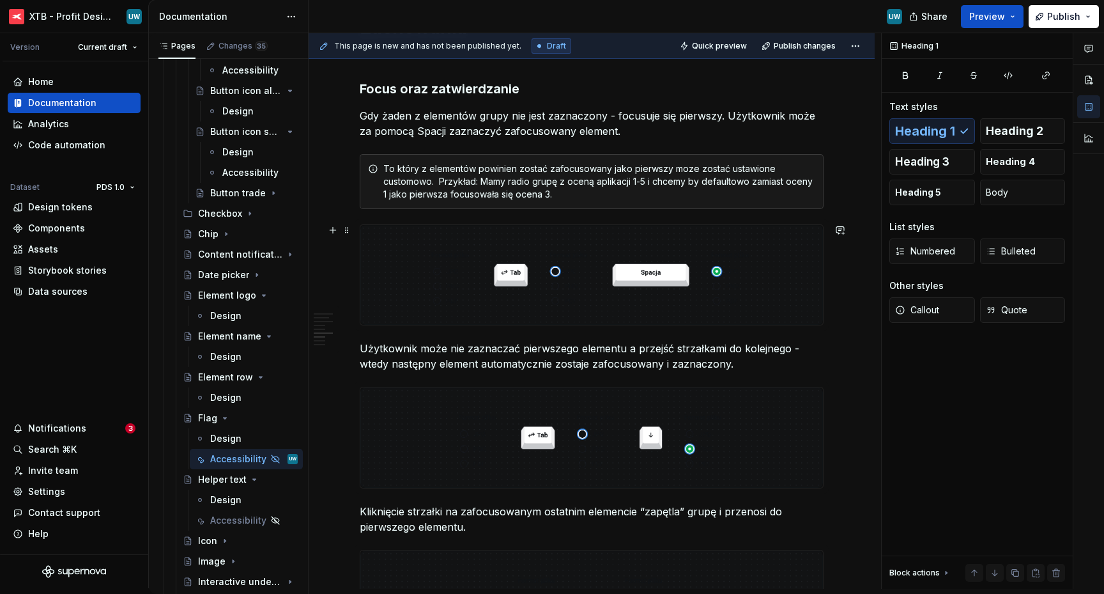
scroll to position [1048, 0]
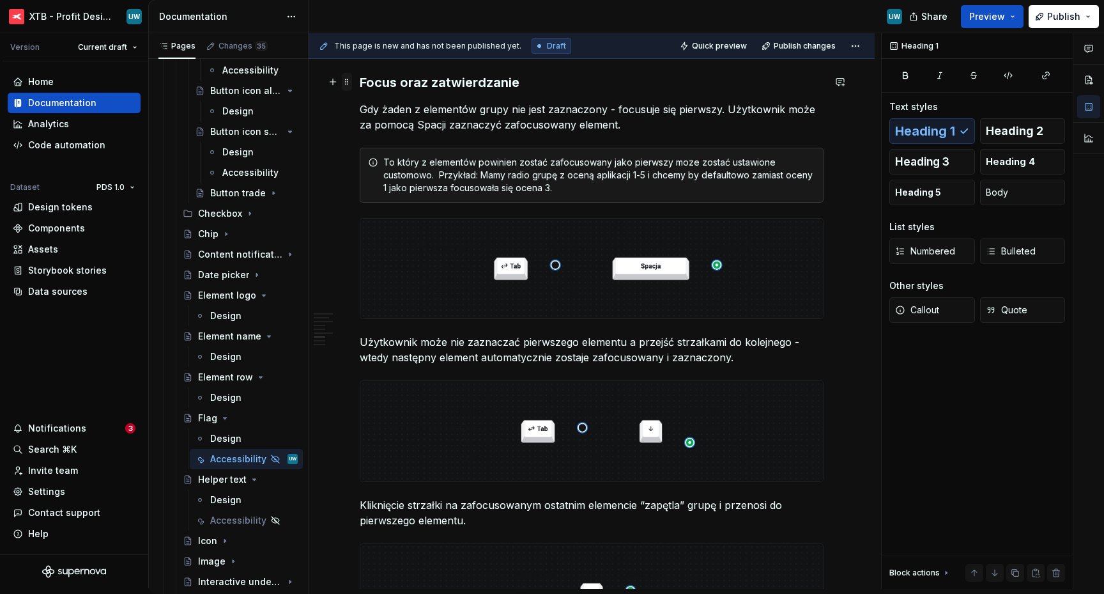
click at [346, 83] on span at bounding box center [347, 82] width 10 height 18
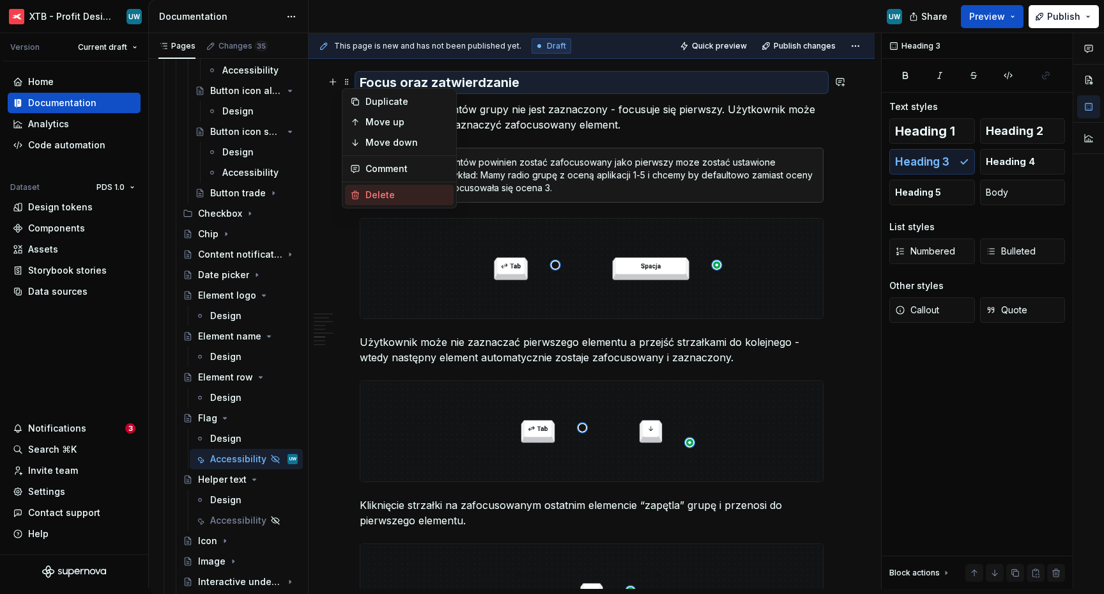
click at [389, 189] on div "Delete" at bounding box center [407, 195] width 83 height 13
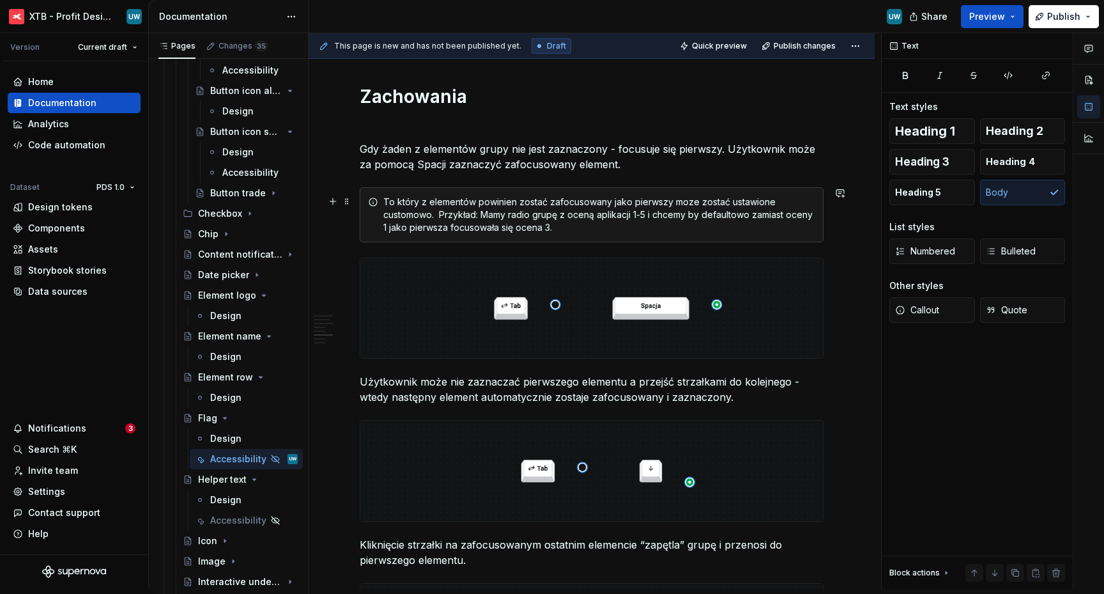
scroll to position [940, 0]
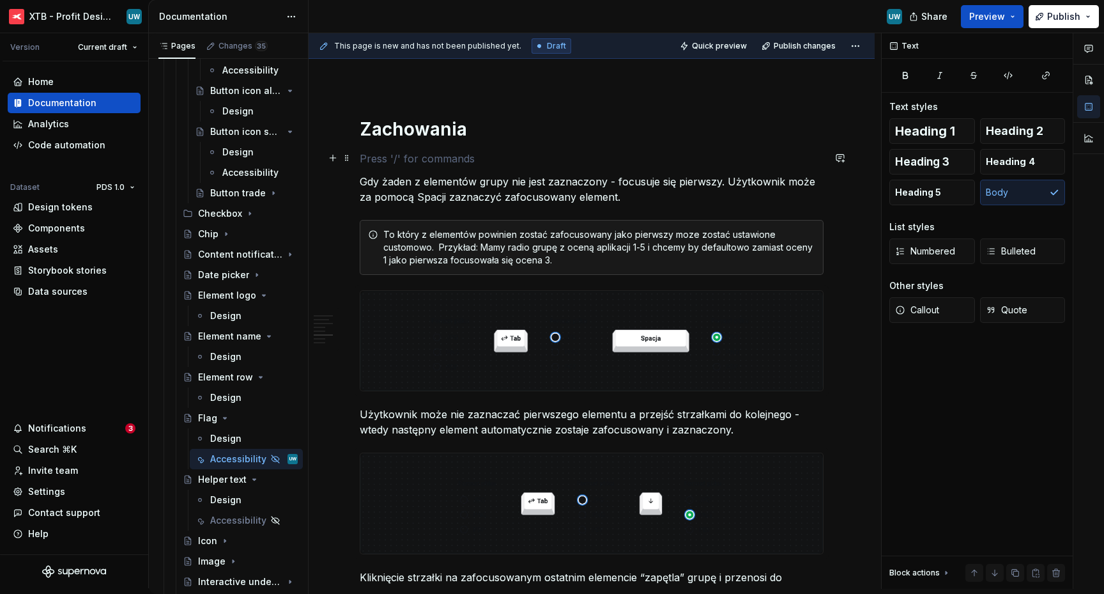
click at [369, 158] on p at bounding box center [592, 158] width 464 height 15
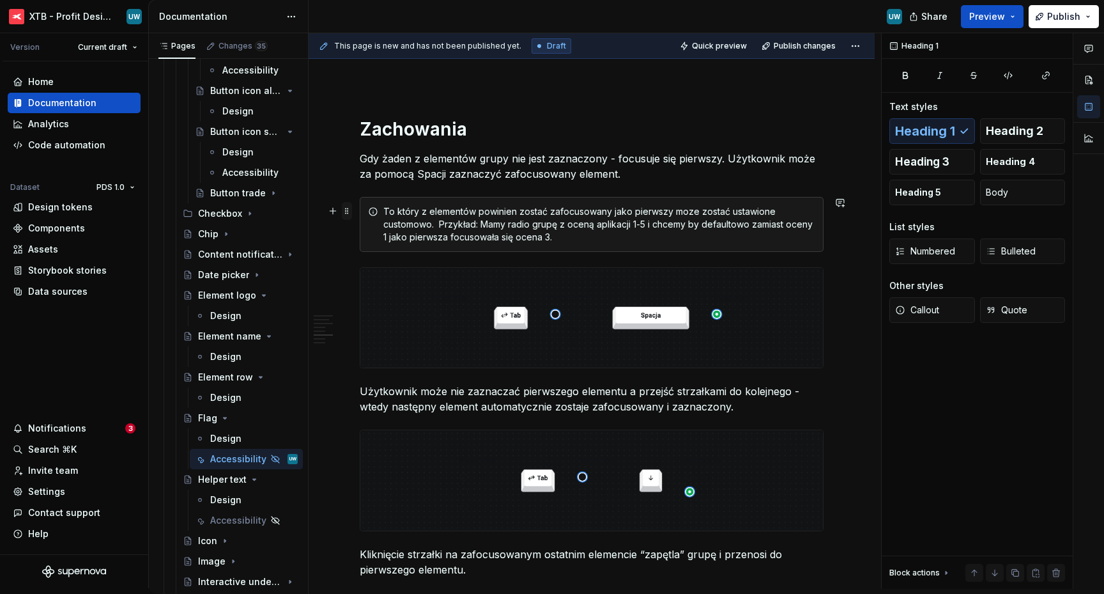
click at [347, 208] on span at bounding box center [347, 211] width 10 height 18
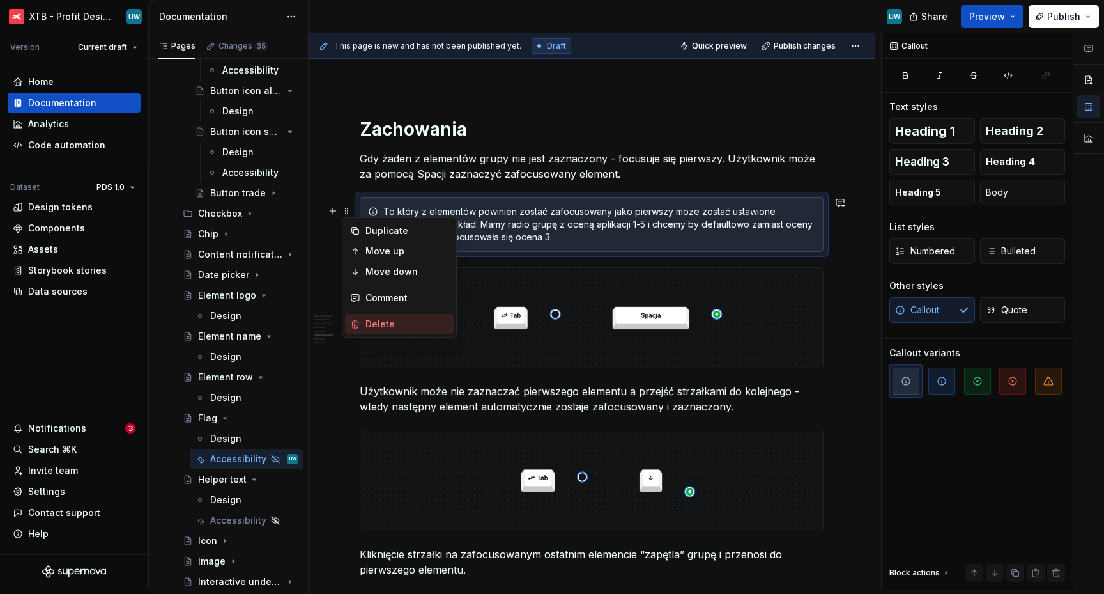
click at [373, 321] on div "Delete" at bounding box center [407, 324] width 83 height 13
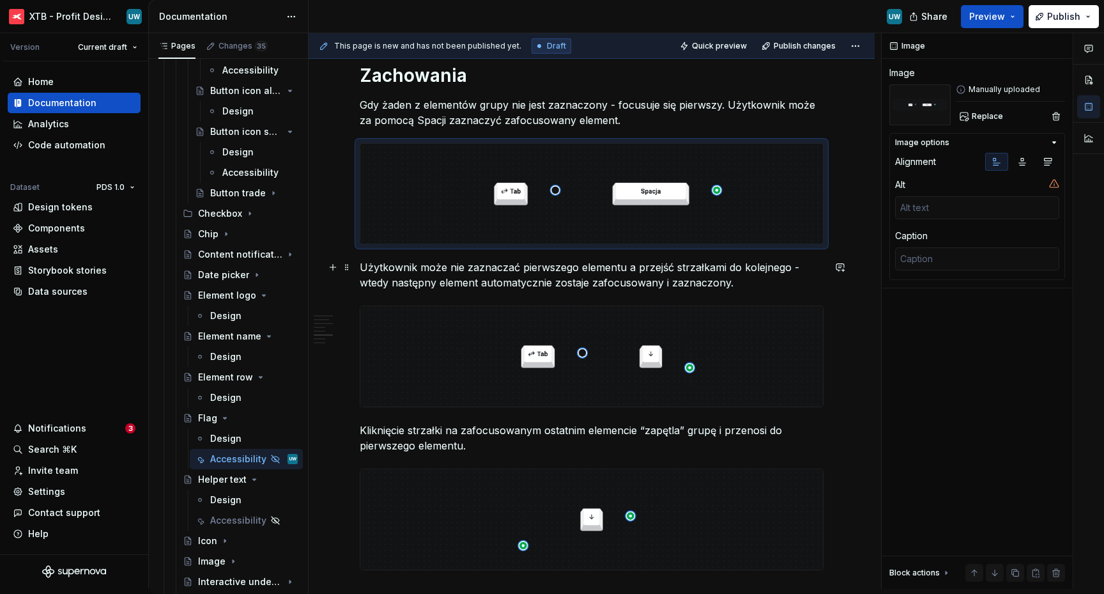
scroll to position [1004, 0]
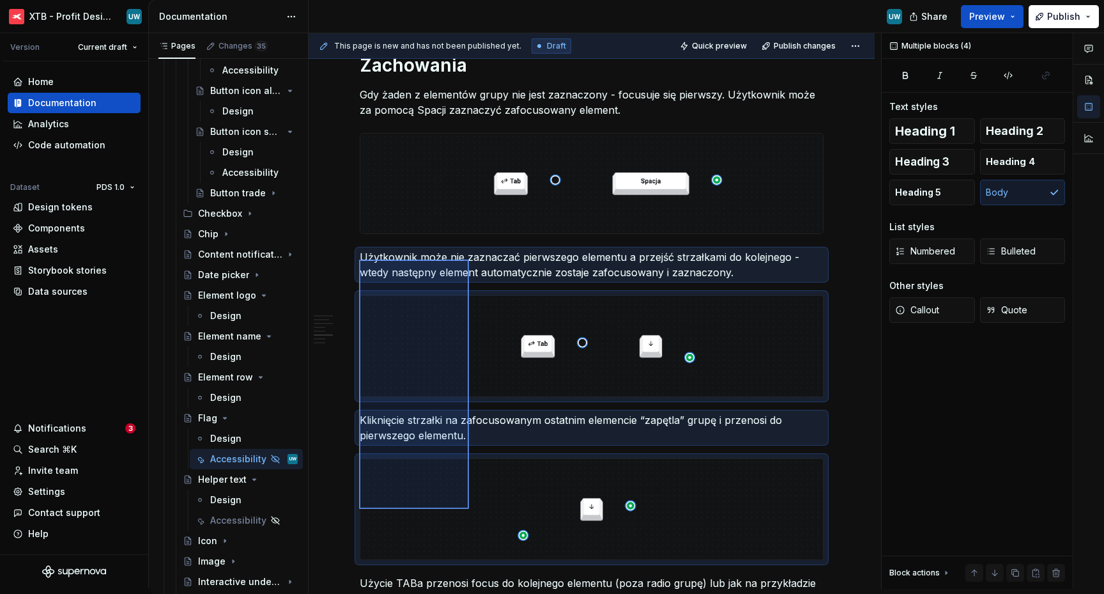
drag, startPoint x: 359, startPoint y: 259, endPoint x: 469, endPoint y: 509, distance: 272.4
click at [469, 509] on div "This page is new and has not been published yet. Draft Quick preview Publish ch…" at bounding box center [595, 310] width 573 height 555
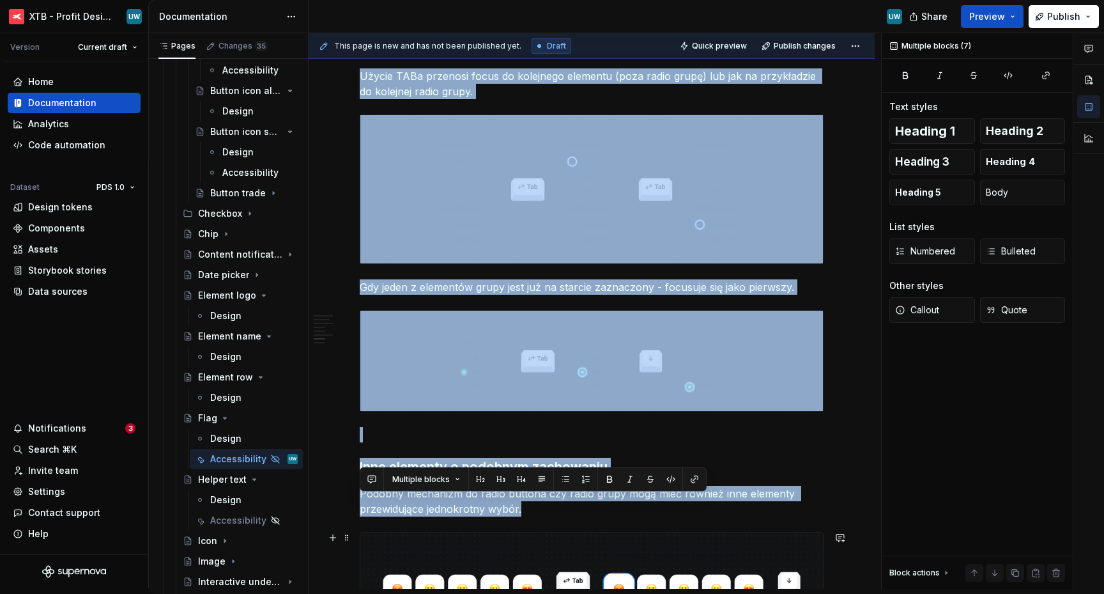
scroll to position [1394, 0]
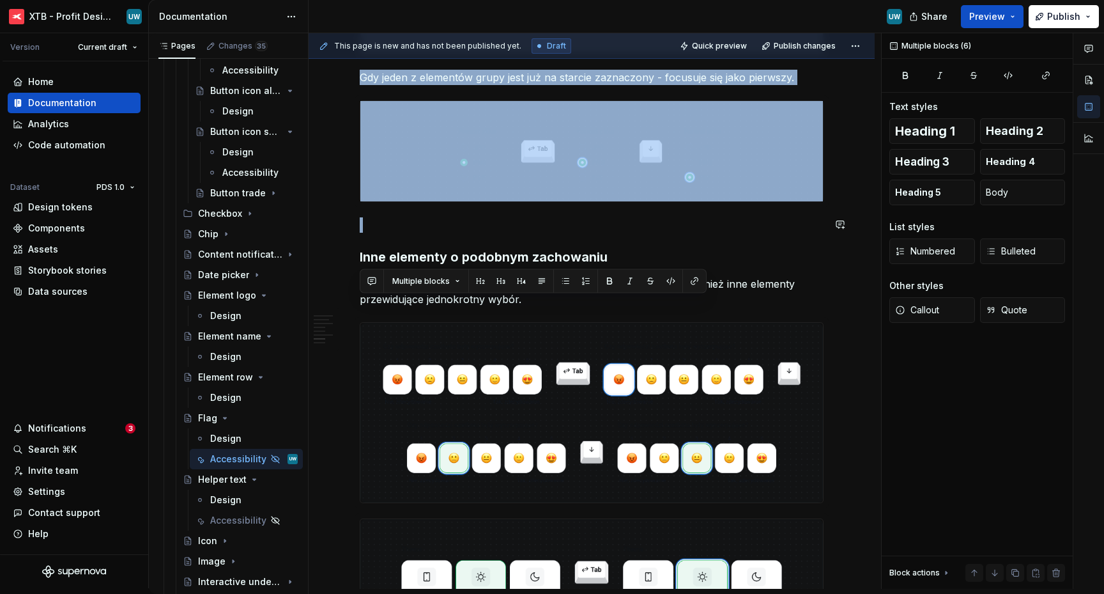
drag, startPoint x: 360, startPoint y: 259, endPoint x: 458, endPoint y: 240, distance: 99.6
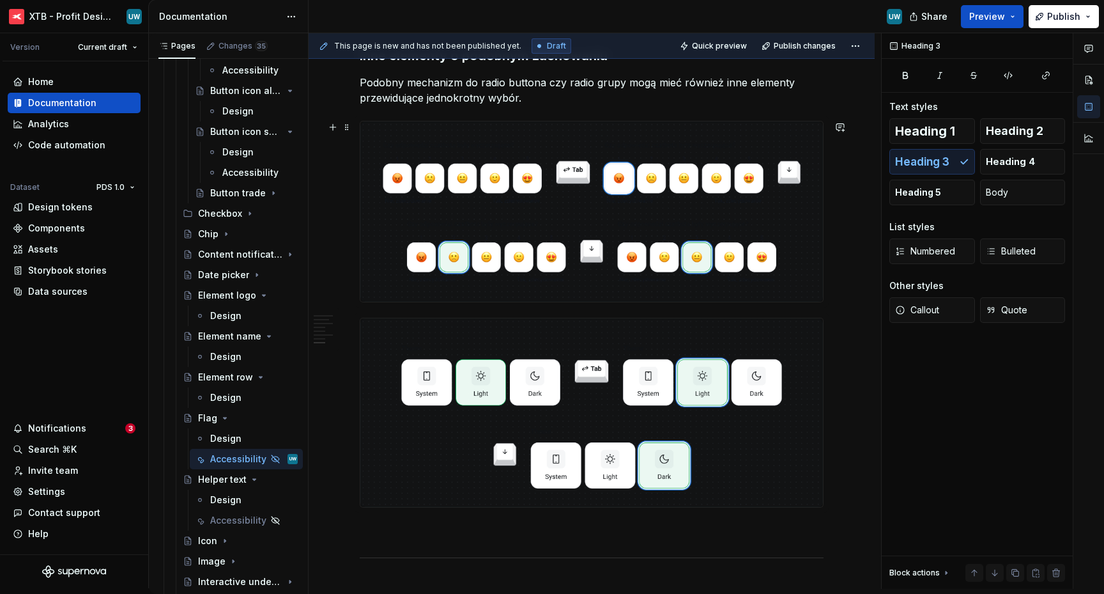
scroll to position [1200, 0]
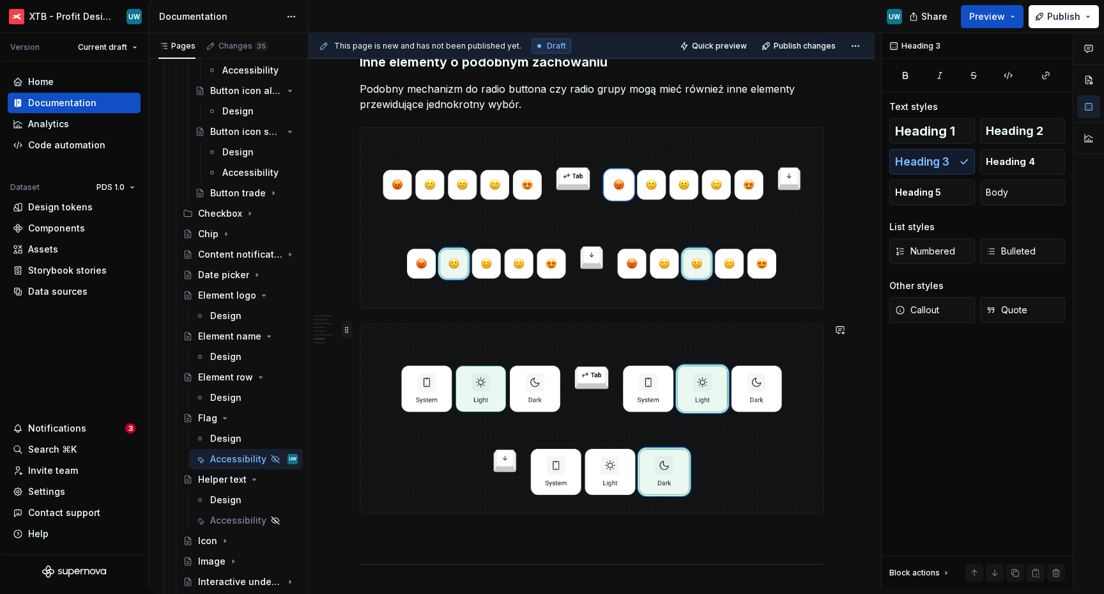
click at [347, 334] on span at bounding box center [347, 330] width 10 height 18
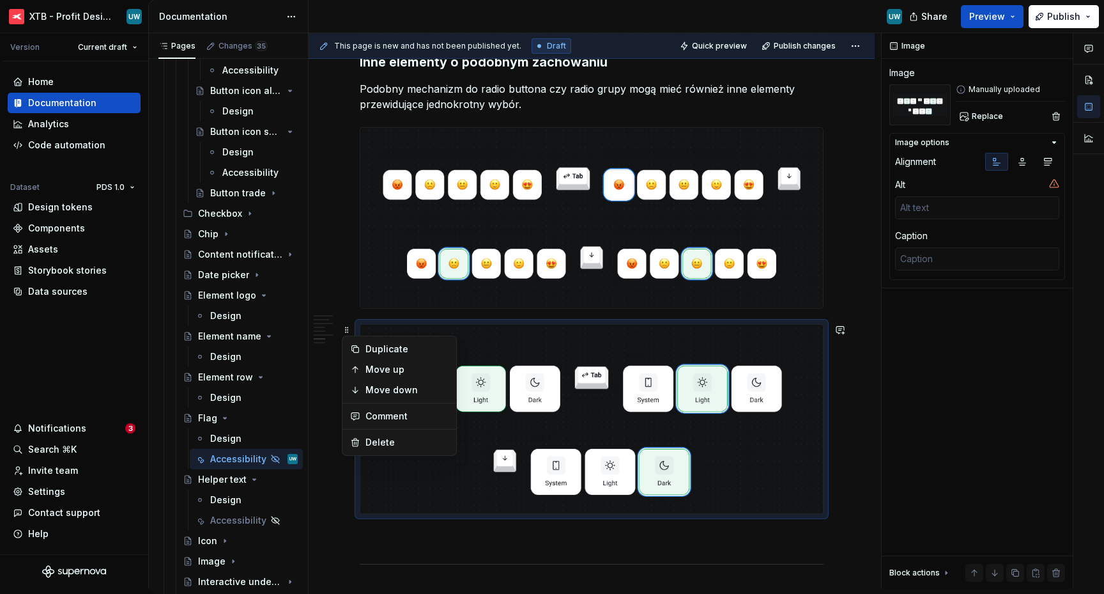
click at [373, 431] on div "Duplicate Move up Move down Comment Delete" at bounding box center [399, 395] width 115 height 120
click at [373, 435] on div "Delete" at bounding box center [399, 442] width 109 height 20
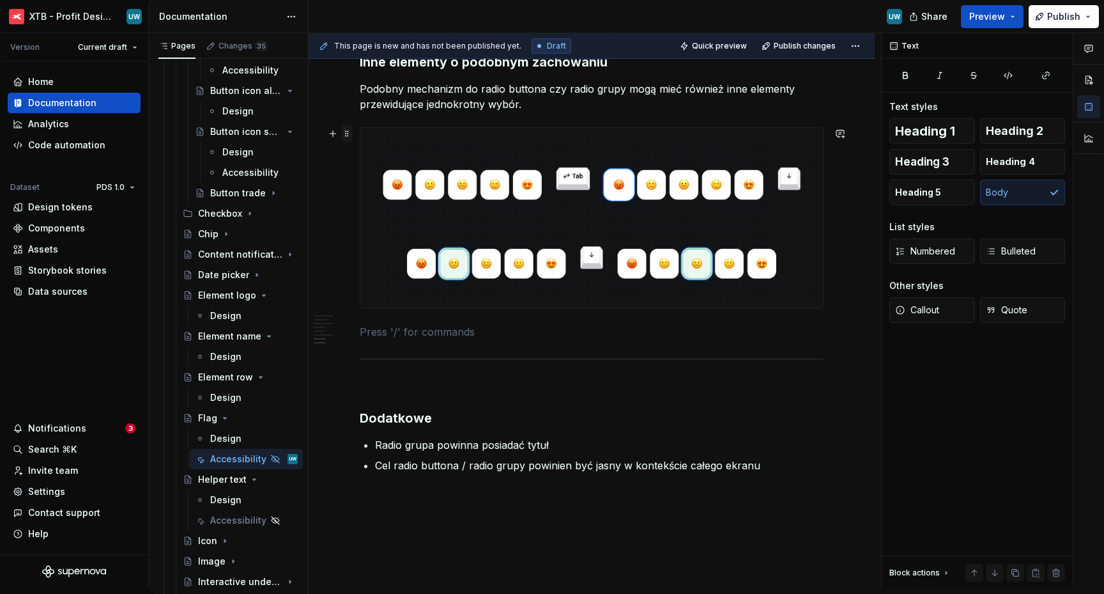
click at [350, 132] on span at bounding box center [347, 134] width 10 height 18
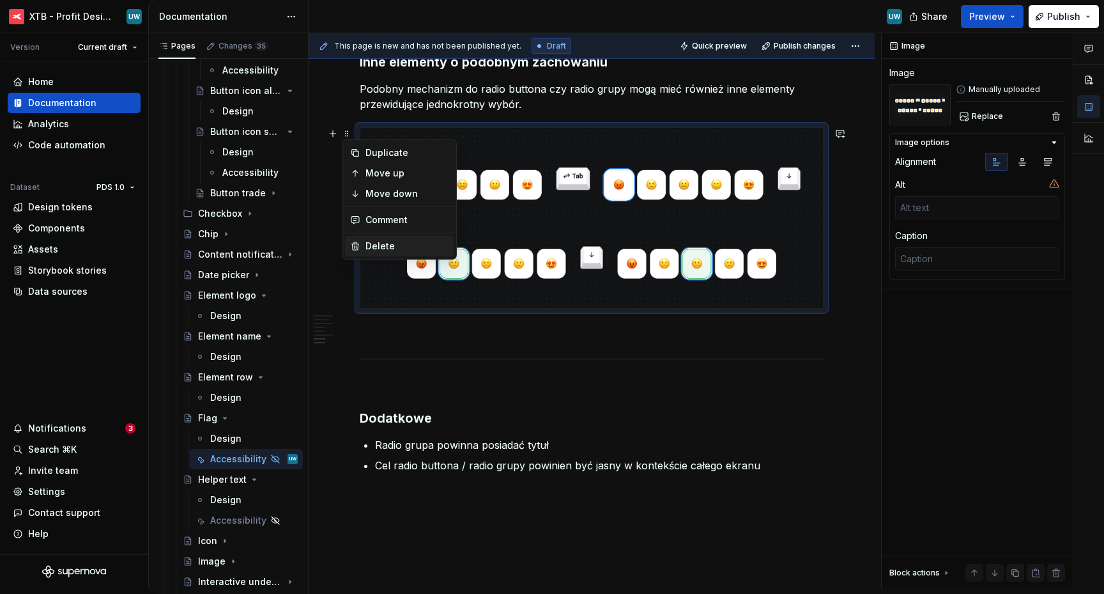
click at [364, 249] on div "Delete" at bounding box center [399, 246] width 109 height 20
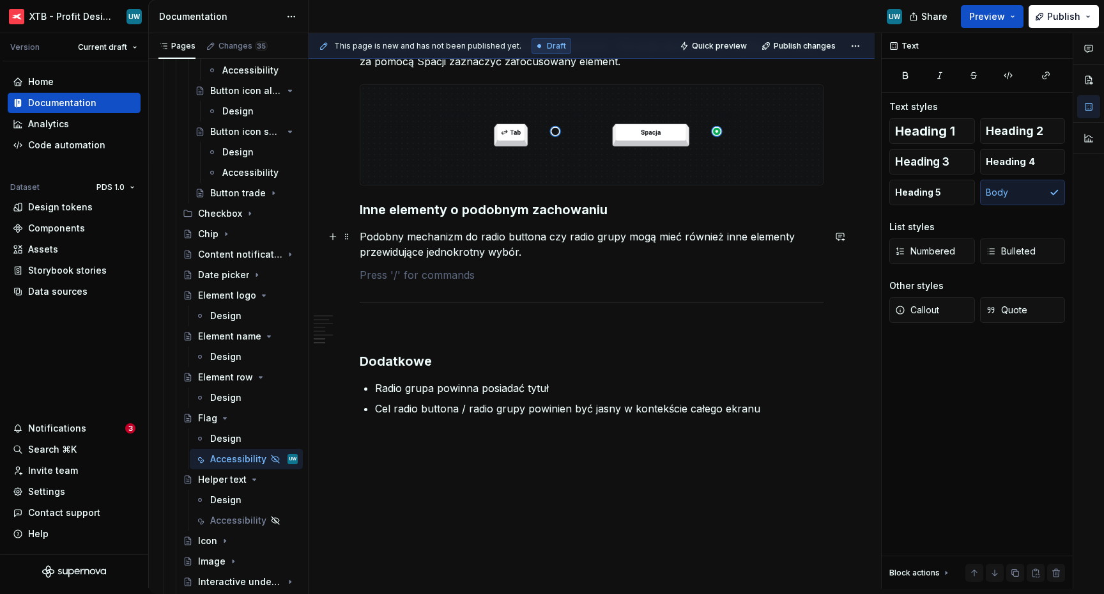
scroll to position [1047, 0]
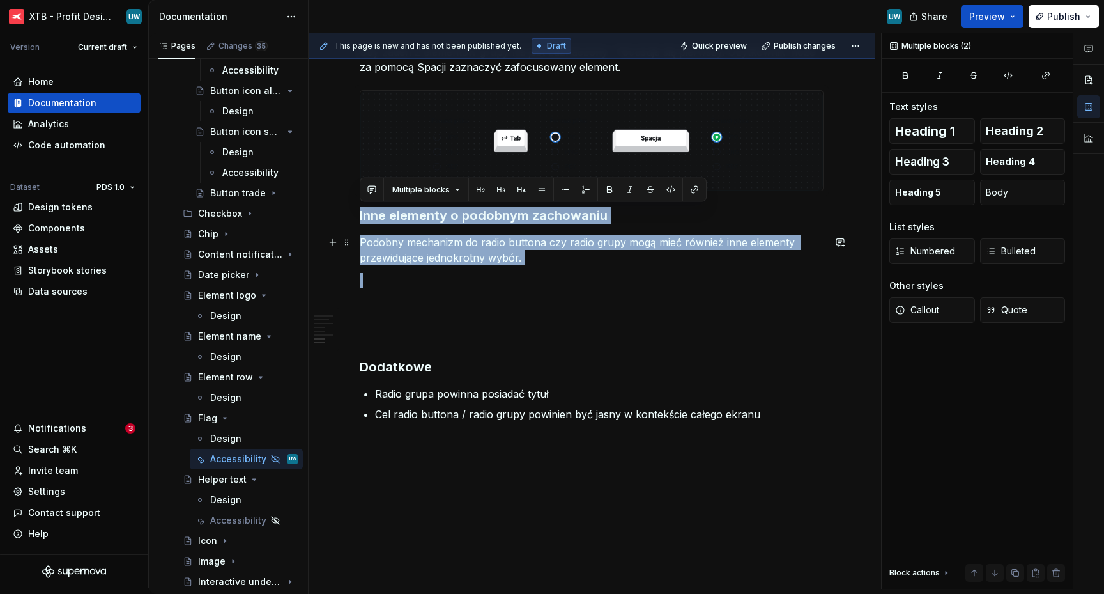
drag, startPoint x: 360, startPoint y: 211, endPoint x: 413, endPoint y: 273, distance: 81.6
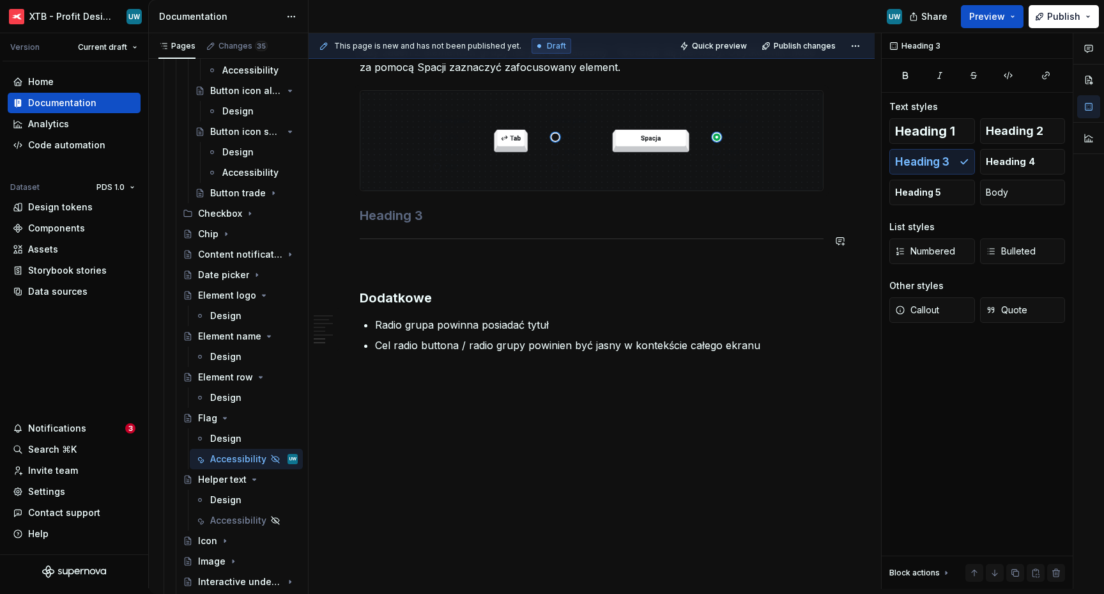
click at [371, 264] on p at bounding box center [592, 265] width 464 height 15
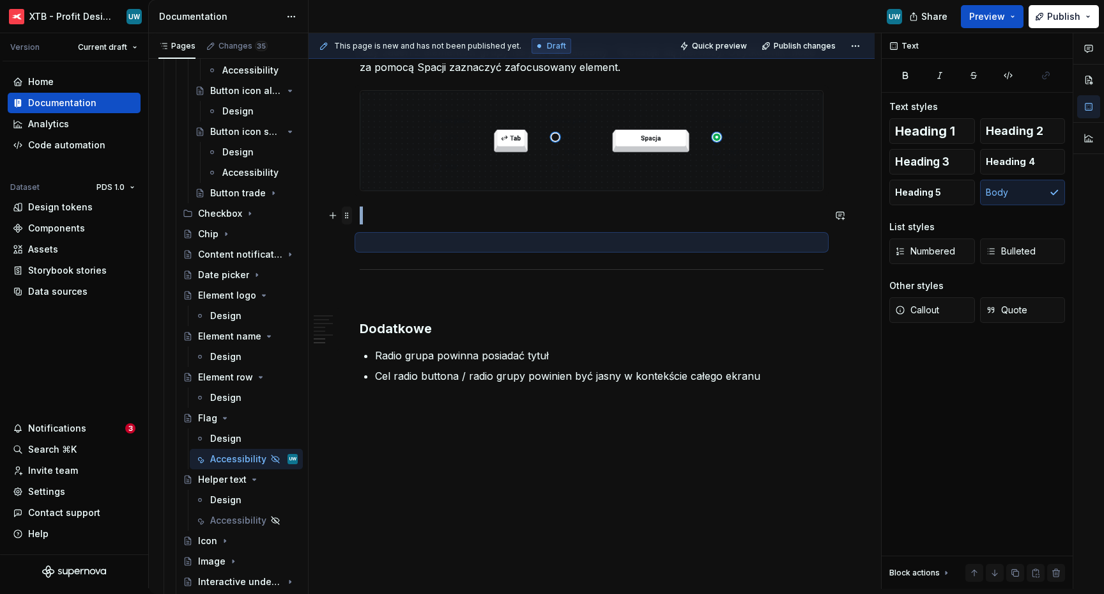
click at [346, 217] on span at bounding box center [347, 215] width 10 height 18
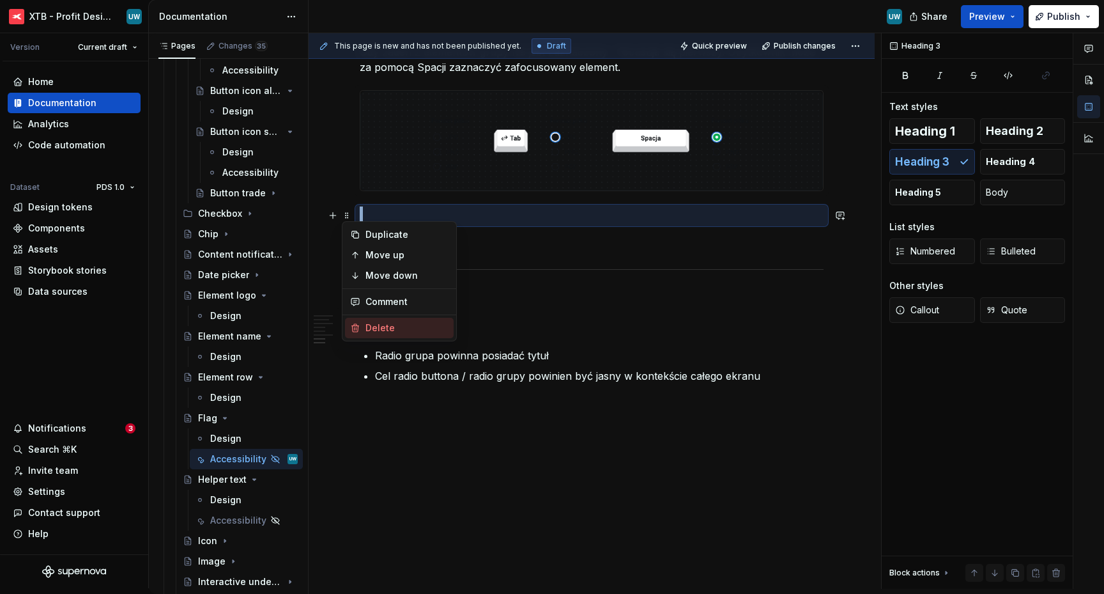
click at [386, 329] on div "Delete" at bounding box center [407, 327] width 83 height 13
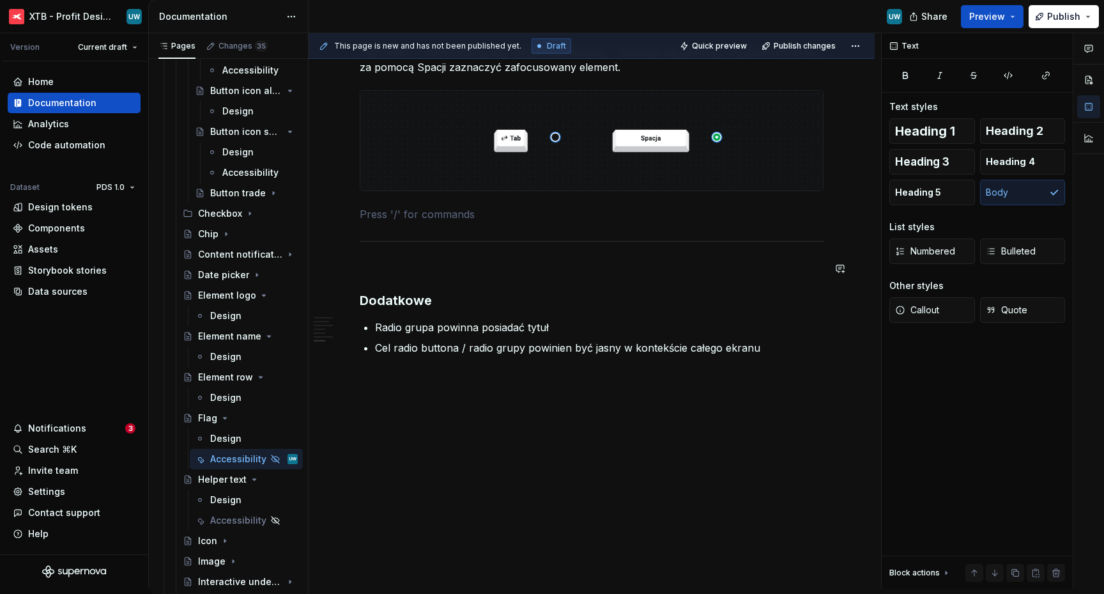
click at [475, 324] on p "Radio grupa powinna posiadać tytuł" at bounding box center [599, 327] width 449 height 15
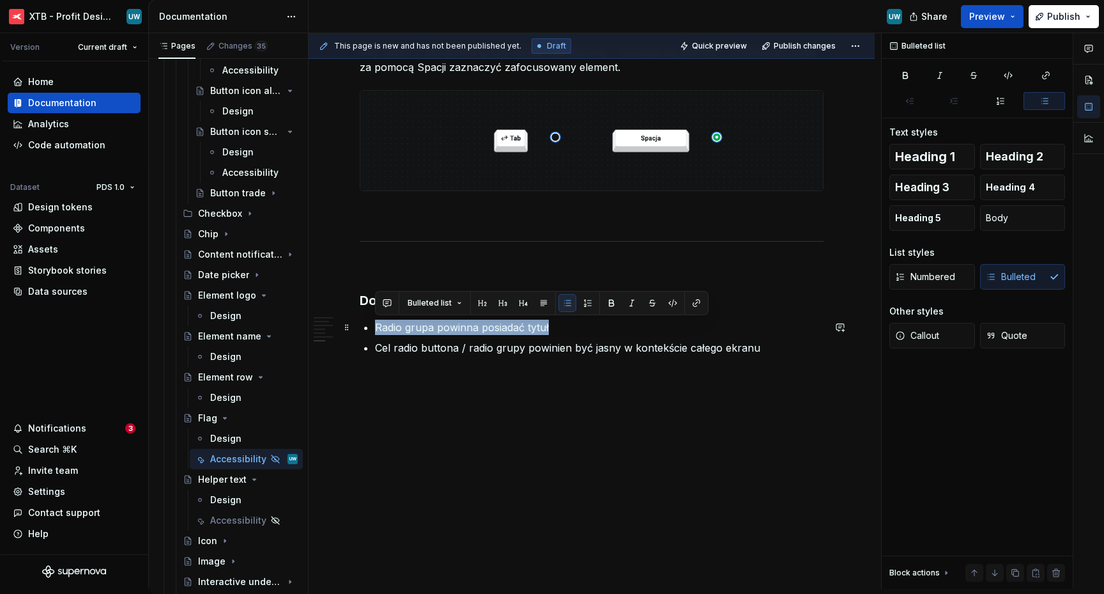
click at [475, 324] on p "Radio grupa powinna posiadać tytuł" at bounding box center [599, 327] width 449 height 15
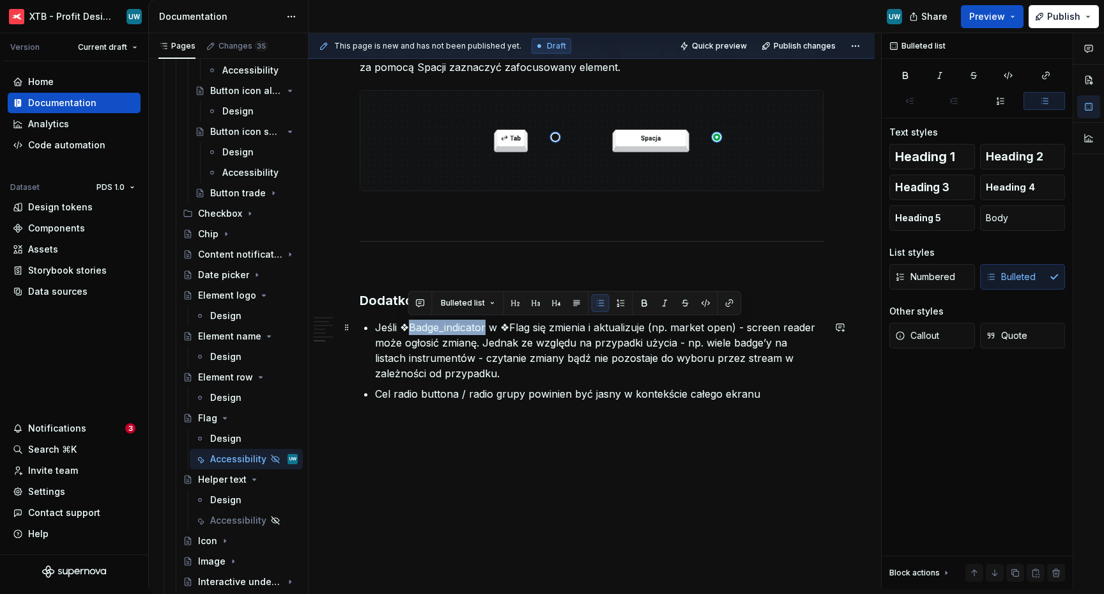
drag, startPoint x: 485, startPoint y: 327, endPoint x: 410, endPoint y: 327, distance: 75.4
click at [410, 327] on p "Jeśli ❖Badge_indicator w ❖Flag się zmienia i aktualizuje (np. market open) - sc…" at bounding box center [599, 350] width 449 height 61
click at [643, 300] on button "button" at bounding box center [645, 303] width 18 height 18
drag, startPoint x: 531, startPoint y: 324, endPoint x: 512, endPoint y: 321, distance: 19.3
click at [512, 322] on p "Jeśli ❖ Badge_indicator w ❖Flag się zmienia i aktualizuje (np. market open) - s…" at bounding box center [599, 350] width 449 height 61
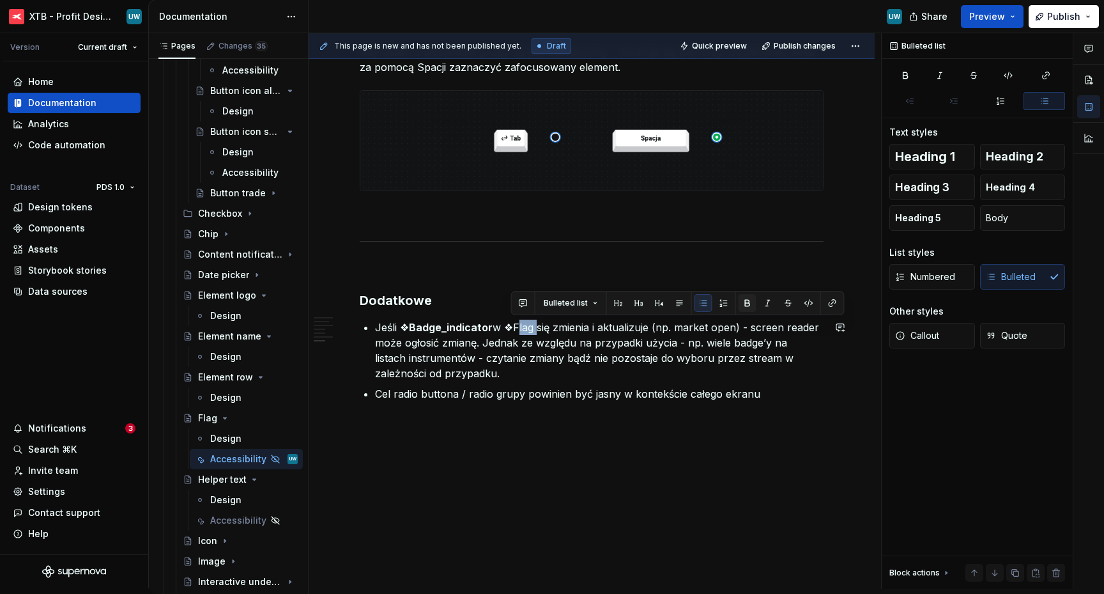
click at [745, 300] on button "button" at bounding box center [748, 303] width 18 height 18
click at [398, 397] on p "Cel radio buttona / radio grupy powinien być jasny w kontekście całego ekranu" at bounding box center [599, 393] width 449 height 15
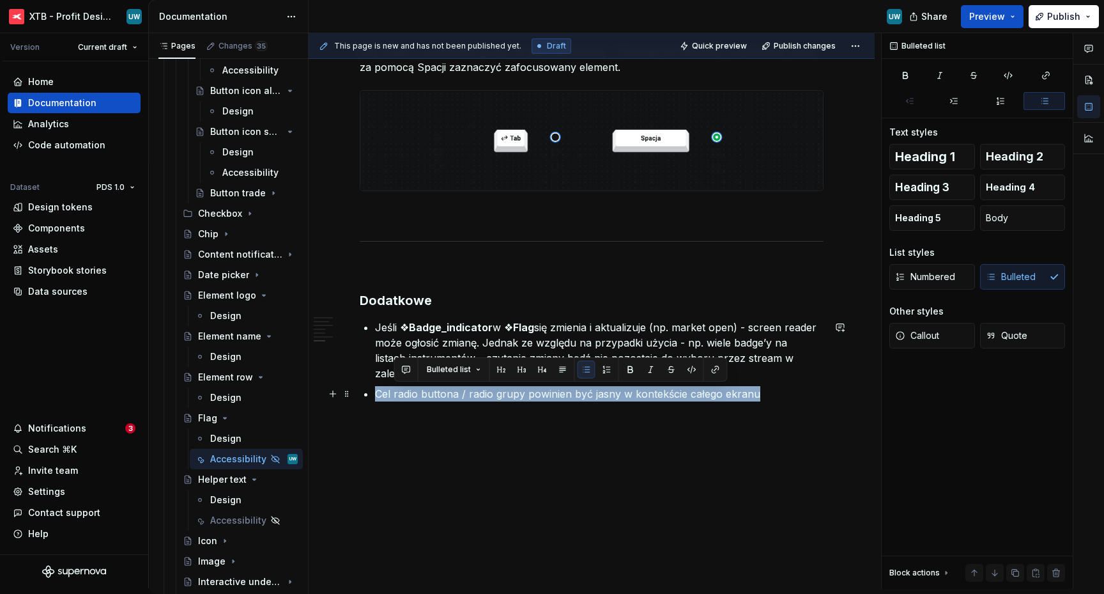
click at [398, 397] on p "Cel radio buttona / radio grupy powinien być jasny w kontekście całego ekranu" at bounding box center [599, 393] width 449 height 15
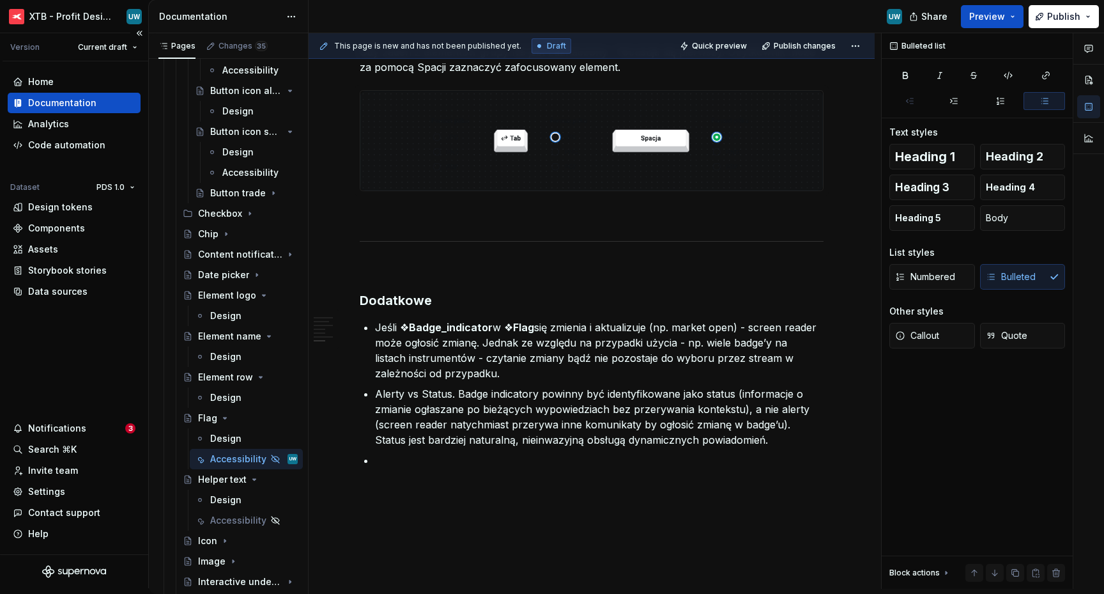
type textarea "*"
click at [406, 461] on p at bounding box center [599, 459] width 449 height 15
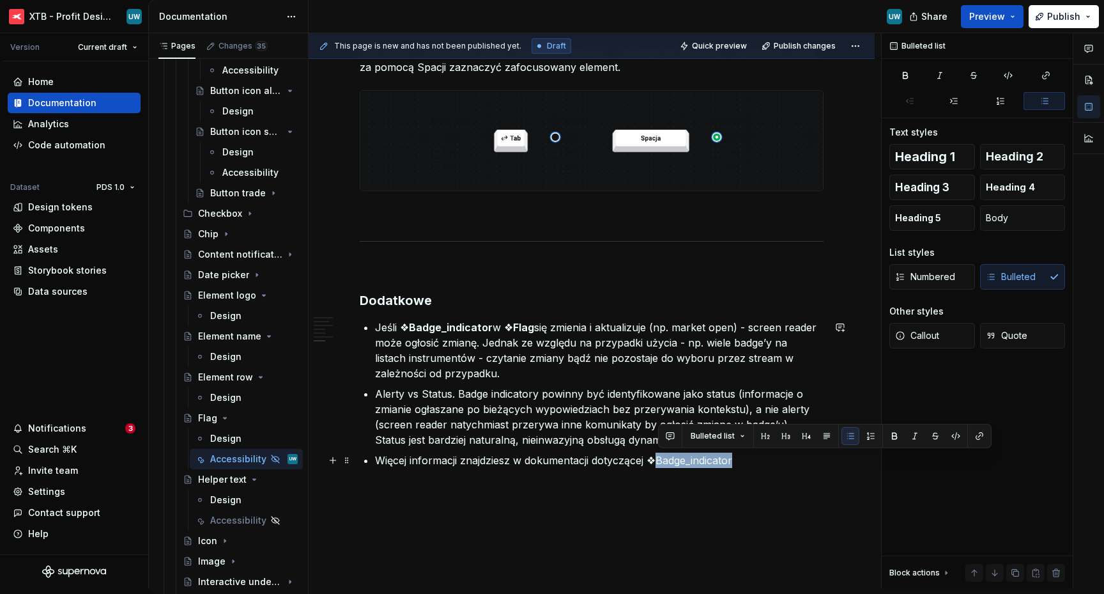
drag, startPoint x: 660, startPoint y: 458, endPoint x: 736, endPoint y: 461, distance: 76.1
click at [736, 461] on p "Więcej informacji znajdziesz w dokumentacji dotyczącej ❖Badge_indicator" at bounding box center [599, 459] width 449 height 15
click at [891, 436] on button "button" at bounding box center [895, 436] width 18 height 18
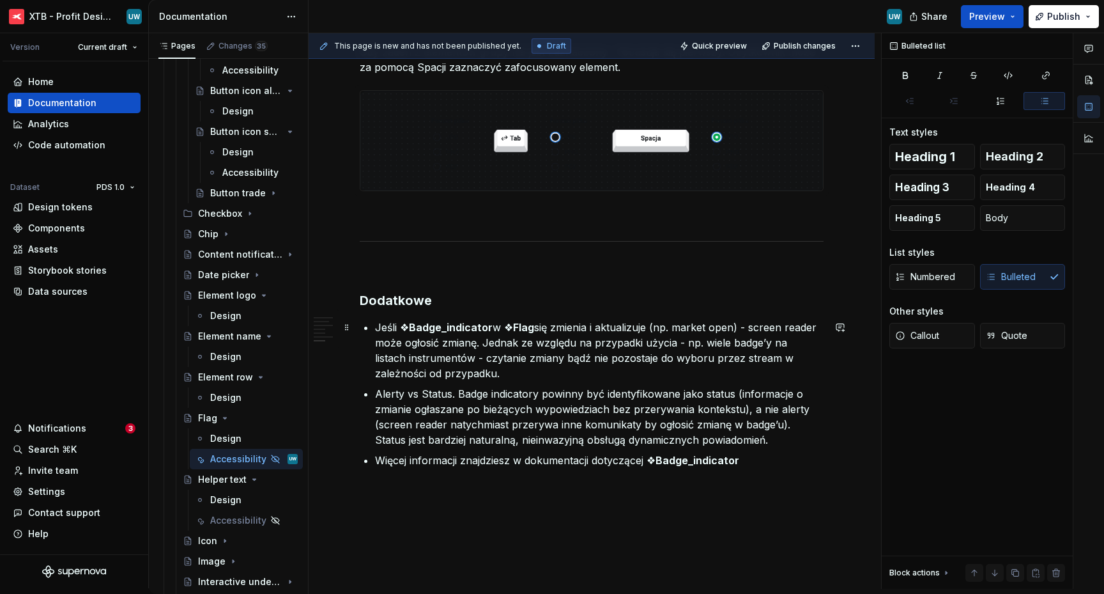
click at [545, 353] on p "Jeśli ❖ Badge_indicator w ❖ Flag się zmienia i aktualizuje (np. market open) - …" at bounding box center [599, 350] width 449 height 61
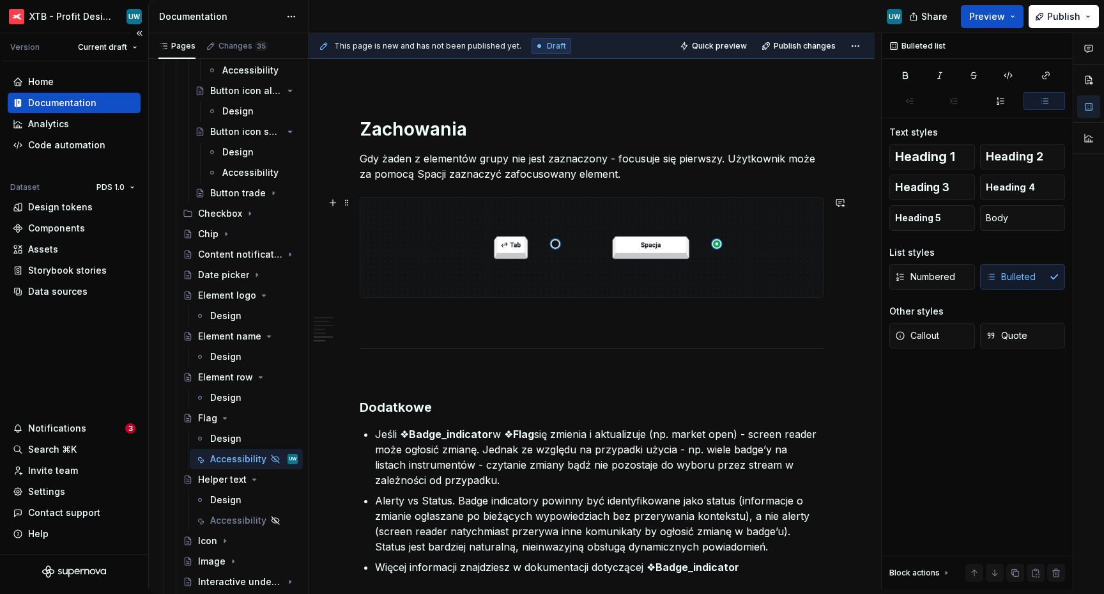
scroll to position [893, 0]
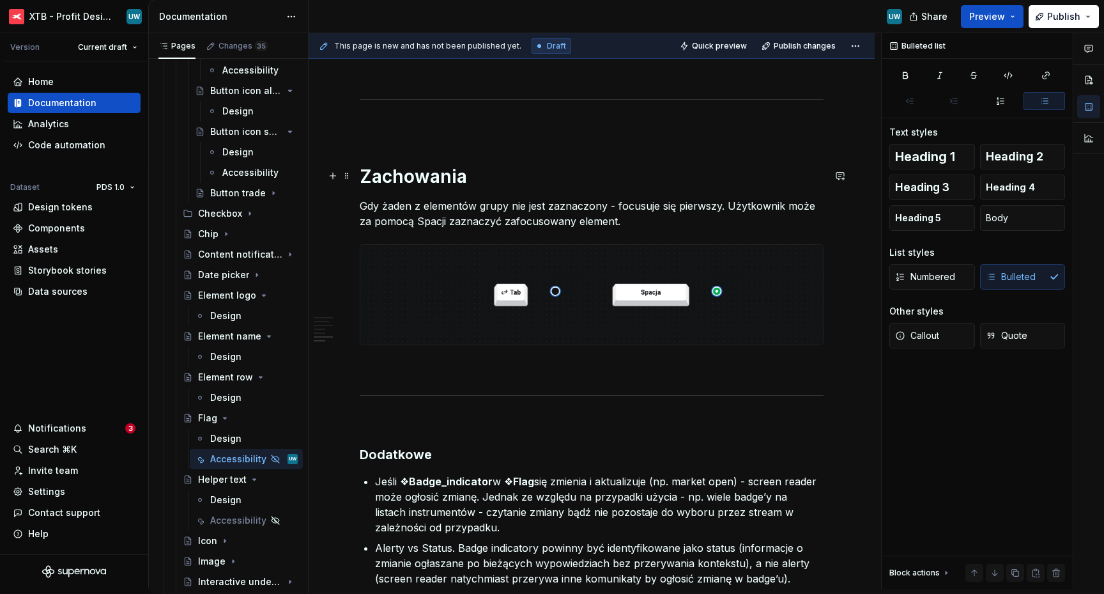
click at [452, 206] on p "Gdy żaden z elementów grupy nie jest zaznaczony - focusuje się pierwszy. Użytko…" at bounding box center [592, 213] width 464 height 31
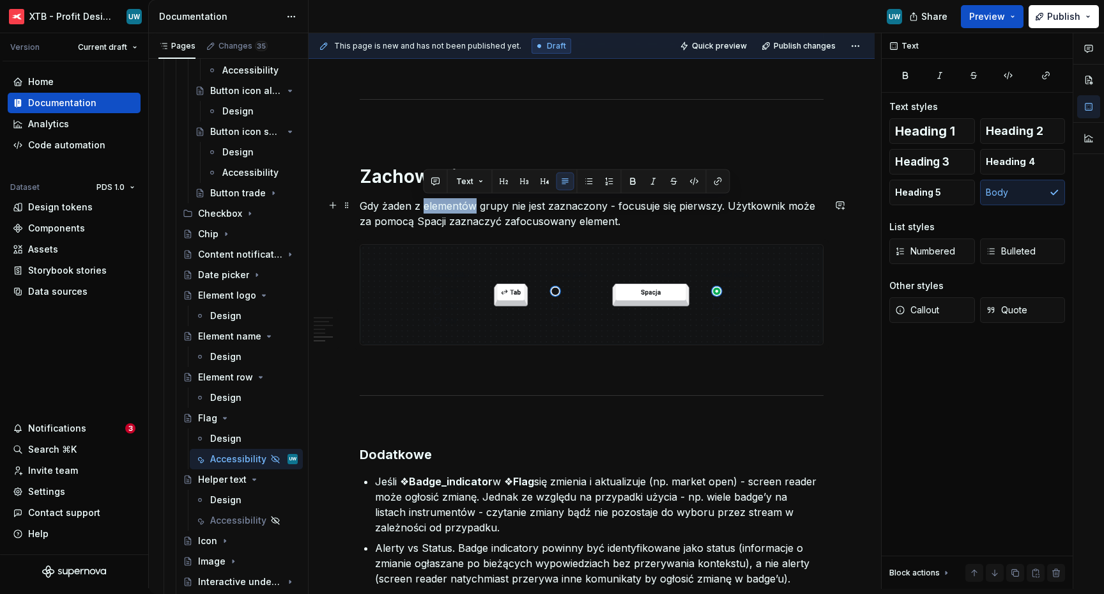
click at [452, 206] on p "Gdy żaden z elementów grupy nie jest zaznaczony - focusuje się pierwszy. Użytko…" at bounding box center [592, 213] width 464 height 31
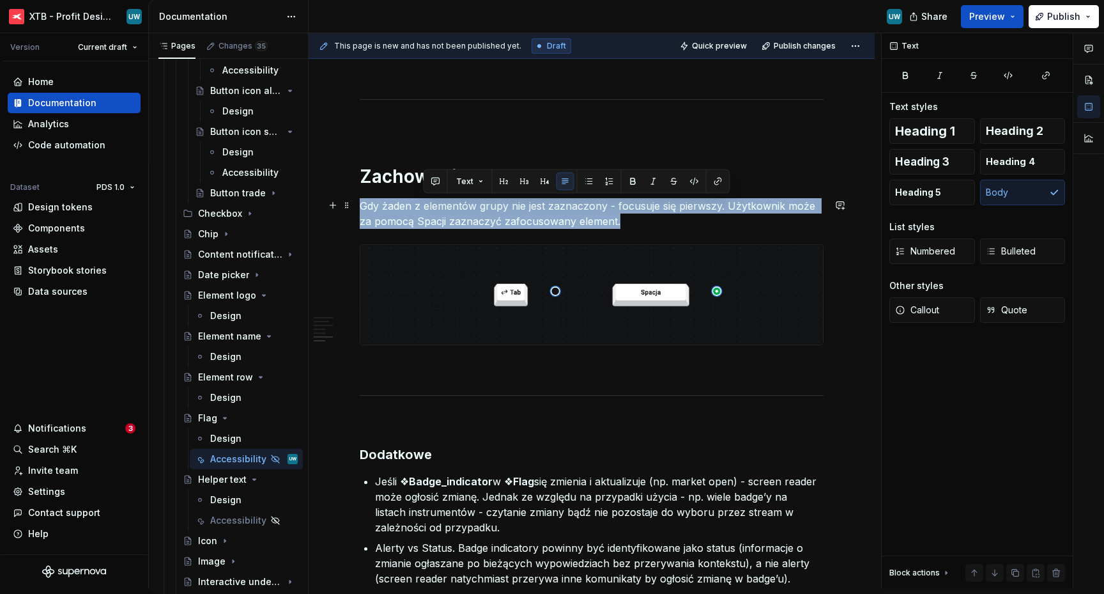
click at [452, 206] on p "Gdy żaden z elementów grupy nie jest zaznaczony - focusuje się pierwszy. Użytko…" at bounding box center [592, 213] width 464 height 31
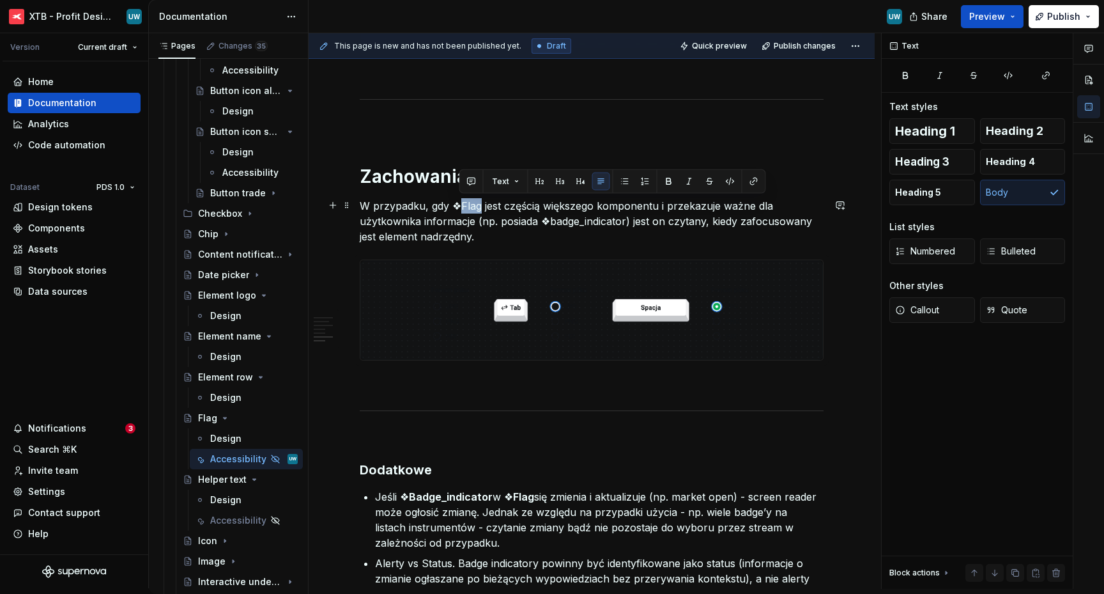
drag, startPoint x: 460, startPoint y: 206, endPoint x: 481, endPoint y: 206, distance: 20.5
click at [481, 206] on p "W przypadku, gdy ❖Flag jest częścią większego komponentu i przekazuje ważne dla…" at bounding box center [592, 221] width 464 height 46
click at [661, 178] on button "button" at bounding box center [669, 182] width 18 height 18
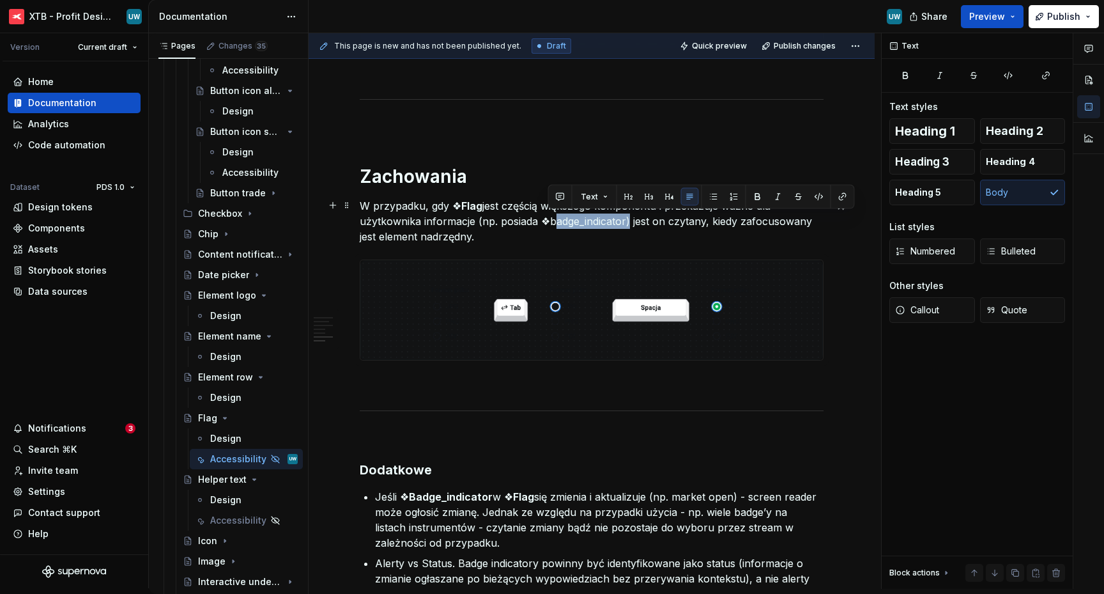
drag, startPoint x: 626, startPoint y: 219, endPoint x: 548, endPoint y: 220, distance: 78.0
click at [548, 220] on p "W przypadku, gdy ❖ Flag jest częścią większego komponentu i przekazuje ważne dl…" at bounding box center [592, 221] width 464 height 46
click at [757, 192] on button "button" at bounding box center [758, 197] width 18 height 18
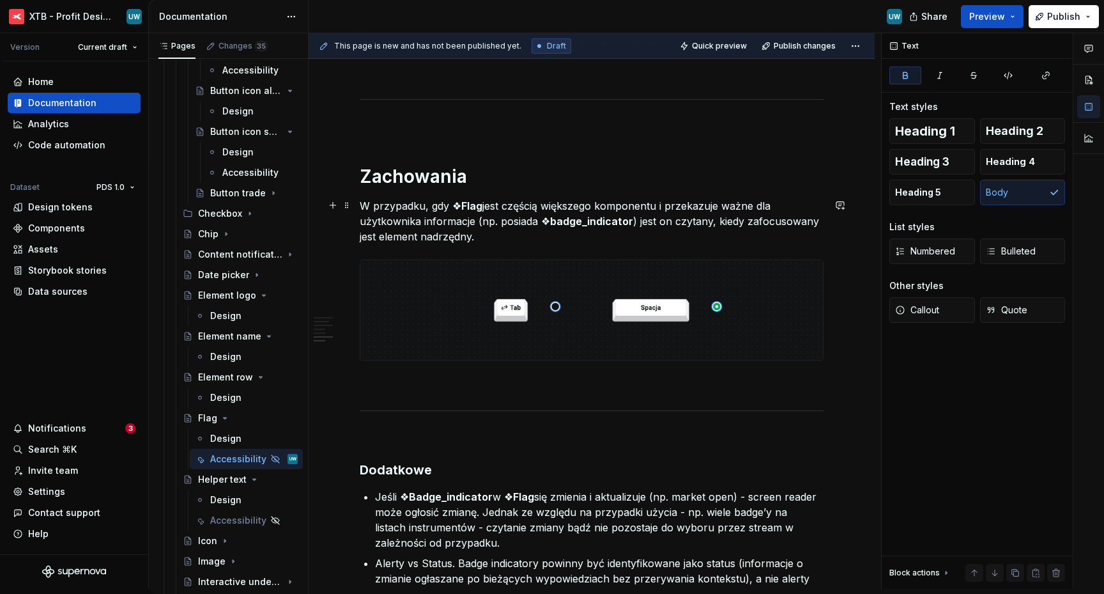
click at [556, 220] on strong "badge_indicator" at bounding box center [591, 221] width 83 height 13
click at [539, 229] on p "W przypadku, gdy ❖ Flag jest częścią większego komponentu i przekazuje ważne dl…" at bounding box center [592, 221] width 464 height 46
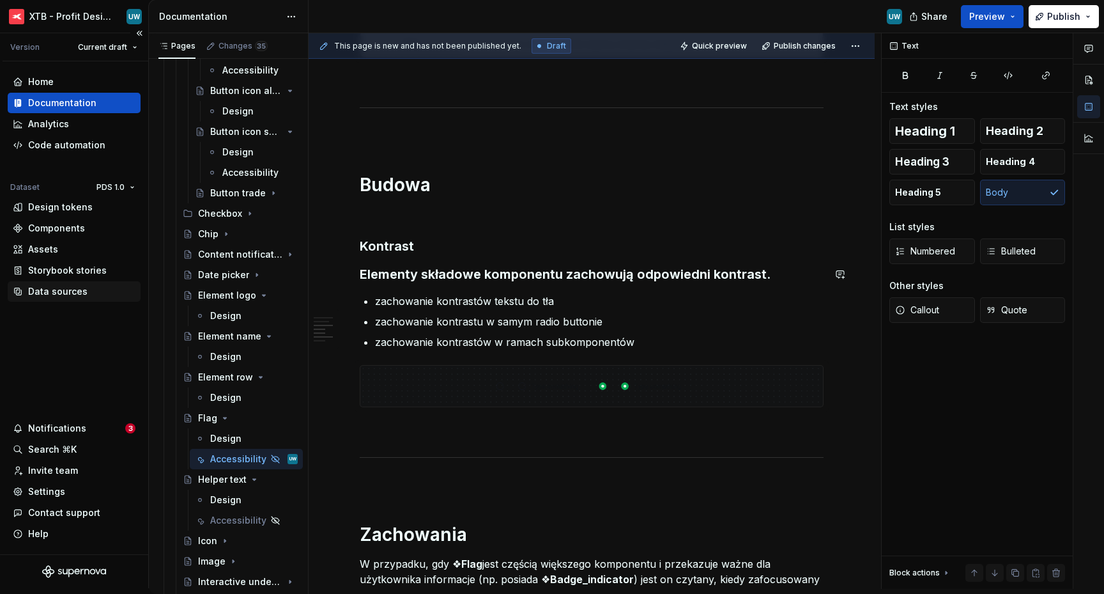
scroll to position [527, 0]
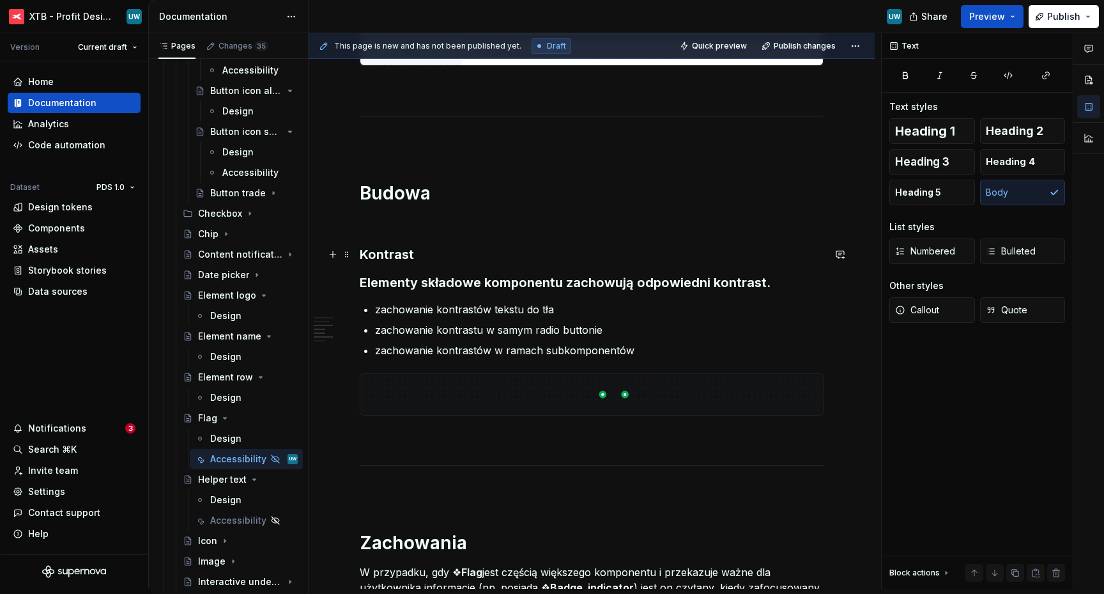
click at [439, 317] on ul "zachowanie kontrastów tekstu do tła zachowanie kontrastu w samym radio buttonie…" at bounding box center [599, 330] width 449 height 56
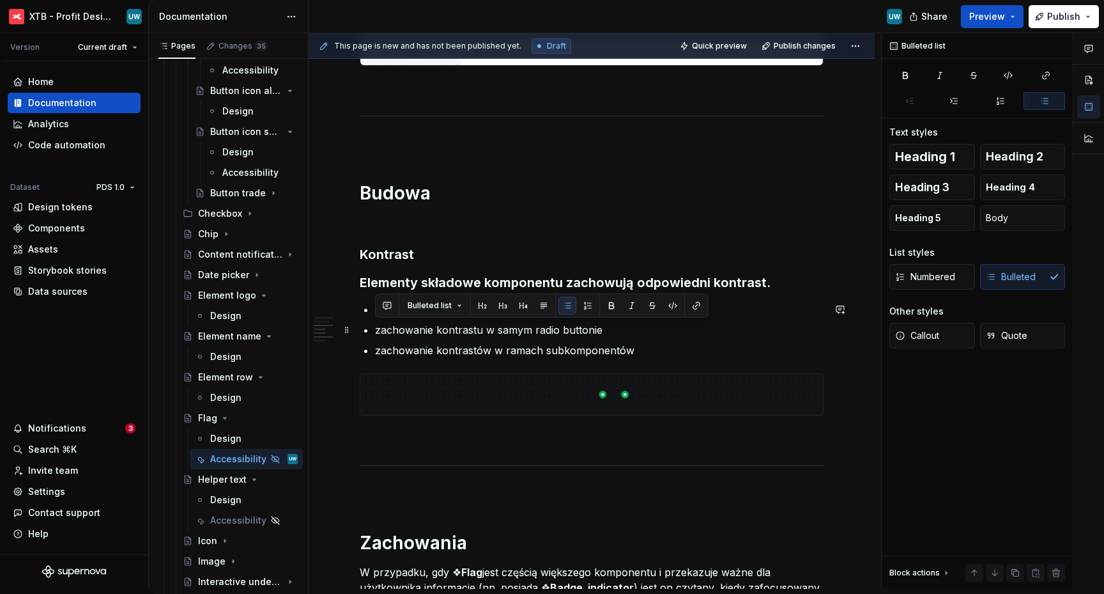
click at [439, 317] on div "Bulleted list" at bounding box center [542, 305] width 334 height 24
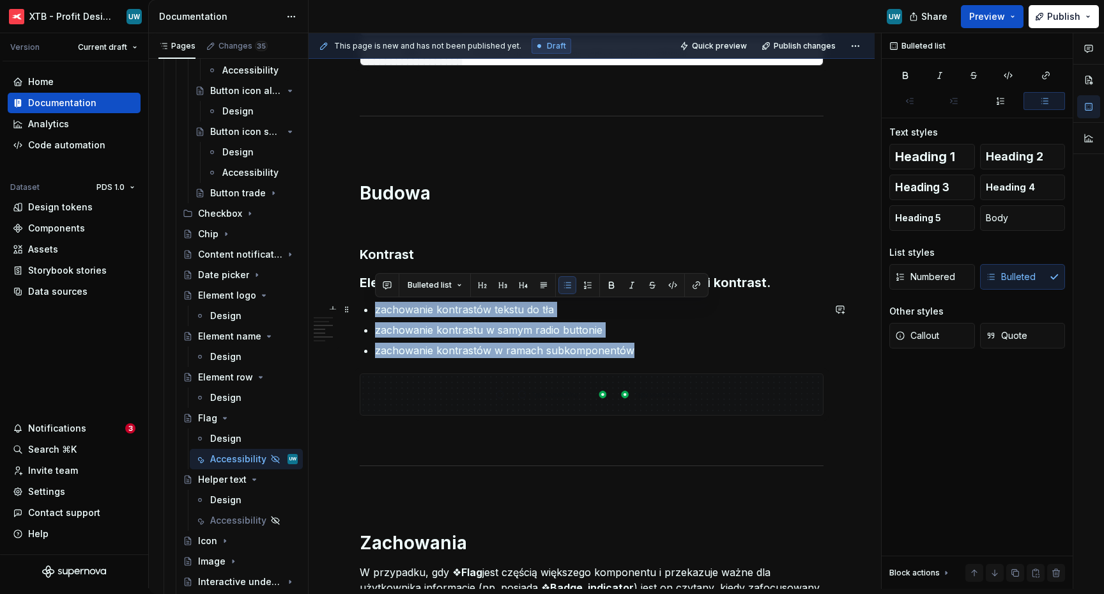
drag, startPoint x: 658, startPoint y: 353, endPoint x: 376, endPoint y: 307, distance: 286.2
click at [376, 307] on ul "zachowanie kontrastów tekstu do tła zachowanie kontrastu w samym radio buttonie…" at bounding box center [599, 330] width 449 height 56
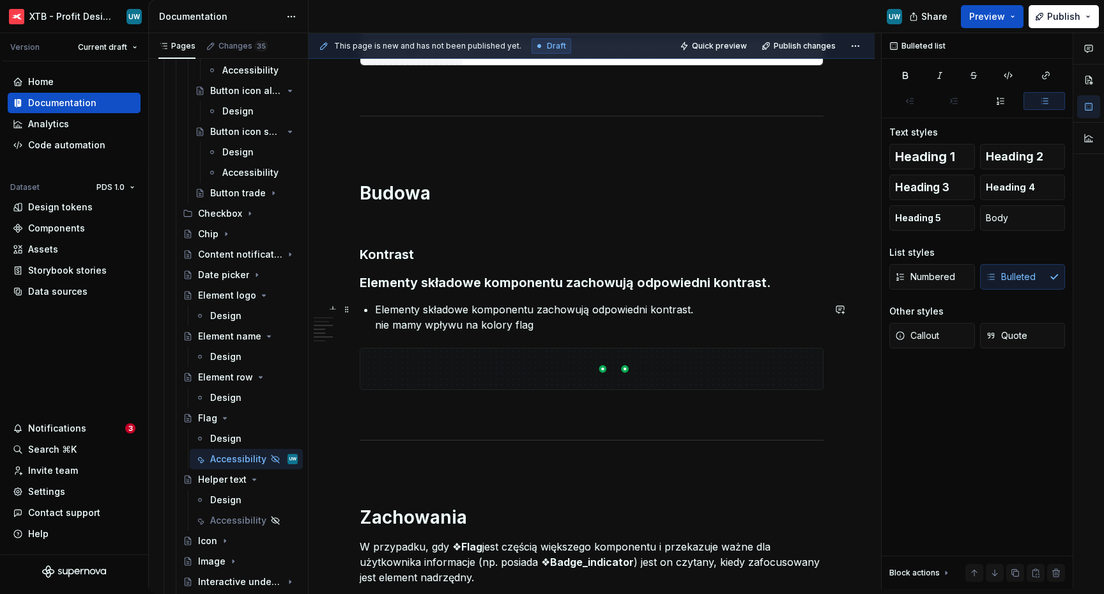
click at [375, 325] on p "Elementy składowe komponentu zachowują odpowiedni kontrast. nie mamy wpływu na …" at bounding box center [599, 317] width 449 height 31
click at [375, 312] on p "Elementy składowe komponentu zachowują odpowiedni kontrast. nie mamy wpływu na …" at bounding box center [599, 317] width 449 height 31
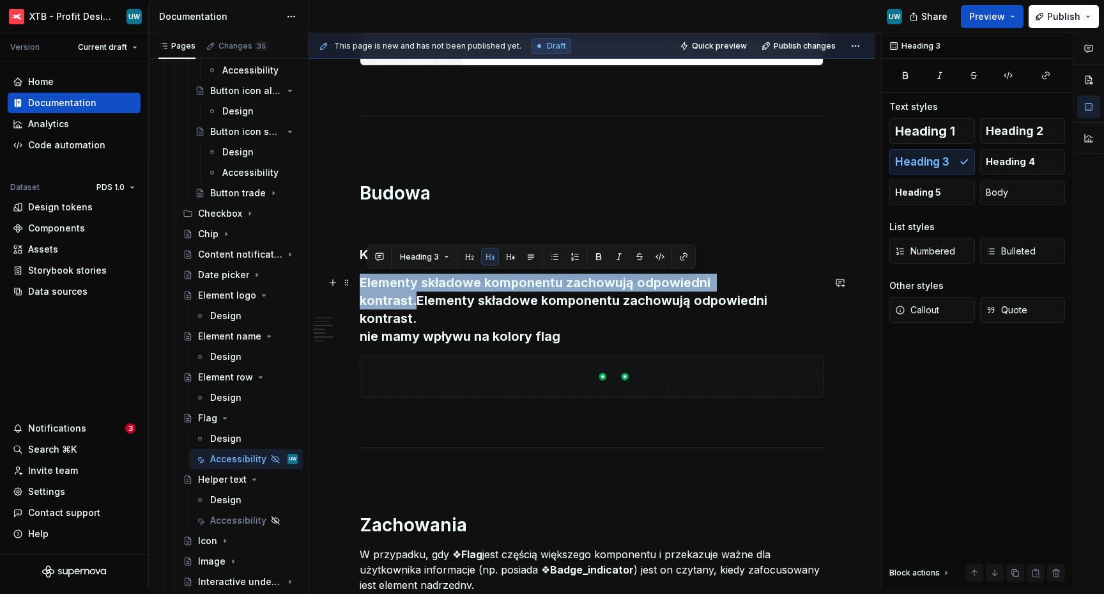
drag, startPoint x: 415, startPoint y: 301, endPoint x: 362, endPoint y: 278, distance: 57.2
click at [362, 278] on h3 "Elementy składowe komponentu zachowują odpowiedni kontrast.Elementy składowe ko…" at bounding box center [592, 310] width 464 height 72
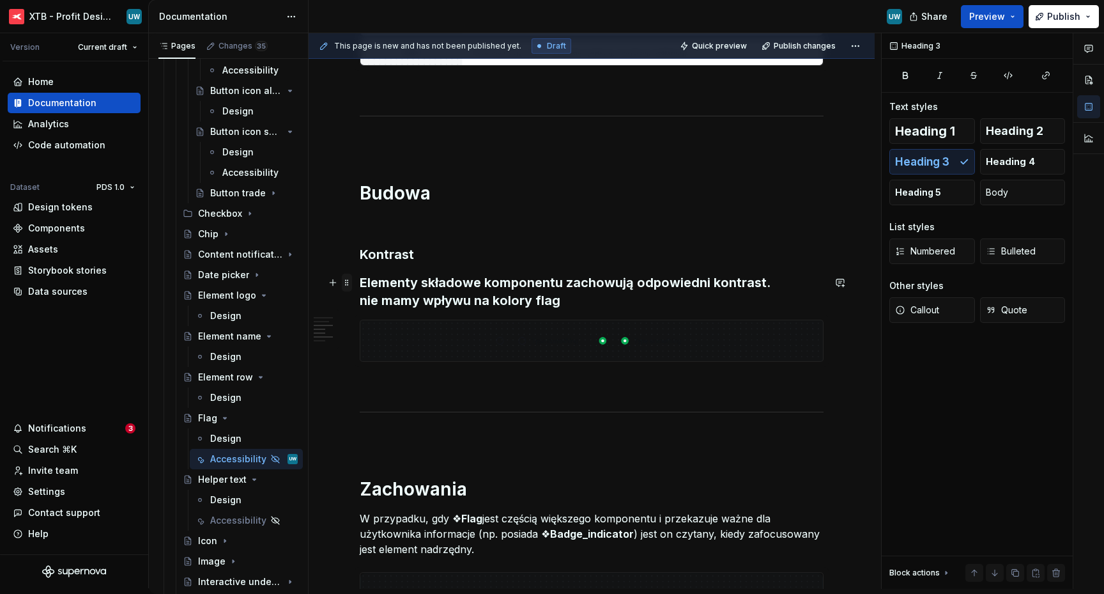
click at [348, 281] on span at bounding box center [347, 283] width 10 height 18
click at [705, 287] on h3 "Elementy składowe komponentu zachowują odpowiedni kontrast. nie mamy wpływu na …" at bounding box center [592, 292] width 464 height 36
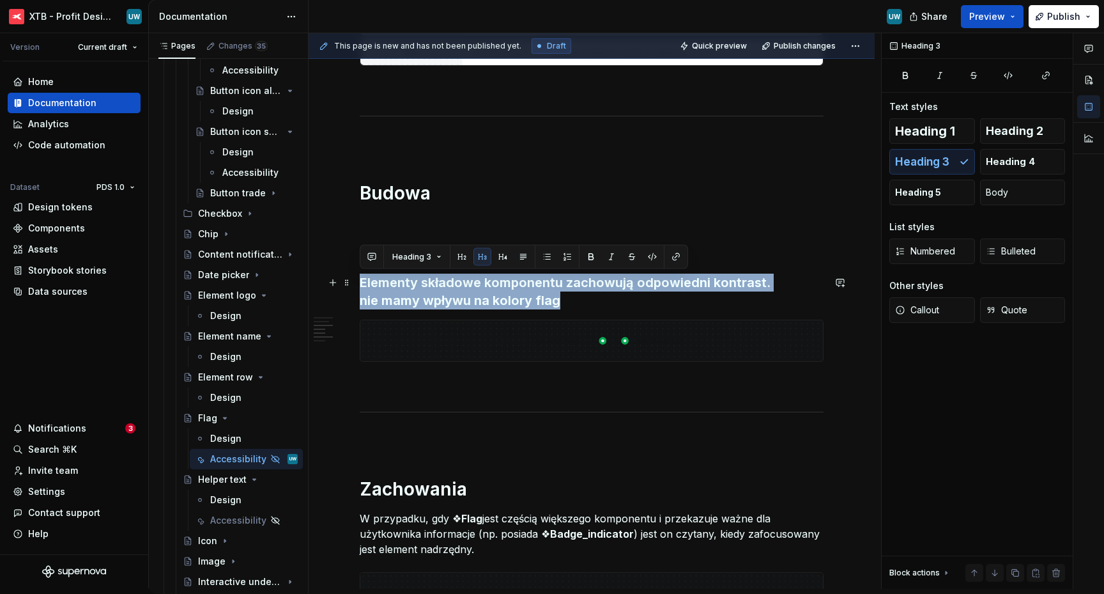
click at [705, 287] on h3 "Elementy składowe komponentu zachowują odpowiedni kontrast. nie mamy wpływu na …" at bounding box center [592, 292] width 464 height 36
click at [1016, 189] on button "Body" at bounding box center [1023, 193] width 86 height 26
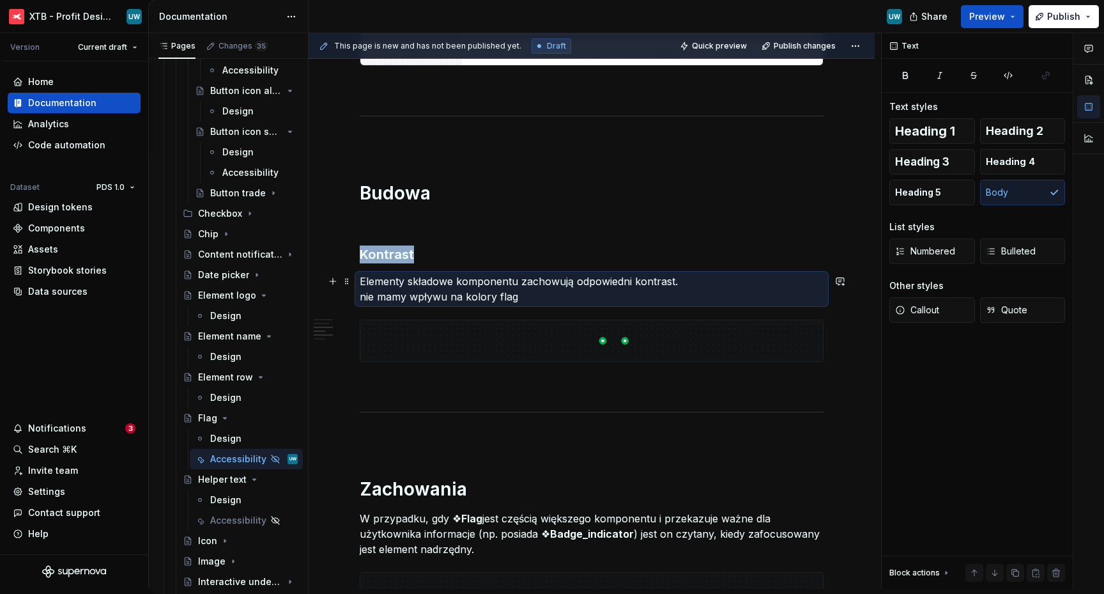
click at [534, 290] on p "Elementy składowe komponentu zachowują odpowiedni kontrast. nie mamy wpływu na …" at bounding box center [592, 289] width 464 height 31
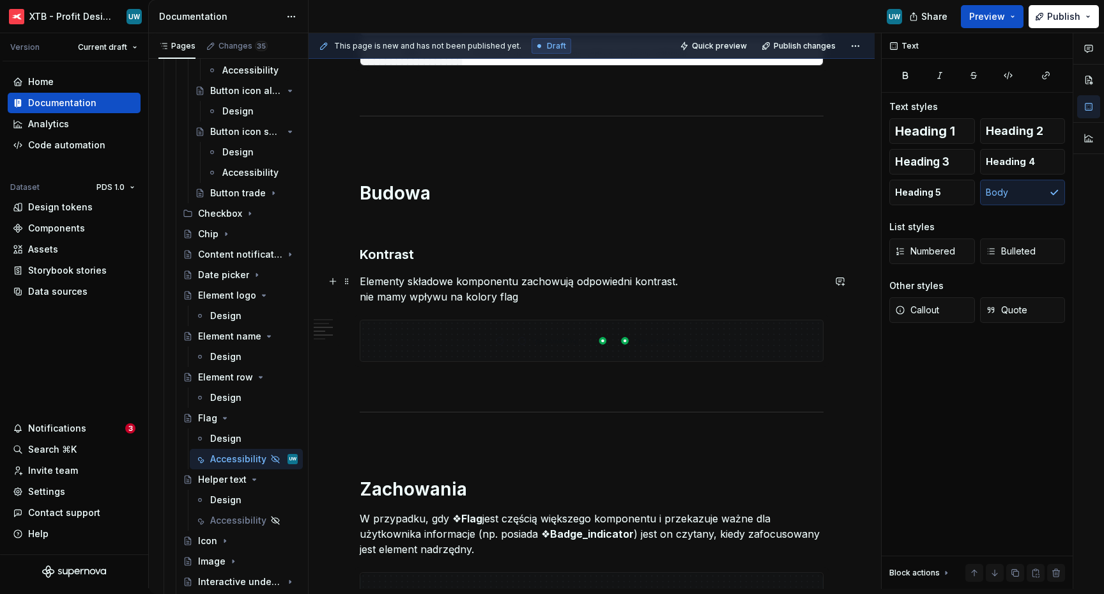
click at [520, 291] on p "Elementy składowe komponentu zachowują odpowiedni kontrast. nie mamy wpływu na …" at bounding box center [592, 289] width 464 height 31
click at [360, 296] on p "Elementy składowe komponentu zachowują odpowiedni kontrast. nie mamy wpływu na …" at bounding box center [592, 289] width 464 height 31
click at [553, 297] on p "Elementy składowe komponentu zachowują odpowiedni kontrast. (nie mamy wpływu na…" at bounding box center [592, 289] width 464 height 31
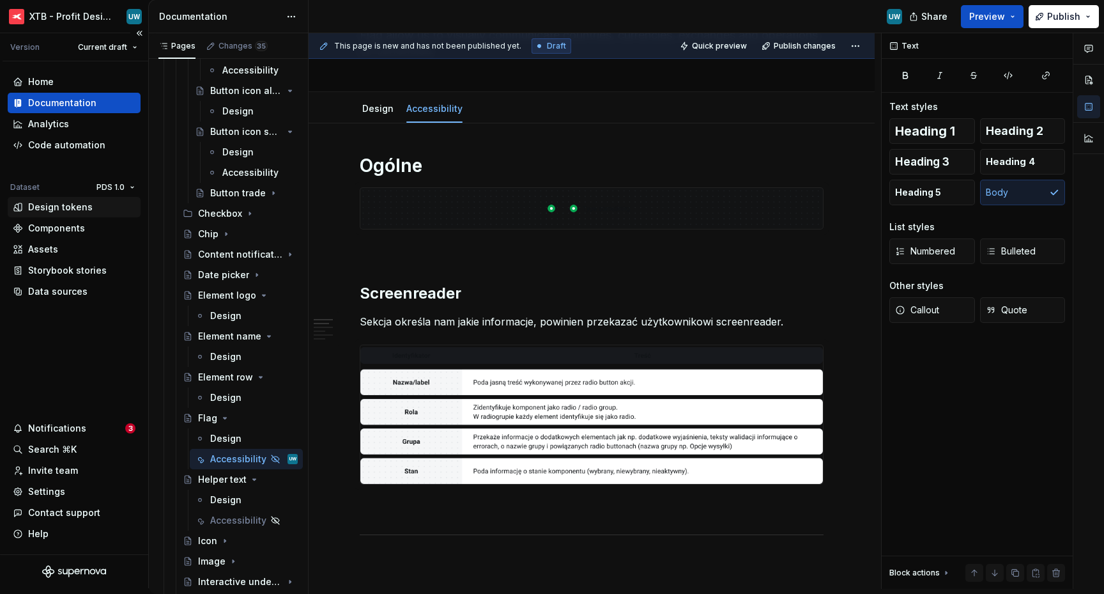
scroll to position [0, 0]
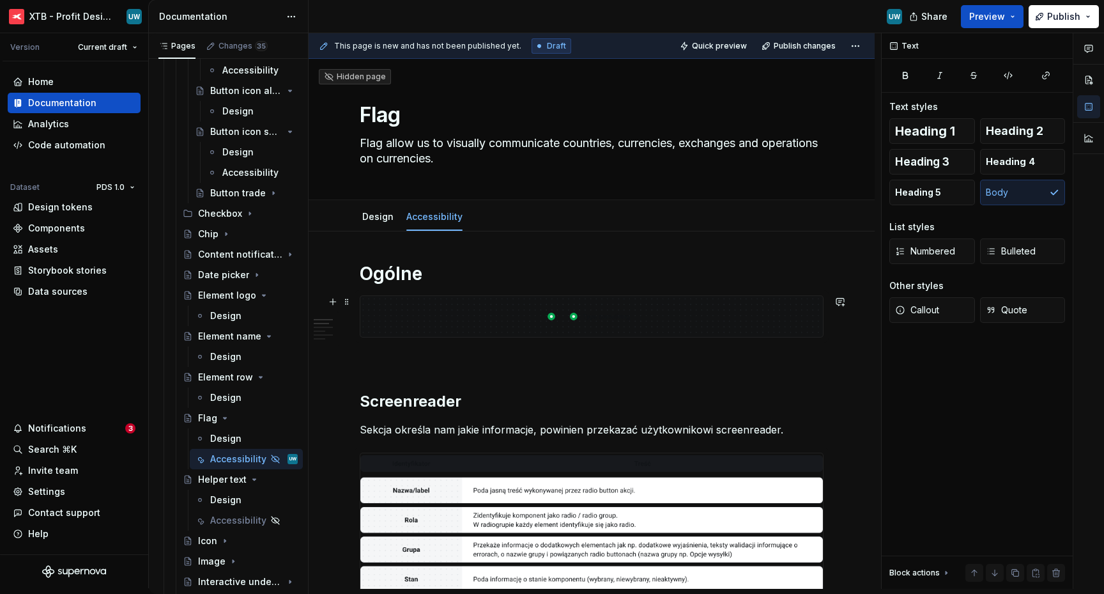
click at [488, 295] on div at bounding box center [592, 316] width 464 height 42
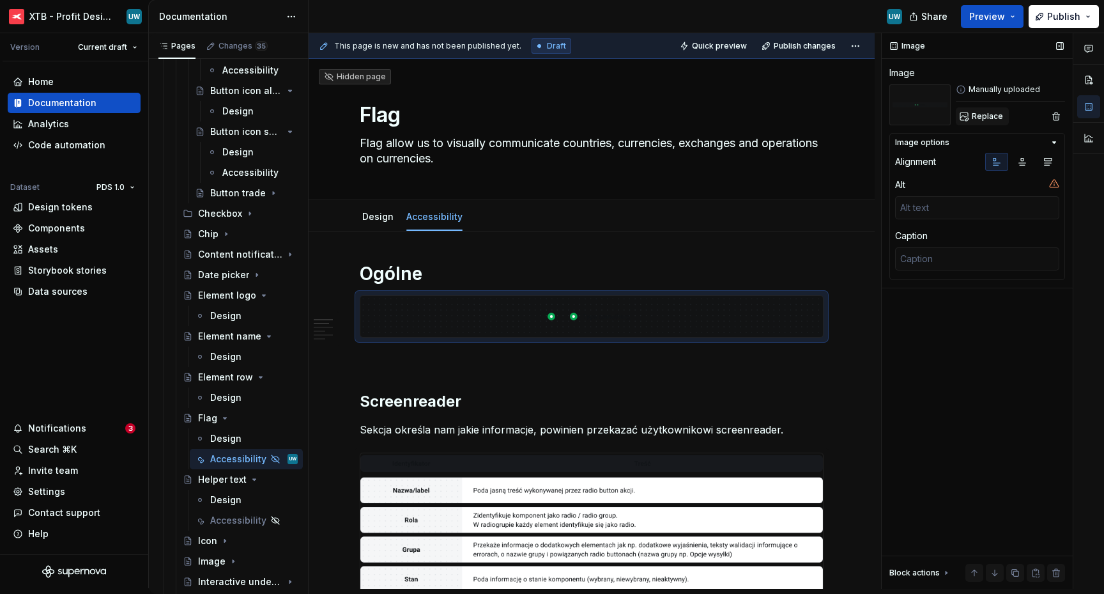
click at [986, 118] on span "Replace" at bounding box center [987, 116] width 31 height 10
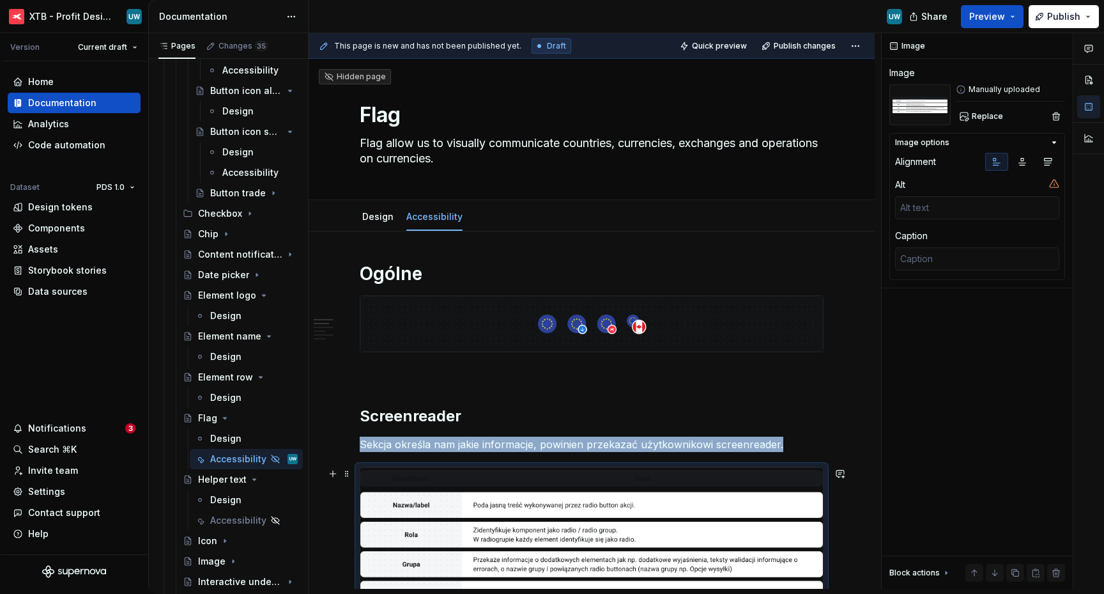
click at [477, 481] on img at bounding box center [591, 537] width 463 height 139
click at [978, 116] on span "Replace" at bounding box center [987, 116] width 31 height 10
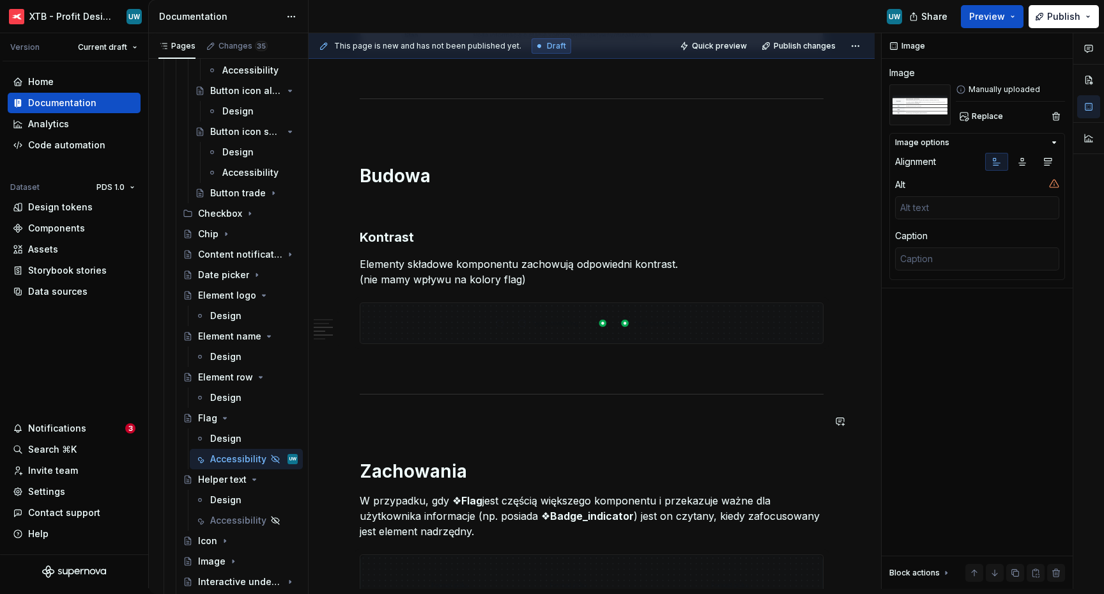
scroll to position [607, 0]
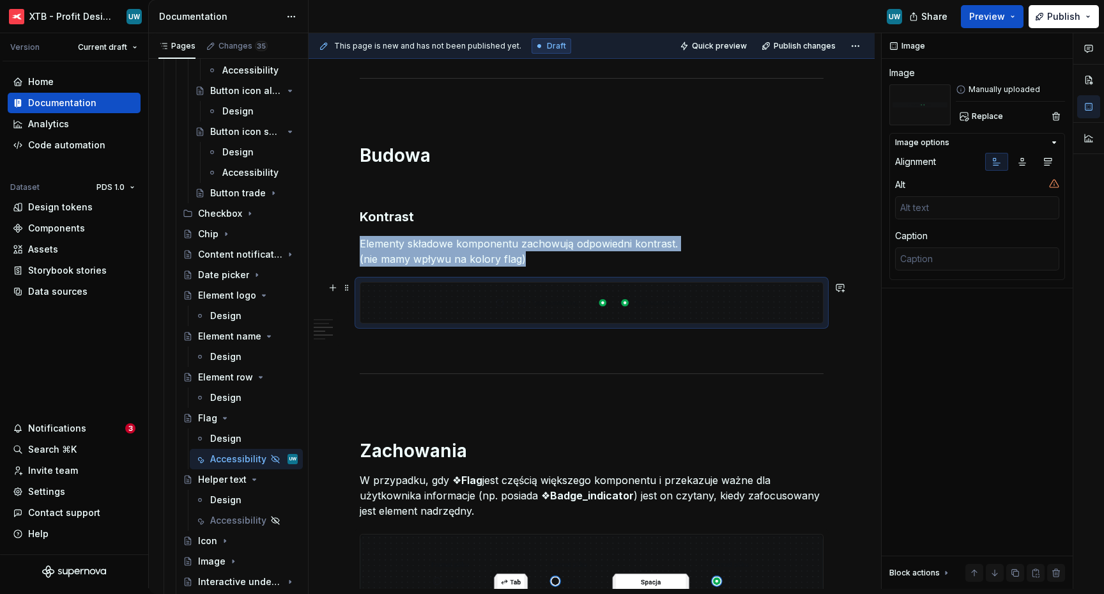
click at [540, 291] on img at bounding box center [591, 302] width 463 height 41
click at [981, 118] on span "Replace" at bounding box center [987, 116] width 31 height 10
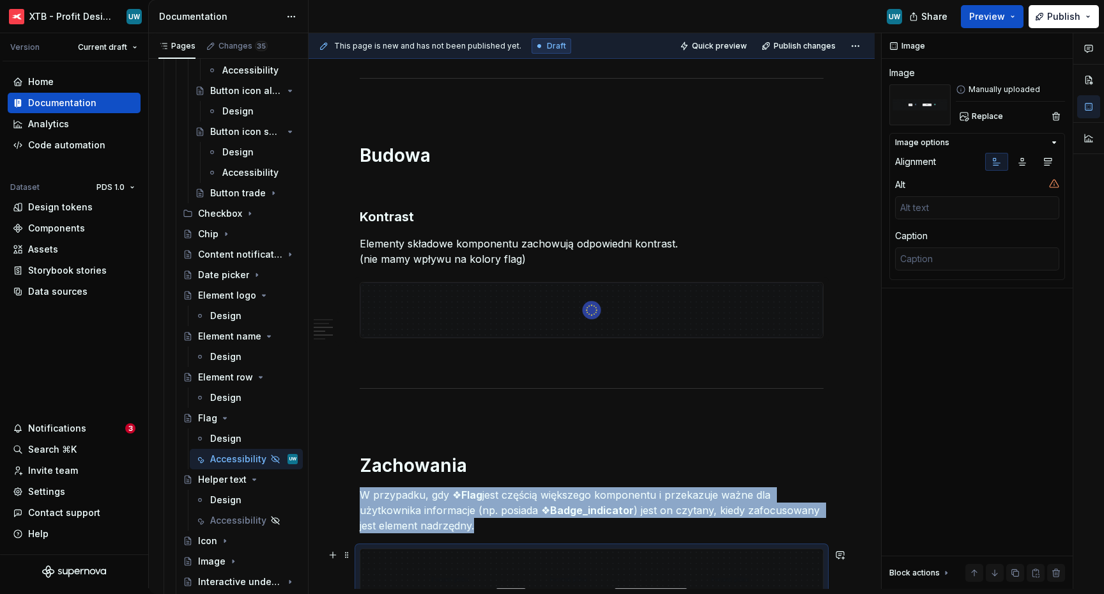
click at [590, 569] on img at bounding box center [591, 599] width 463 height 100
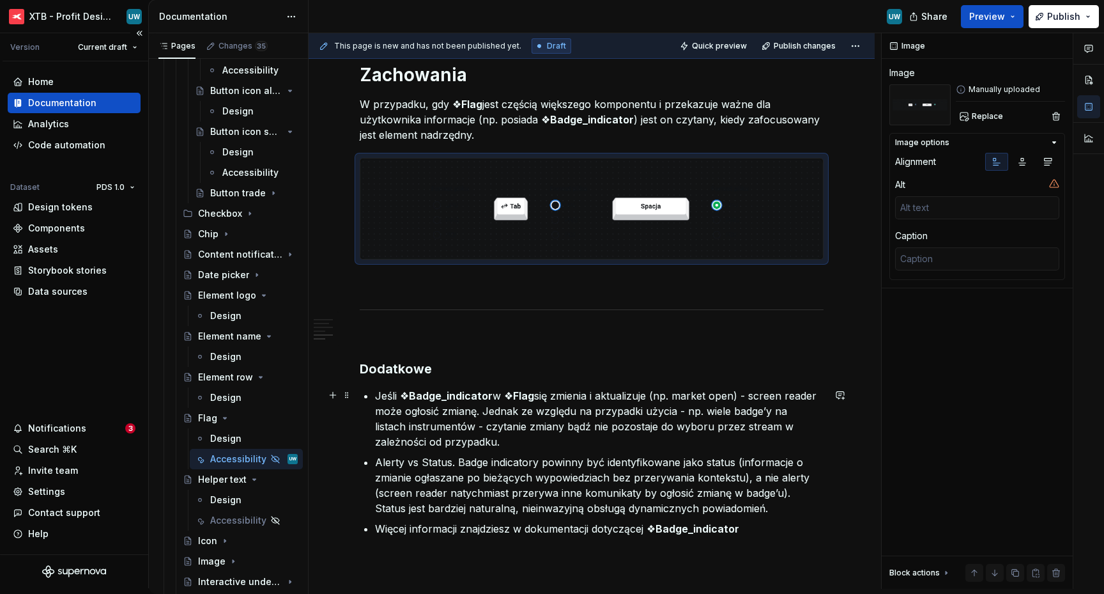
scroll to position [776, 0]
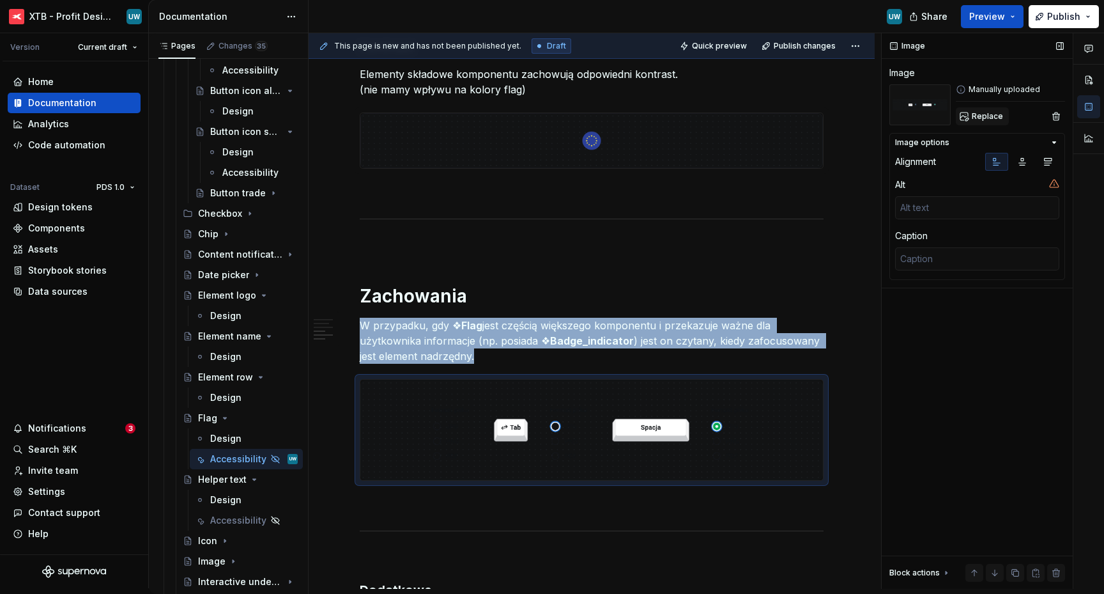
click at [981, 119] on span "Replace" at bounding box center [987, 116] width 31 height 10
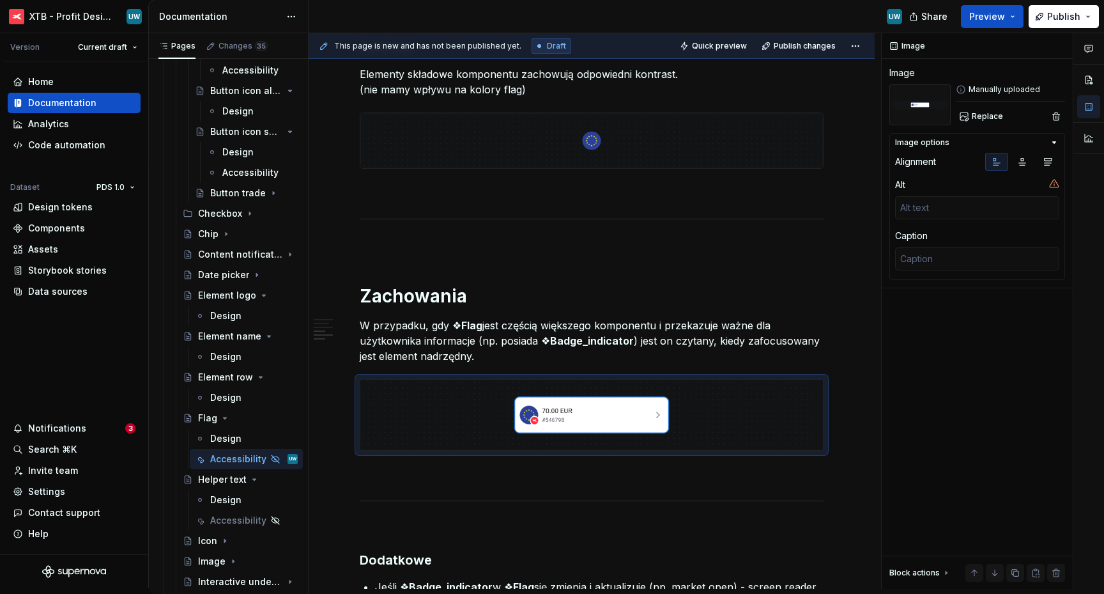
click at [605, 337] on strong "Badge_indicator" at bounding box center [592, 340] width 84 height 13
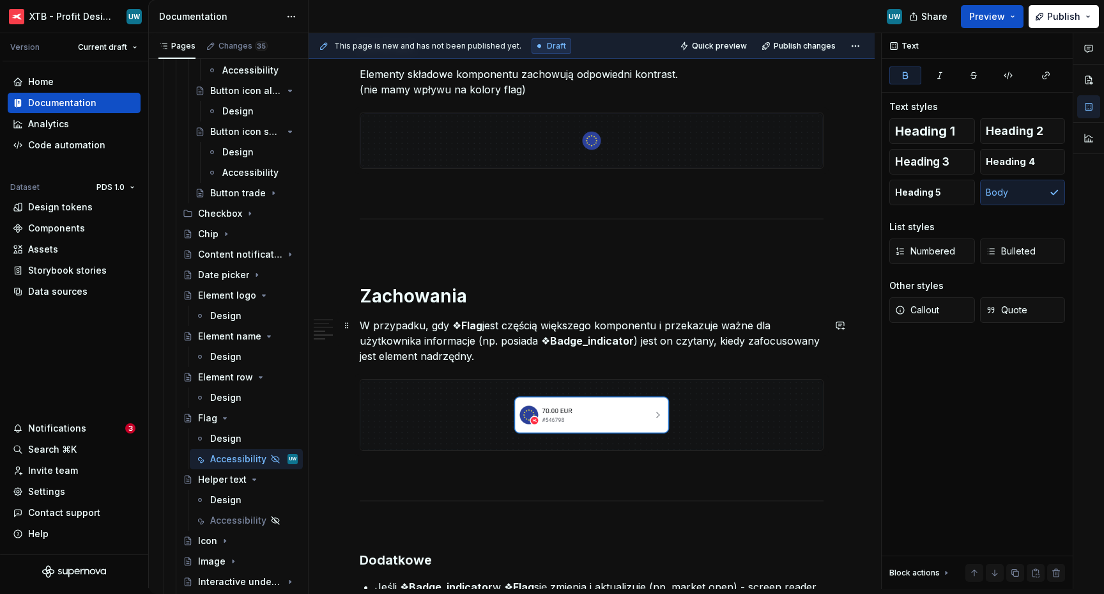
click at [427, 339] on p "W przypadku, gdy ❖ Flag jest częścią większego komponentu i przekazuje ważne dl…" at bounding box center [592, 341] width 464 height 46
click at [224, 420] on icon "Page tree" at bounding box center [225, 418] width 10 height 10
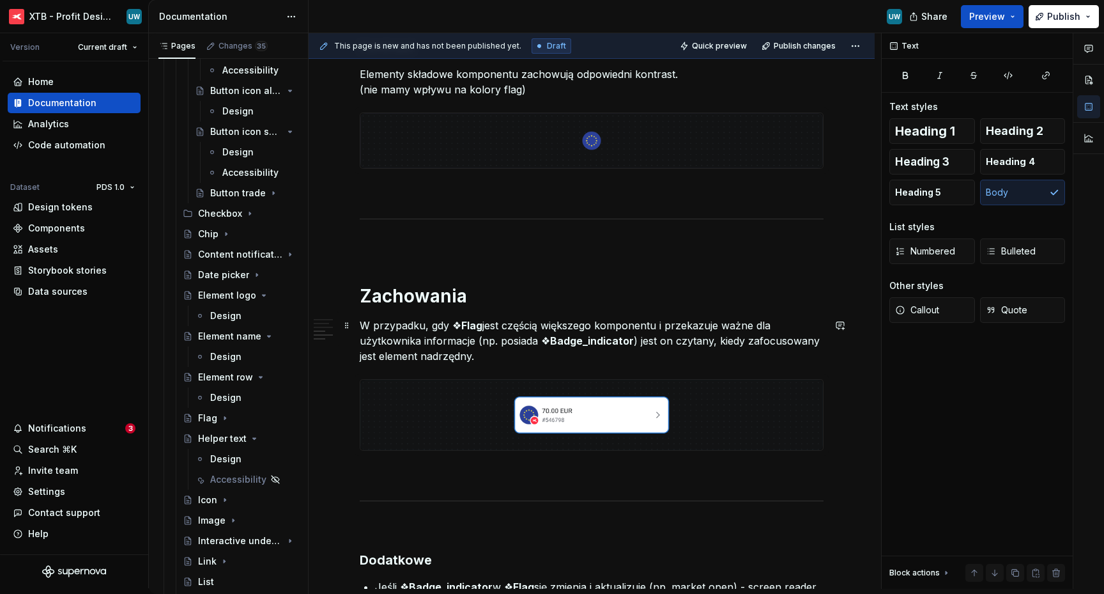
click at [430, 352] on p "W przypadku, gdy ❖ Flag jest częścią większego komponentu i przekazuje ważne dl…" at bounding box center [592, 341] width 464 height 46
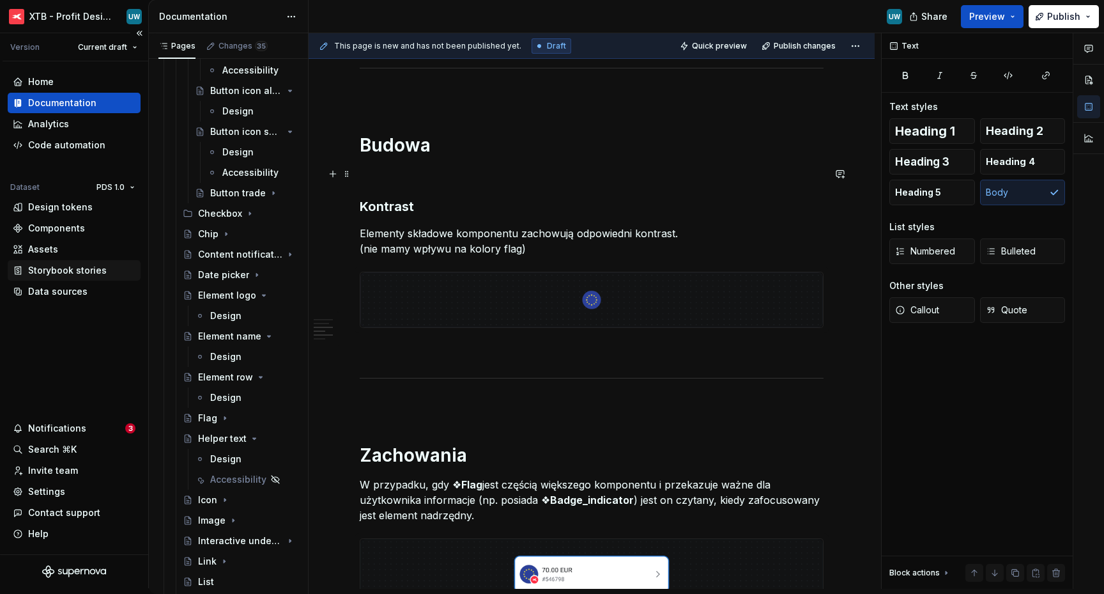
scroll to position [1162, 0]
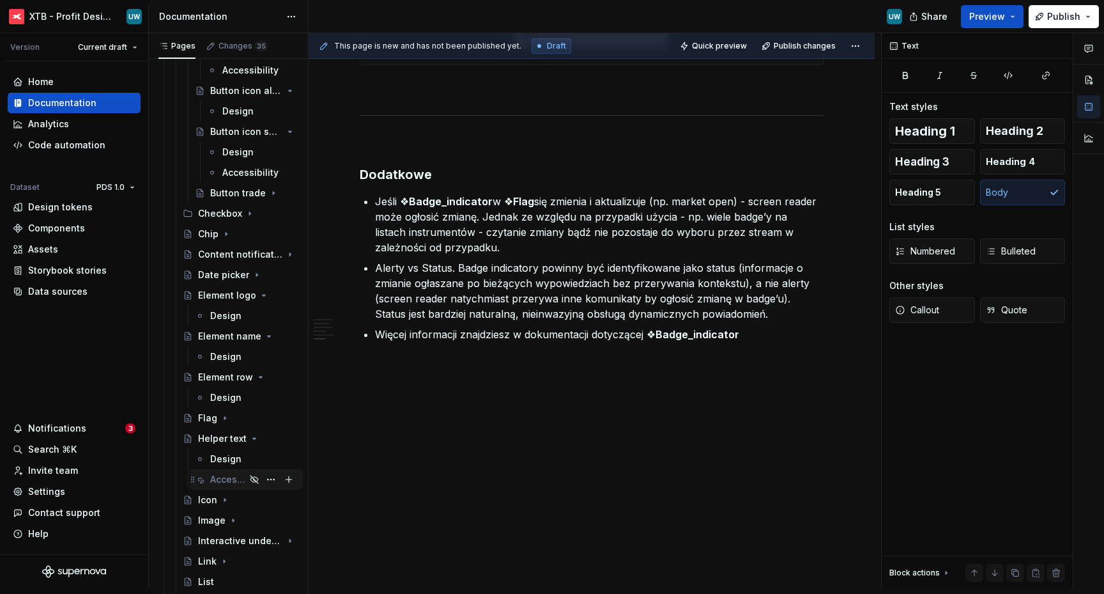
click at [223, 478] on div "Accessibility" at bounding box center [227, 479] width 35 height 13
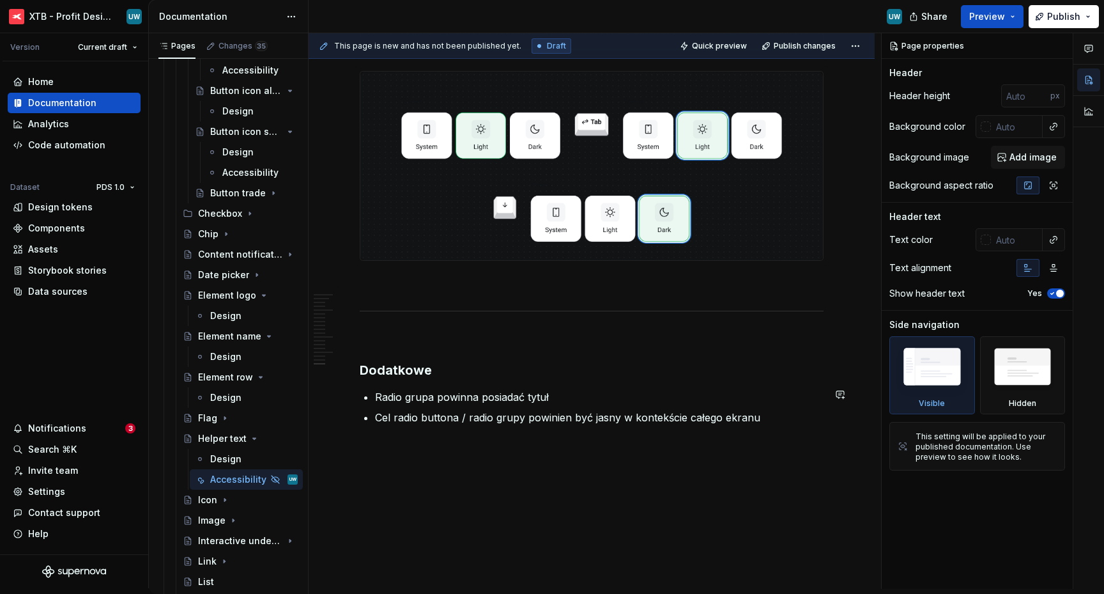
scroll to position [4521, 0]
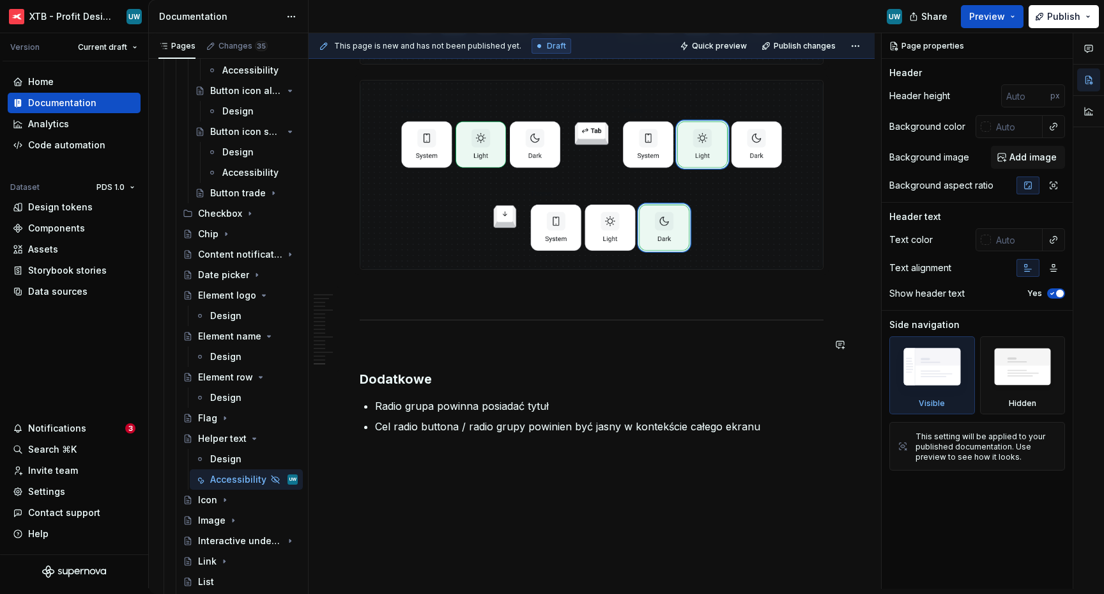
type textarea "*"
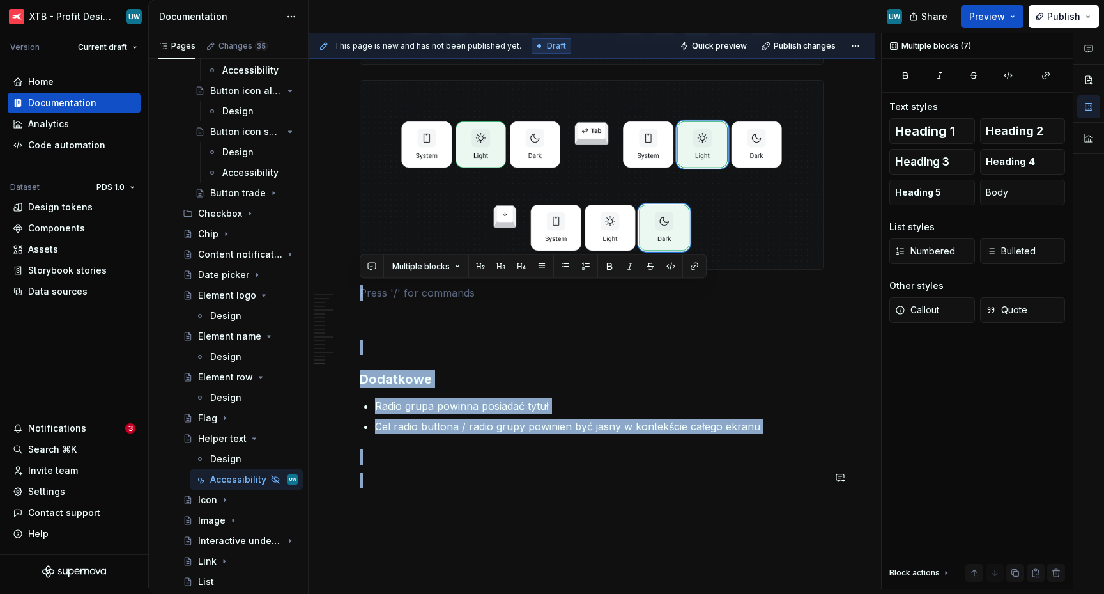
drag, startPoint x: 371, startPoint y: 298, endPoint x: 411, endPoint y: 518, distance: 223.4
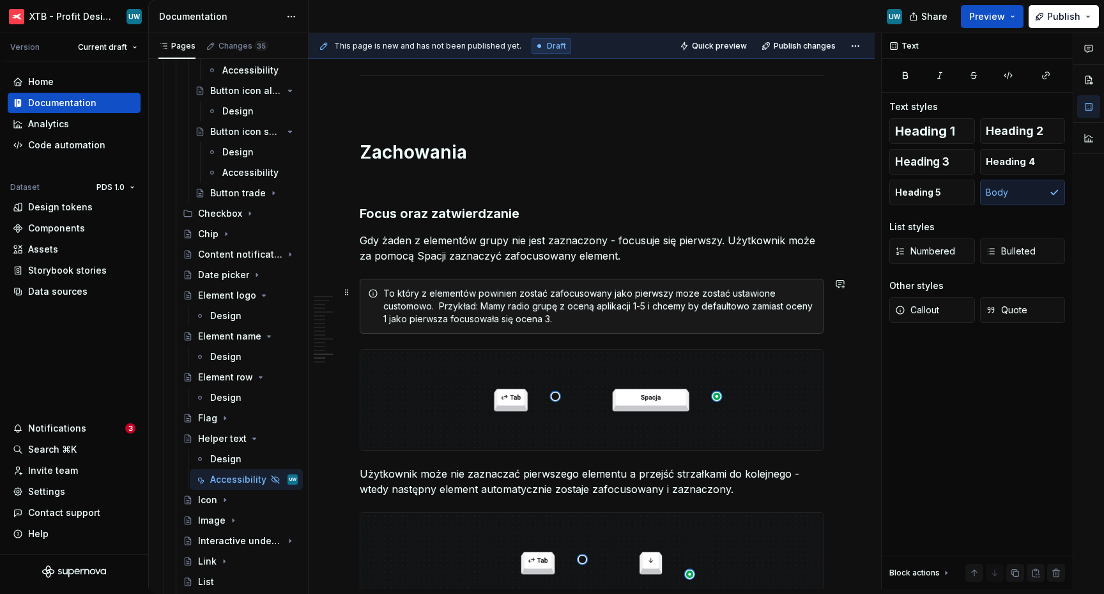
scroll to position [3150, 0]
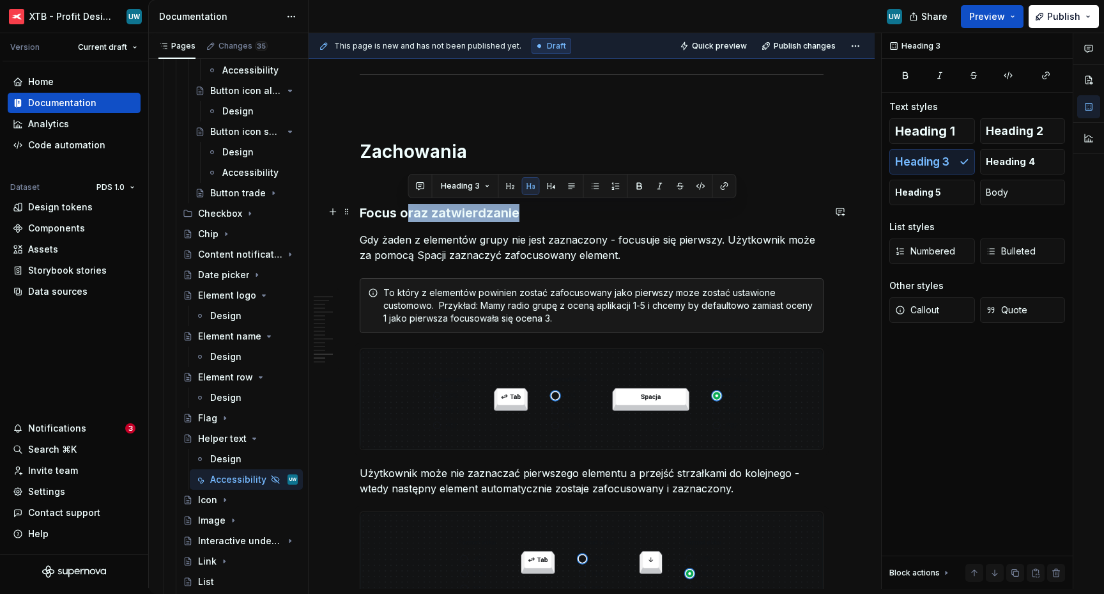
drag, startPoint x: 408, startPoint y: 210, endPoint x: 516, endPoint y: 212, distance: 107.4
click at [516, 212] on h3 "Focus oraz zatwierdzanie" at bounding box center [592, 213] width 464 height 18
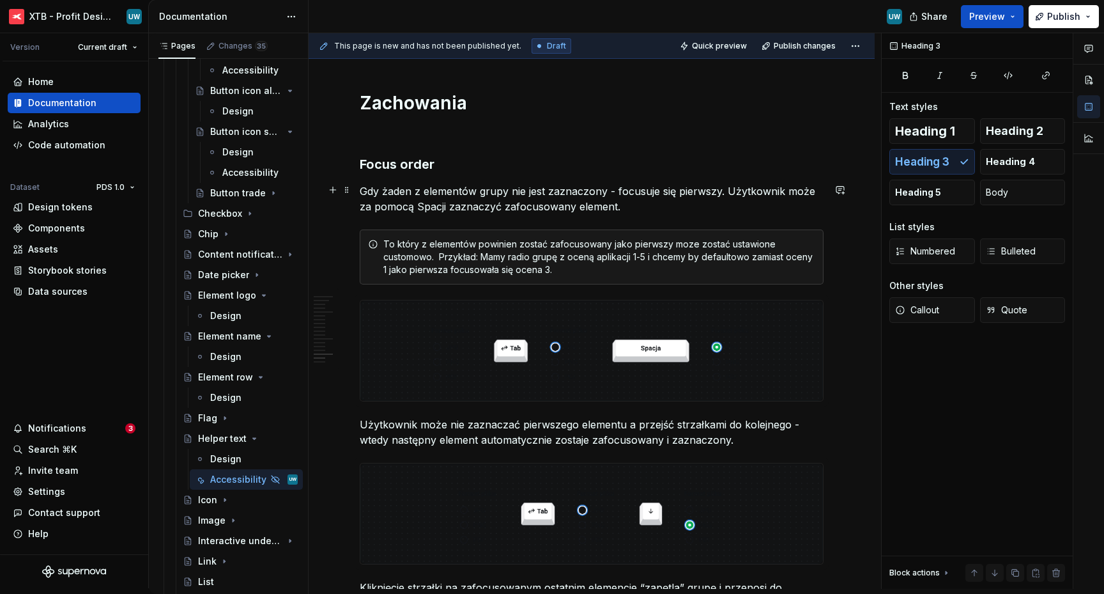
scroll to position [3205, 0]
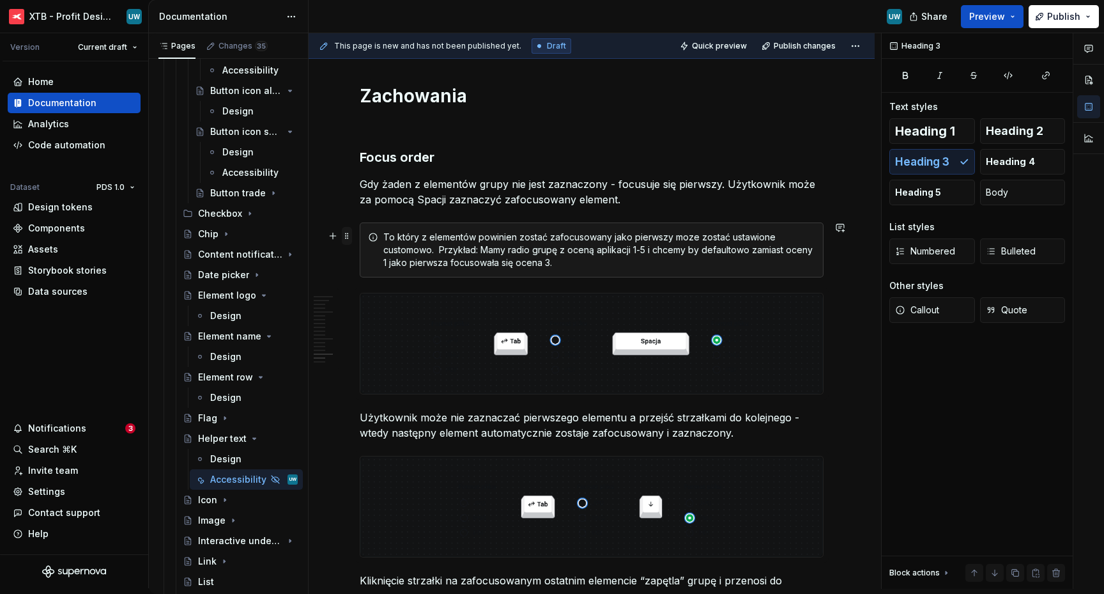
click at [350, 235] on span at bounding box center [347, 236] width 10 height 18
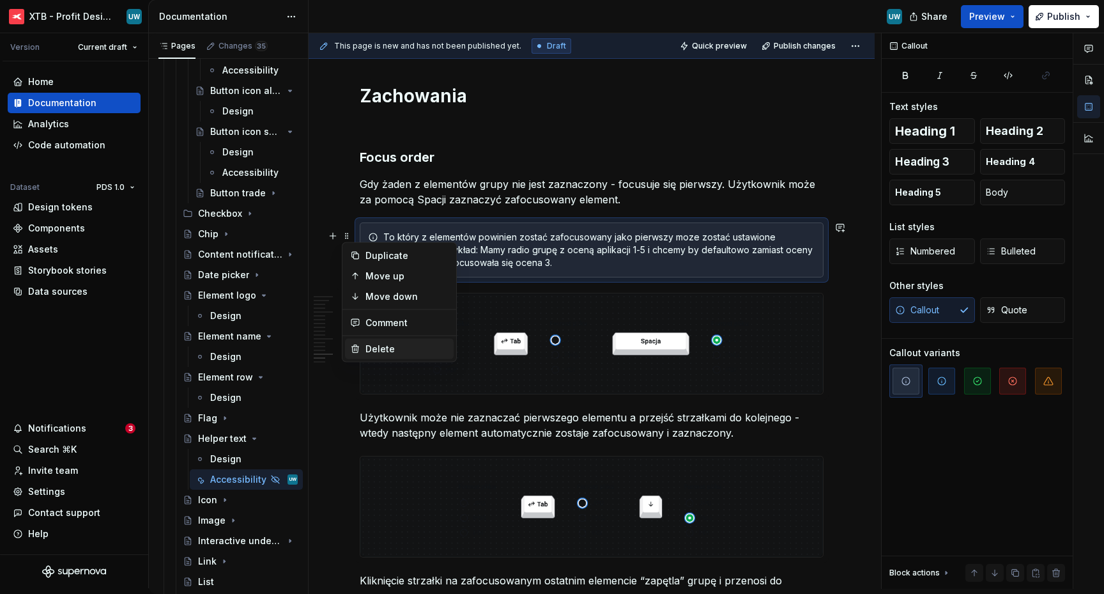
click at [370, 345] on div "Delete" at bounding box center [407, 349] width 83 height 13
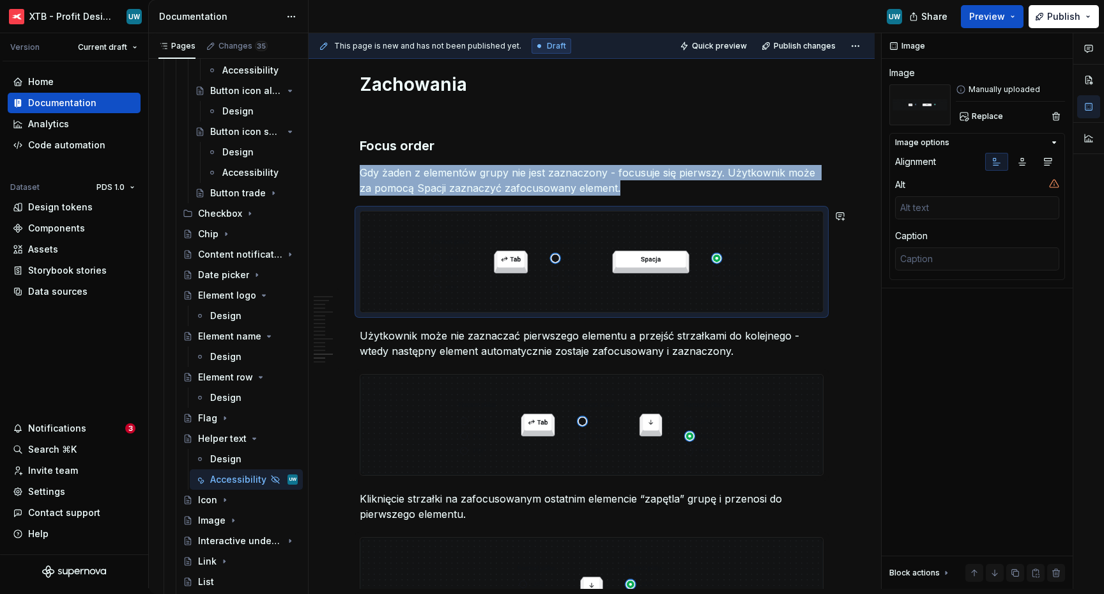
scroll to position [3220, 0]
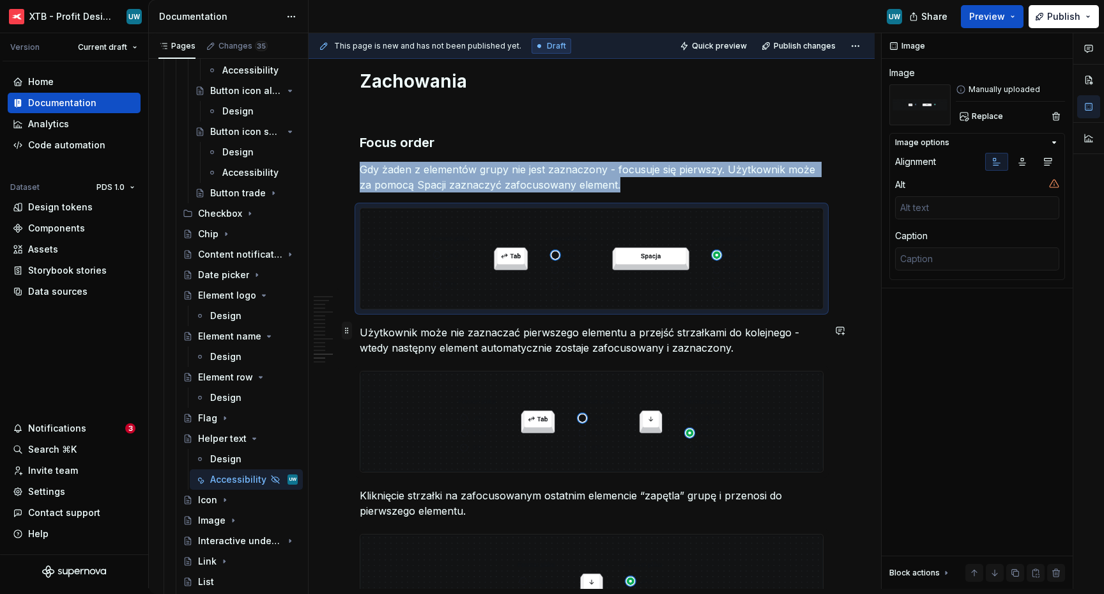
click at [348, 332] on span at bounding box center [347, 330] width 10 height 18
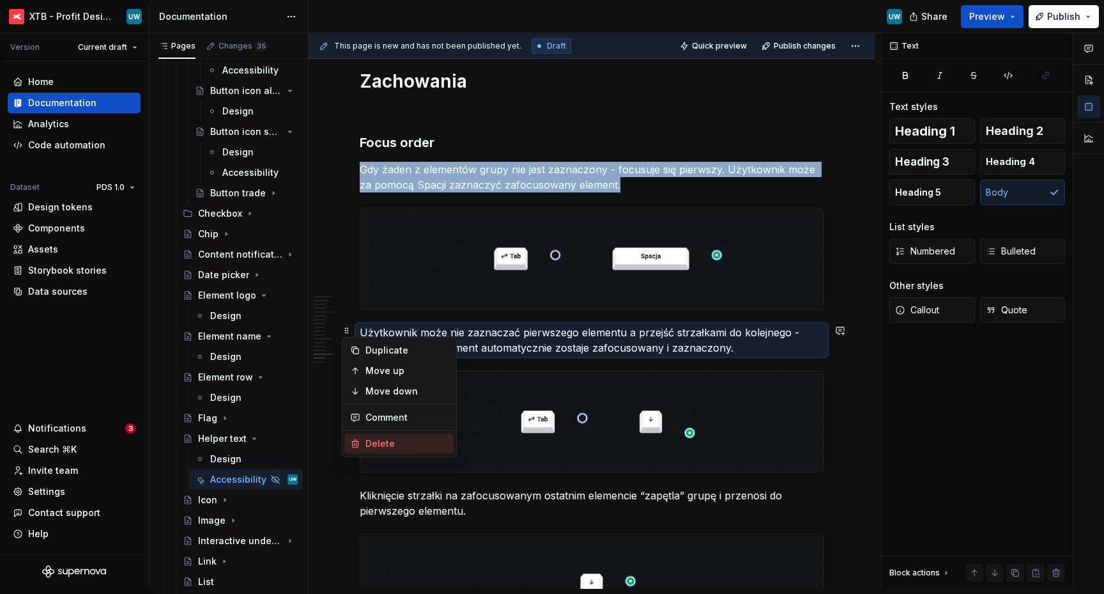
click at [375, 442] on div "Delete" at bounding box center [407, 443] width 83 height 13
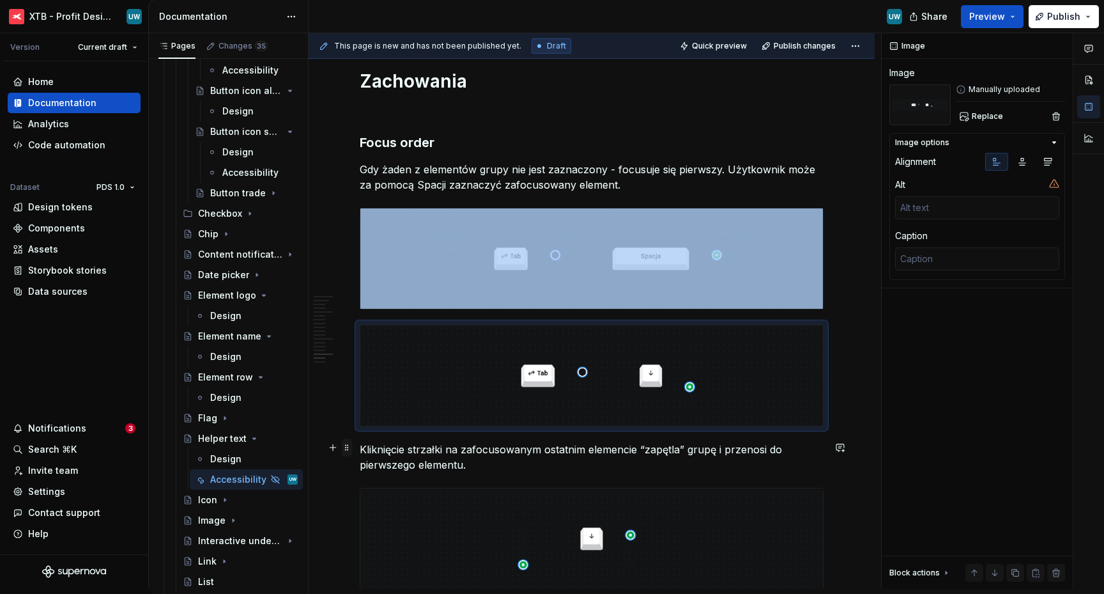
click at [349, 449] on span at bounding box center [347, 447] width 10 height 18
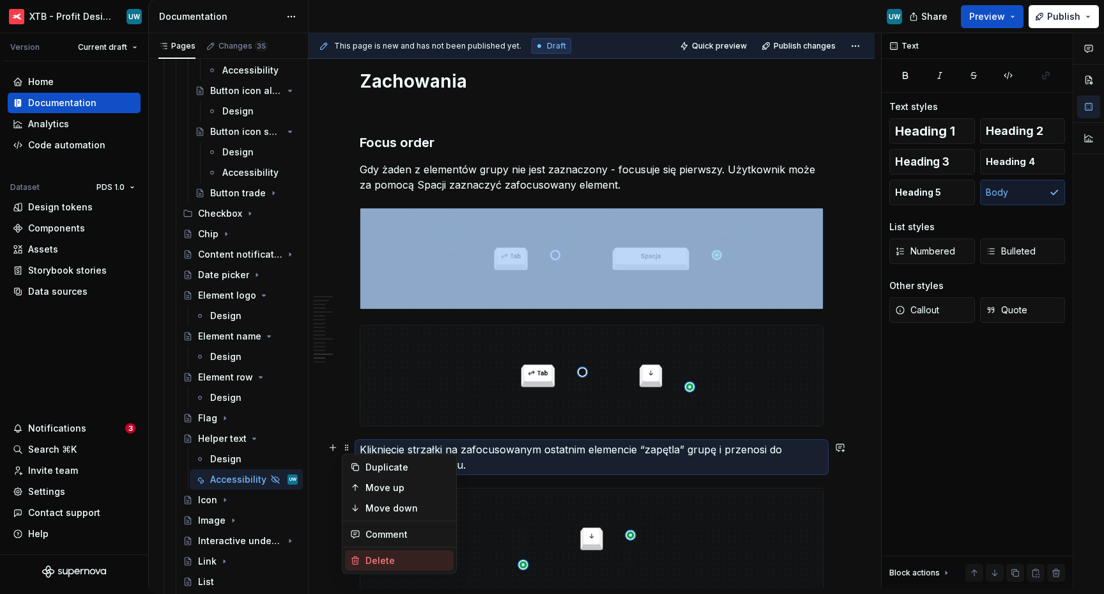
click at [383, 559] on div "Delete" at bounding box center [407, 560] width 83 height 13
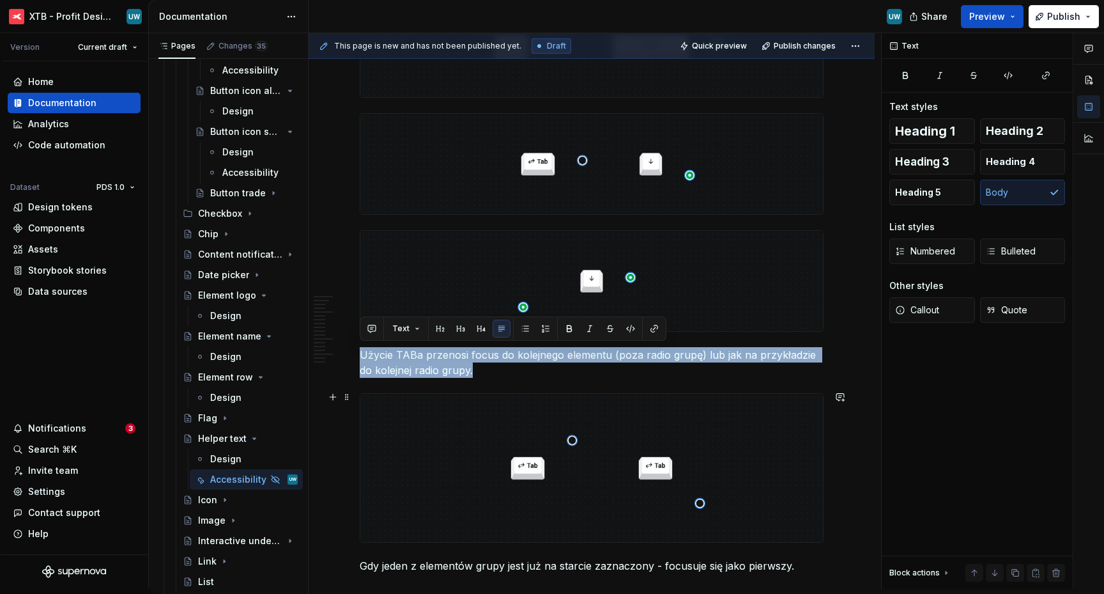
scroll to position [4260, 0]
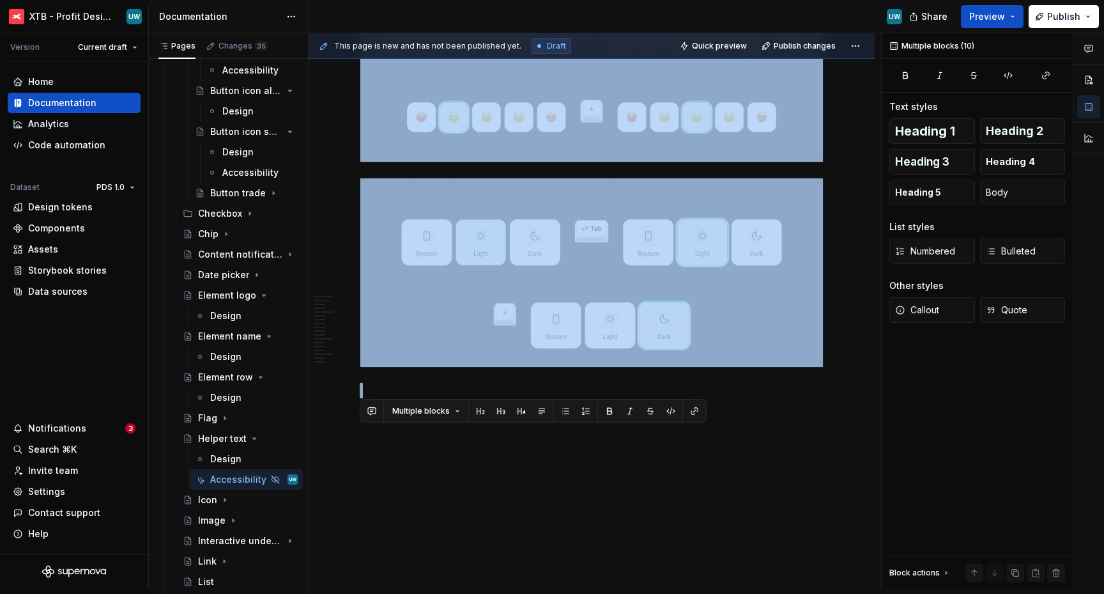
drag, startPoint x: 360, startPoint y: 349, endPoint x: 448, endPoint y: 434, distance: 122.5
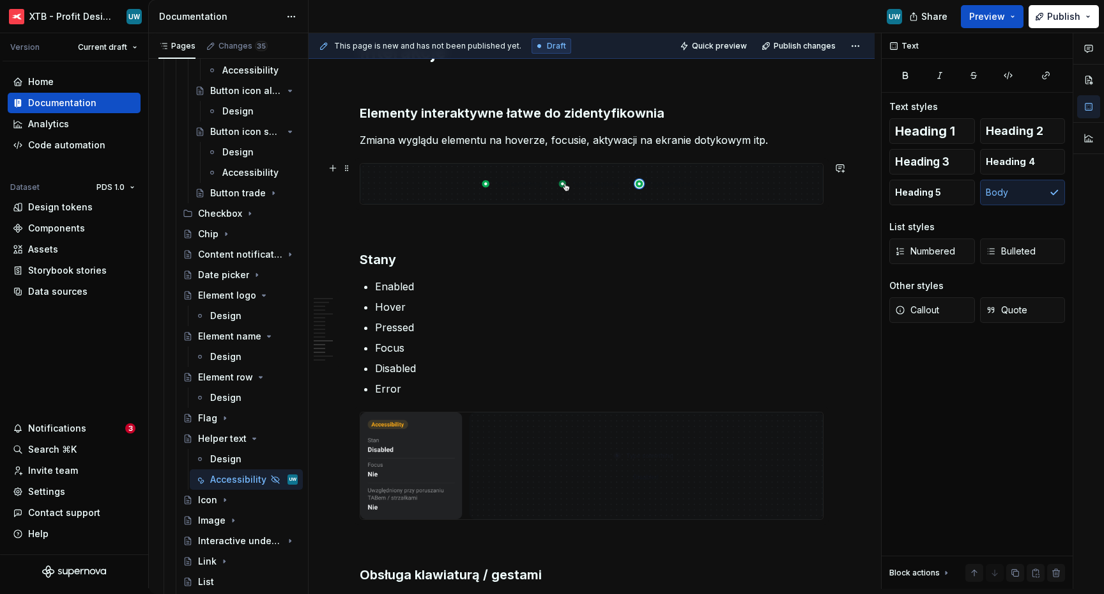
scroll to position [2090, 0]
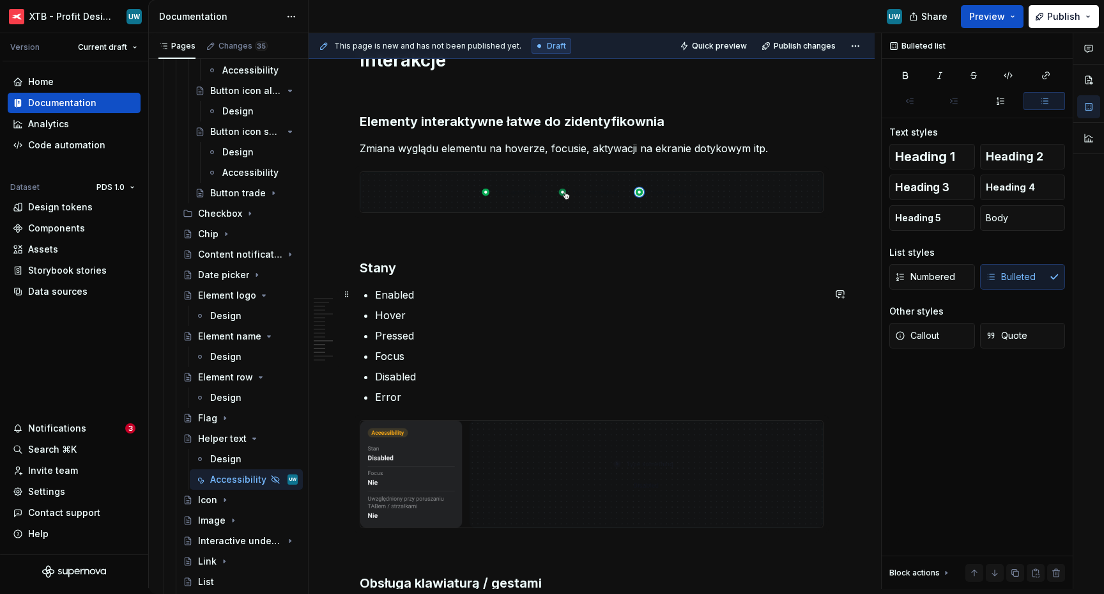
click at [436, 301] on p "Enabled" at bounding box center [599, 294] width 449 height 15
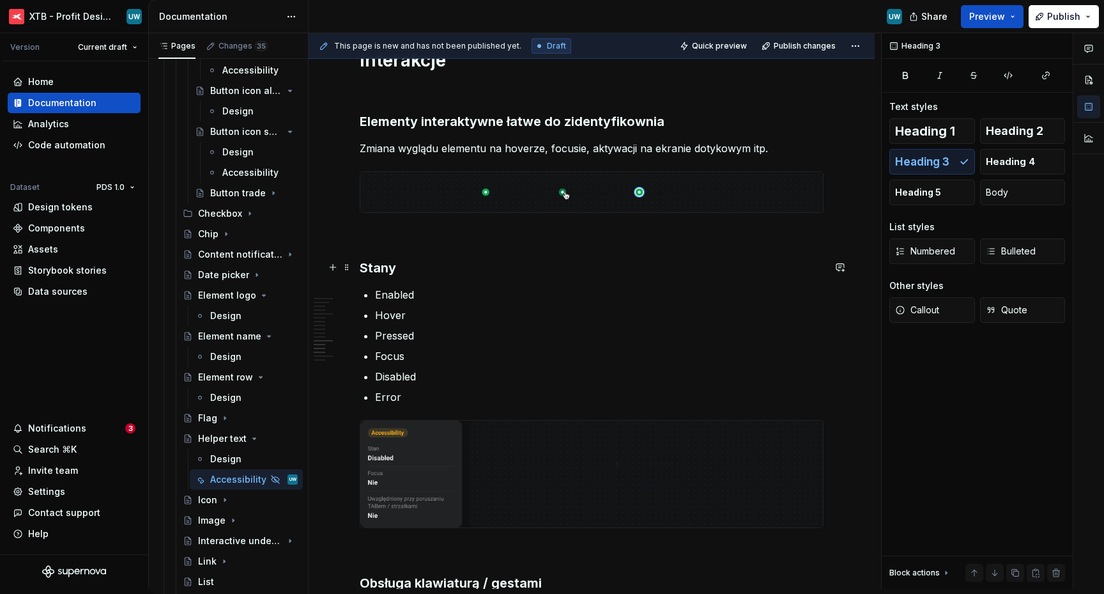
click at [366, 266] on h3 "Stany" at bounding box center [592, 268] width 464 height 18
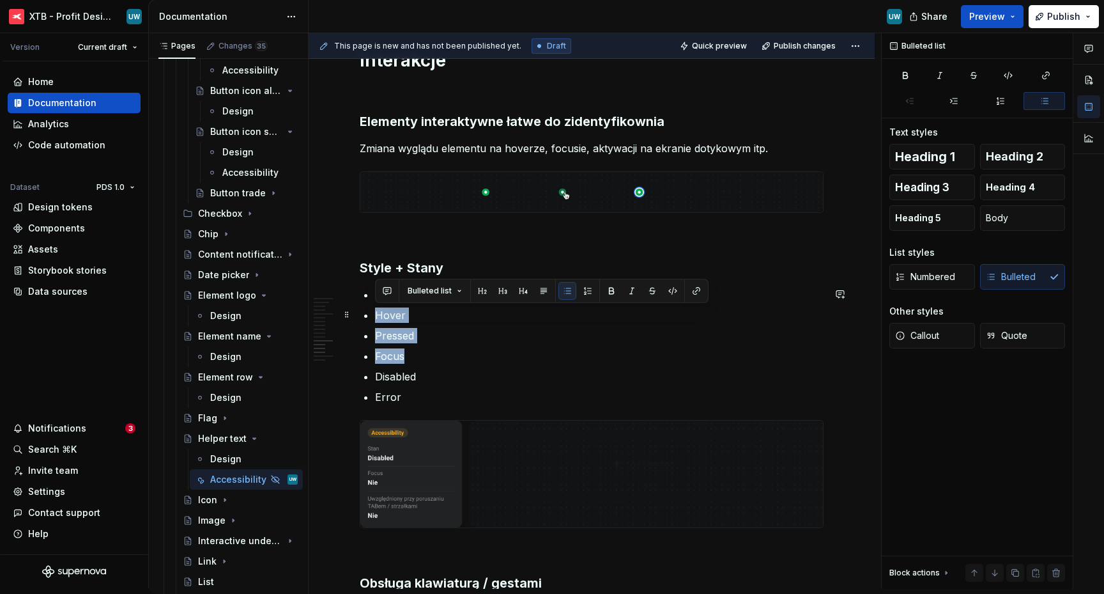
drag, startPoint x: 412, startPoint y: 355, endPoint x: 376, endPoint y: 312, distance: 56.2
click at [376, 312] on ul "Enabled Hover Pressed Focus Disabled Error" at bounding box center [599, 346] width 449 height 118
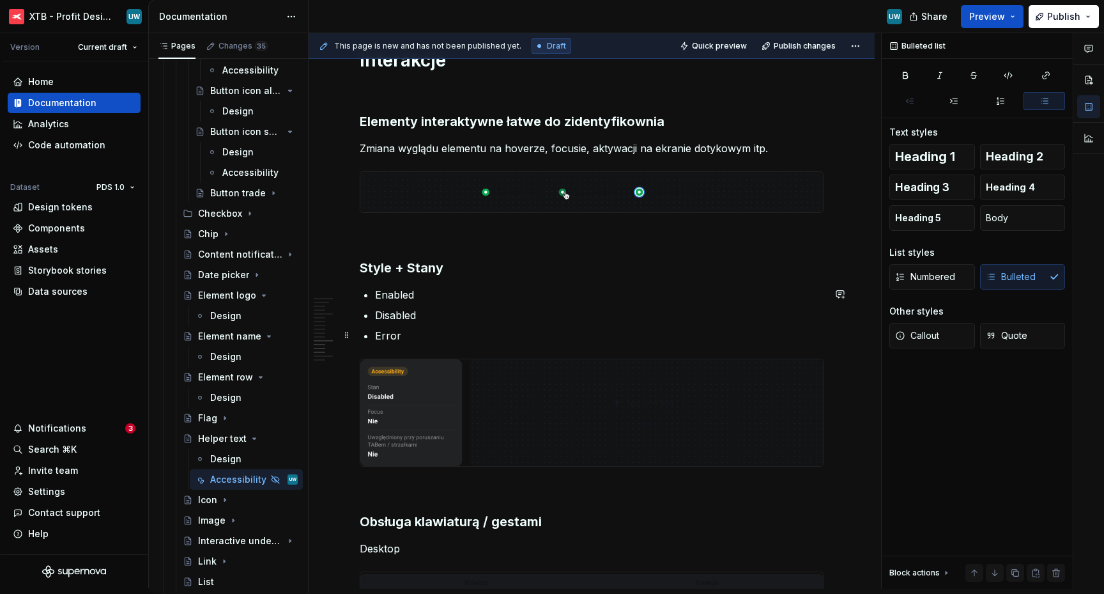
click at [417, 334] on p "Error" at bounding box center [599, 335] width 449 height 15
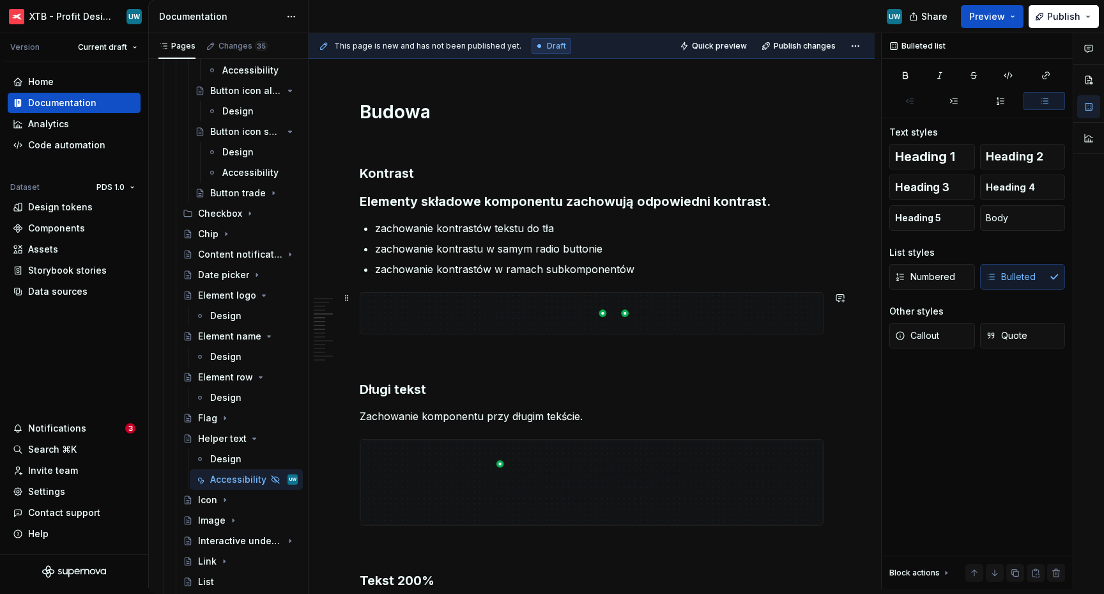
scroll to position [920, 0]
click at [346, 202] on span at bounding box center [347, 201] width 10 height 18
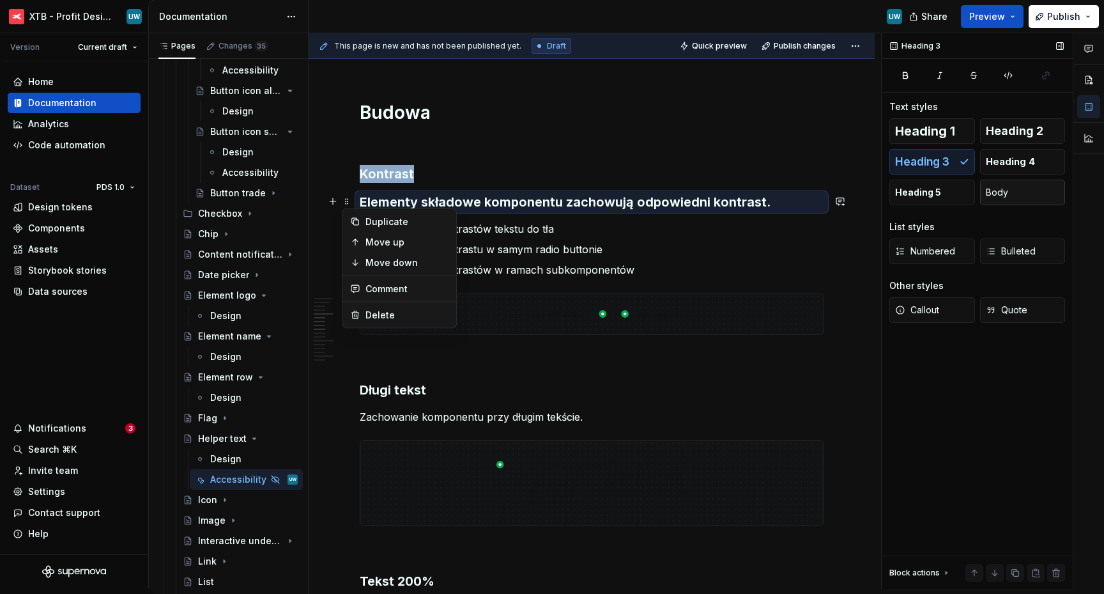
click at [1003, 200] on button "Body" at bounding box center [1023, 193] width 86 height 26
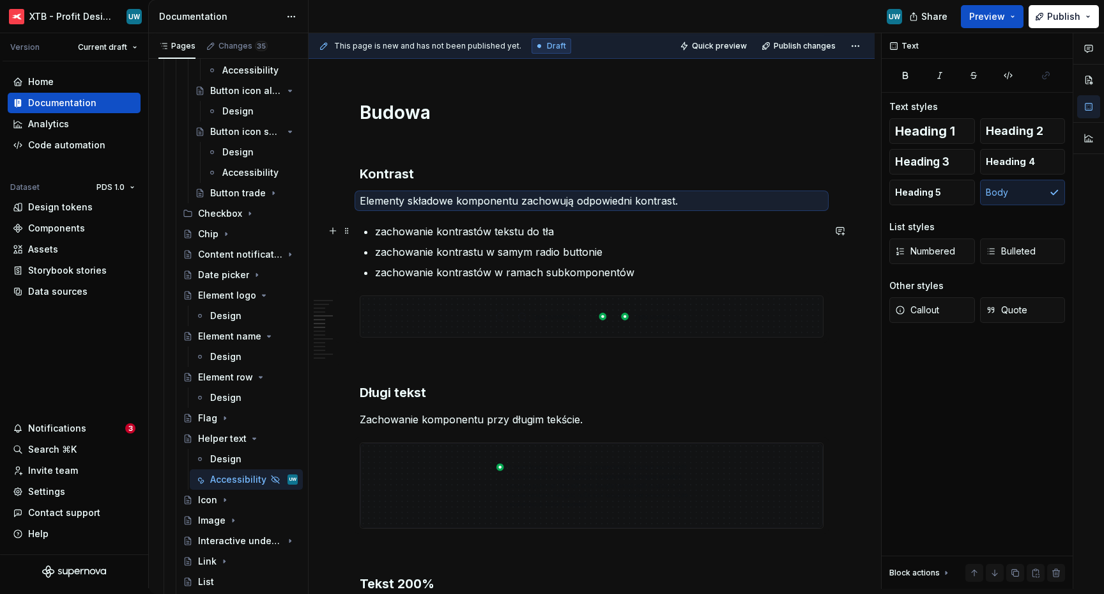
click at [439, 227] on p "zachowanie kontrastów tekstu do tła" at bounding box center [599, 231] width 449 height 15
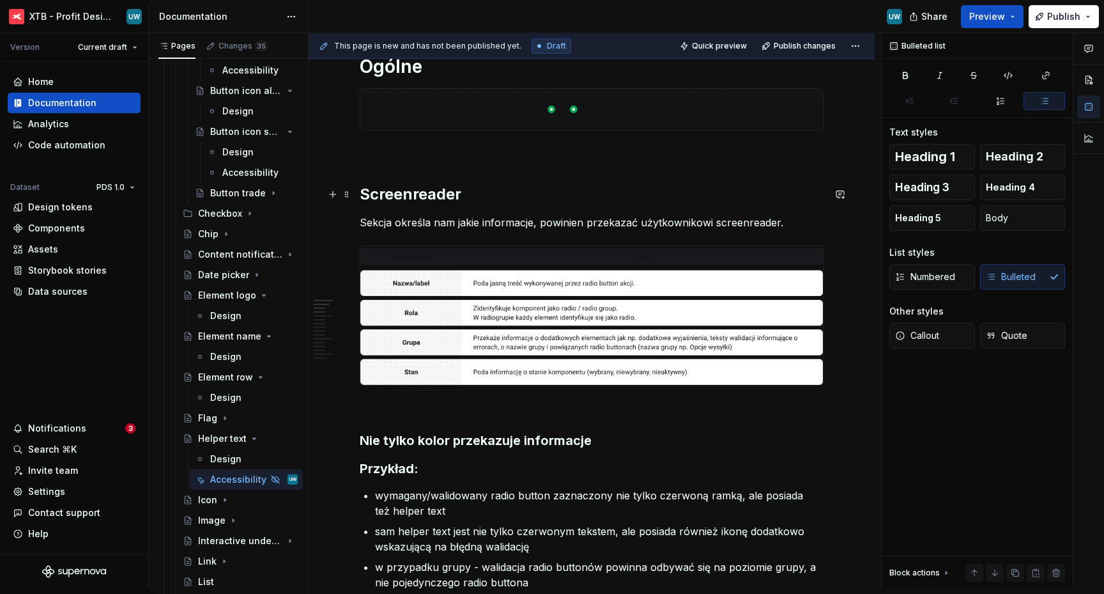
scroll to position [193, 0]
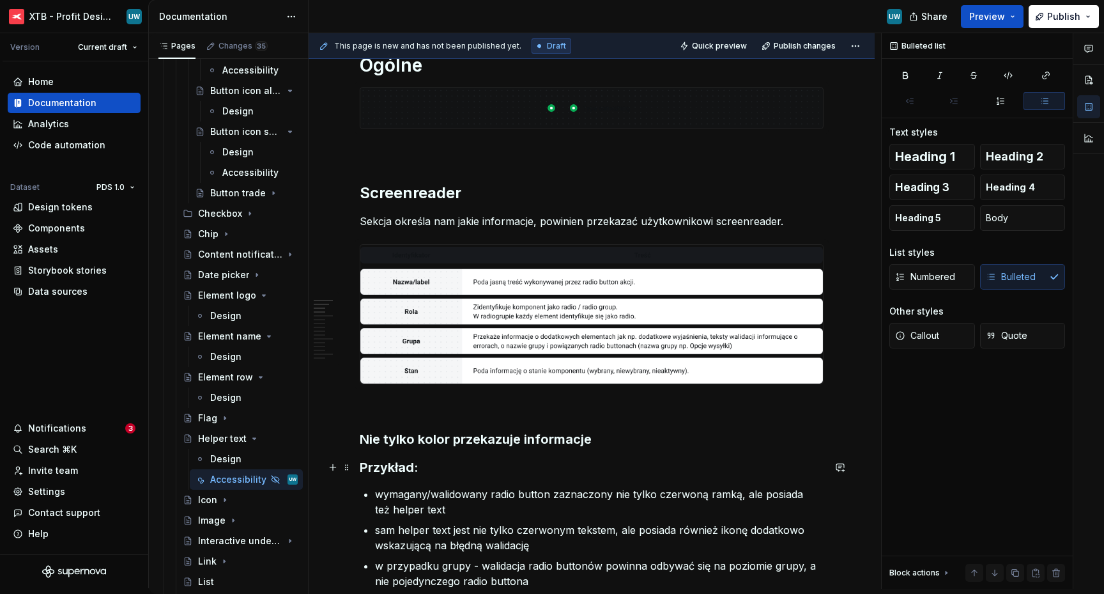
click at [401, 467] on h3 "Przykład:" at bounding box center [592, 467] width 464 height 18
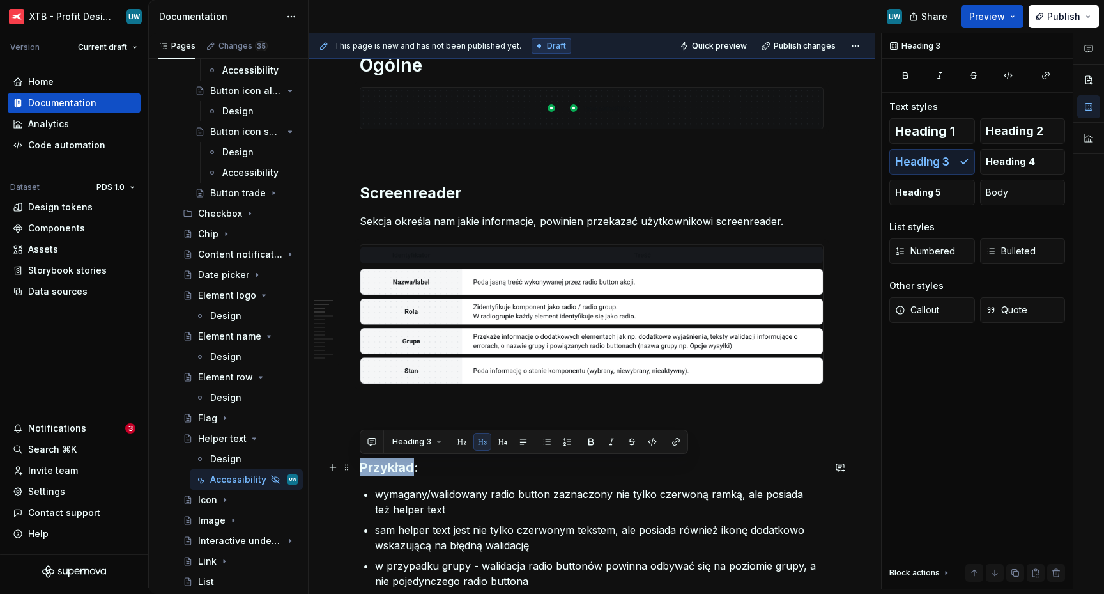
click at [401, 467] on h3 "Przykład:" at bounding box center [592, 467] width 464 height 18
click at [1002, 188] on span "Body" at bounding box center [997, 192] width 22 height 13
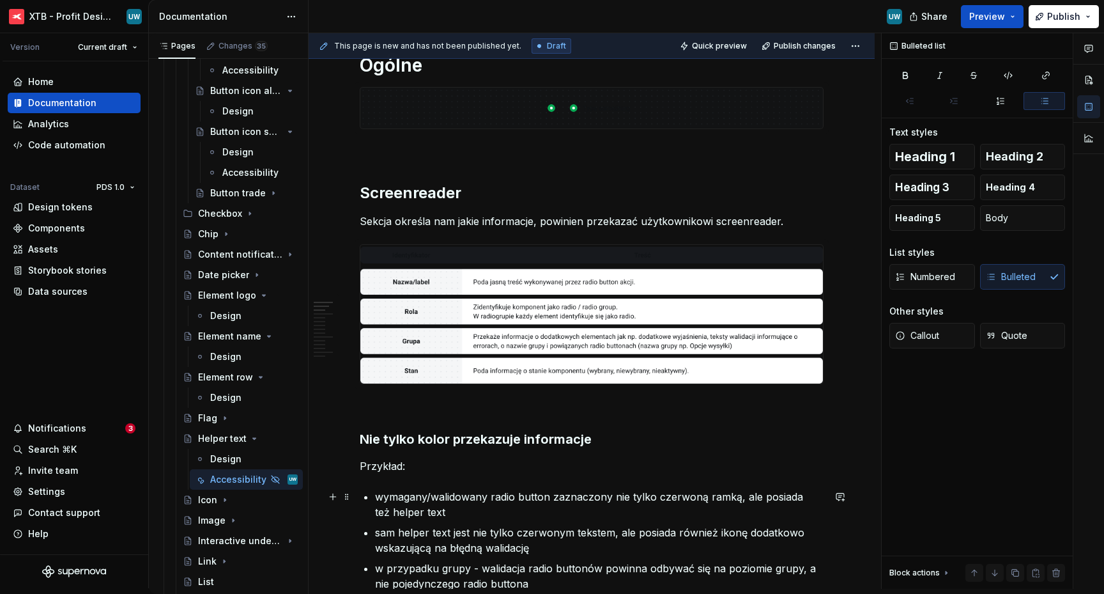
click at [415, 494] on p "wymagany/walidowany radio button zaznaczony nie tylko czerwoną ramką, ale posia…" at bounding box center [599, 504] width 449 height 31
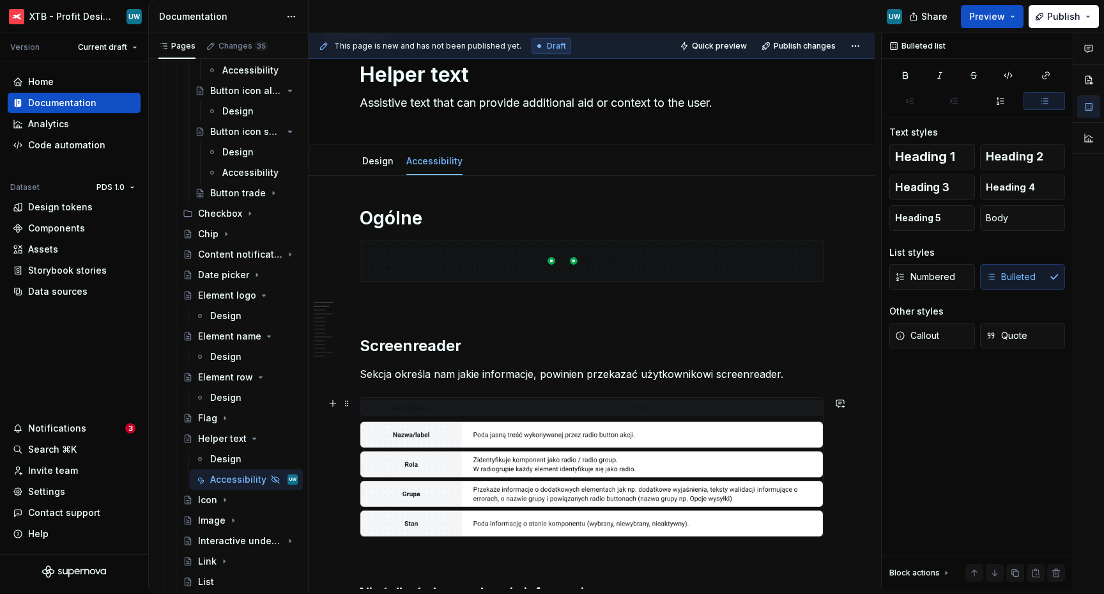
scroll to position [0, 0]
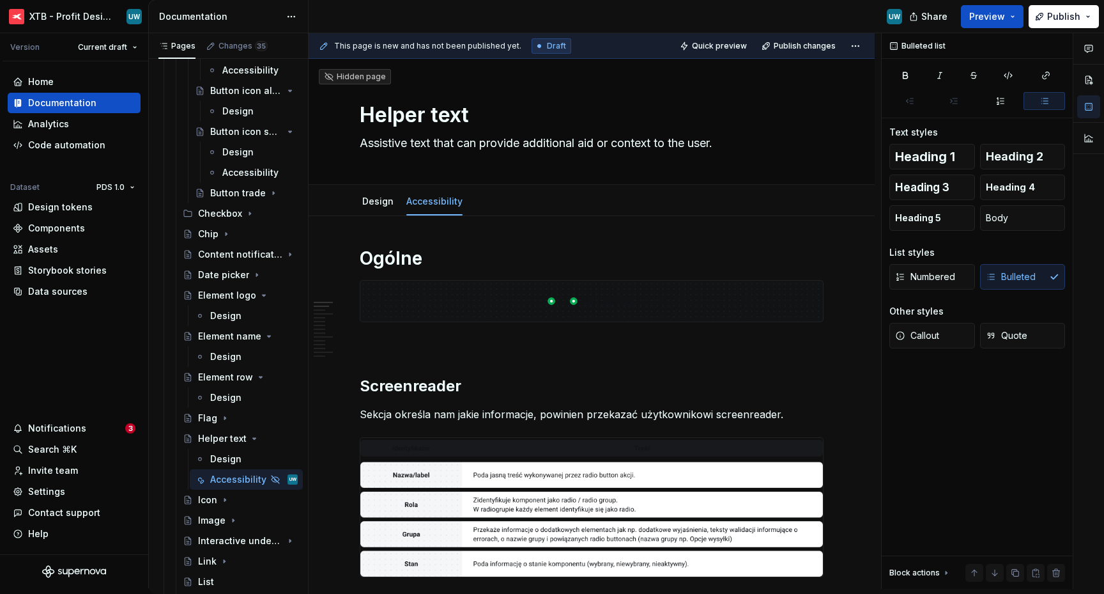
click at [529, 307] on img at bounding box center [591, 301] width 463 height 41
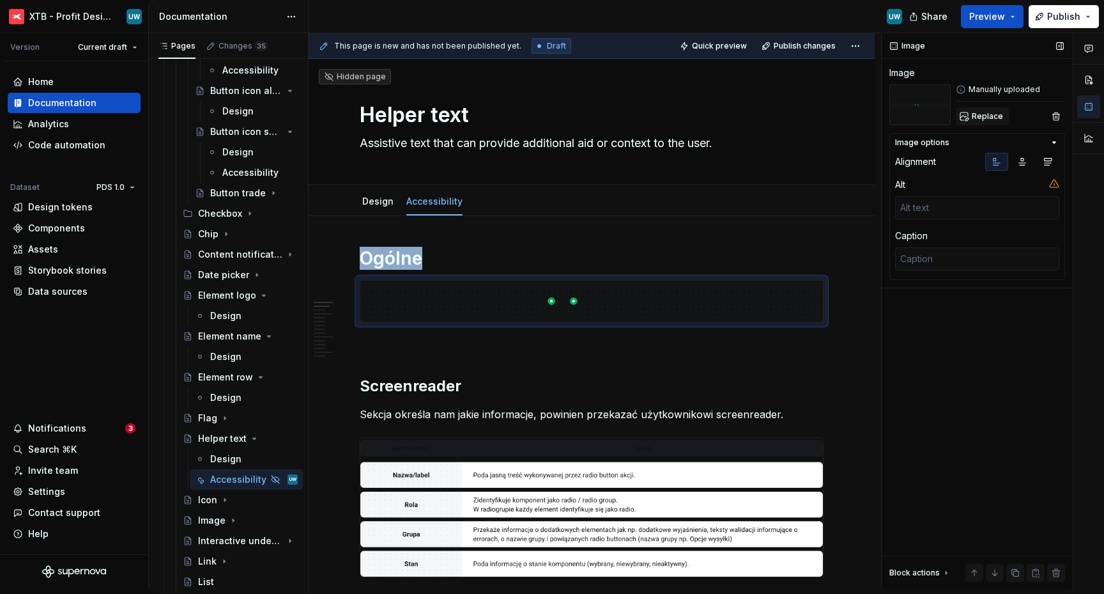
click at [982, 125] on button "Replace" at bounding box center [982, 116] width 53 height 18
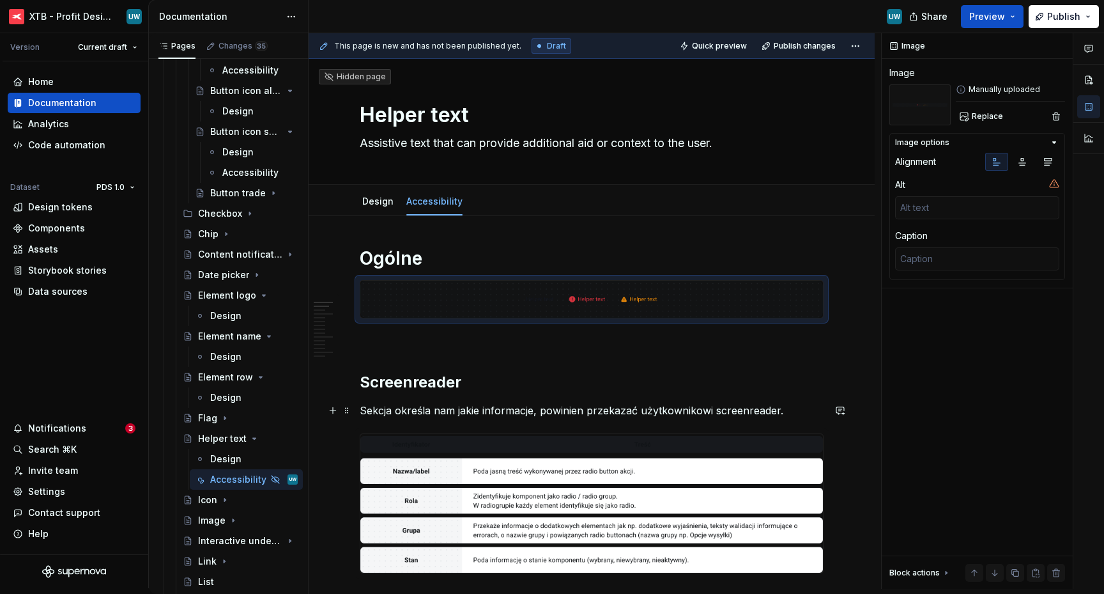
click at [500, 406] on p "Sekcja określa nam jakie informacje, powinien przekazać użytkownikowi screenrea…" at bounding box center [592, 410] width 464 height 15
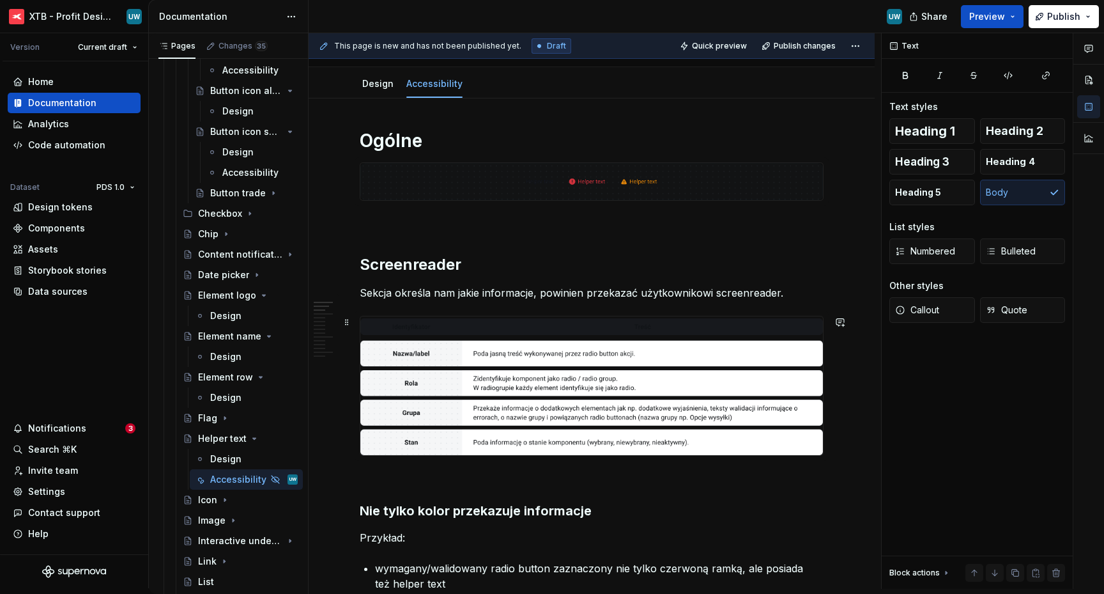
scroll to position [199, 0]
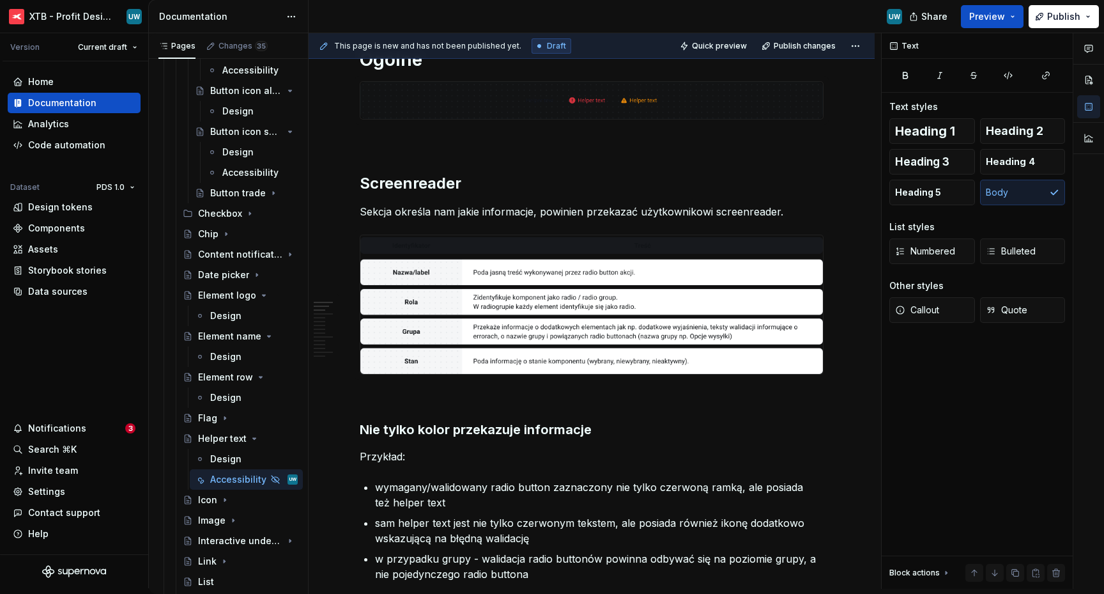
click at [789, 213] on p "Sekcja określa nam jakie informacje, powinien przekazać użytkownikowi screenrea…" at bounding box center [592, 211] width 464 height 15
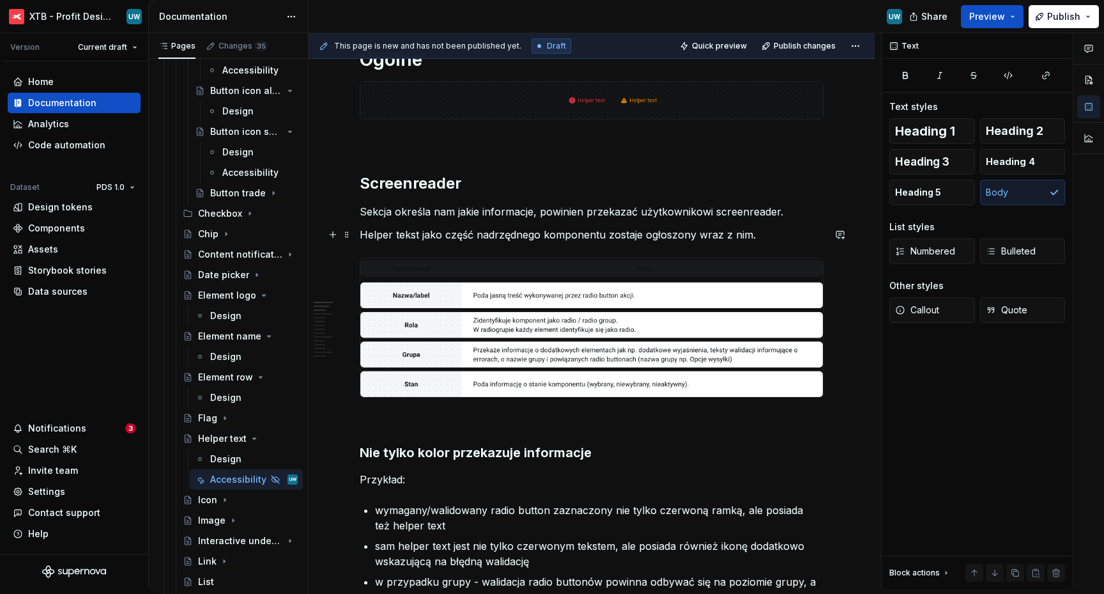
click at [617, 237] on p "Helper tekst jako część nadrzędnego komponentu zostaje ogłoszony wraz z nim." at bounding box center [592, 234] width 464 height 15
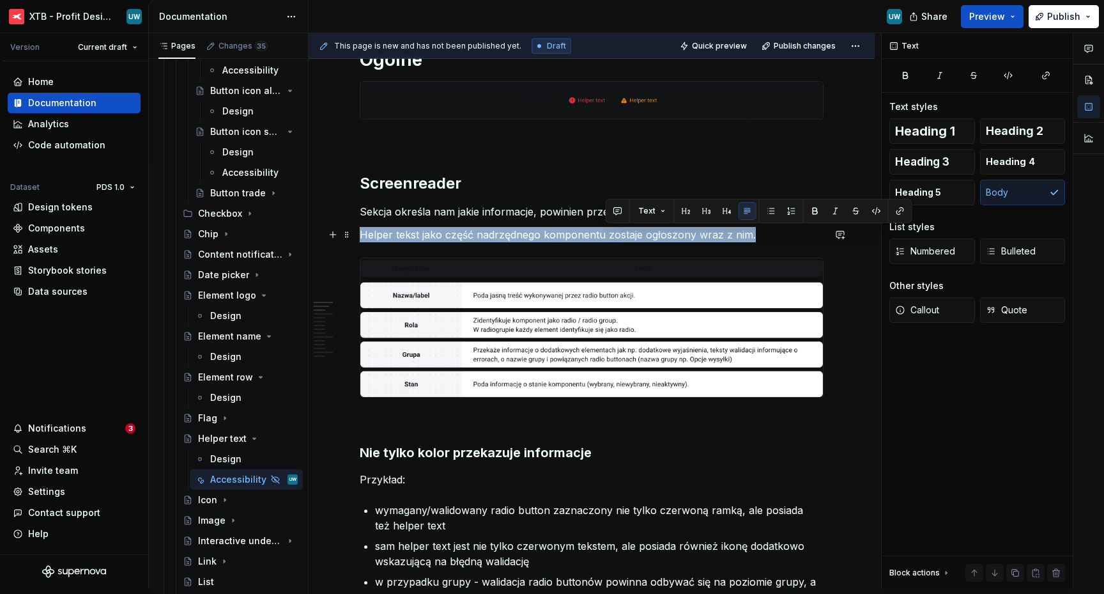
click at [617, 237] on p "Helper tekst jako część nadrzędnego komponentu zostaje ogłoszony wraz z nim." at bounding box center [592, 234] width 464 height 15
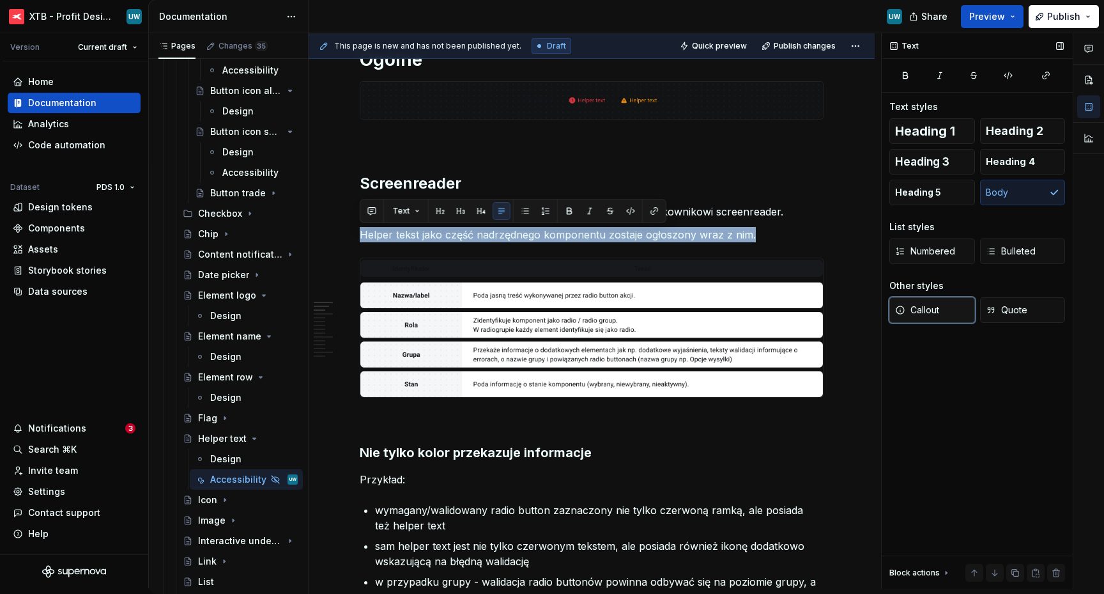
click at [934, 314] on span "Callout" at bounding box center [917, 310] width 44 height 13
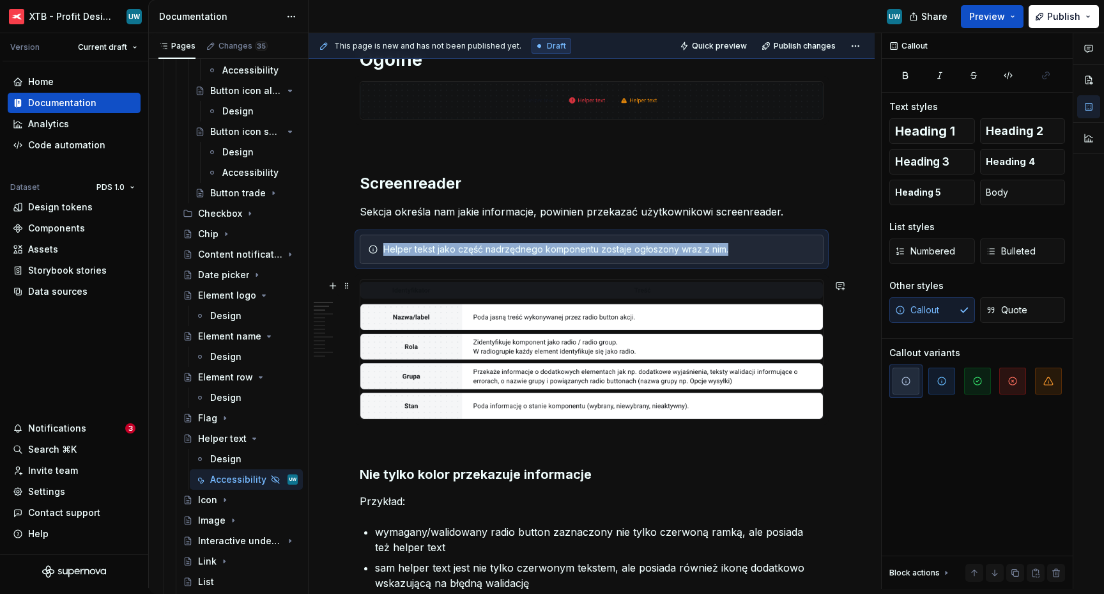
click at [493, 331] on img at bounding box center [591, 349] width 463 height 139
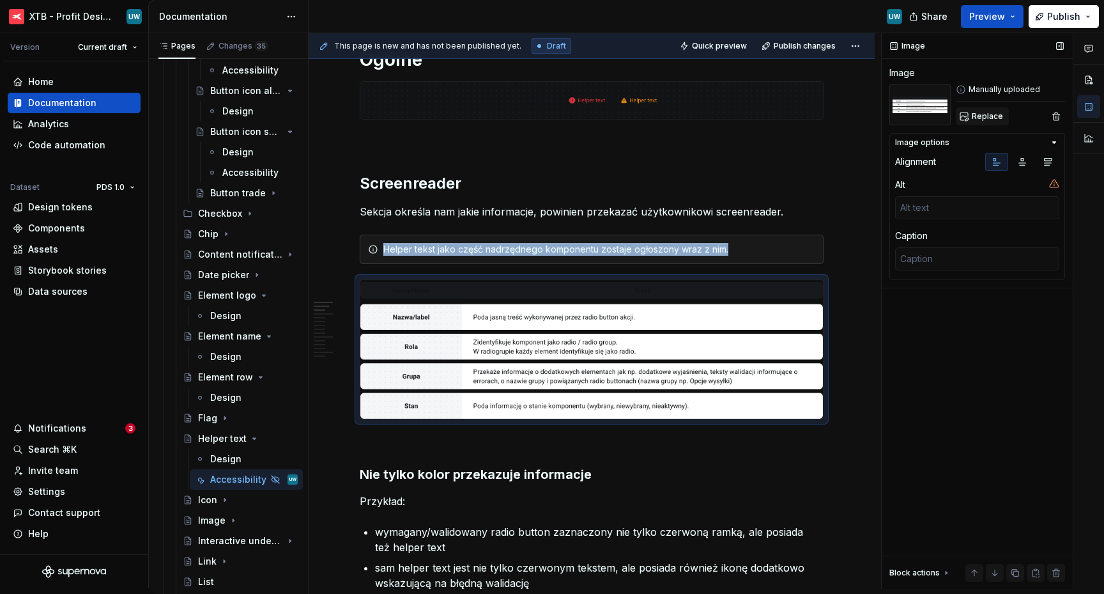
click at [984, 115] on span "Replace" at bounding box center [987, 116] width 31 height 10
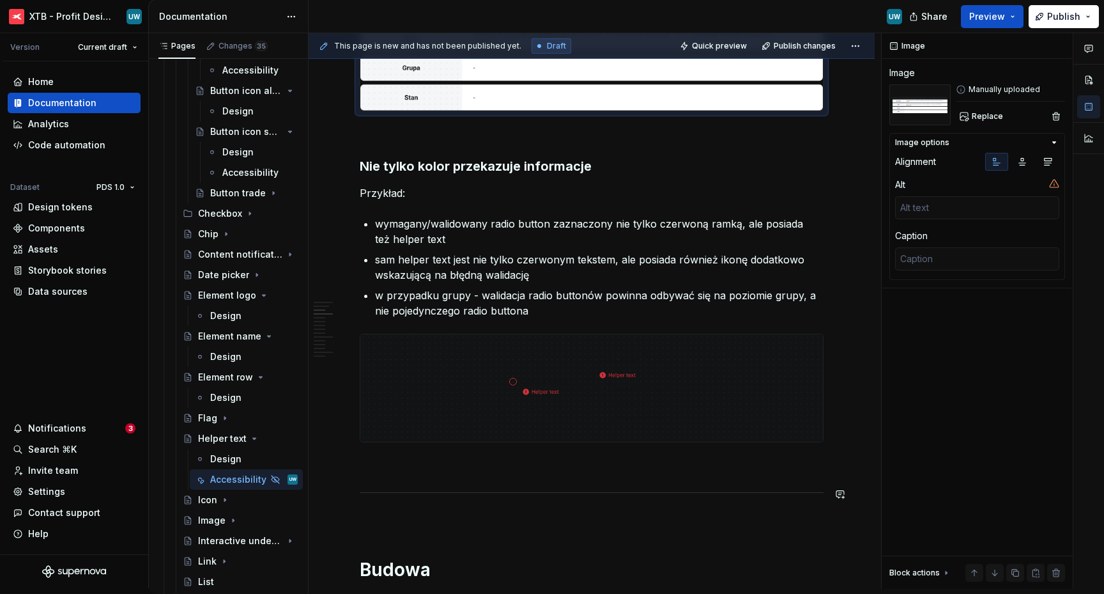
scroll to position [516, 0]
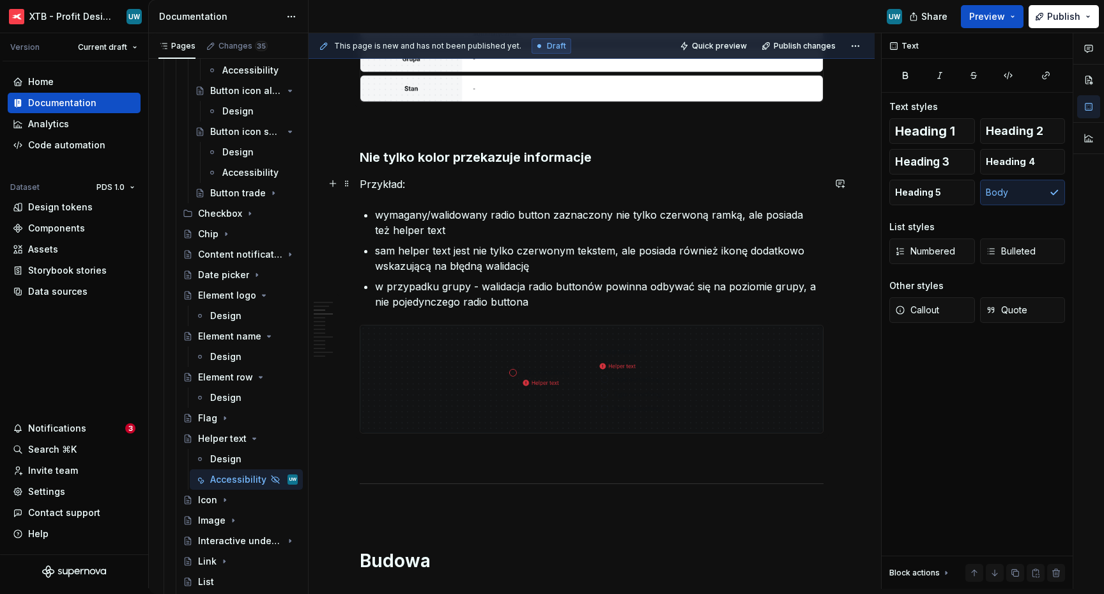
click at [410, 189] on p "Przykład:" at bounding box center [592, 183] width 464 height 15
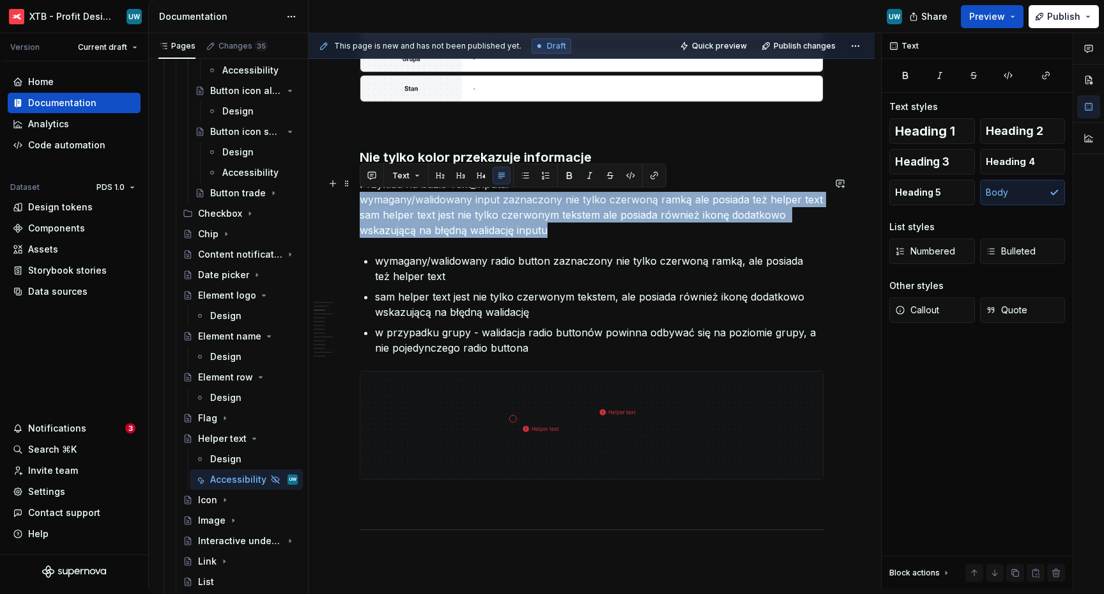
drag, startPoint x: 556, startPoint y: 231, endPoint x: 346, endPoint y: 202, distance: 211.7
copy p "wymagany/walidowany input zaznaczony nie tylko czerwoną ramką ale posiada też h…"
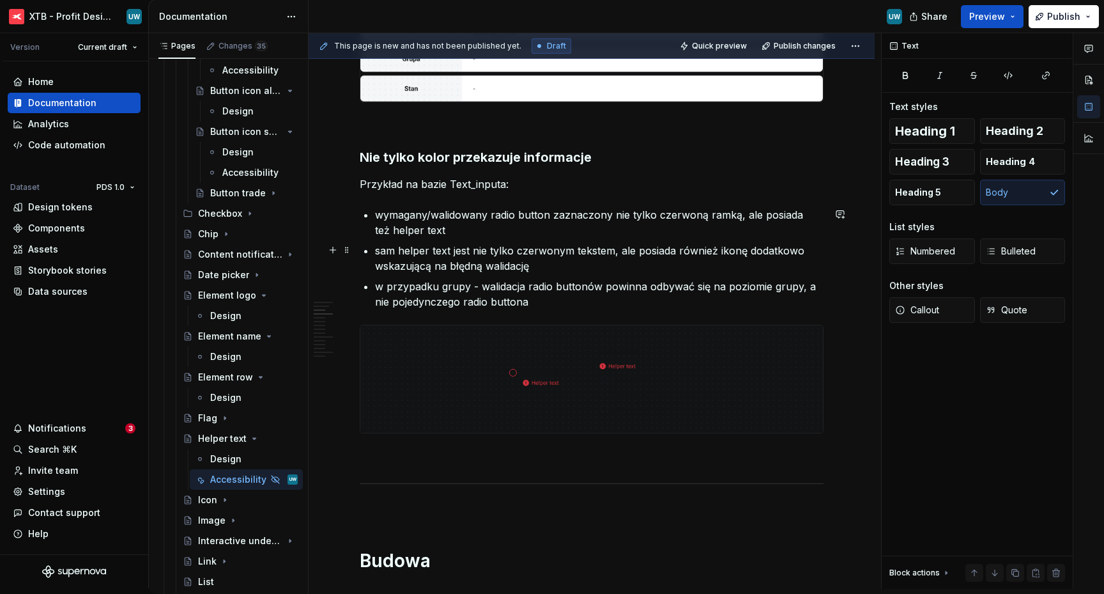
click at [401, 231] on p "wymagany/walidowany radio button zaznaczony nie tylko czerwoną ramką, ale posia…" at bounding box center [599, 222] width 449 height 31
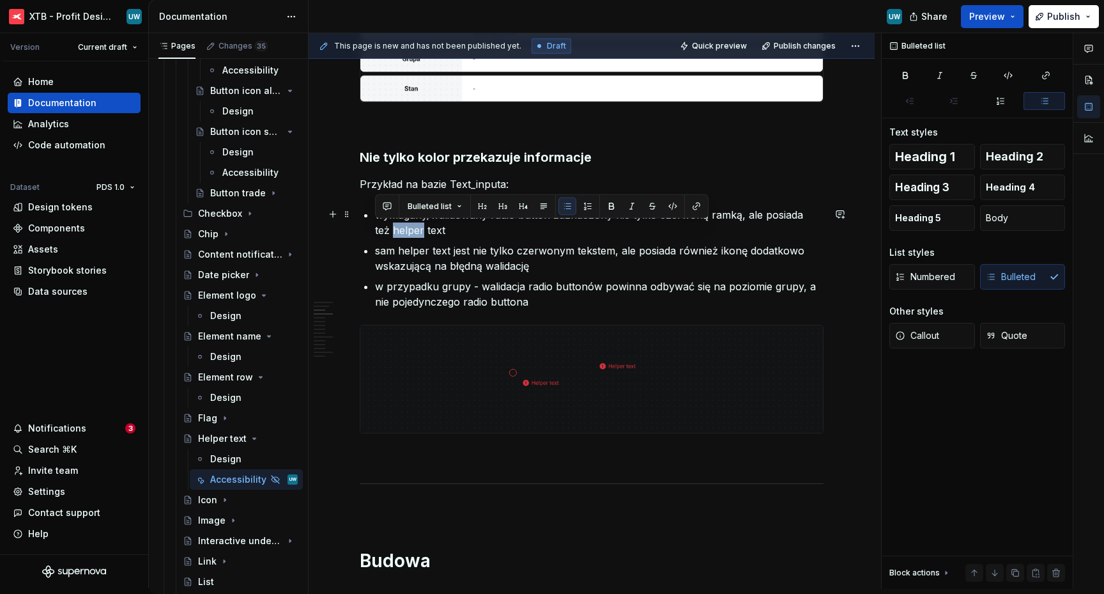
click at [401, 231] on p "wymagany/walidowany radio button zaznaczony nie tylko czerwoną ramką, ale posia…" at bounding box center [599, 222] width 449 height 31
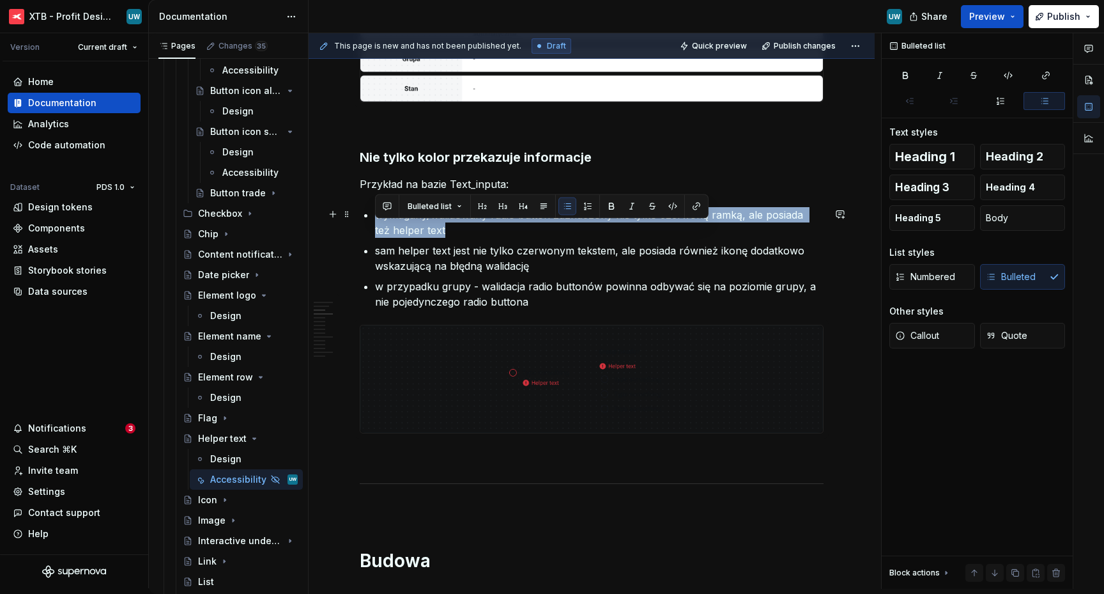
click at [401, 231] on p "wymagany/walidowany radio button zaznaczony nie tylko czerwoną ramką, ale posia…" at bounding box center [599, 222] width 449 height 31
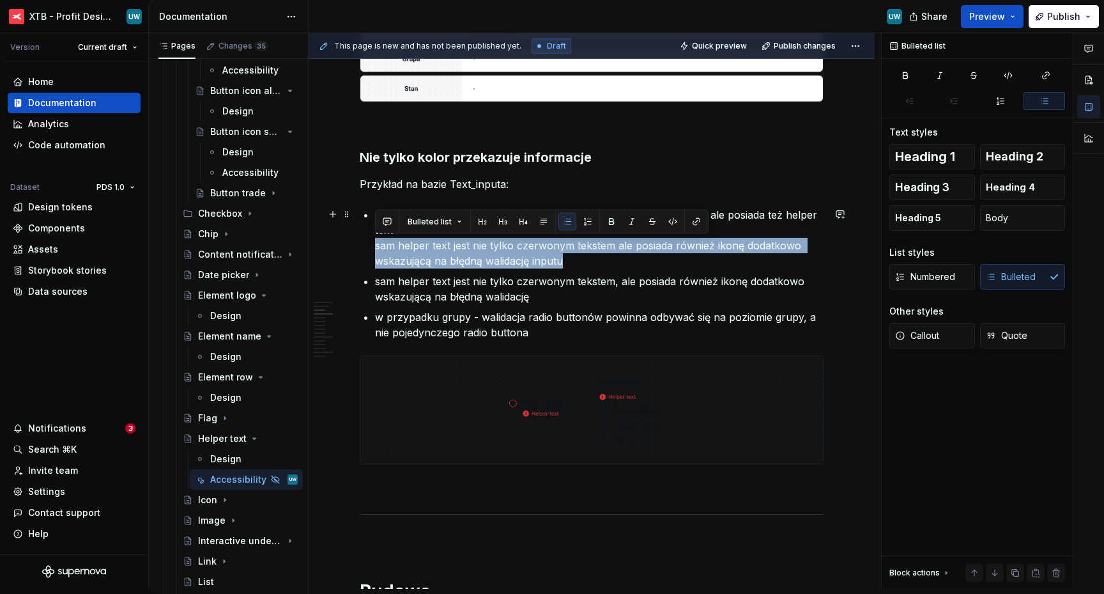
drag, startPoint x: 376, startPoint y: 242, endPoint x: 564, endPoint y: 263, distance: 188.4
click at [564, 263] on p "wymagany/walidowany input zaznaczony nie tylko czerwoną ramką ale posiada też h…" at bounding box center [599, 237] width 449 height 61
copy p "sam helper text jest nie tylko czerwonym tekstem ale posiada również ikonę doda…"
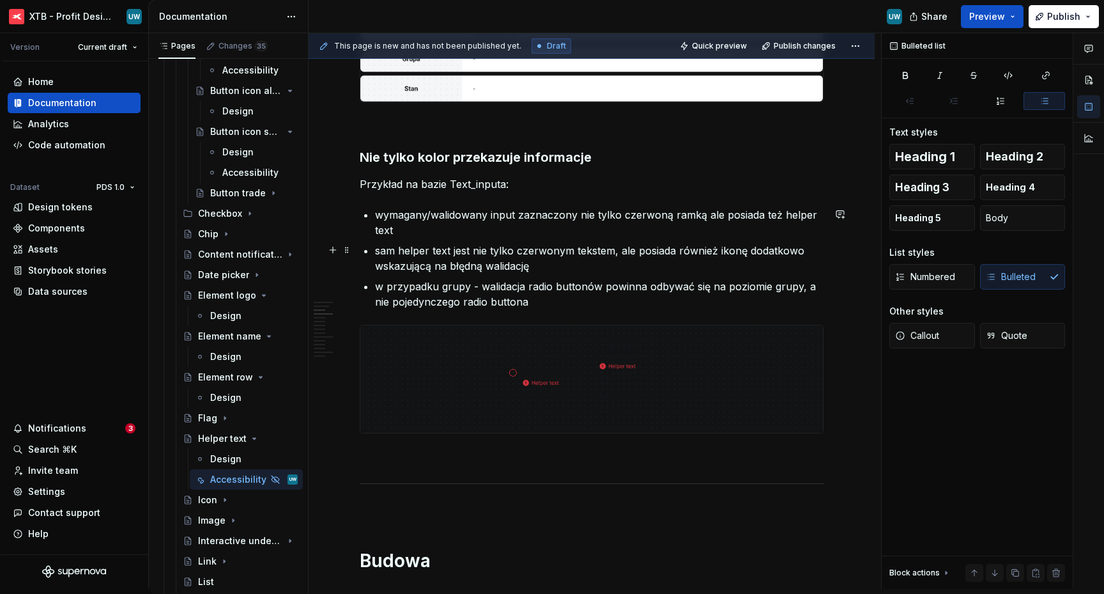
click at [503, 257] on p "sam helper text jest nie tylko czerwonym tekstem, ale posiada również ikonę dod…" at bounding box center [599, 258] width 449 height 31
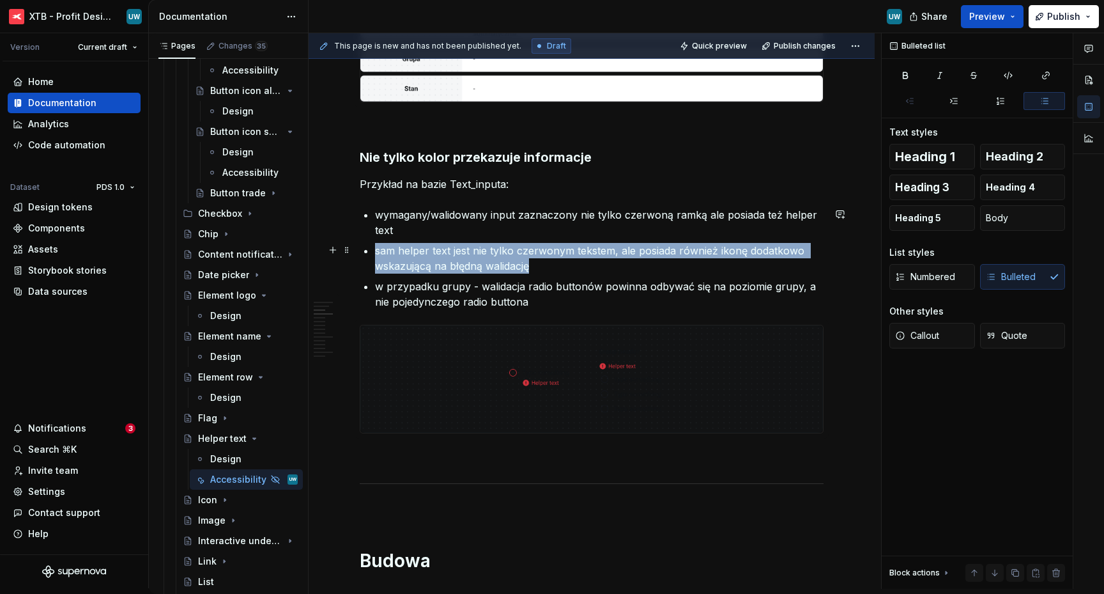
click at [503, 257] on p "sam helper text jest nie tylko czerwonym tekstem, ale posiada również ikonę dod…" at bounding box center [599, 258] width 449 height 31
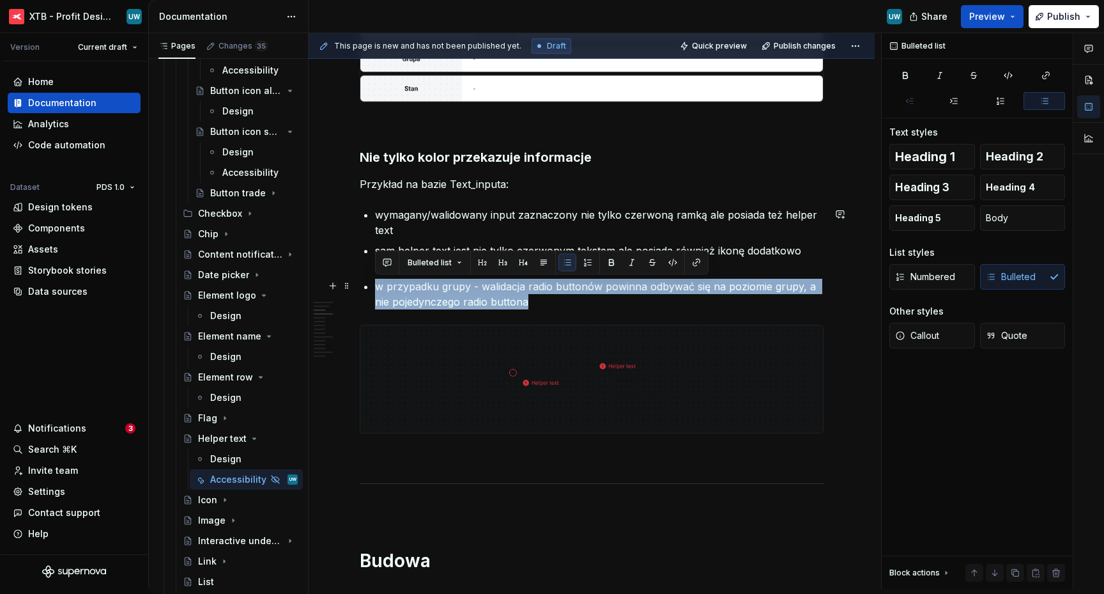
drag, startPoint x: 552, startPoint y: 305, endPoint x: 374, endPoint y: 285, distance: 178.8
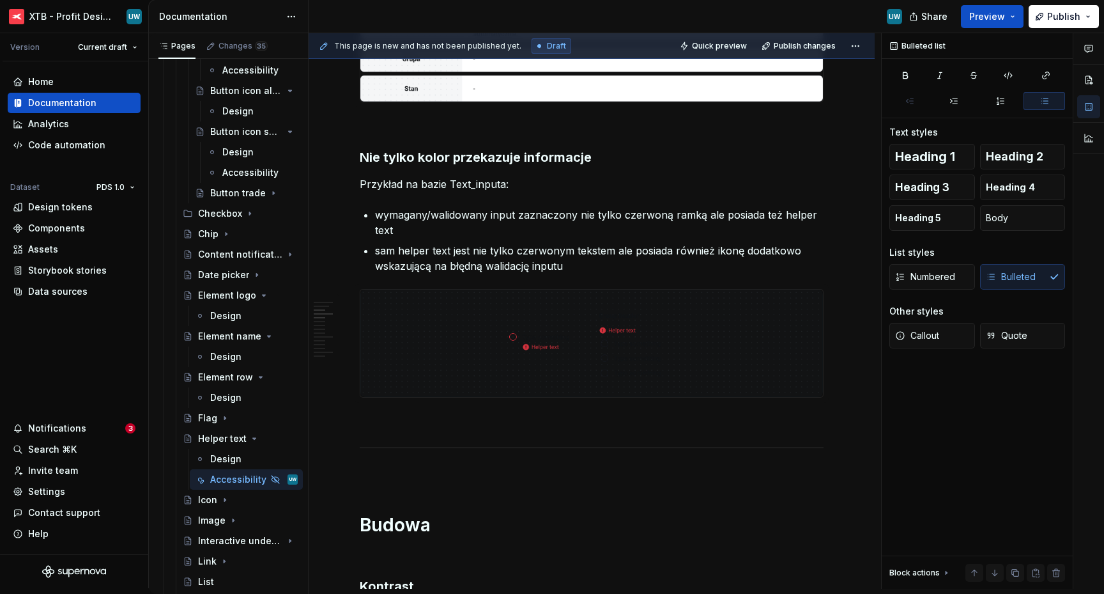
click at [555, 323] on img at bounding box center [591, 342] width 463 height 107
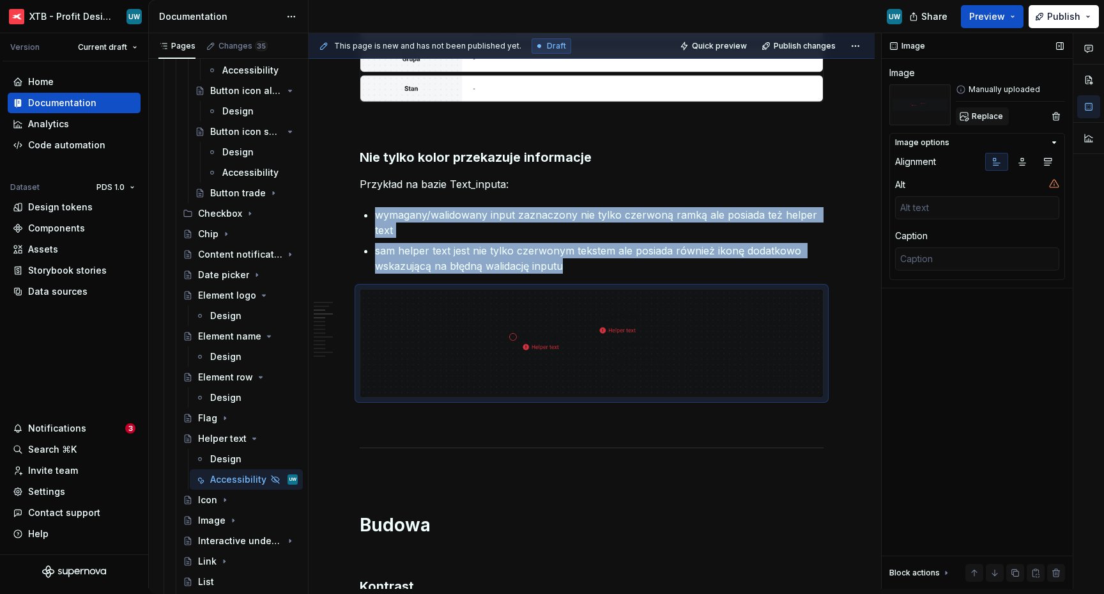
click at [968, 119] on button "Replace" at bounding box center [982, 116] width 53 height 18
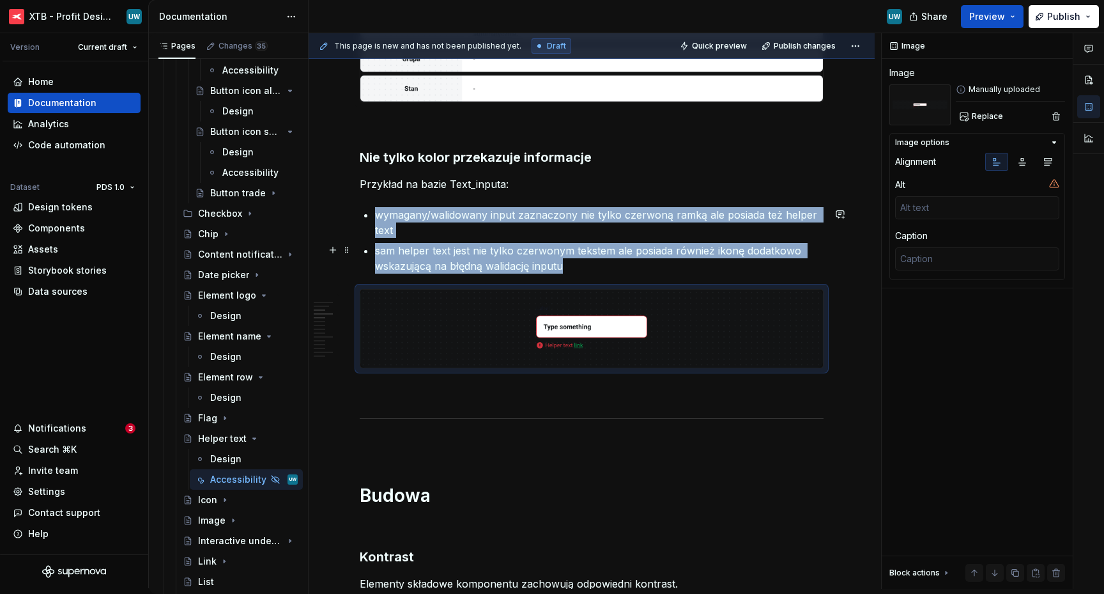
click at [586, 261] on p "sam helper text jest nie tylko czerwonym tekstem ale posiada również ikonę doda…" at bounding box center [599, 258] width 449 height 31
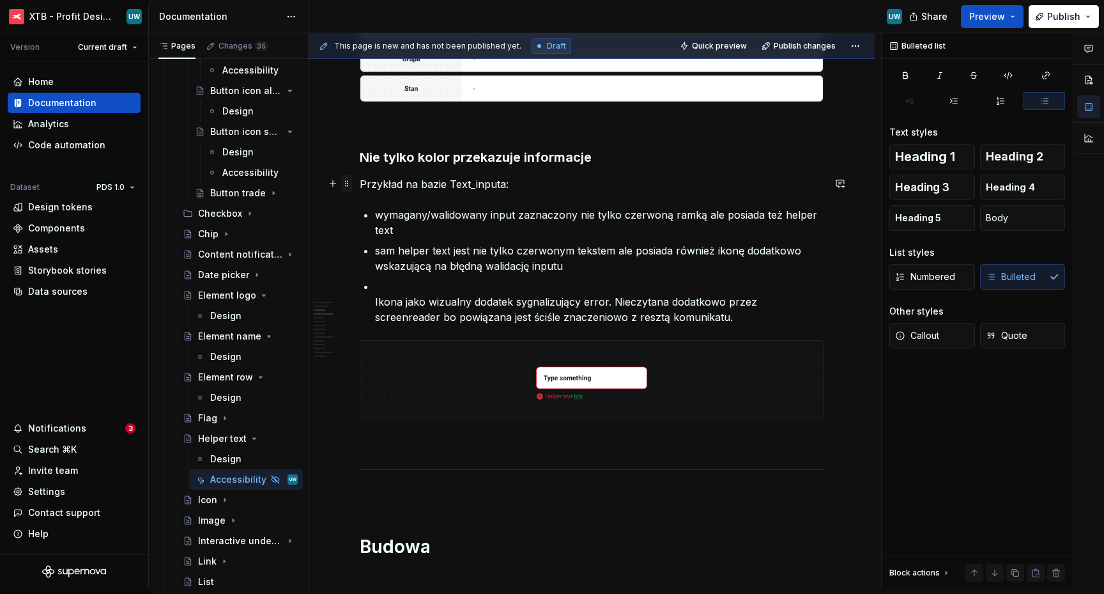
click at [345, 181] on span at bounding box center [347, 183] width 10 height 18
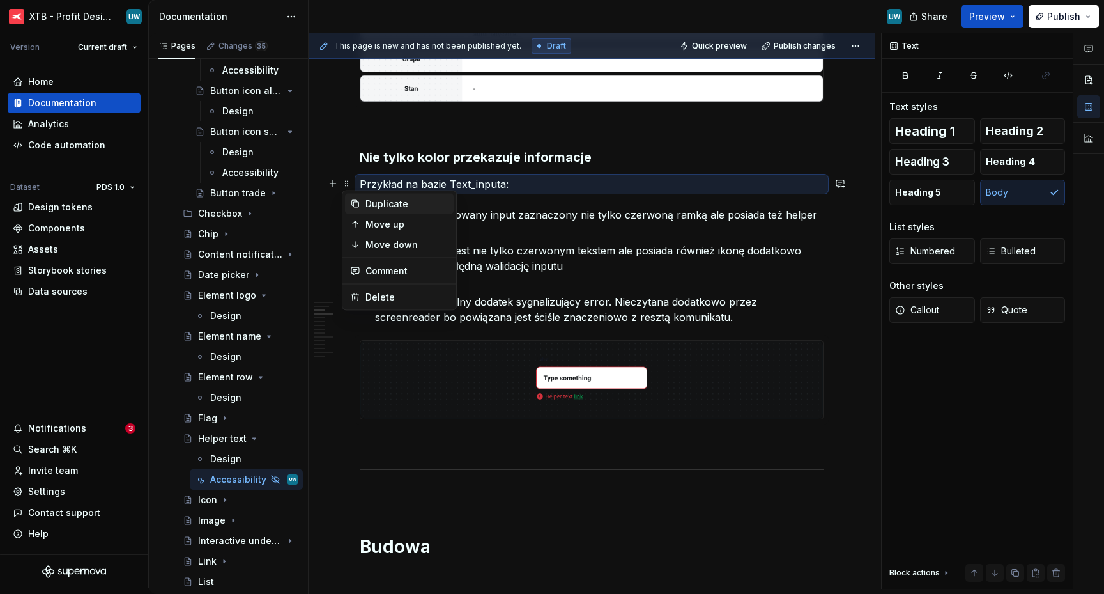
click at [373, 212] on div "Duplicate" at bounding box center [399, 204] width 109 height 20
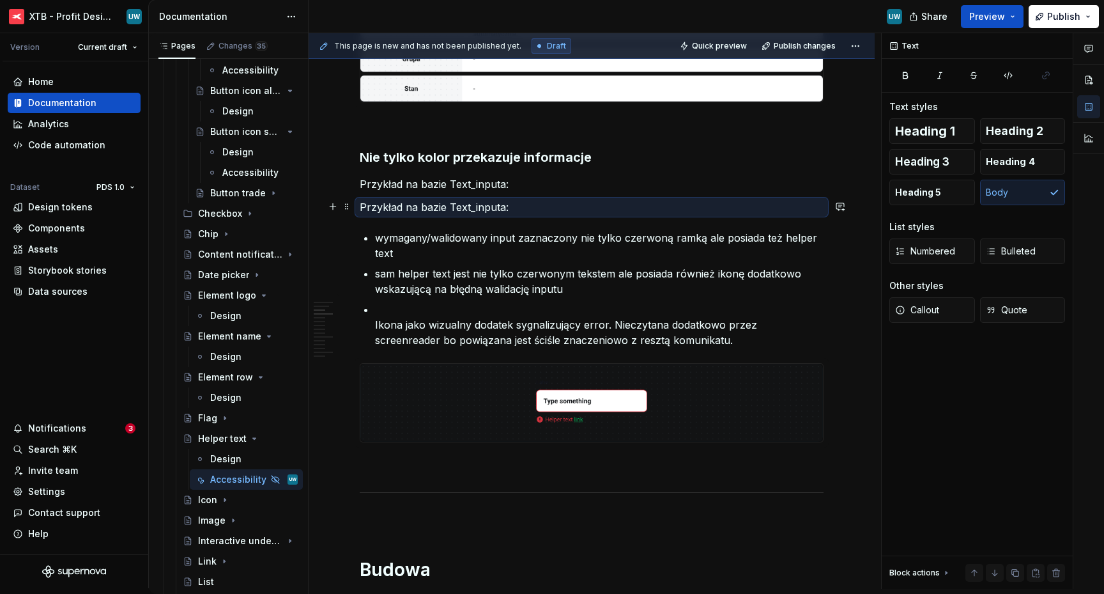
click at [410, 205] on p "Przykład na bazie Text_inputa:" at bounding box center [592, 206] width 464 height 15
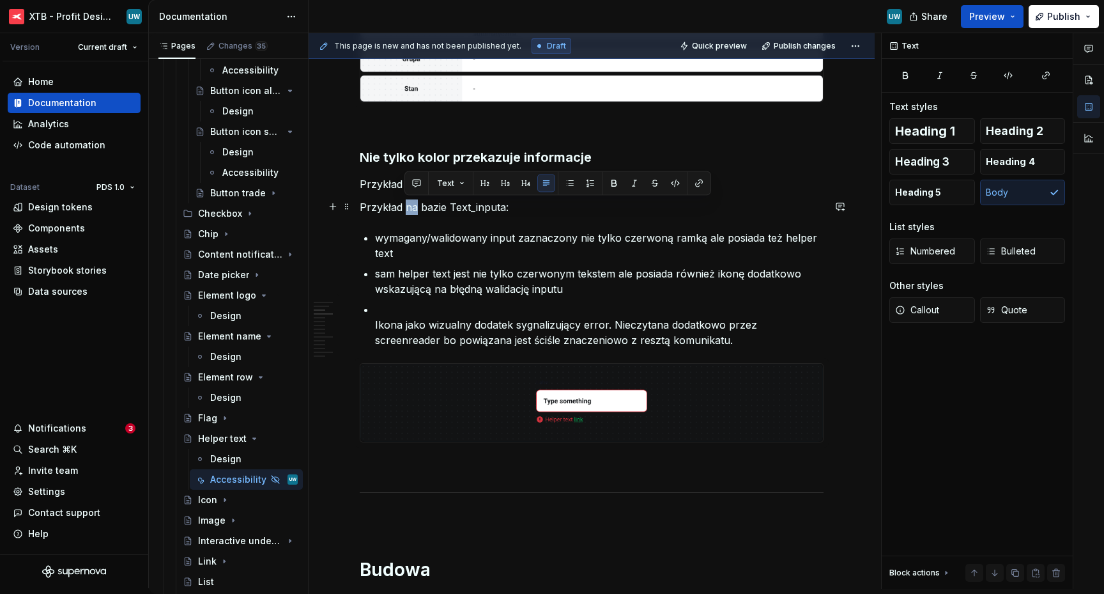
click at [410, 205] on p "Przykład na bazie Text_inputa:" at bounding box center [592, 206] width 464 height 15
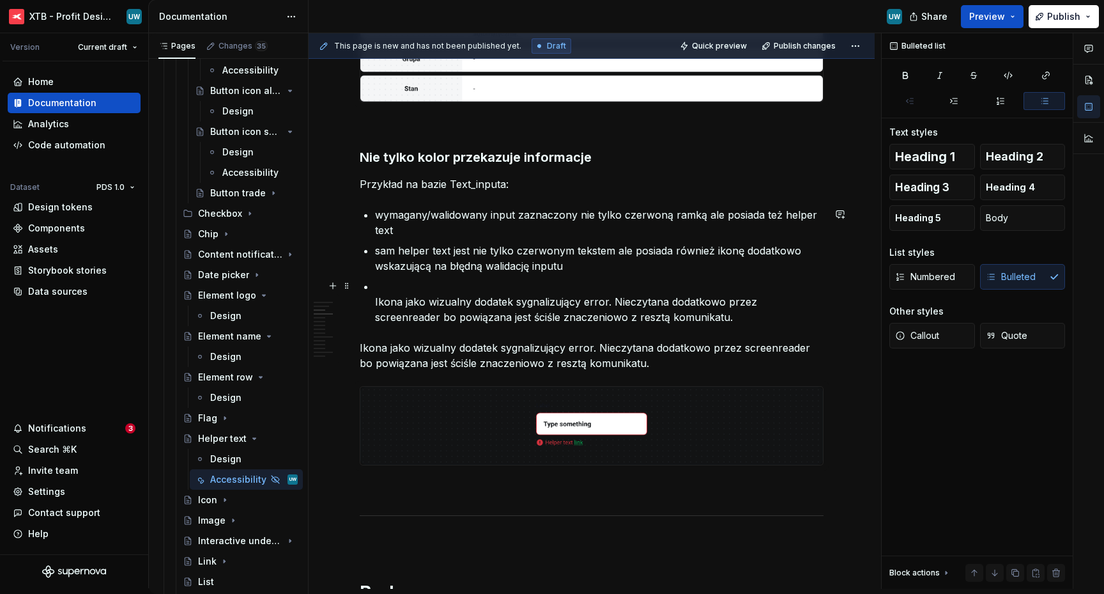
click at [386, 304] on p "Ikona jako wizualny dodatek sygnalizujący error. Nieczytana dodatkowo przez scr…" at bounding box center [599, 302] width 449 height 46
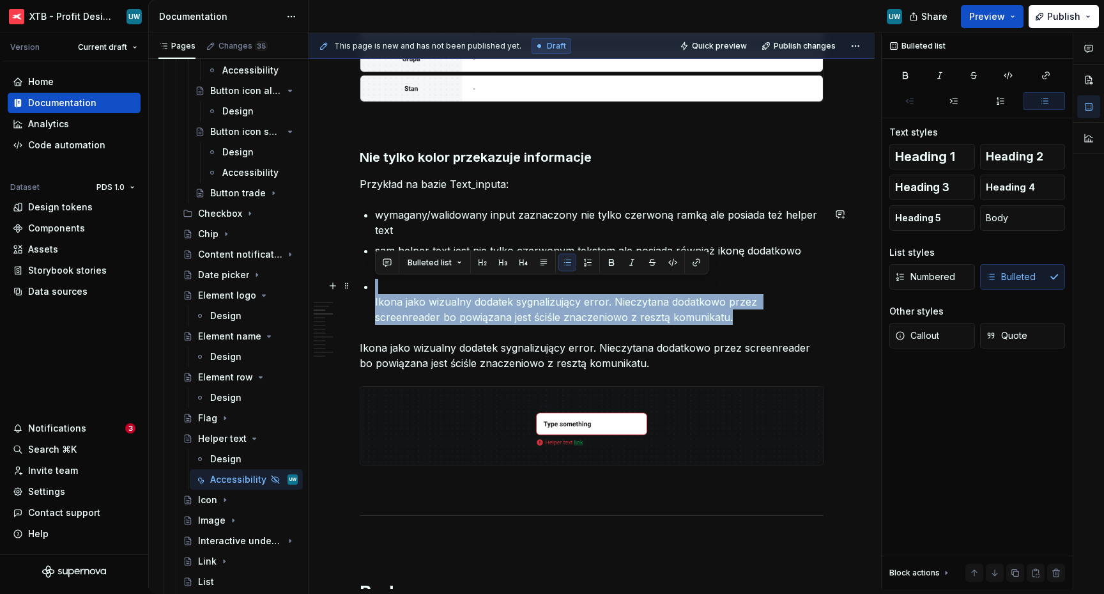
click at [386, 304] on p "Ikona jako wizualny dodatek sygnalizujący error. Nieczytana dodatkowo przez scr…" at bounding box center [599, 302] width 449 height 46
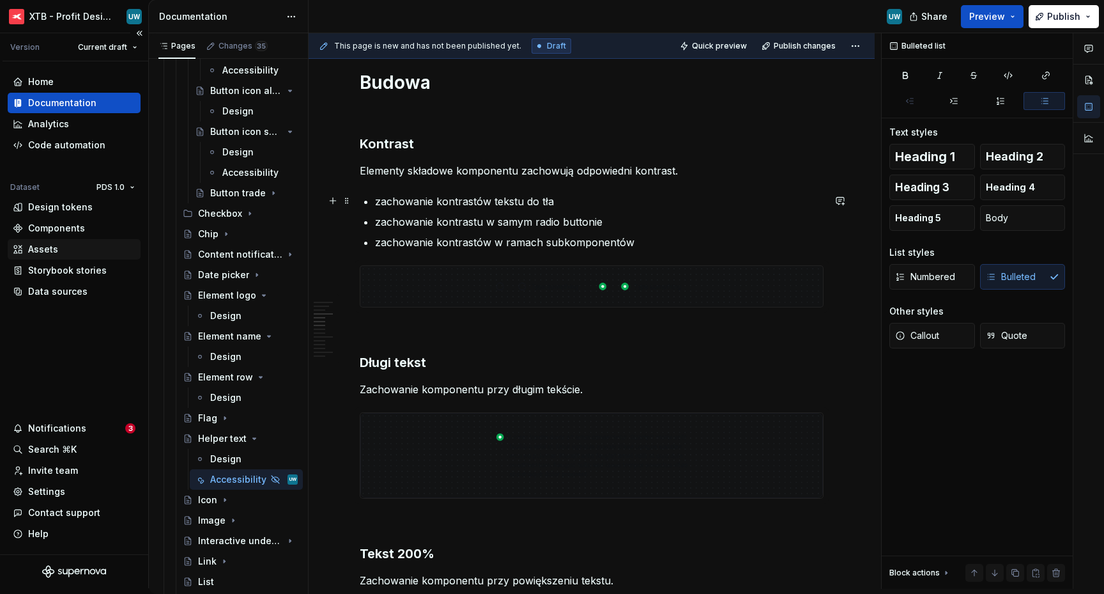
scroll to position [976, 0]
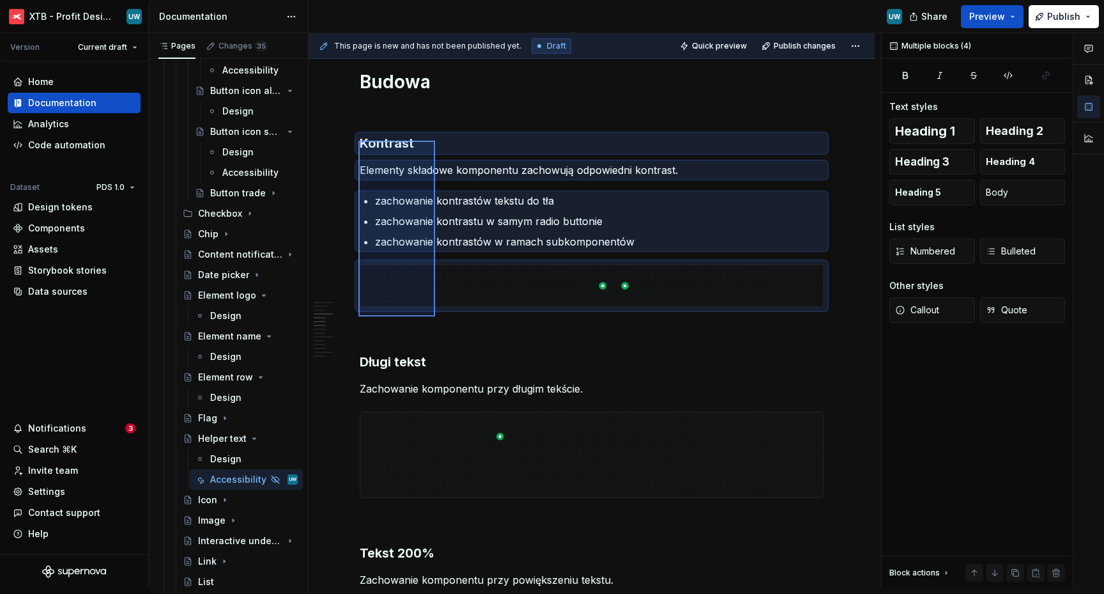
drag, startPoint x: 358, startPoint y: 141, endPoint x: 435, endPoint y: 316, distance: 191.7
click at [435, 316] on div "This page is new and has not been published yet. Draft Quick preview Publish ch…" at bounding box center [595, 310] width 573 height 555
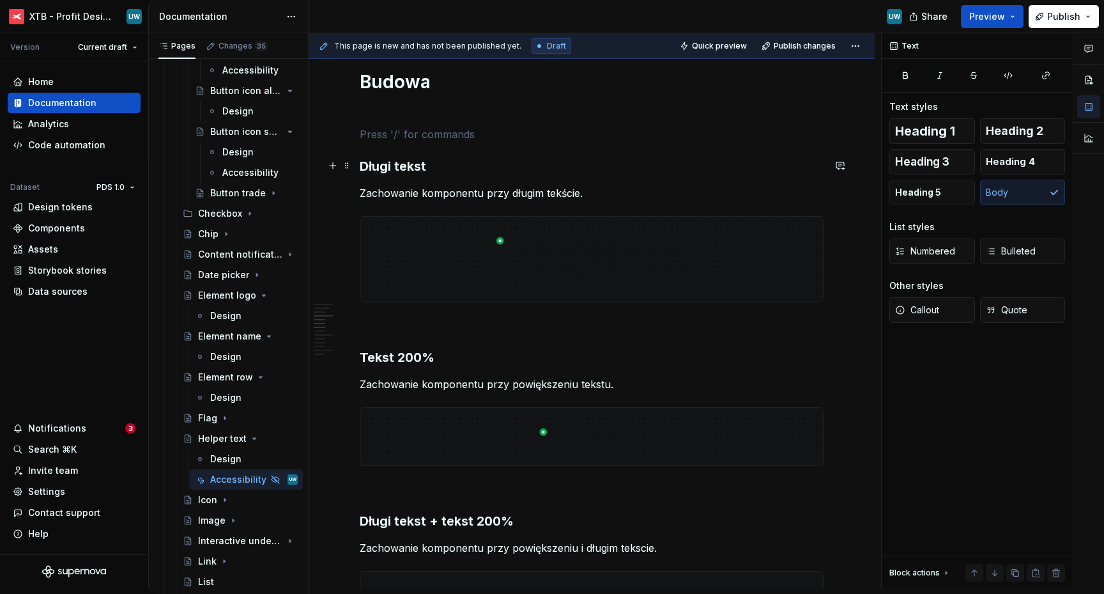
click at [408, 168] on h3 "Długi tekst" at bounding box center [592, 166] width 464 height 18
click at [347, 132] on span at bounding box center [347, 134] width 10 height 18
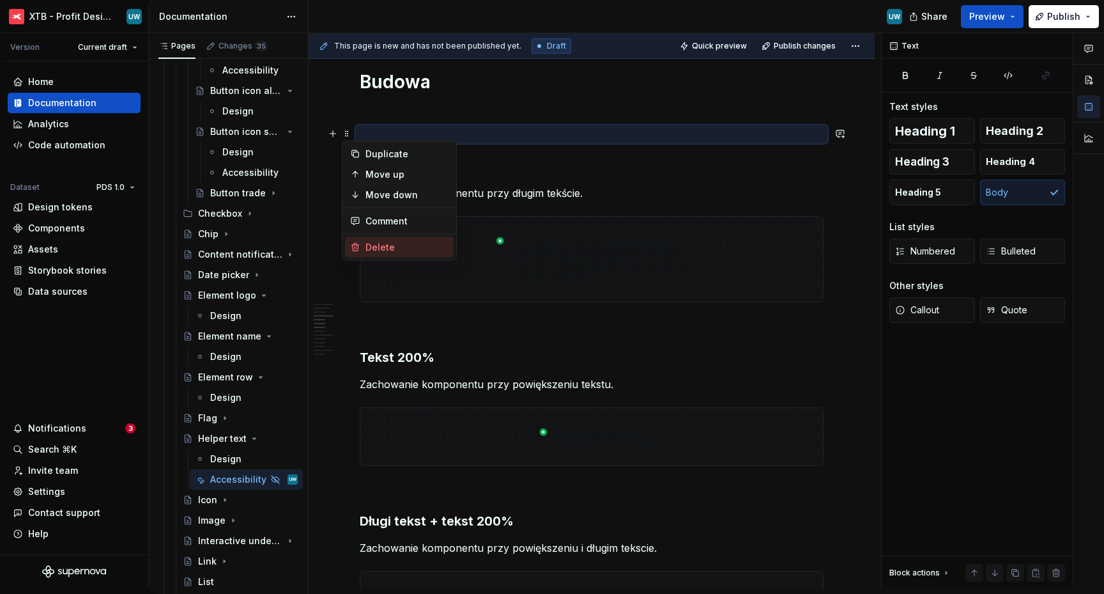
click at [389, 247] on div "Delete" at bounding box center [407, 247] width 83 height 13
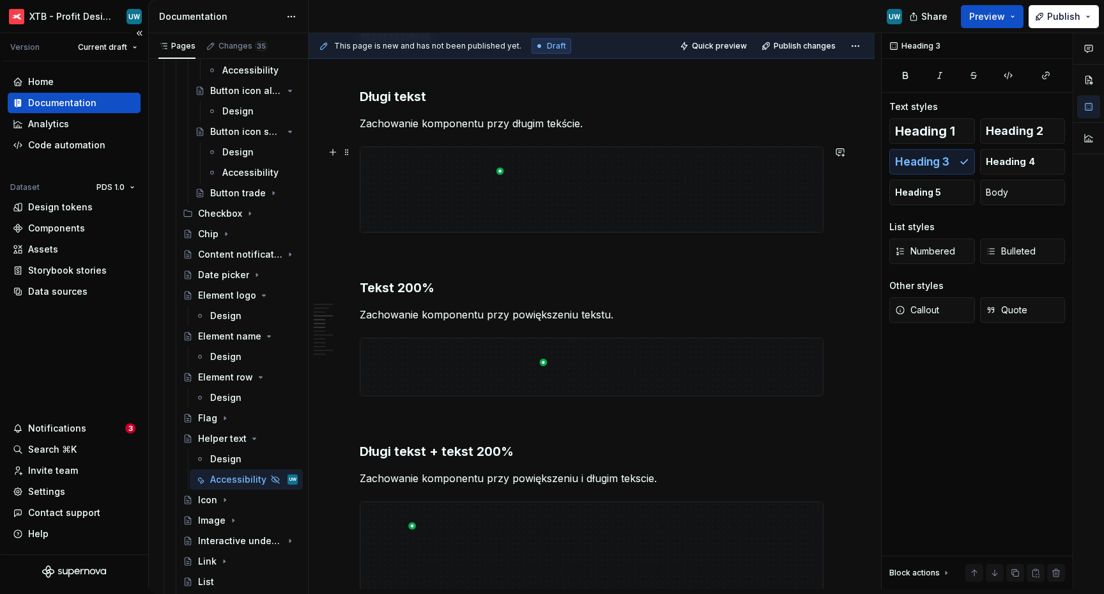
scroll to position [1021, 0]
click at [532, 158] on img at bounding box center [591, 191] width 463 height 85
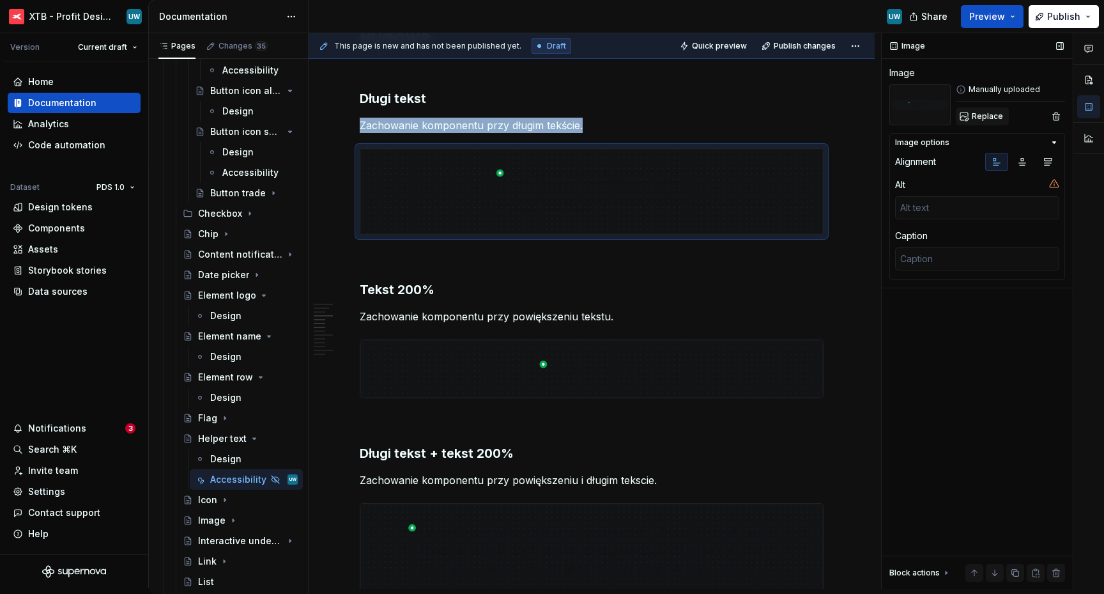
click at [975, 116] on span "Replace" at bounding box center [987, 116] width 31 height 10
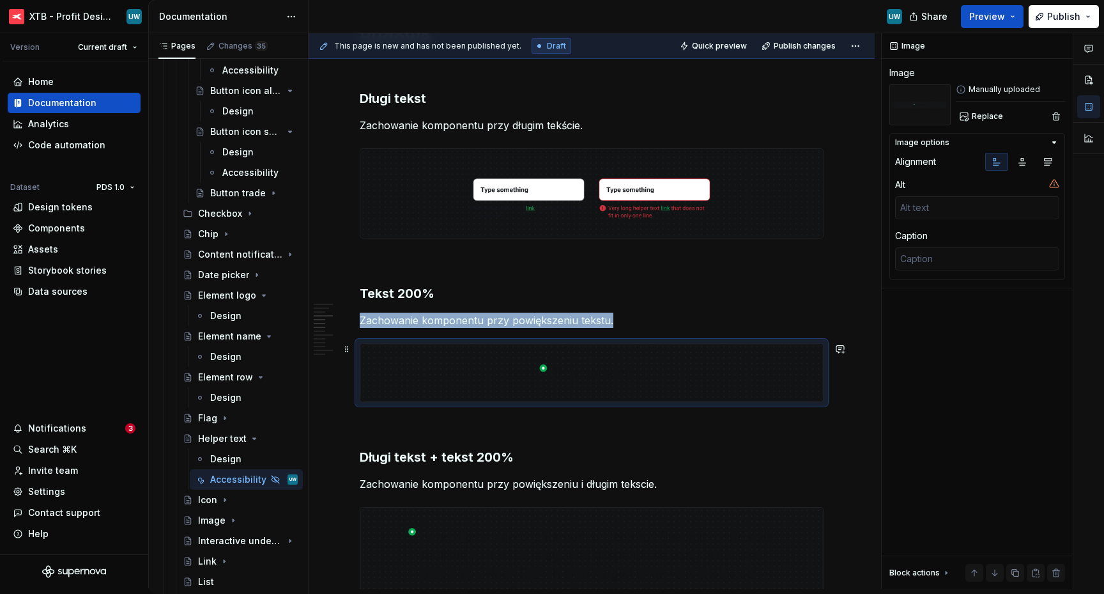
click at [498, 387] on img at bounding box center [591, 373] width 463 height 58
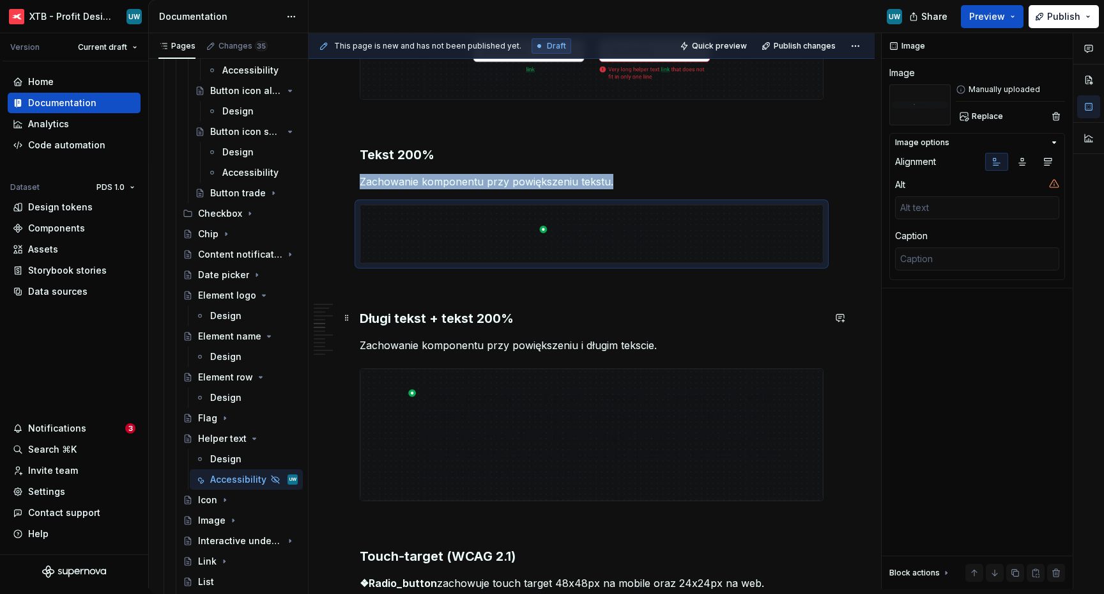
scroll to position [1191, 0]
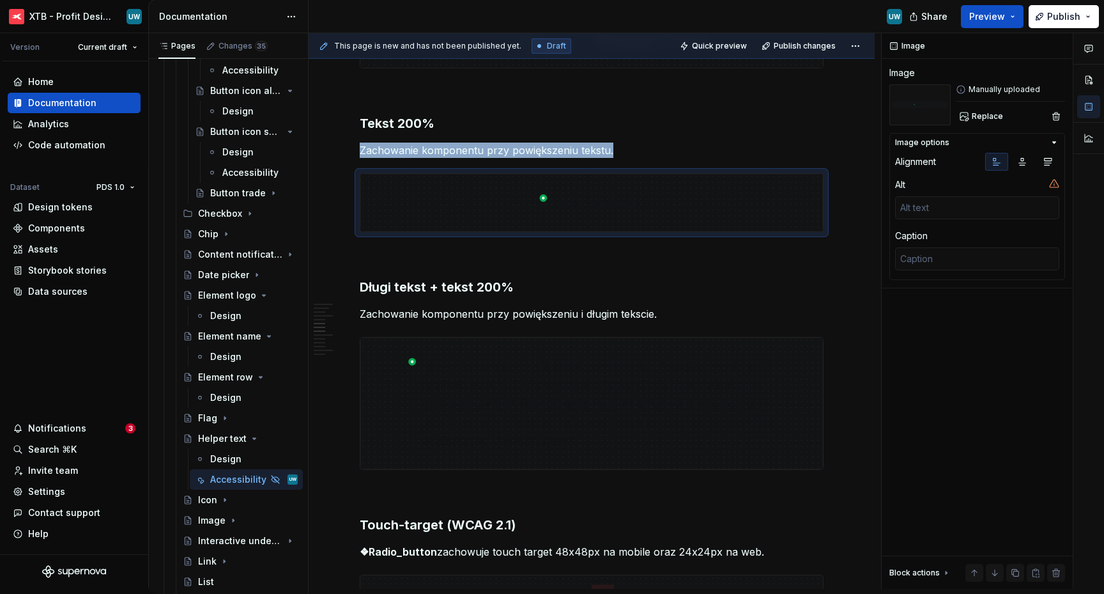
click at [512, 286] on h3 "Długi tekst + tekst 200%" at bounding box center [592, 287] width 464 height 18
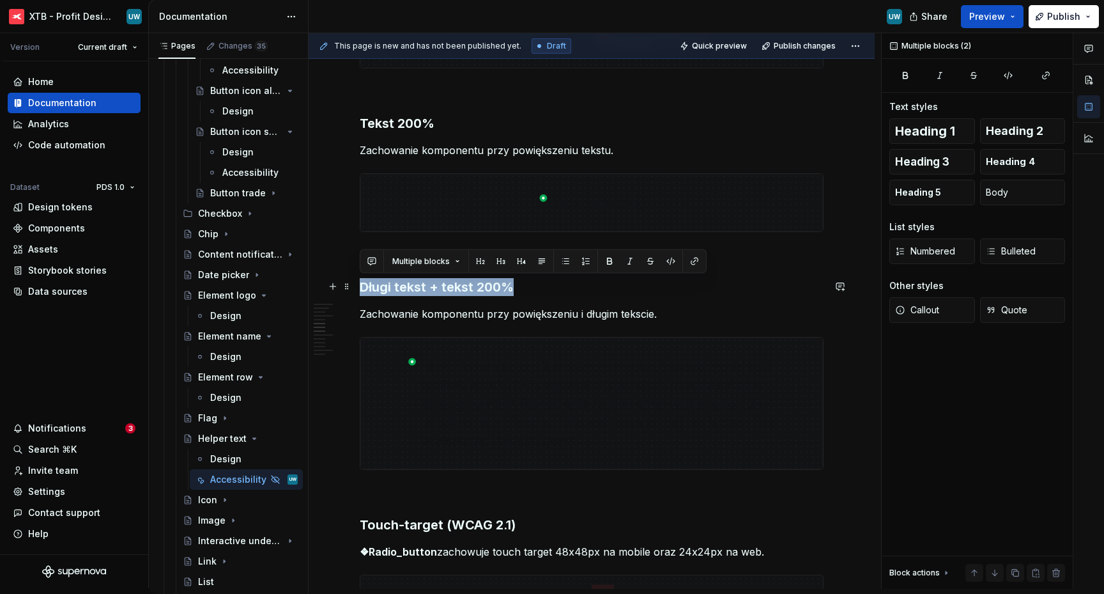
click at [512, 286] on h3 "Długi tekst + tekst 200%" at bounding box center [592, 287] width 464 height 18
copy h3 "Długi tekst + tekst 200%"
click at [467, 313] on p "Zachowanie komponentu przy powiększeniu i długim tekscie." at bounding box center [592, 313] width 464 height 15
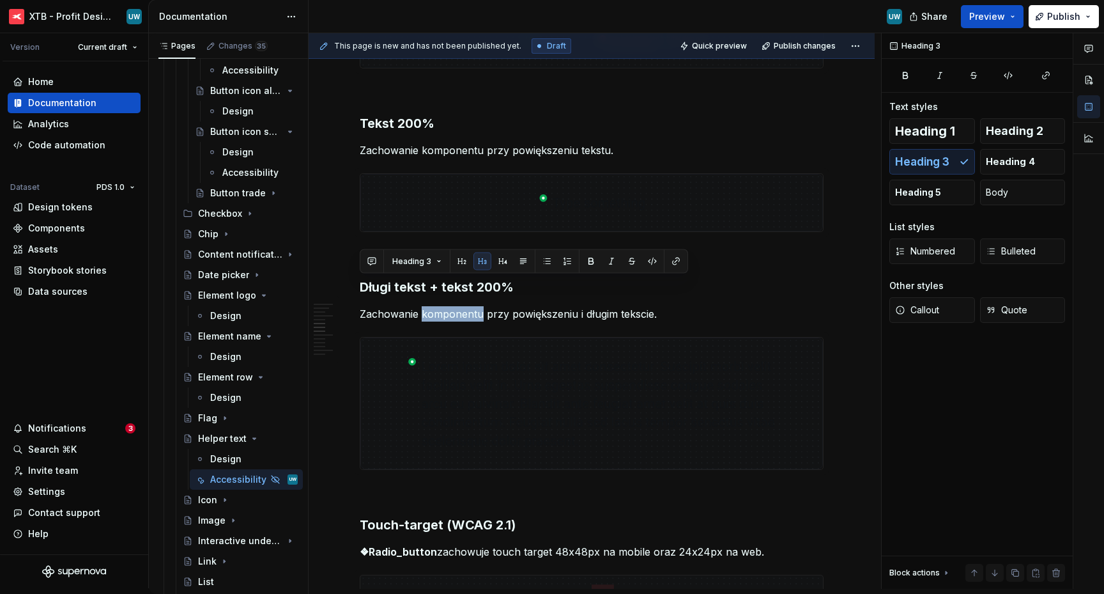
click at [467, 313] on p "Zachowanie komponentu przy powiększeniu i długim tekscie." at bounding box center [592, 313] width 464 height 15
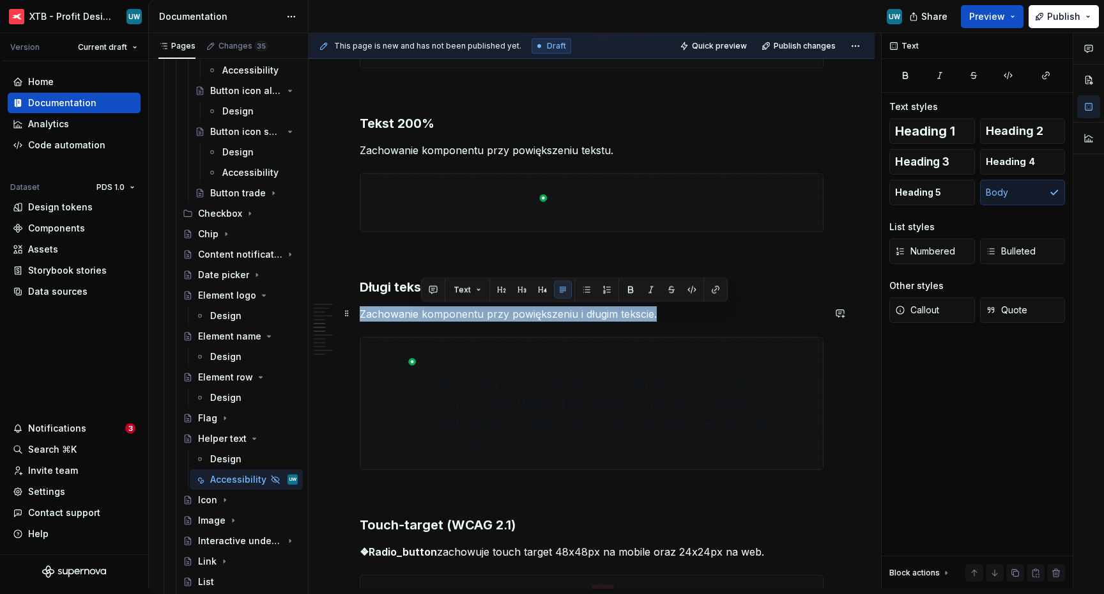
click at [467, 313] on p "Zachowanie komponentu przy powiększeniu i długim tekscie." at bounding box center [592, 313] width 464 height 15
copy p "Zachowanie komponentu przy powiększeniu i długim tekscie."
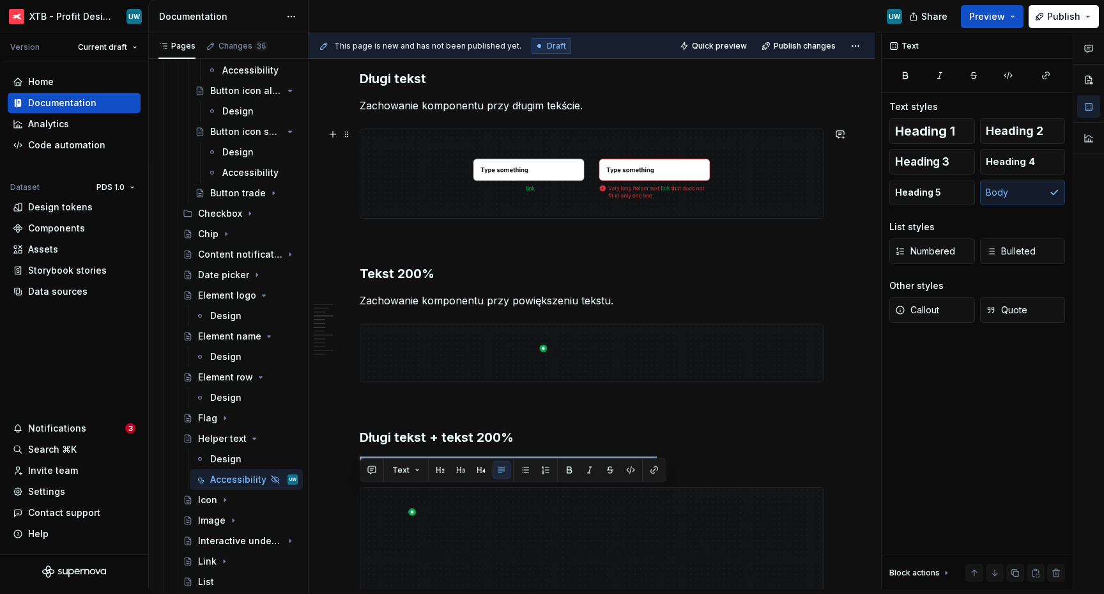
scroll to position [1046, 0]
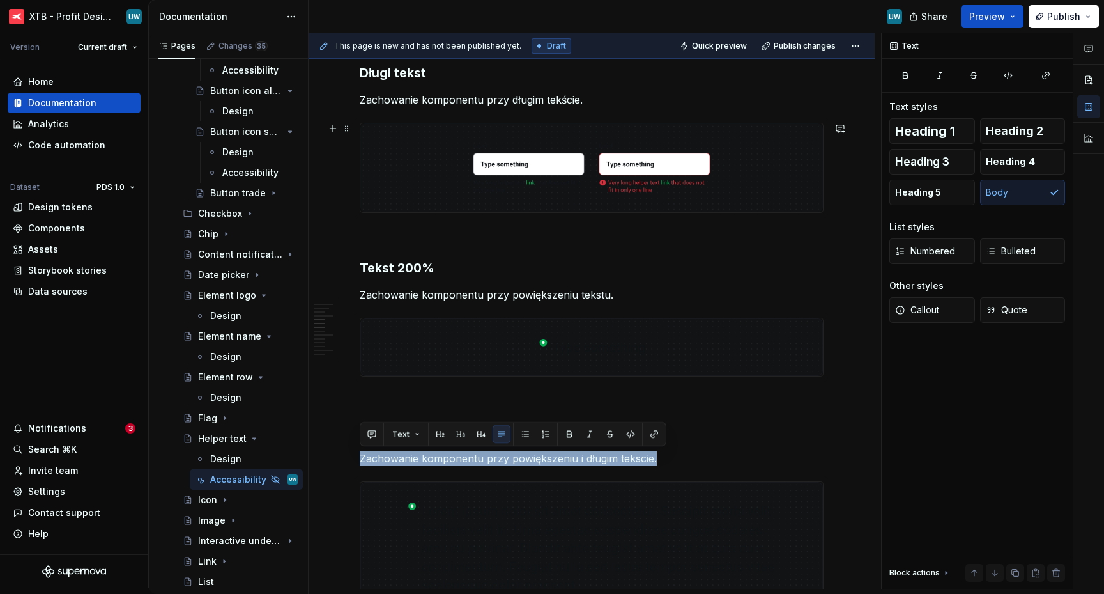
click at [443, 173] on img at bounding box center [591, 167] width 463 height 89
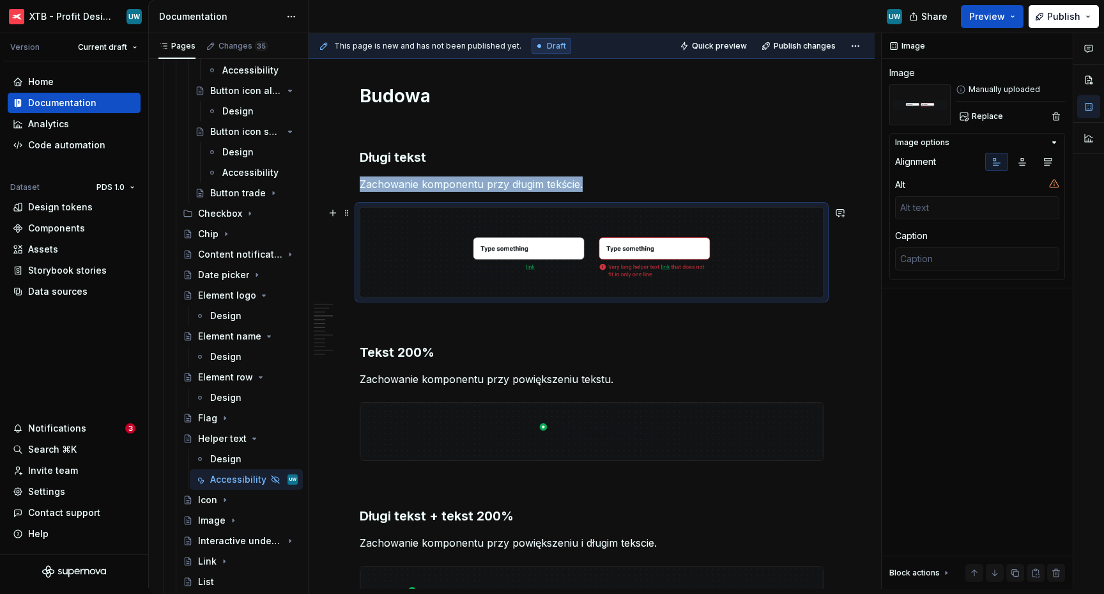
scroll to position [960, 0]
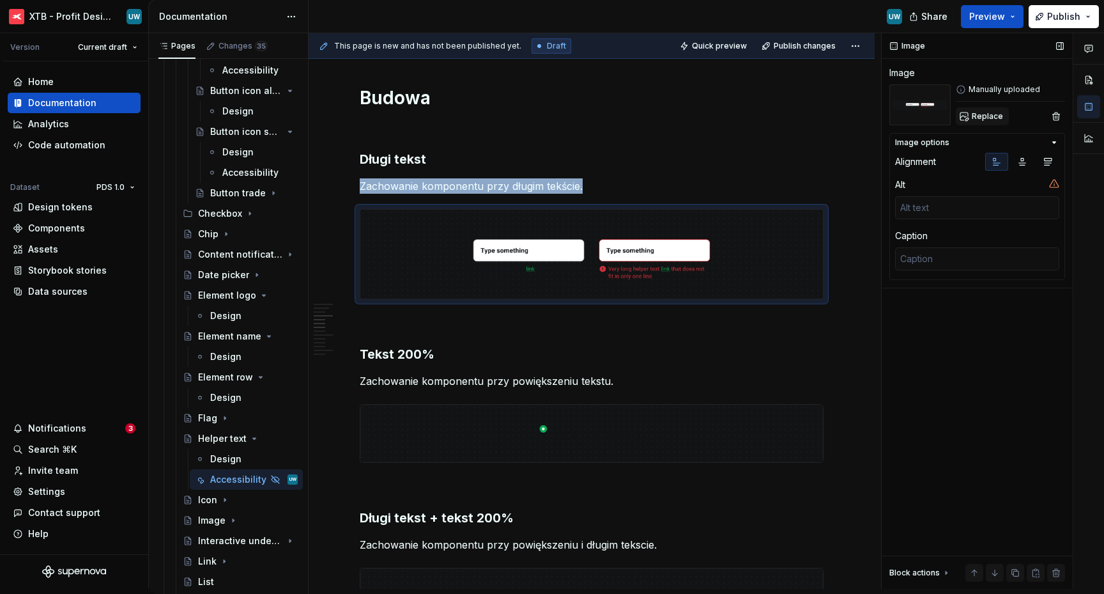
click at [971, 121] on button "Replace" at bounding box center [982, 116] width 53 height 18
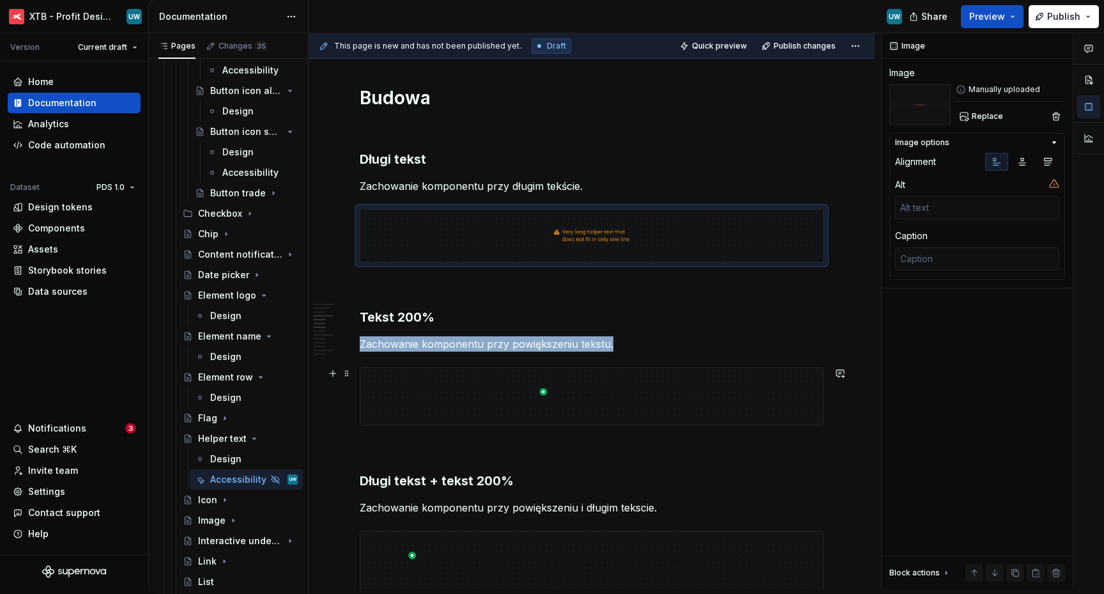
click at [428, 390] on img at bounding box center [591, 396] width 463 height 58
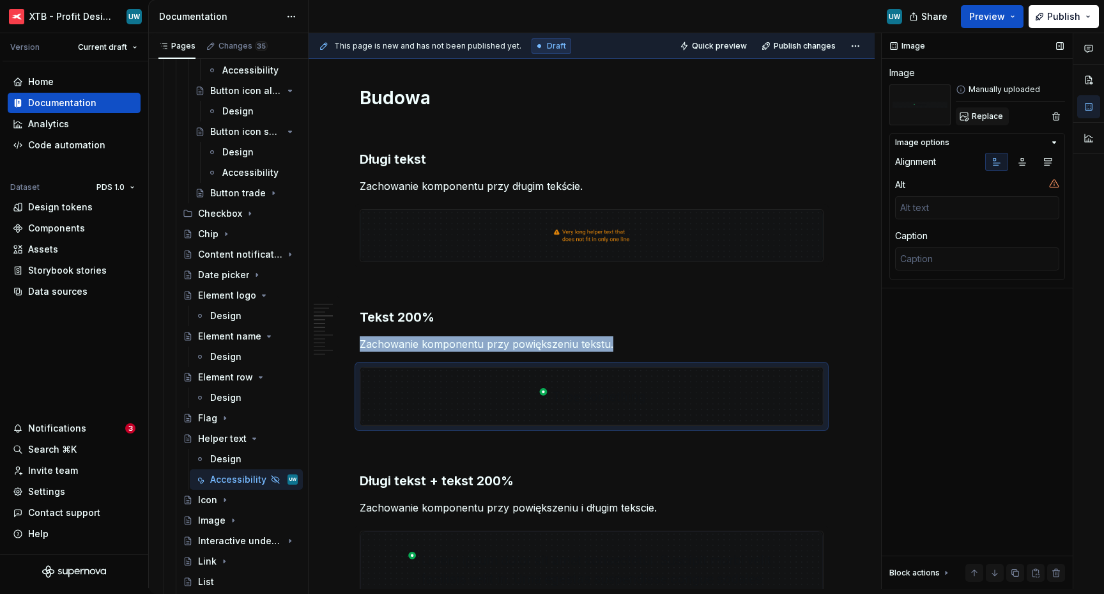
click at [1003, 111] on button "Replace" at bounding box center [982, 116] width 53 height 18
click at [960, 119] on button "Replace" at bounding box center [982, 116] width 53 height 18
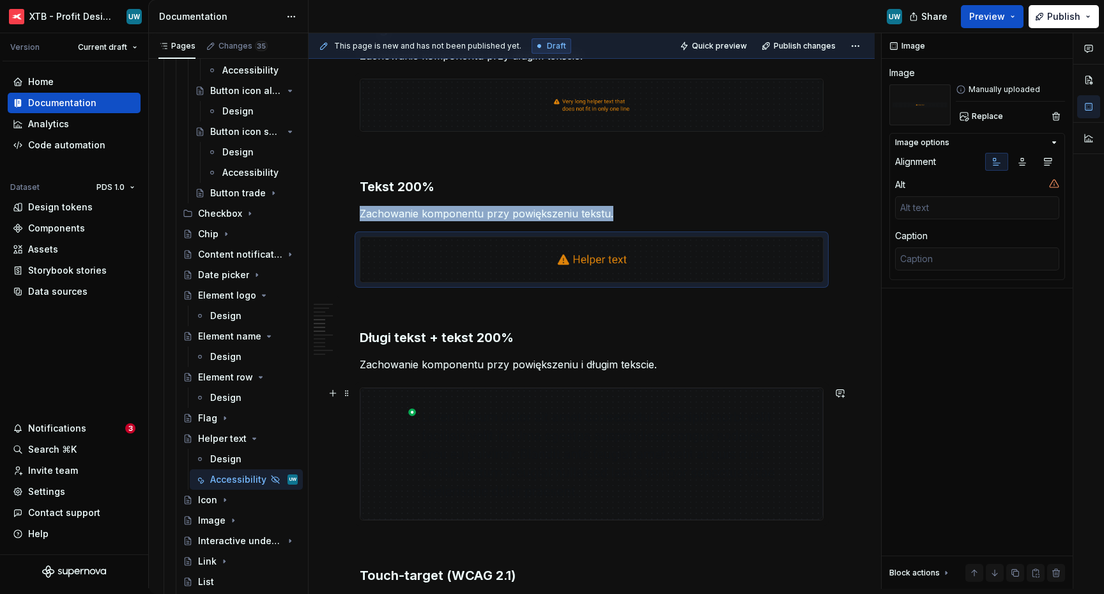
scroll to position [1091, 0]
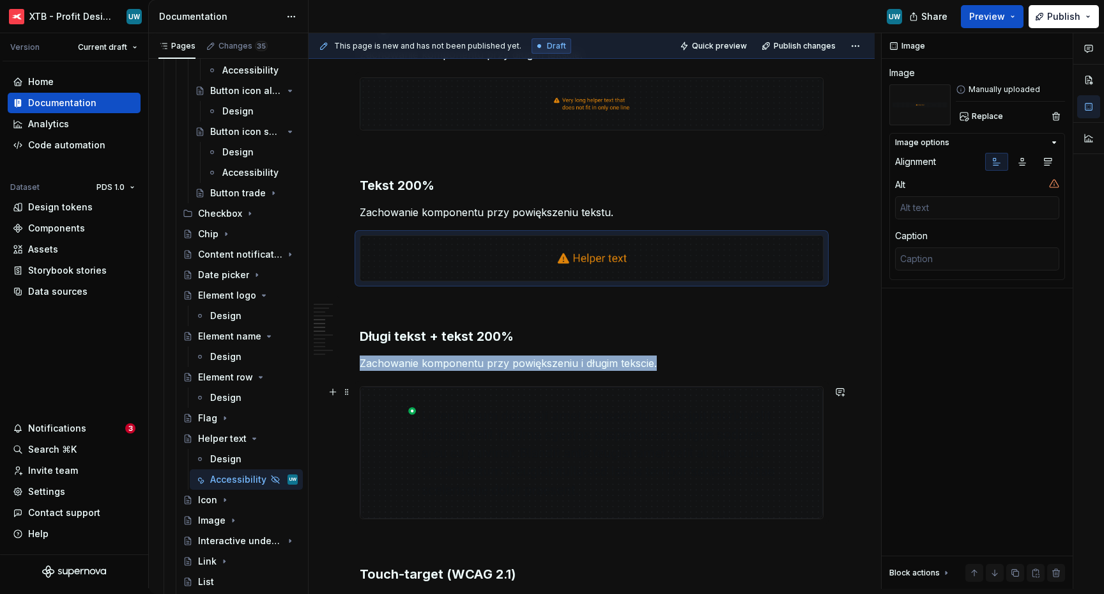
click at [495, 403] on img at bounding box center [591, 453] width 463 height 132
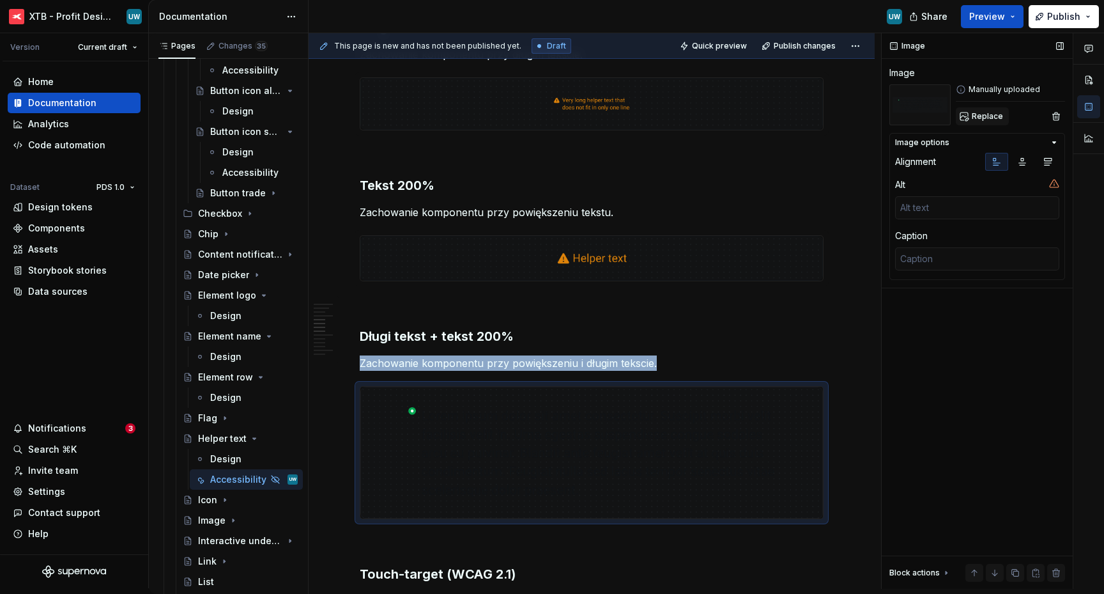
click at [972, 116] on span "Replace" at bounding box center [987, 116] width 31 height 10
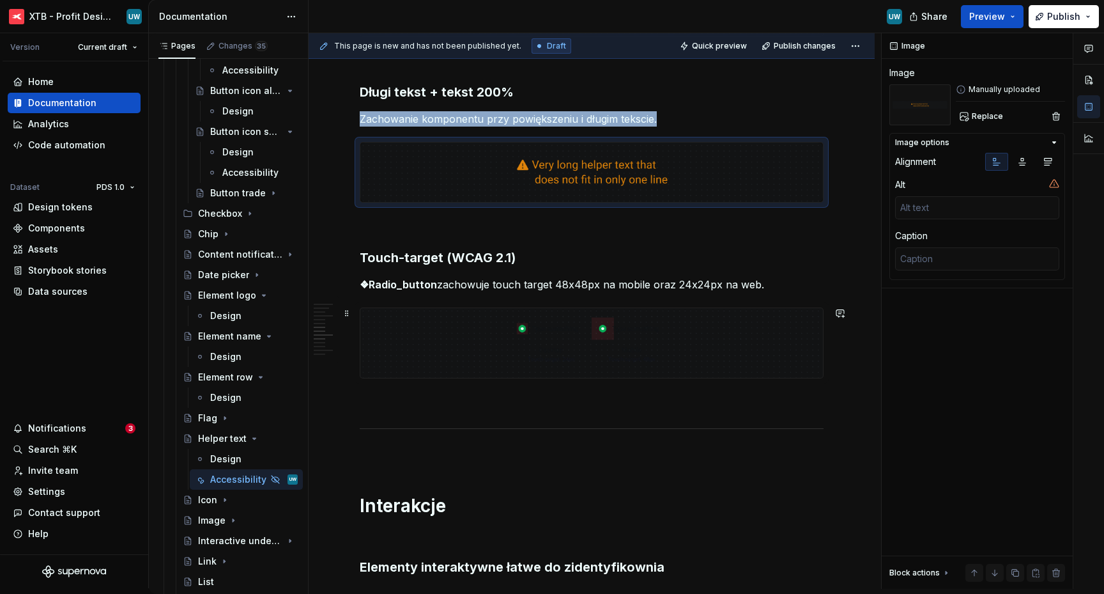
scroll to position [1318, 0]
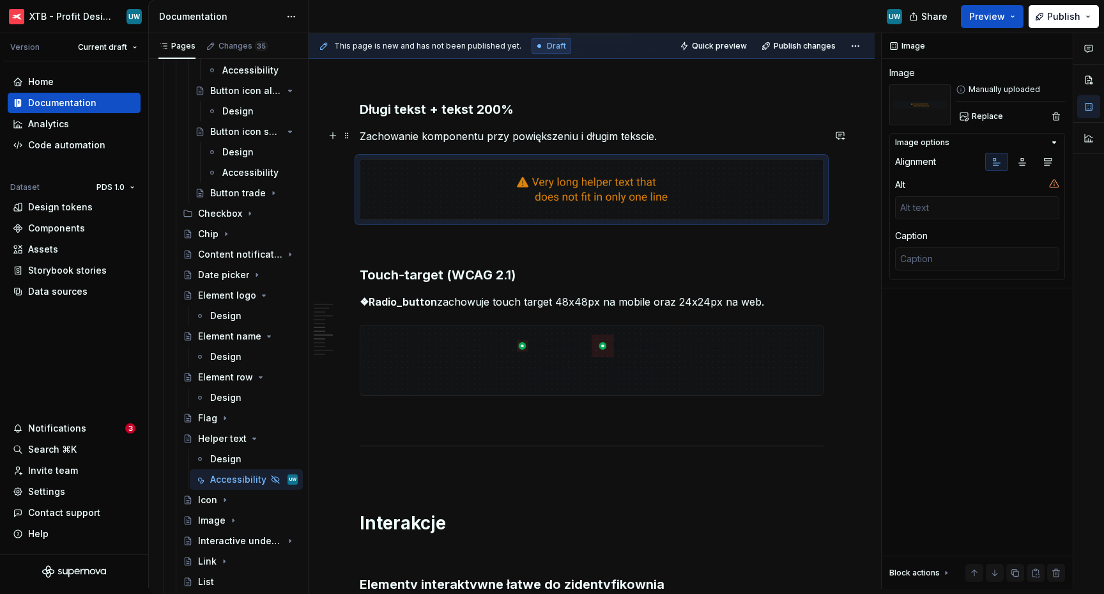
click at [640, 138] on p "Zachowanie komponentu przy powiększeniu i długim tekscie." at bounding box center [592, 135] width 464 height 15
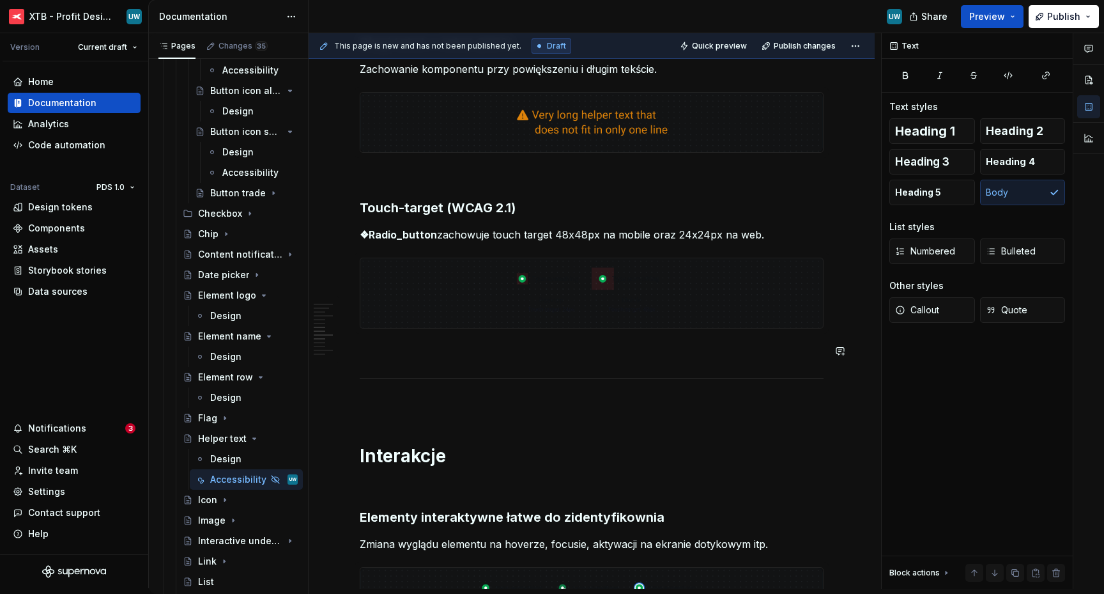
scroll to position [1388, 0]
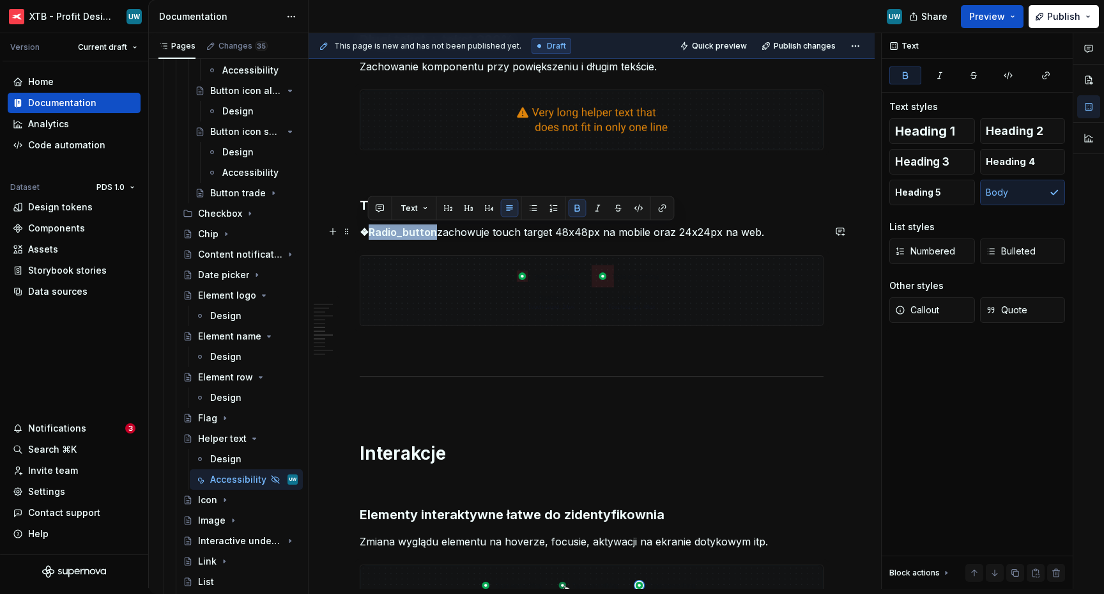
drag, startPoint x: 367, startPoint y: 233, endPoint x: 430, endPoint y: 235, distance: 62.7
click at [431, 235] on strong "❖Radio_button" at bounding box center [398, 232] width 77 height 13
drag, startPoint x: 450, startPoint y: 235, endPoint x: 714, endPoint y: 230, distance: 264.0
click at [714, 230] on p "❖Link zachowuje touch target 48x48px na mobile oraz 24x24px na web." at bounding box center [592, 231] width 464 height 15
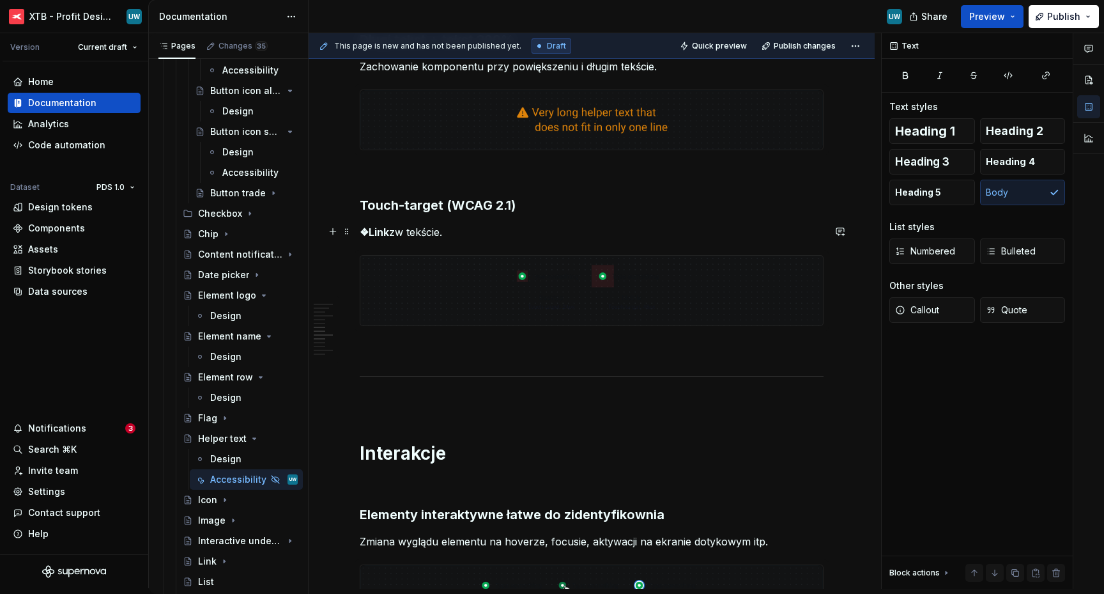
click at [397, 233] on p "❖Link zw tekście." at bounding box center [592, 231] width 464 height 15
click at [436, 235] on p "❖Link w tekście." at bounding box center [592, 231] width 464 height 15
click at [360, 233] on strong "❖Link" at bounding box center [374, 232] width 29 height 13
click at [408, 284] on img at bounding box center [591, 291] width 463 height 70
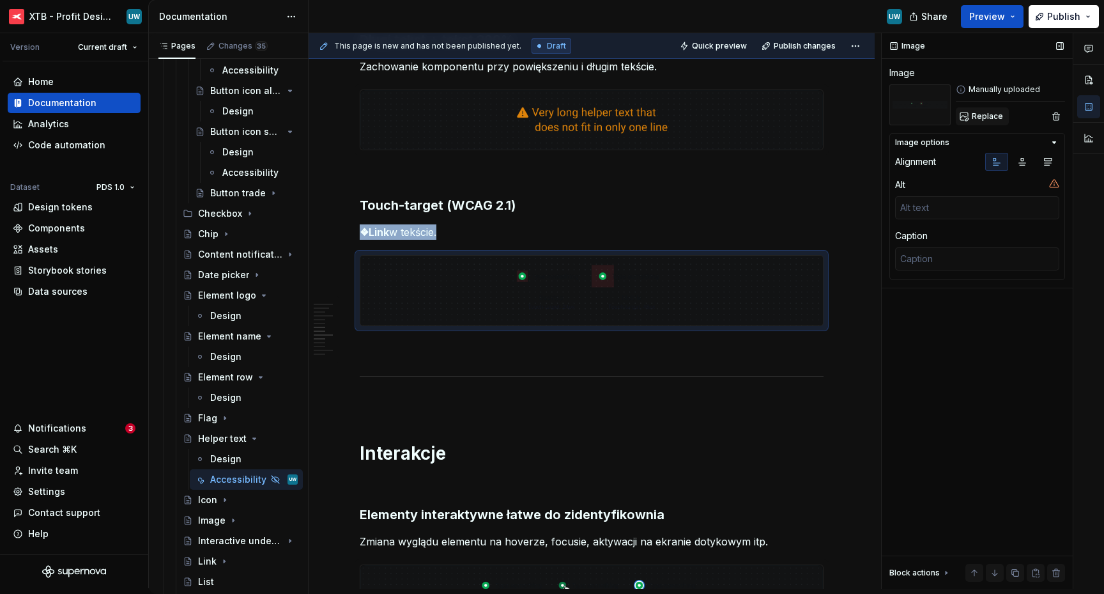
click at [982, 117] on span "Replace" at bounding box center [987, 116] width 31 height 10
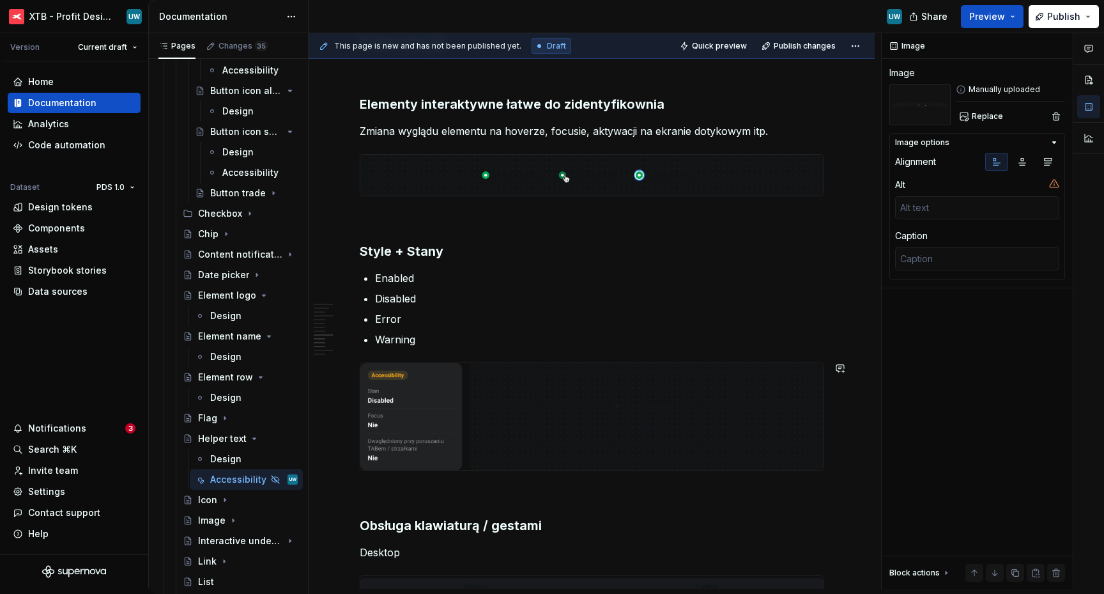
scroll to position [1760, 0]
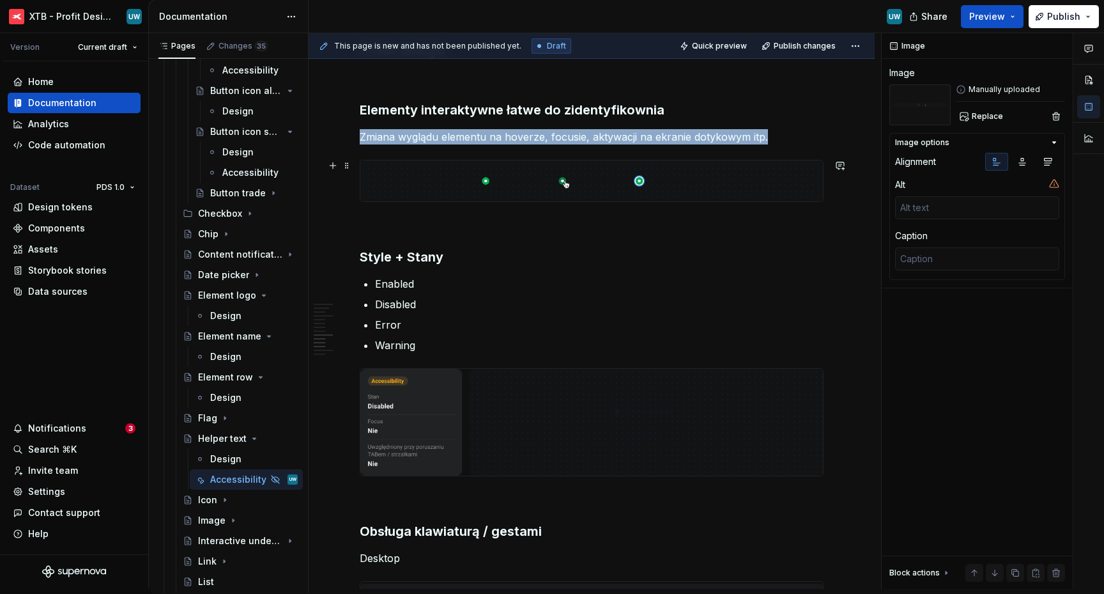
click at [613, 183] on img at bounding box center [591, 180] width 463 height 41
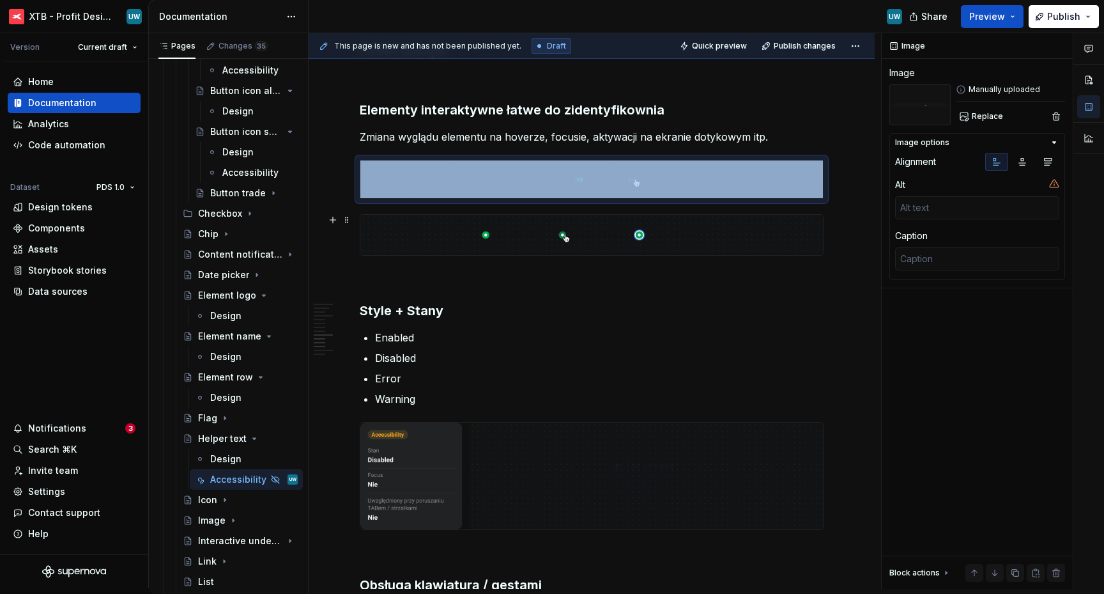
click at [560, 233] on img at bounding box center [591, 235] width 463 height 41
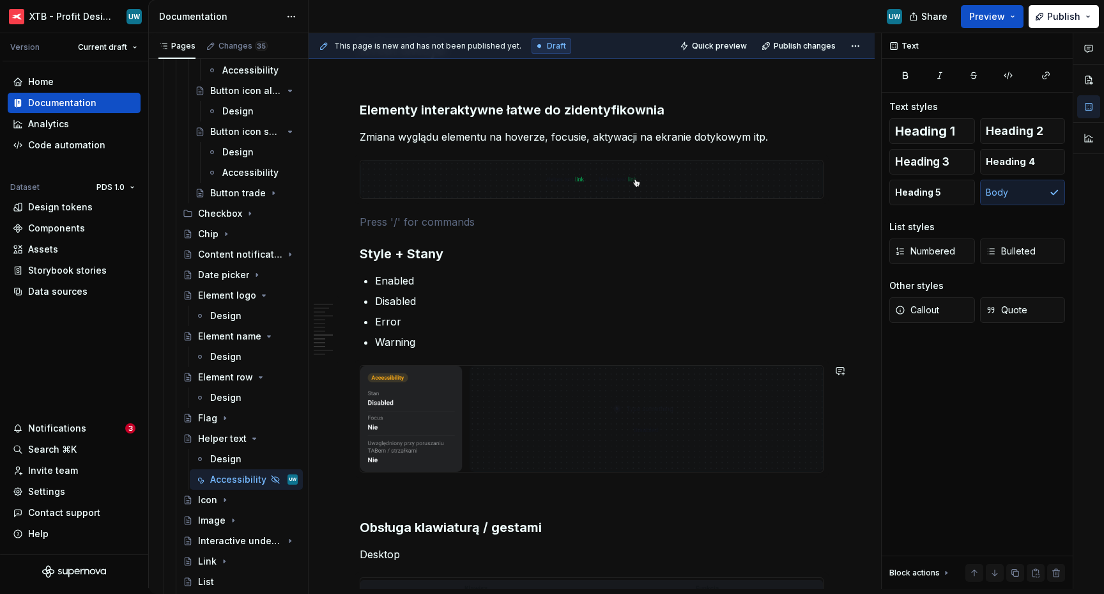
click at [440, 344] on p "Warning" at bounding box center [599, 341] width 449 height 15
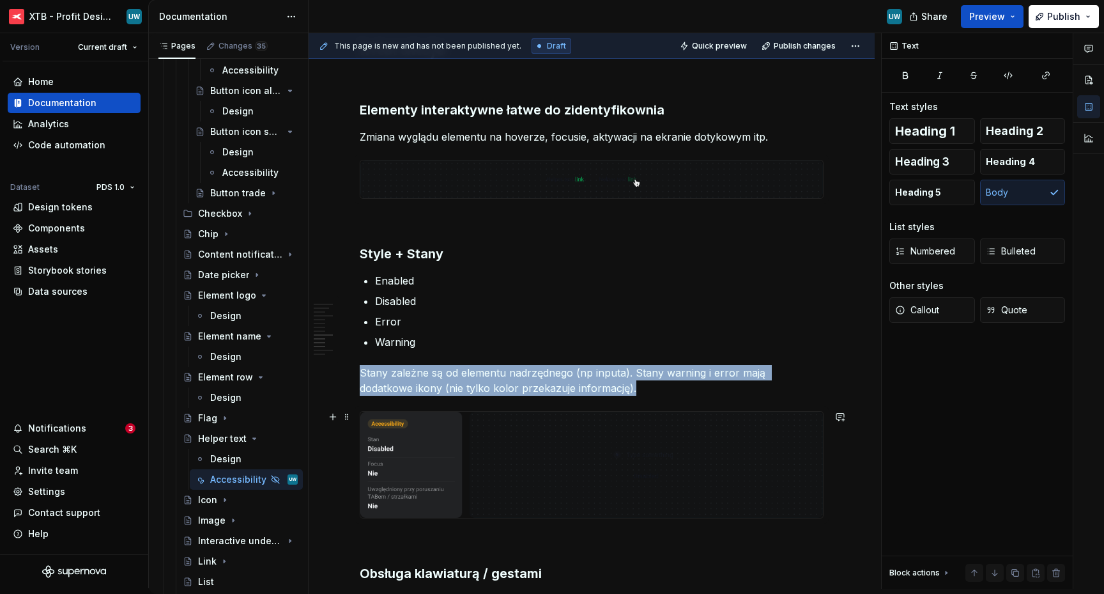
click at [435, 412] on img at bounding box center [591, 465] width 463 height 107
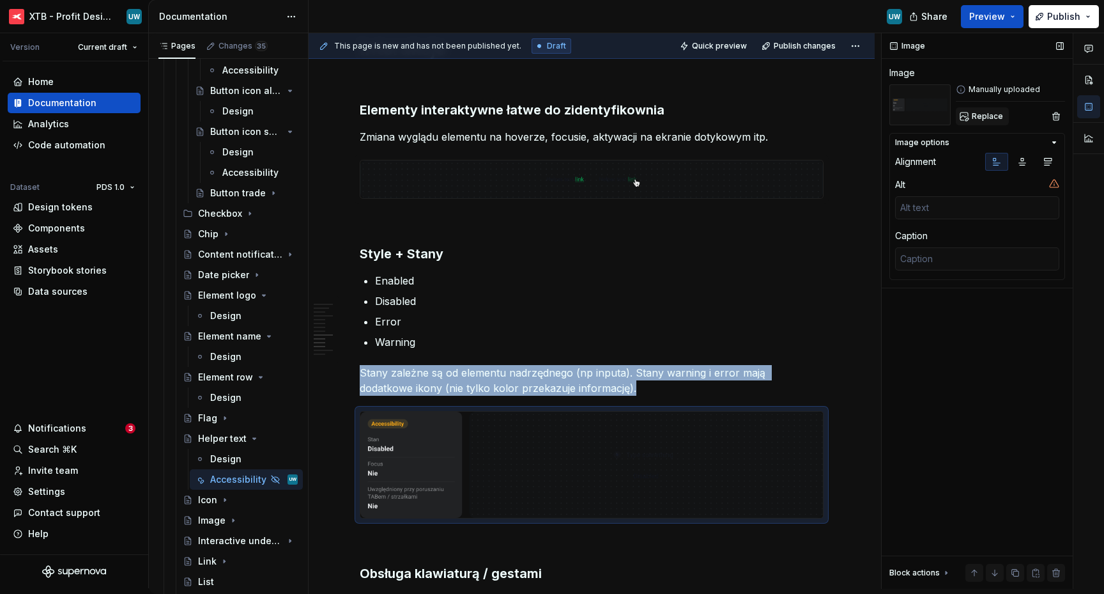
click at [971, 111] on button "Replace" at bounding box center [982, 116] width 53 height 18
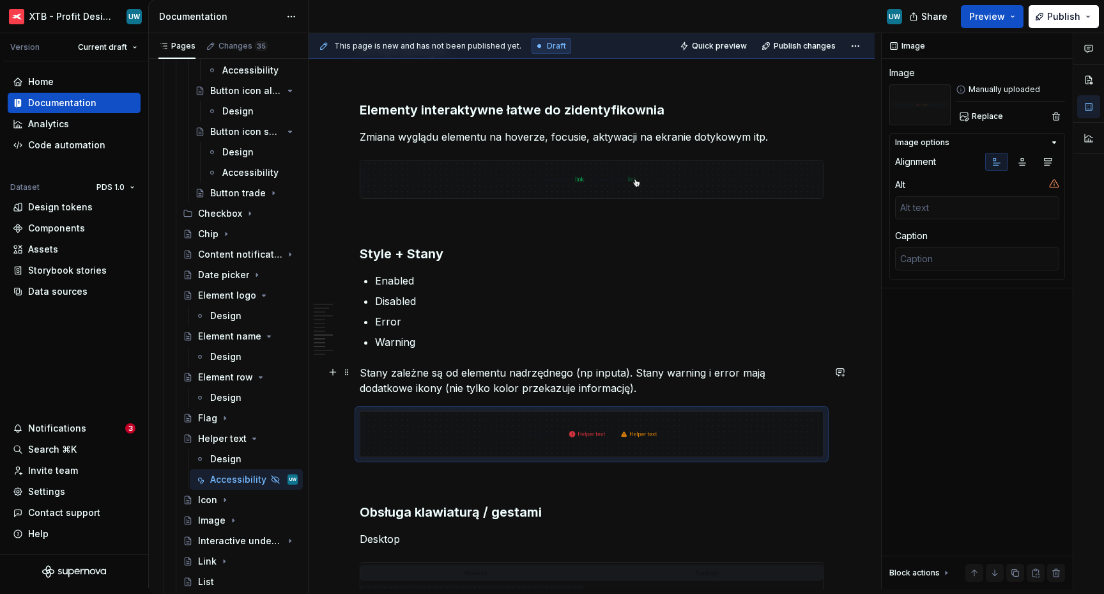
click at [592, 378] on p "Stany zależne są od elementu nadrzędnego (np inputa). Stany warning i error maj…" at bounding box center [592, 380] width 464 height 31
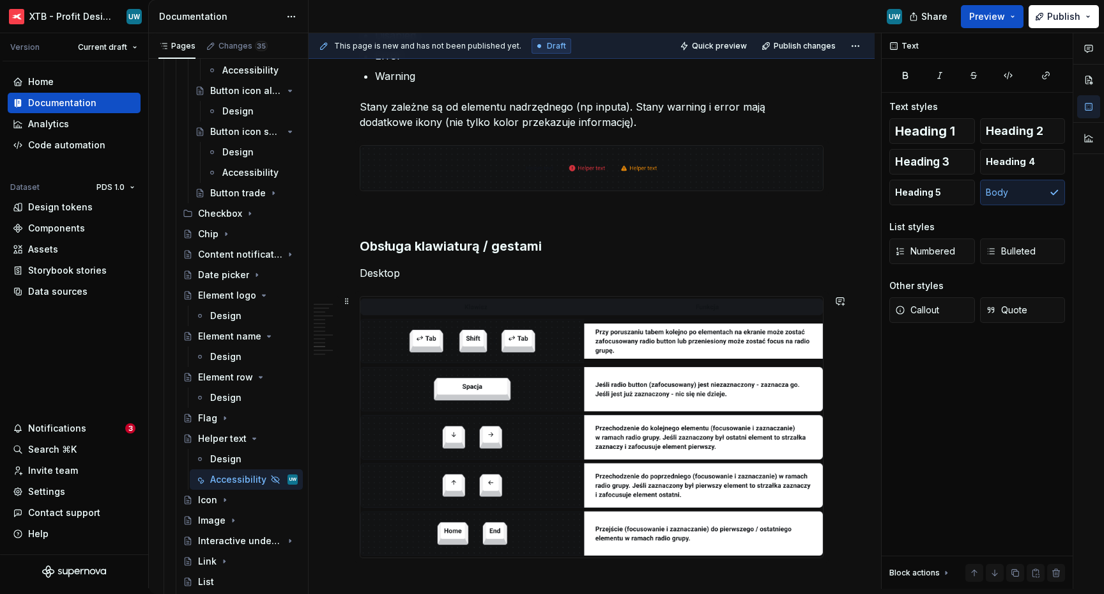
scroll to position [2026, 0]
click at [536, 378] on img at bounding box center [591, 426] width 463 height 261
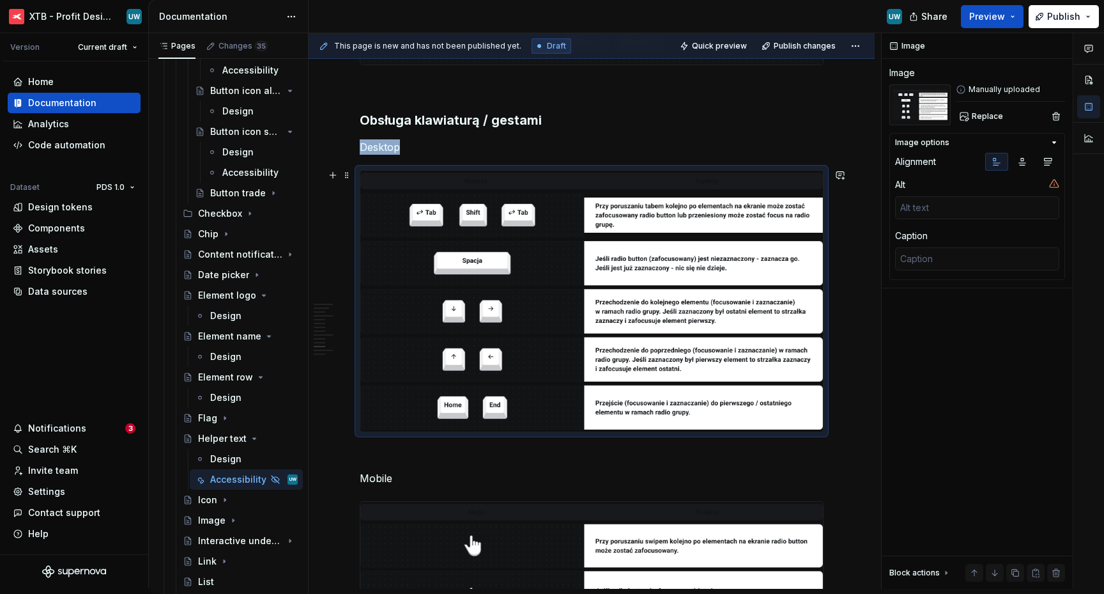
scroll to position [2182, 0]
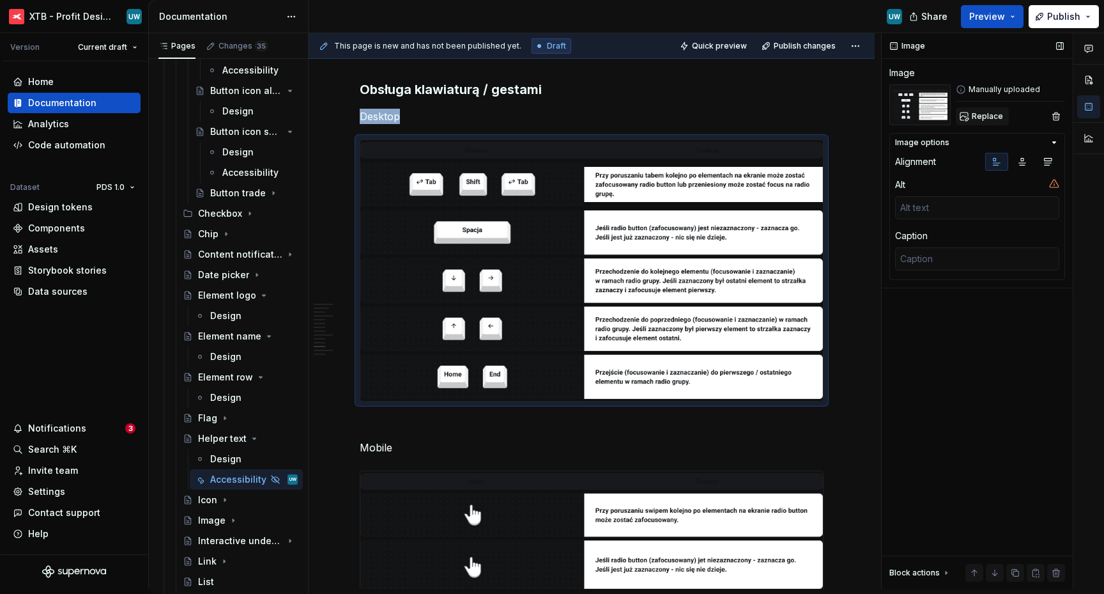
click at [990, 118] on span "Replace" at bounding box center [987, 116] width 31 height 10
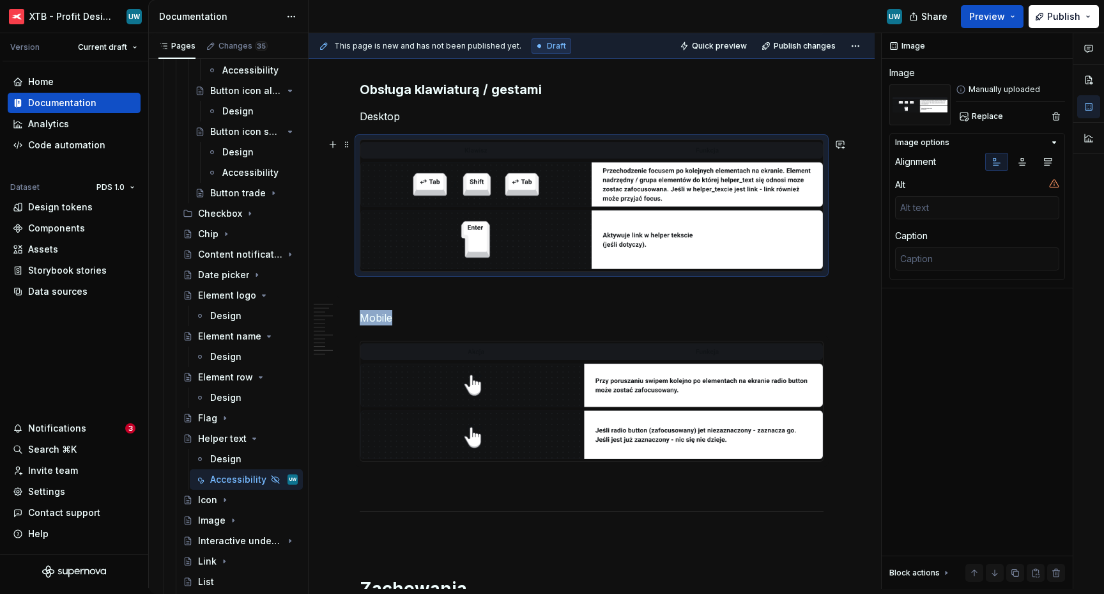
click at [583, 404] on img at bounding box center [591, 400] width 463 height 119
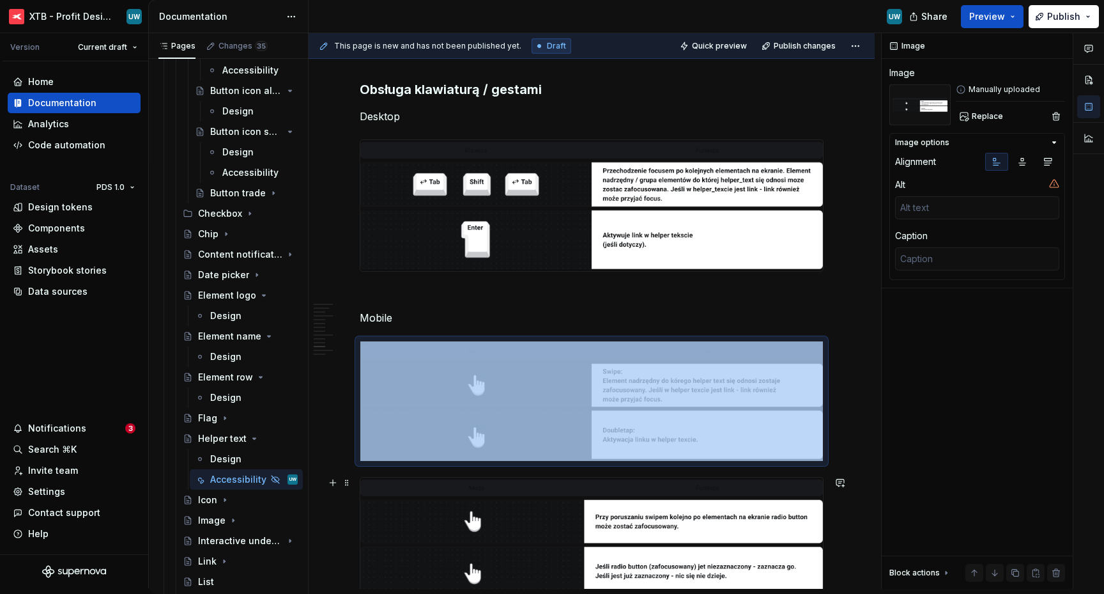
click at [575, 503] on img at bounding box center [591, 536] width 463 height 119
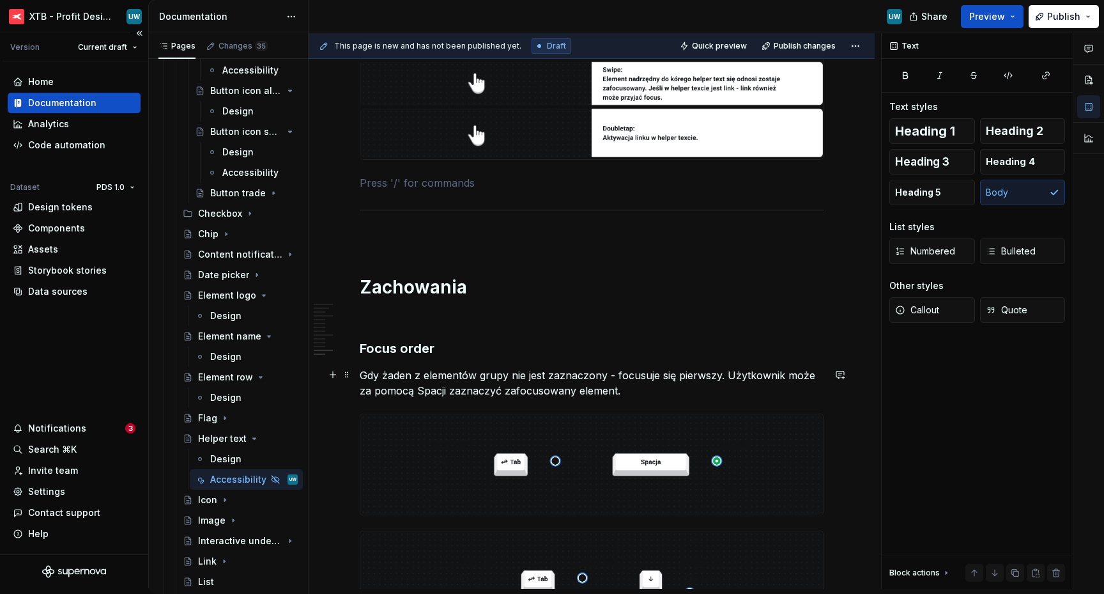
scroll to position [2566, 0]
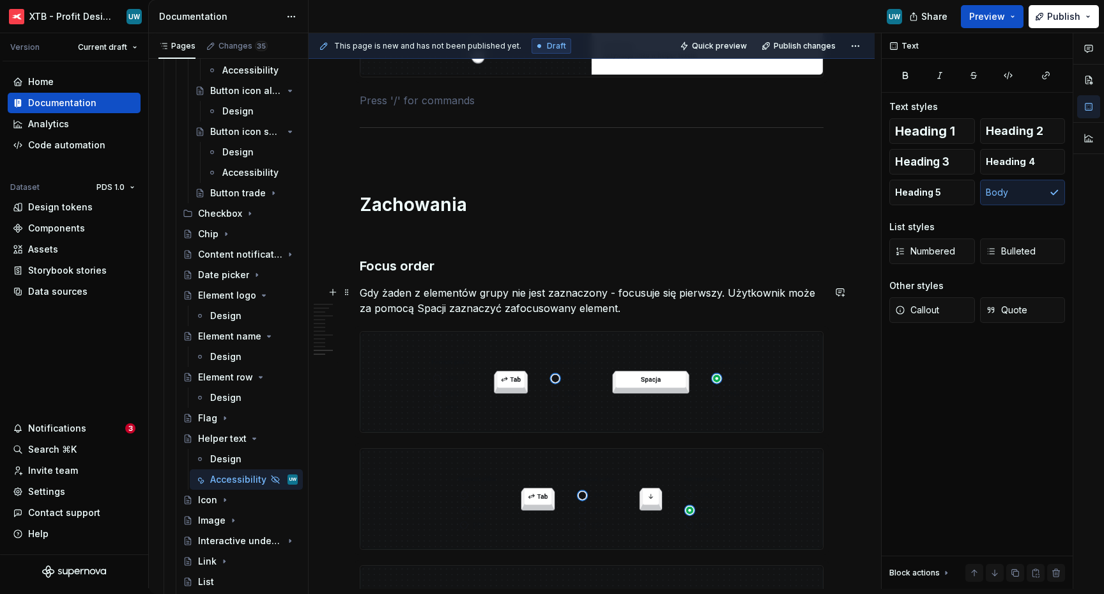
click at [469, 295] on p "Gdy żaden z elementów grupy nie jest zaznaczony - focusuje się pierwszy. Użytko…" at bounding box center [592, 300] width 464 height 31
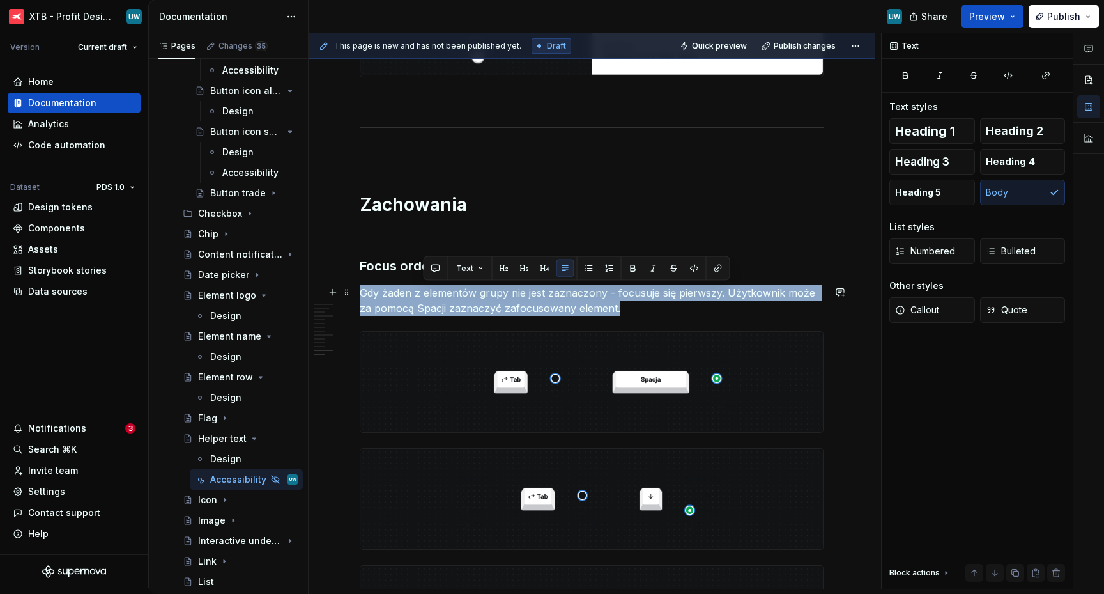
click at [469, 295] on p "Gdy żaden z elementów grupy nie jest zaznaczony - focusuje się pierwszy. Użytko…" at bounding box center [592, 300] width 464 height 31
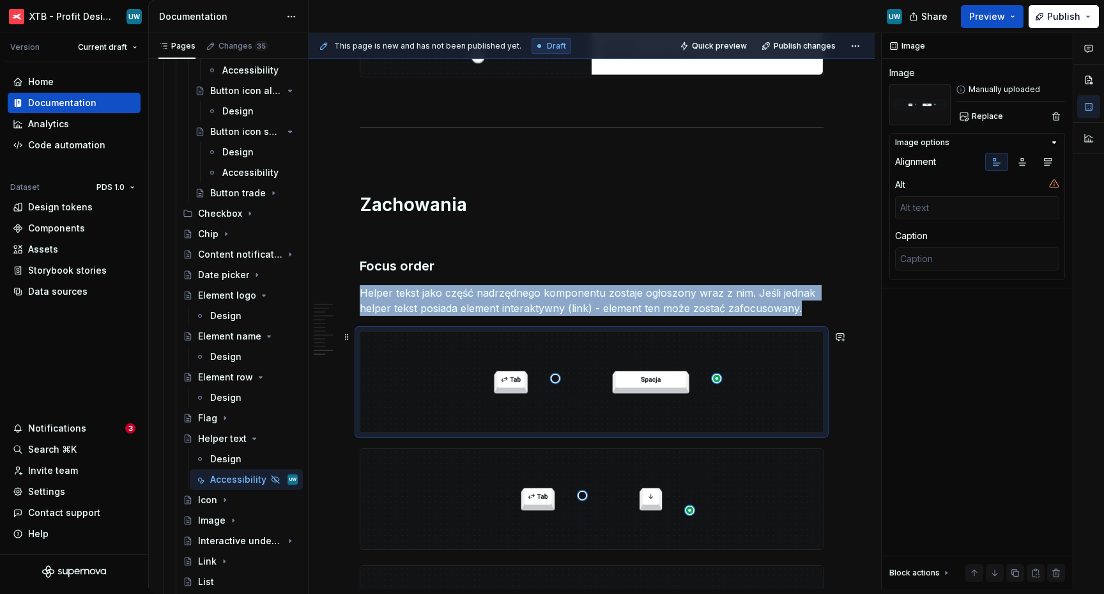
click at [513, 366] on img at bounding box center [591, 382] width 463 height 100
click at [999, 121] on span "Replace" at bounding box center [987, 116] width 31 height 10
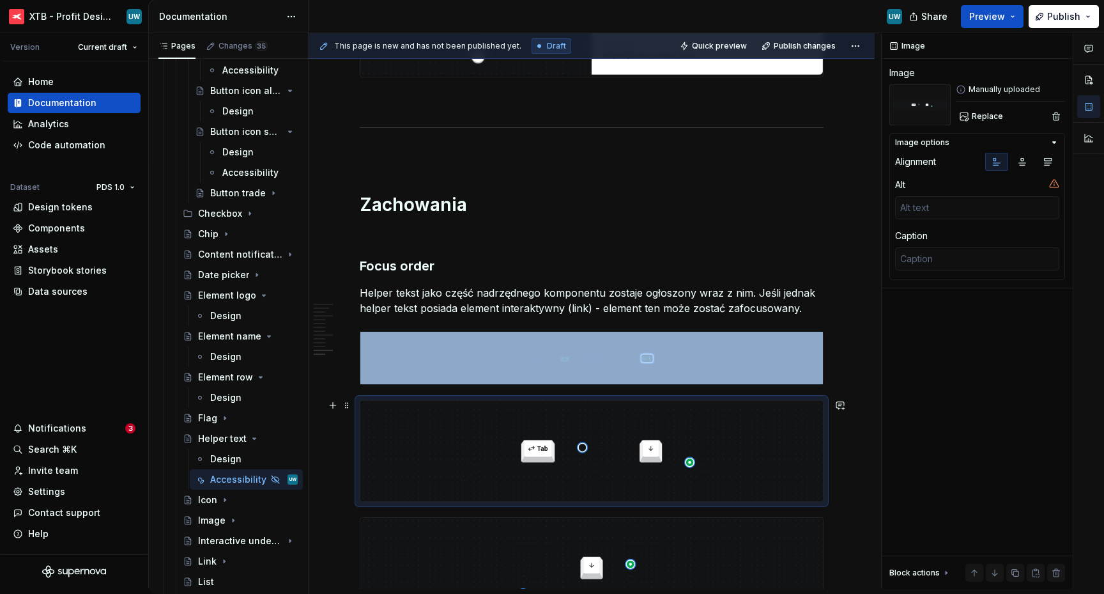
click at [574, 458] on img at bounding box center [591, 451] width 463 height 100
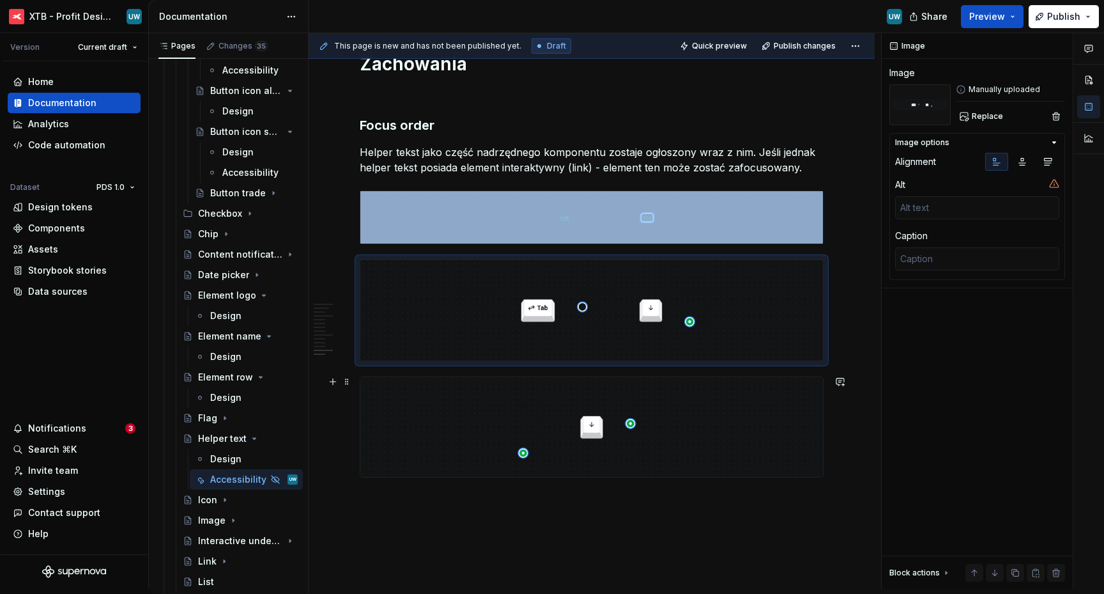
scroll to position [2732, 0]
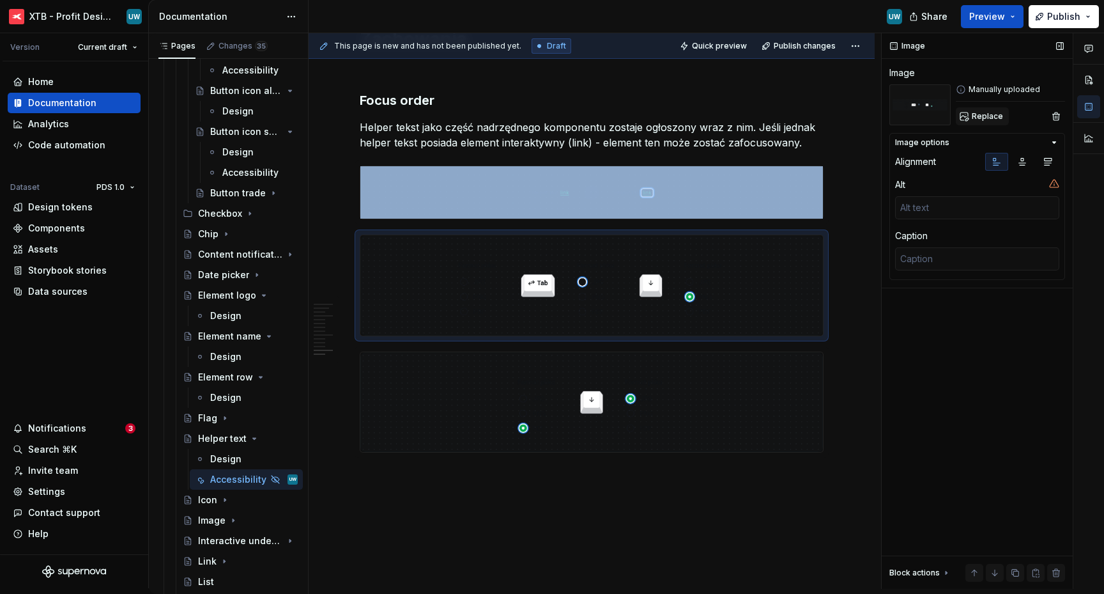
click at [1005, 118] on button "Replace" at bounding box center [982, 116] width 53 height 18
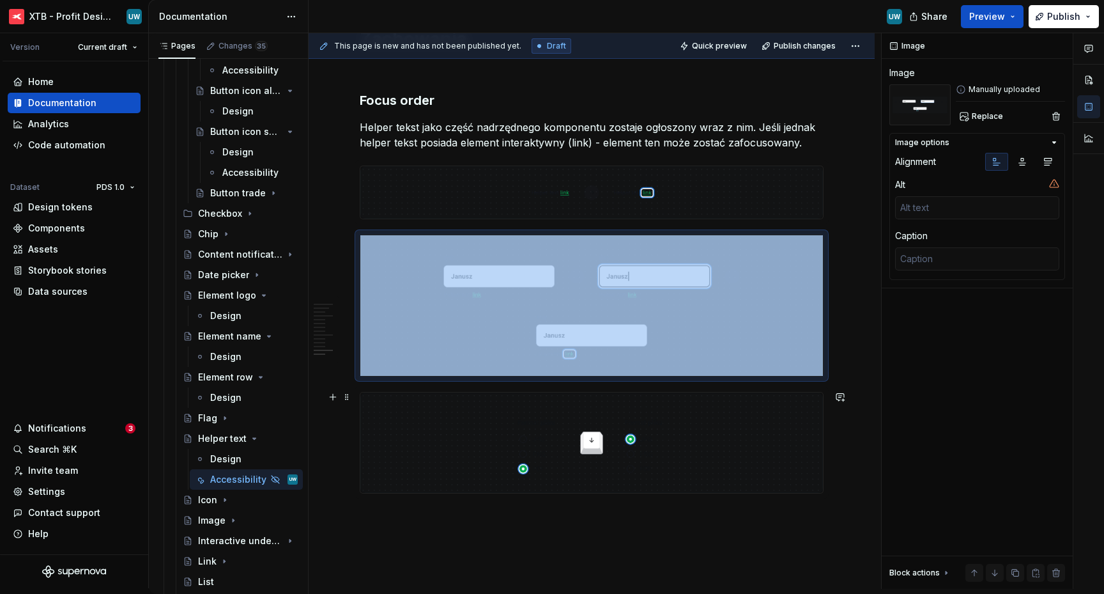
click at [659, 435] on img at bounding box center [591, 442] width 463 height 100
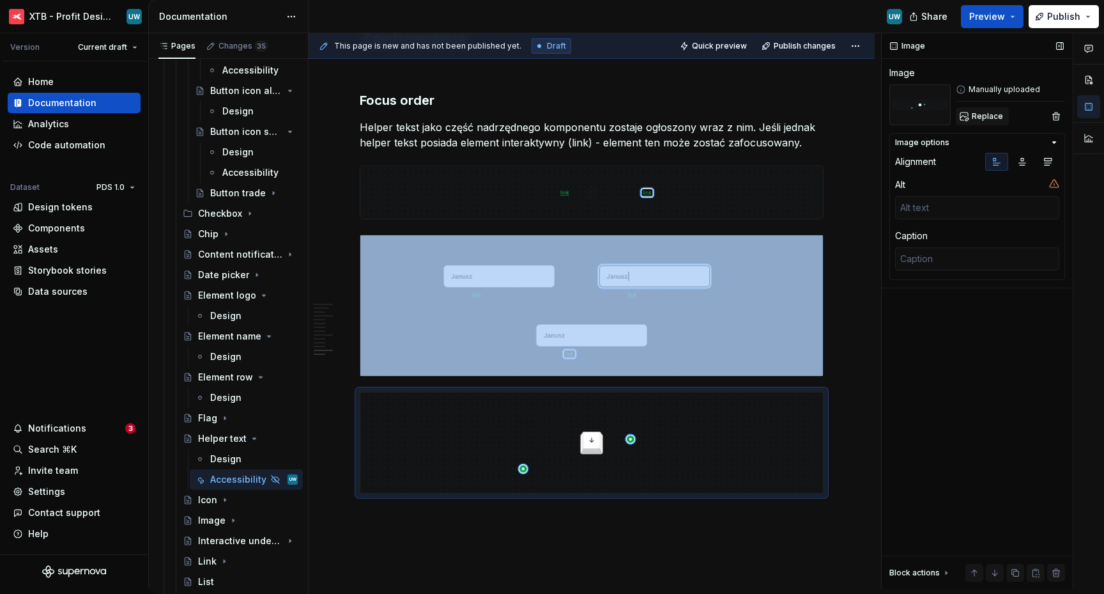
click at [998, 112] on span "Replace" at bounding box center [987, 116] width 31 height 10
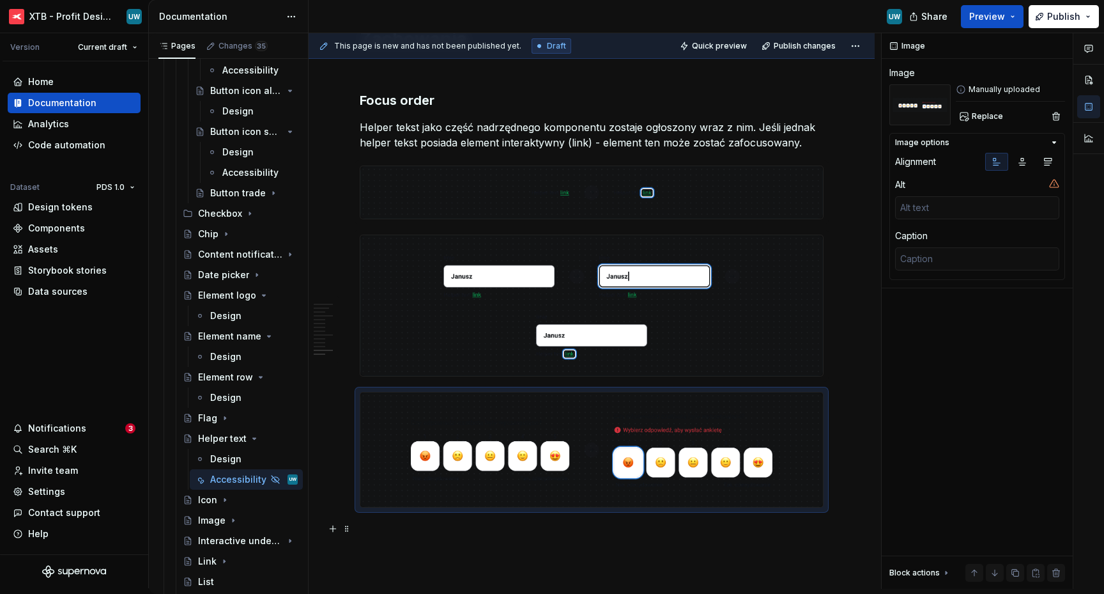
click at [592, 525] on p at bounding box center [592, 530] width 464 height 15
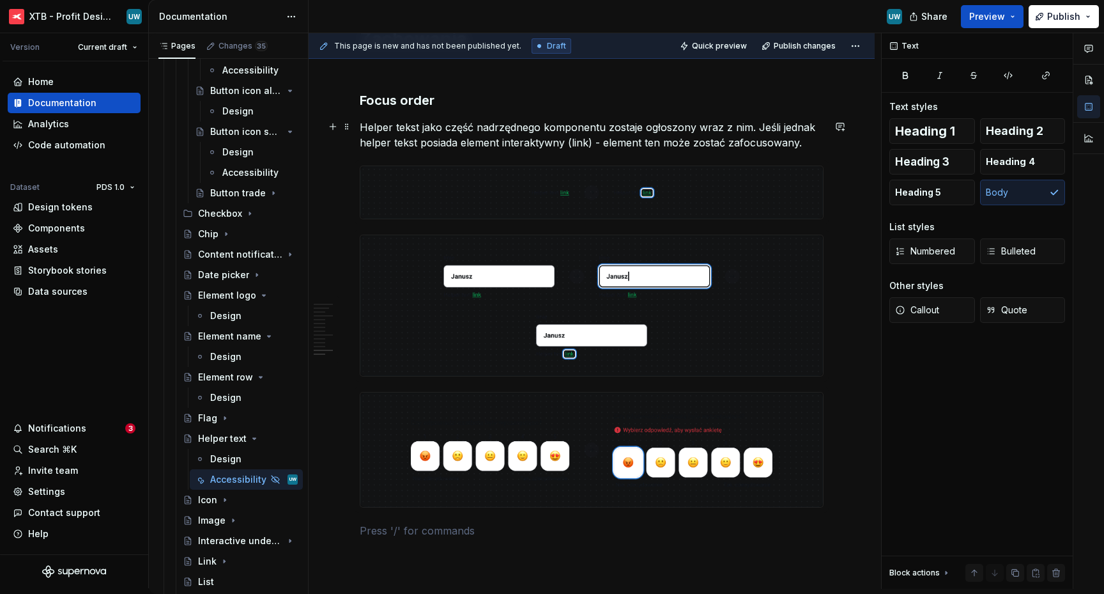
click at [360, 124] on p "Helper tekst jako część nadrzędnego komponentu zostaje ogłoszony wraz z nim. Je…" at bounding box center [592, 134] width 464 height 31
click at [253, 438] on icon "Page tree" at bounding box center [254, 438] width 3 height 1
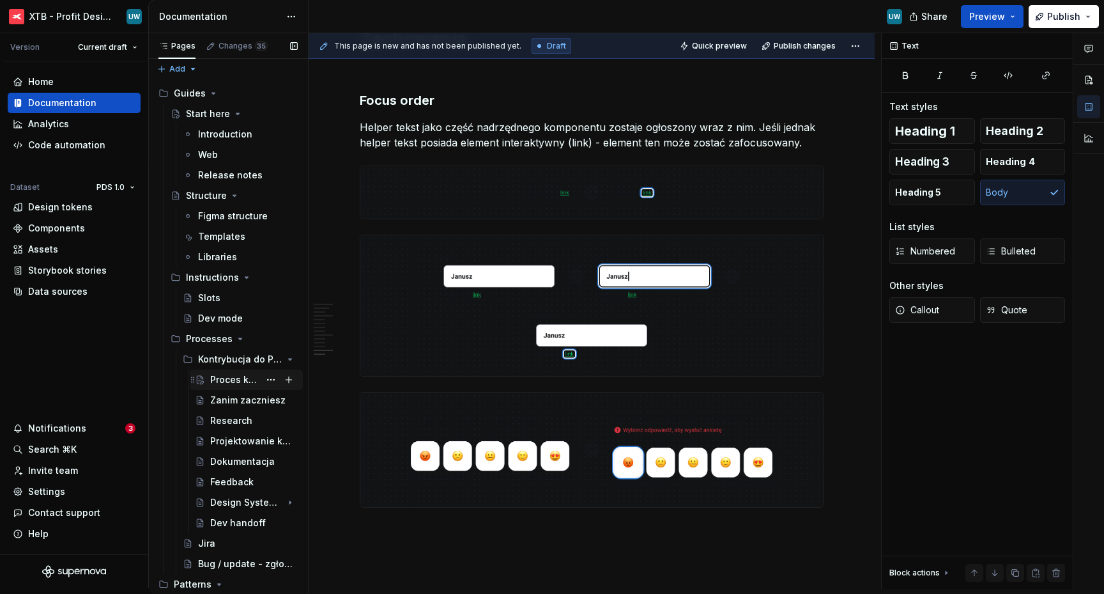
scroll to position [0, 0]
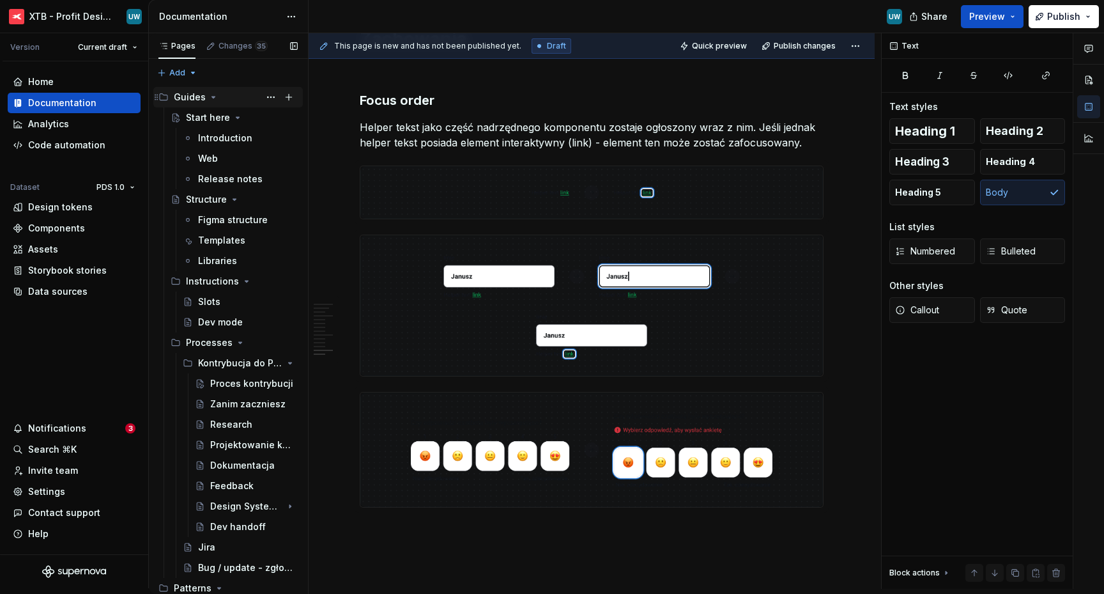
click at [212, 96] on icon "Page tree" at bounding box center [213, 96] width 3 height 1
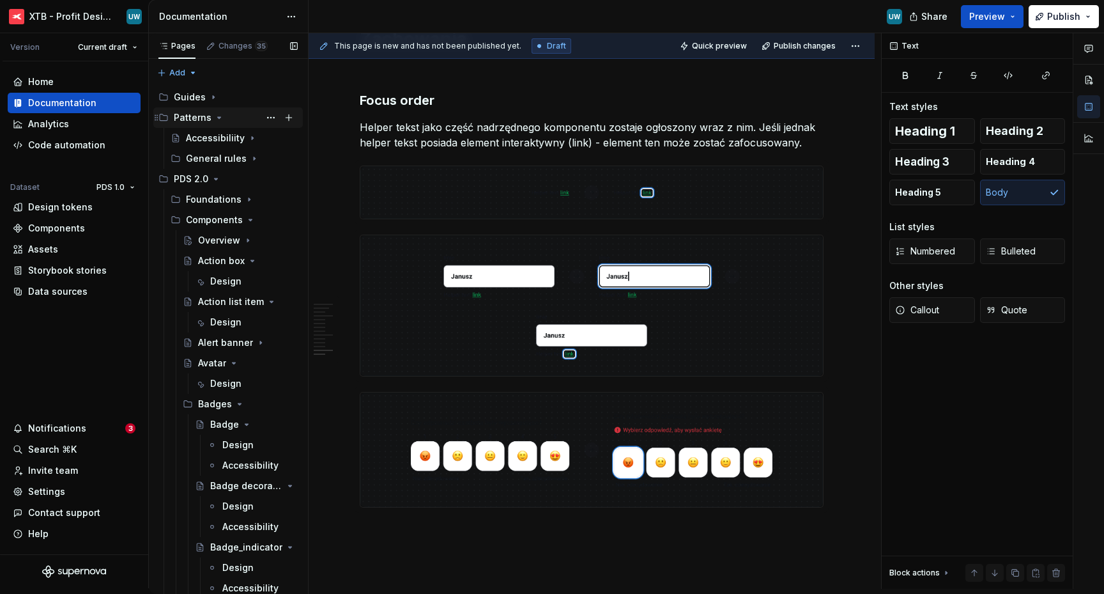
click at [216, 118] on icon "Page tree" at bounding box center [219, 117] width 10 height 10
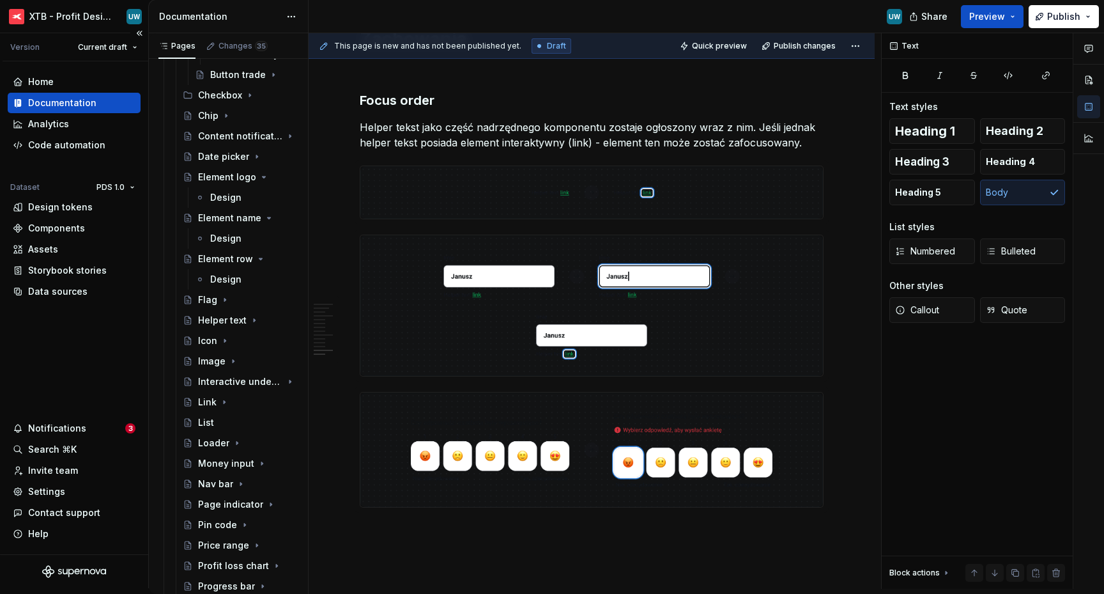
scroll to position [842, 0]
click at [221, 301] on icon "Page tree" at bounding box center [225, 298] width 10 height 10
click at [218, 342] on div "Accessibility" at bounding box center [227, 339] width 35 height 13
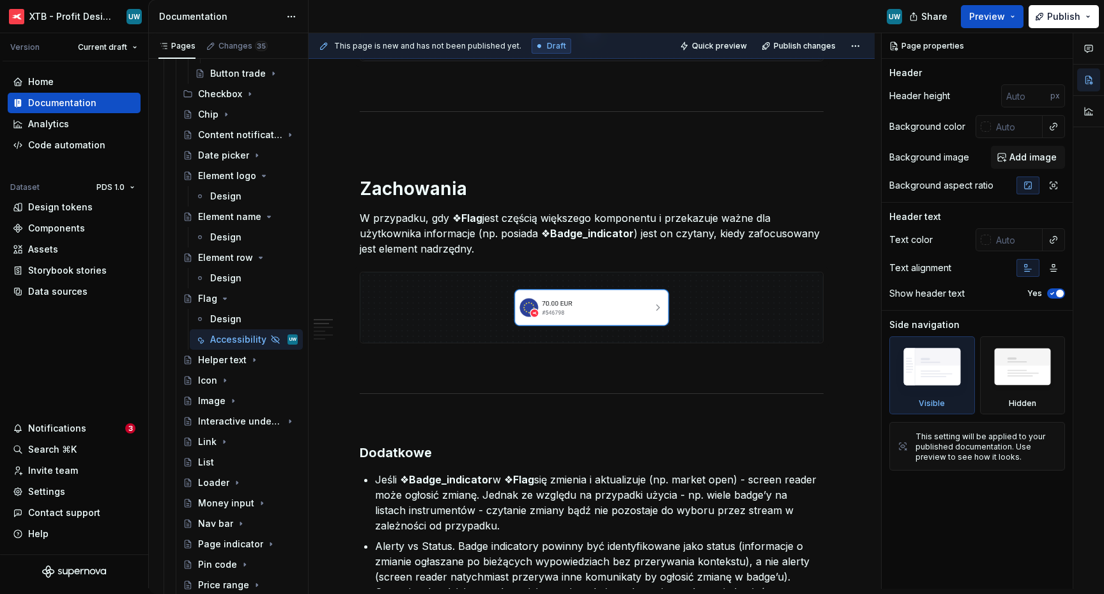
scroll to position [1162, 0]
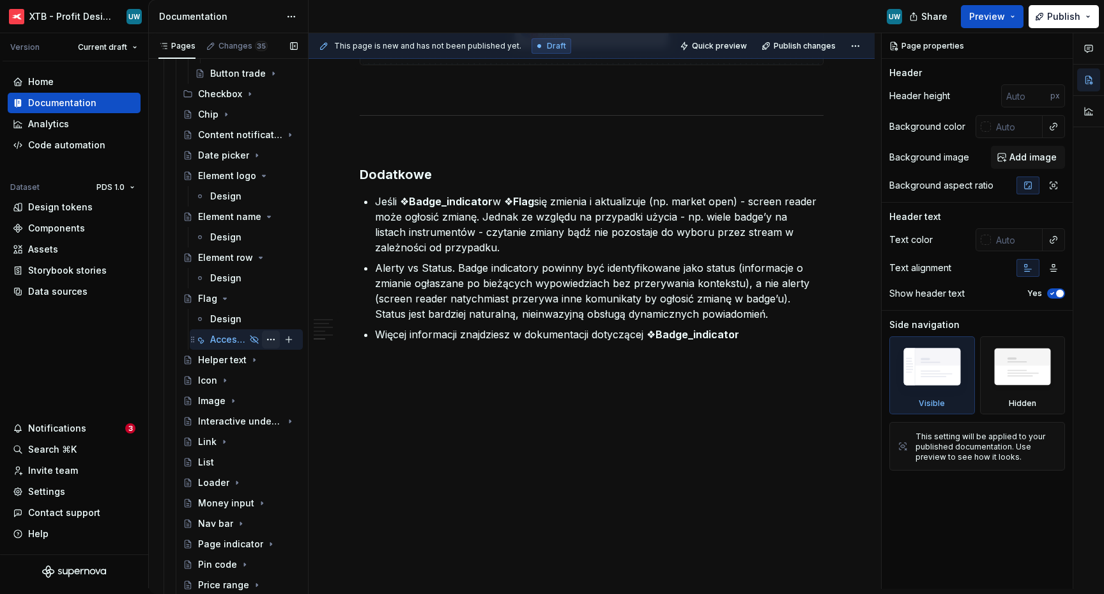
click at [262, 337] on button "Page tree" at bounding box center [271, 339] width 18 height 18
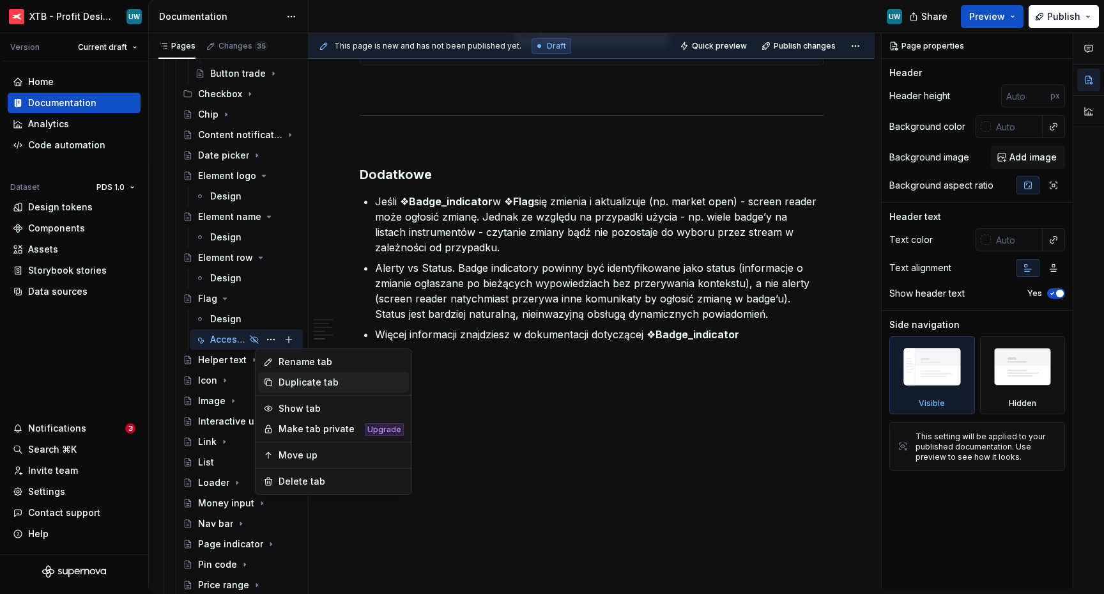
click at [291, 383] on div "Duplicate tab" at bounding box center [341, 382] width 125 height 13
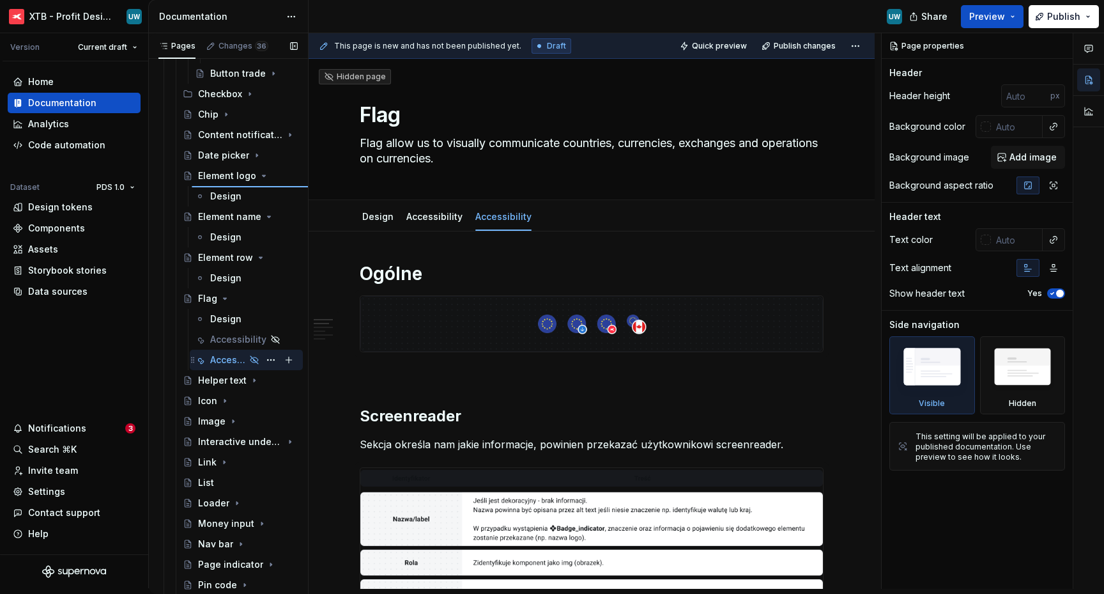
type textarea "*"
type textarea "Element logo"
type textarea "Used to show a thumbnail representation of an instrument in the interface."
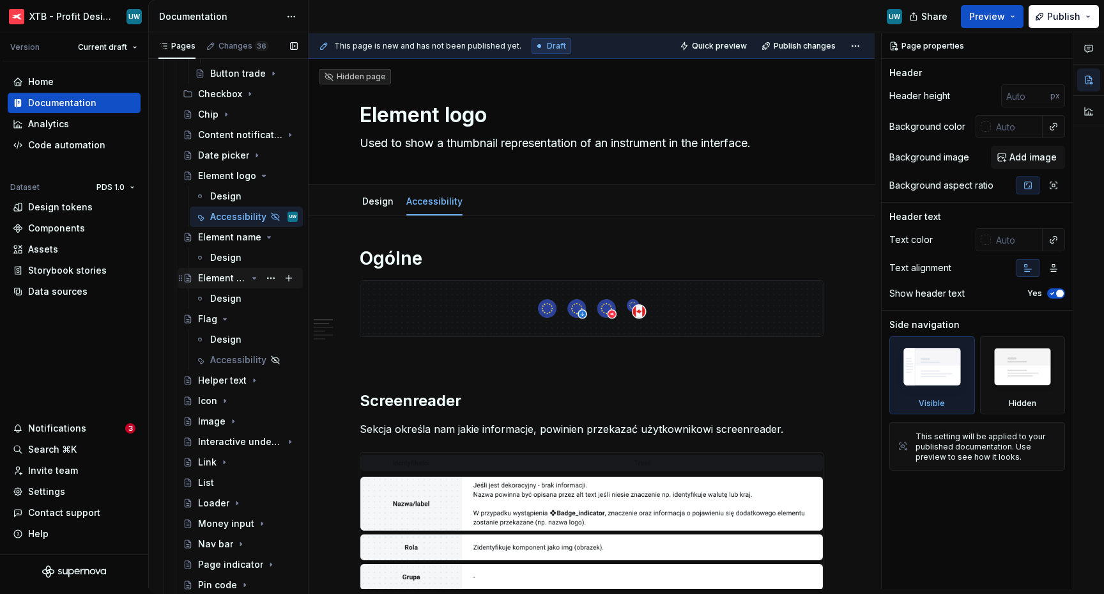
click at [249, 279] on icon "Page tree" at bounding box center [254, 278] width 10 height 10
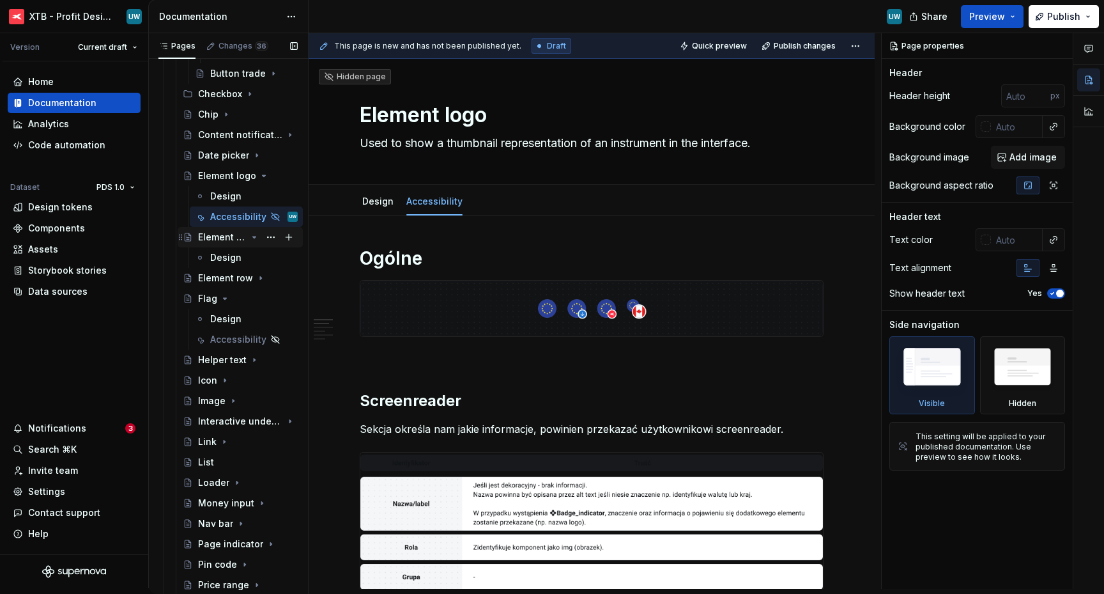
click at [249, 238] on icon "Page tree" at bounding box center [254, 237] width 10 height 10
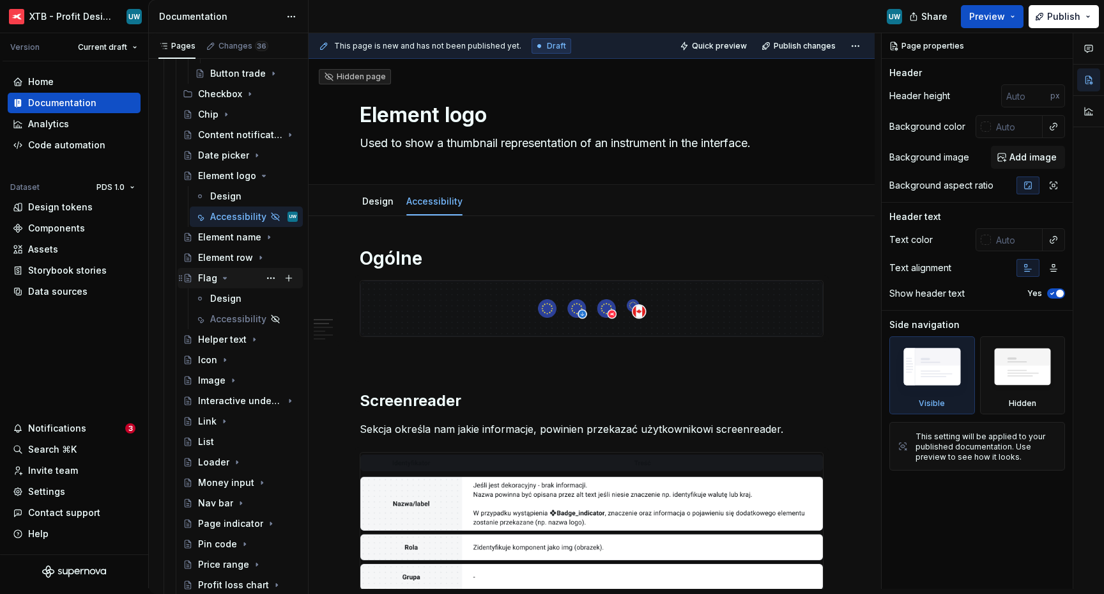
click at [224, 277] on icon "Page tree" at bounding box center [225, 277] width 3 height 1
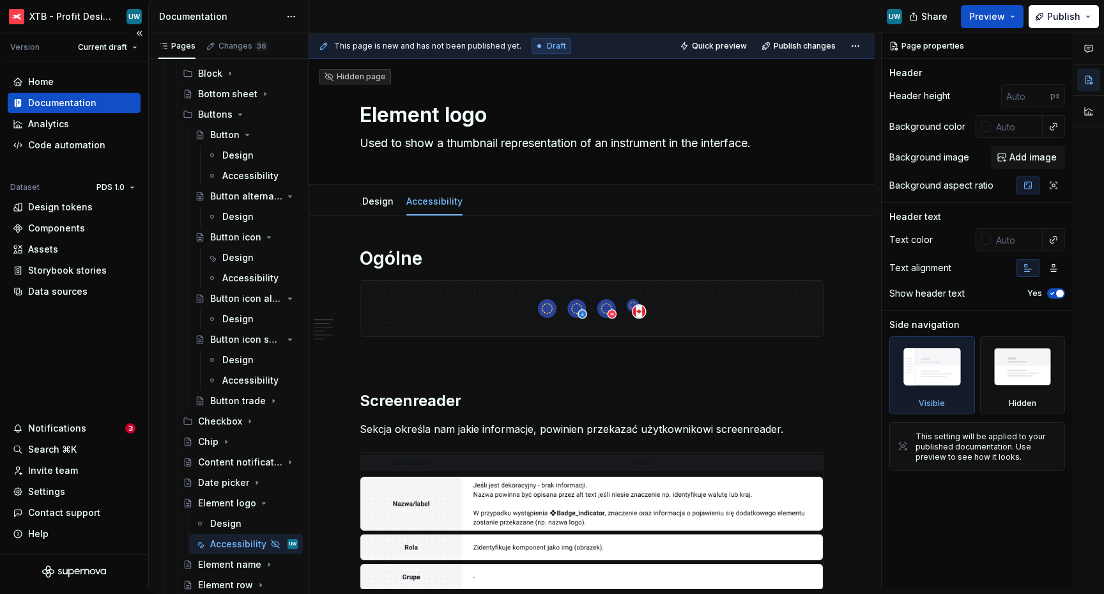
scroll to position [506, 0]
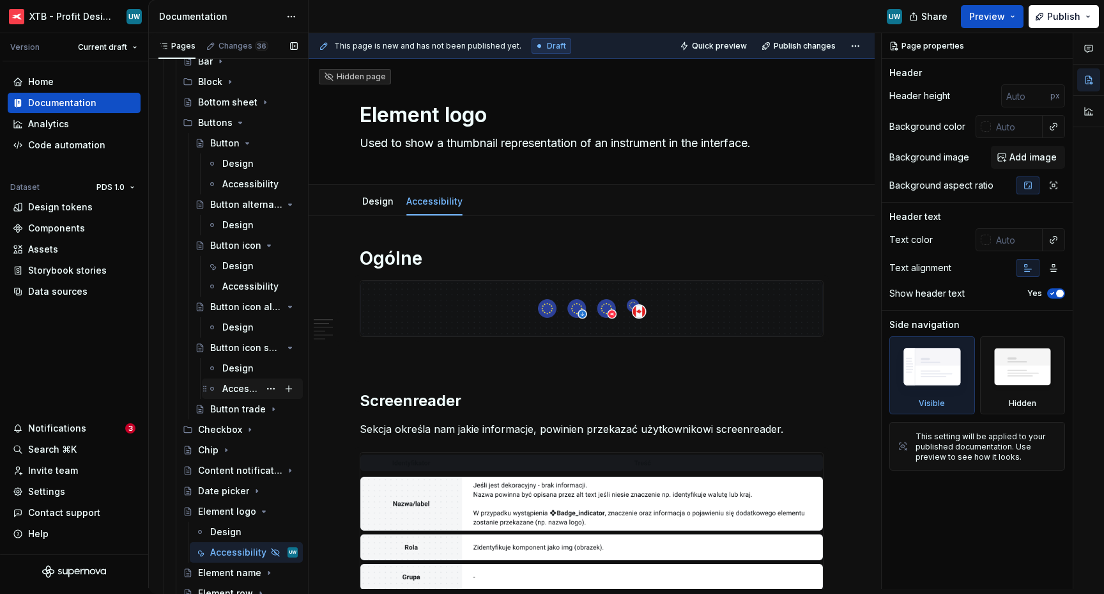
click at [231, 390] on div "Accessibility" at bounding box center [240, 388] width 37 height 13
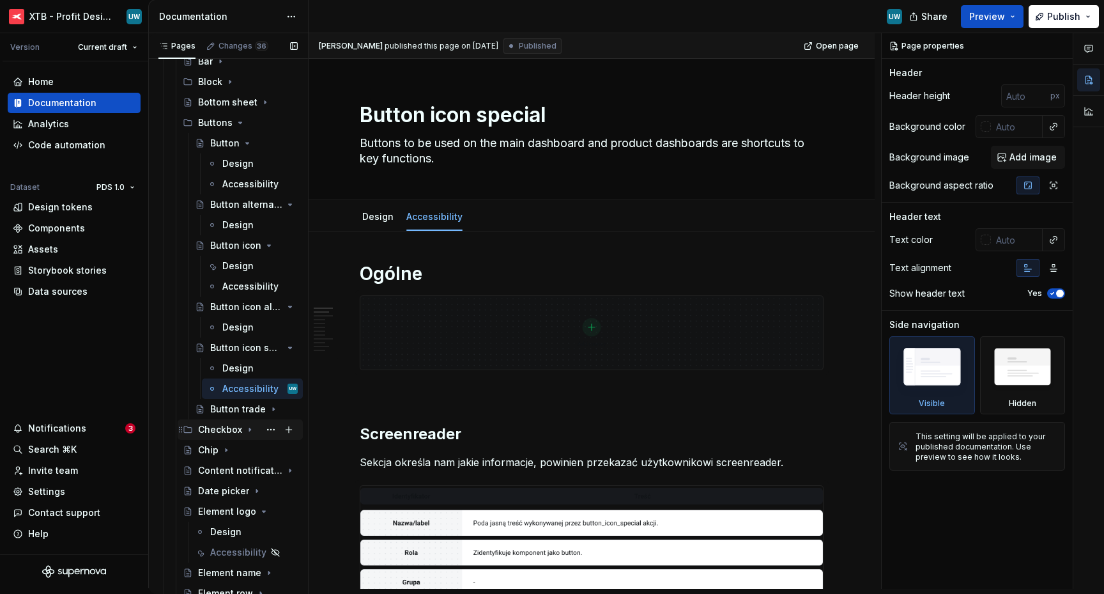
click at [245, 429] on icon "Page tree" at bounding box center [250, 429] width 10 height 10
click at [247, 491] on div "Accessibility" at bounding box center [240, 490] width 37 height 13
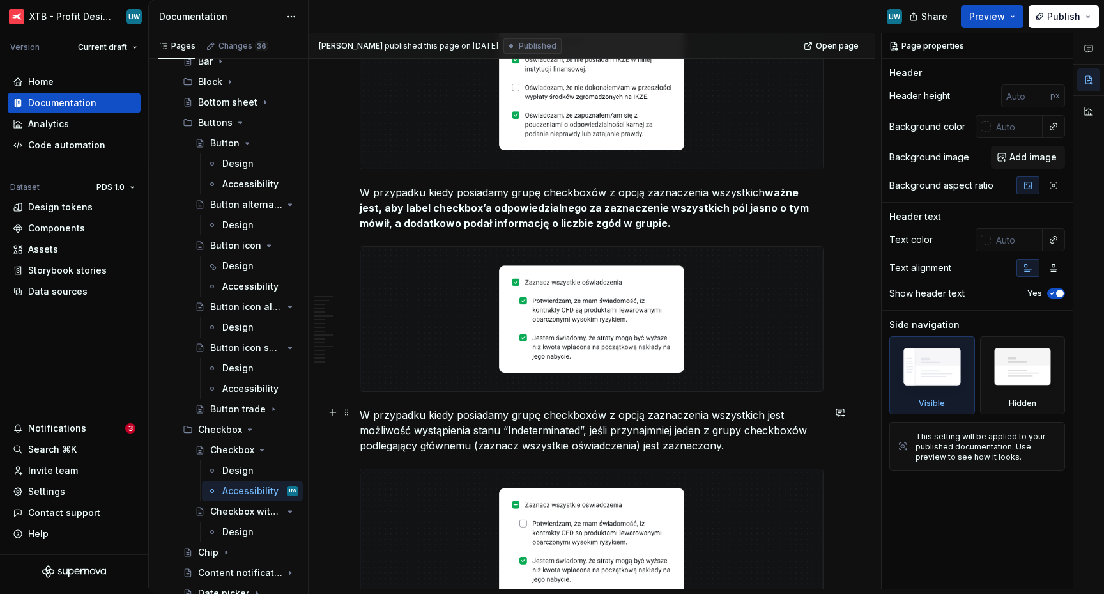
scroll to position [4226, 0]
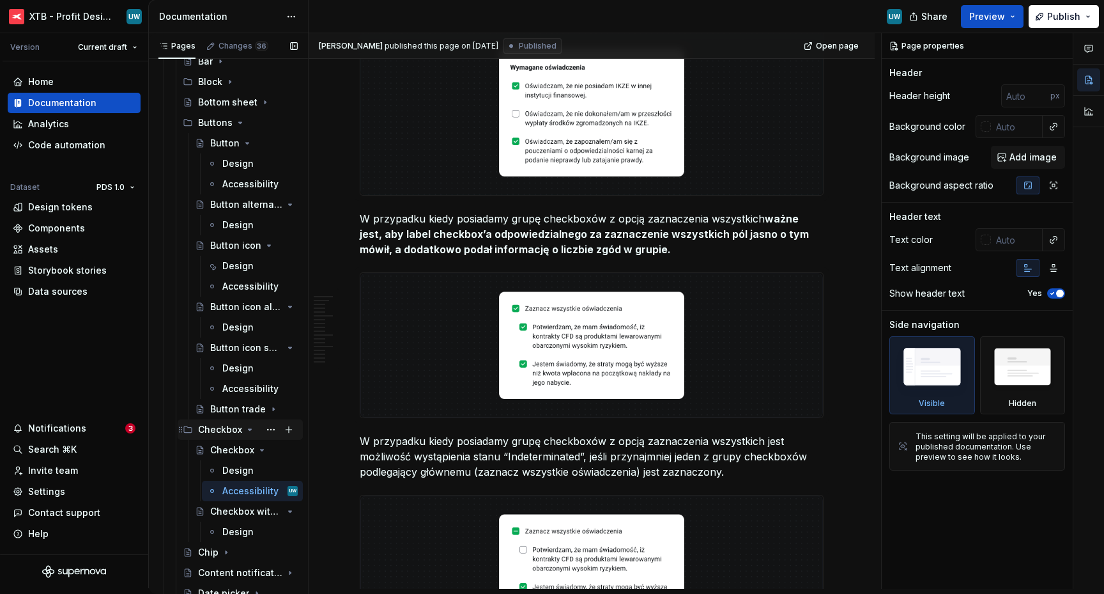
click at [247, 432] on icon "Page tree" at bounding box center [250, 429] width 10 height 10
click at [247, 385] on div "Accessibility" at bounding box center [240, 388] width 37 height 13
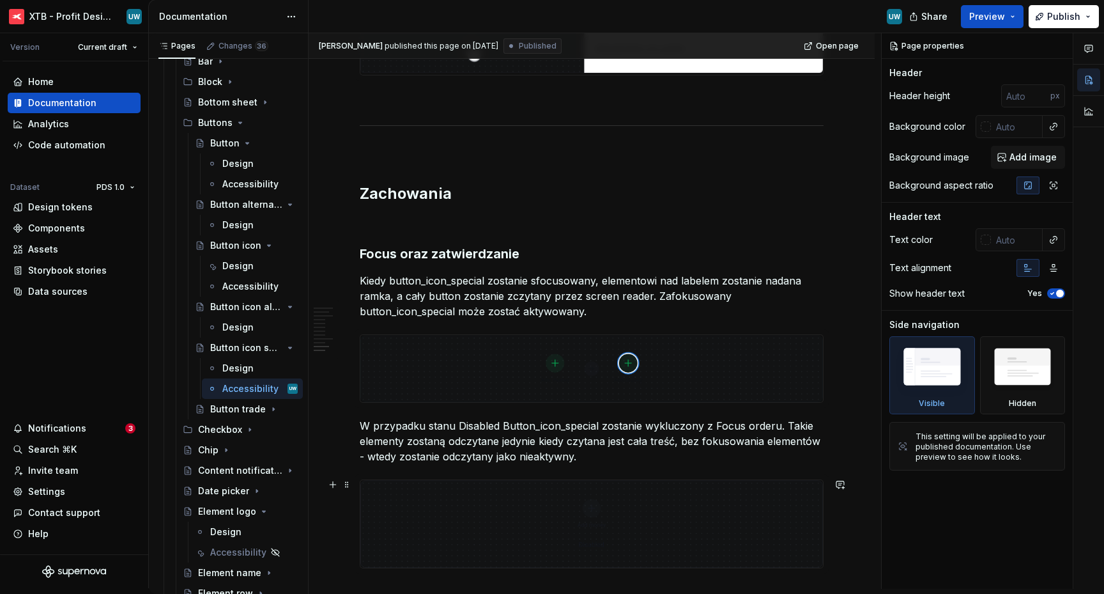
scroll to position [2416, 0]
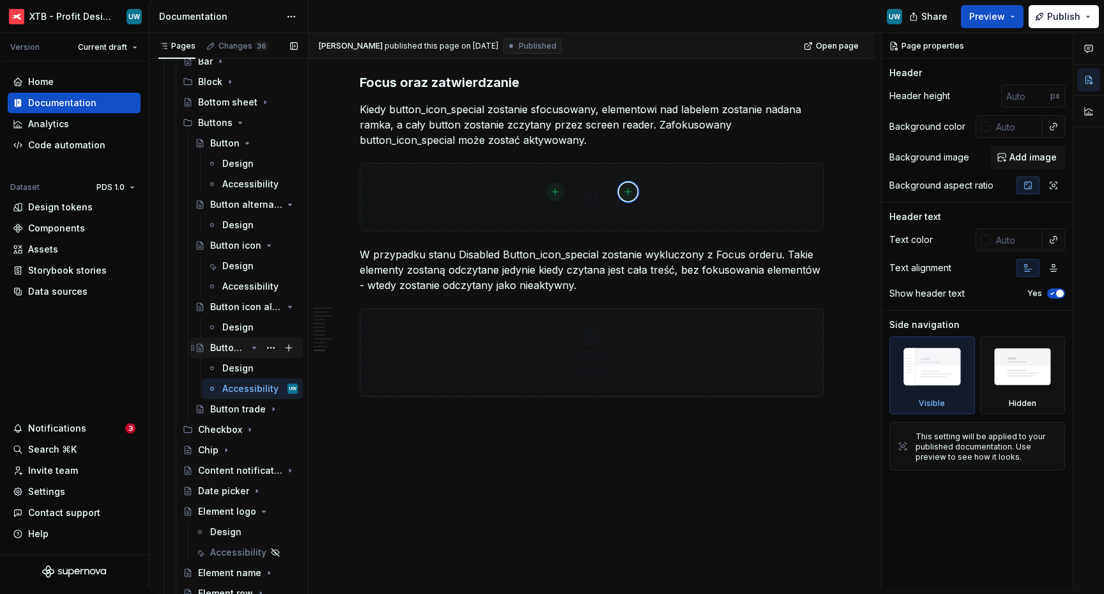
click at [249, 350] on icon "Page tree" at bounding box center [254, 348] width 10 height 10
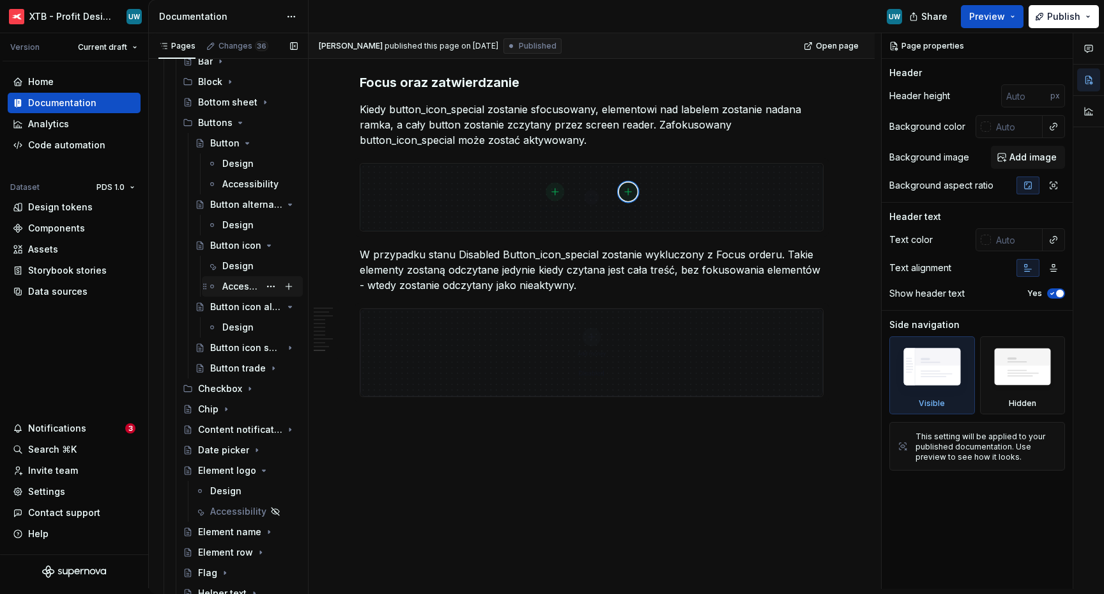
click at [236, 287] on div "Accessibility" at bounding box center [240, 286] width 37 height 13
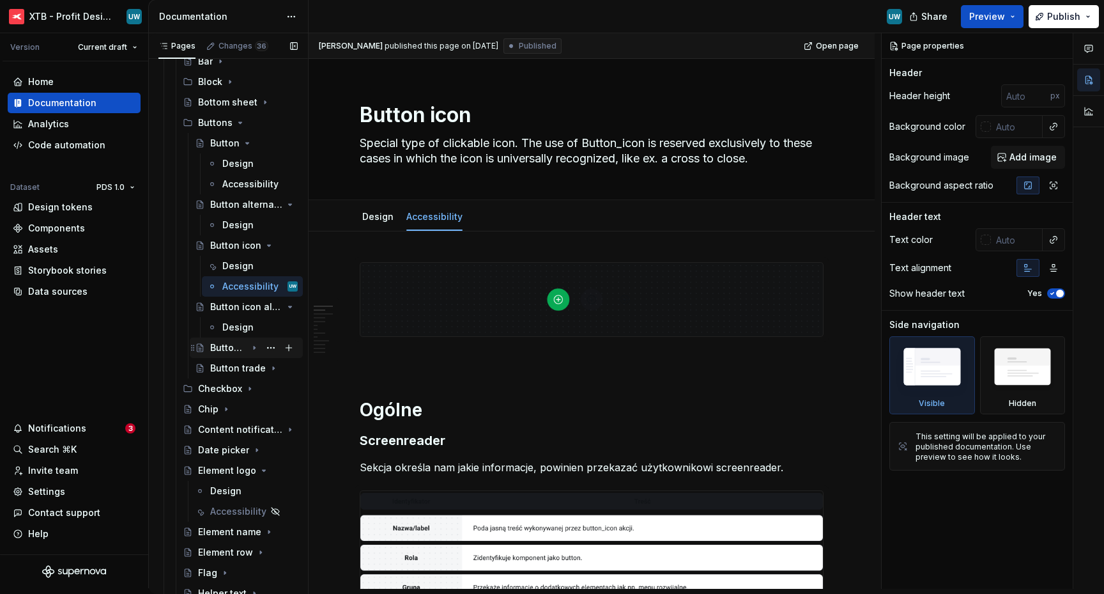
click at [250, 348] on icon "Page tree" at bounding box center [254, 348] width 10 height 10
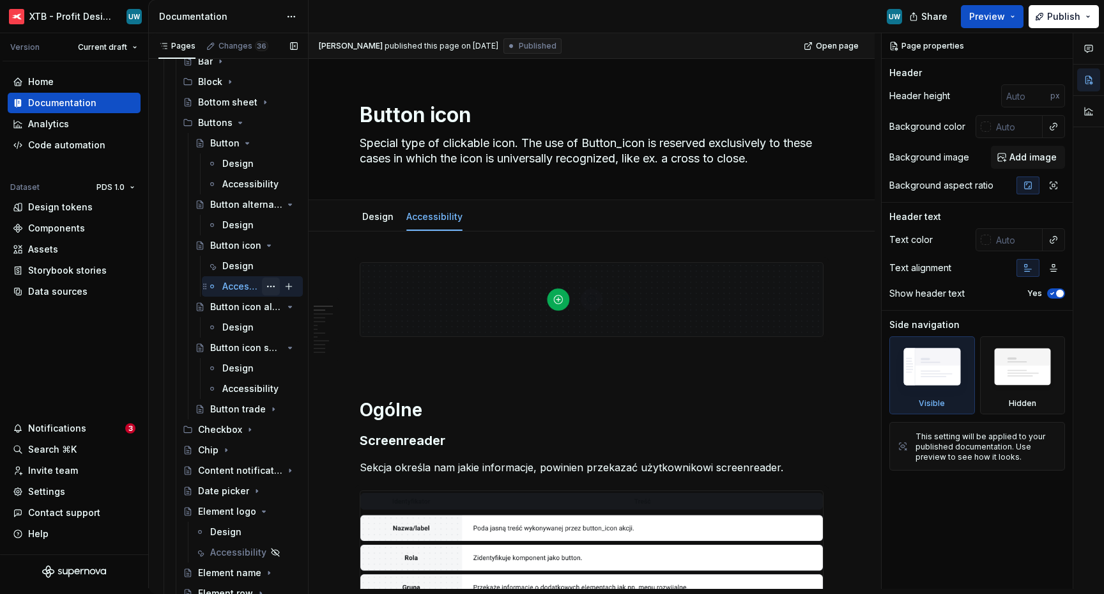
click at [263, 289] on button "Page tree" at bounding box center [271, 286] width 18 height 18
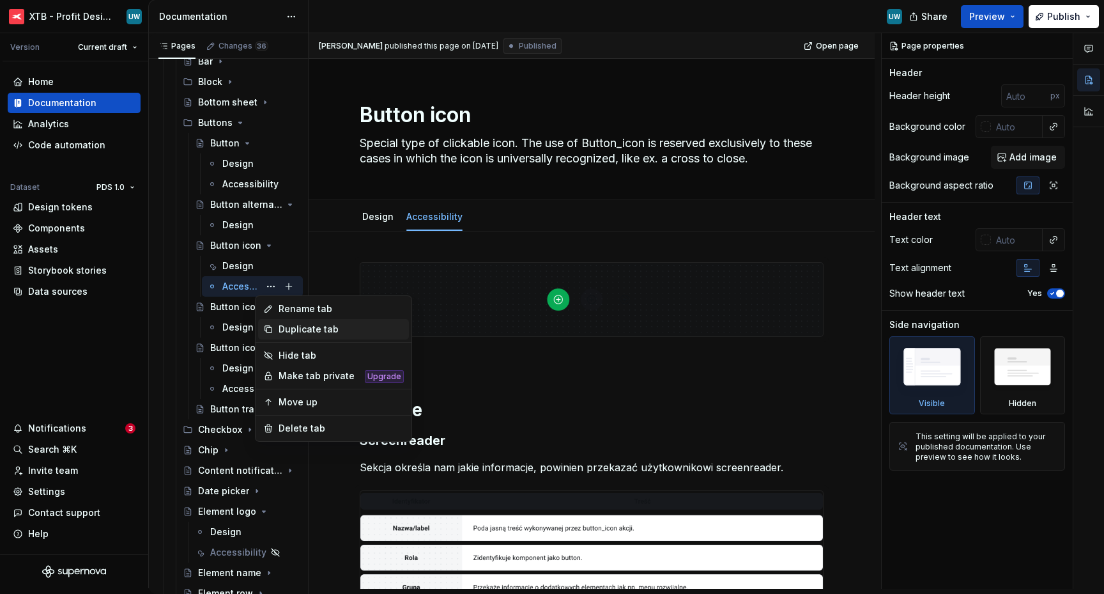
click at [290, 328] on div "Duplicate tab" at bounding box center [341, 329] width 125 height 13
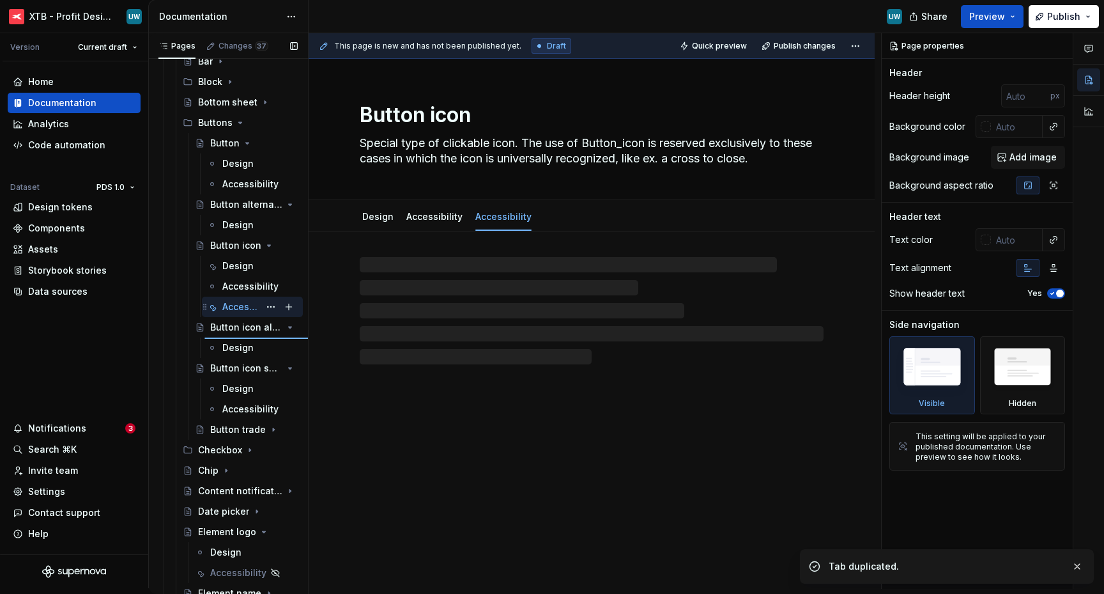
type textarea "*"
type textarea "Button icon alternative"
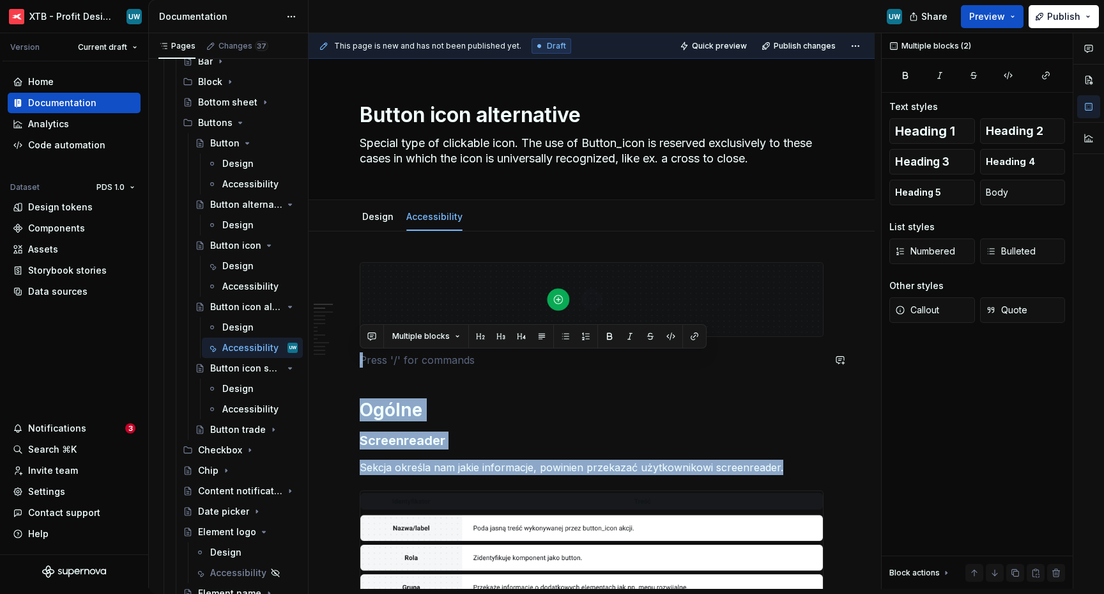
scroll to position [2145, 0]
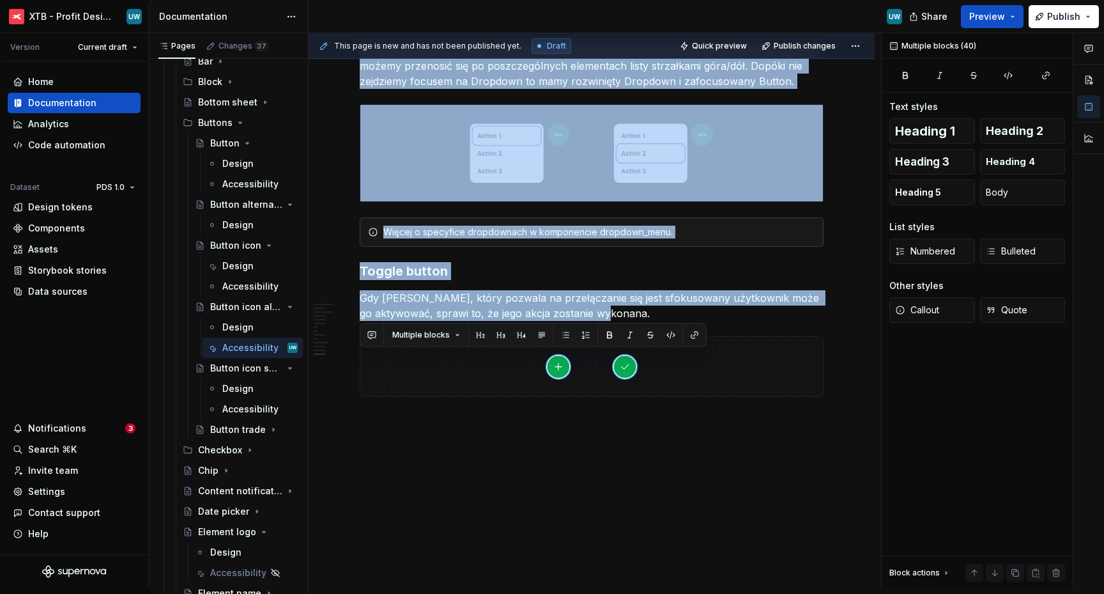
drag, startPoint x: 376, startPoint y: 365, endPoint x: 559, endPoint y: 633, distance: 324.7
click at [559, 593] on html "XTB - Profit Design System UW Version Current draft Home Documentation Analytic…" at bounding box center [552, 297] width 1104 height 594
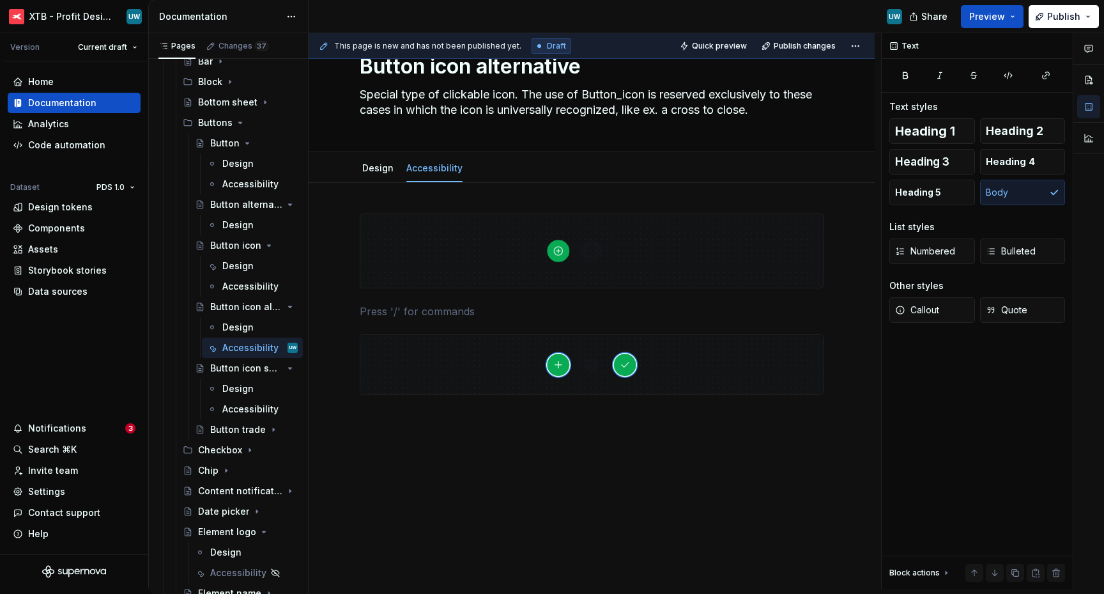
scroll to position [48, 0]
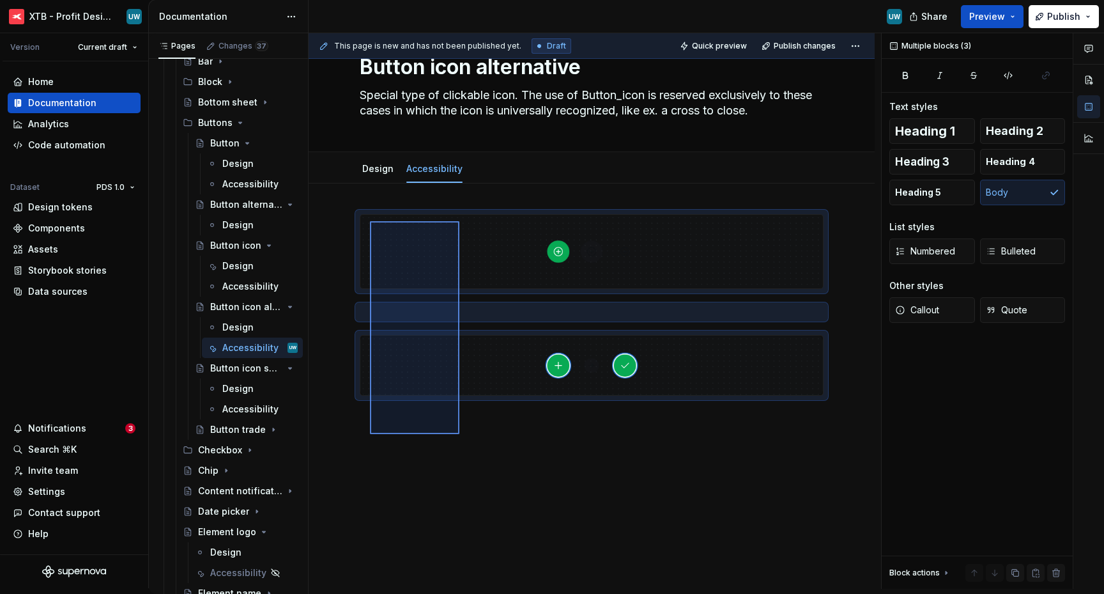
drag, startPoint x: 459, startPoint y: 434, endPoint x: 367, endPoint y: 217, distance: 236.0
click at [367, 217] on div "This page is new and has not been published yet. Draft Quick preview Publish ch…" at bounding box center [595, 310] width 573 height 555
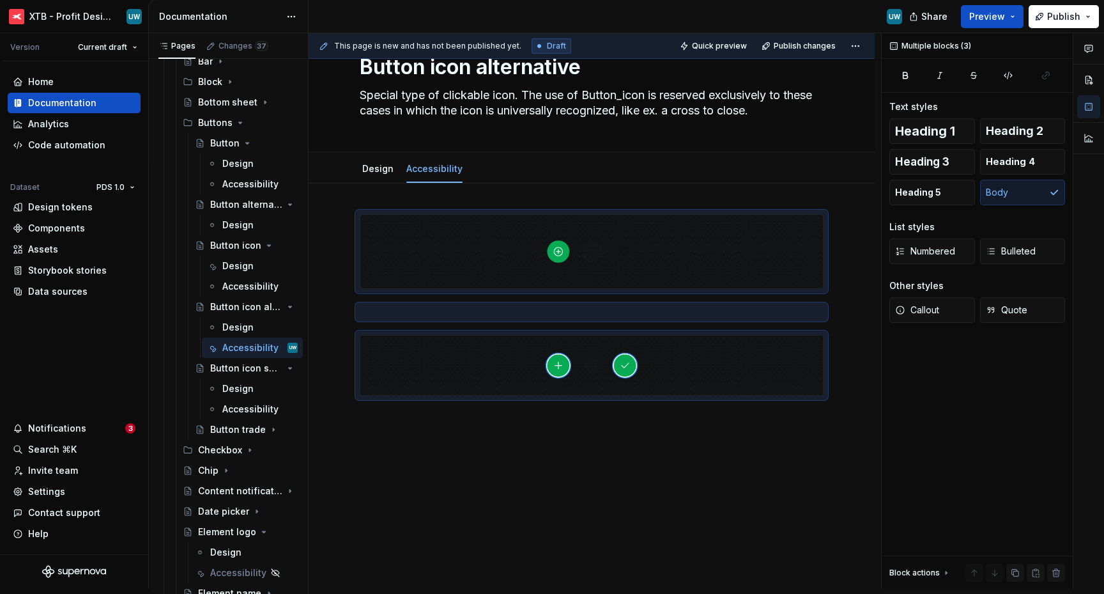
scroll to position [0, 0]
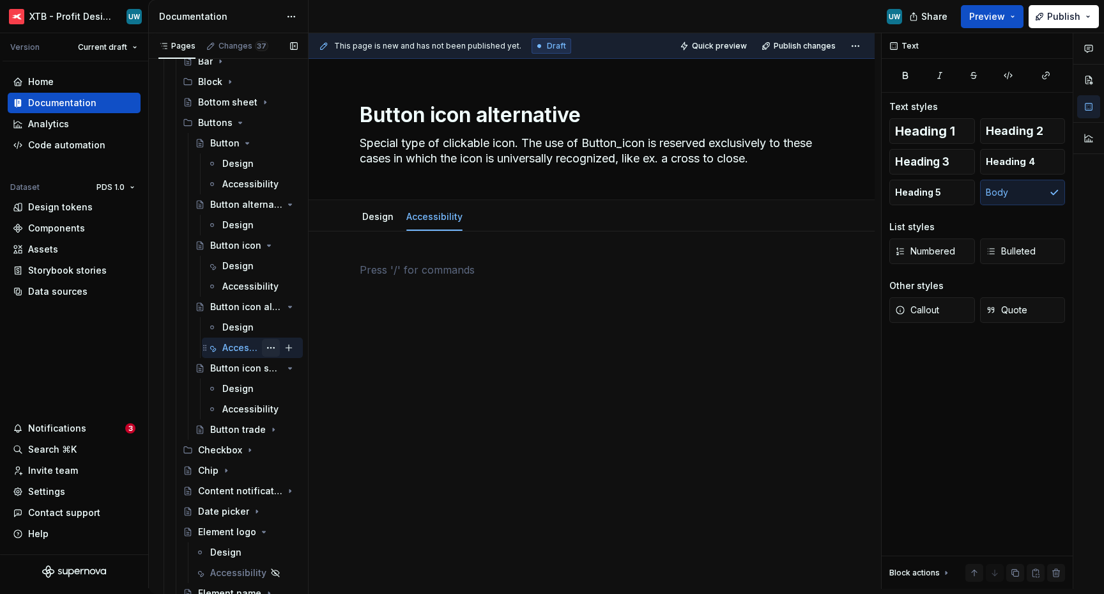
click at [262, 348] on button "Page tree" at bounding box center [271, 348] width 18 height 18
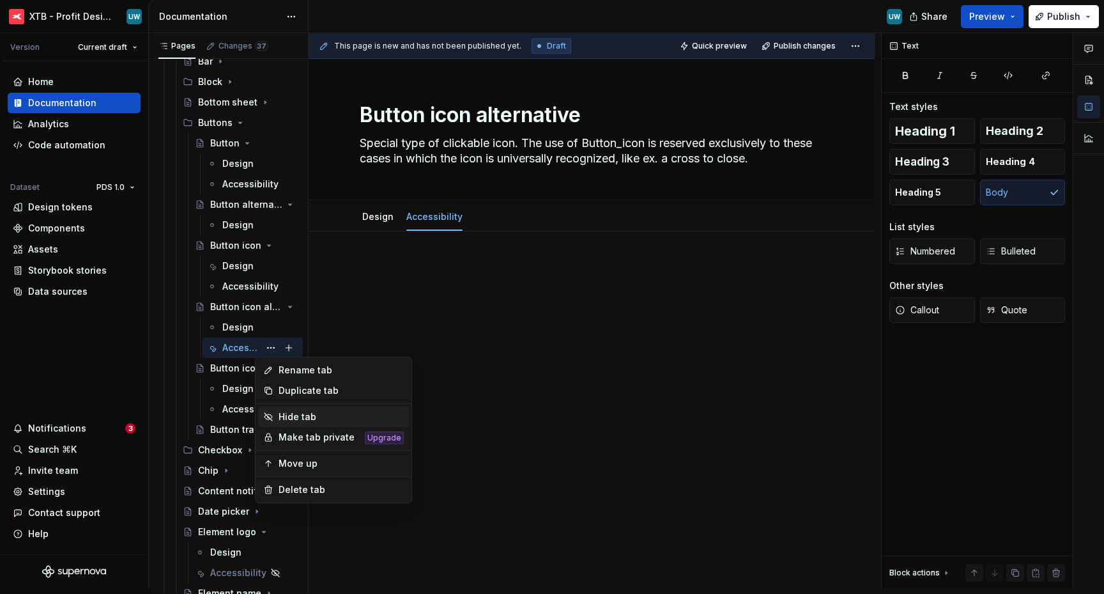
click at [281, 413] on div "Hide tab" at bounding box center [341, 416] width 125 height 13
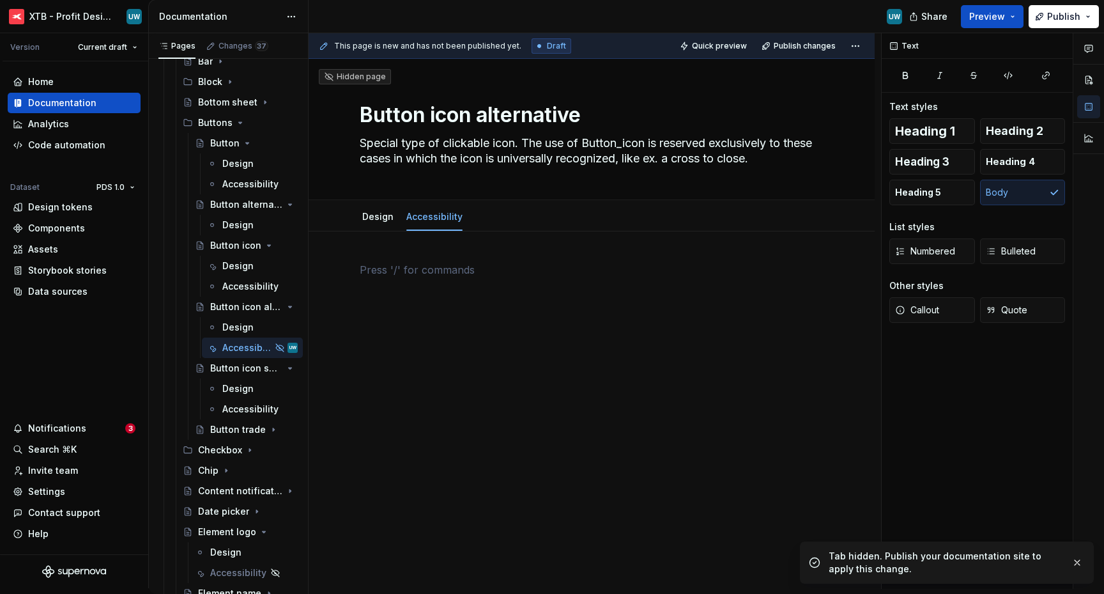
click at [428, 295] on div at bounding box center [592, 286] width 464 height 49
type textarea "*"
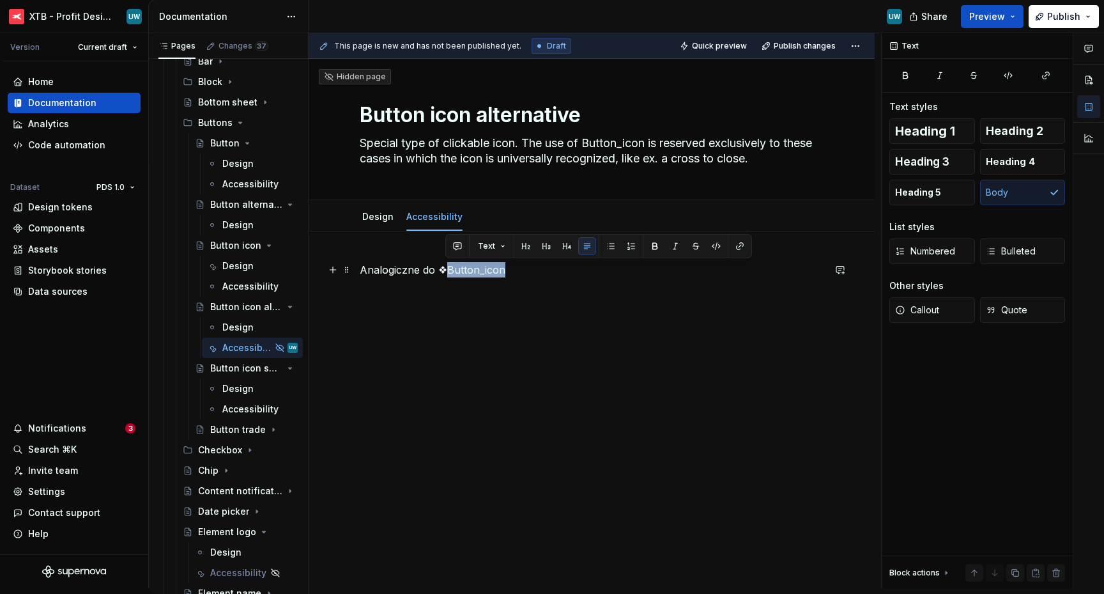
drag, startPoint x: 447, startPoint y: 272, endPoint x: 511, endPoint y: 272, distance: 63.9
click at [511, 272] on p "Analogiczne do ❖Button_icon" at bounding box center [592, 269] width 464 height 15
click at [653, 241] on button "button" at bounding box center [655, 246] width 18 height 18
click at [543, 298] on div "Analogiczne do ❖ Button_icon" at bounding box center [592, 286] width 464 height 49
drag, startPoint x: 567, startPoint y: 287, endPoint x: 334, endPoint y: 267, distance: 233.5
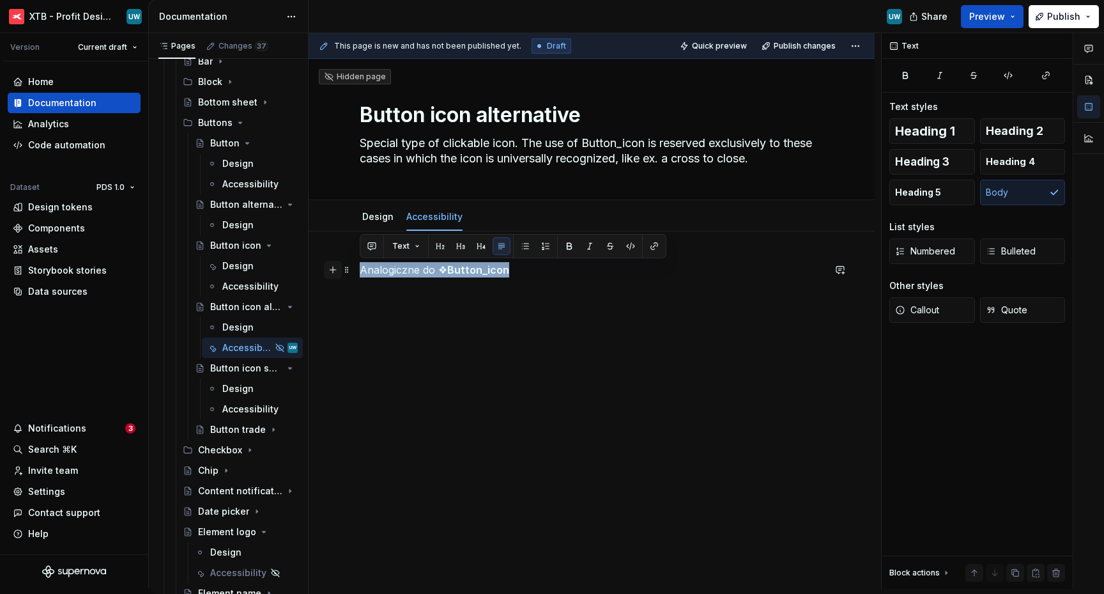
click at [360, 267] on div "Analogiczne do ❖ Button_icon" at bounding box center [592, 294] width 464 height 64
copy p "Analogiczne do ❖ Button_icon"
click at [422, 324] on div "Analogiczne do ❖ Button_icon" at bounding box center [592, 294] width 464 height 64
click at [262, 350] on button "Page tree" at bounding box center [271, 348] width 18 height 18
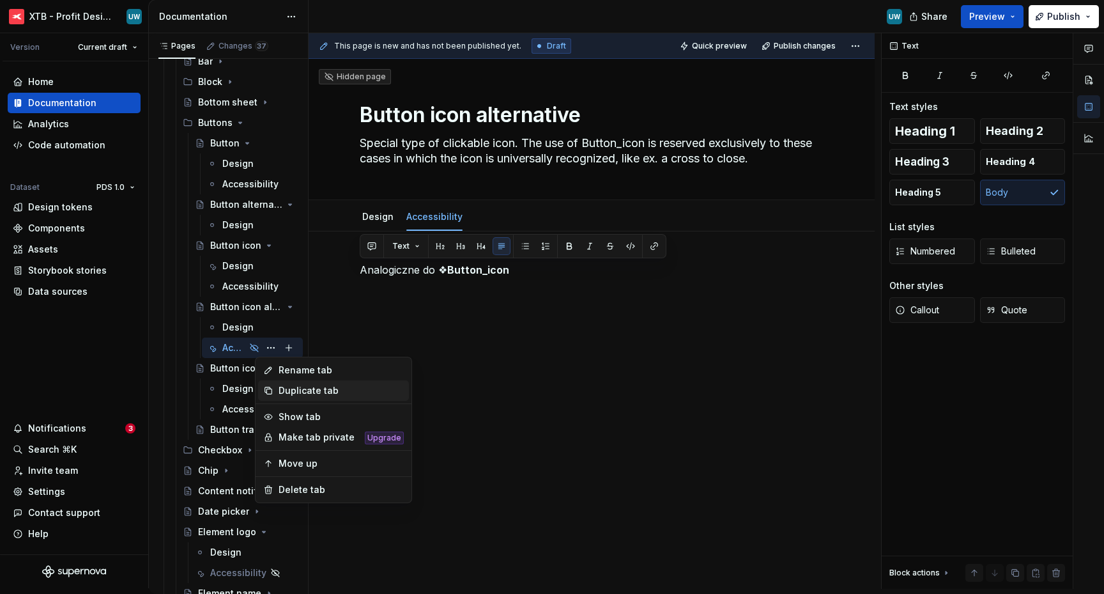
click at [293, 394] on div "Duplicate tab" at bounding box center [341, 390] width 125 height 13
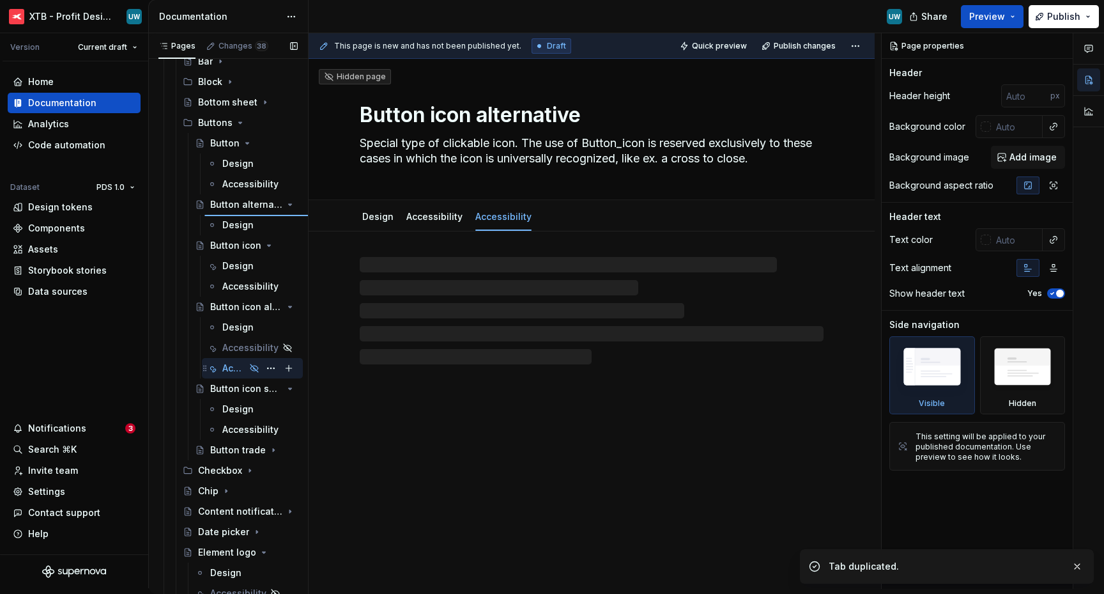
type textarea "*"
type textarea "Button alternative"
type textarea "Buttons allow user to perform an action. Button labels express what action will…"
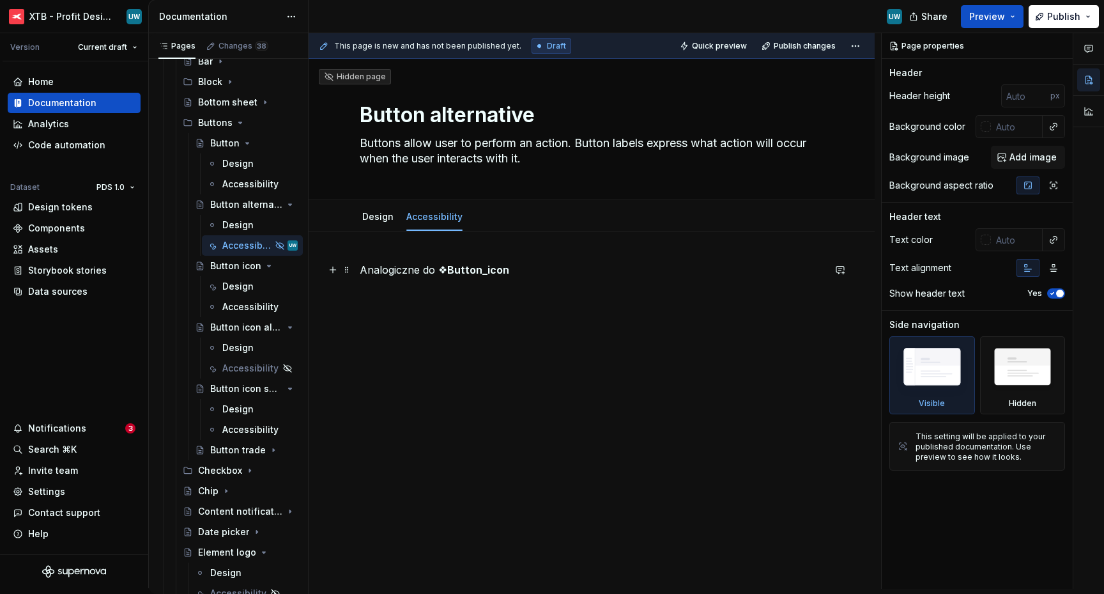
click at [454, 272] on strong "Button_icon" at bounding box center [478, 269] width 62 height 13
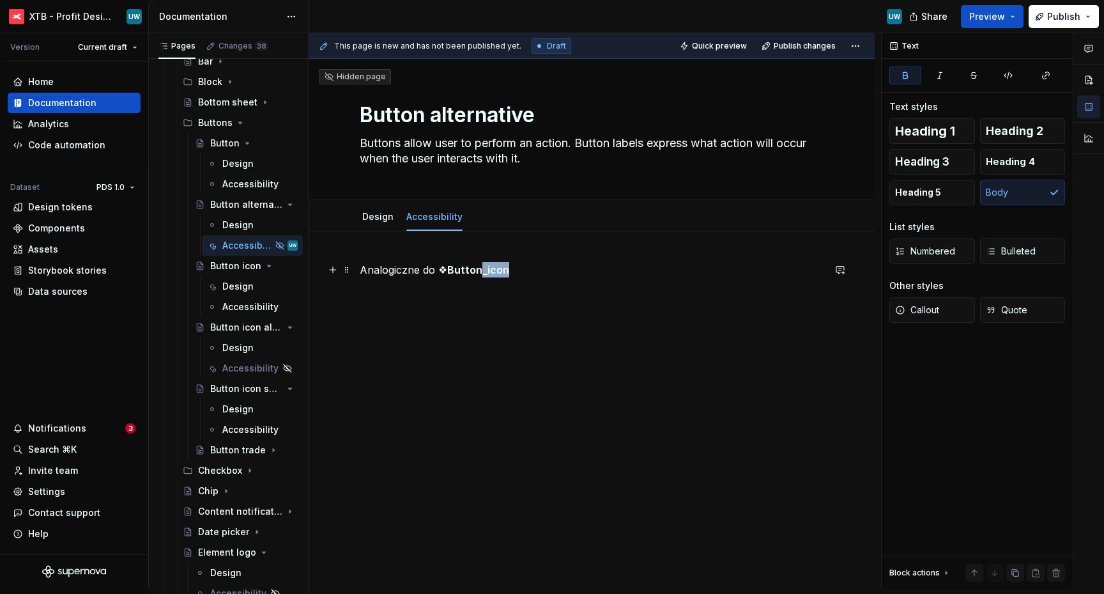
drag, startPoint x: 479, startPoint y: 272, endPoint x: 523, endPoint y: 272, distance: 44.1
click at [523, 272] on p "Analogiczne do ❖ Button_icon" at bounding box center [592, 269] width 464 height 15
click at [504, 304] on div "Analogiczne do ❖ Button" at bounding box center [592, 286] width 464 height 49
click at [250, 204] on icon "Page tree" at bounding box center [254, 204] width 10 height 10
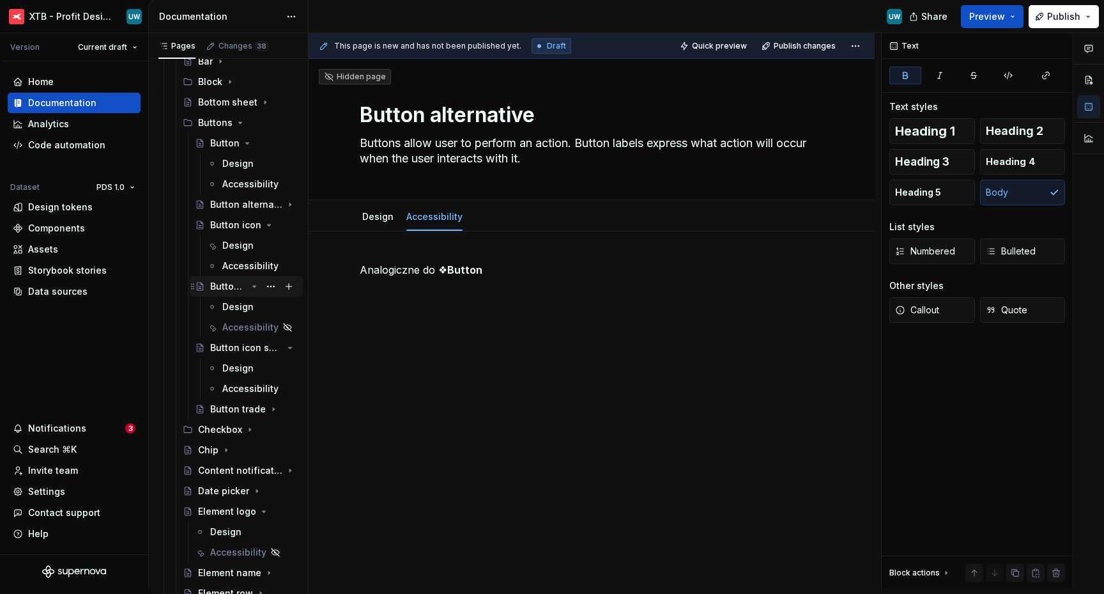
click at [249, 287] on icon "Page tree" at bounding box center [254, 286] width 10 height 10
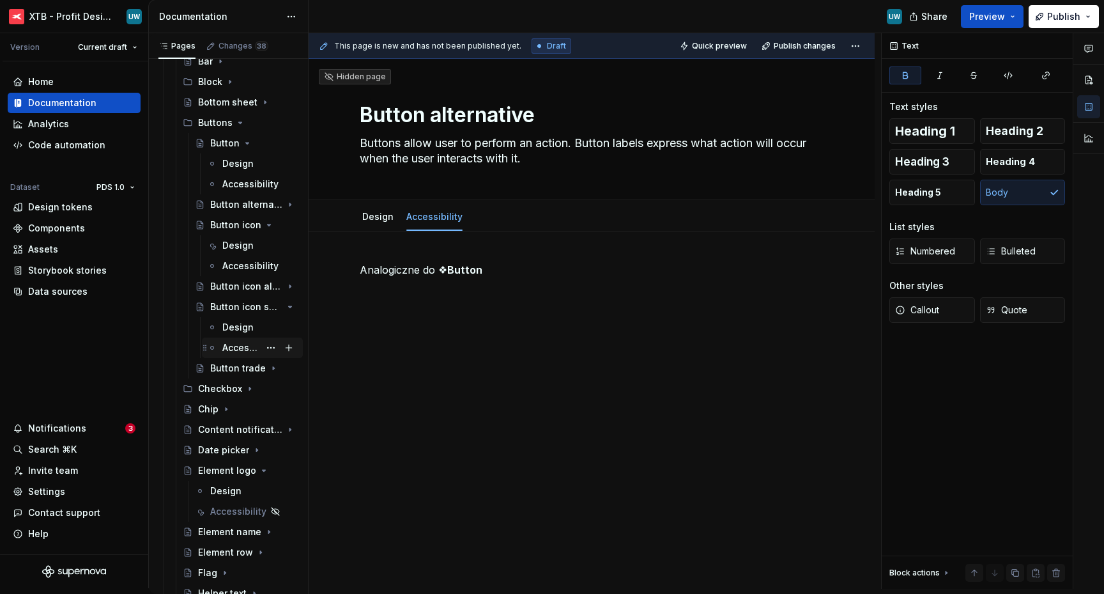
click at [236, 348] on div "Accessibility" at bounding box center [240, 347] width 37 height 13
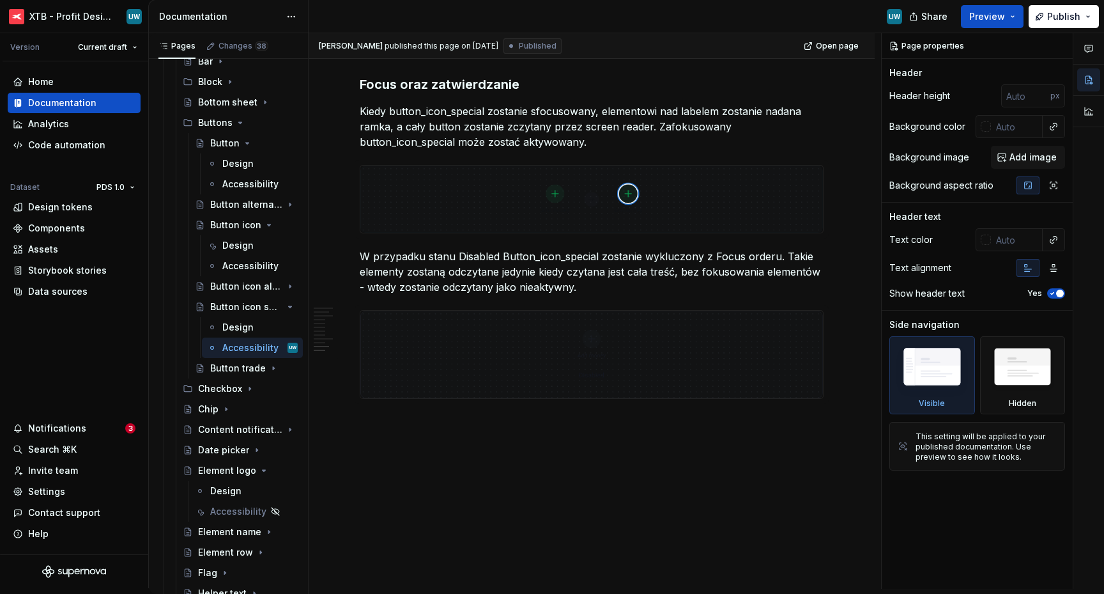
scroll to position [2416, 0]
click at [249, 309] on icon "Page tree" at bounding box center [254, 307] width 10 height 10
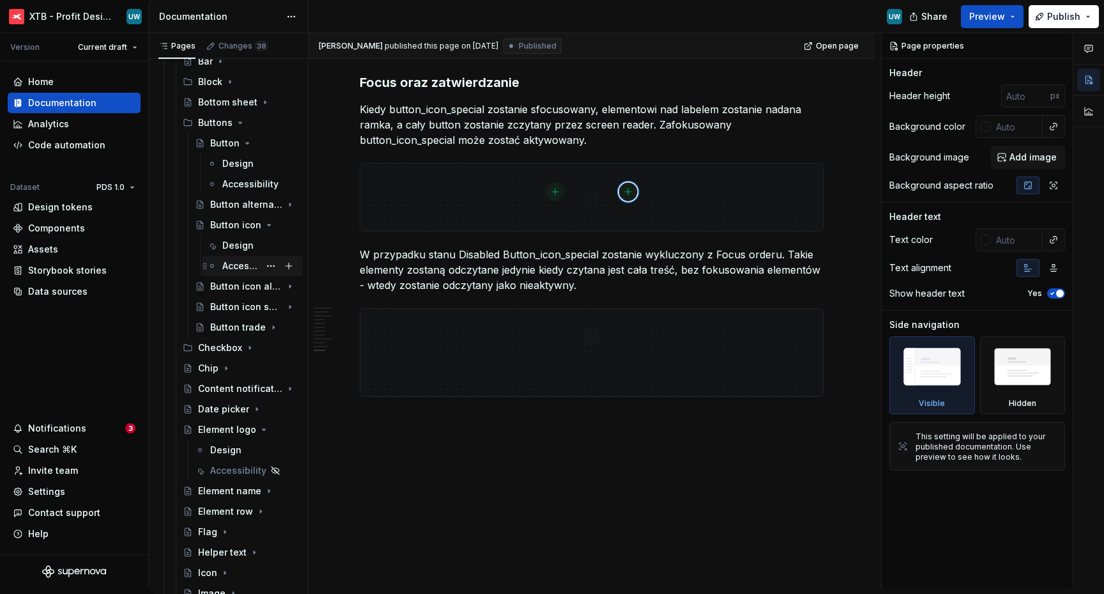
click at [231, 264] on div "Accessibility" at bounding box center [240, 265] width 37 height 13
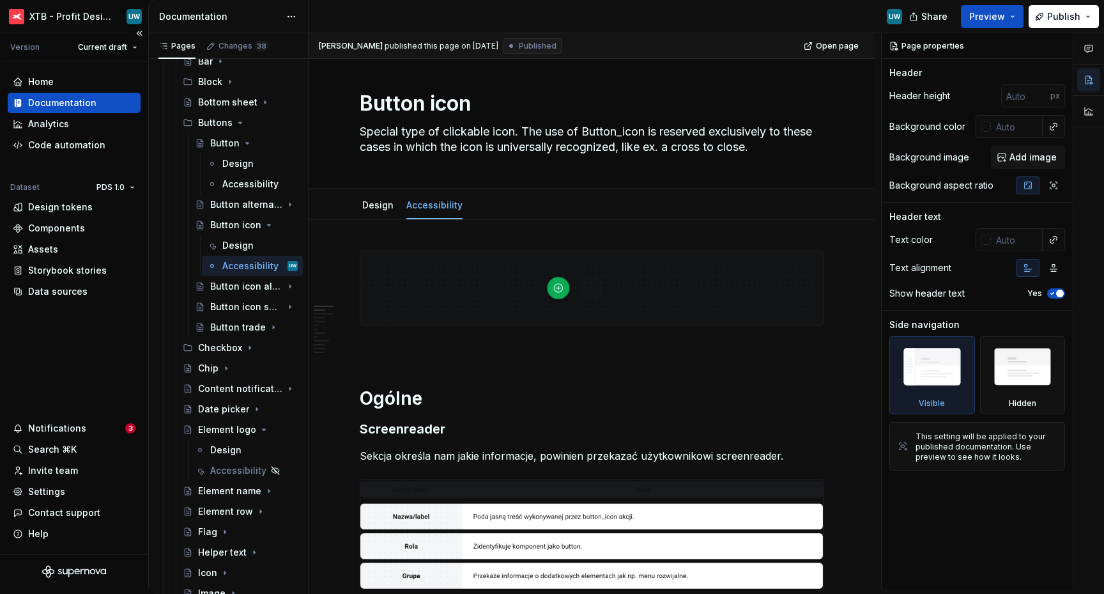
scroll to position [11, 0]
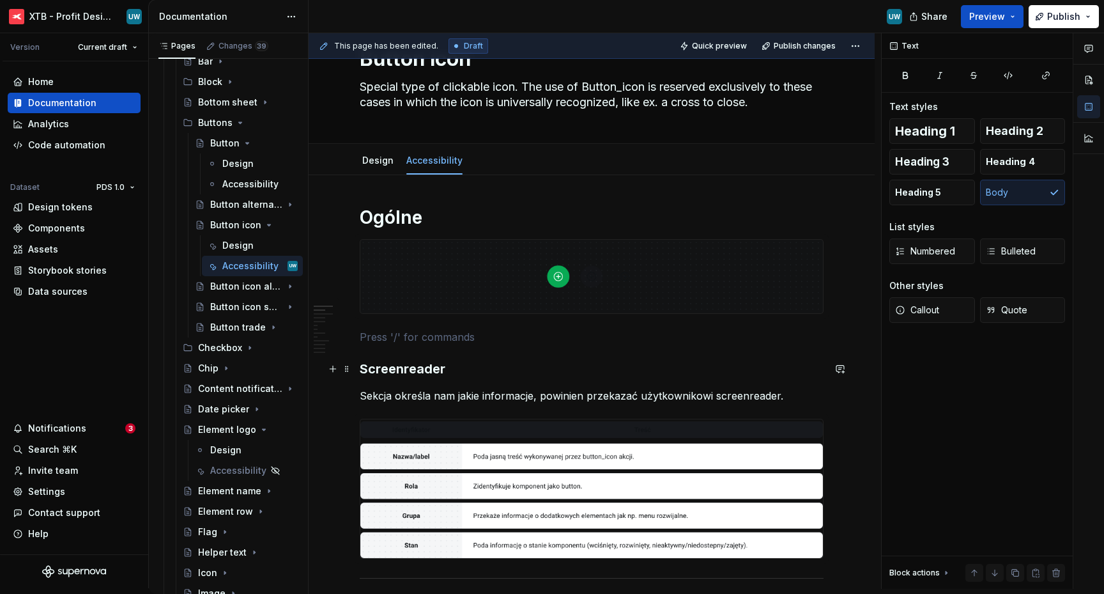
scroll to position [69, 0]
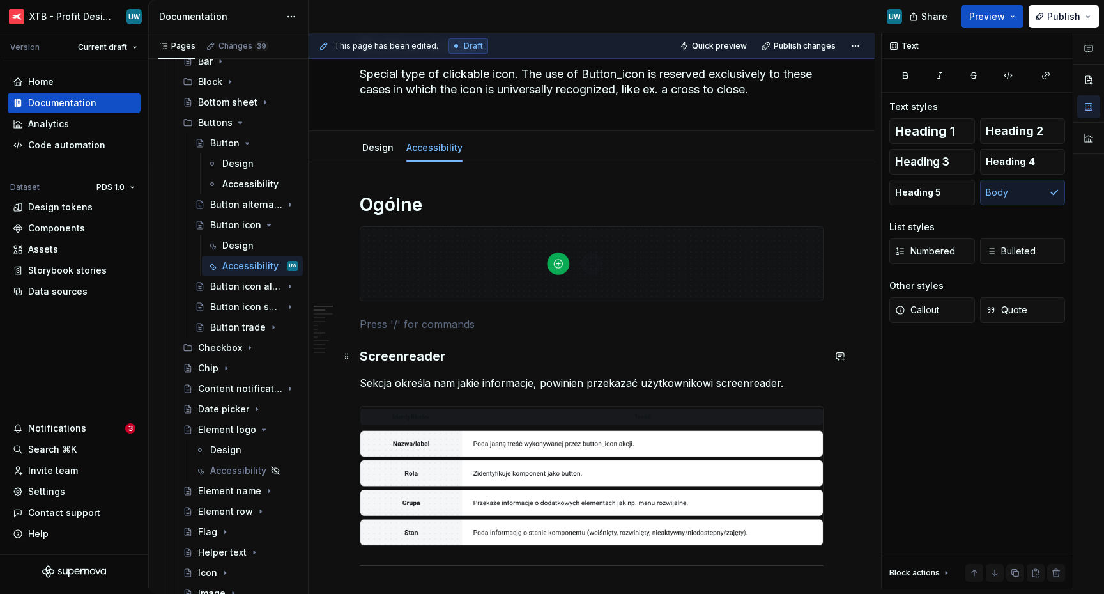
click at [412, 362] on h3 "Screenreader" at bounding box center [592, 356] width 464 height 18
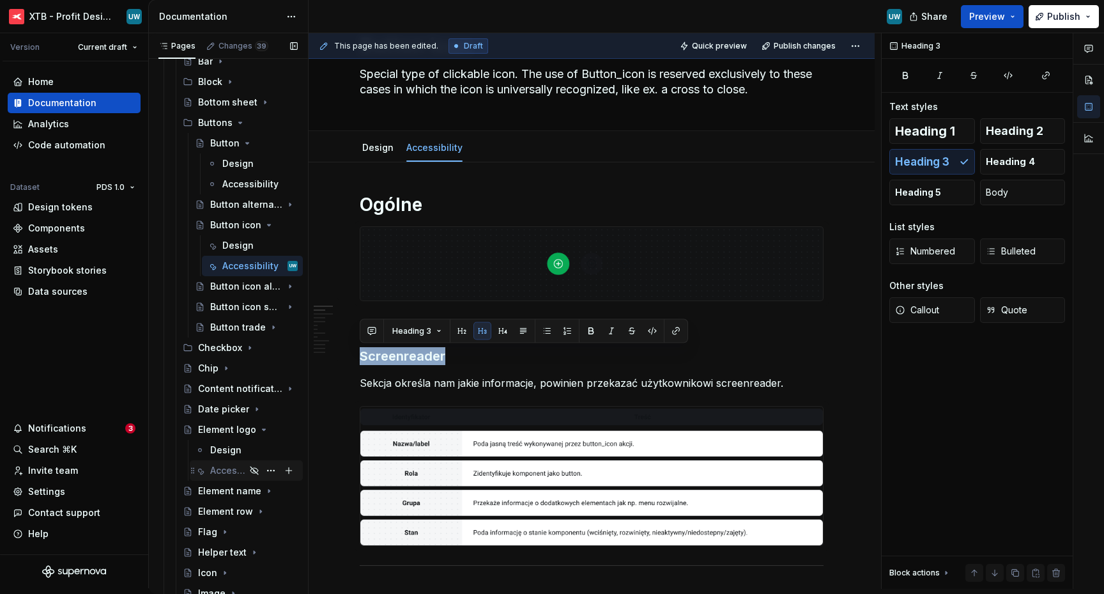
click at [222, 469] on div "Accessibility" at bounding box center [227, 470] width 35 height 13
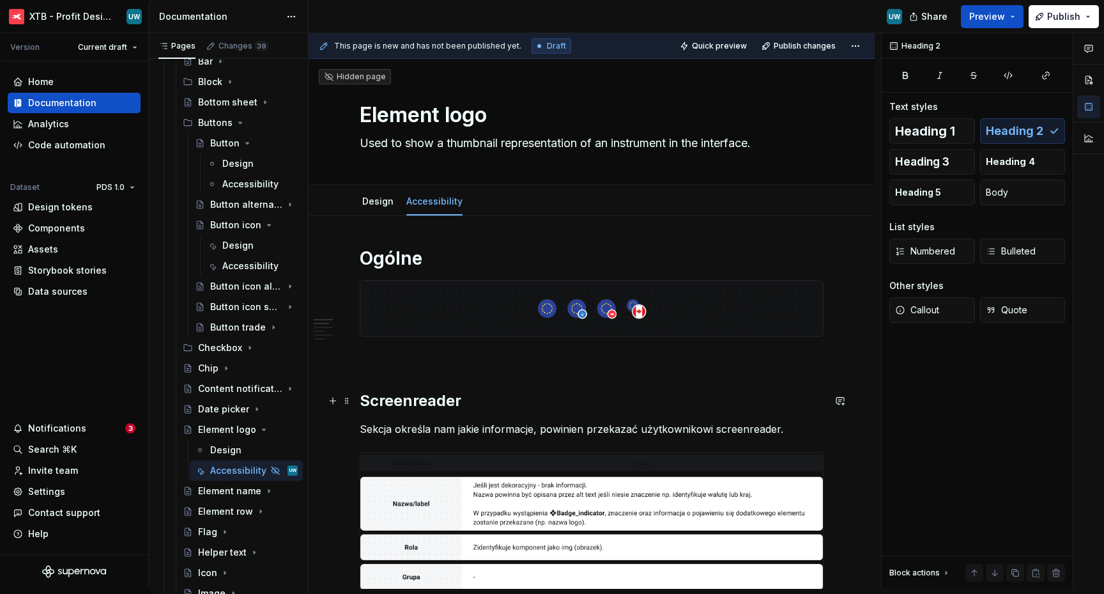
click at [375, 402] on h2 "Screenreader" at bounding box center [592, 400] width 464 height 20
click at [390, 427] on p "Sekcja określa nam jakie informacje, powinien przekazać użytkownikowi screenrea…" at bounding box center [592, 428] width 464 height 15
click at [225, 189] on div "Accessibility" at bounding box center [240, 184] width 37 height 13
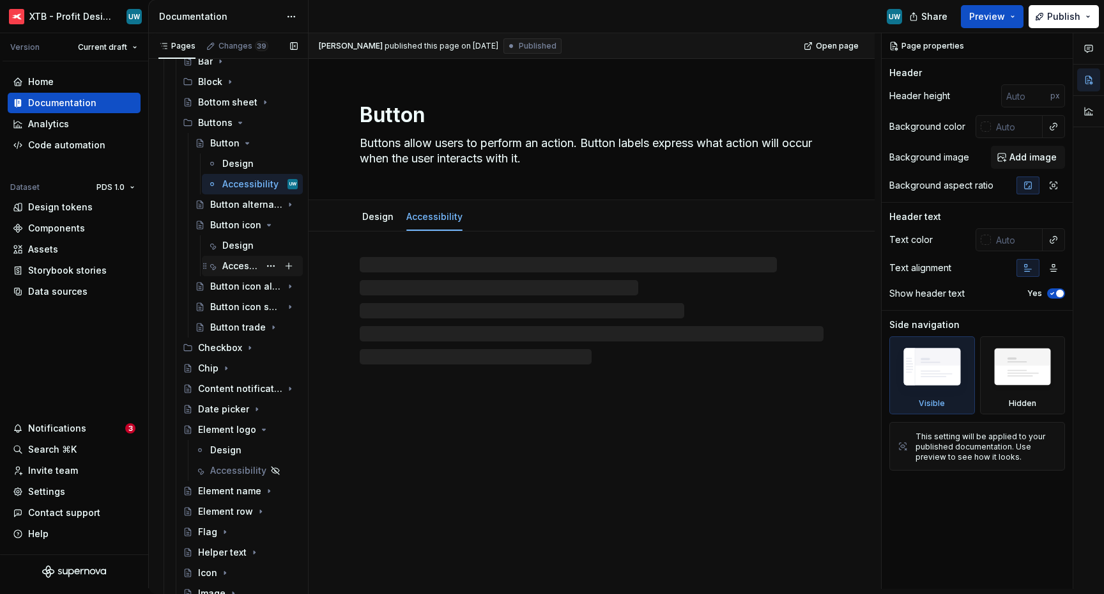
click at [229, 263] on div "Accessibility" at bounding box center [240, 265] width 37 height 13
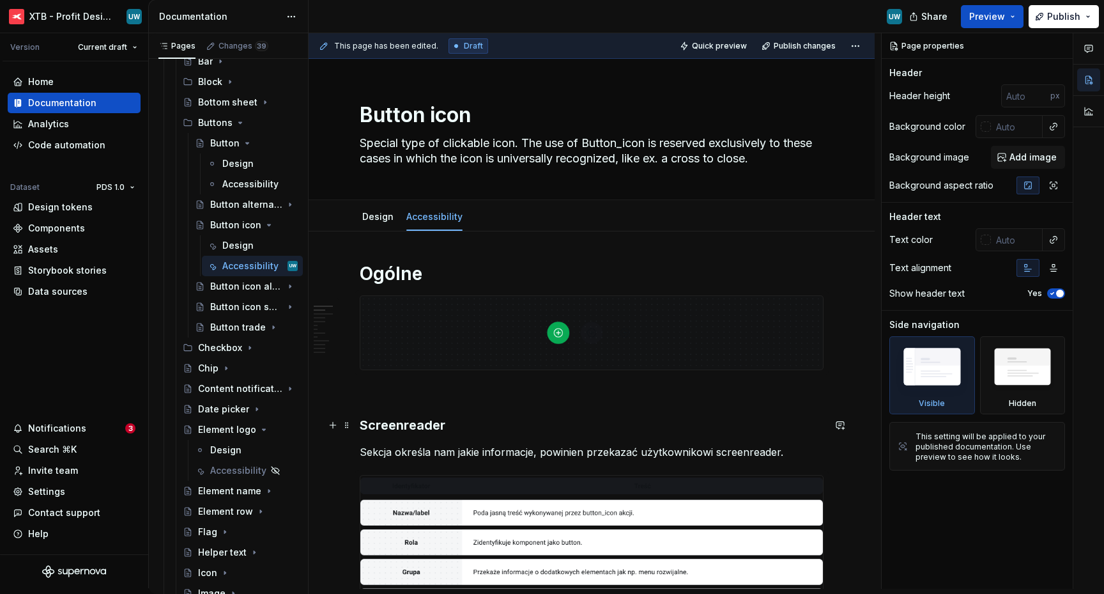
click at [414, 426] on h3 "Screenreader" at bounding box center [592, 425] width 464 height 18
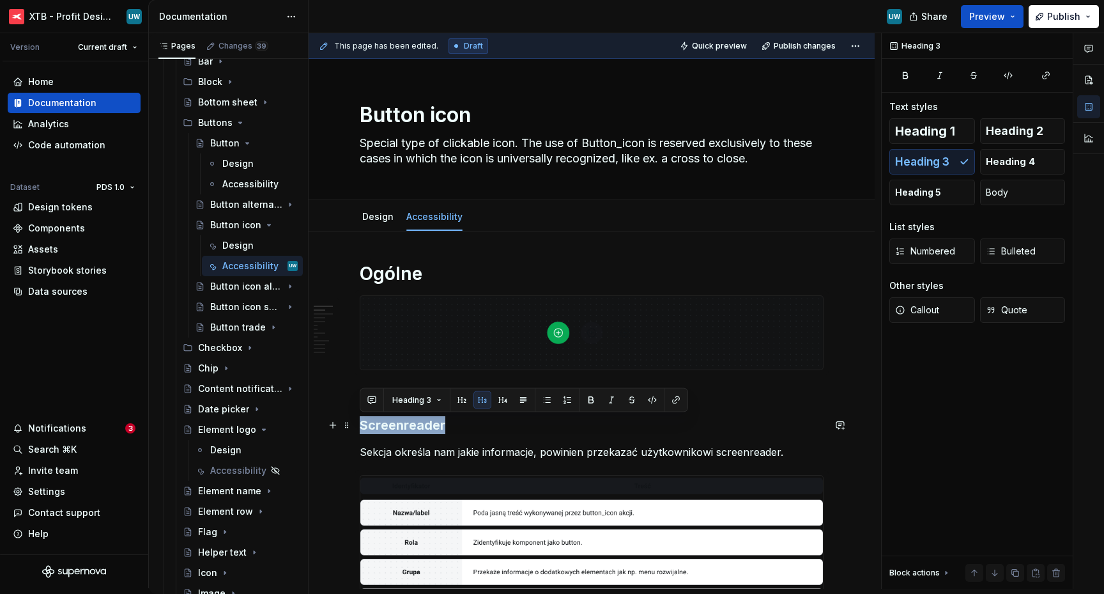
click at [414, 426] on h3 "Screenreader" at bounding box center [592, 425] width 464 height 18
click at [996, 123] on button "Heading 2" at bounding box center [1023, 131] width 86 height 26
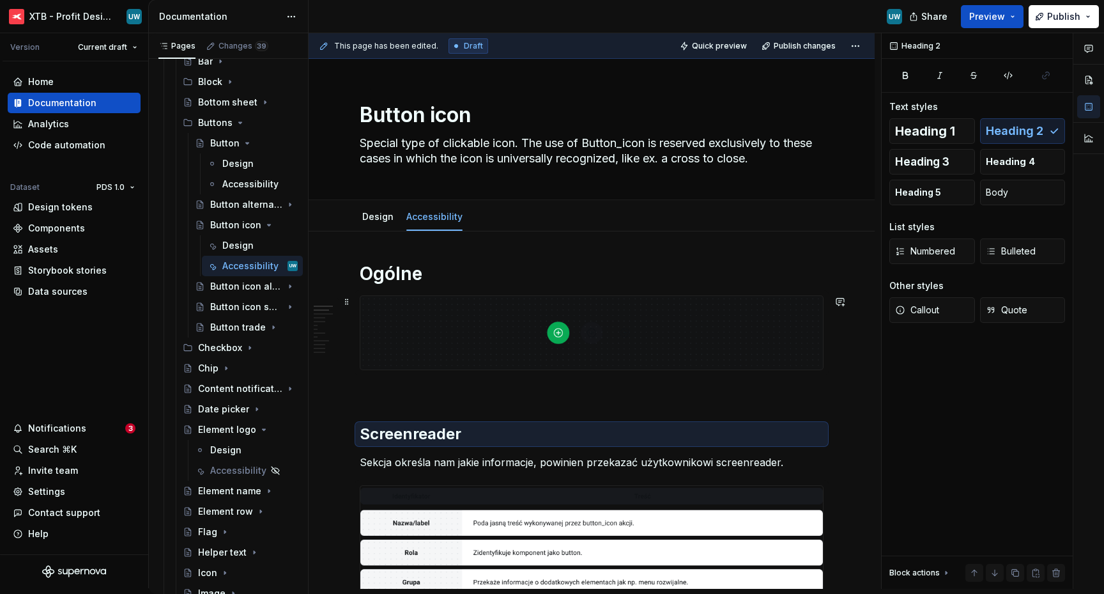
click at [603, 388] on p at bounding box center [592, 392] width 464 height 15
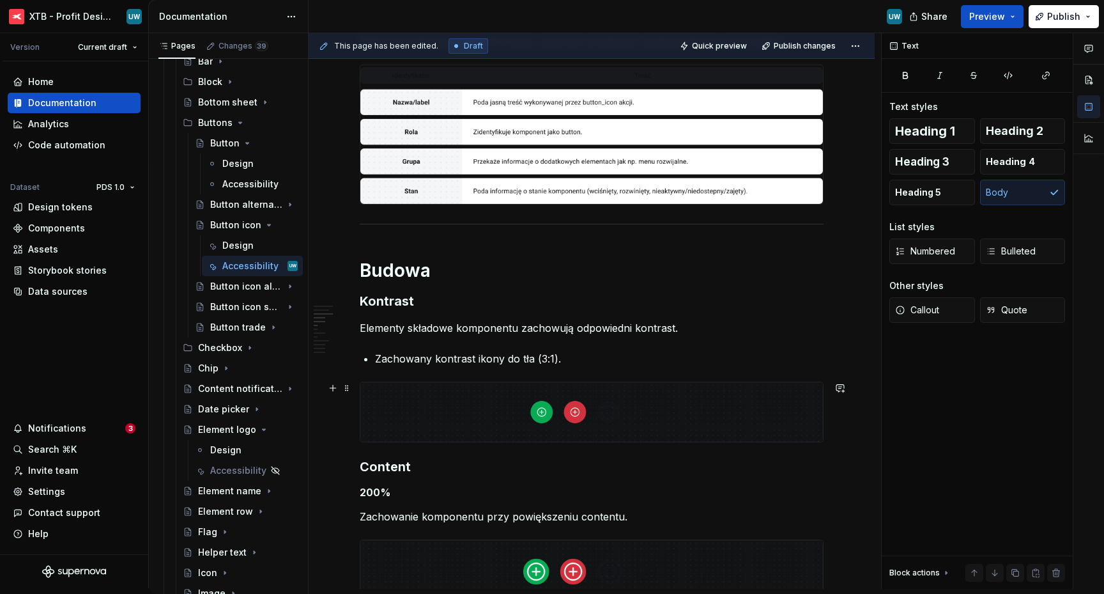
scroll to position [445, 0]
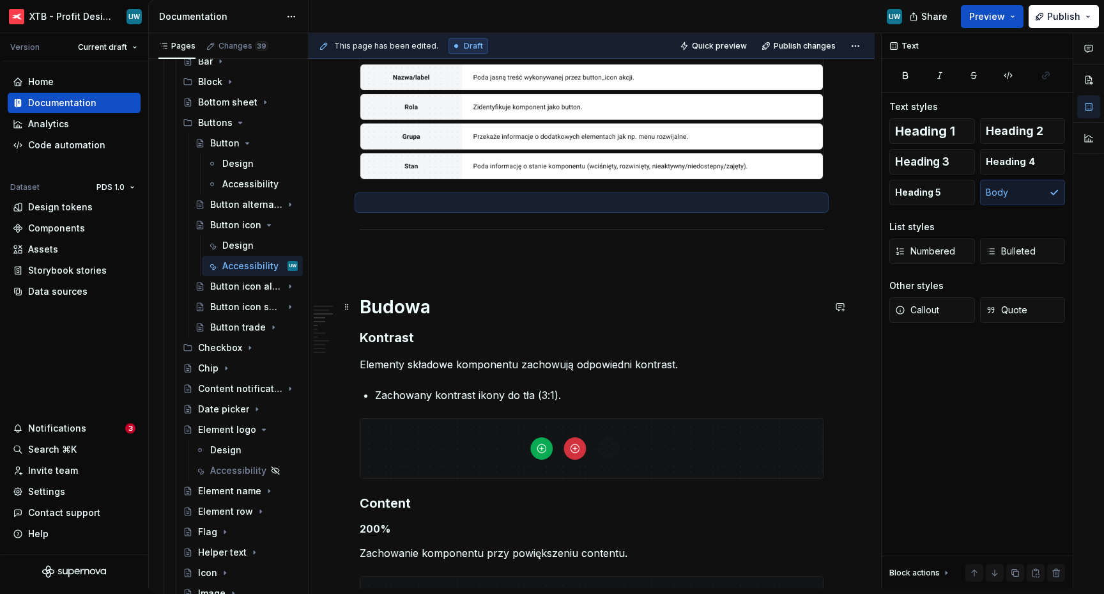
click at [451, 313] on h1 "Budowa" at bounding box center [592, 306] width 464 height 23
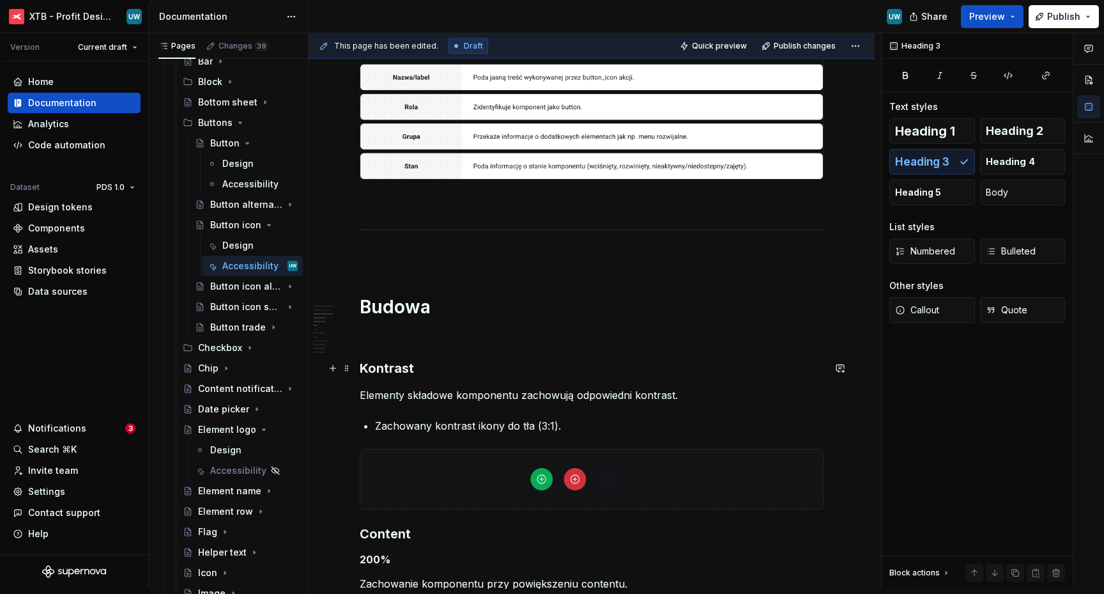
click at [398, 370] on h3 "Kontrast" at bounding box center [592, 368] width 464 height 18
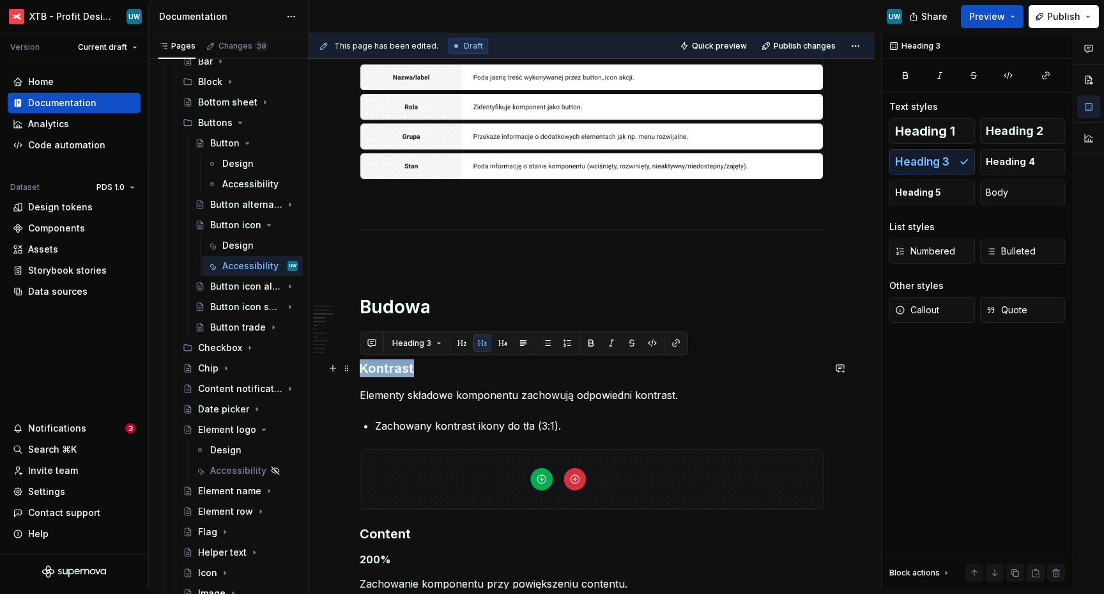
click at [398, 370] on h3 "Kontrast" at bounding box center [592, 368] width 464 height 18
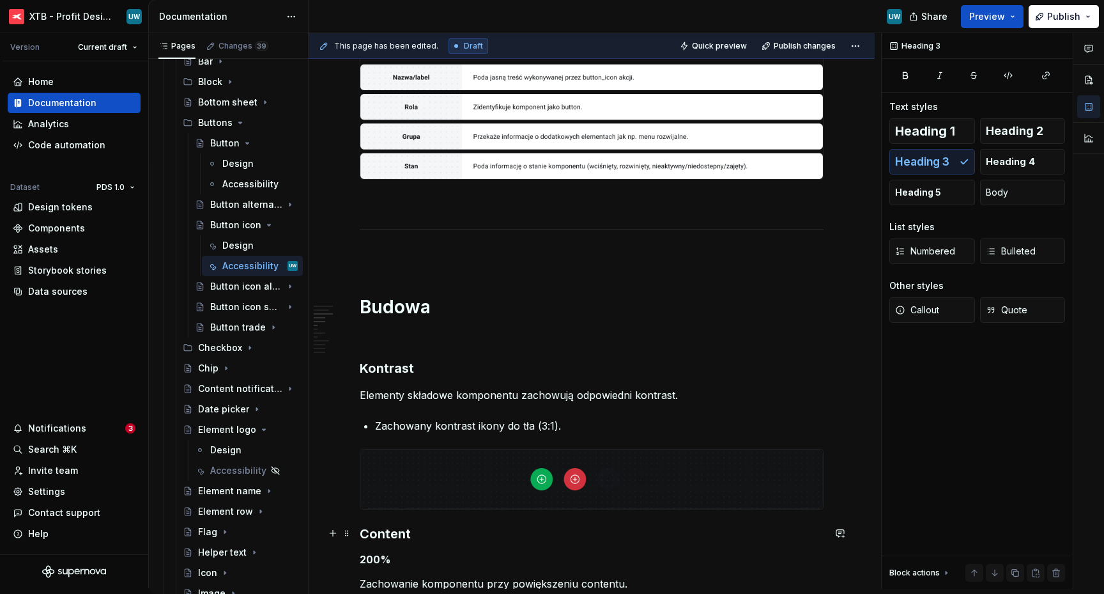
click at [362, 530] on h3 "Content" at bounding box center [592, 534] width 464 height 18
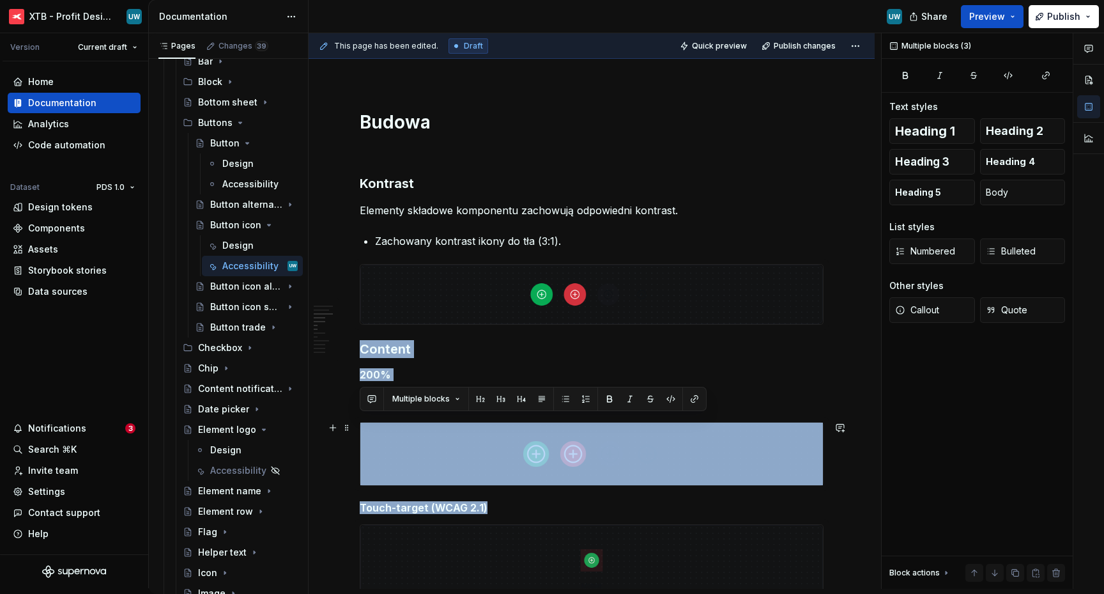
drag, startPoint x: 362, startPoint y: 530, endPoint x: 399, endPoint y: 530, distance: 36.4
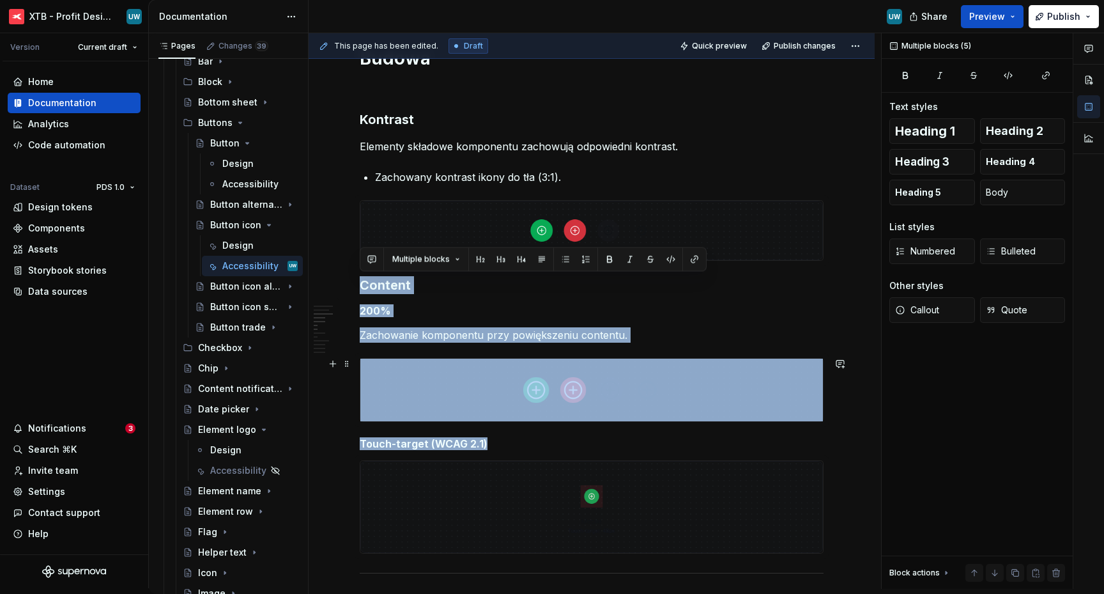
click at [420, 396] on img at bounding box center [591, 389] width 463 height 63
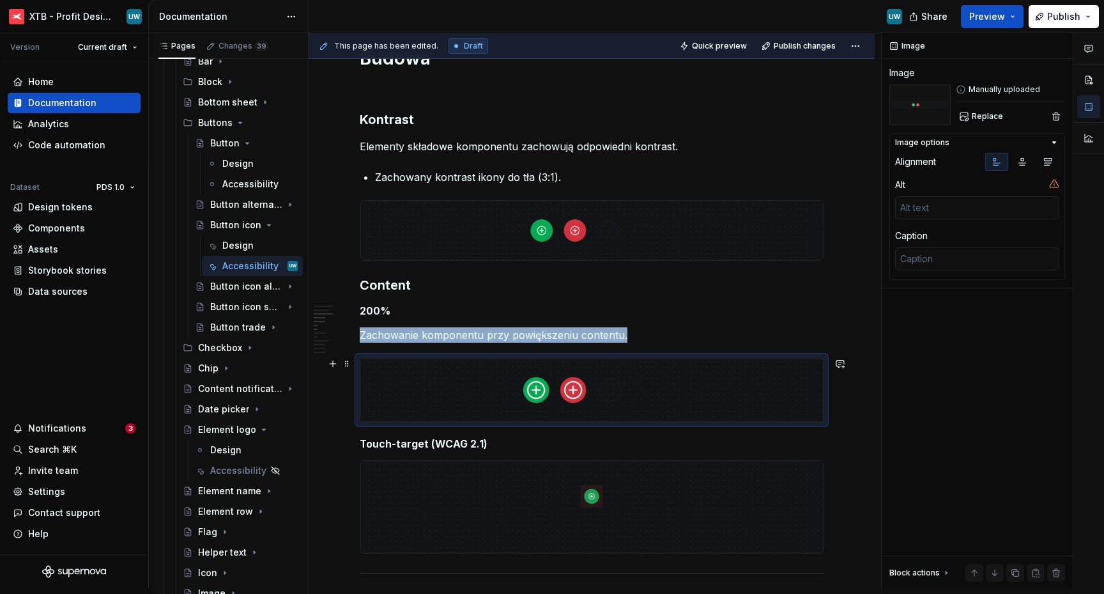
type textarea "*"
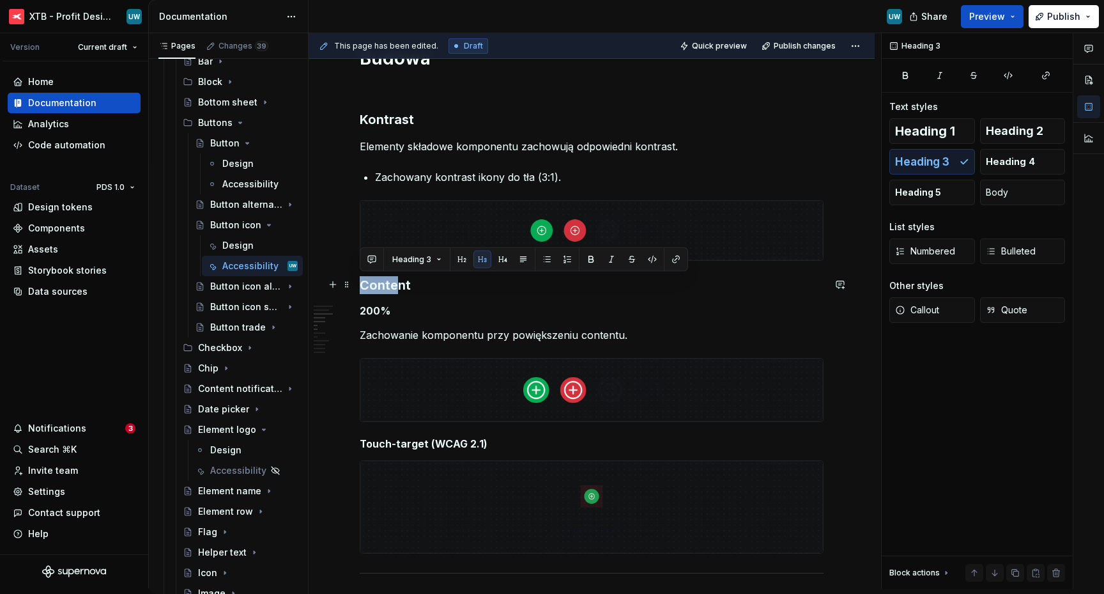
drag, startPoint x: 361, startPoint y: 289, endPoint x: 399, endPoint y: 288, distance: 38.3
click at [399, 288] on h3 "Content" at bounding box center [592, 285] width 464 height 18
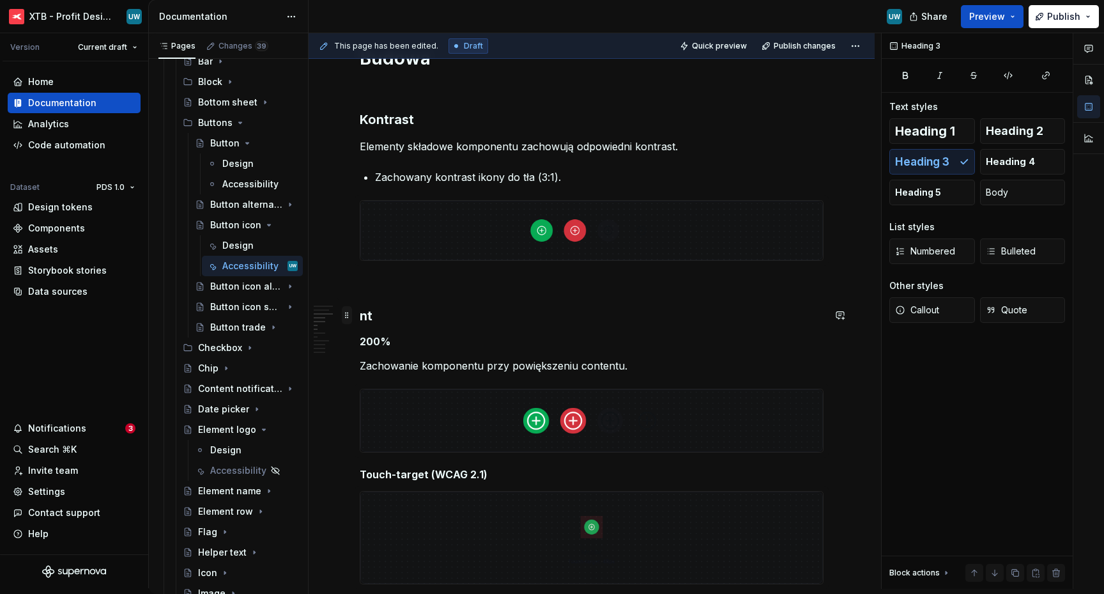
drag, startPoint x: 401, startPoint y: 319, endPoint x: 346, endPoint y: 315, distance: 55.1
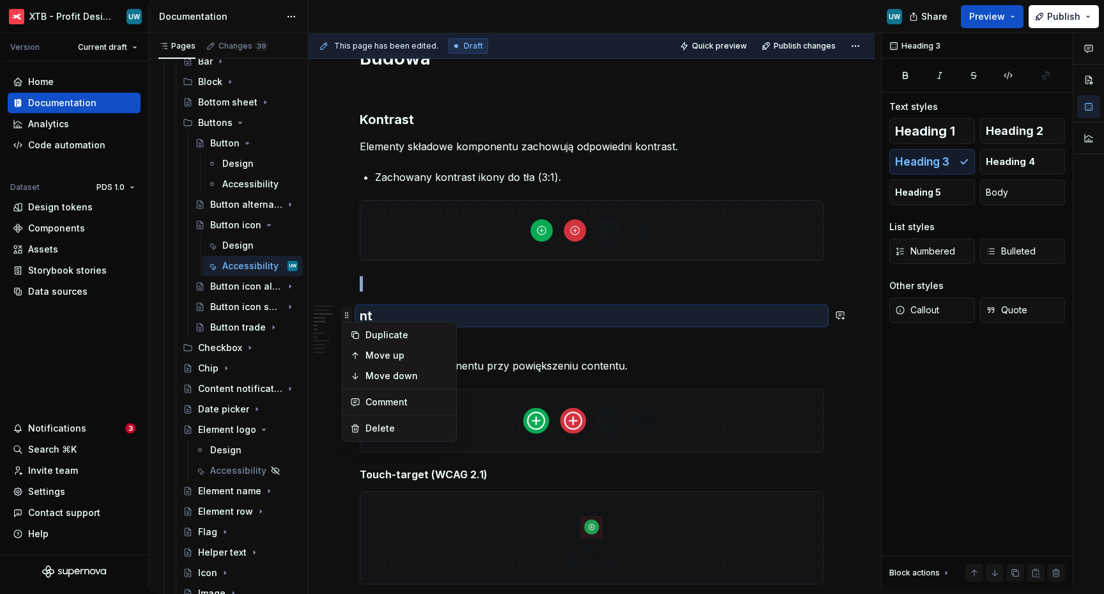
click at [349, 316] on span at bounding box center [347, 315] width 10 height 18
click at [349, 317] on span at bounding box center [347, 315] width 10 height 18
click at [385, 425] on div "Delete" at bounding box center [407, 428] width 83 height 13
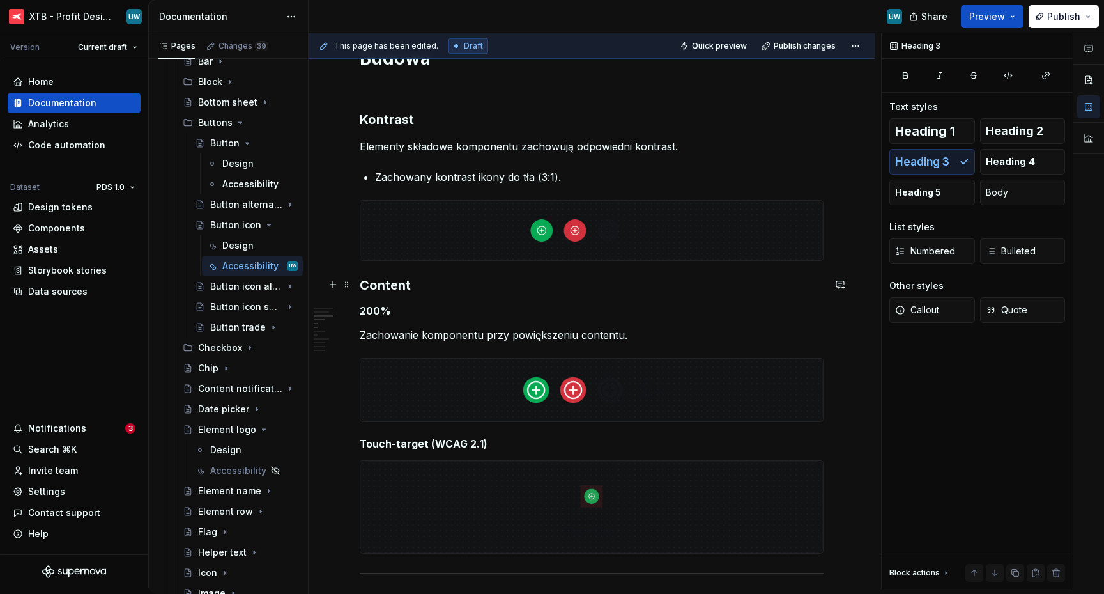
click at [360, 286] on h3 "Content" at bounding box center [592, 285] width 464 height 18
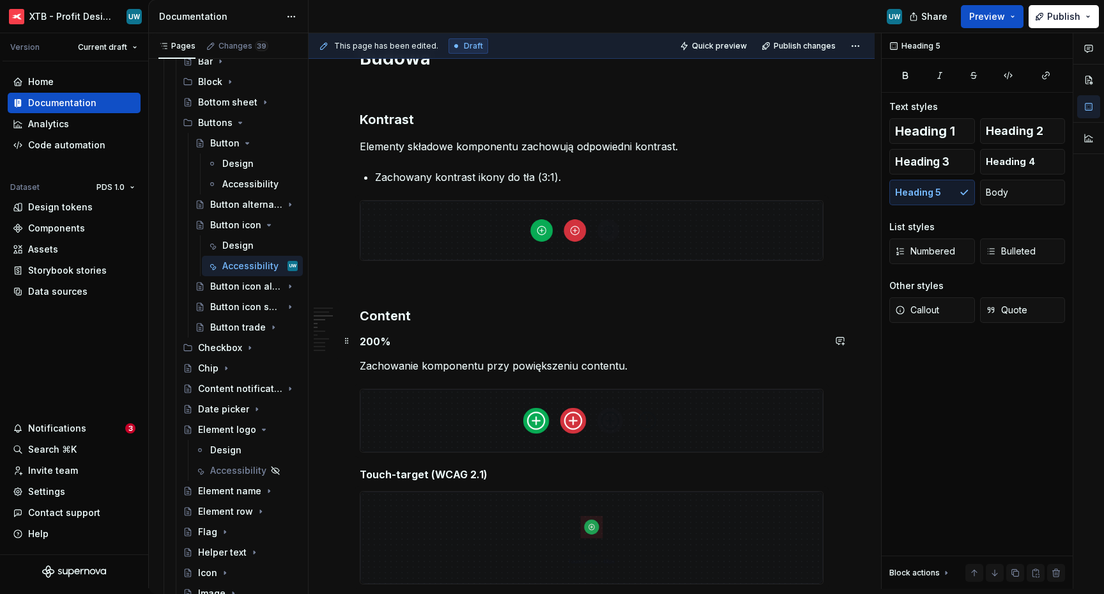
click at [369, 343] on h5 "200%" at bounding box center [592, 341] width 464 height 13
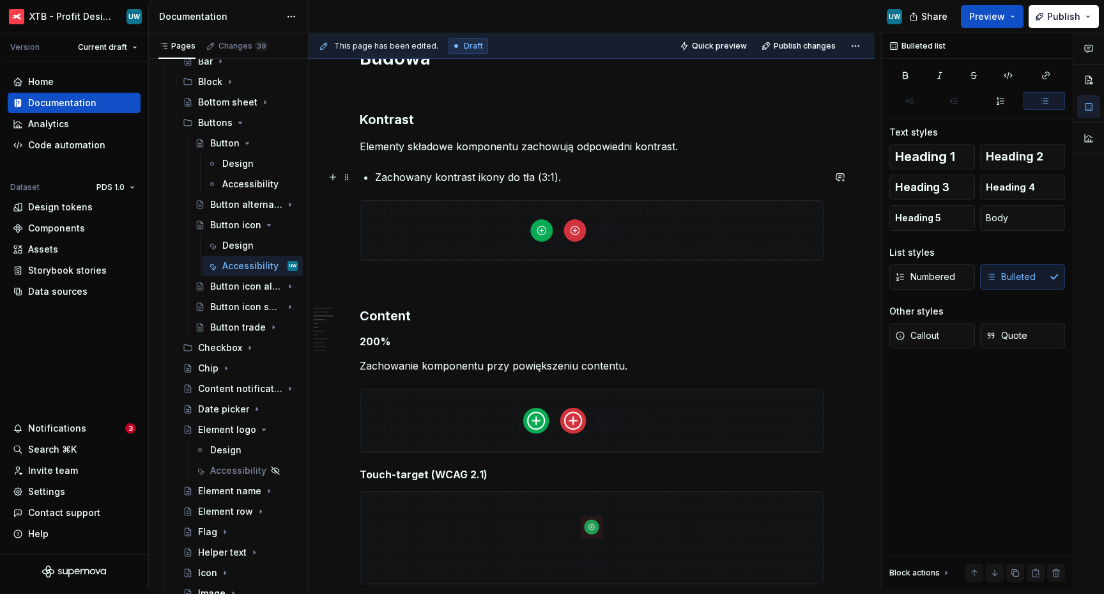
click at [397, 178] on p "Zachowany kontrast ikony do tła (3:1)." at bounding box center [599, 176] width 449 height 15
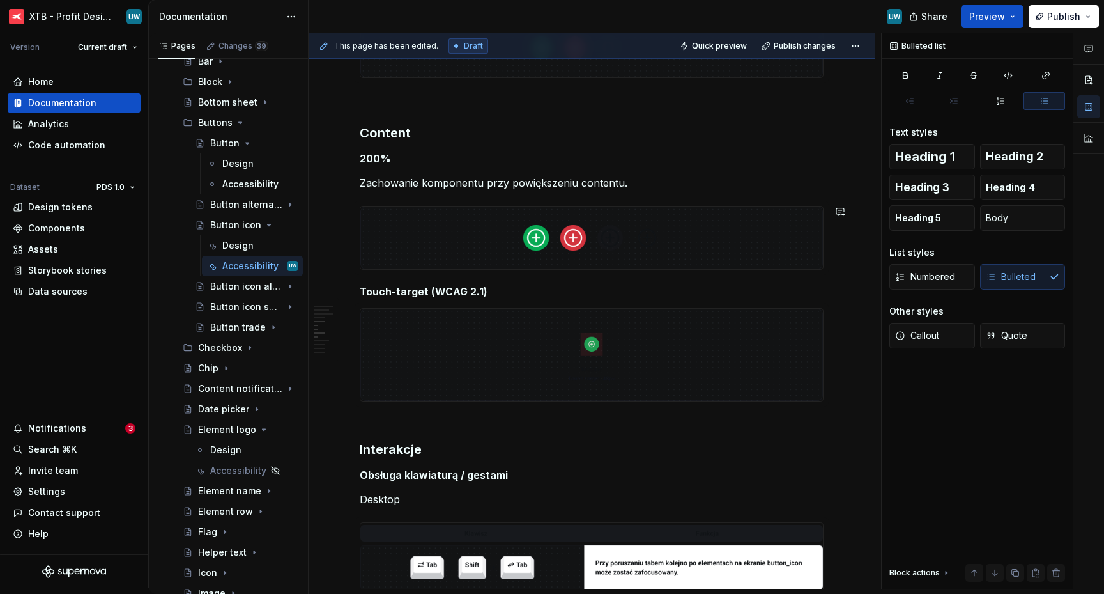
scroll to position [883, 0]
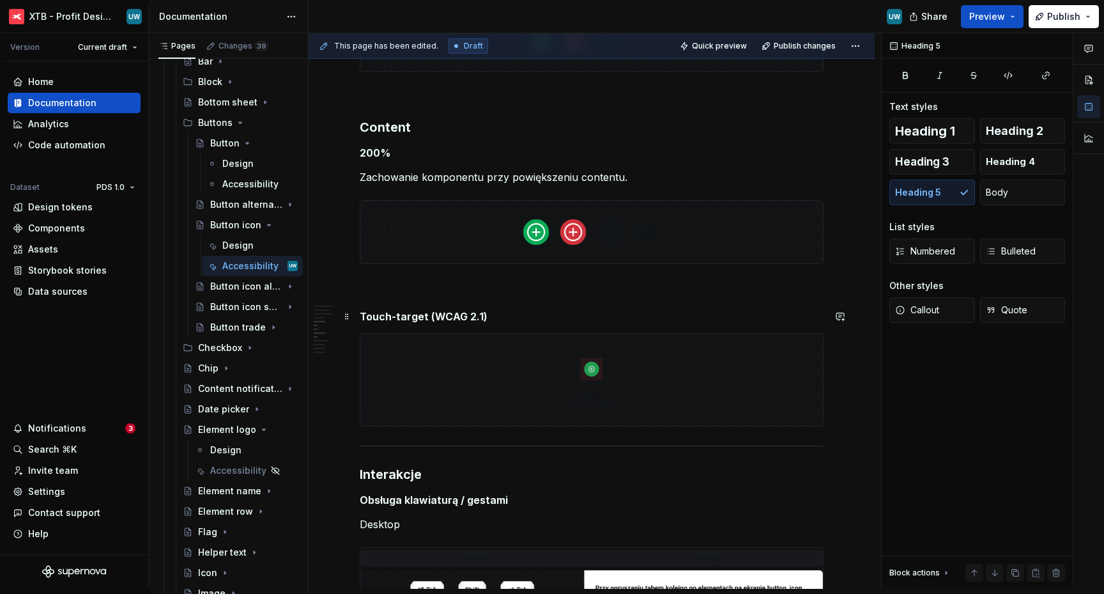
click at [394, 314] on h5 "Touch-target (WCAG 2.1)" at bounding box center [592, 316] width 464 height 13
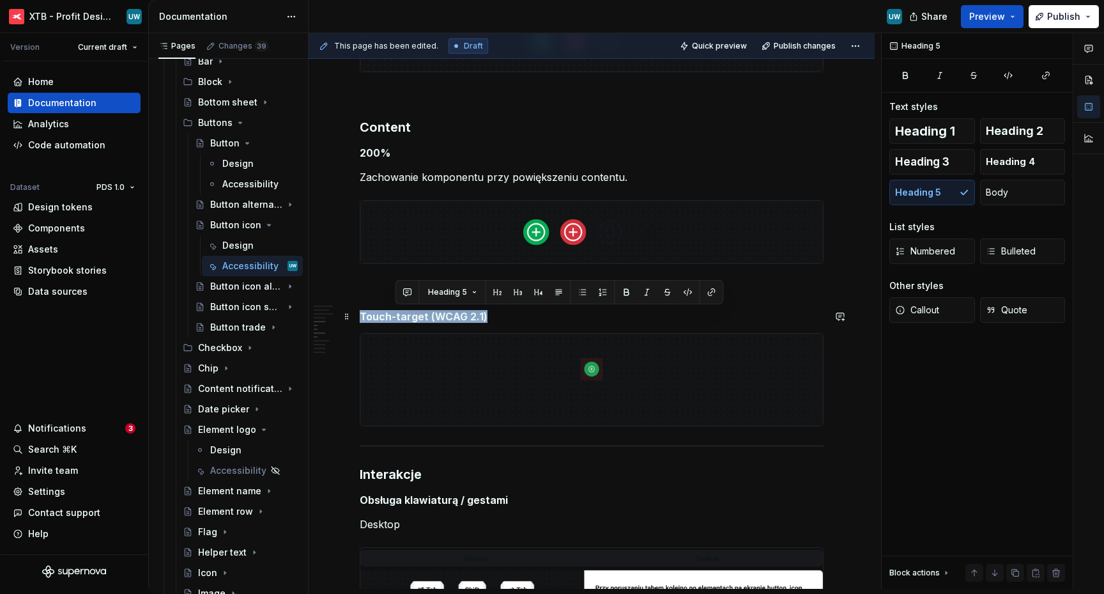
click at [394, 314] on h5 "Touch-target (WCAG 2.1)" at bounding box center [592, 316] width 464 height 13
click at [955, 149] on button "Heading 3" at bounding box center [933, 162] width 86 height 26
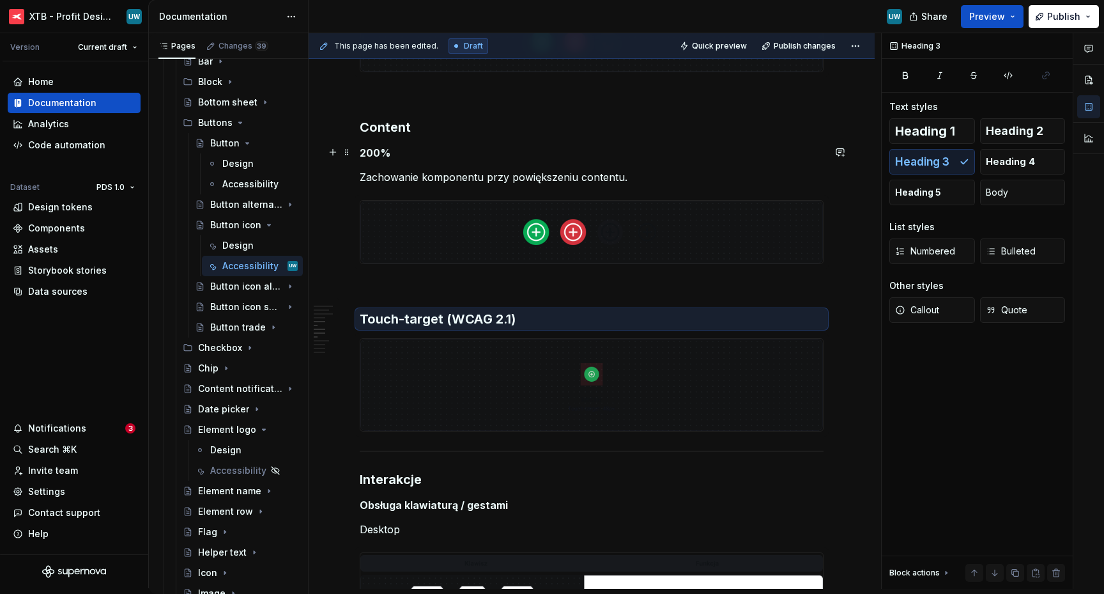
click at [382, 155] on h5 "200%" at bounding box center [592, 152] width 464 height 13
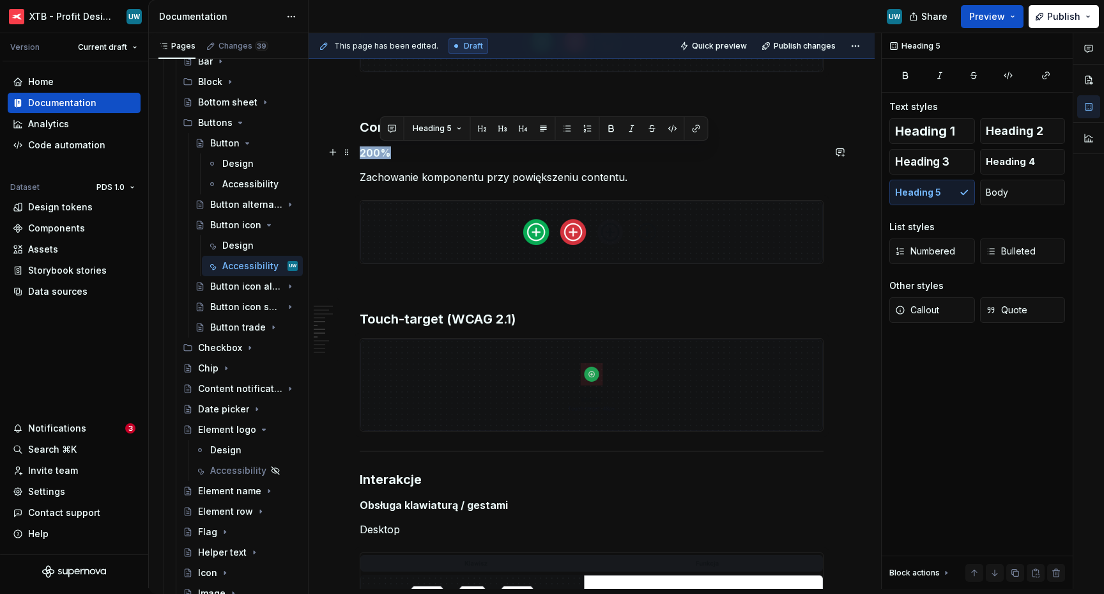
click at [382, 155] on h5 "200%" at bounding box center [592, 152] width 464 height 13
click at [927, 157] on span "Heading 3" at bounding box center [922, 161] width 54 height 13
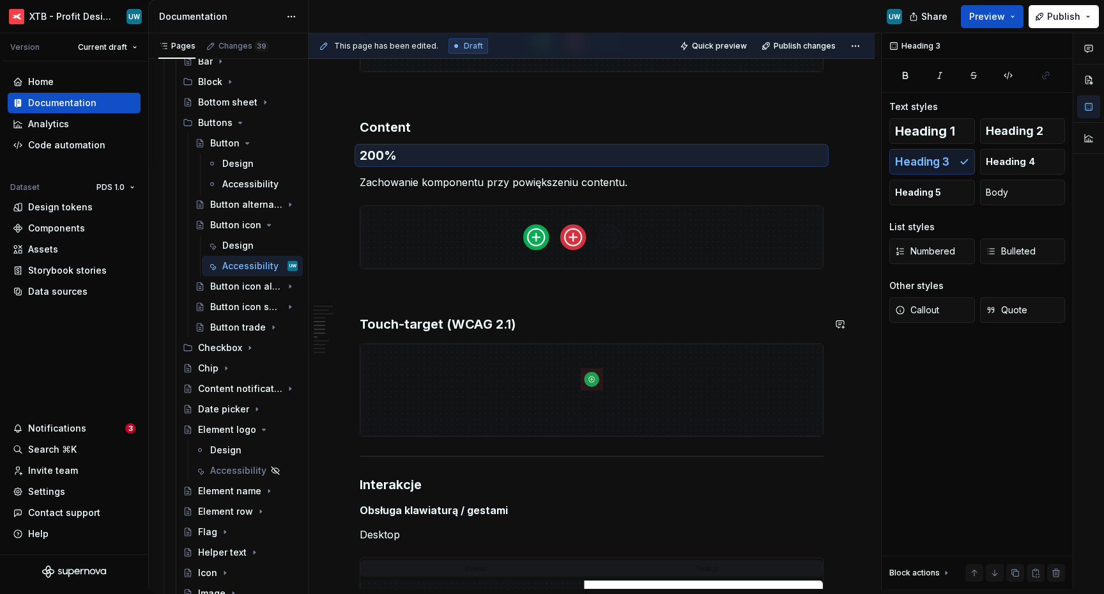
click at [540, 290] on p at bounding box center [592, 291] width 464 height 15
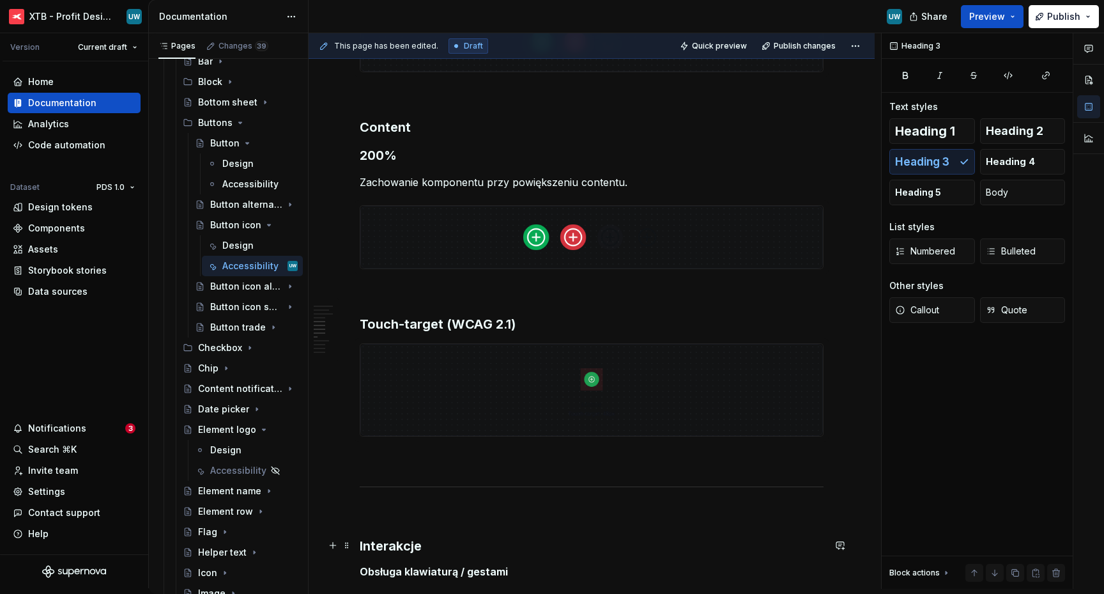
click at [399, 541] on h3 "Interakcje" at bounding box center [592, 546] width 464 height 18
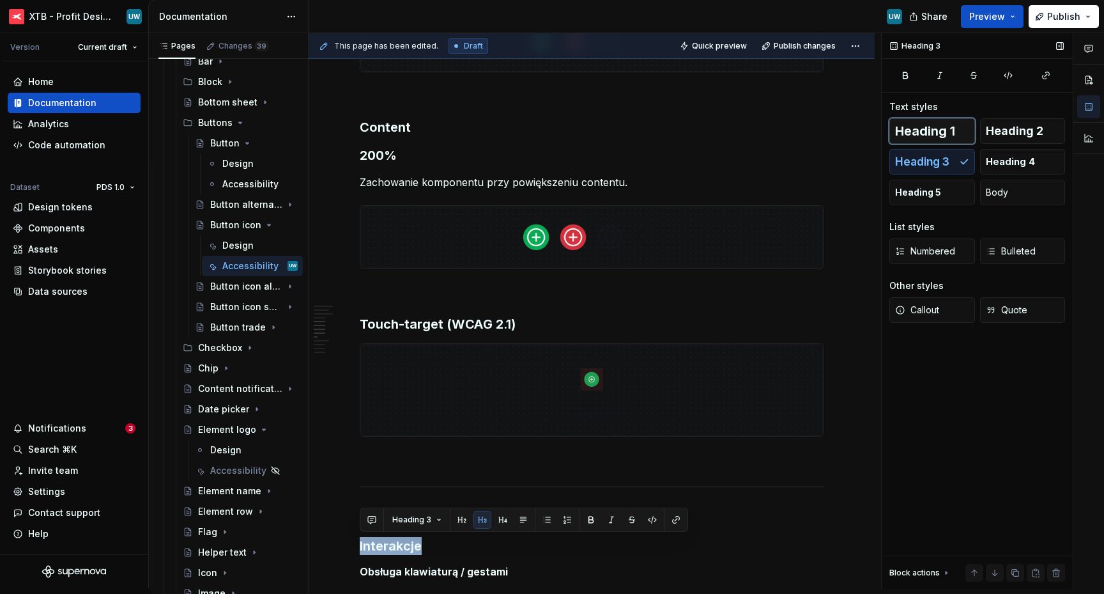
click at [944, 125] on span "Heading 1" at bounding box center [925, 131] width 60 height 13
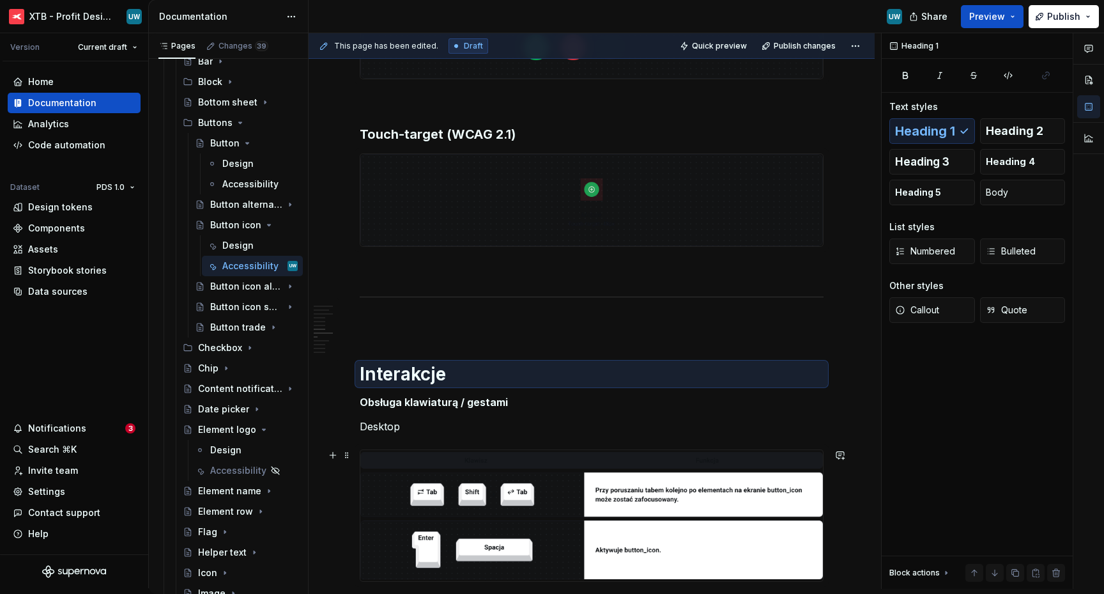
scroll to position [1156, 0]
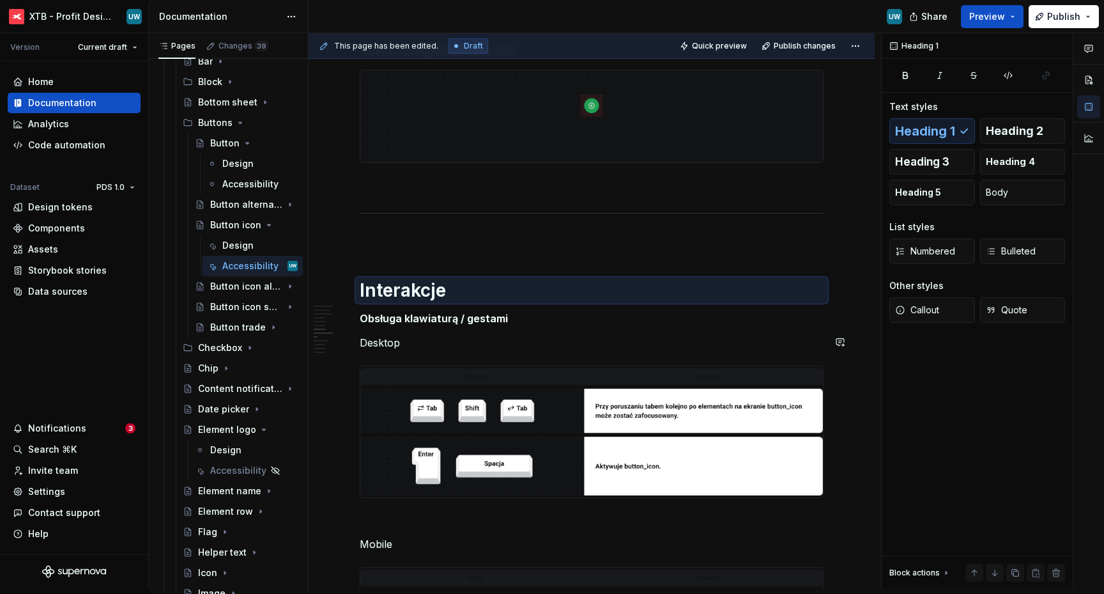
click at [431, 322] on h5 "Obsługa klawiaturą / gestami" at bounding box center [592, 318] width 464 height 13
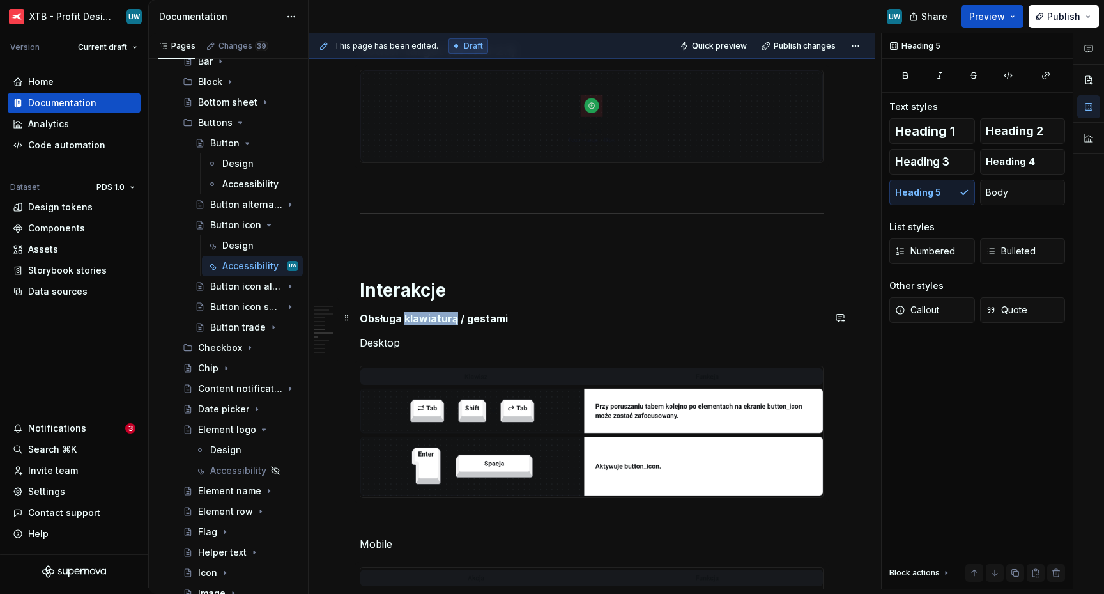
click at [431, 322] on h5 "Obsługa klawiaturą / gestami" at bounding box center [592, 318] width 464 height 13
click at [367, 287] on h1 "Interakcje" at bounding box center [592, 290] width 464 height 23
click at [461, 288] on h1 "Interakcje" at bounding box center [592, 290] width 464 height 23
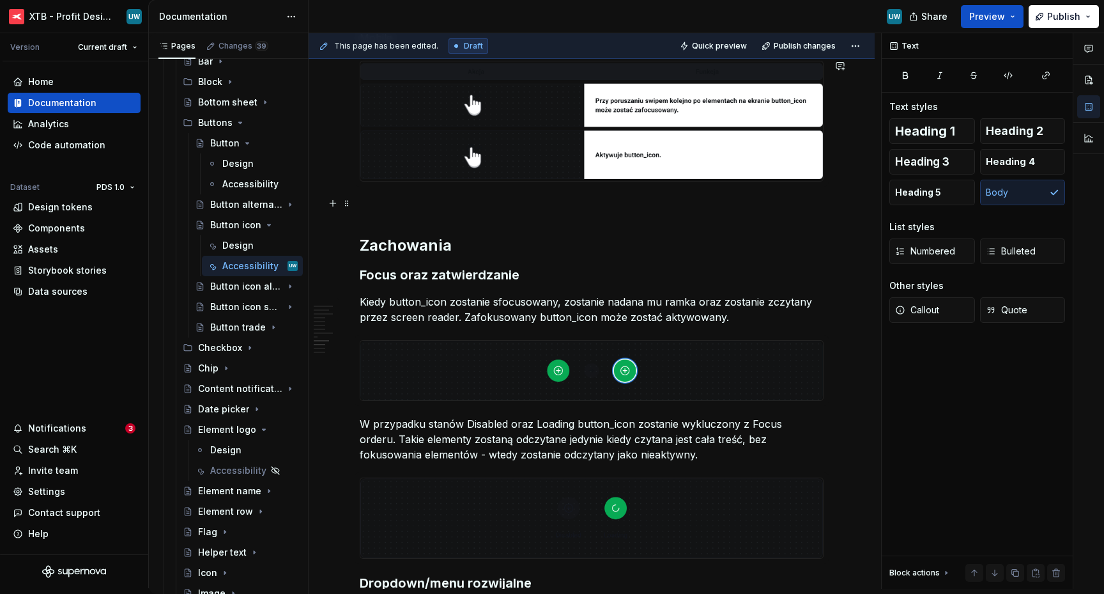
scroll to position [1718, 0]
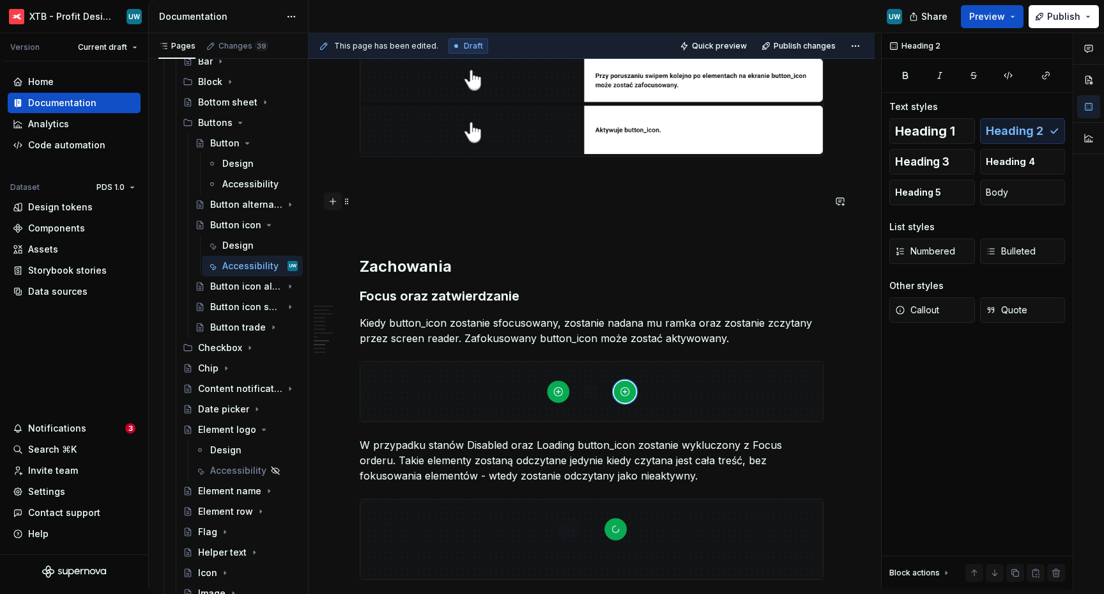
click at [335, 201] on button "button" at bounding box center [333, 201] width 18 height 18
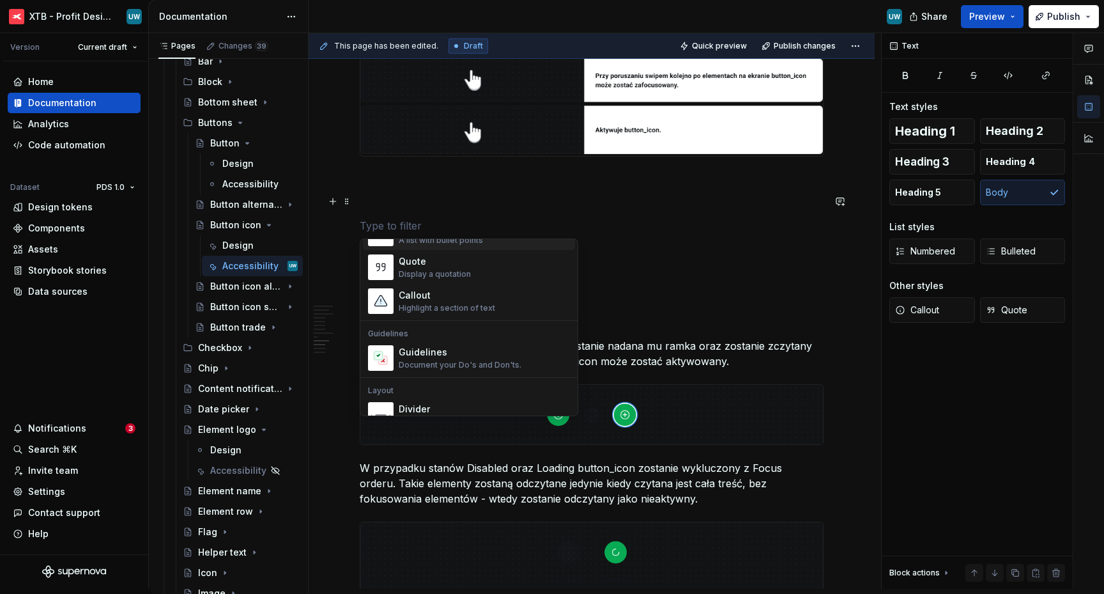
scroll to position [287, 0]
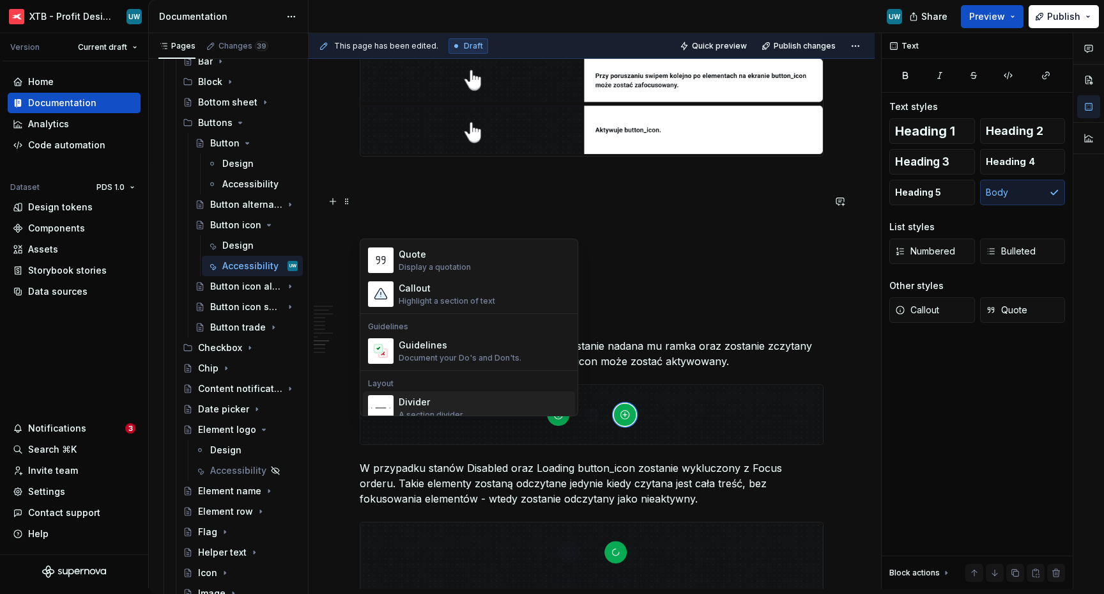
click at [453, 397] on div "Divider" at bounding box center [431, 402] width 65 height 13
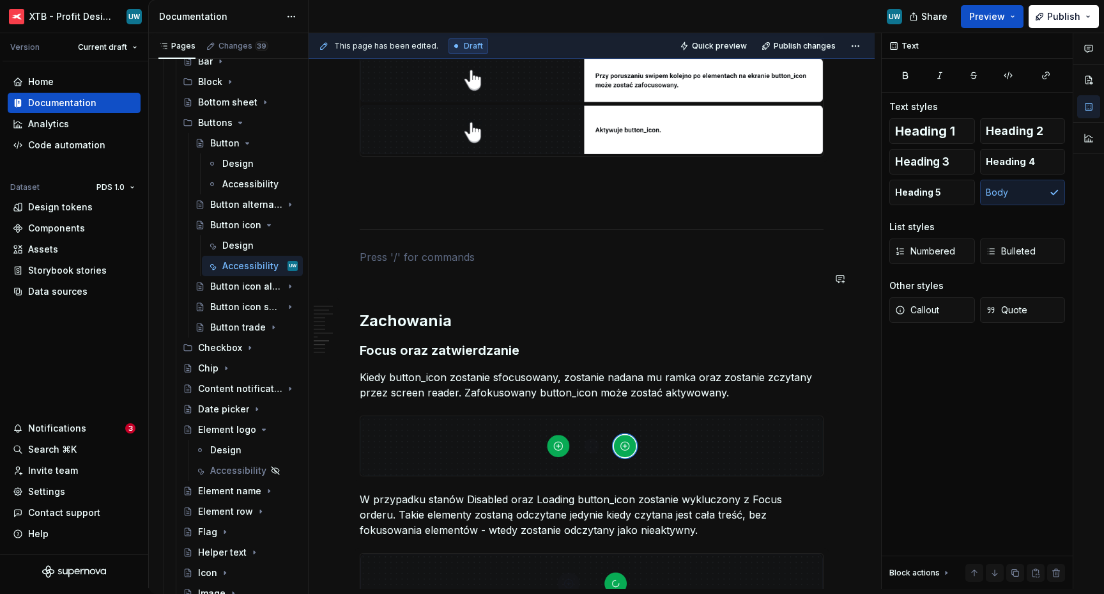
click at [393, 275] on p at bounding box center [592, 279] width 464 height 15
click at [388, 252] on p at bounding box center [592, 256] width 464 height 15
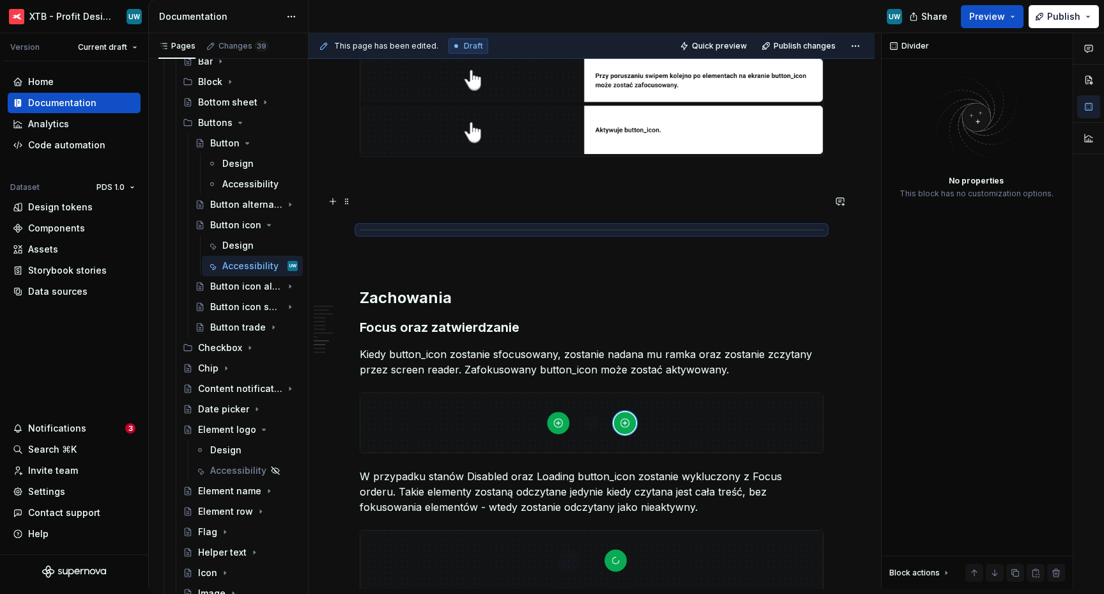
click at [372, 197] on p at bounding box center [592, 202] width 464 height 15
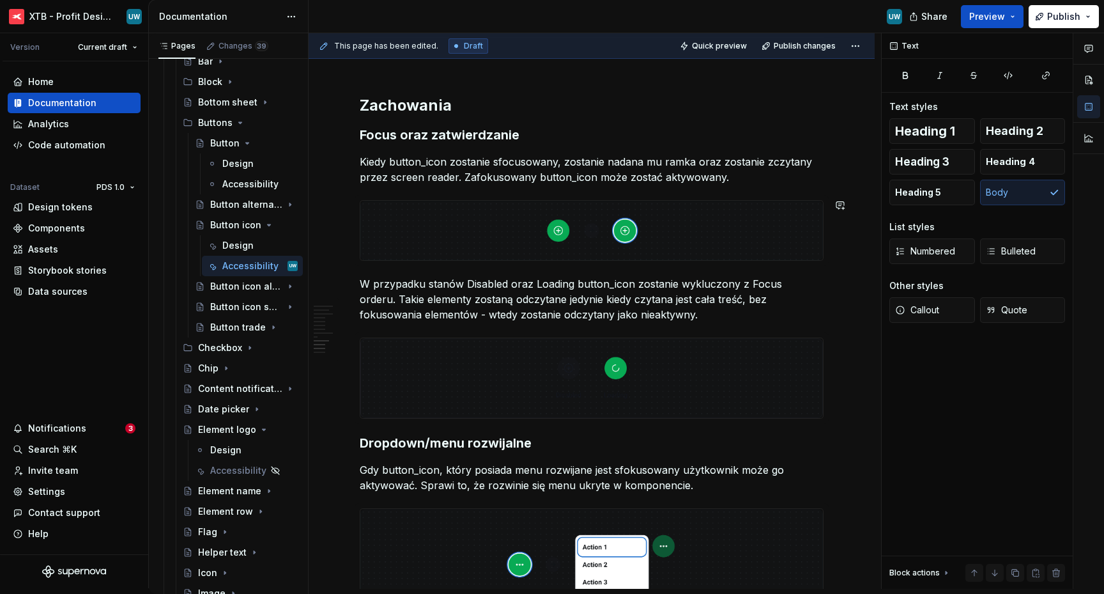
scroll to position [1900, 0]
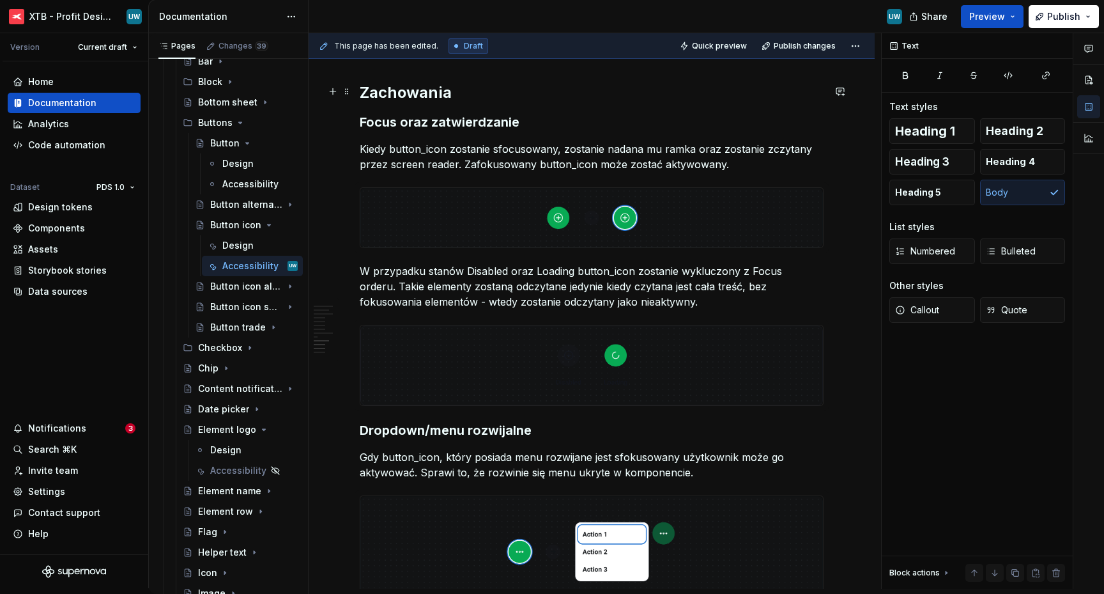
click at [454, 97] on h2 "Zachowania" at bounding box center [592, 92] width 464 height 20
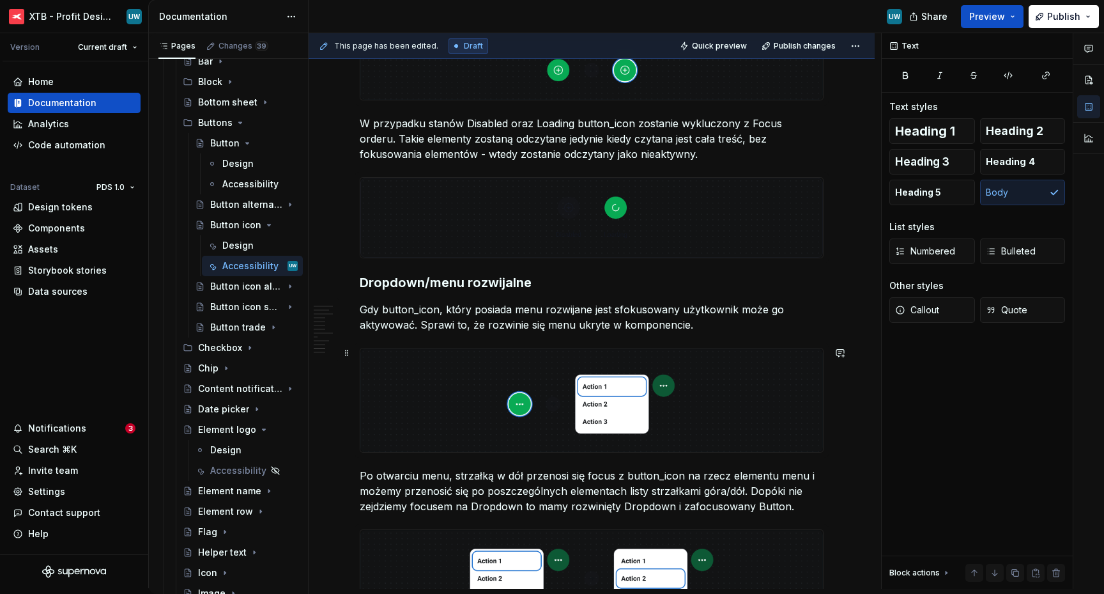
scroll to position [2104, 0]
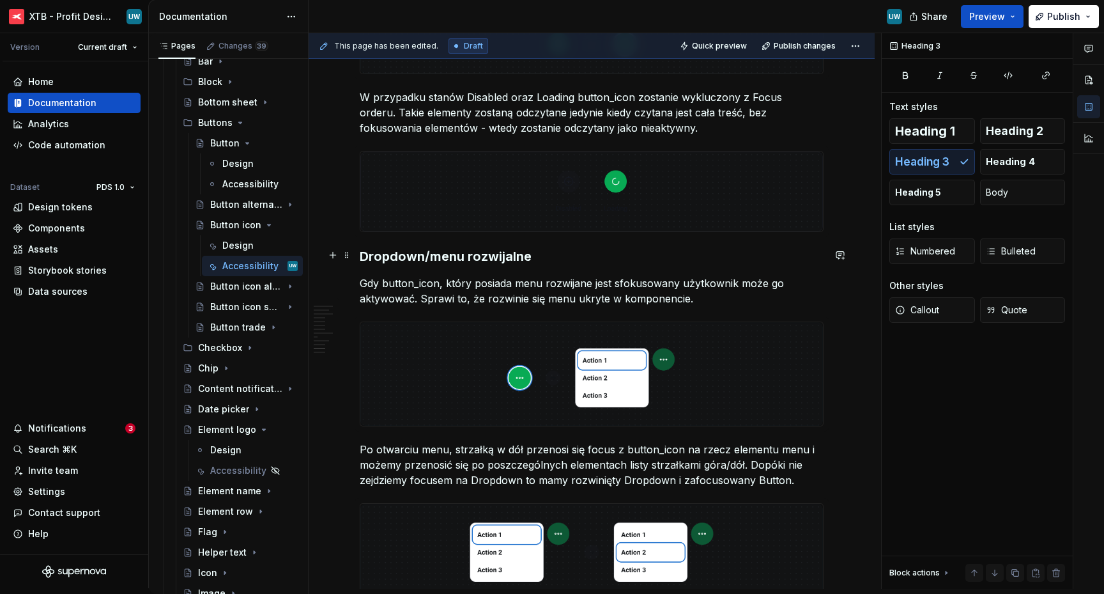
click at [360, 257] on h3 "Dropdown/menu rozwijalne" at bounding box center [592, 256] width 464 height 18
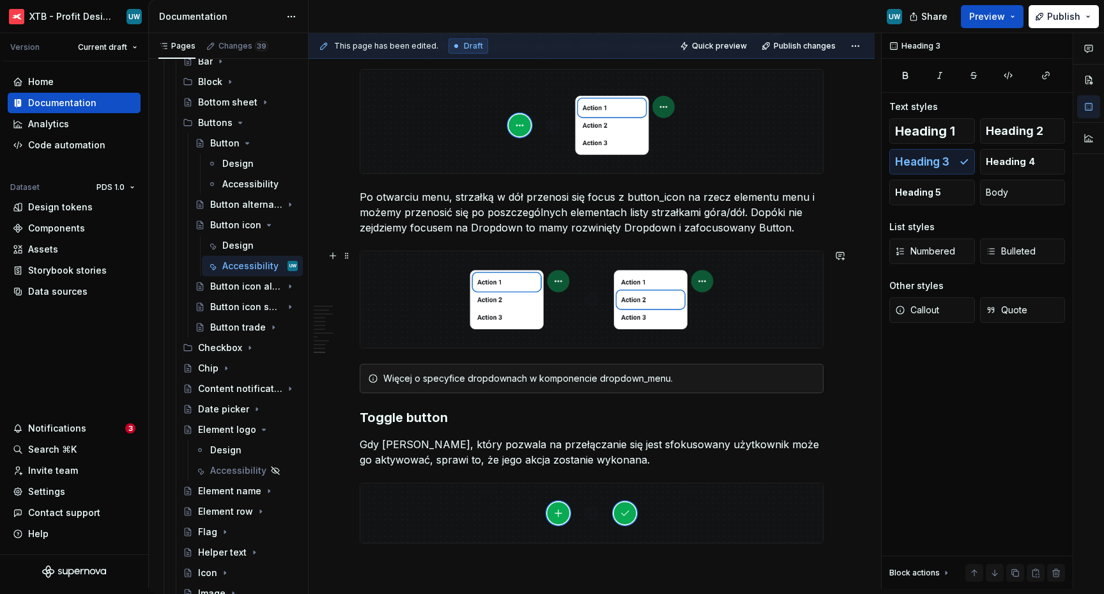
scroll to position [2409, 0]
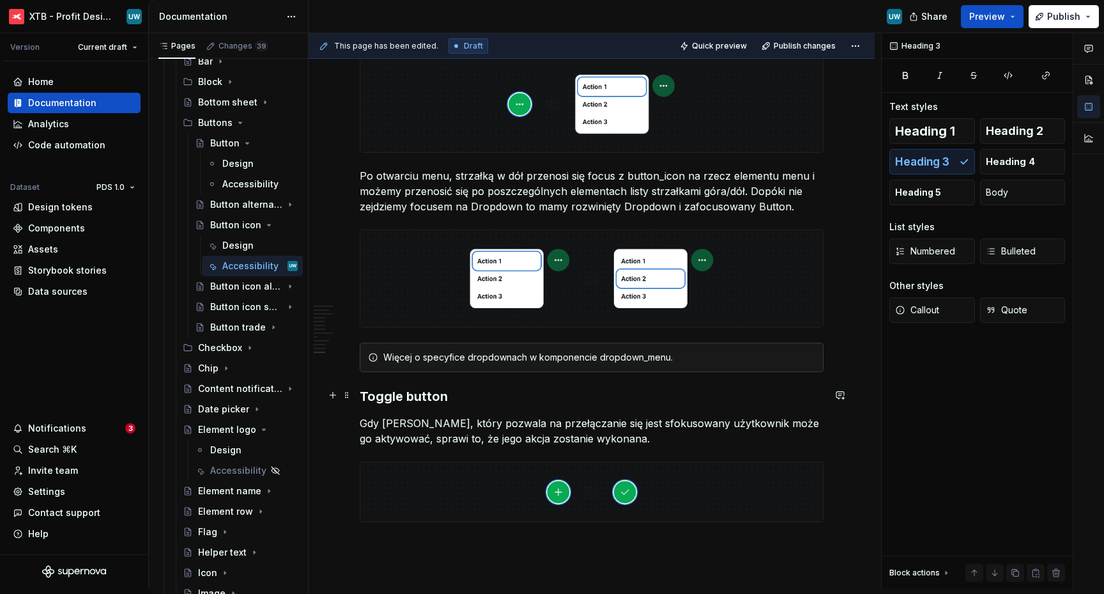
click at [364, 389] on h3 "Toggle button" at bounding box center [592, 396] width 464 height 18
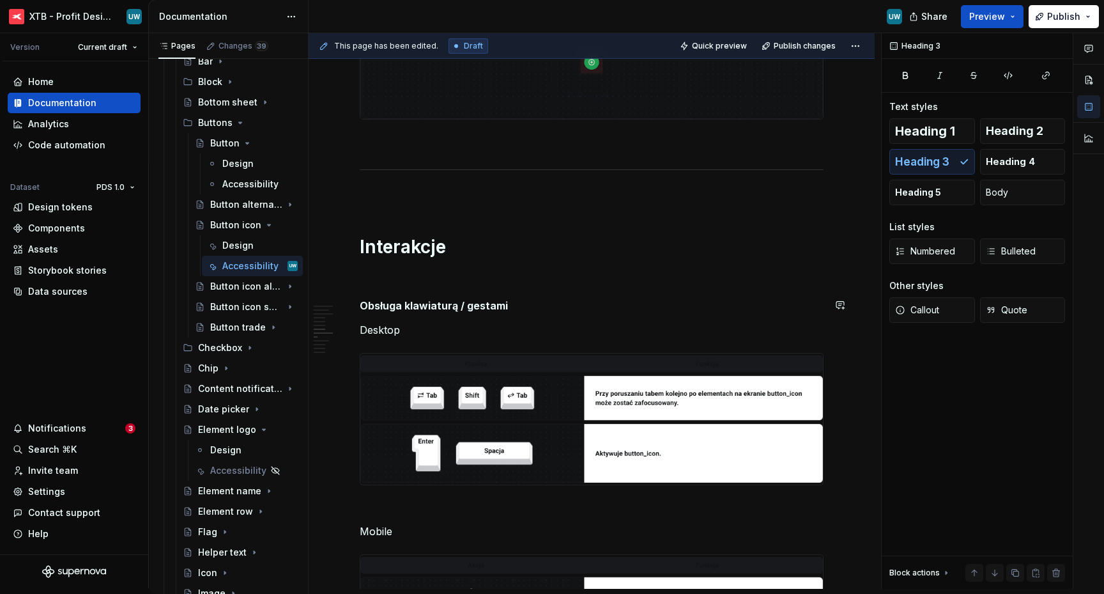
scroll to position [1214, 0]
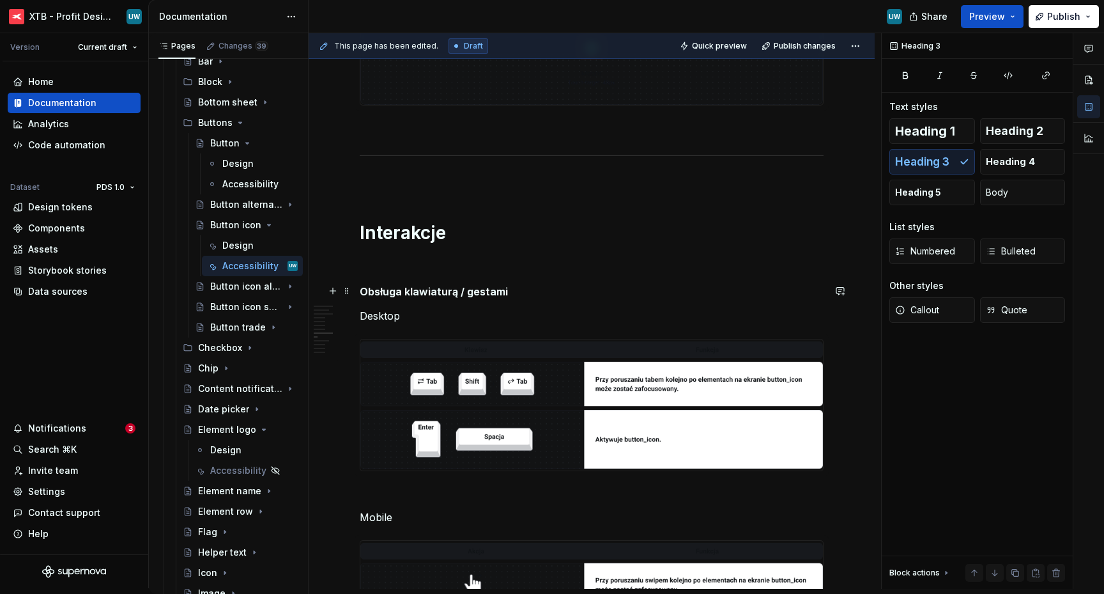
click at [439, 290] on h5 "Obsługa klawiaturą / gestami" at bounding box center [592, 291] width 464 height 13
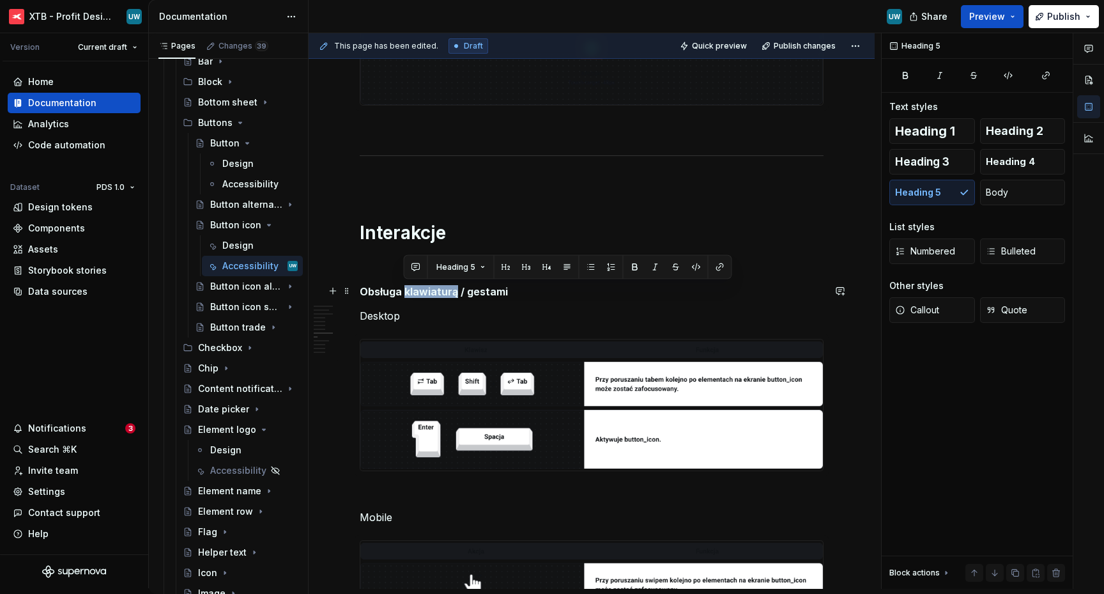
click at [439, 290] on h5 "Obsługa klawiaturą / gestami" at bounding box center [592, 291] width 464 height 13
click at [943, 155] on span "Heading 3" at bounding box center [922, 161] width 54 height 13
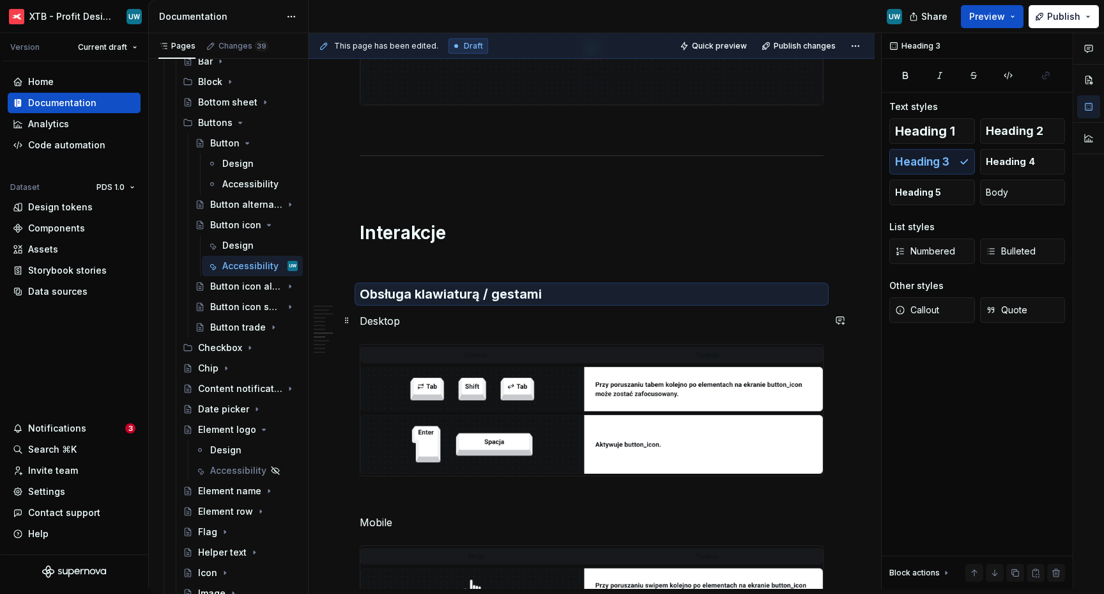
click at [557, 313] on p "Desktop" at bounding box center [592, 320] width 464 height 15
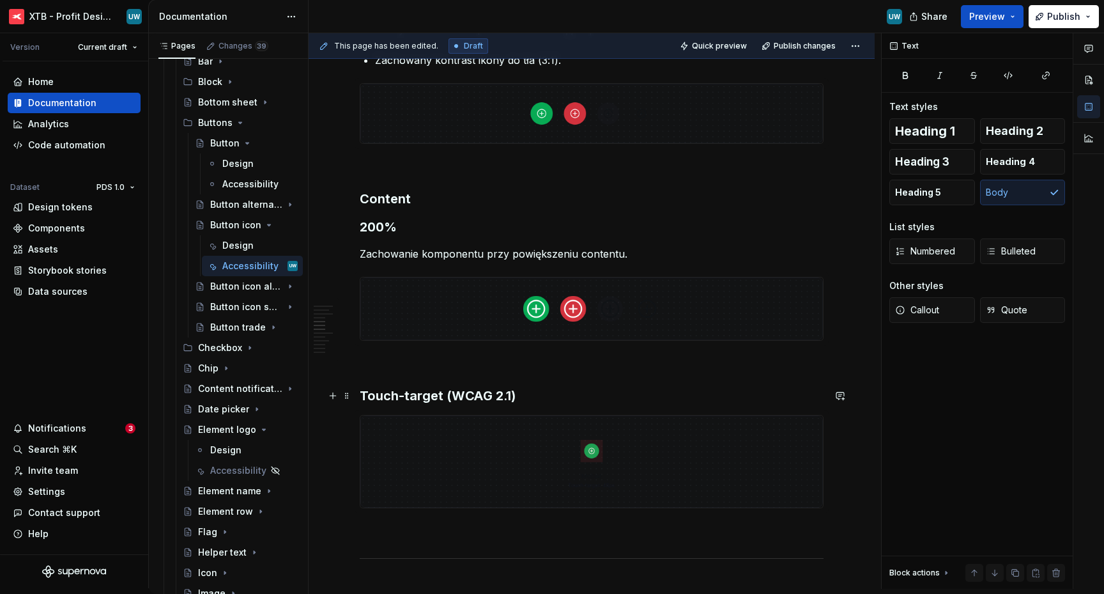
scroll to position [783, 0]
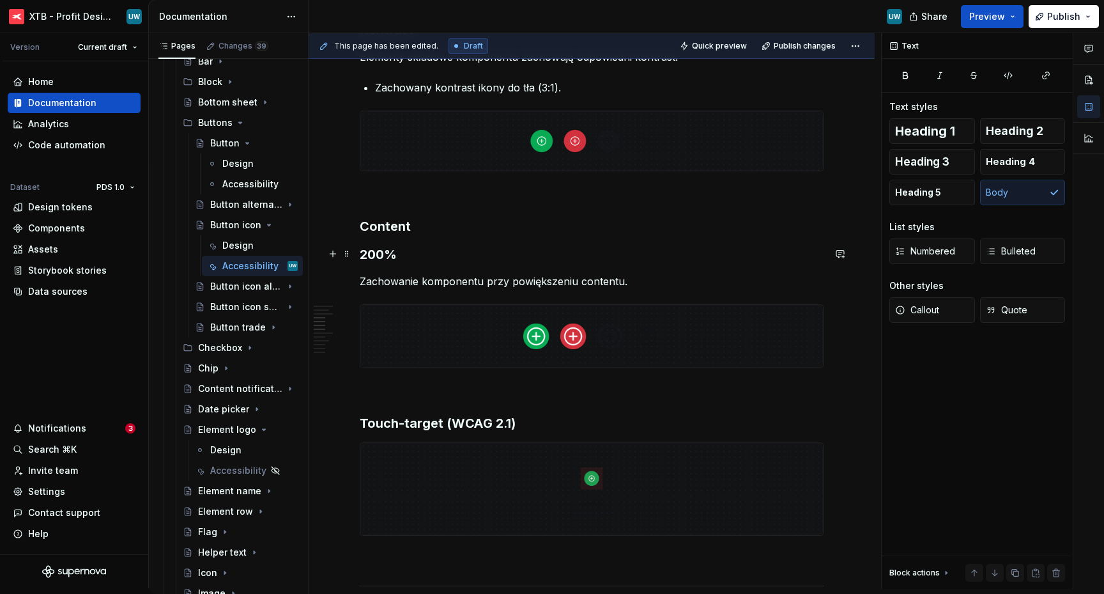
click at [361, 251] on h3 "200%" at bounding box center [592, 254] width 464 height 18
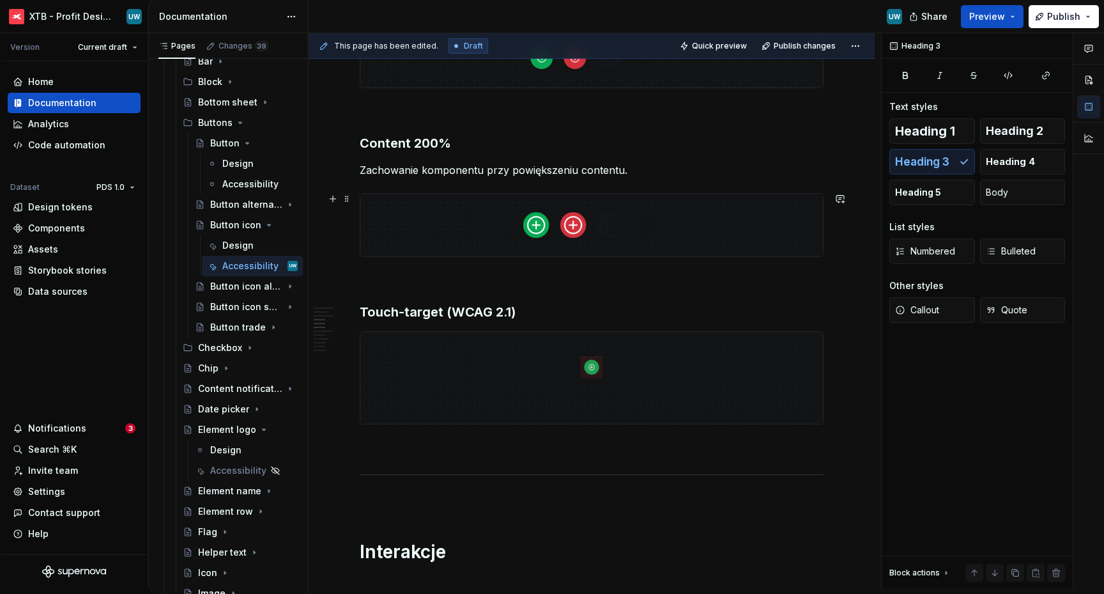
scroll to position [755, 0]
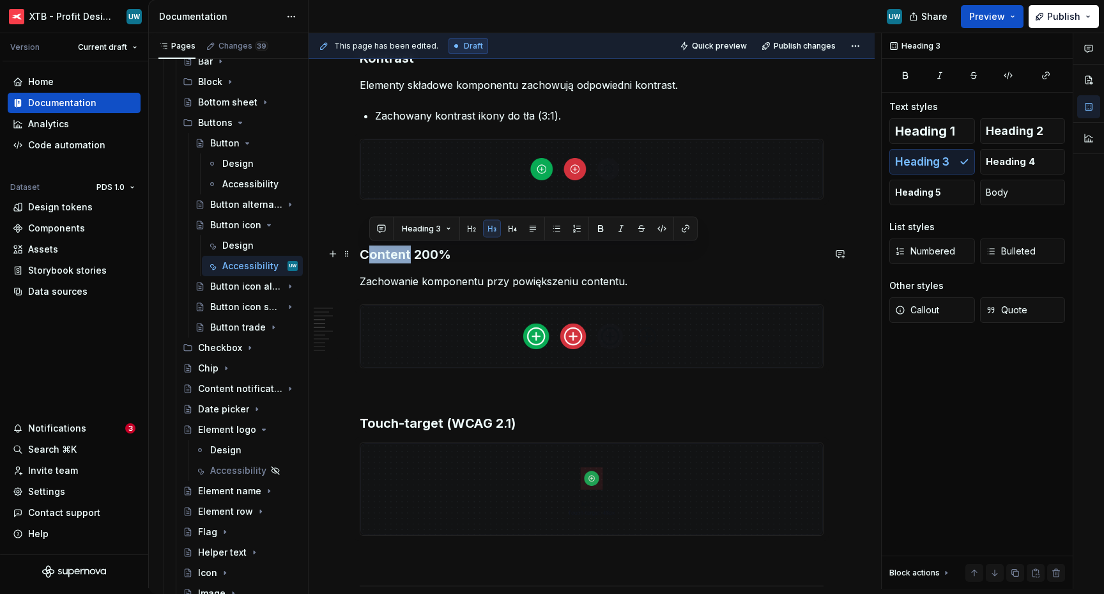
drag, startPoint x: 408, startPoint y: 253, endPoint x: 364, endPoint y: 250, distance: 44.2
click at [364, 250] on h3 "Content 200%" at bounding box center [592, 254] width 464 height 18
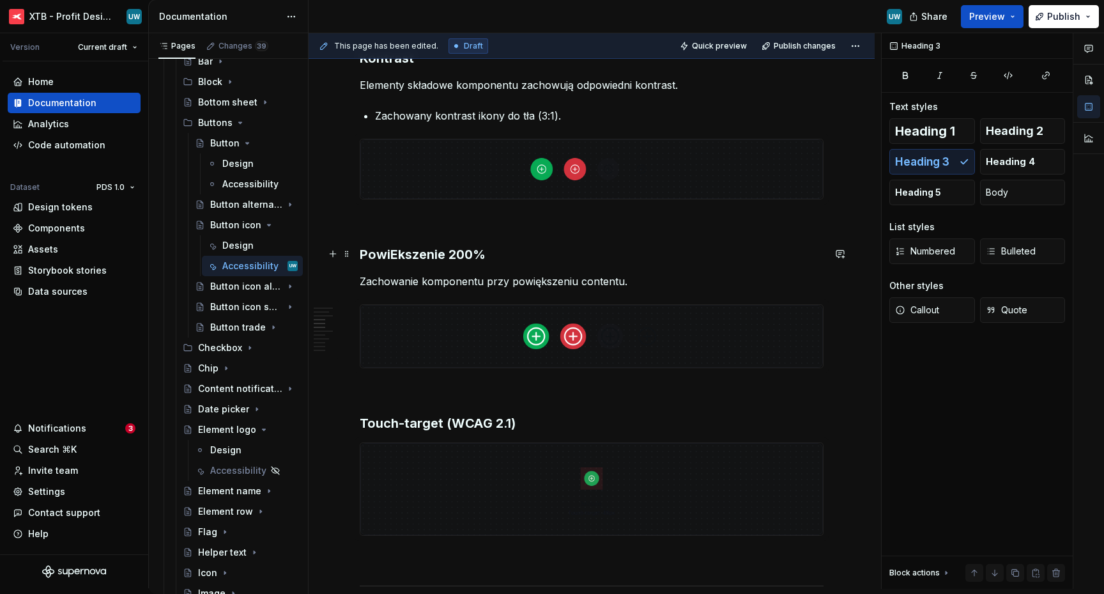
click at [393, 256] on h3 "PowiEkszenie 200%" at bounding box center [592, 254] width 464 height 18
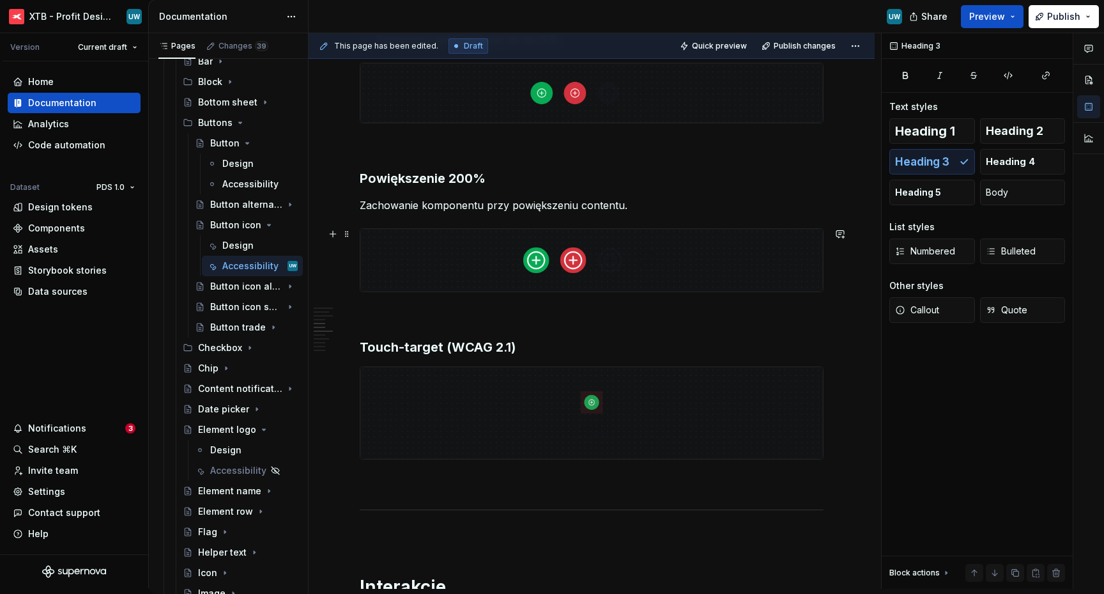
scroll to position [856, 0]
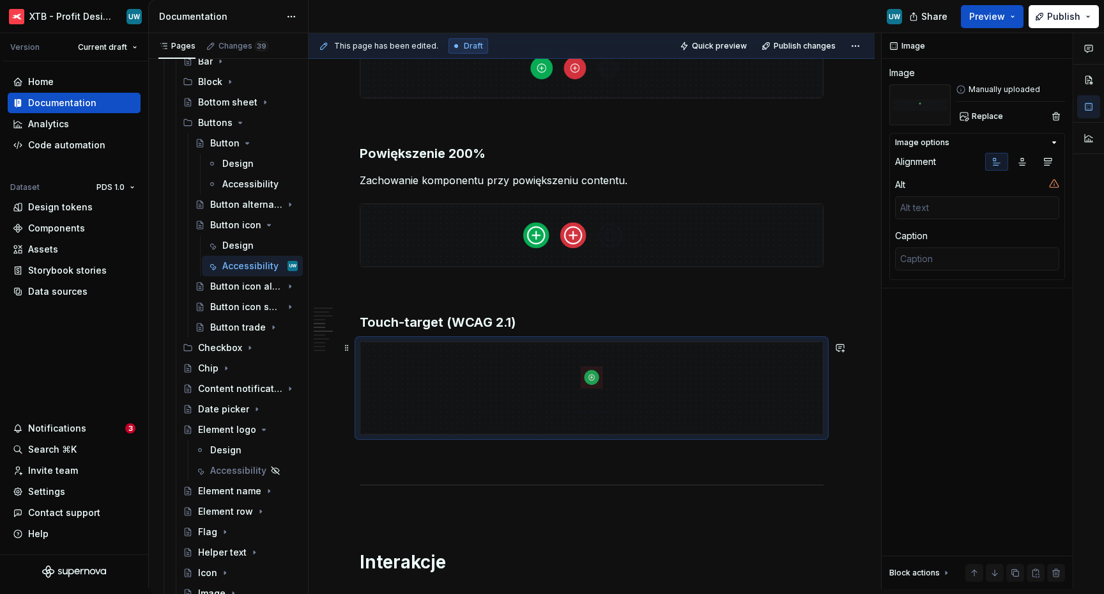
click at [601, 404] on img at bounding box center [591, 387] width 463 height 91
click at [582, 316] on h3 "Touch-target (WCAG 2.1)" at bounding box center [592, 322] width 464 height 18
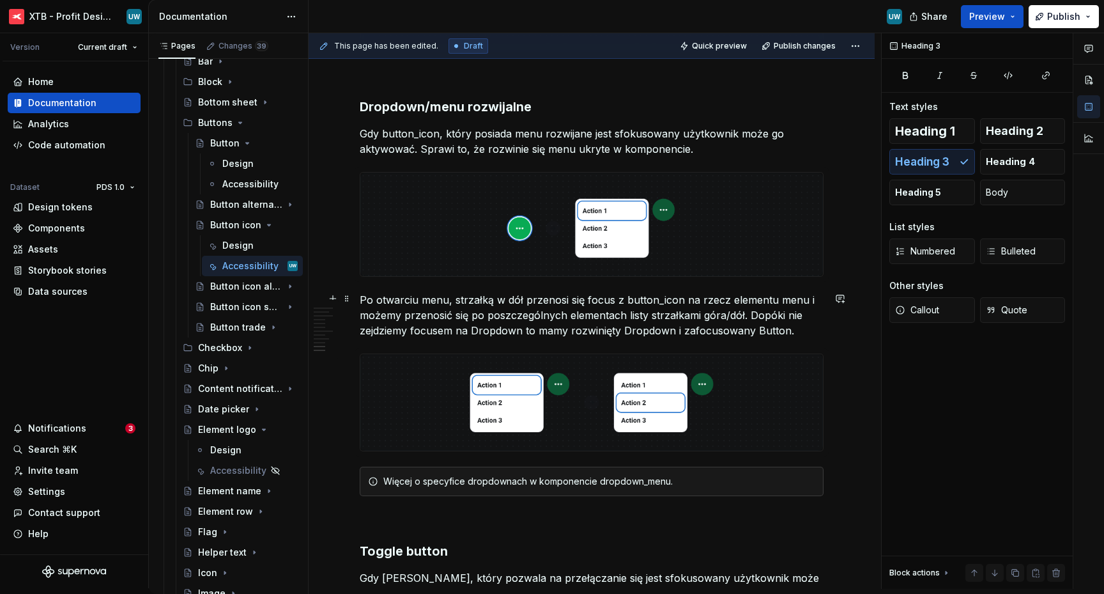
scroll to position [2541, 0]
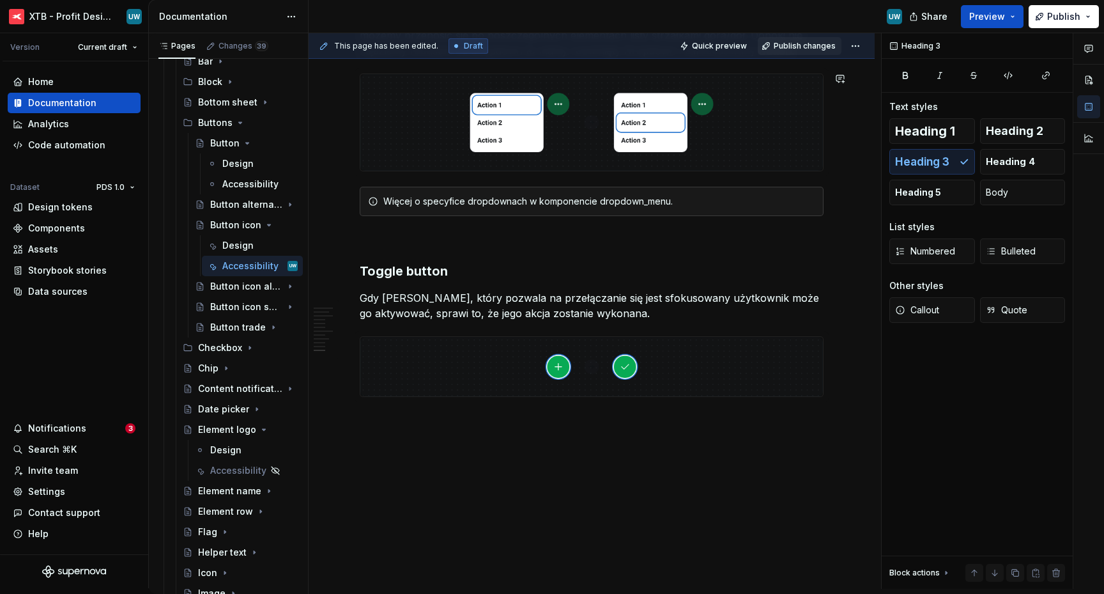
click at [801, 49] on span "Publish changes" at bounding box center [805, 46] width 62 height 10
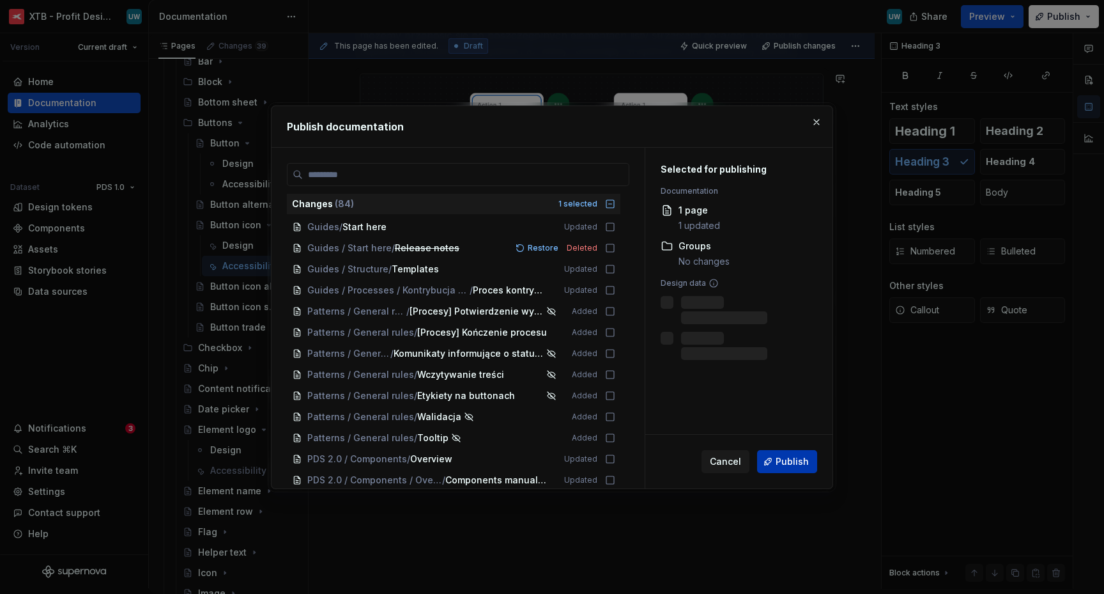
click at [785, 456] on span "Publish" at bounding box center [792, 461] width 33 height 13
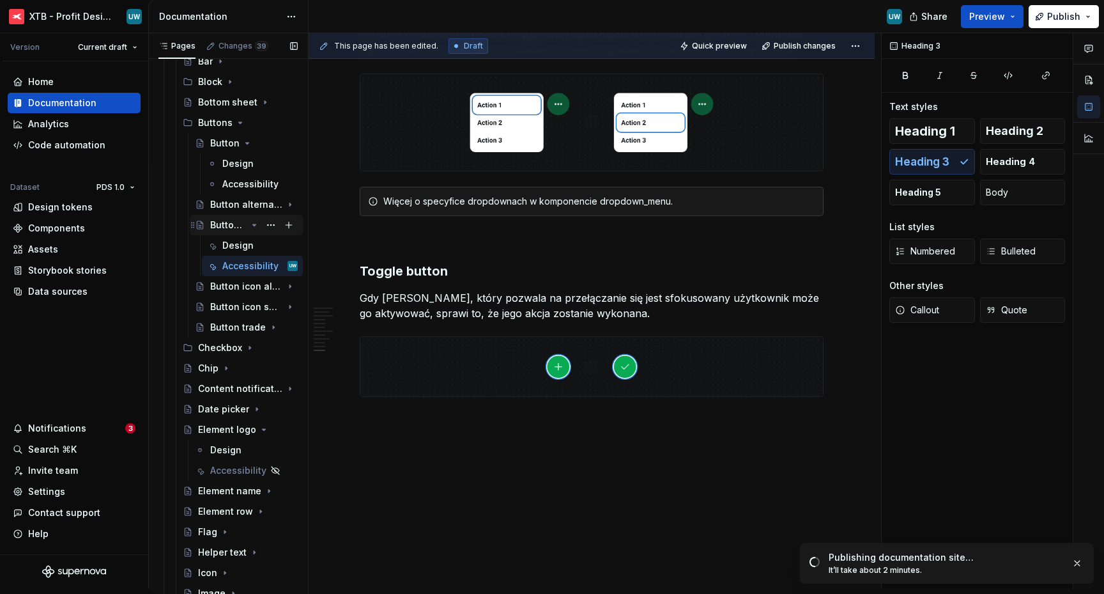
click at [249, 227] on icon "Page tree" at bounding box center [254, 225] width 10 height 10
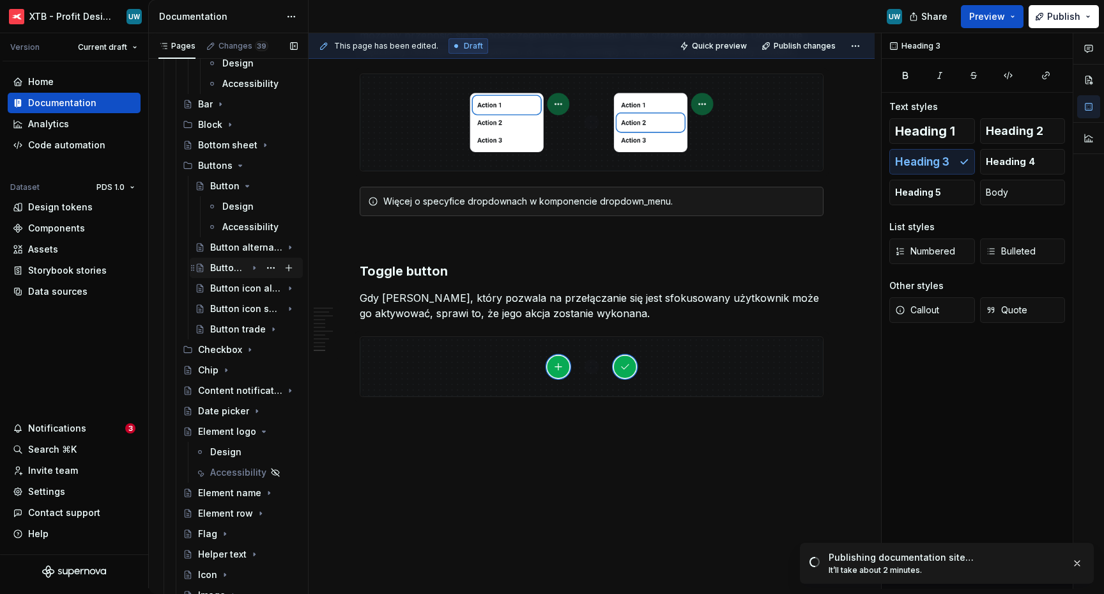
scroll to position [455, 0]
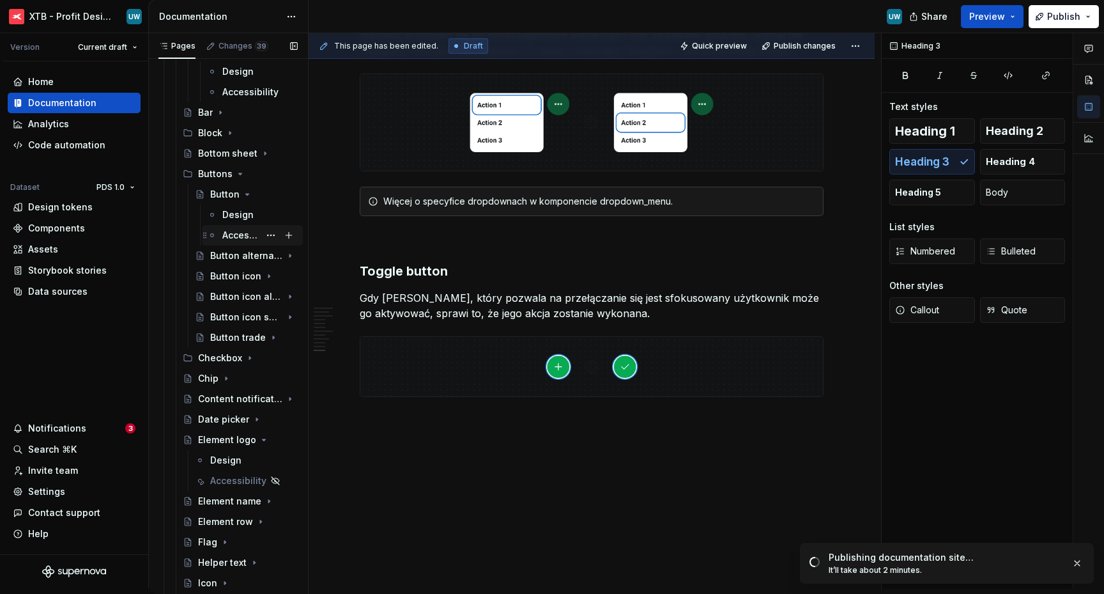
click at [247, 229] on div "Accessibility" at bounding box center [240, 235] width 37 height 13
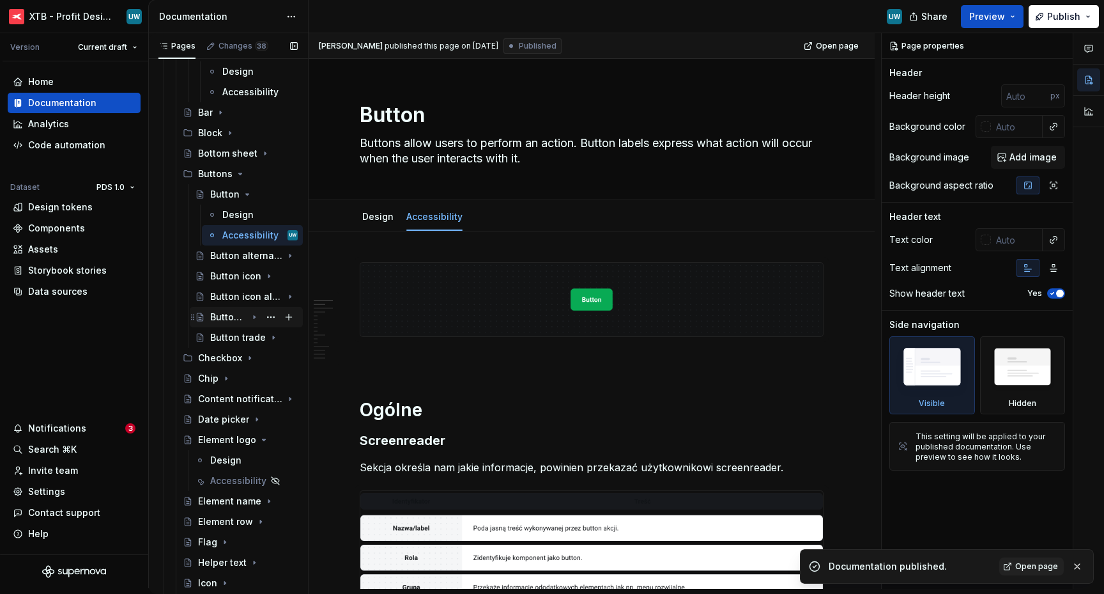
click at [238, 317] on div "Button icon special" at bounding box center [228, 317] width 36 height 13
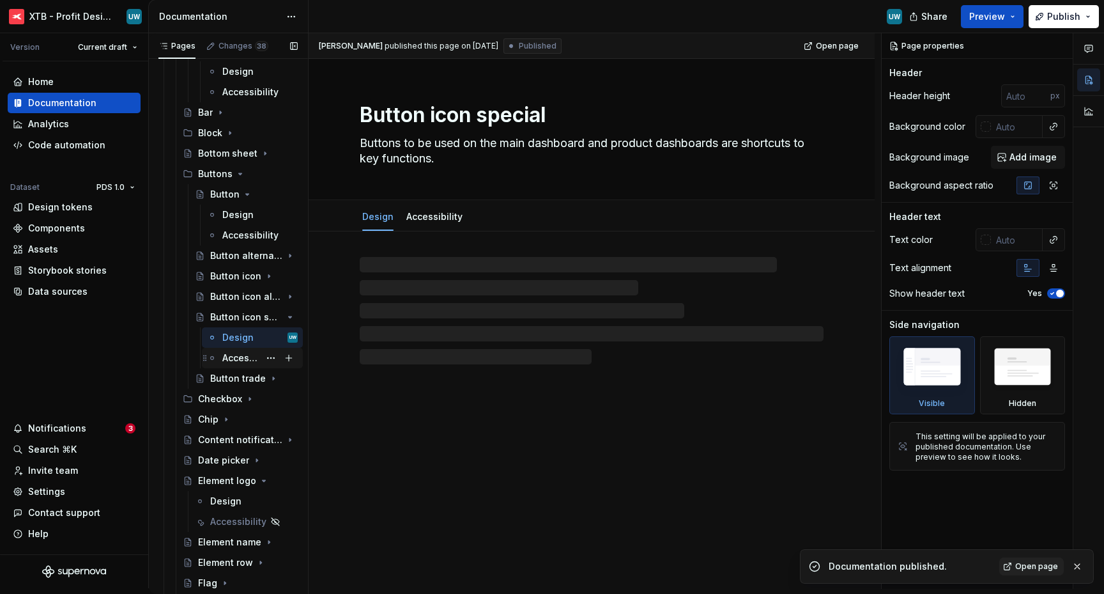
click at [241, 353] on div "Accessibility" at bounding box center [240, 357] width 37 height 13
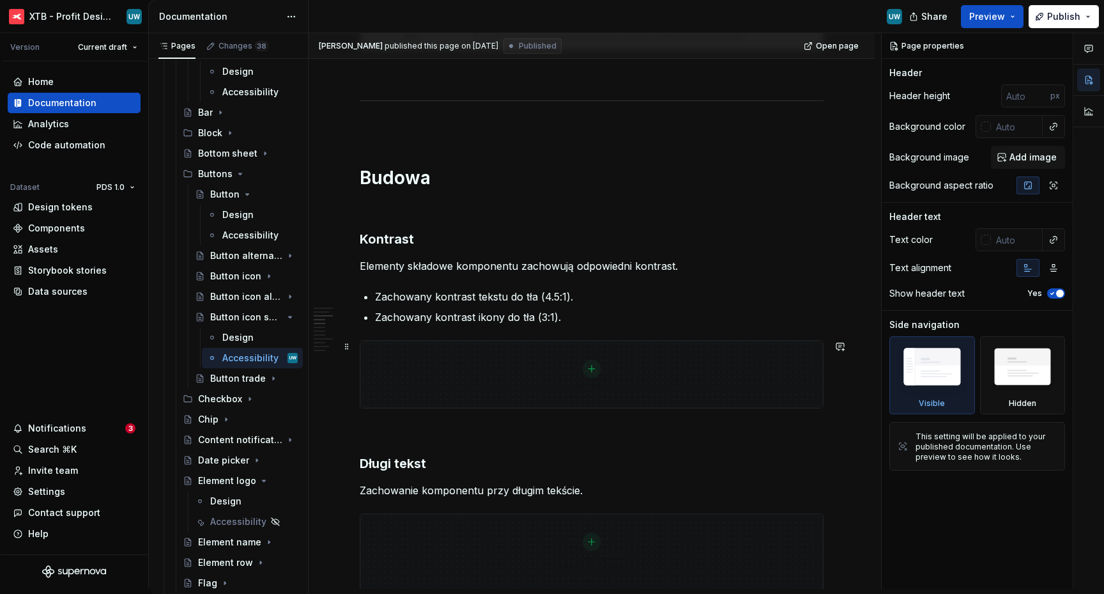
scroll to position [586, 0]
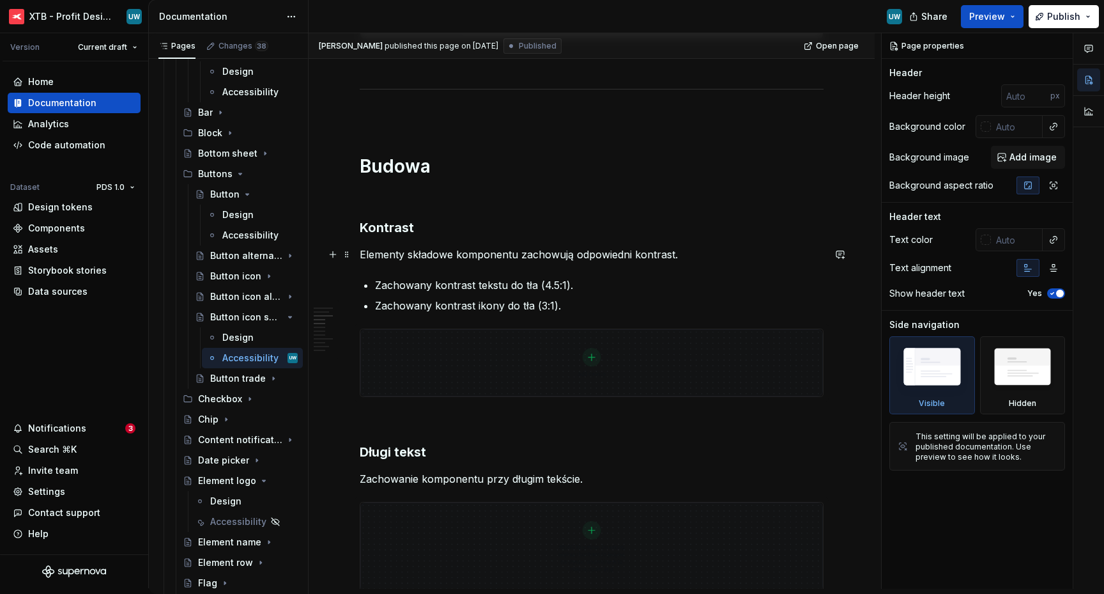
click at [422, 252] on p "Elementy składowe komponentu zachowują odpowiedni kontrast." at bounding box center [592, 254] width 464 height 15
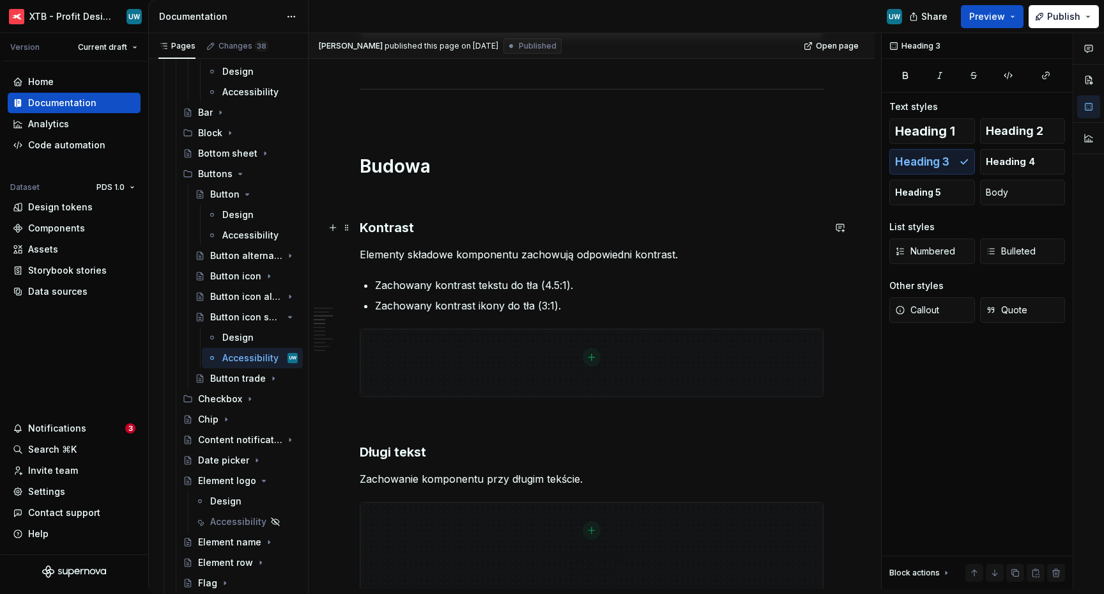
click at [432, 228] on h3 "Kontrast" at bounding box center [592, 228] width 464 height 18
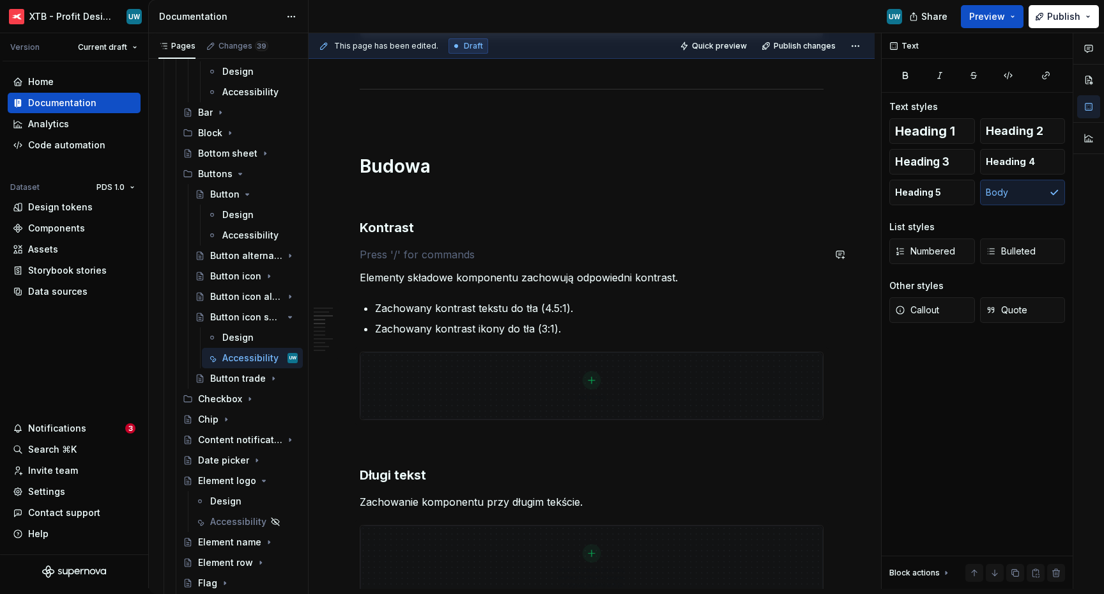
click at [422, 270] on p "Elementy składowe komponentu zachowują odpowiedni kontrast." at bounding box center [592, 277] width 464 height 15
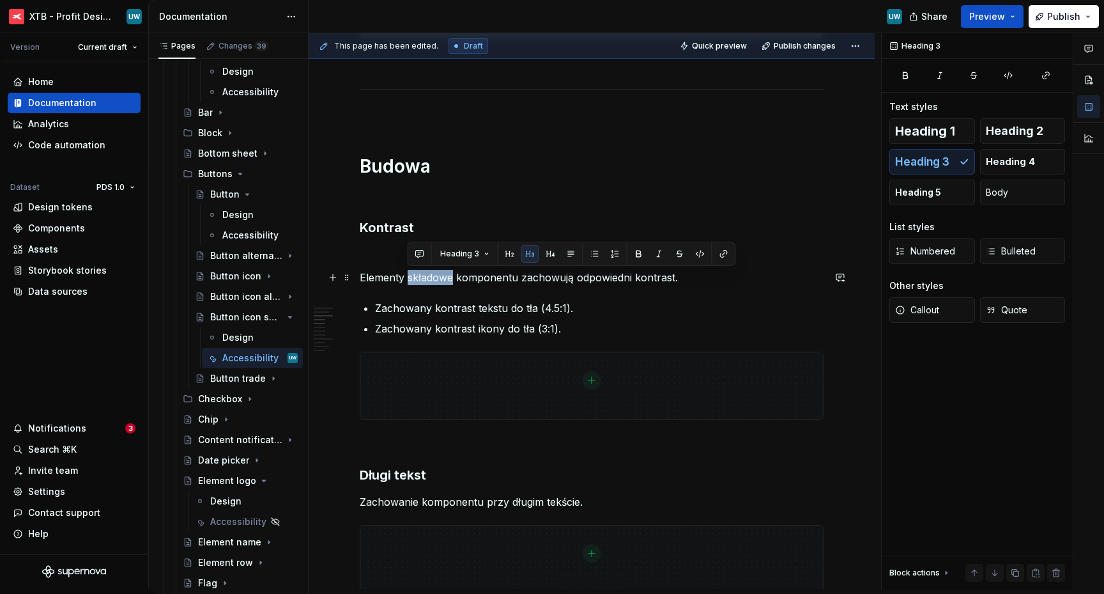
click at [422, 270] on p "Elementy składowe komponentu zachowują odpowiedni kontrast." at bounding box center [592, 277] width 464 height 15
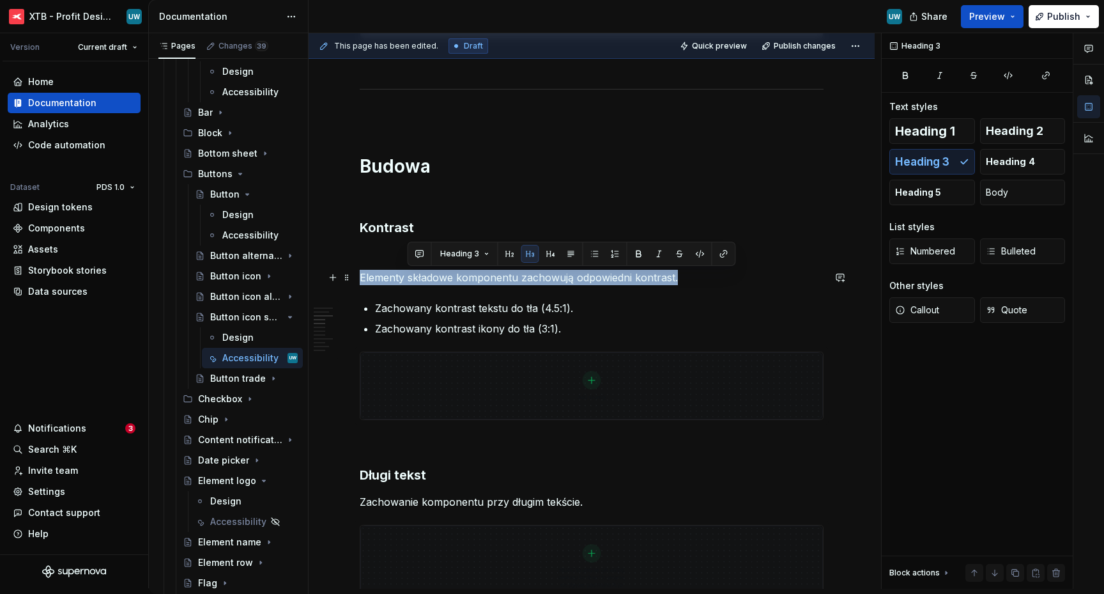
click at [422, 270] on p "Elementy składowe komponentu zachowują odpowiedni kontrast." at bounding box center [592, 277] width 464 height 15
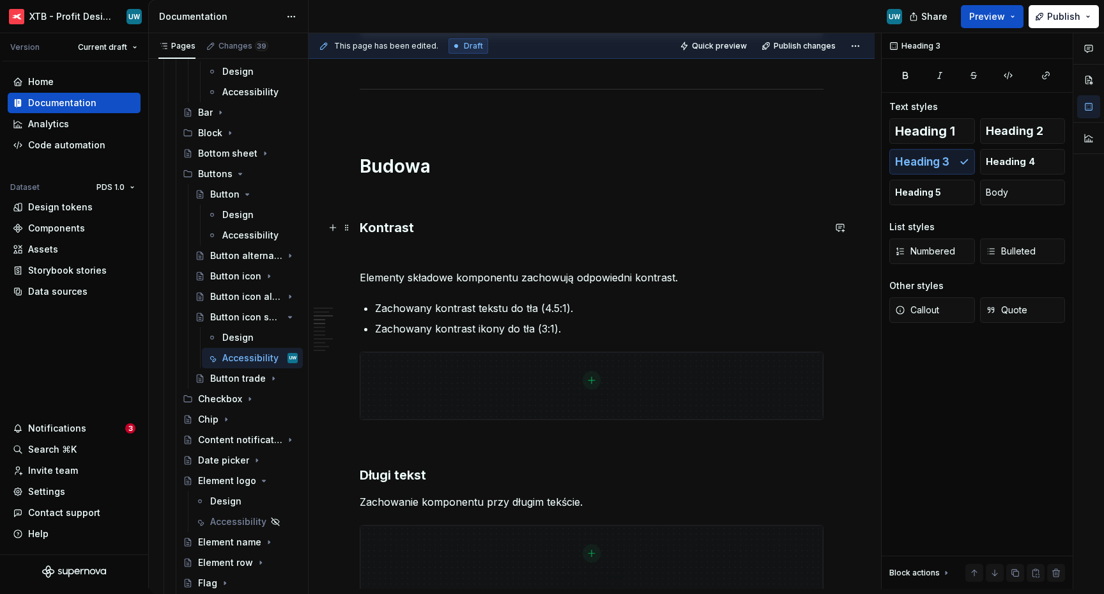
click at [477, 224] on h3 "Kontrast" at bounding box center [592, 228] width 464 height 18
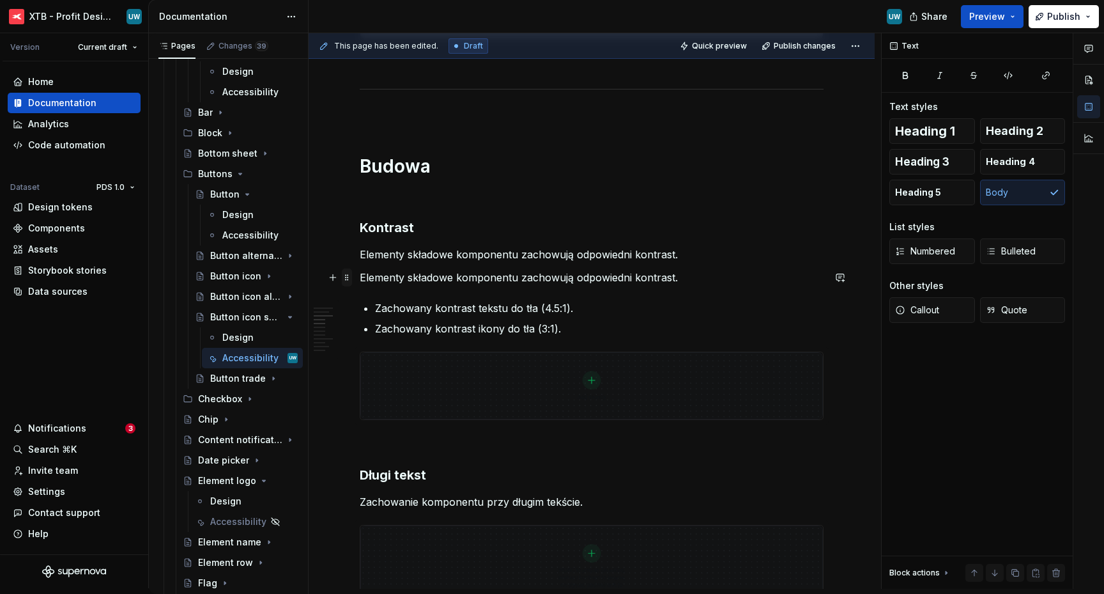
click at [350, 276] on span at bounding box center [347, 277] width 10 height 18
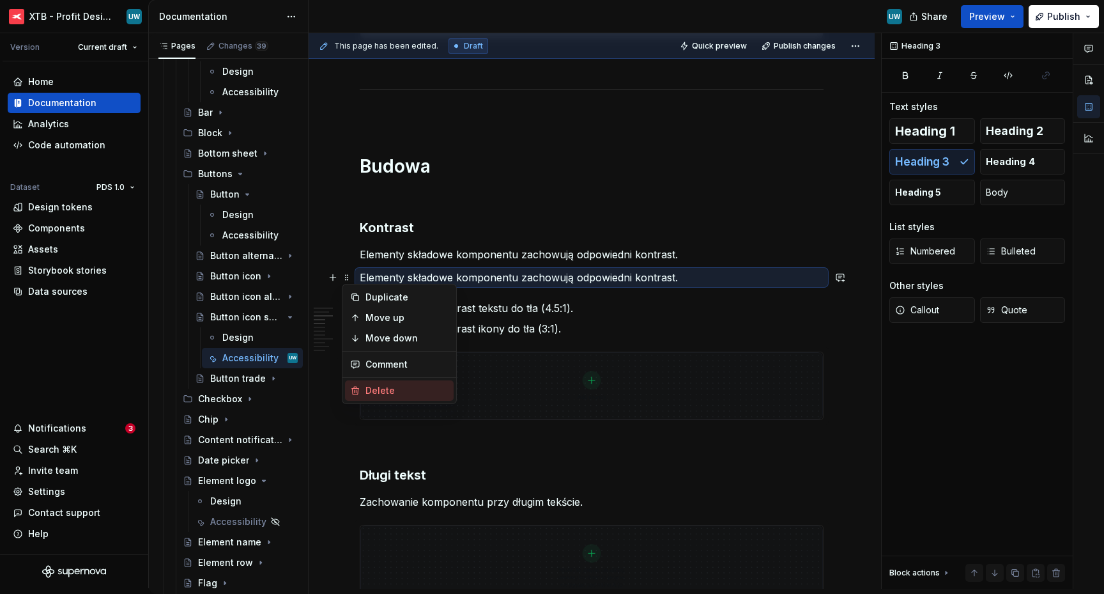
click at [383, 396] on div "Delete" at bounding box center [407, 390] width 83 height 13
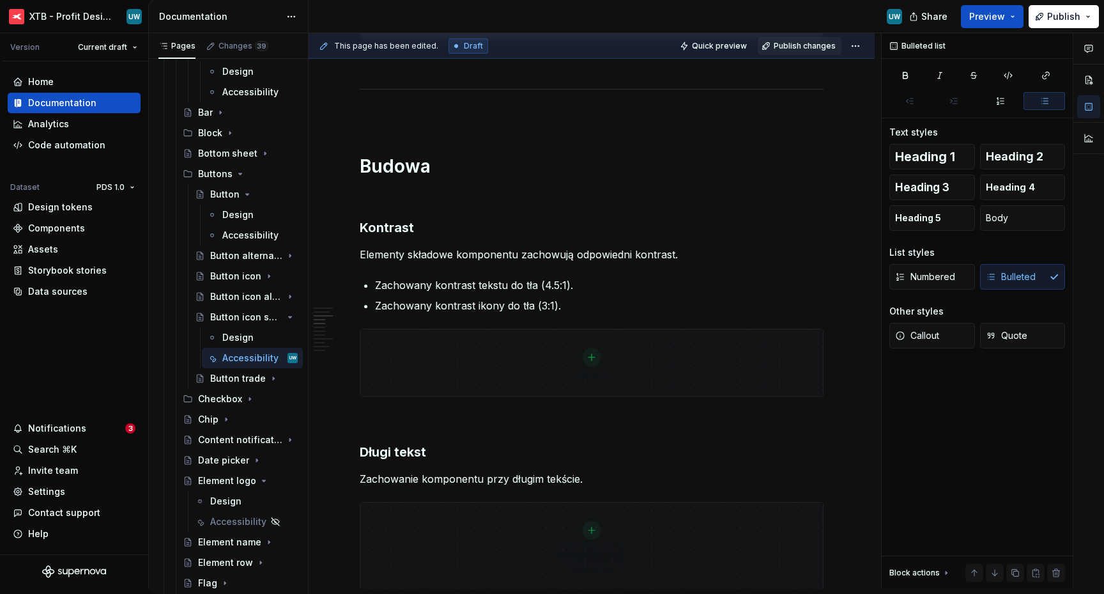
click at [783, 49] on span "Publish changes" at bounding box center [805, 46] width 62 height 10
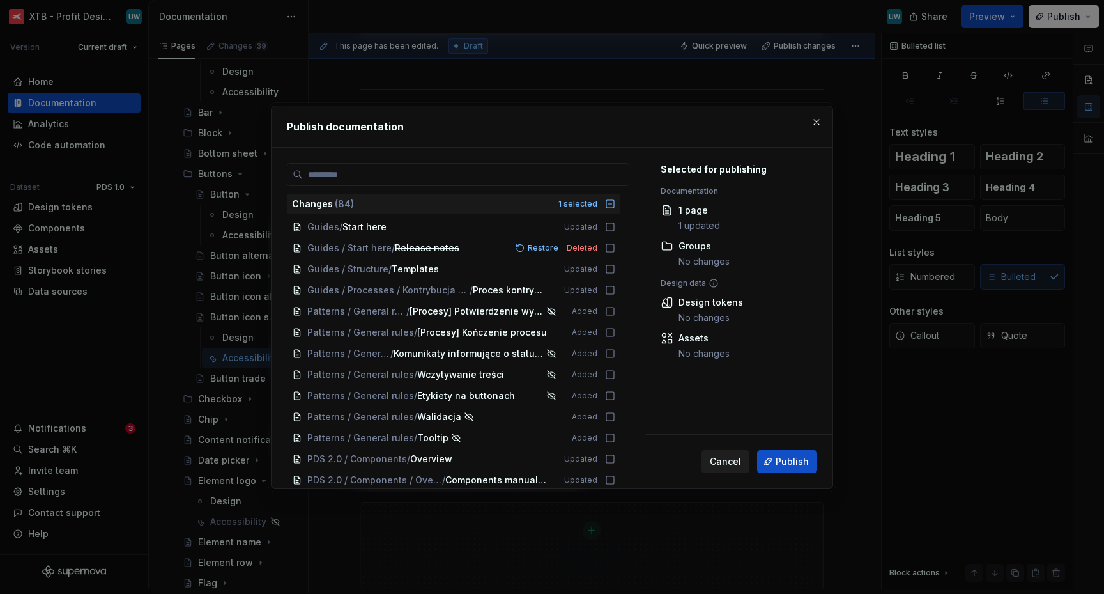
click at [720, 464] on span "Cancel" at bounding box center [725, 461] width 31 height 13
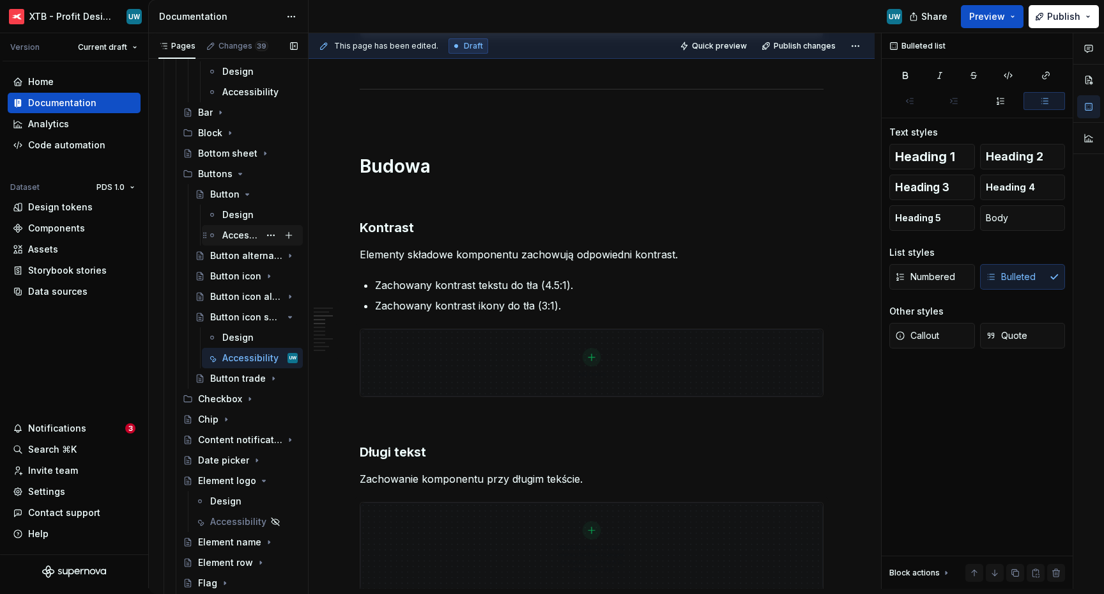
click at [247, 238] on div "Accessibility" at bounding box center [240, 235] width 37 height 13
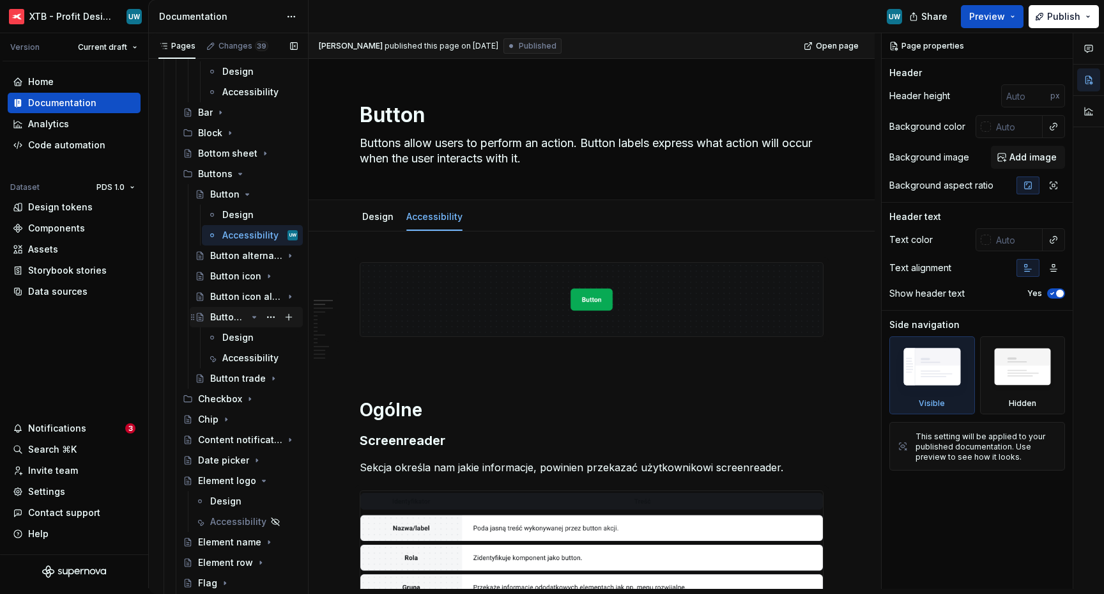
click at [249, 318] on icon "Page tree" at bounding box center [254, 317] width 10 height 10
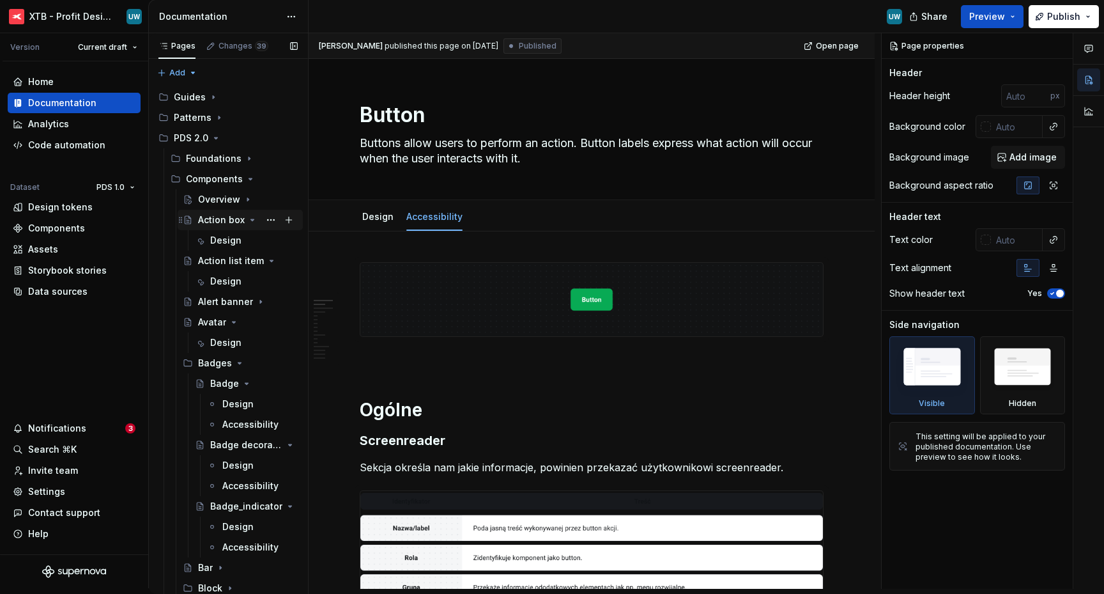
click at [248, 221] on icon "Page tree" at bounding box center [252, 220] width 10 height 10
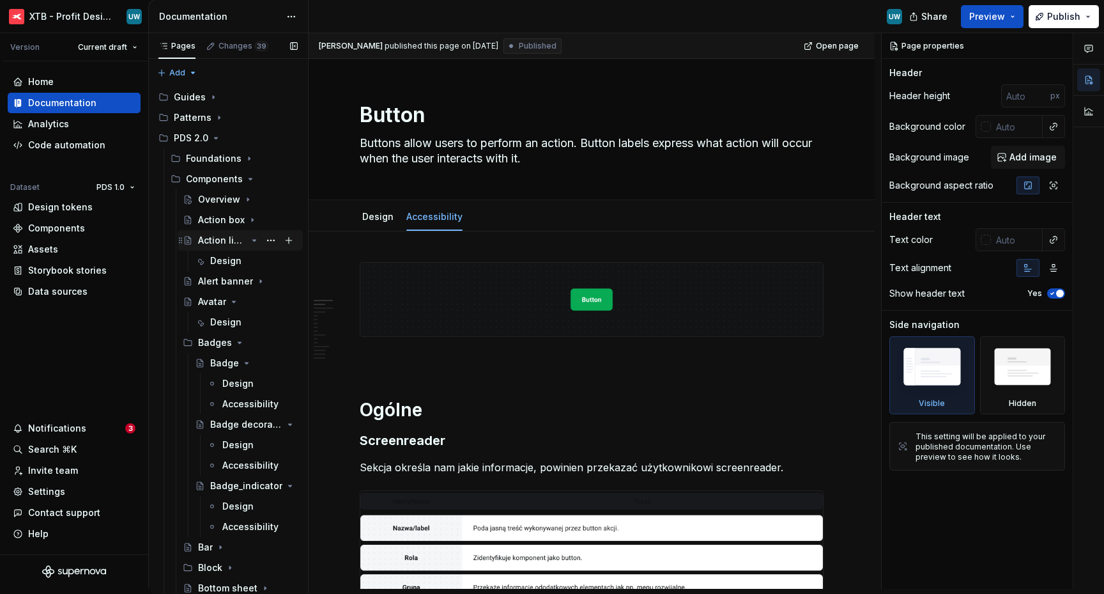
click at [253, 240] on icon "Page tree" at bounding box center [254, 240] width 3 height 1
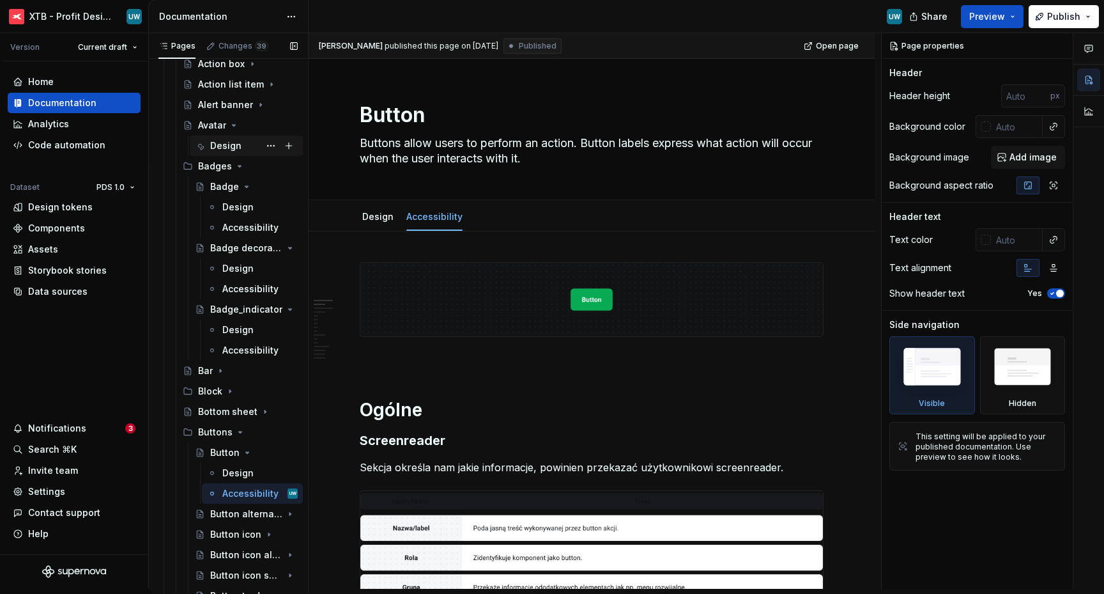
scroll to position [158, 0]
click at [234, 123] on icon "Page tree" at bounding box center [234, 123] width 10 height 10
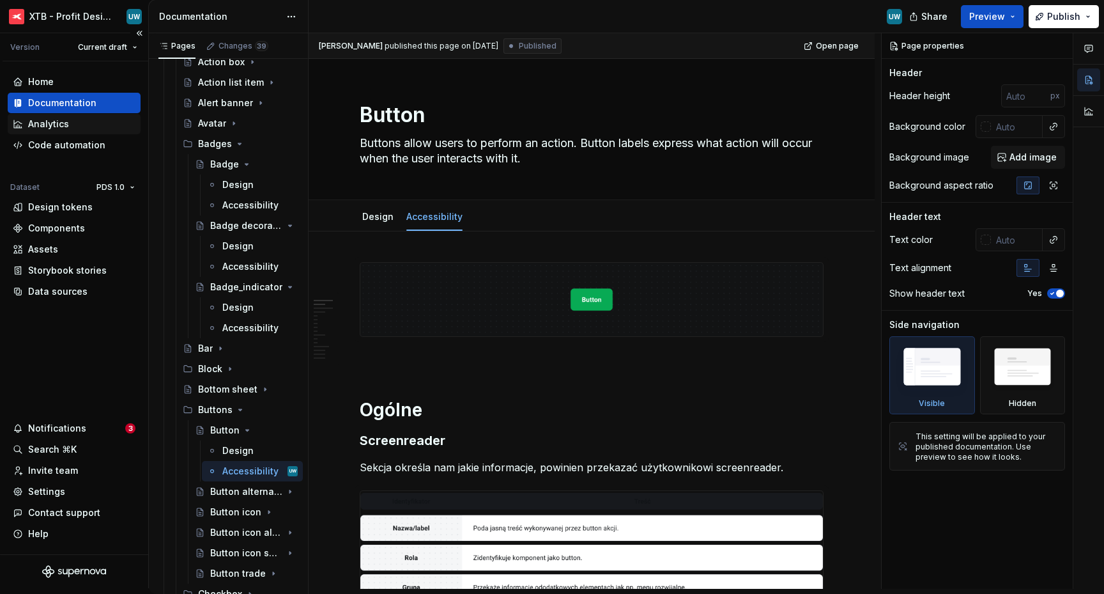
type textarea "*"
